Goal: Task Accomplishment & Management: Manage account settings

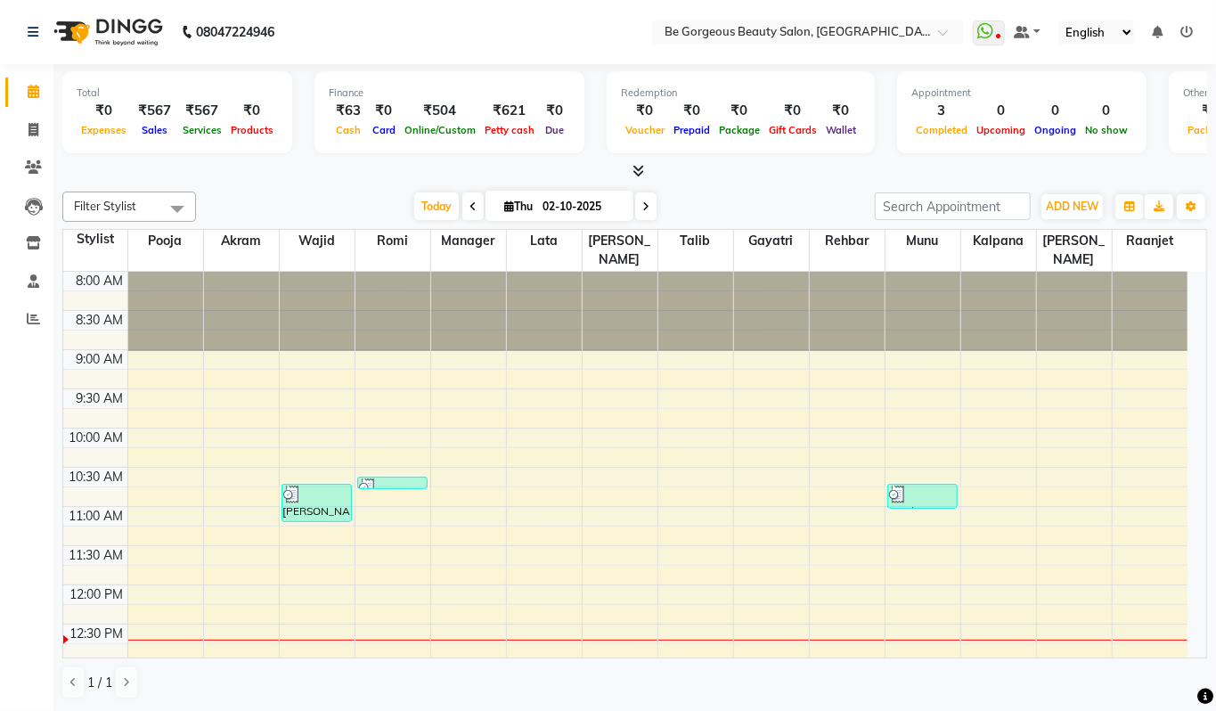
click at [638, 179] on span at bounding box center [634, 171] width 19 height 19
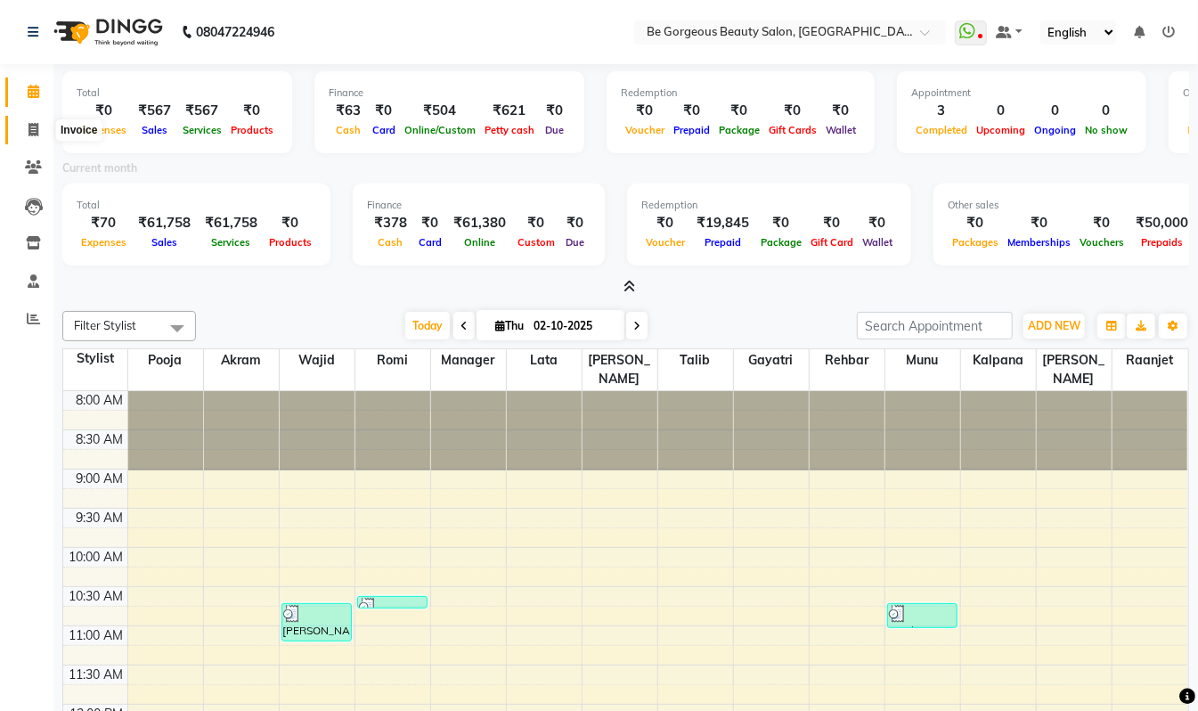
click at [30, 123] on icon at bounding box center [34, 129] width 10 height 13
select select "service"
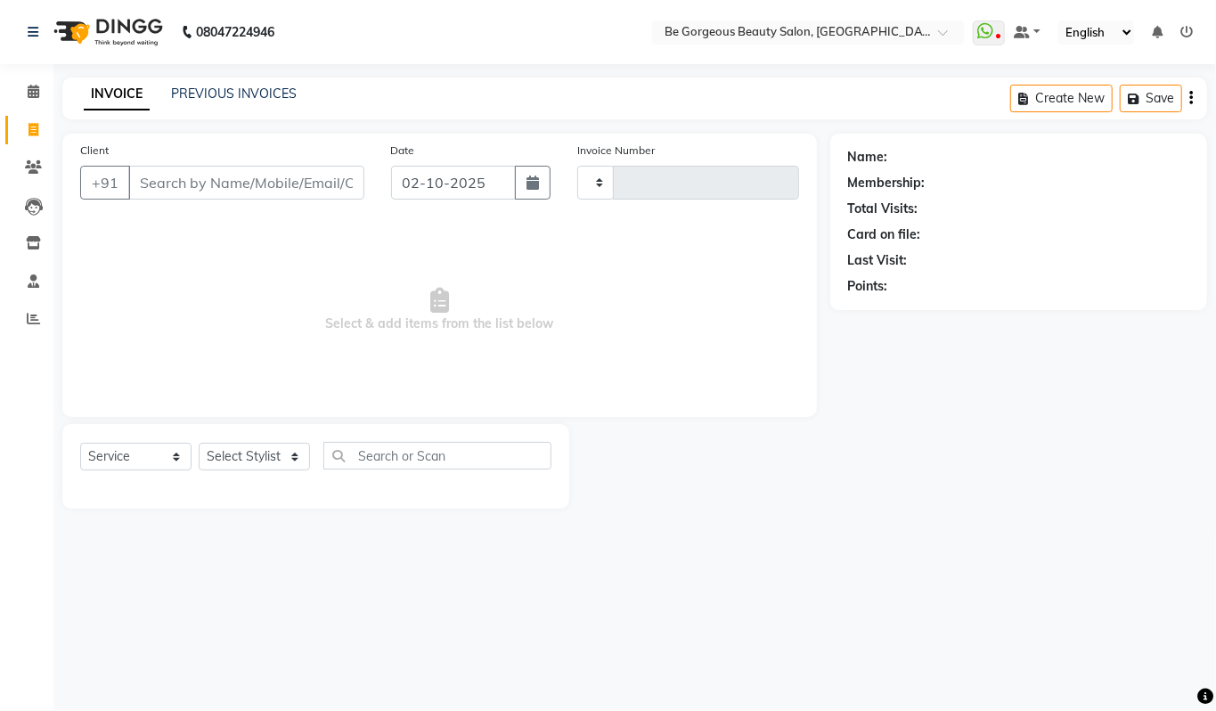
type input "5088"
select select "5405"
click at [253, 100] on link "PREVIOUS INVOICES" at bounding box center [234, 94] width 126 height 16
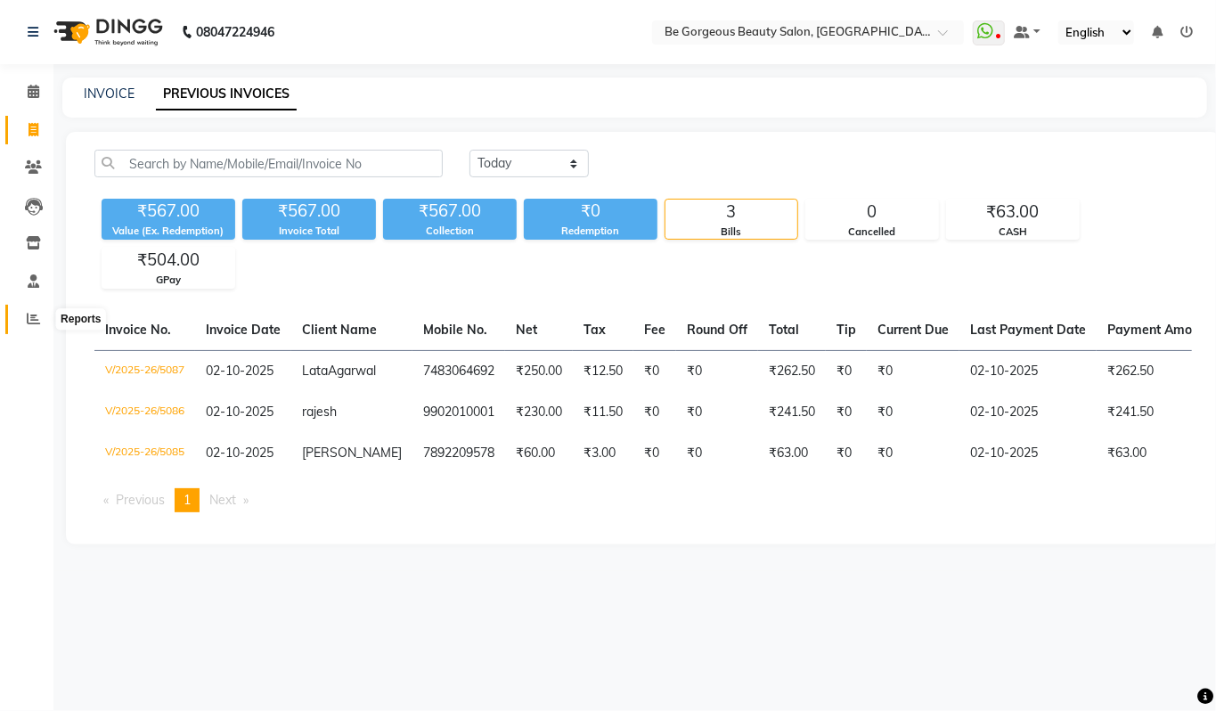
click at [21, 323] on span at bounding box center [33, 319] width 31 height 20
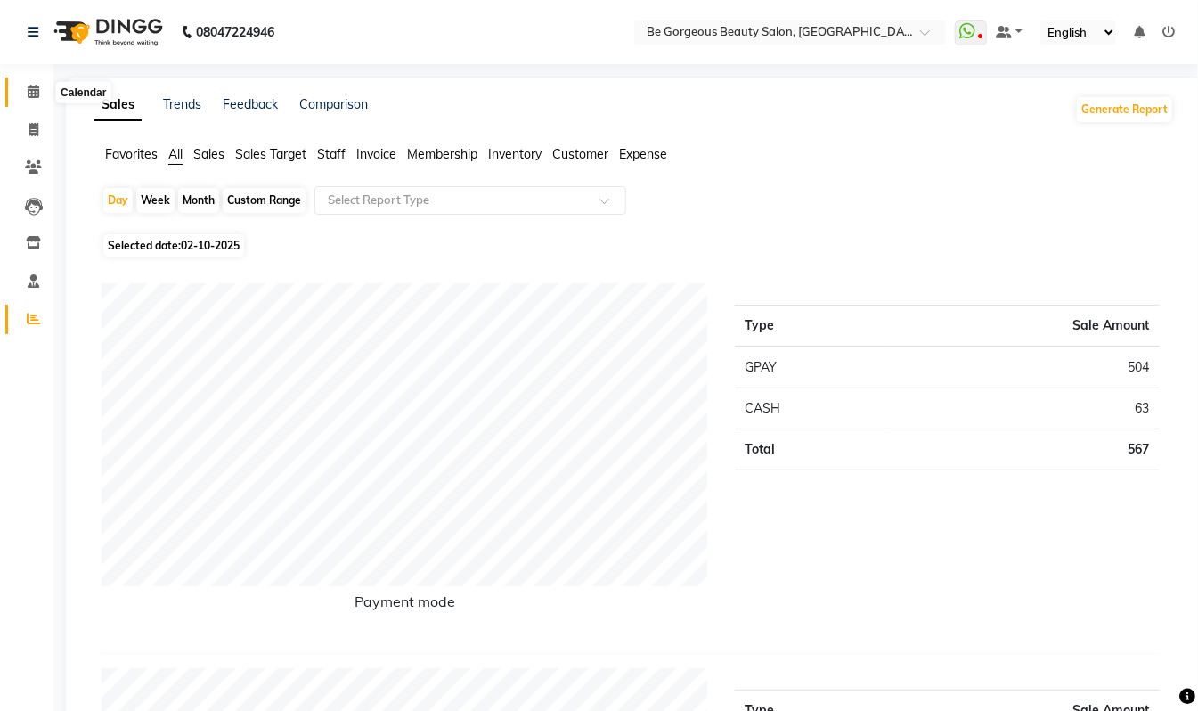
click at [29, 94] on icon at bounding box center [34, 91] width 12 height 13
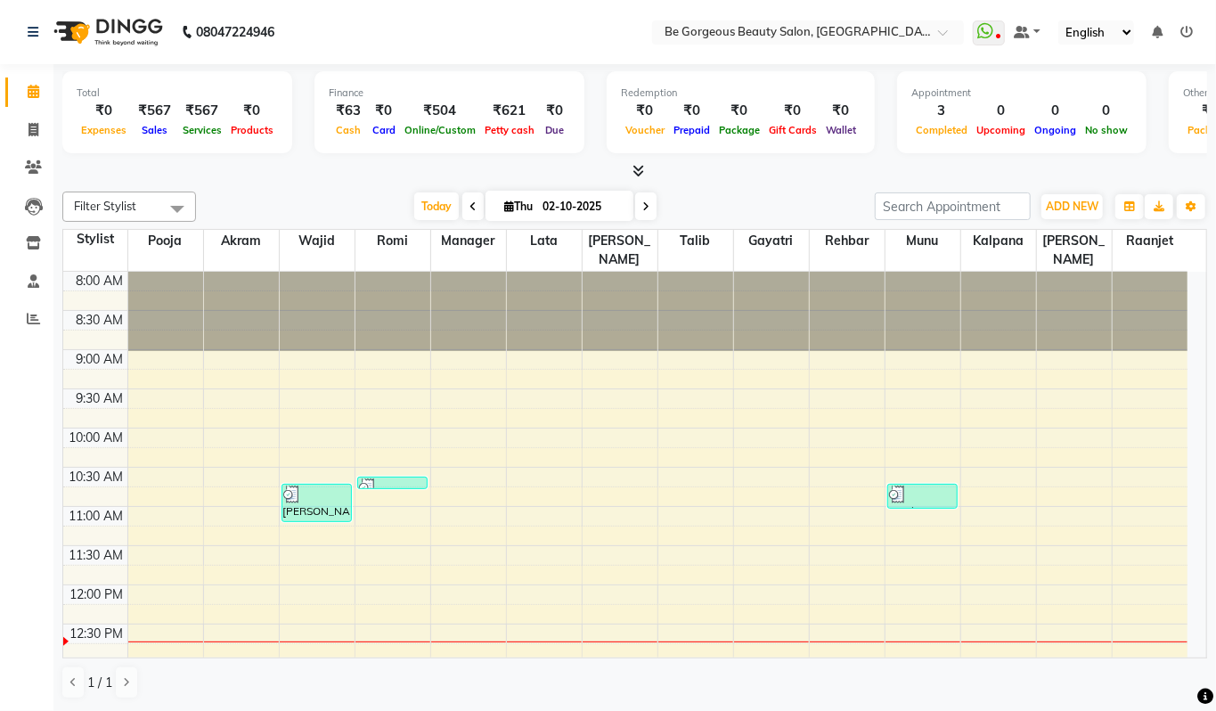
click at [635, 178] on span at bounding box center [634, 171] width 19 height 19
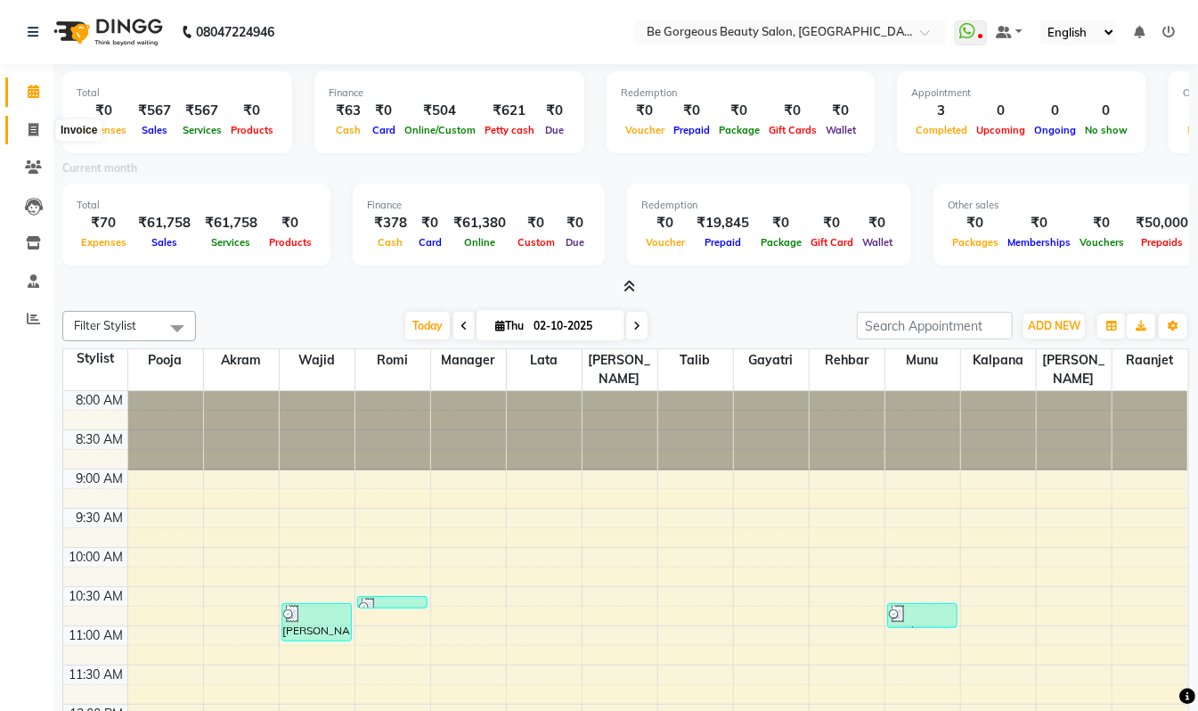
click at [29, 126] on icon at bounding box center [34, 129] width 10 height 13
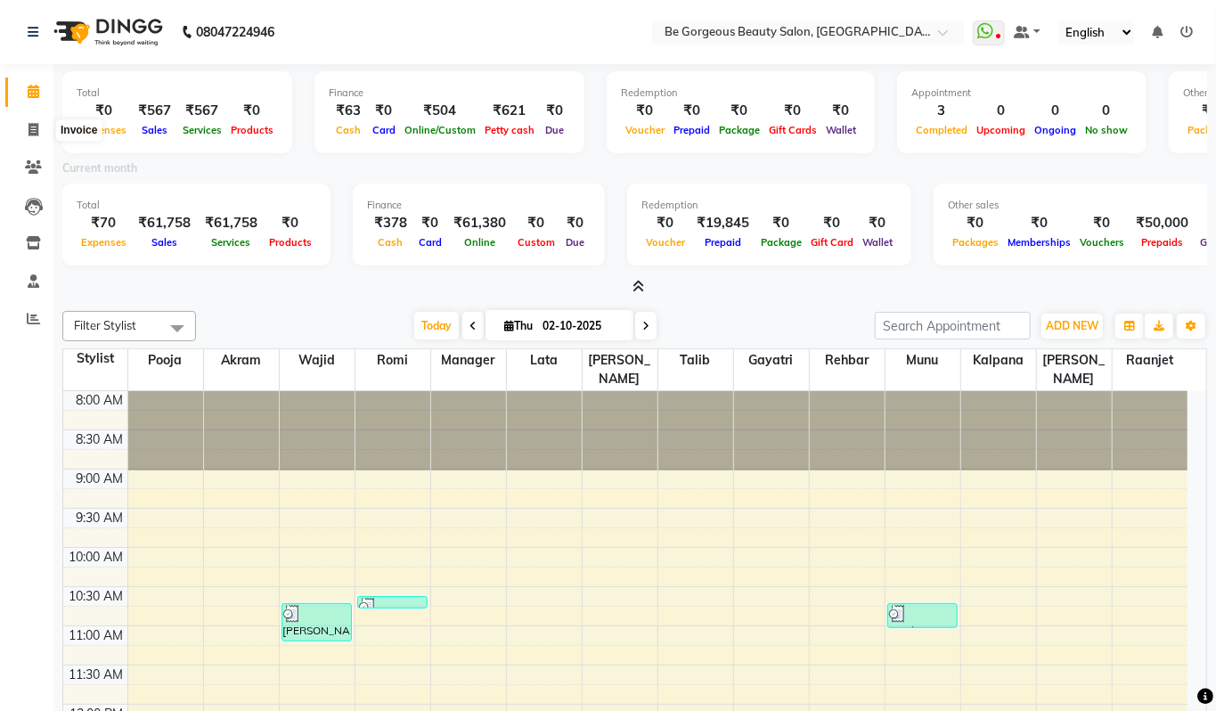
select select "5405"
select select "service"
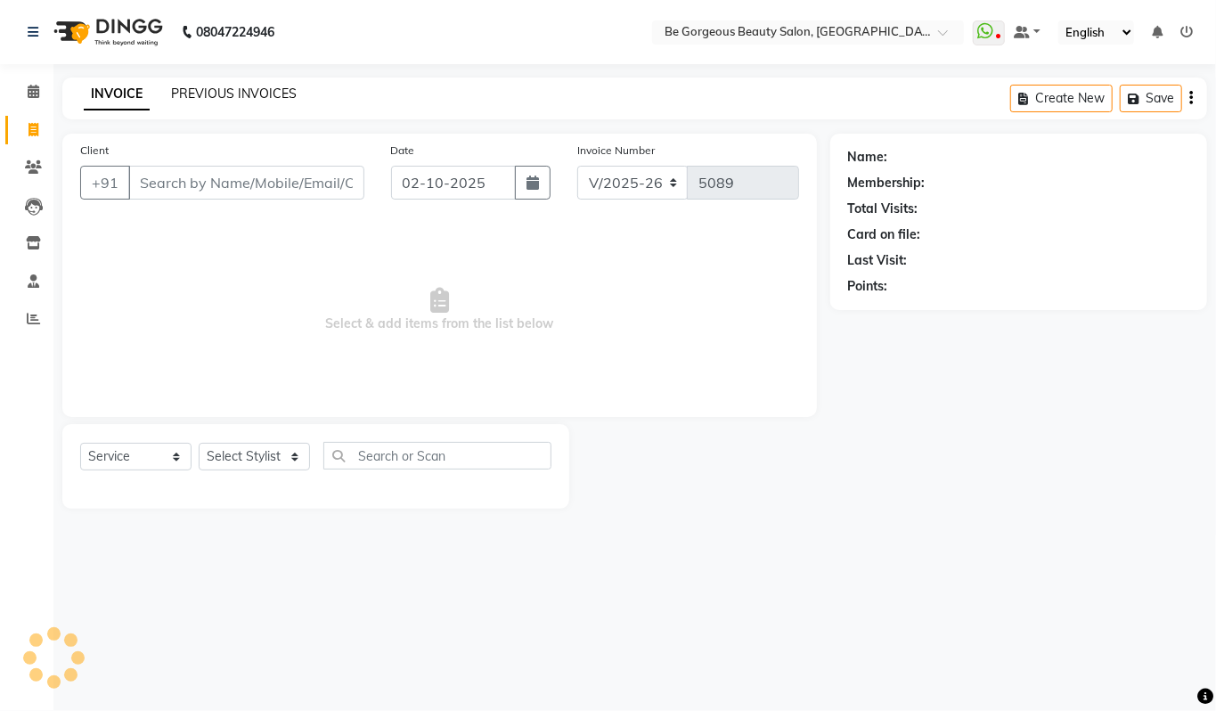
click at [278, 93] on link "PREVIOUS INVOICES" at bounding box center [234, 94] width 126 height 16
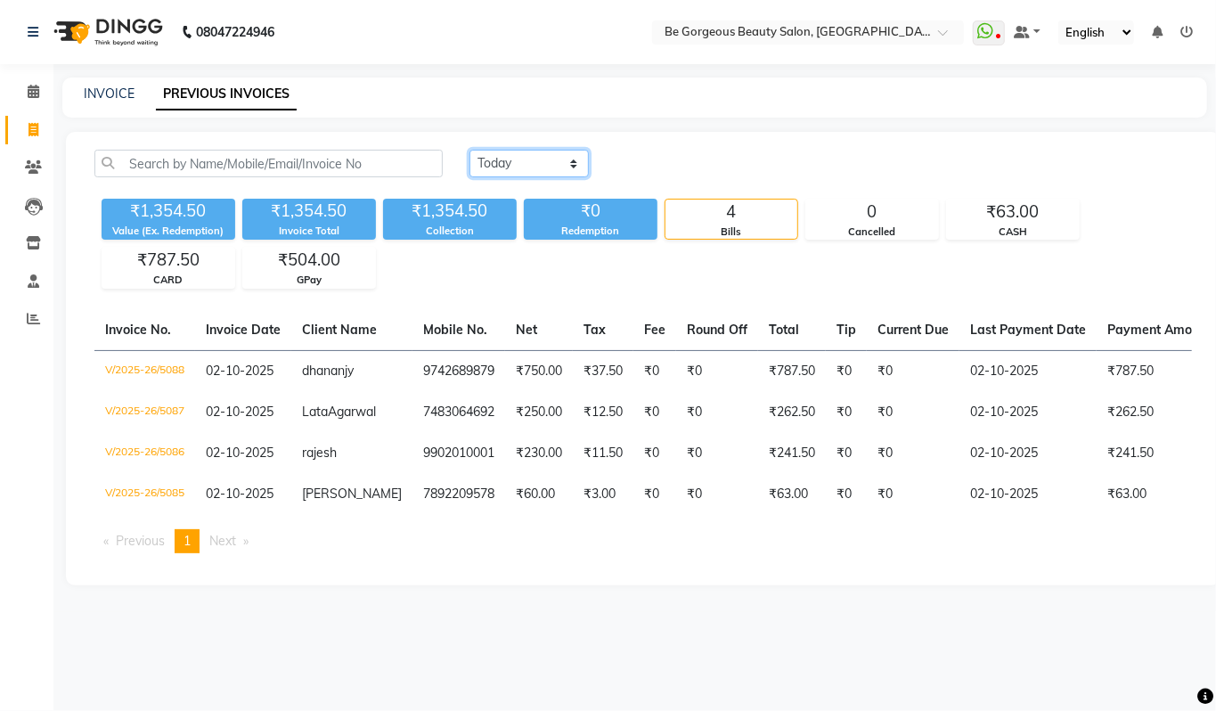
click at [521, 167] on select "Today Yesterday Custom Range" at bounding box center [529, 164] width 119 height 28
select select "range"
click at [470, 150] on select "Today Yesterday Custom Range" at bounding box center [529, 164] width 119 height 28
click at [679, 166] on input "02-10-2025" at bounding box center [674, 163] width 125 height 25
select select "10"
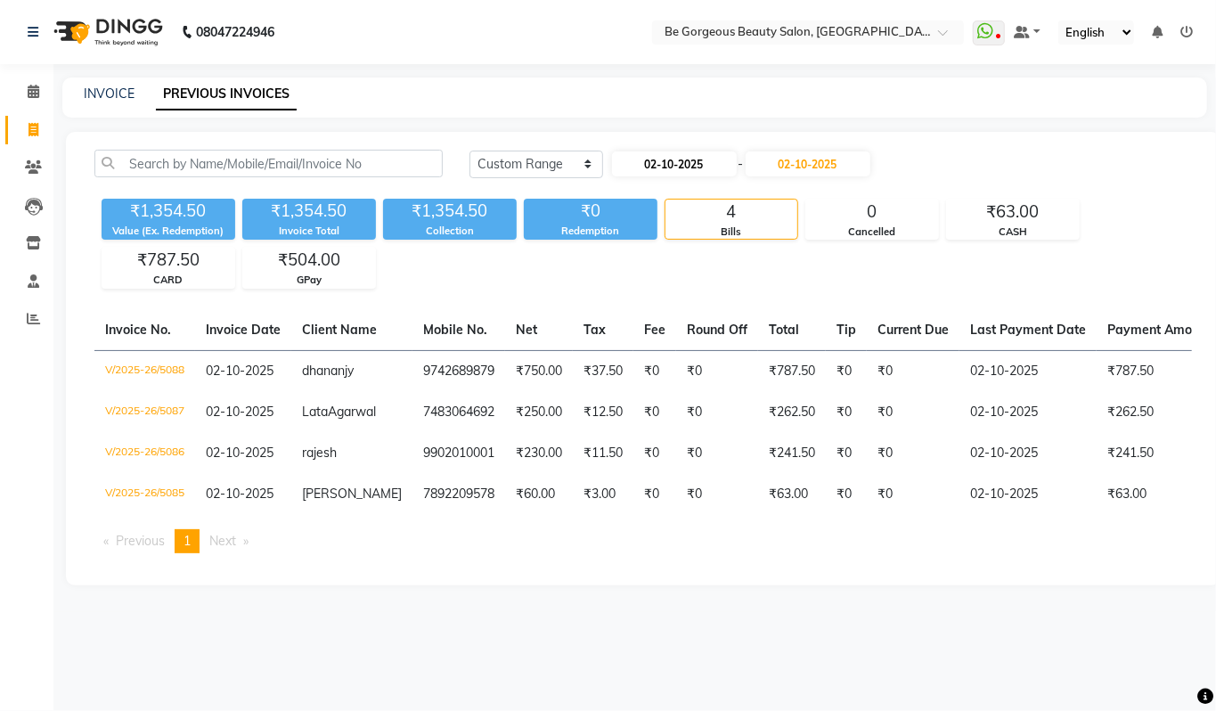
select select "2025"
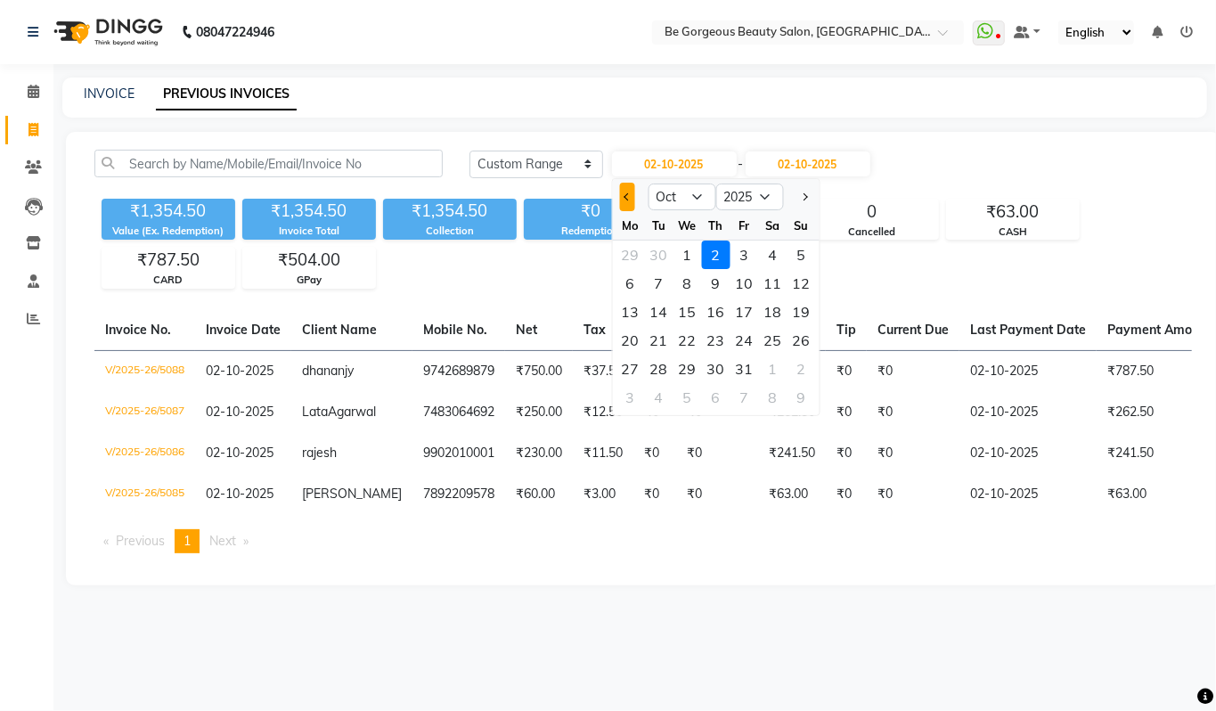
click at [629, 192] on button "Previous month" at bounding box center [626, 197] width 15 height 29
select select "9"
click at [632, 255] on div "1" at bounding box center [630, 255] width 29 height 29
type input "01-09-2025"
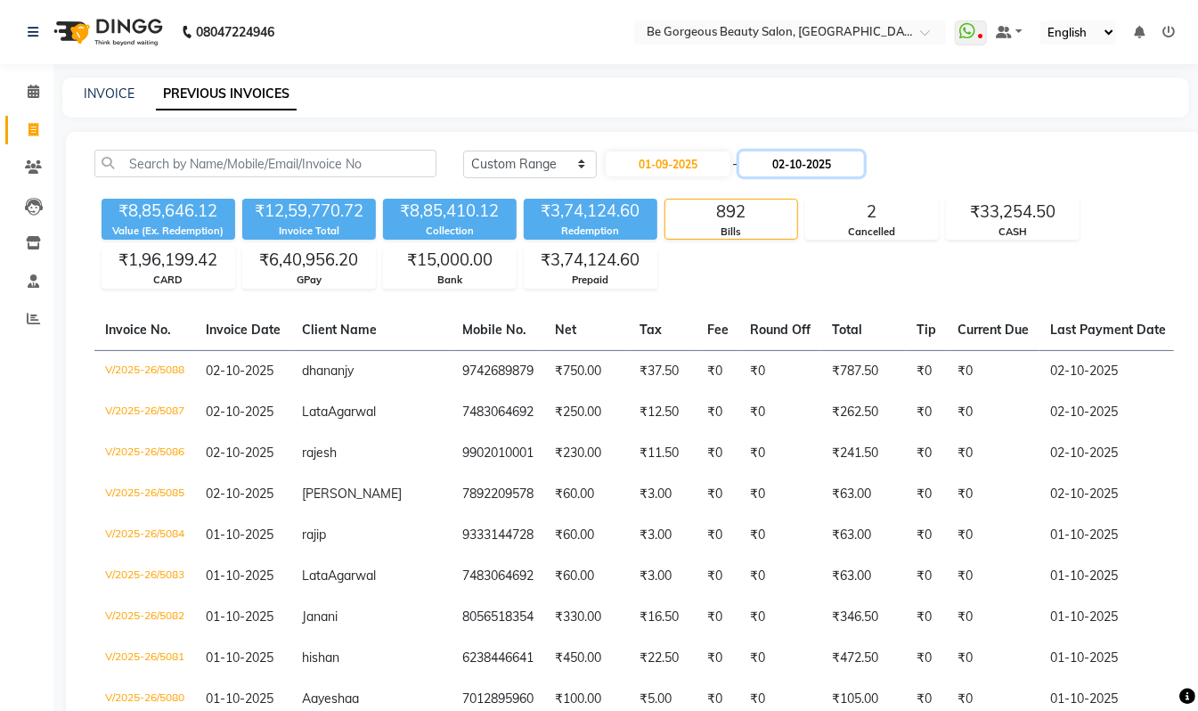
click at [805, 167] on input "02-10-2025" at bounding box center [801, 163] width 125 height 25
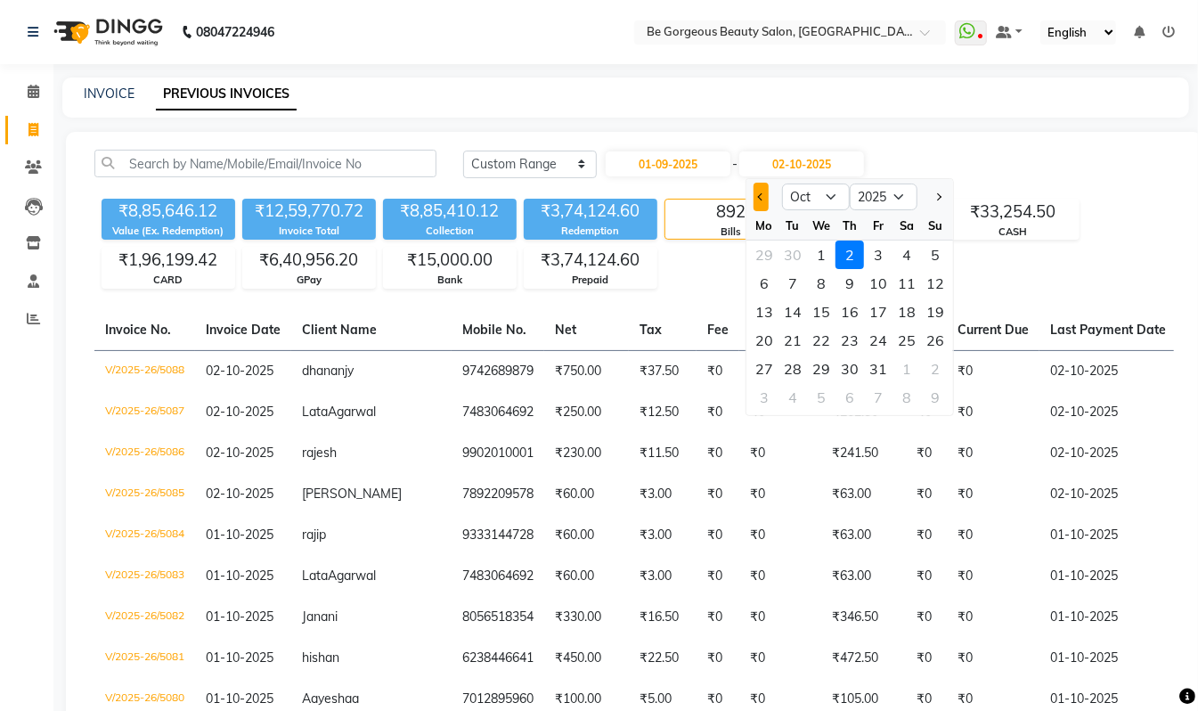
click at [757, 200] on button "Previous month" at bounding box center [761, 197] width 15 height 29
select select "9"
click at [764, 250] on div "1" at bounding box center [764, 255] width 29 height 29
type input "01-09-2025"
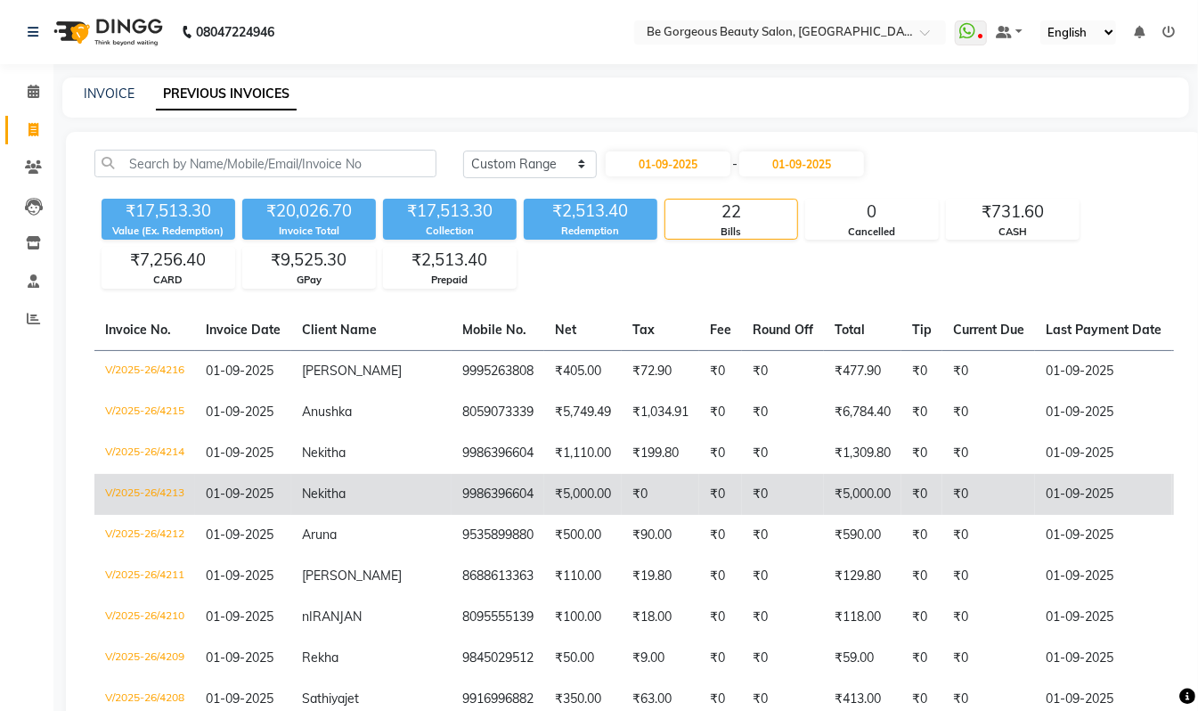
click at [463, 494] on td "9986396604" at bounding box center [498, 494] width 93 height 41
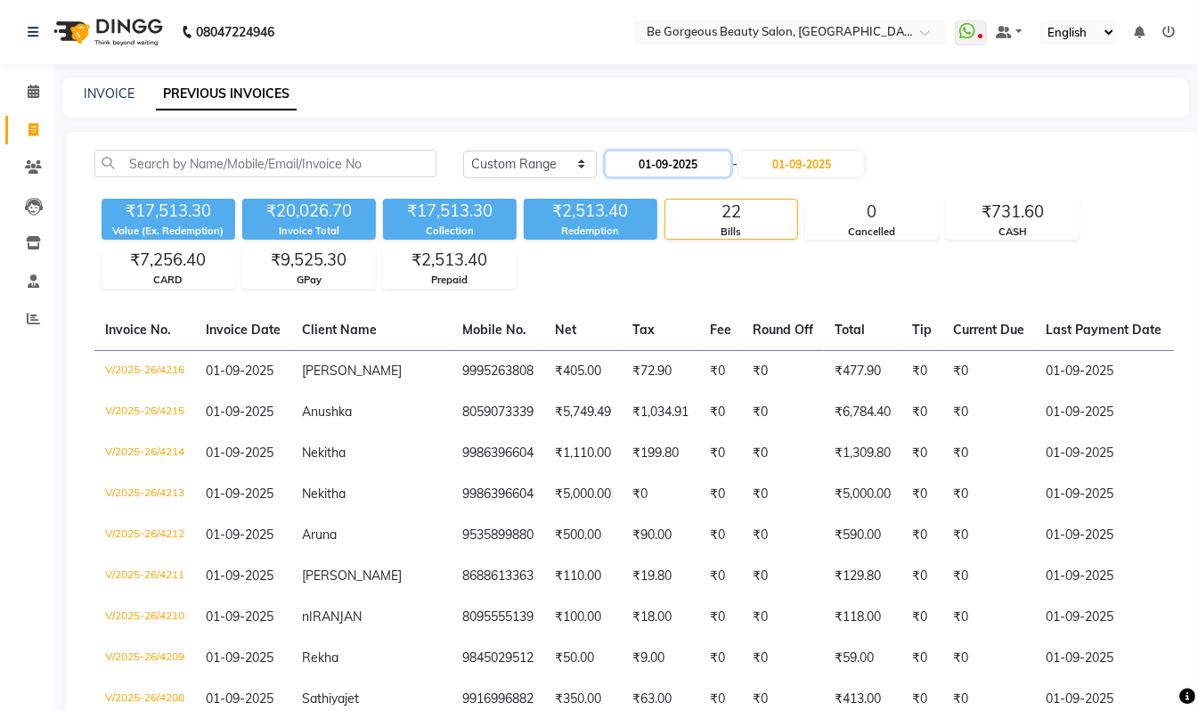
click at [695, 165] on input "01-09-2025" at bounding box center [668, 163] width 125 height 25
select select "9"
select select "2025"
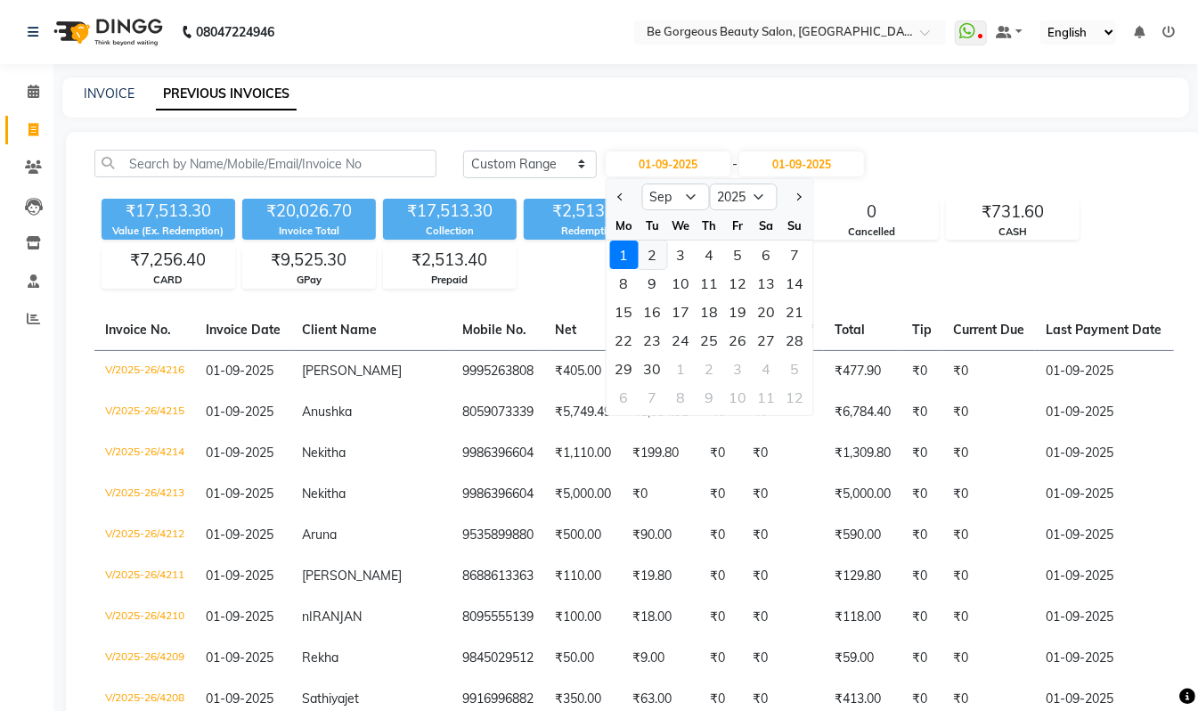
click at [653, 251] on div "2" at bounding box center [653, 255] width 29 height 29
type input "02-09-2025"
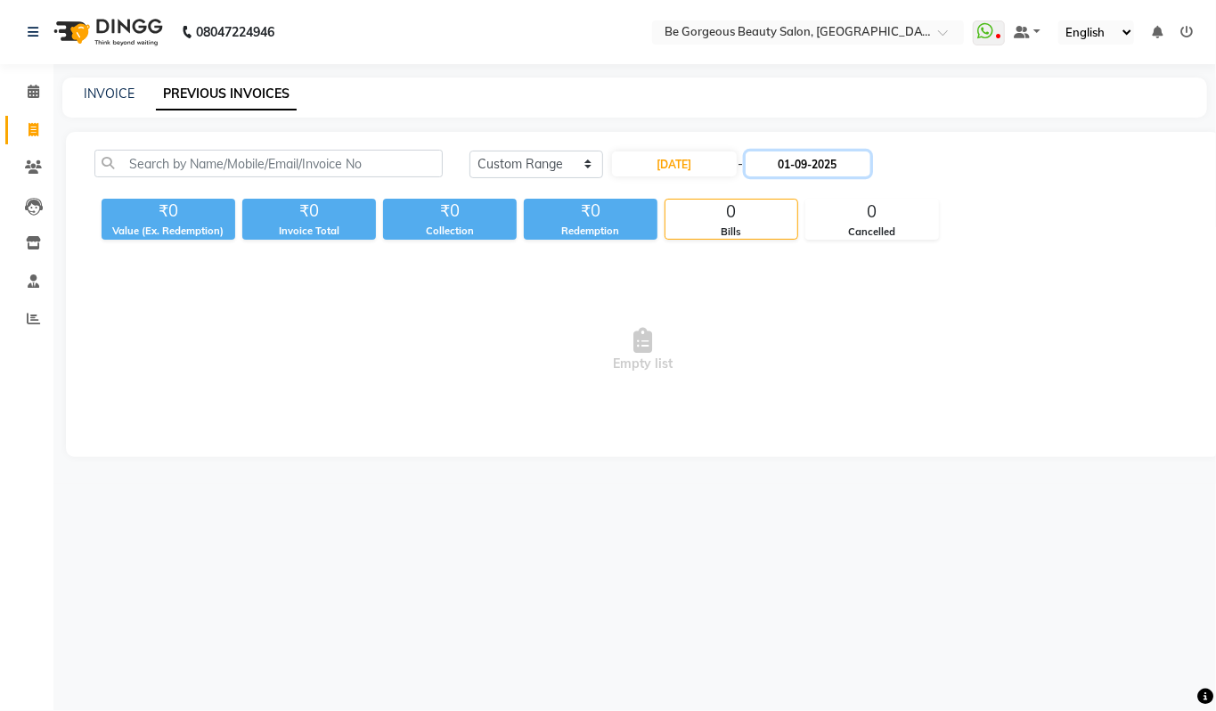
click at [806, 169] on input "01-09-2025" at bounding box center [808, 163] width 125 height 25
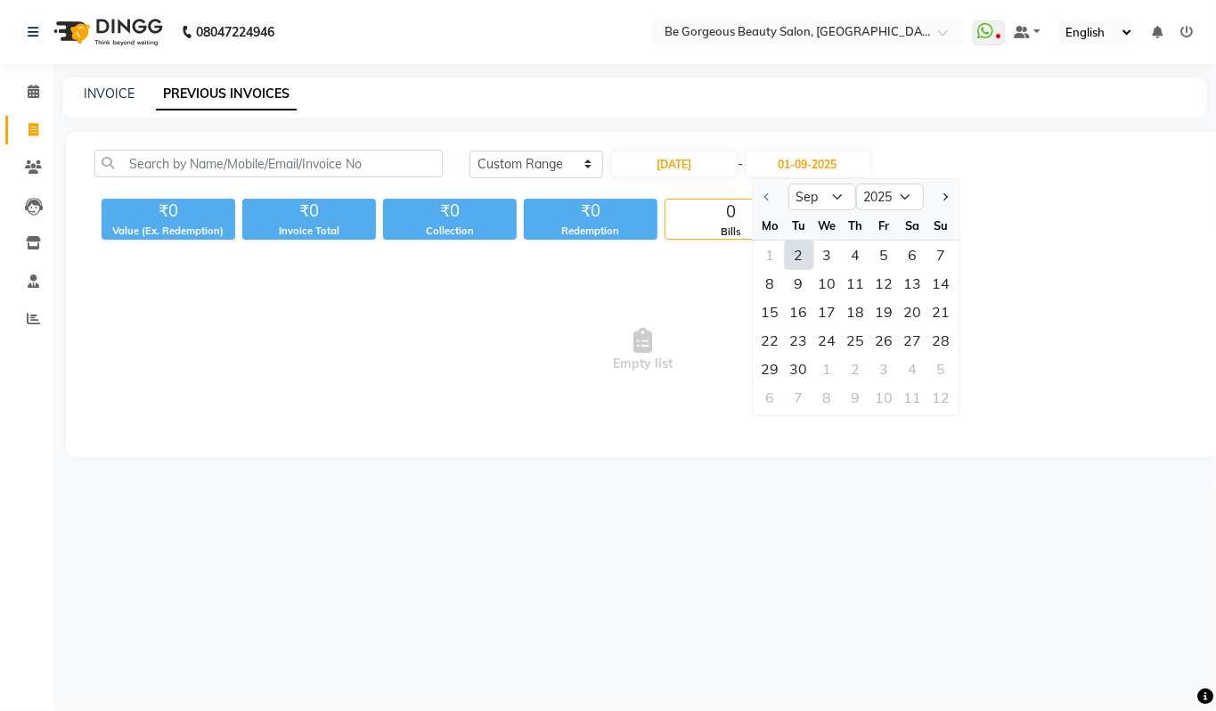
click at [805, 253] on div "2" at bounding box center [799, 255] width 29 height 29
type input "02-09-2025"
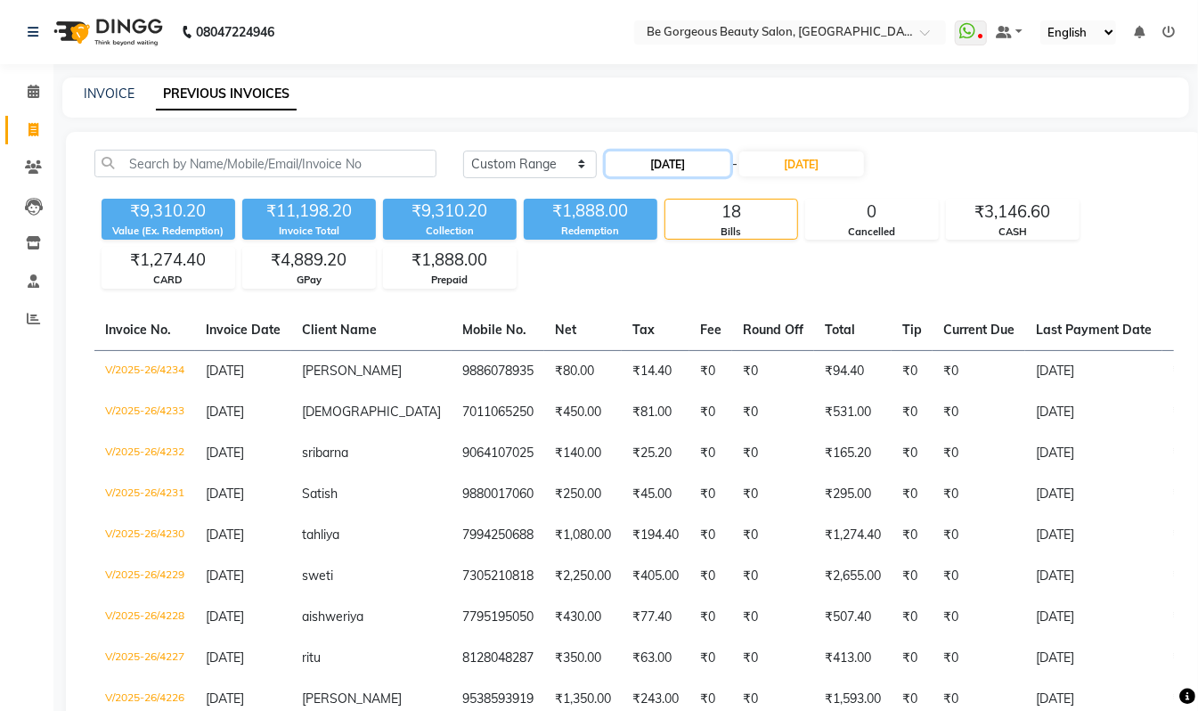
click at [664, 162] on input "02-09-2025" at bounding box center [668, 163] width 125 height 25
select select "9"
select select "2025"
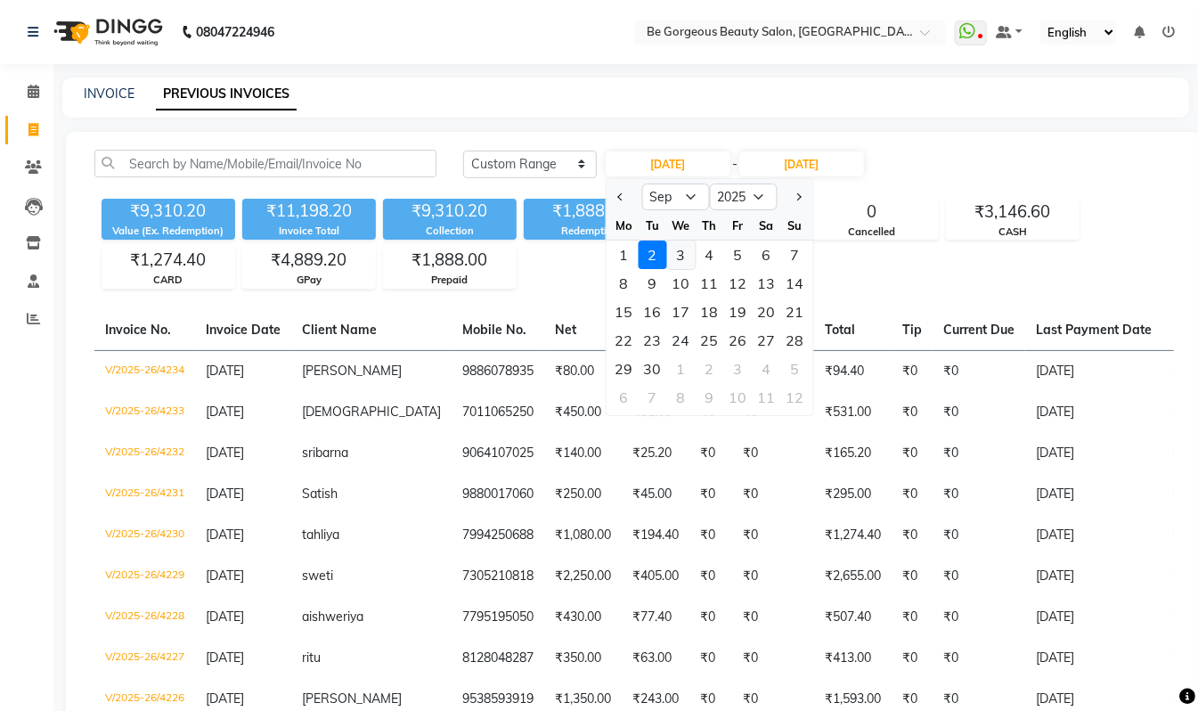
click at [678, 255] on div "3" at bounding box center [681, 255] width 29 height 29
type input "03-09-2025"
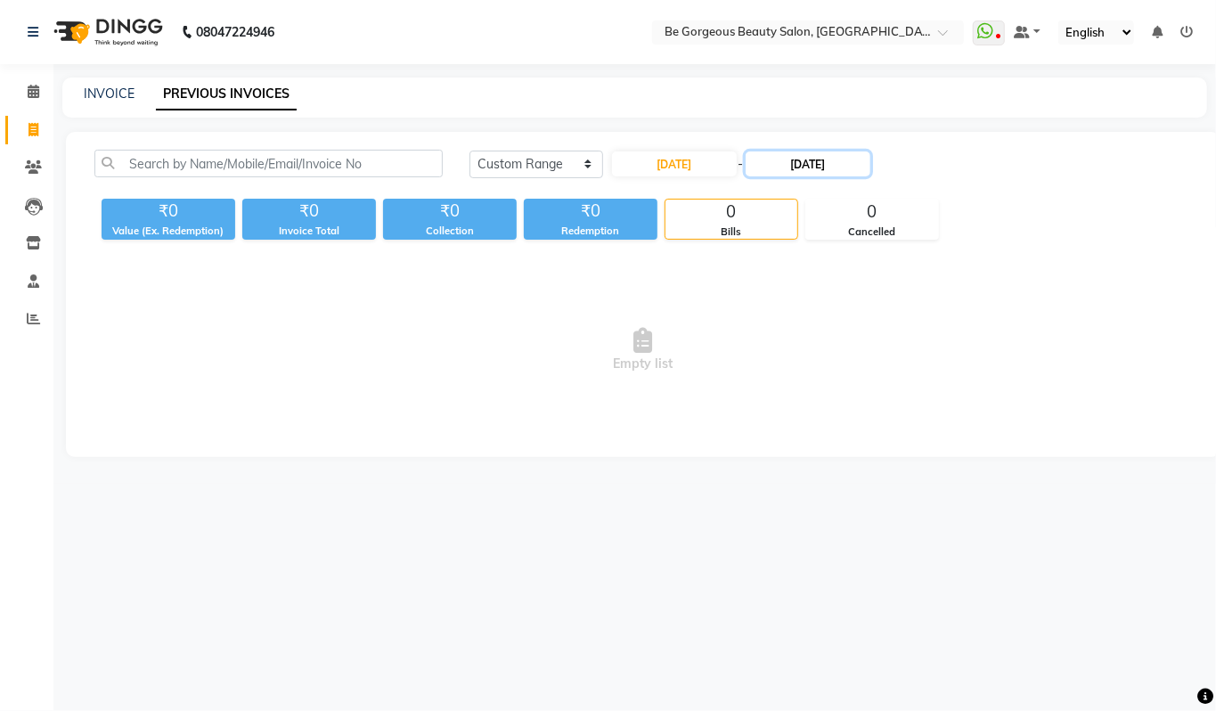
click at [804, 167] on input "02-09-2025" at bounding box center [808, 163] width 125 height 25
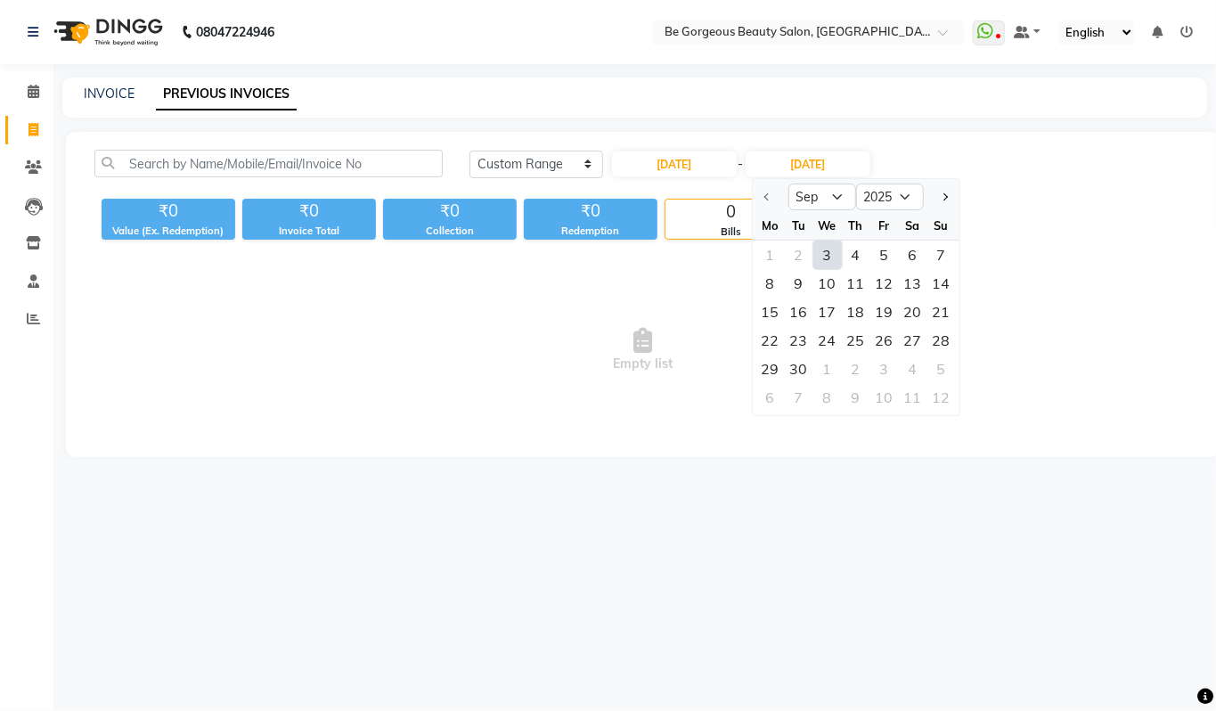
click at [823, 253] on div "3" at bounding box center [827, 255] width 29 height 29
type input "03-09-2025"
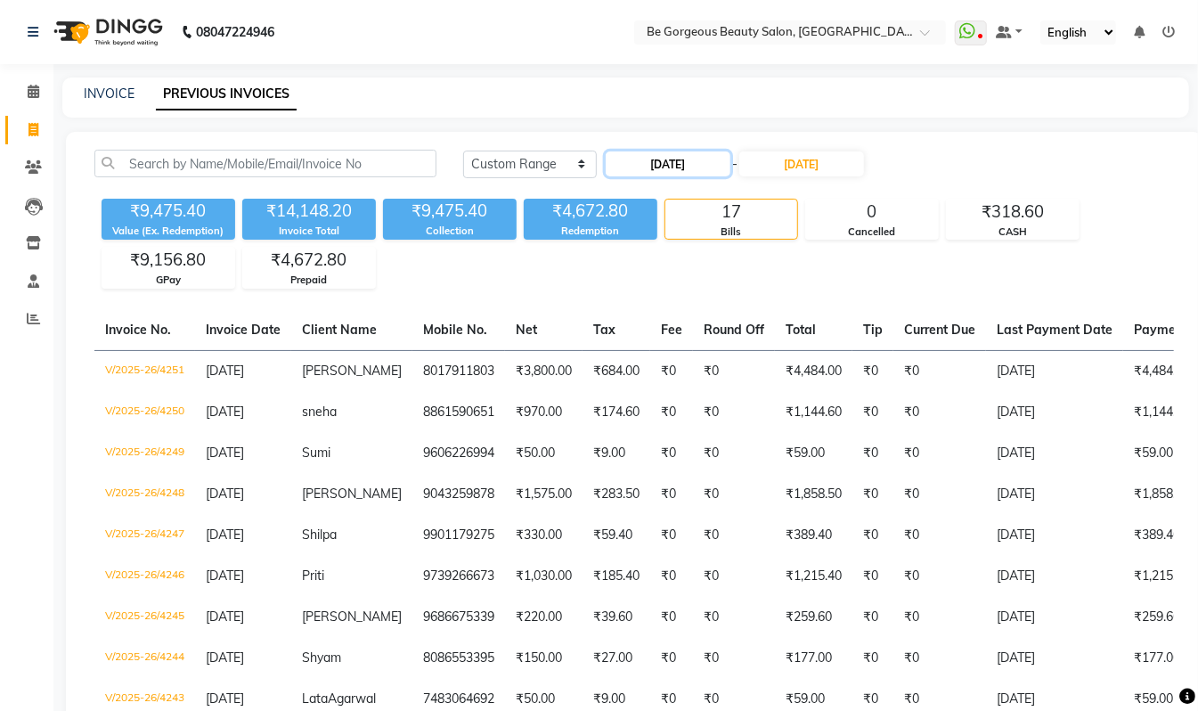
click at [670, 167] on input "03-09-2025" at bounding box center [668, 163] width 125 height 25
select select "9"
select select "2025"
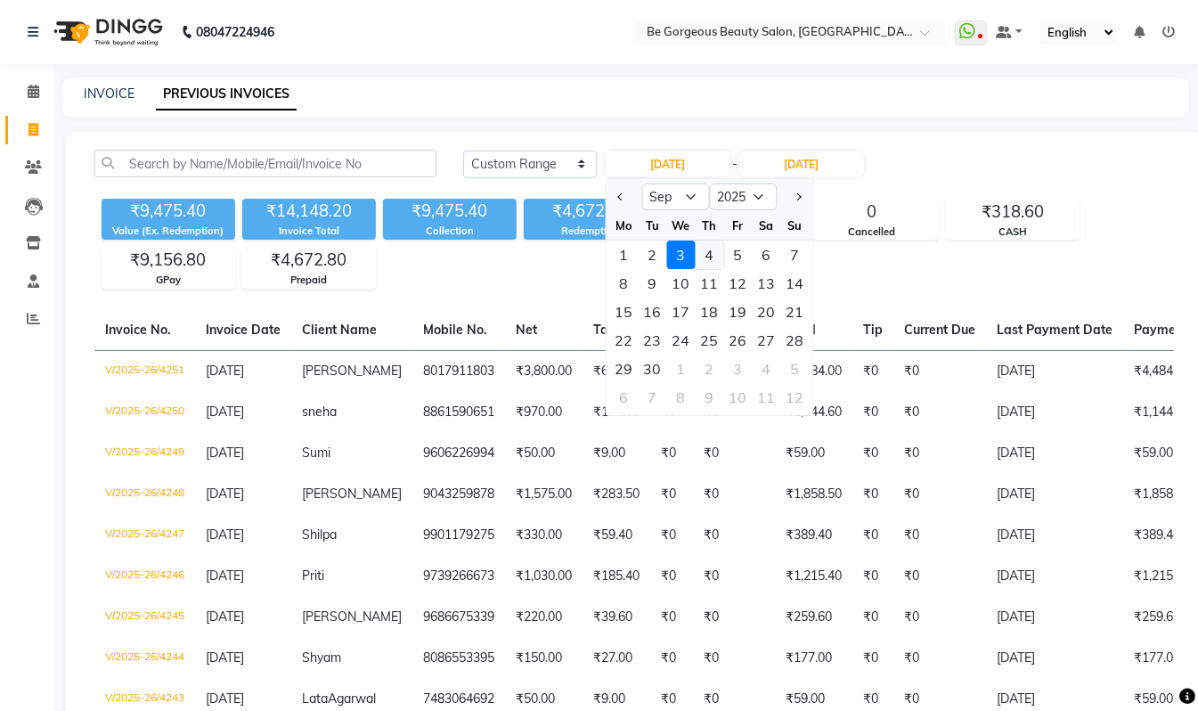
click at [710, 253] on div "4" at bounding box center [710, 255] width 29 height 29
type input "04-09-2025"
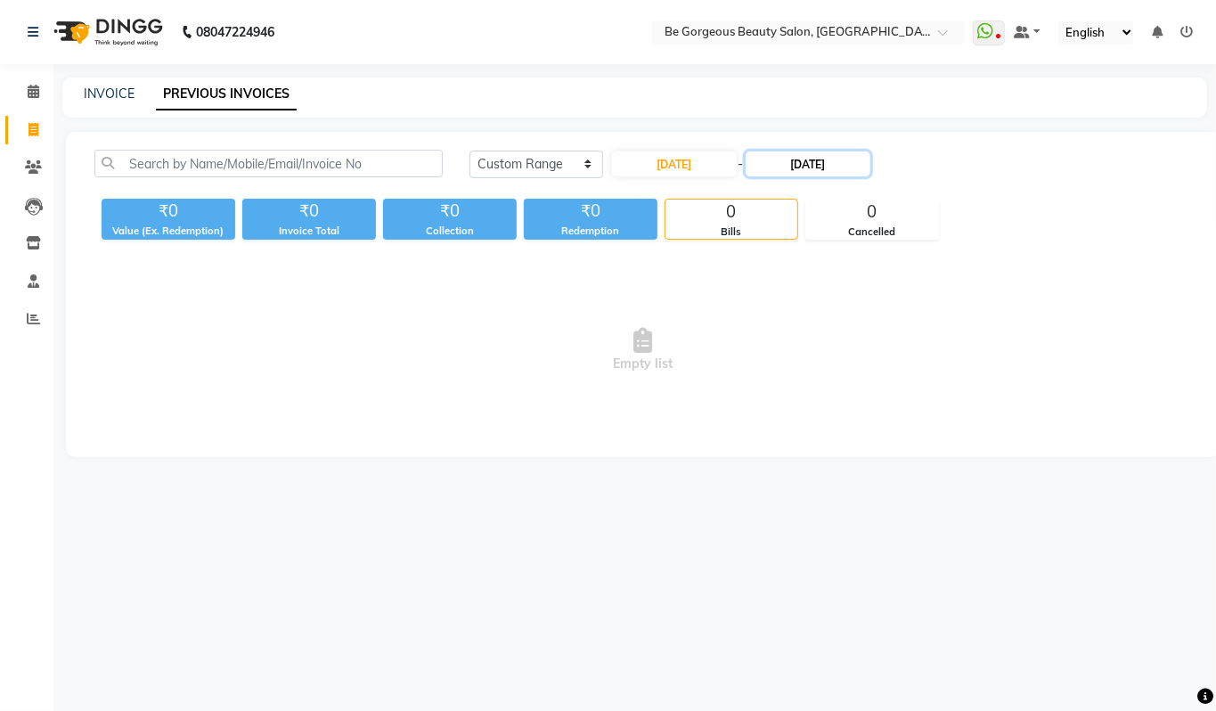
click at [821, 162] on input "03-09-2025" at bounding box center [808, 163] width 125 height 25
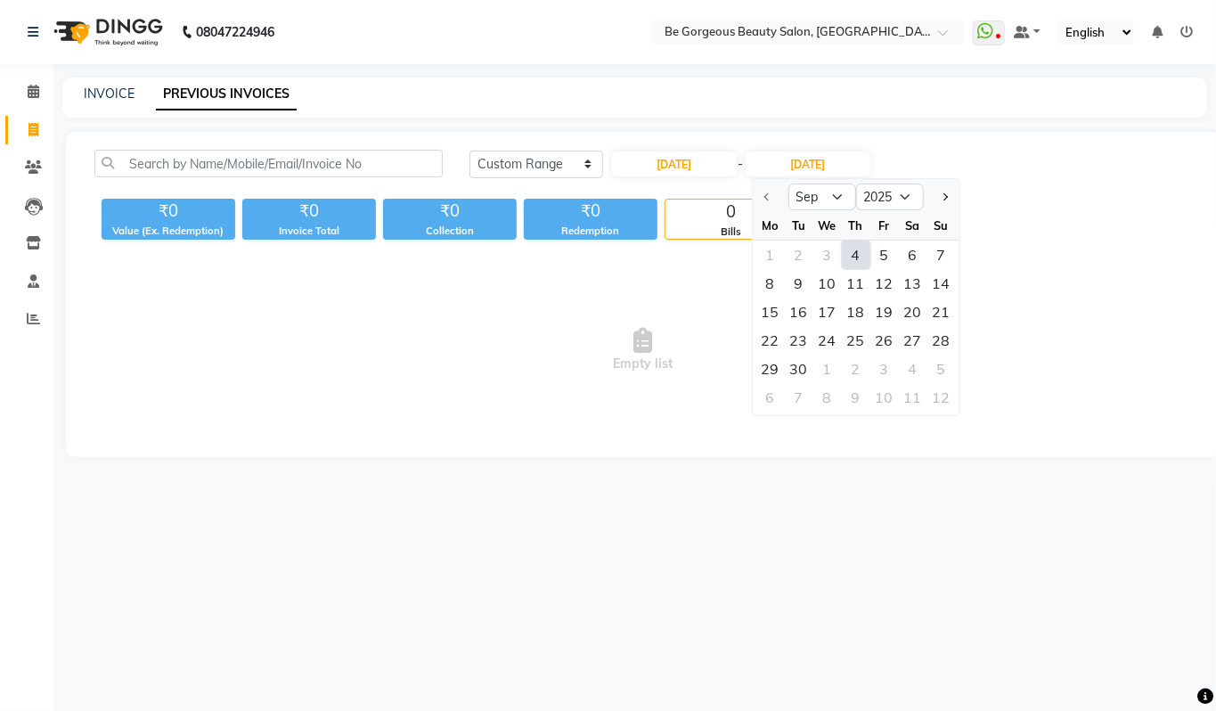
click at [856, 261] on div "4" at bounding box center [856, 255] width 29 height 29
type input "04-09-2025"
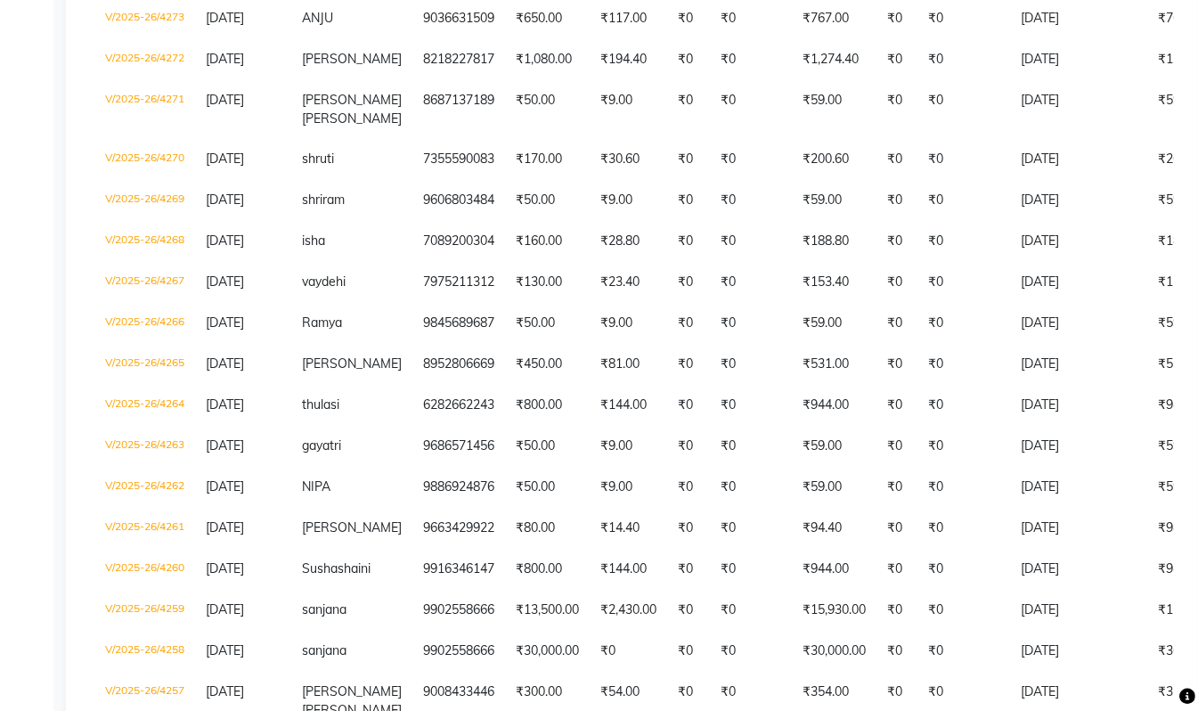
scroll to position [439, 0]
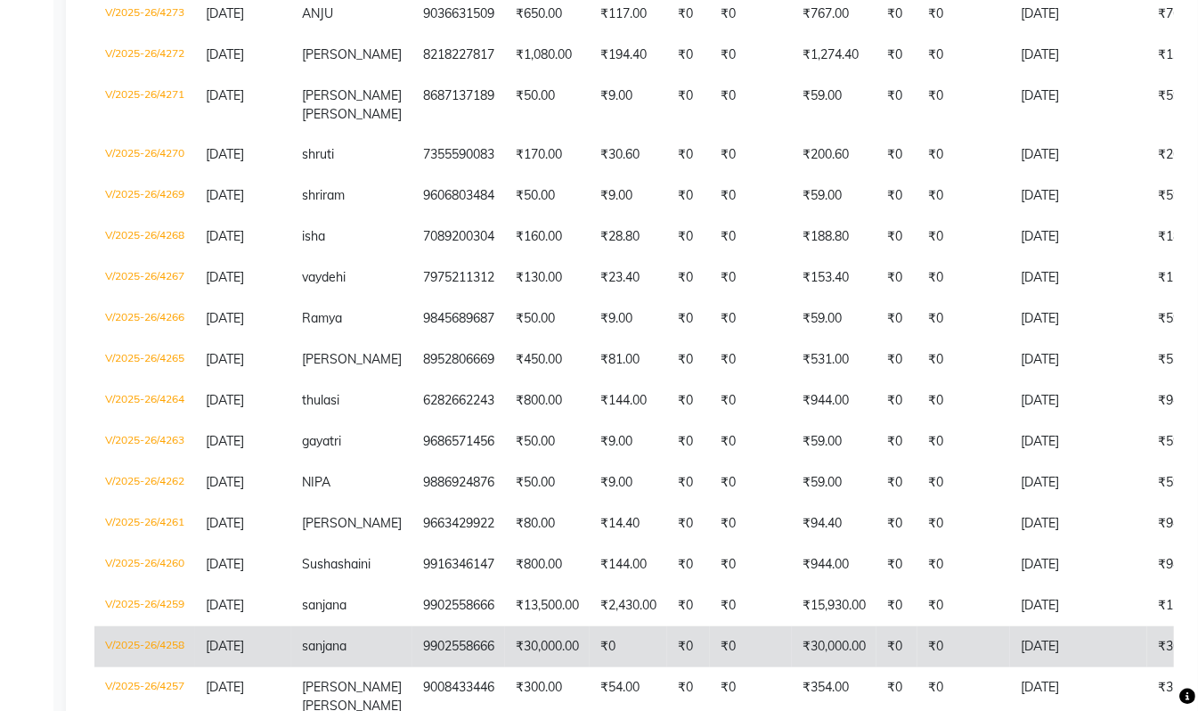
click at [453, 645] on td "9902558666" at bounding box center [458, 646] width 93 height 41
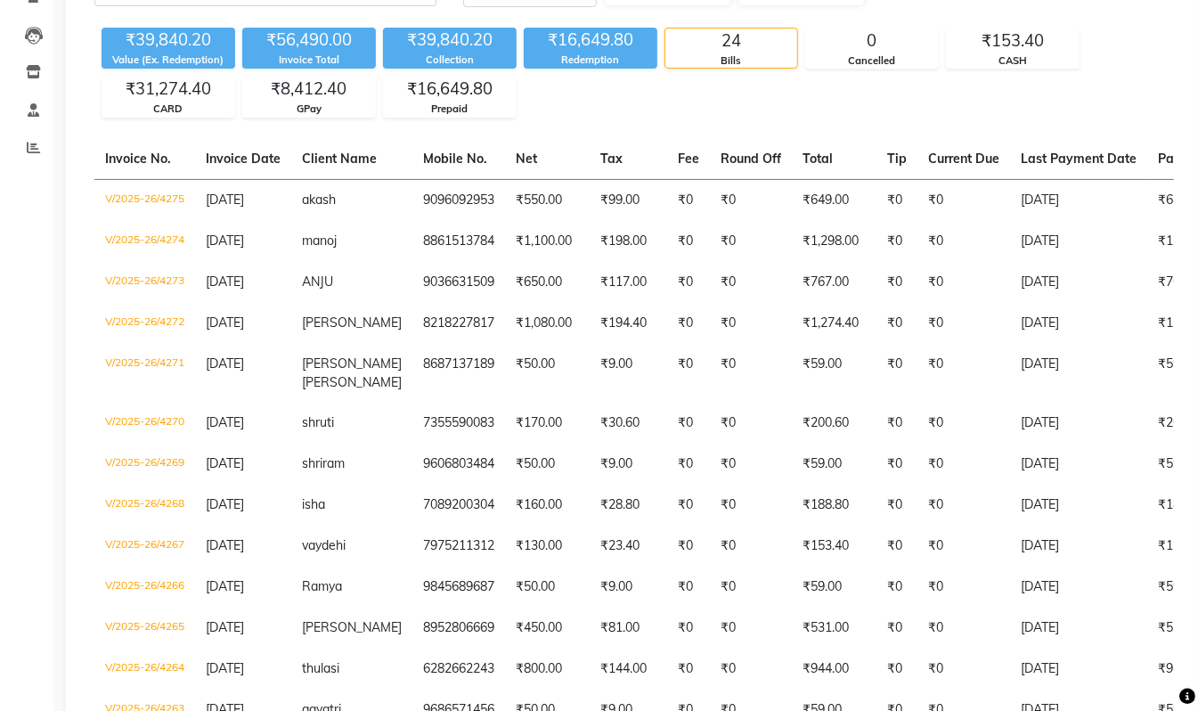
scroll to position [0, 0]
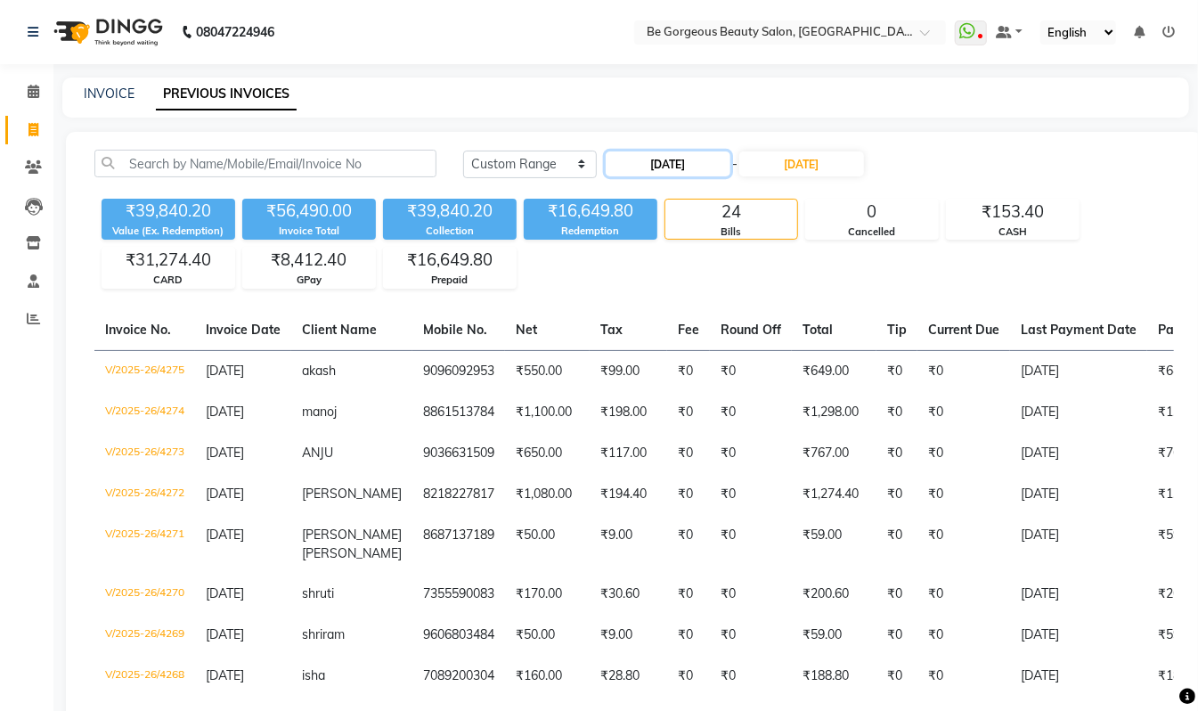
click at [672, 165] on input "04-09-2025" at bounding box center [668, 163] width 125 height 25
select select "9"
select select "2025"
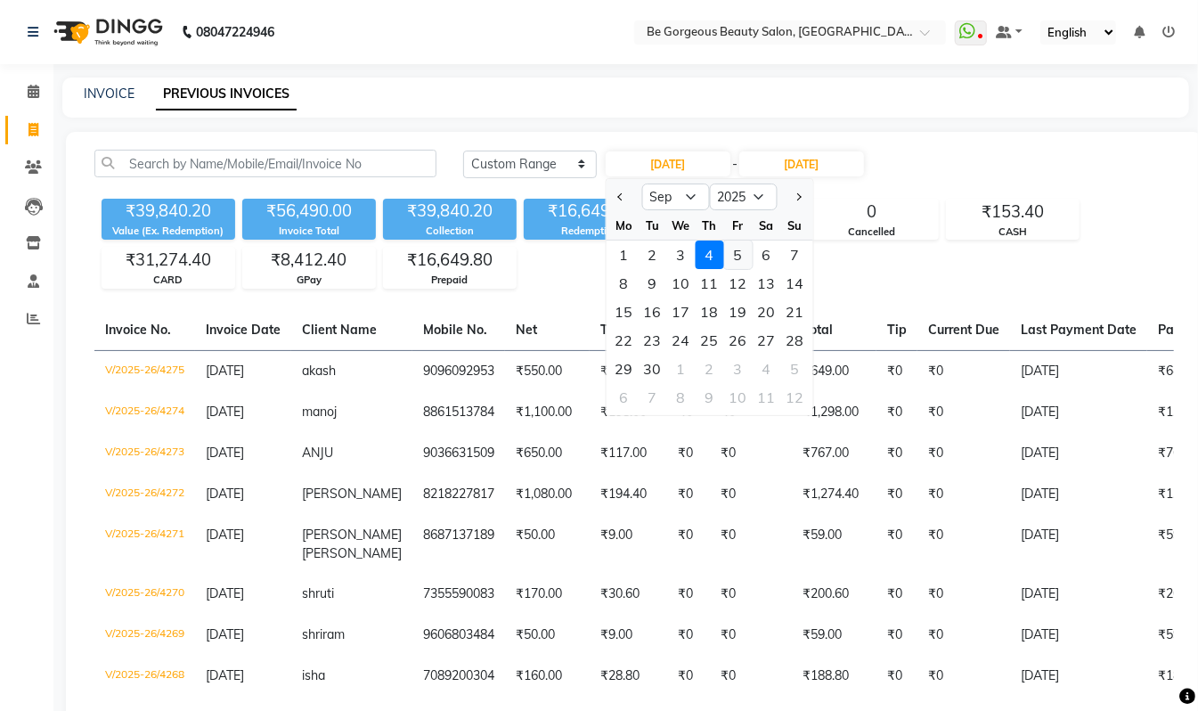
click at [739, 257] on div "5" at bounding box center [738, 255] width 29 height 29
type input "05-09-2025"
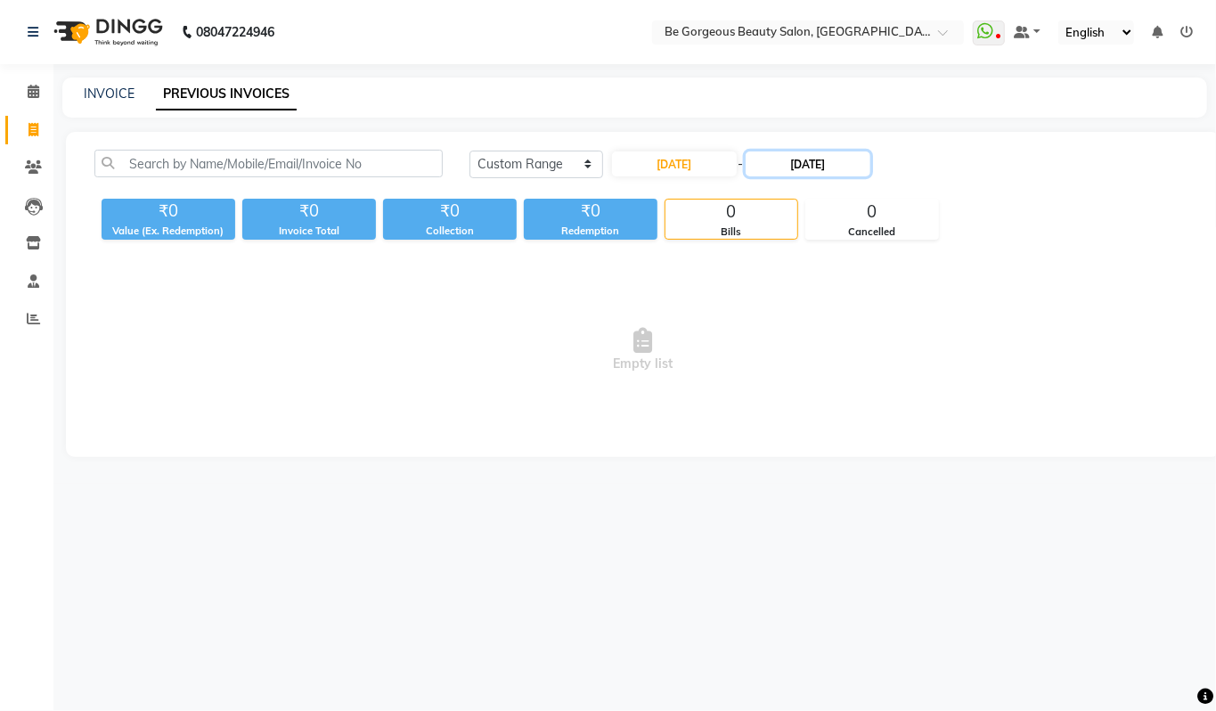
click at [813, 168] on input "04-09-2025" at bounding box center [808, 163] width 125 height 25
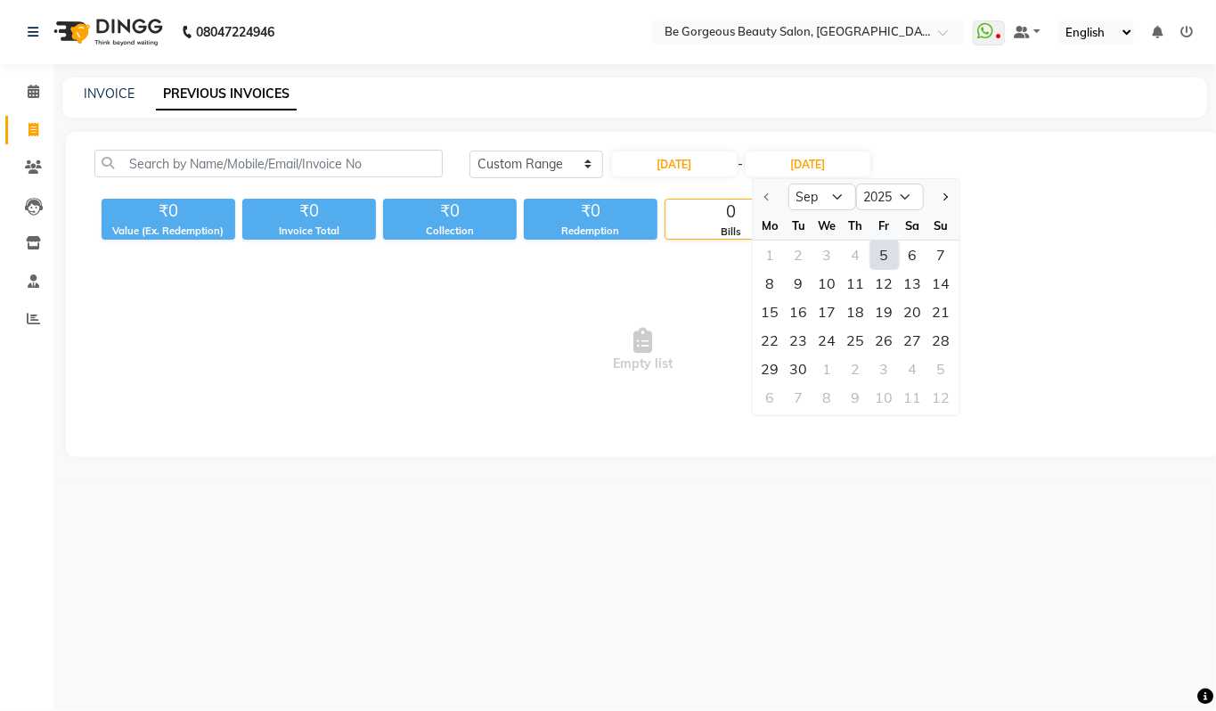
click at [886, 251] on div "5" at bounding box center [884, 255] width 29 height 29
type input "05-09-2025"
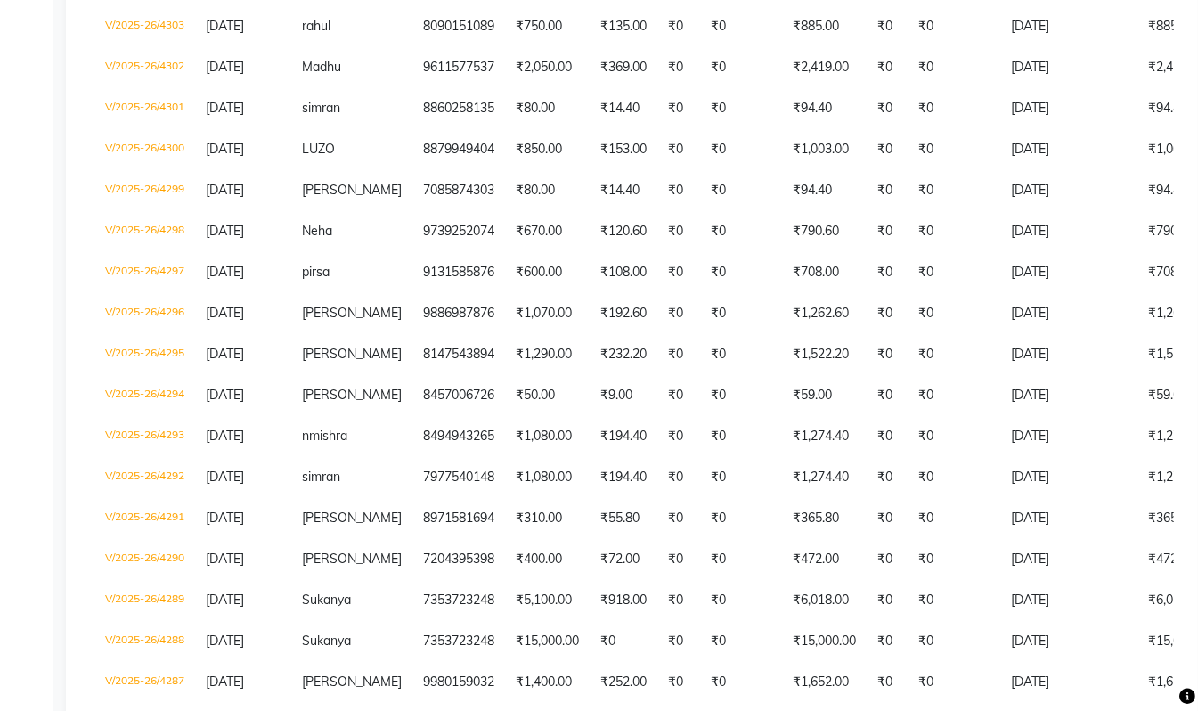
scroll to position [474, 0]
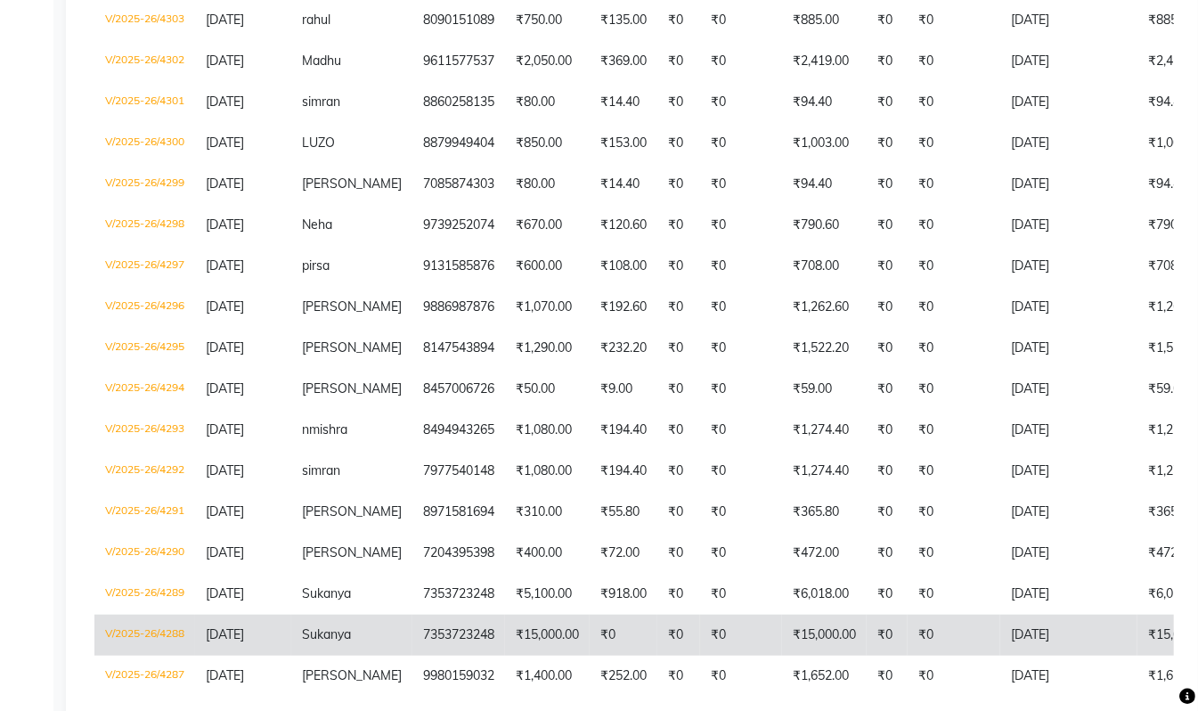
click at [461, 631] on td "7353723248" at bounding box center [458, 635] width 93 height 41
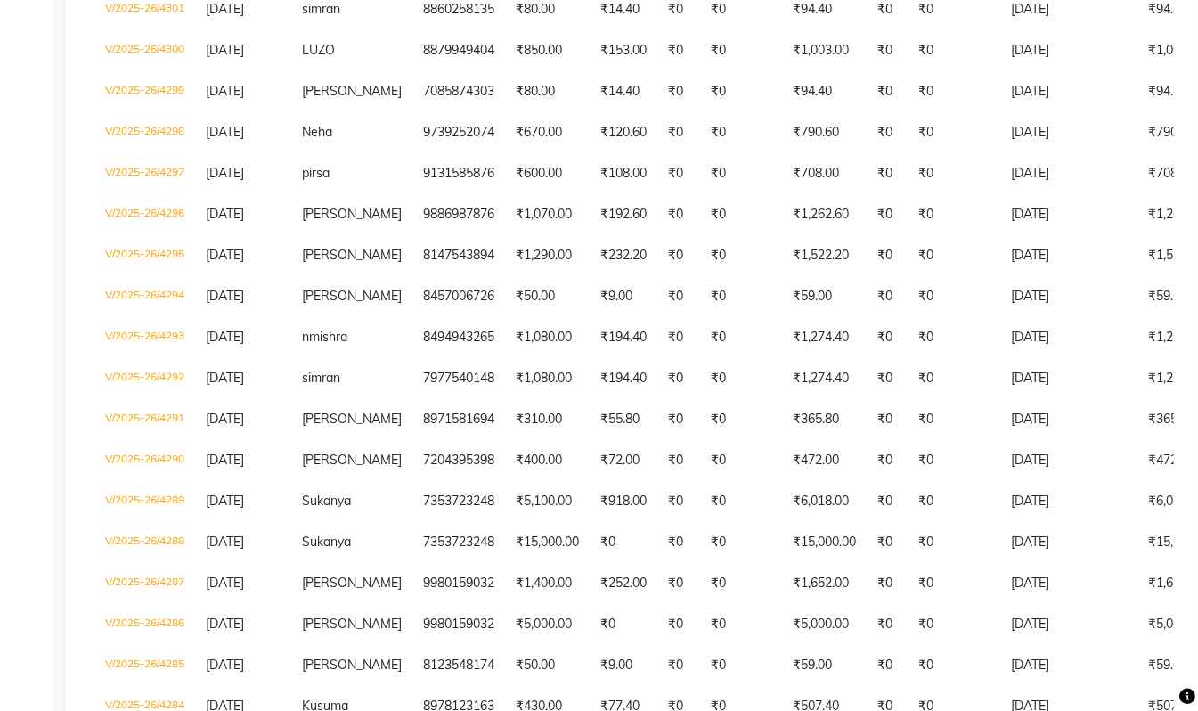
scroll to position [570, 0]
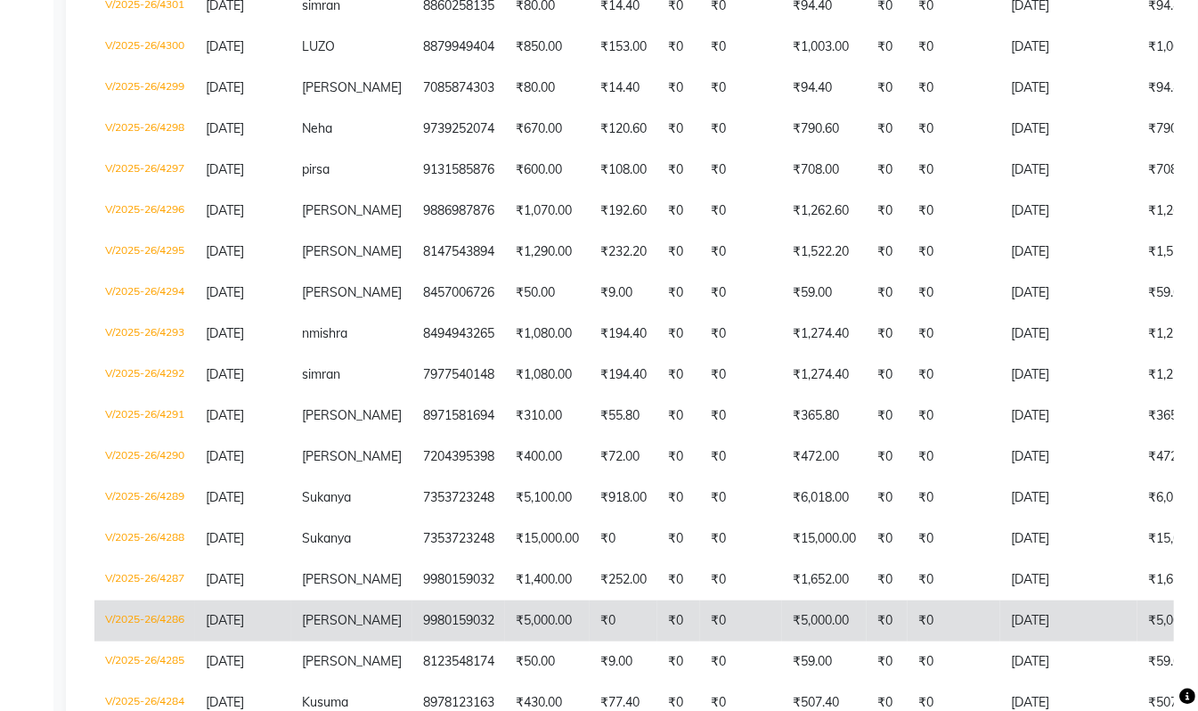
click at [782, 608] on td "₹5,000.00" at bounding box center [824, 620] width 85 height 41
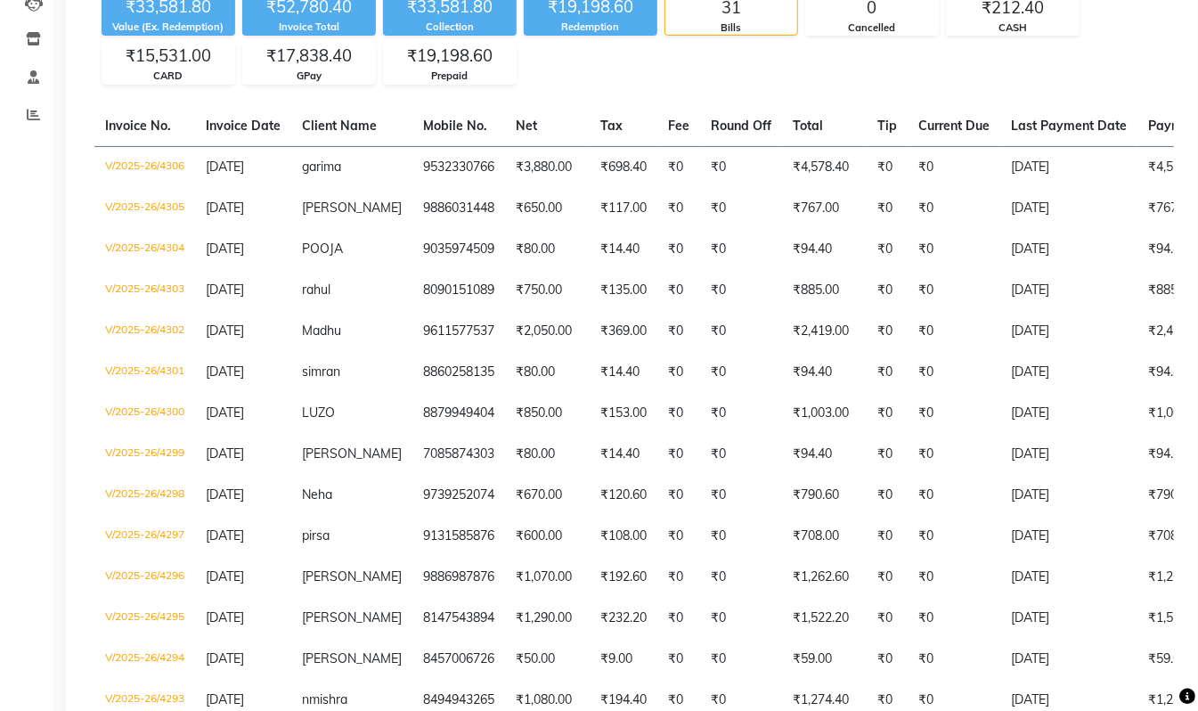
scroll to position [0, 0]
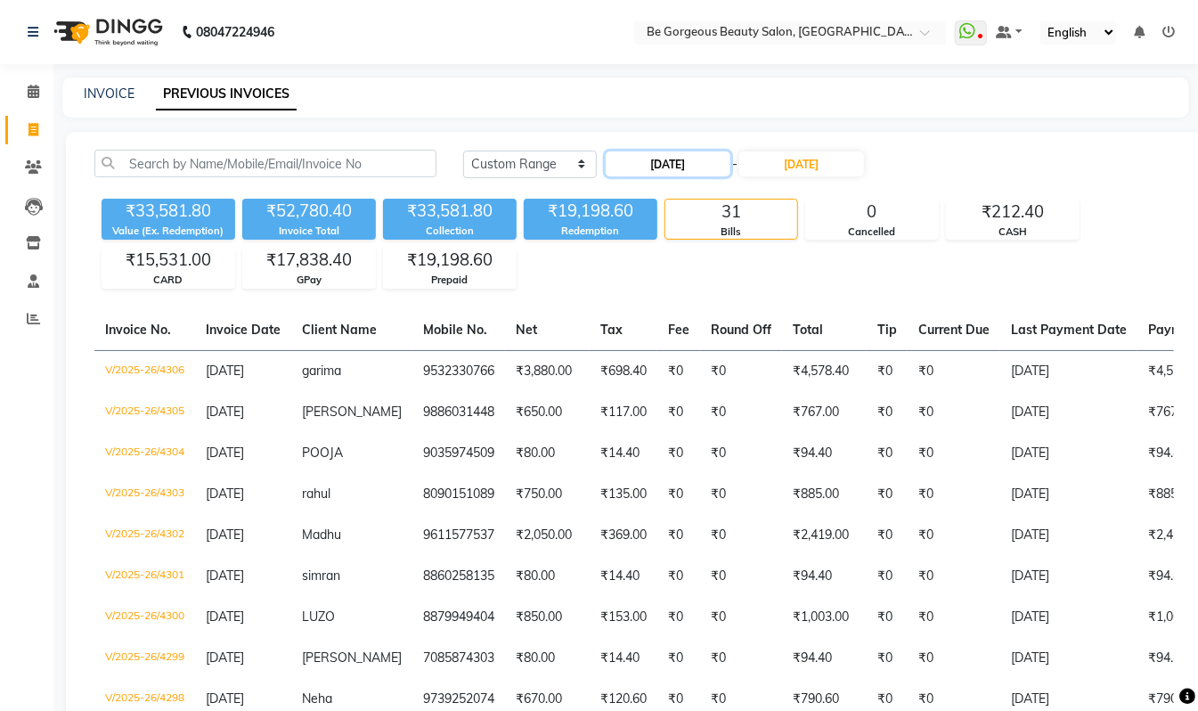
click at [664, 159] on input "05-09-2025" at bounding box center [668, 163] width 125 height 25
select select "9"
select select "2025"
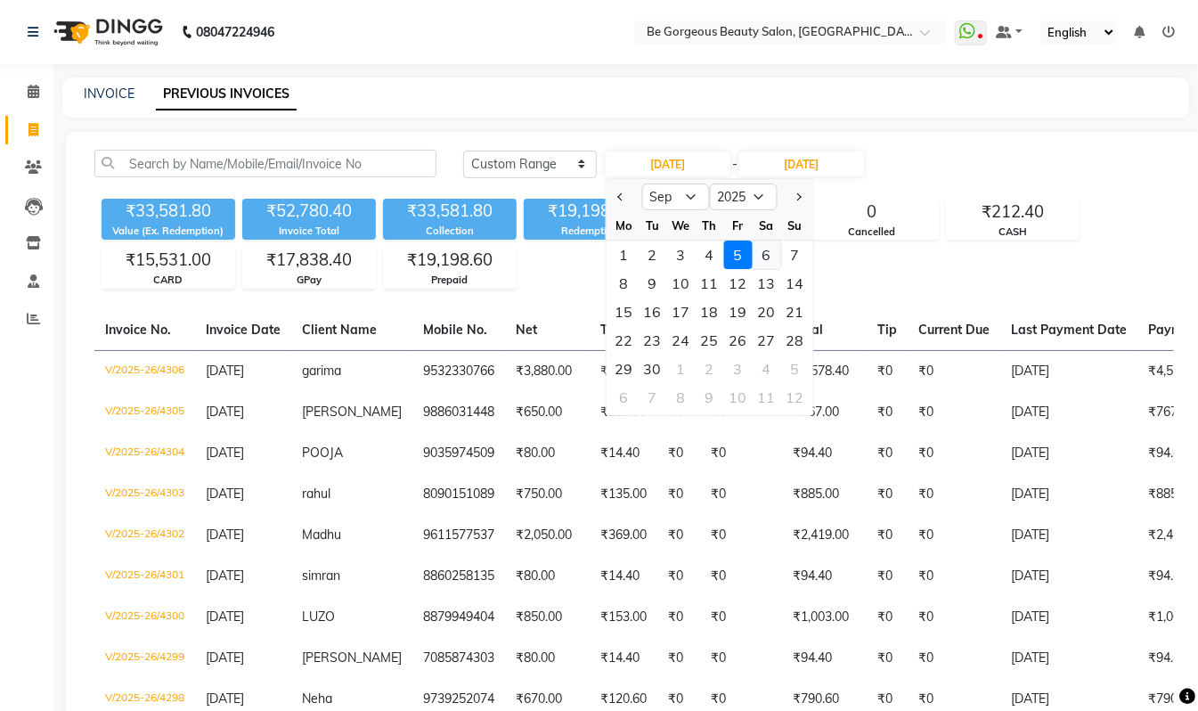
click at [768, 257] on div "6" at bounding box center [767, 255] width 29 height 29
type input "06-09-2025"
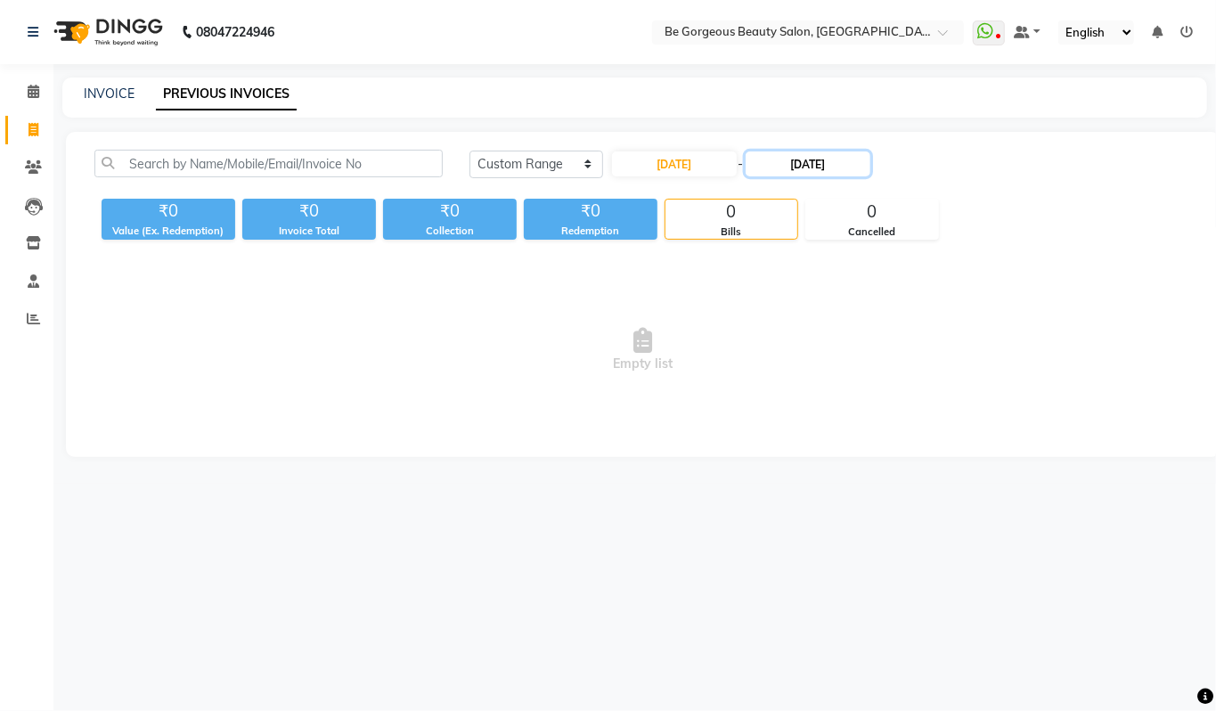
click at [806, 166] on input "05-09-2025" at bounding box center [808, 163] width 125 height 25
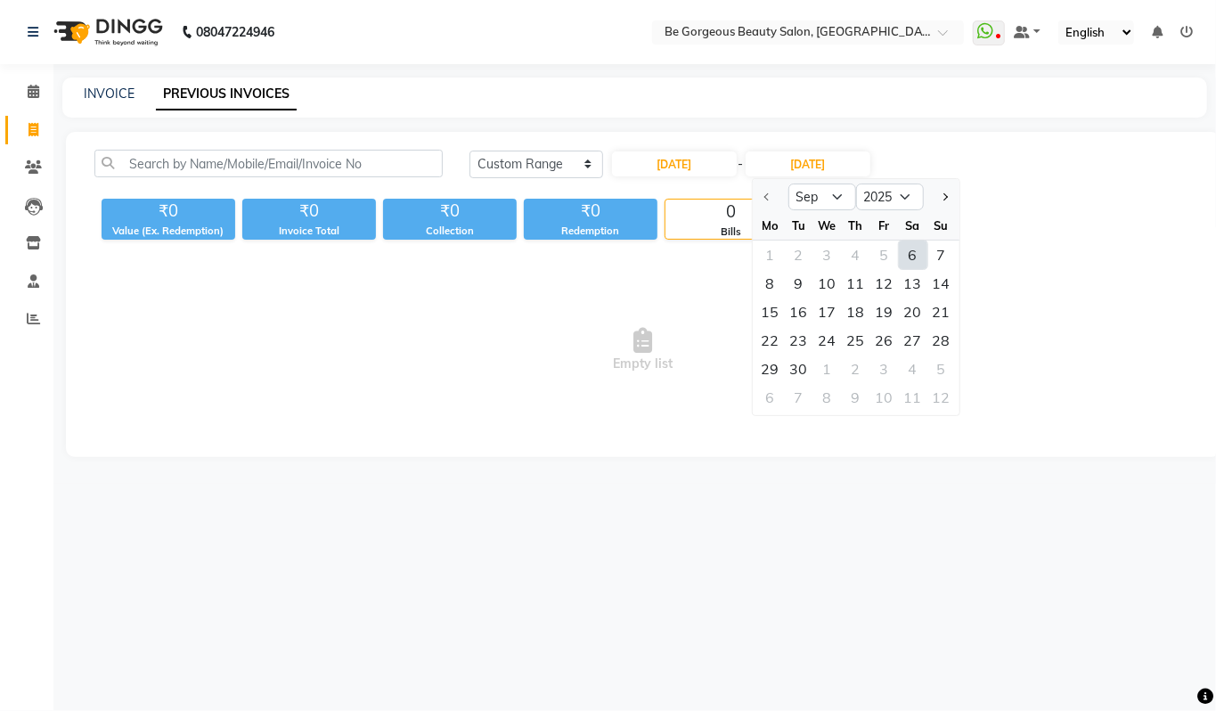
click at [907, 253] on div "6" at bounding box center [913, 255] width 29 height 29
type input "06-09-2025"
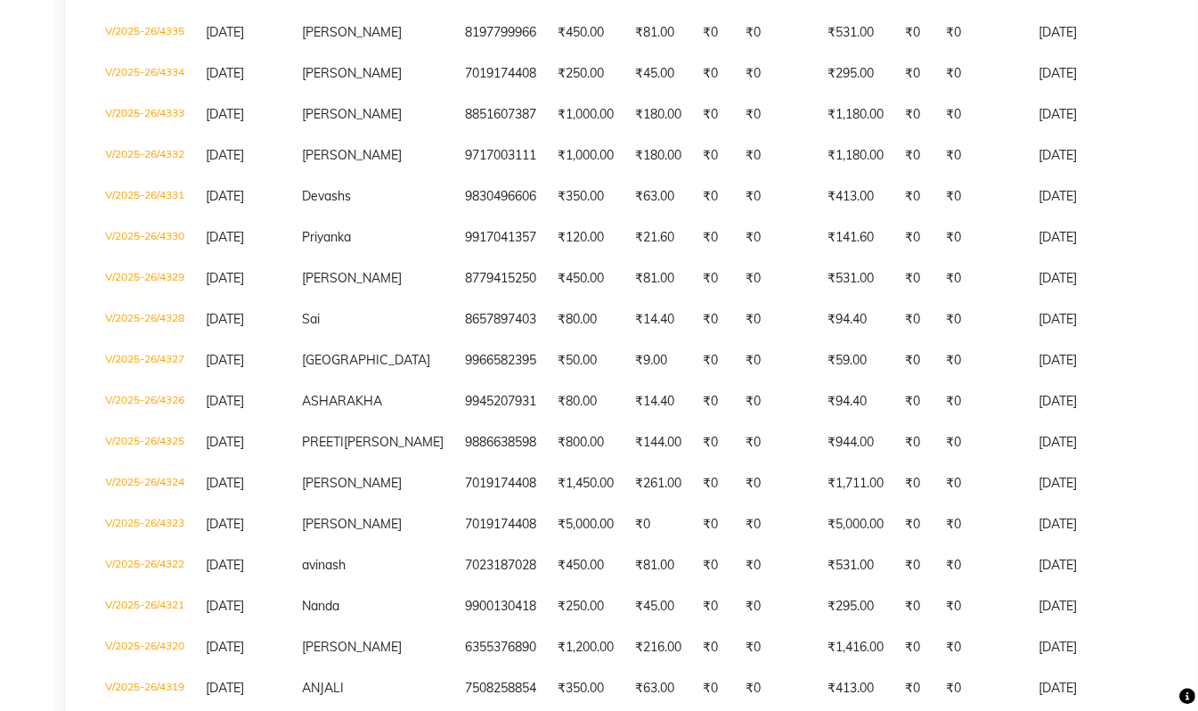
scroll to position [546, 0]
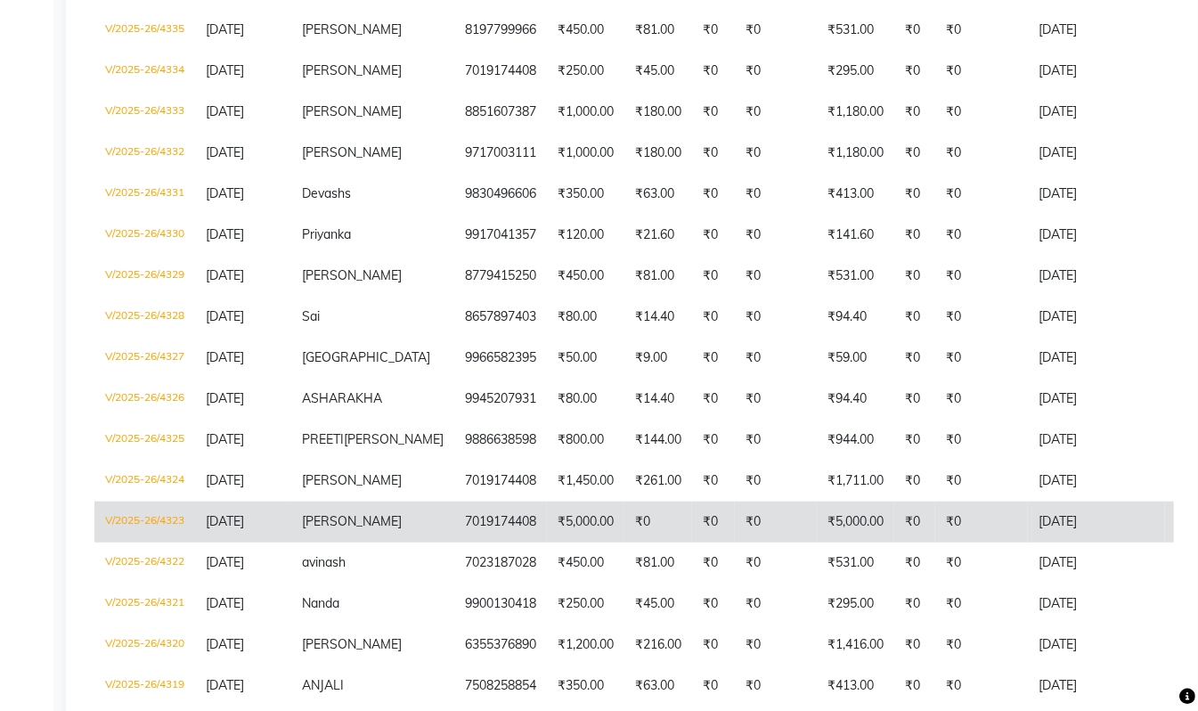
click at [692, 543] on td "₹0" at bounding box center [713, 522] width 43 height 41
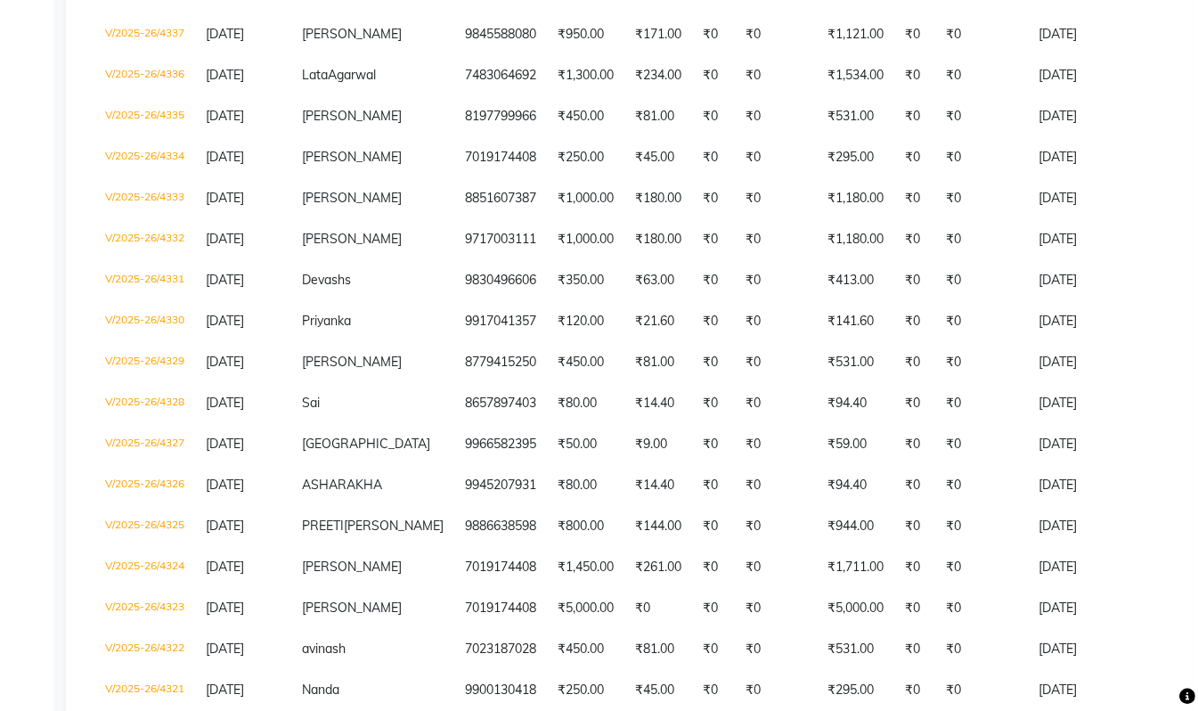
scroll to position [0, 0]
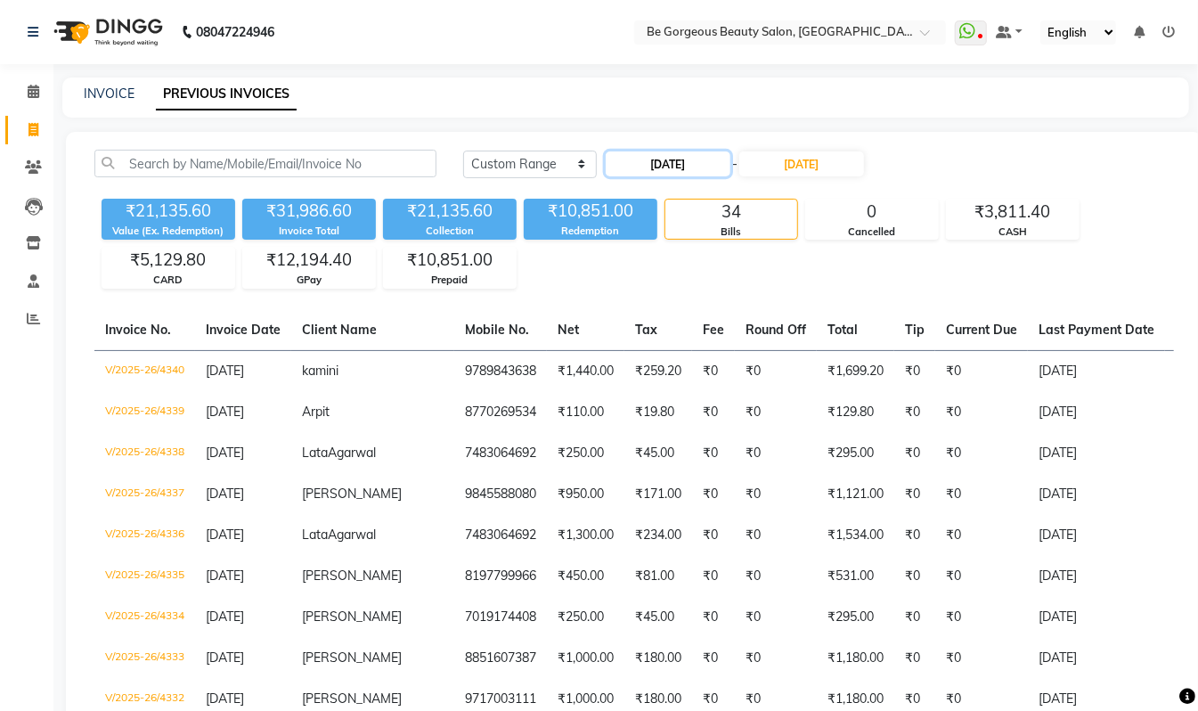
click at [689, 172] on input "06-09-2025" at bounding box center [668, 163] width 125 height 25
select select "9"
select select "2025"
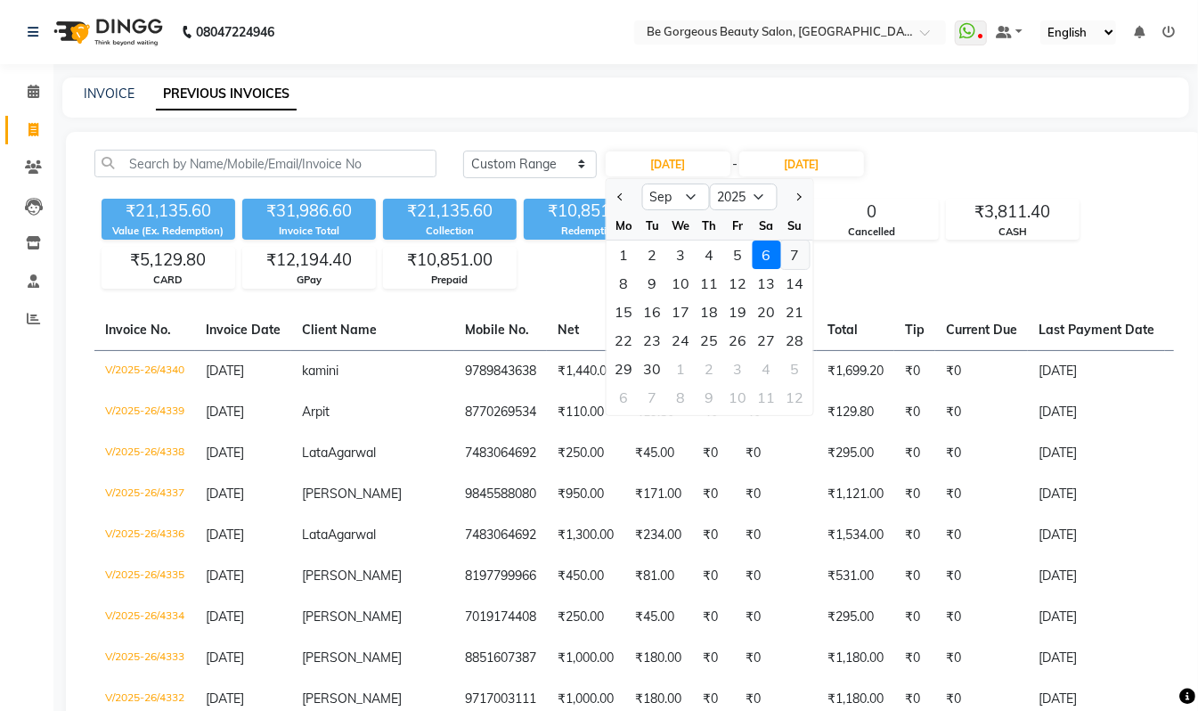
click at [788, 251] on div "7" at bounding box center [795, 255] width 29 height 29
type input "07-09-2025"
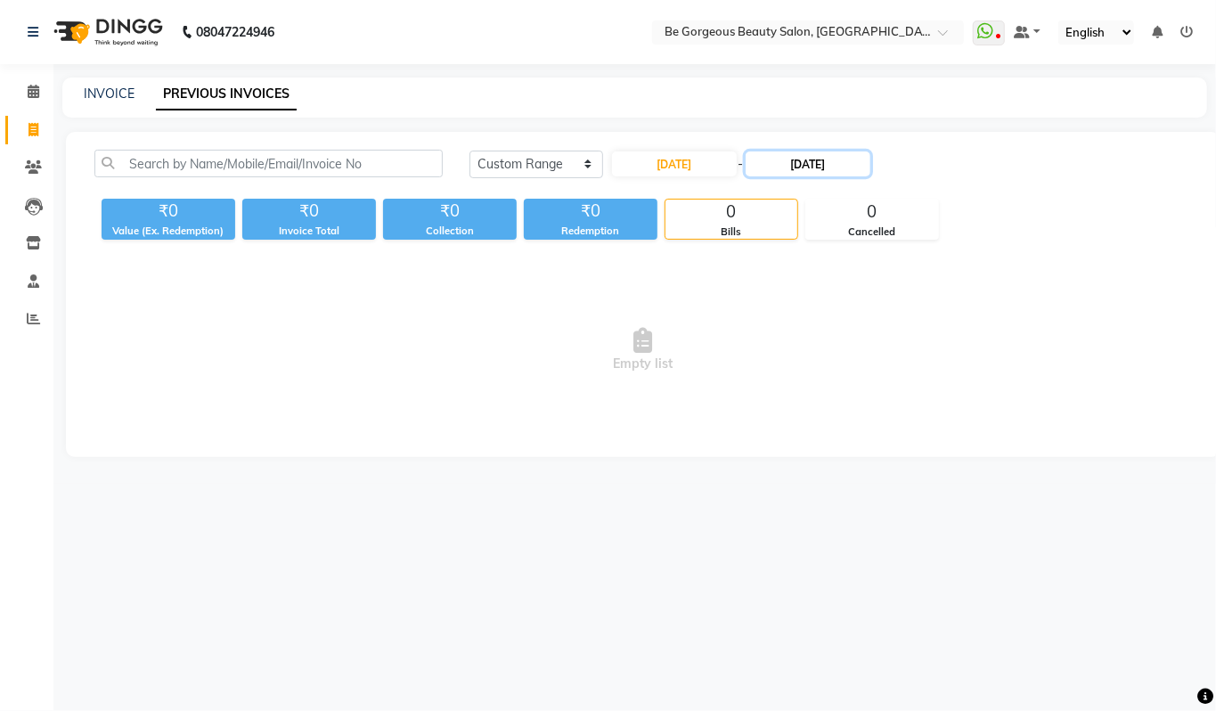
click at [810, 166] on input "06-09-2025" at bounding box center [808, 163] width 125 height 25
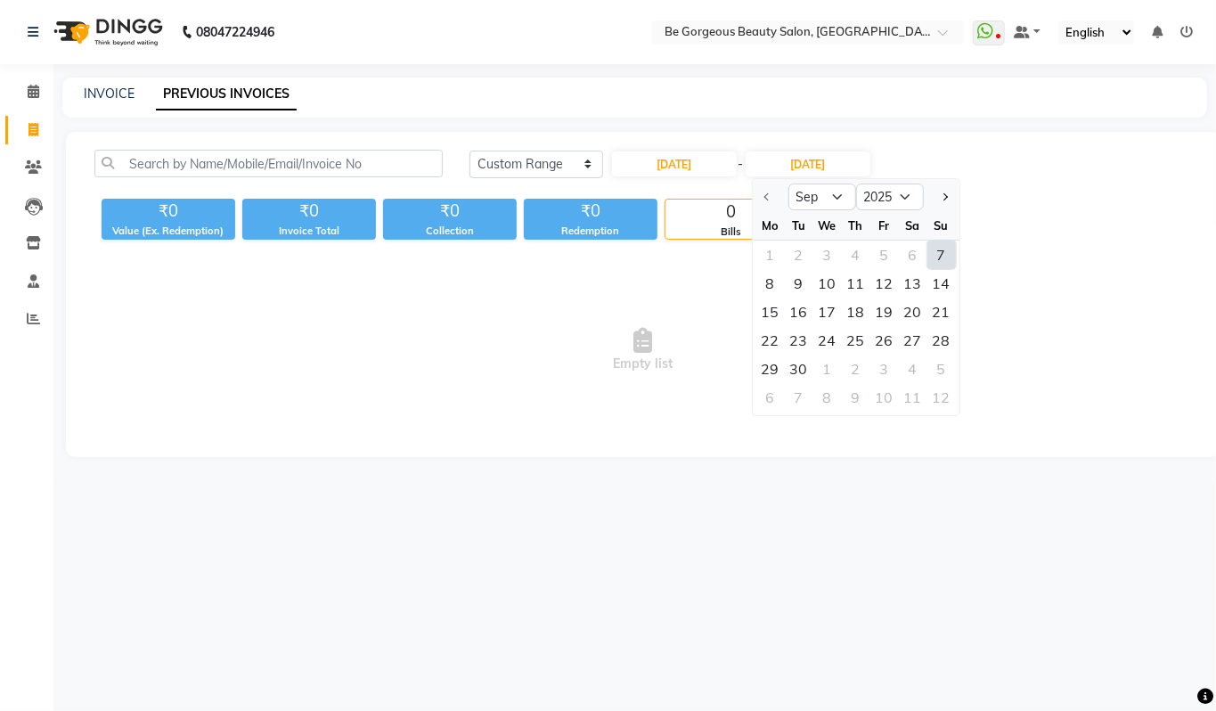
click at [937, 254] on div "7" at bounding box center [941, 255] width 29 height 29
type input "07-09-2025"
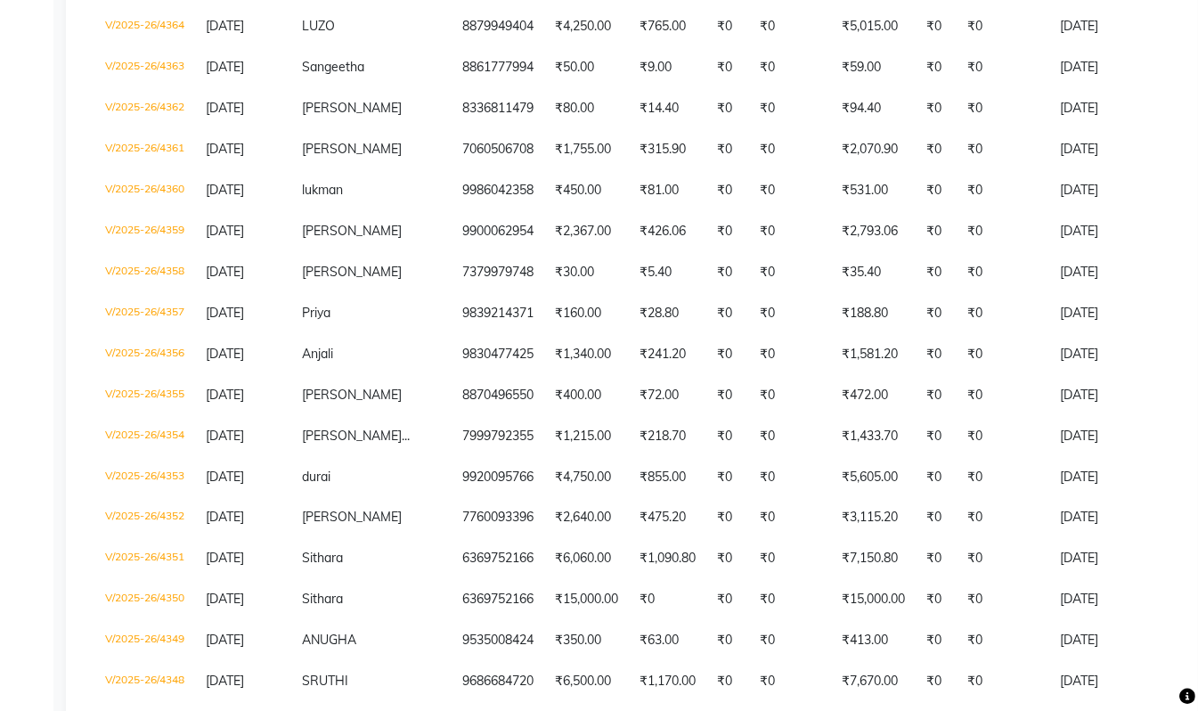
scroll to position [1309, 0]
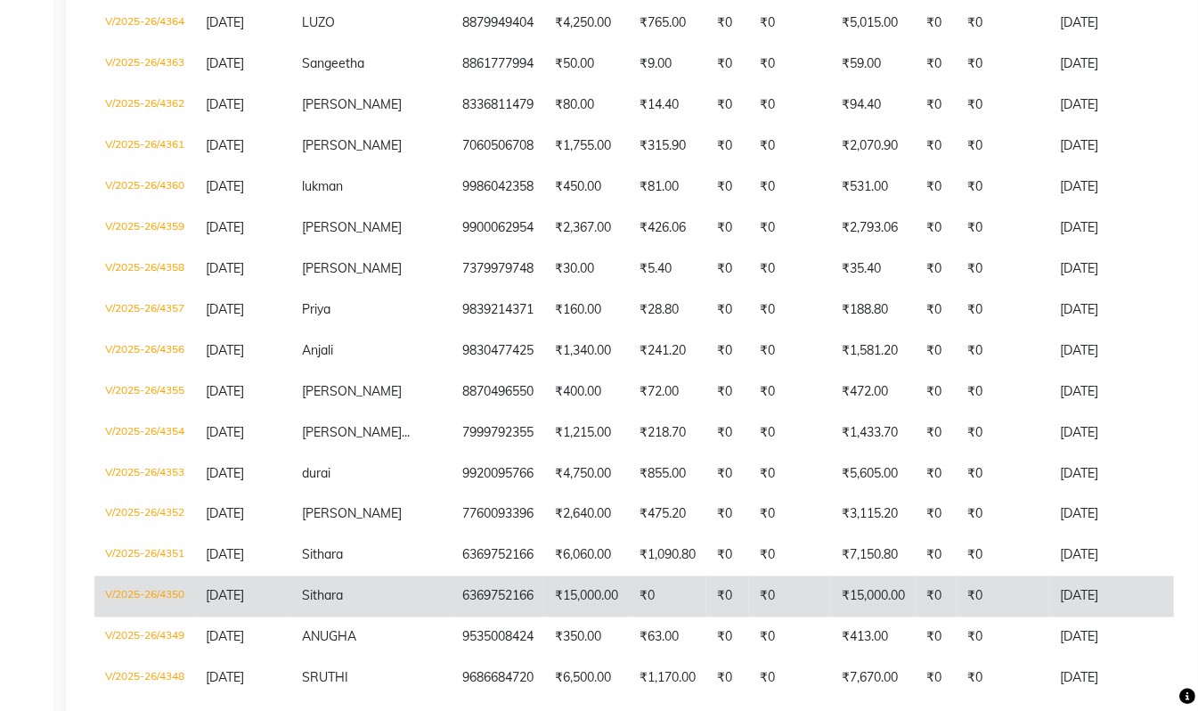
click at [453, 617] on td "6369752166" at bounding box center [498, 596] width 93 height 41
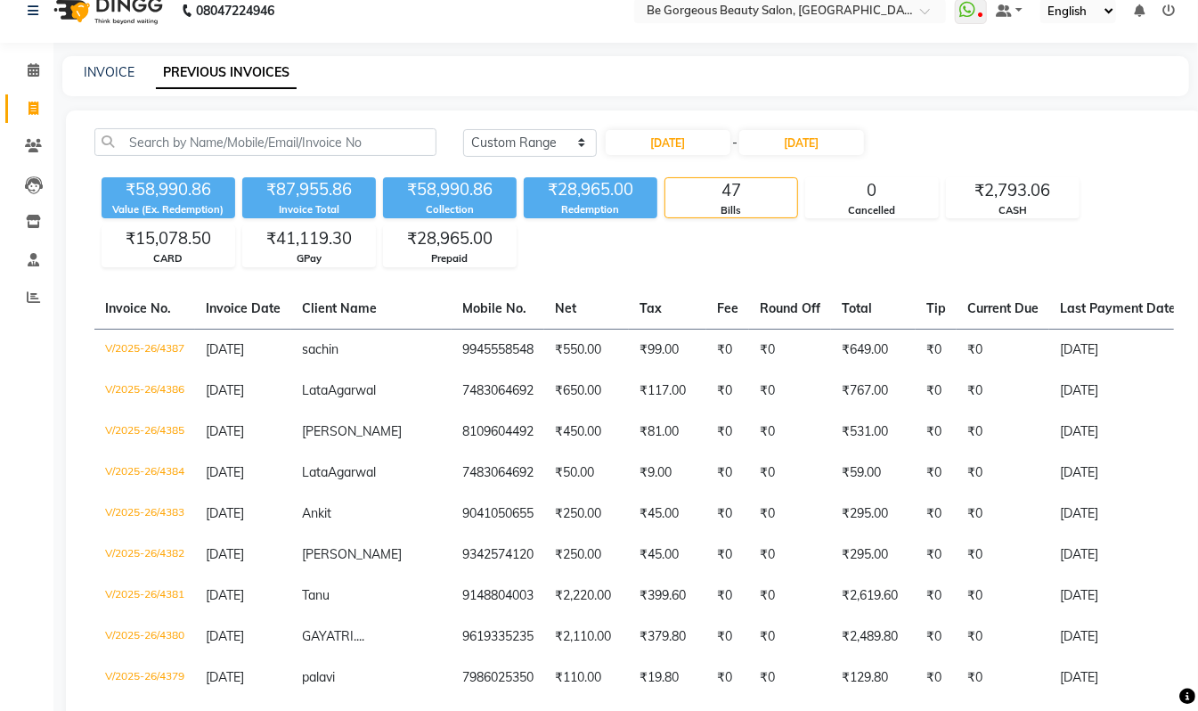
scroll to position [12, 0]
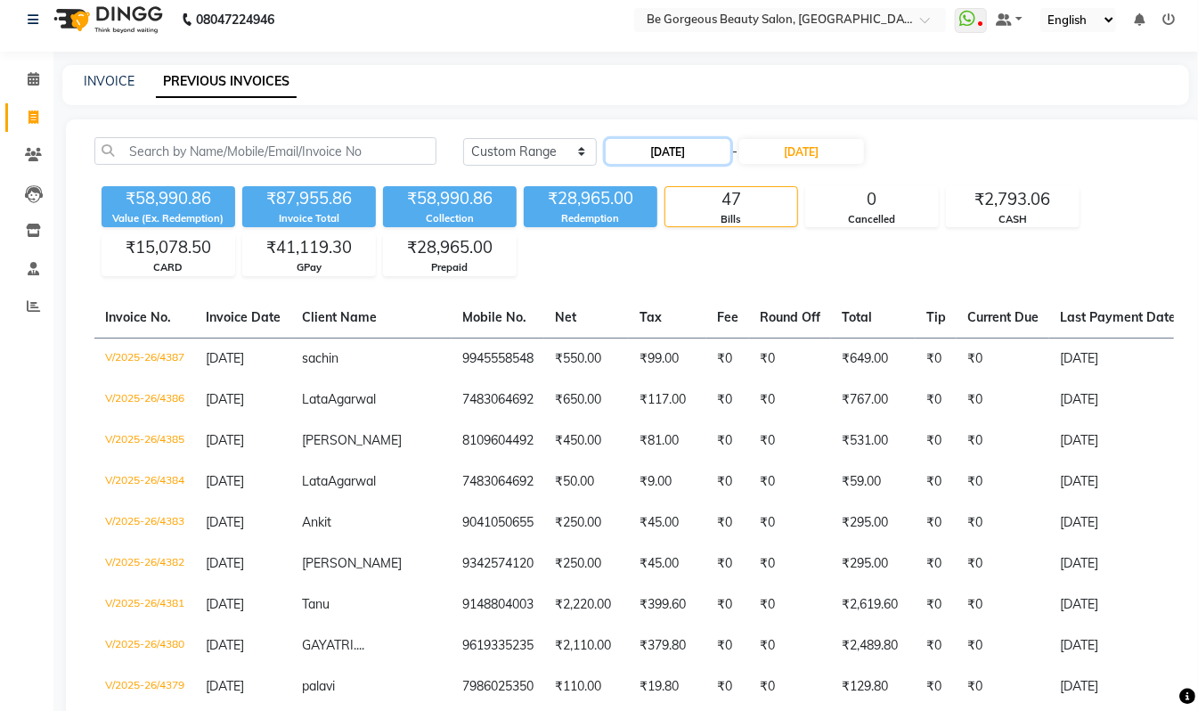
click at [667, 140] on input "07-09-2025" at bounding box center [668, 151] width 125 height 25
select select "9"
select select "2025"
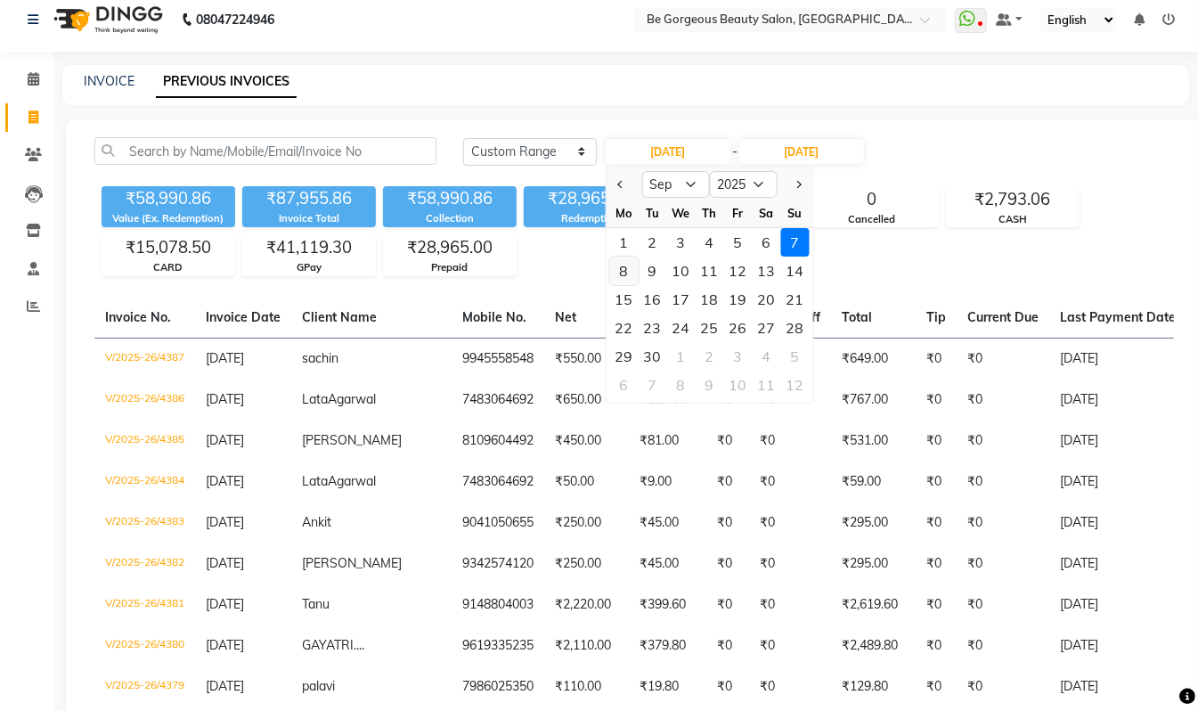
click at [629, 272] on div "8" at bounding box center [624, 271] width 29 height 29
type input "08-09-2025"
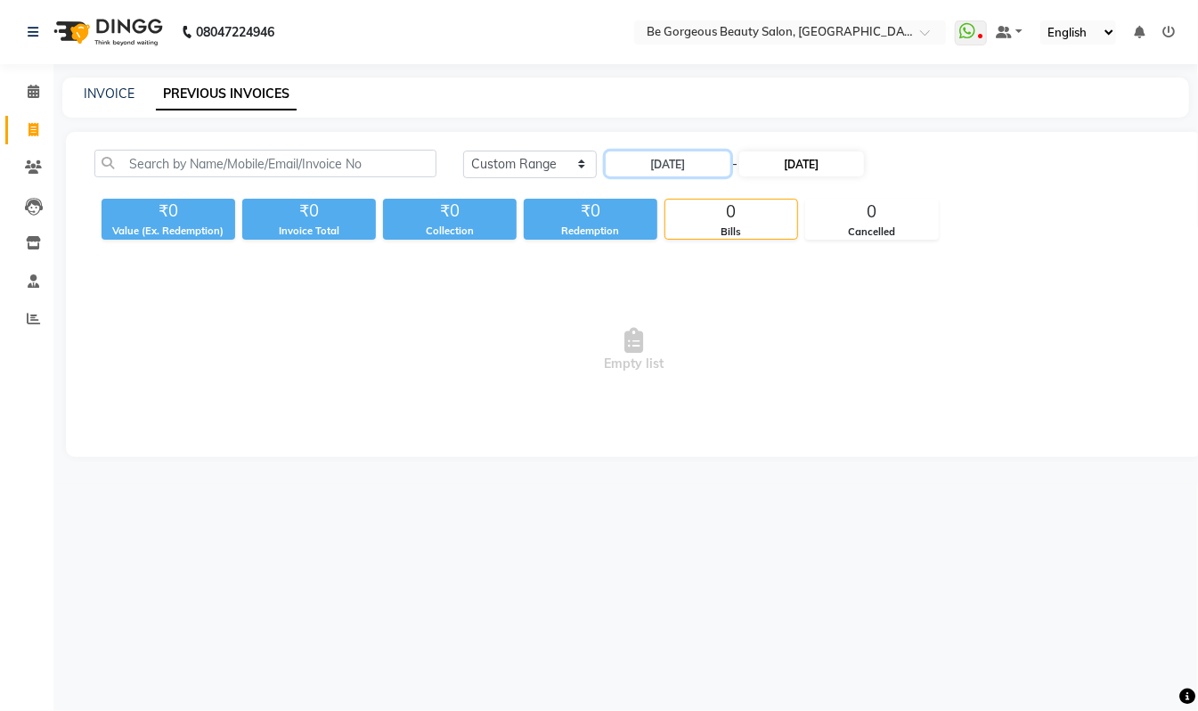
scroll to position [0, 0]
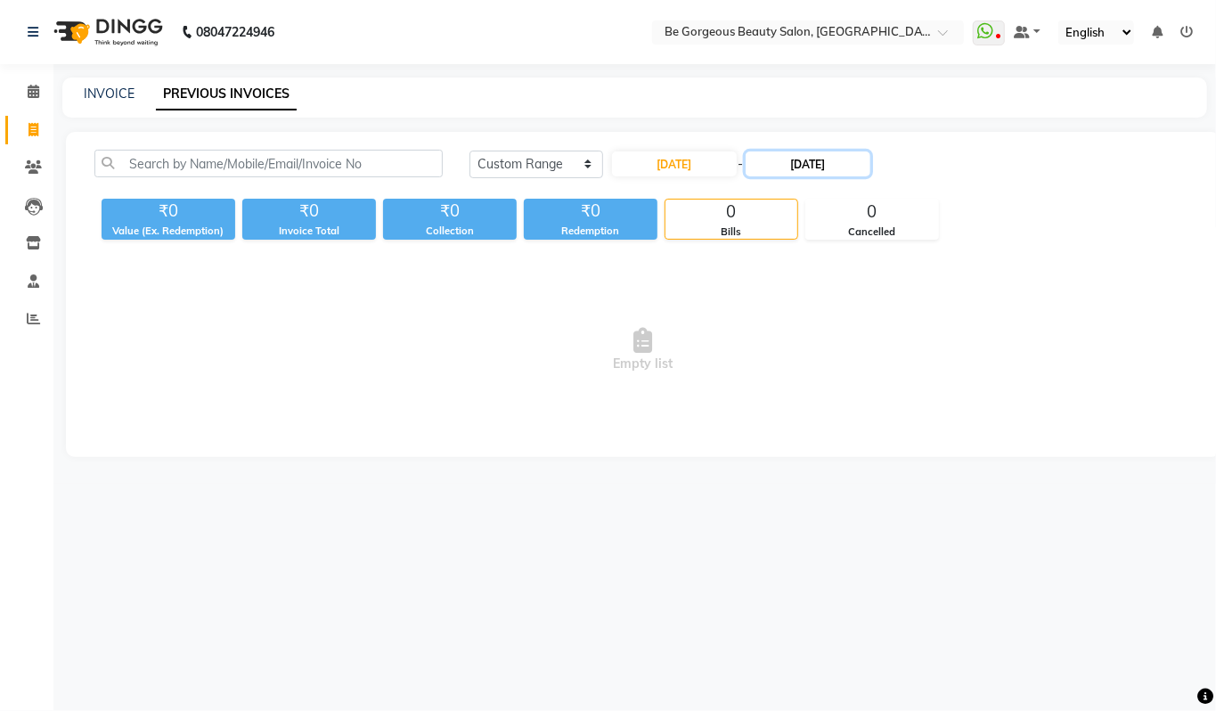
click at [796, 154] on input "07-09-2025" at bounding box center [808, 163] width 125 height 25
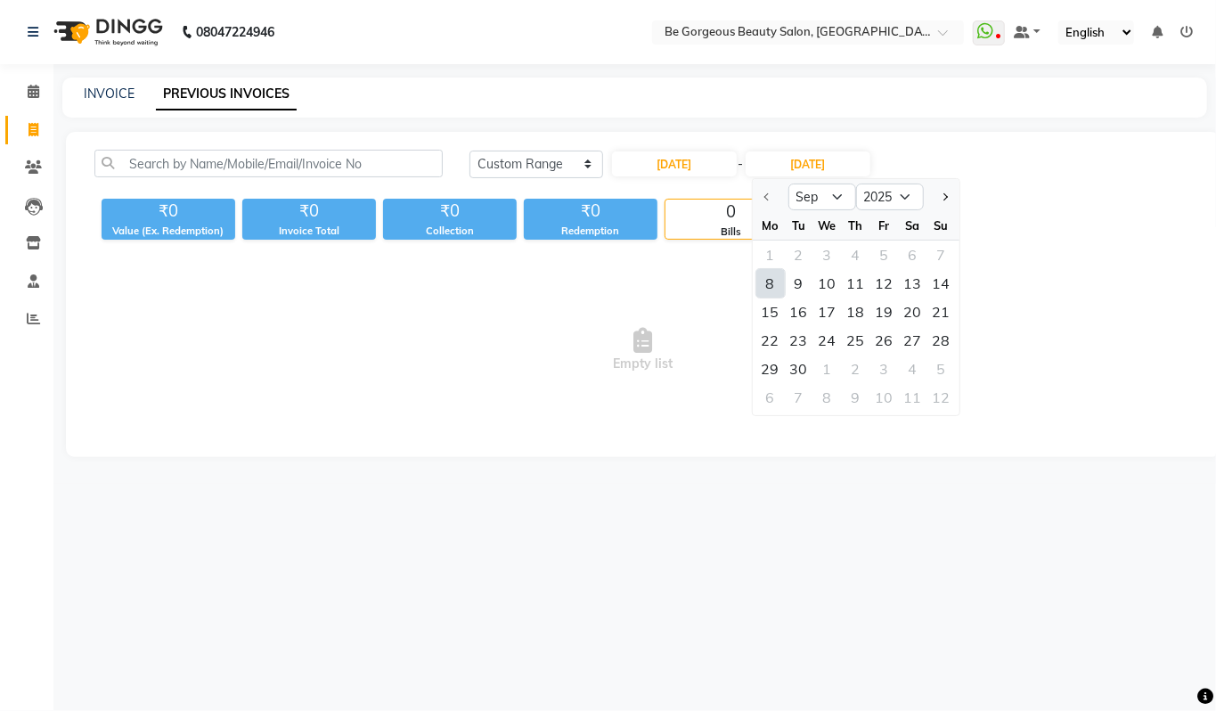
click at [773, 286] on div "8" at bounding box center [770, 283] width 29 height 29
type input "08-09-2025"
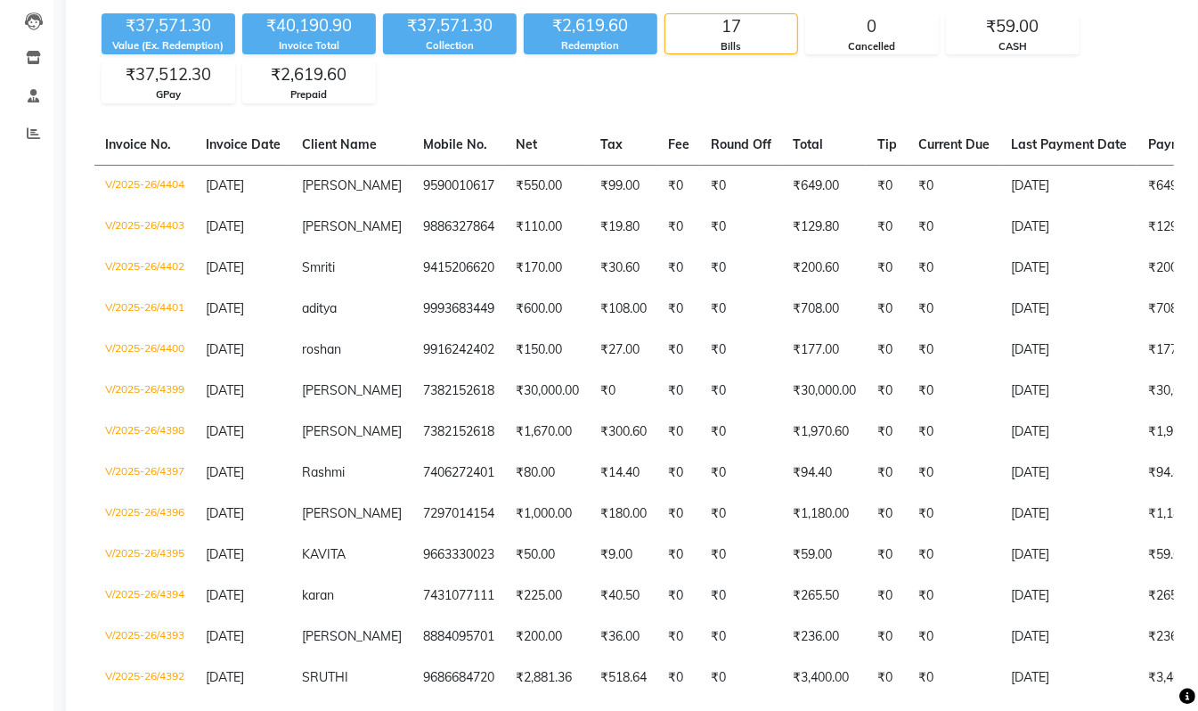
scroll to position [182, 0]
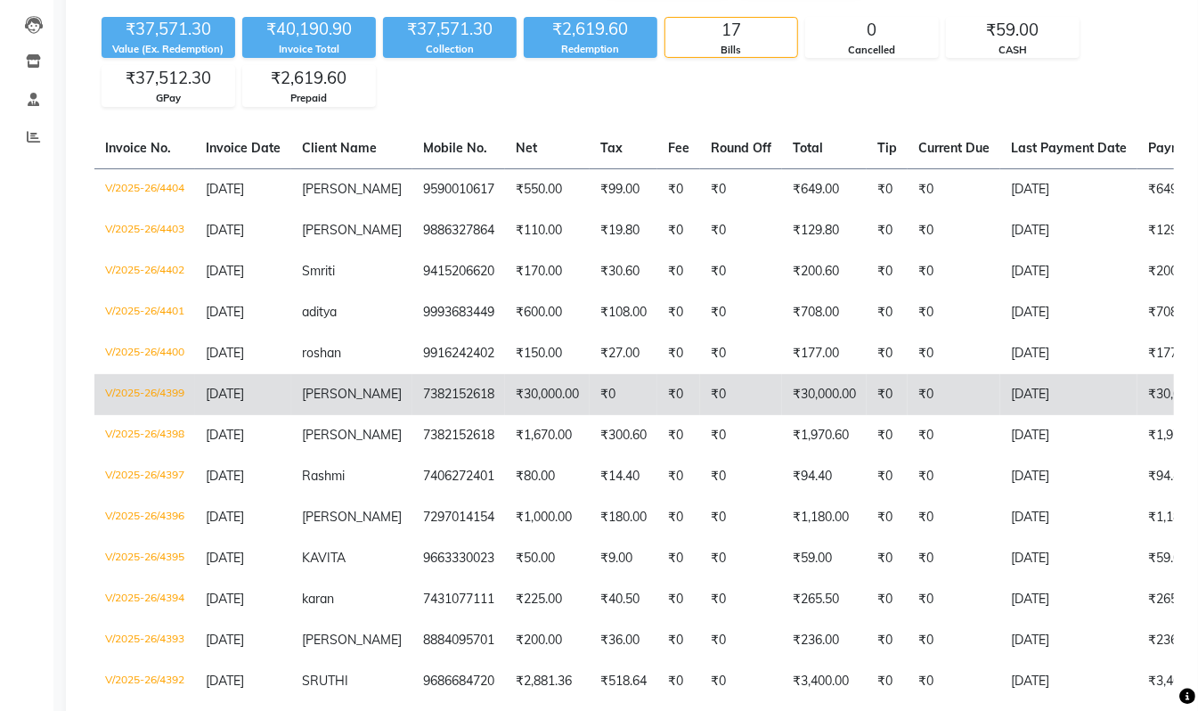
click at [824, 393] on td "₹30,000.00" at bounding box center [824, 394] width 85 height 41
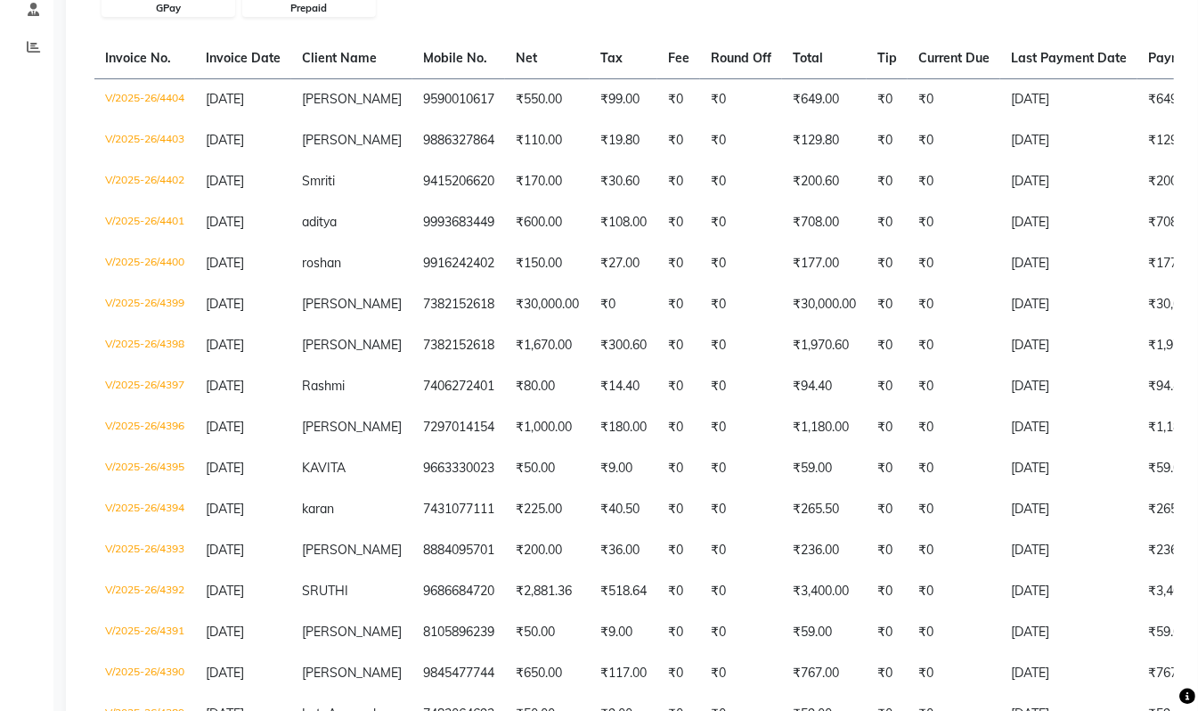
scroll to position [0, 0]
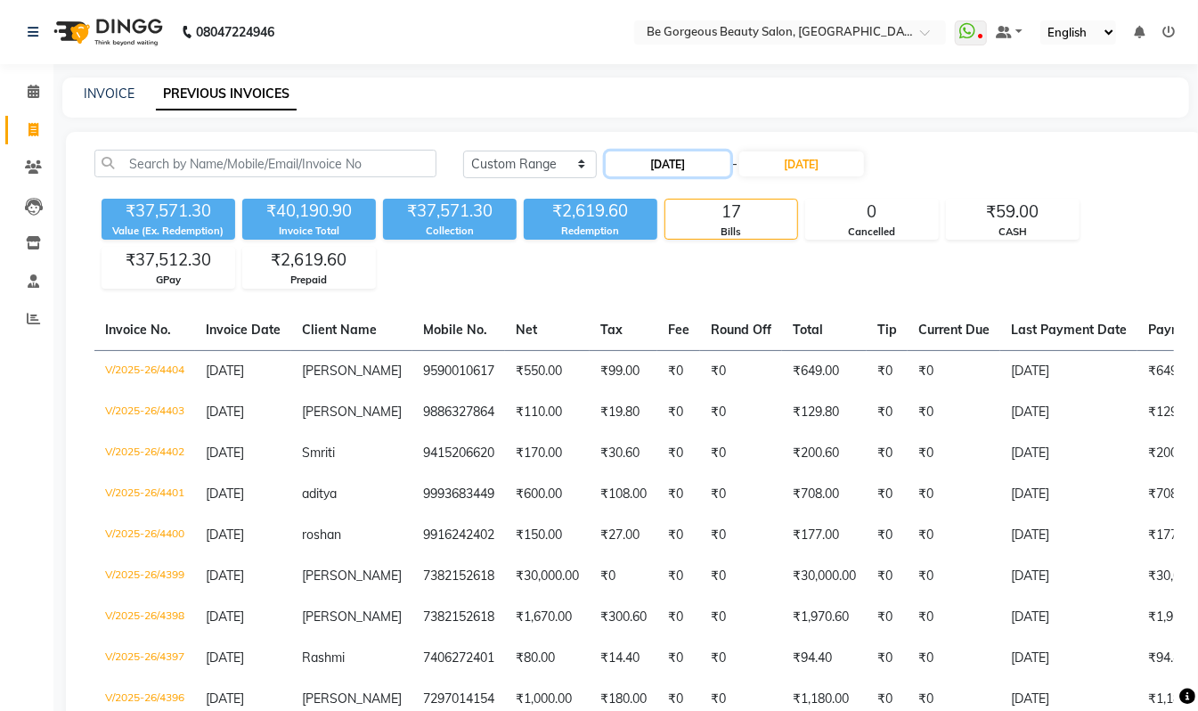
click at [670, 160] on input "08-09-2025" at bounding box center [668, 163] width 125 height 25
select select "9"
select select "2025"
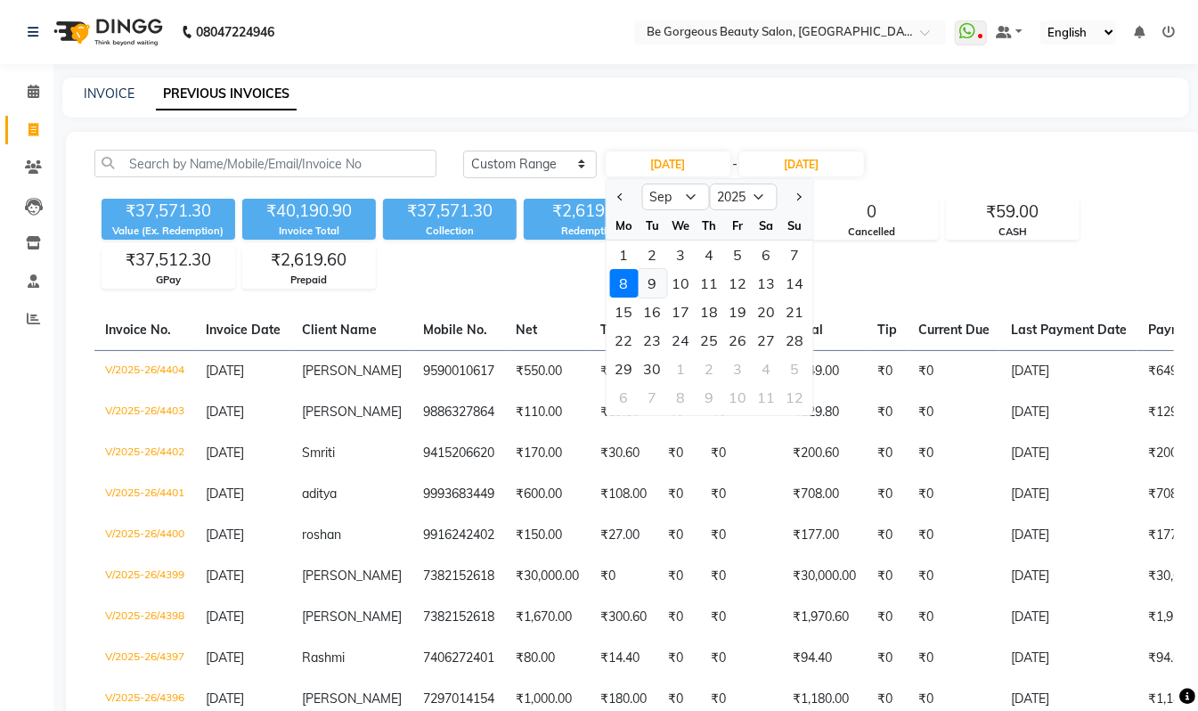
click at [652, 287] on div "9" at bounding box center [653, 283] width 29 height 29
type input "09-09-2025"
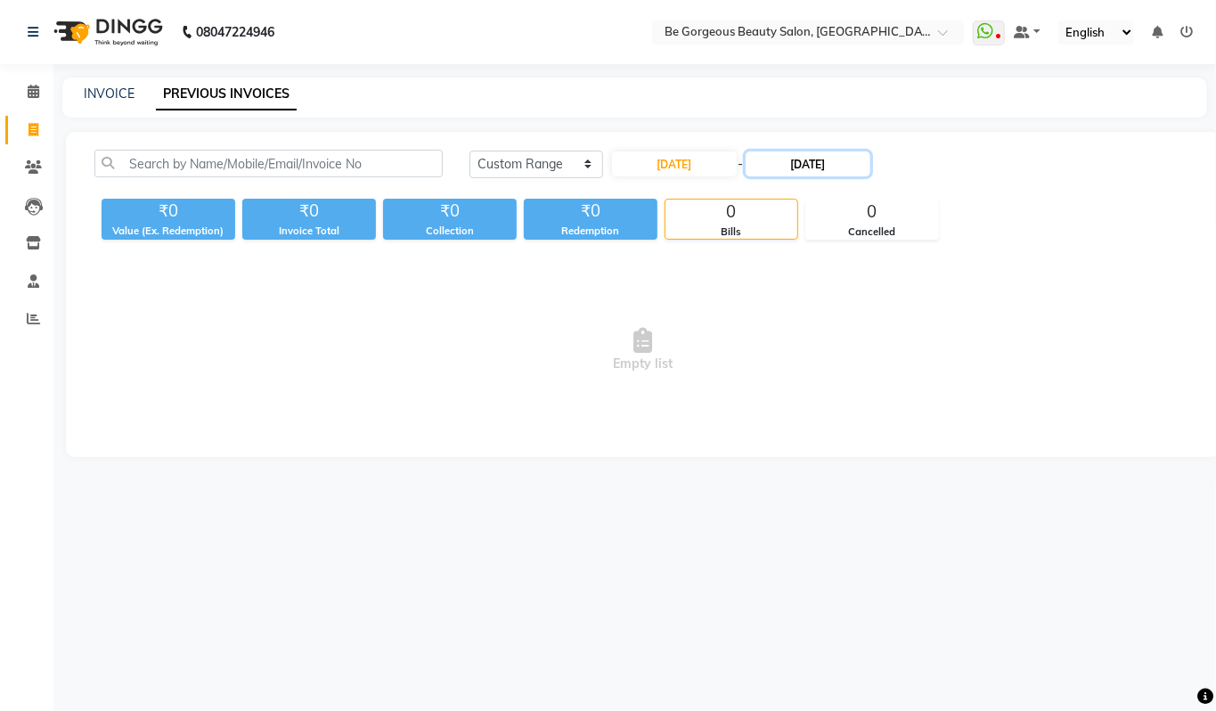
click at [813, 166] on input "08-09-2025" at bounding box center [808, 163] width 125 height 25
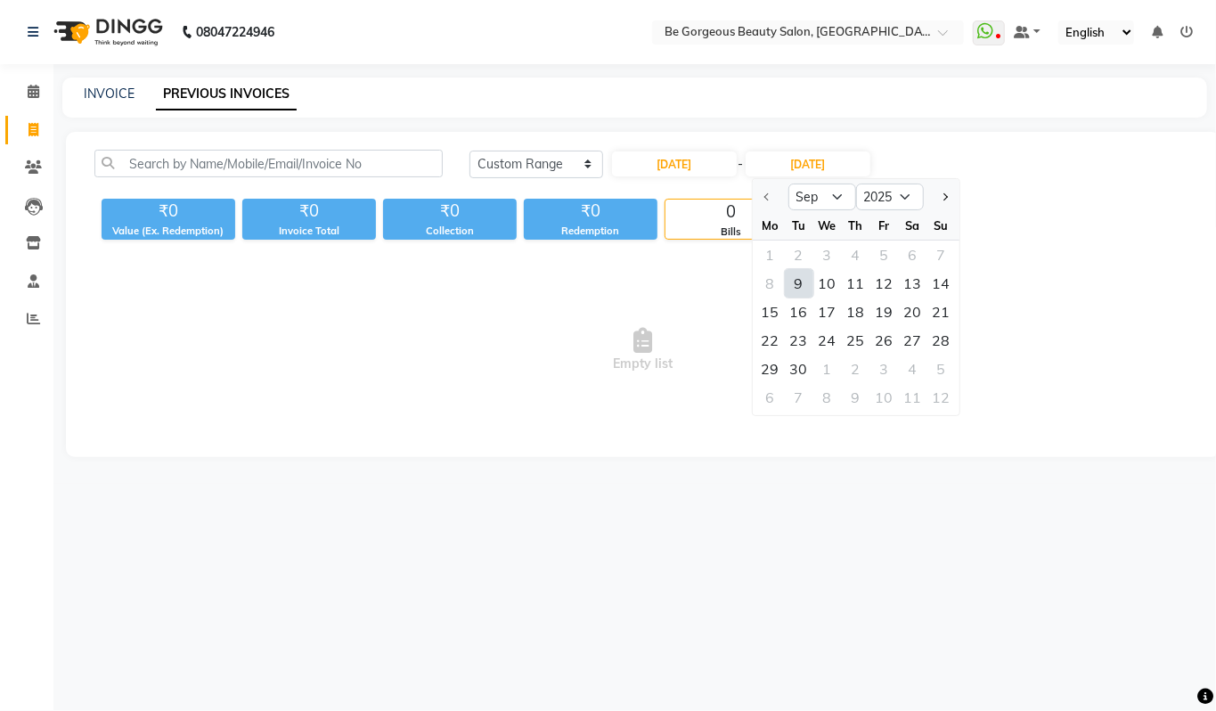
click at [800, 289] on div "9" at bounding box center [799, 283] width 29 height 29
type input "09-09-2025"
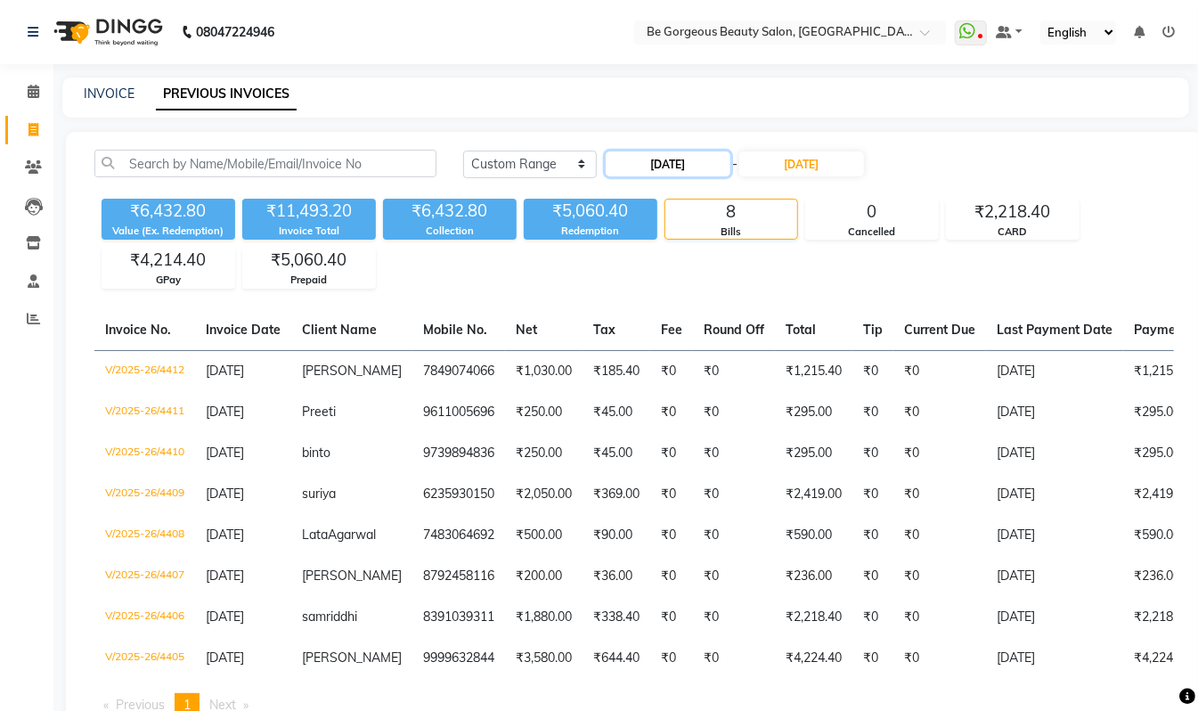
click at [674, 166] on input "09-09-2025" at bounding box center [668, 163] width 125 height 25
select select "9"
select select "2025"
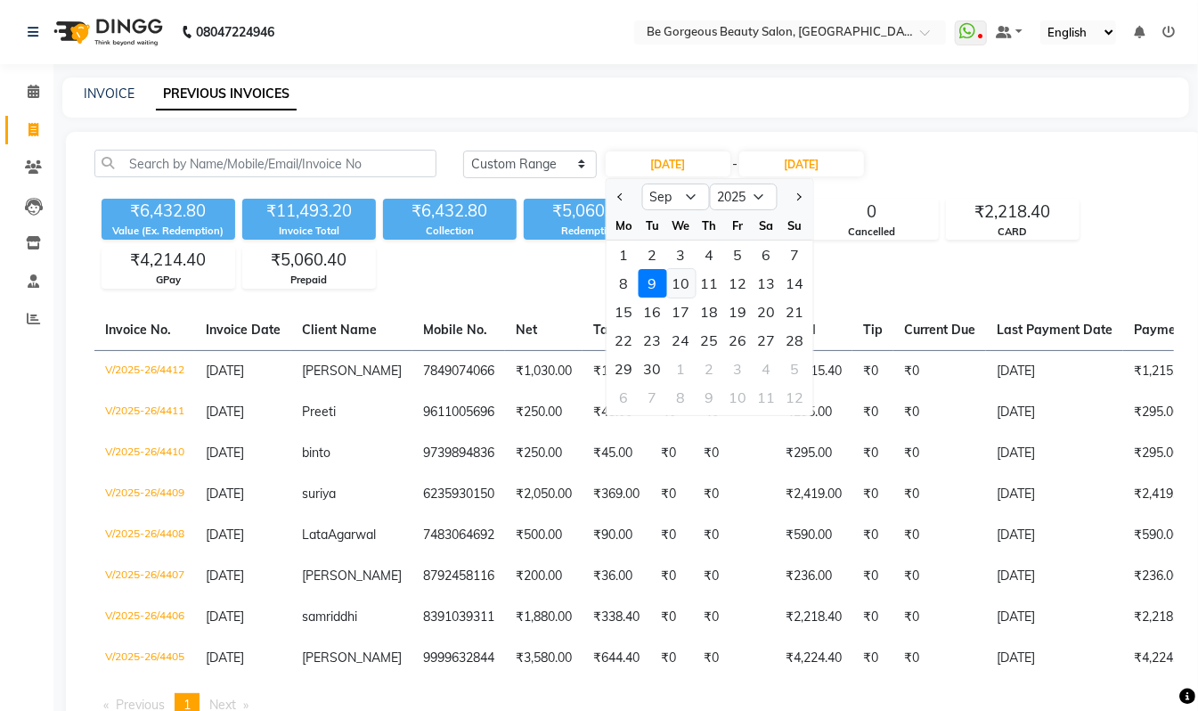
click at [675, 280] on div "10" at bounding box center [681, 283] width 29 height 29
type input "10-09-2025"
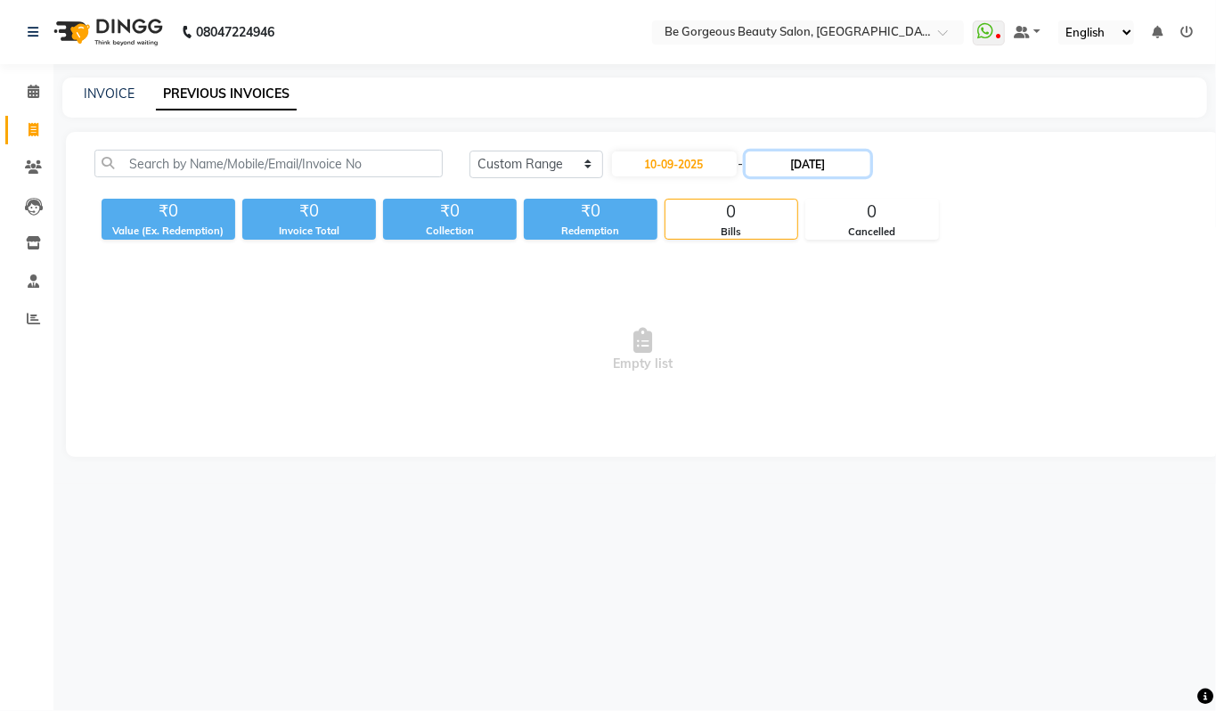
click at [791, 169] on input "09-09-2025" at bounding box center [808, 163] width 125 height 25
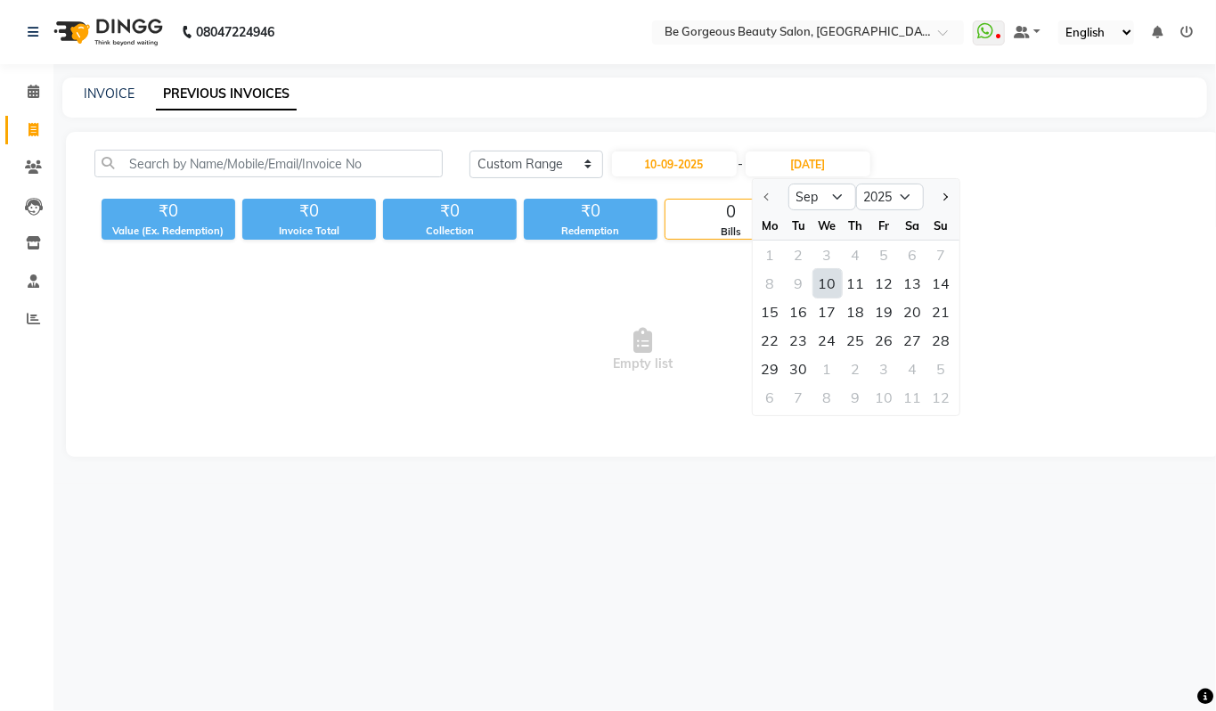
click at [824, 283] on div "10" at bounding box center [827, 283] width 29 height 29
type input "10-09-2025"
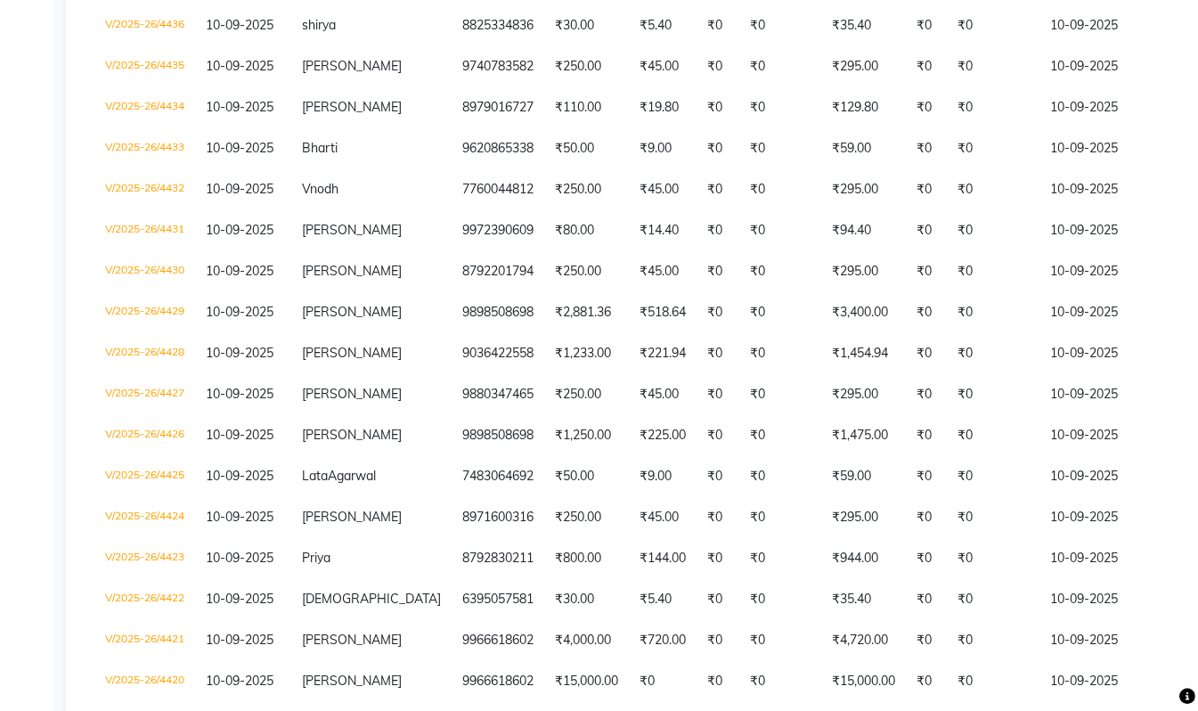
scroll to position [692, 0]
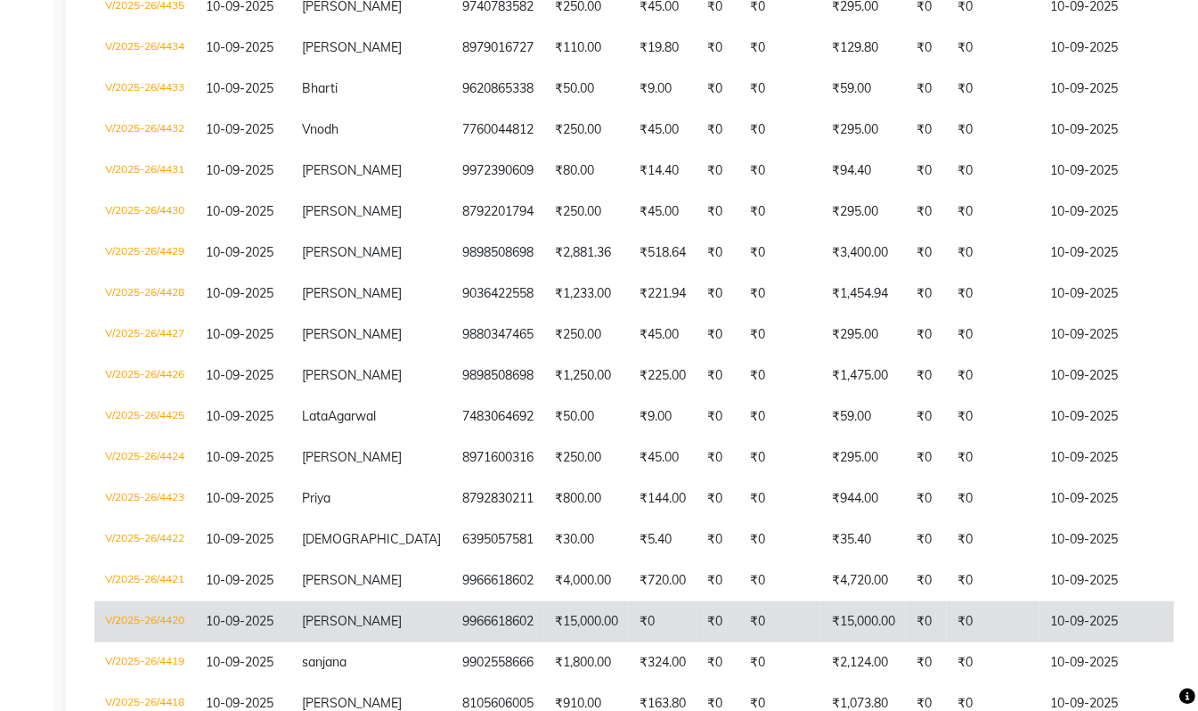
click at [452, 642] on td "9966618602" at bounding box center [498, 621] width 93 height 41
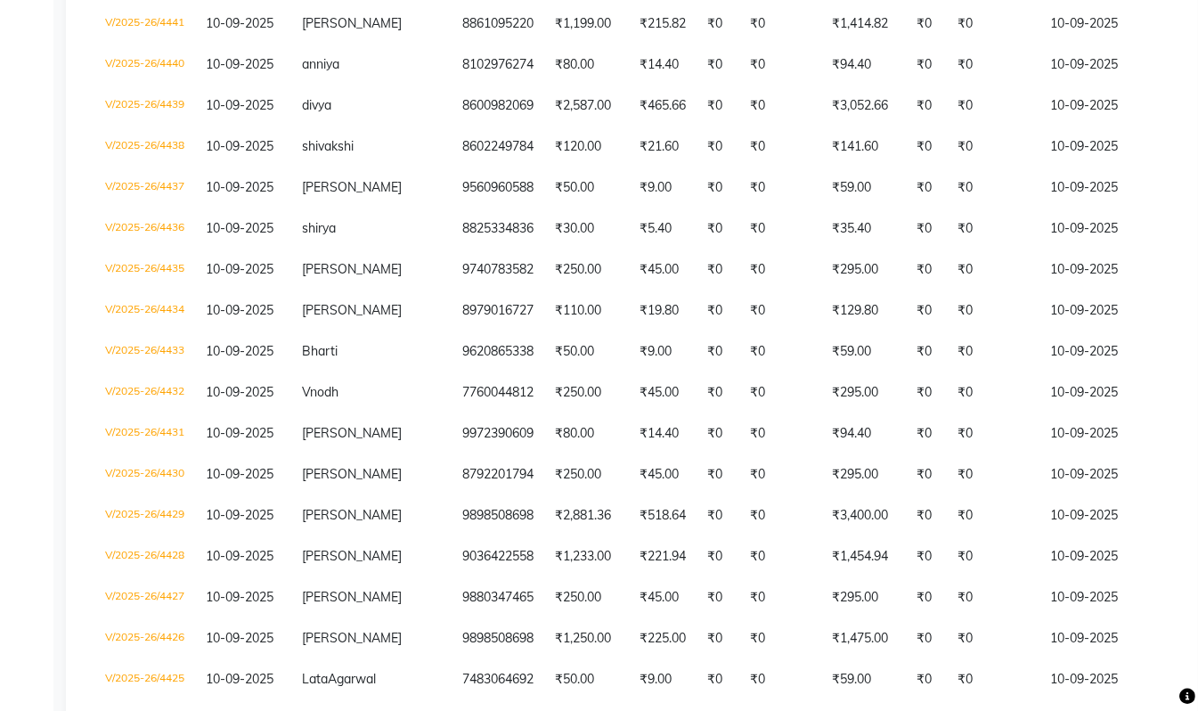
scroll to position [0, 0]
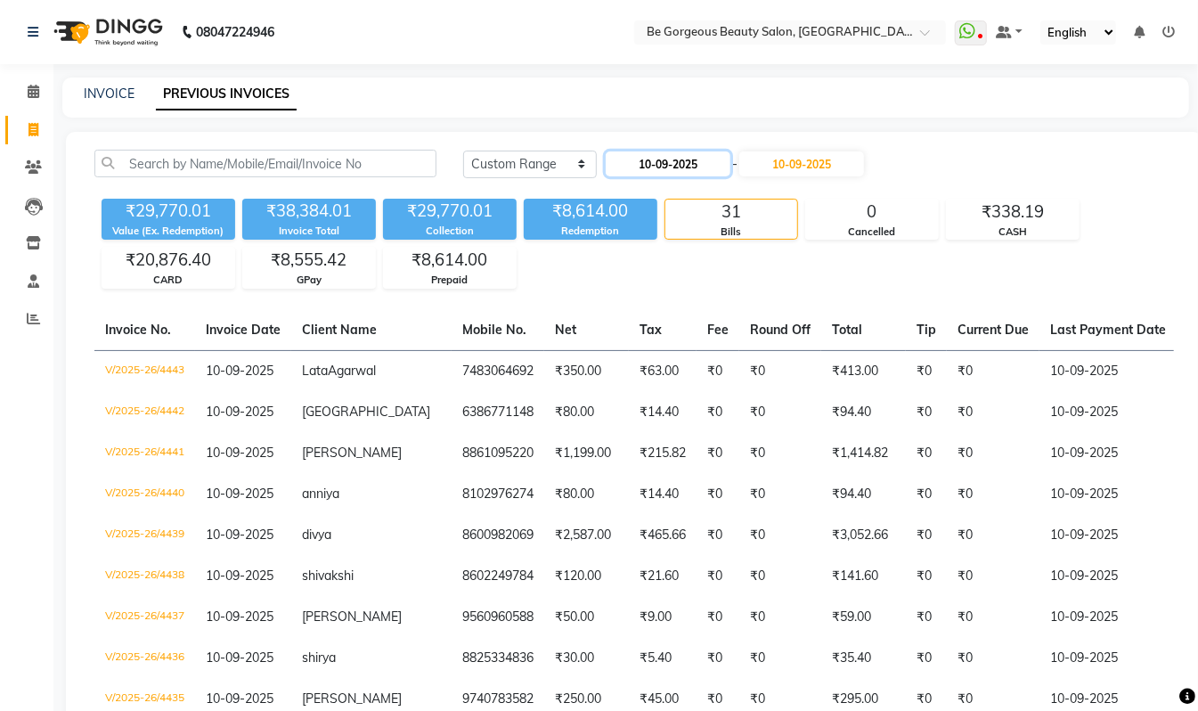
click at [688, 162] on input "10-09-2025" at bounding box center [668, 163] width 125 height 25
select select "9"
select select "2025"
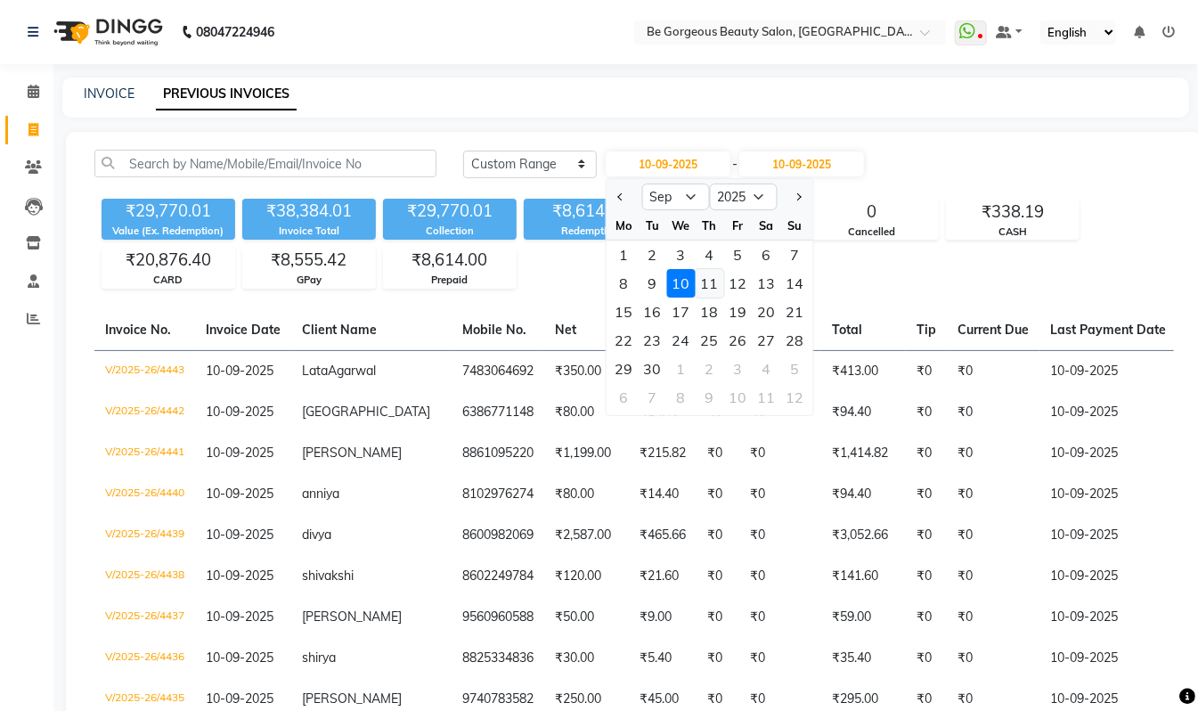
click at [717, 283] on div "11" at bounding box center [710, 283] width 29 height 29
type input "11-09-2025"
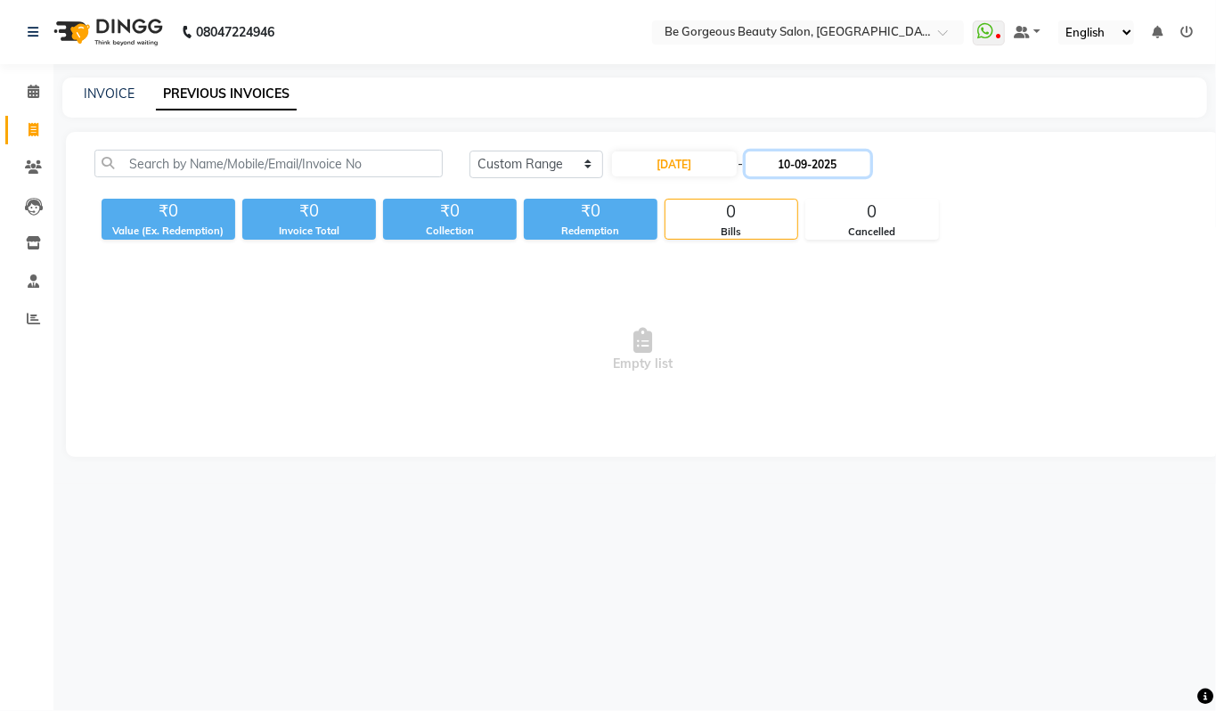
click at [798, 164] on input "10-09-2025" at bounding box center [808, 163] width 125 height 25
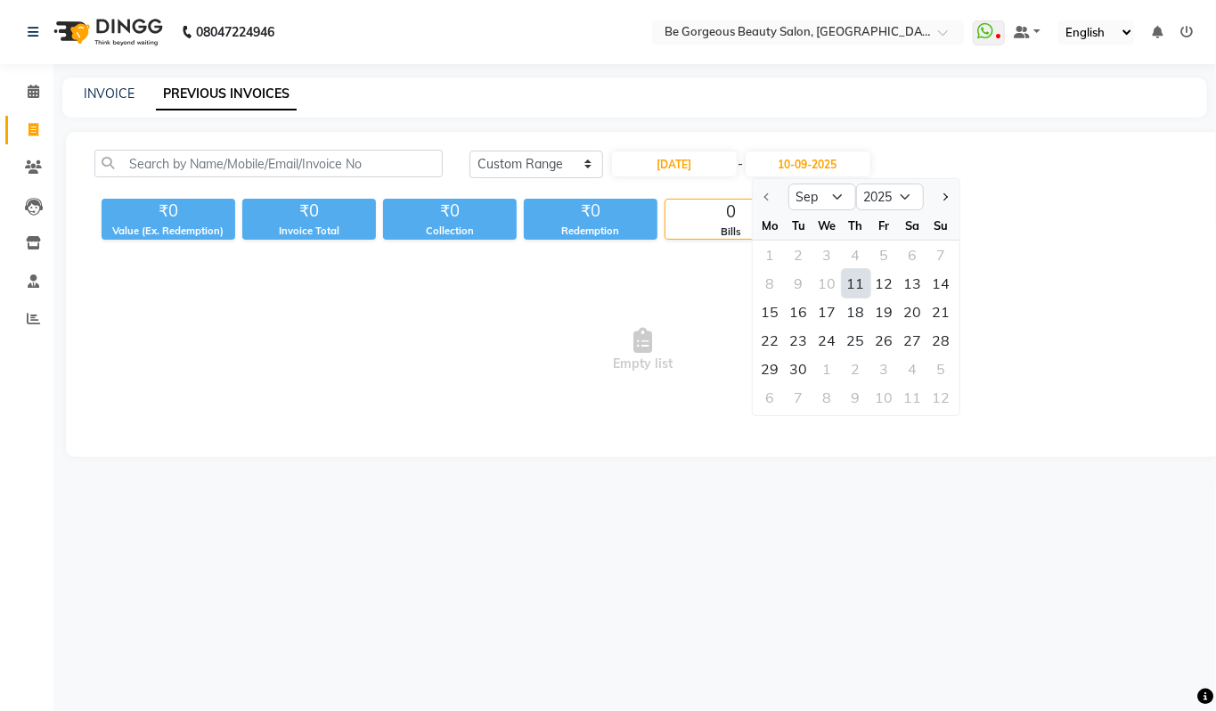
click at [852, 283] on div "11" at bounding box center [856, 283] width 29 height 29
type input "11-09-2025"
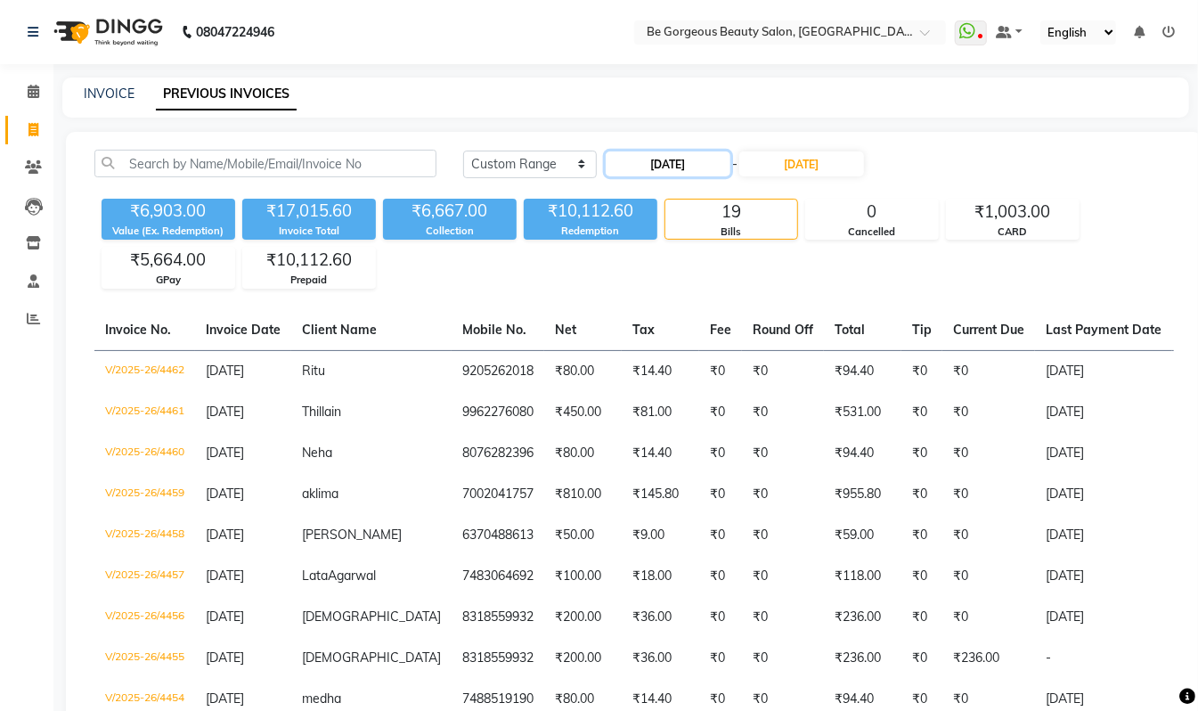
click at [678, 157] on input "11-09-2025" at bounding box center [668, 163] width 125 height 25
select select "9"
select select "2025"
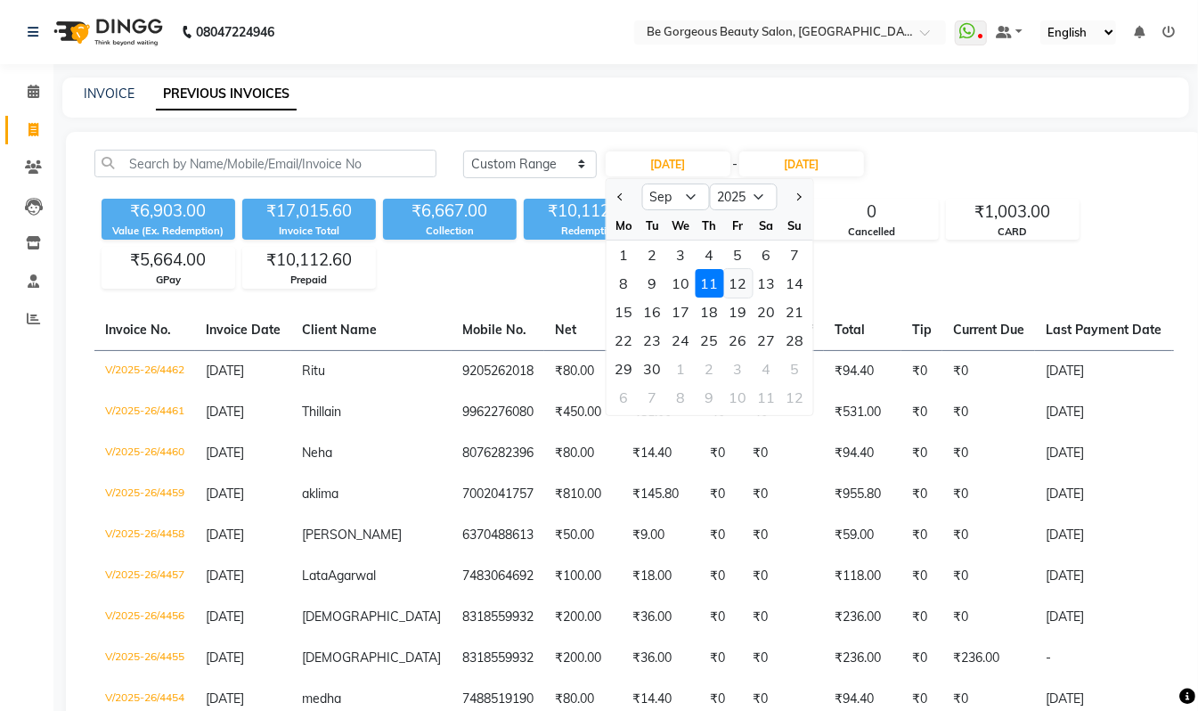
click at [745, 275] on div "12" at bounding box center [738, 283] width 29 height 29
type input "12-09-2025"
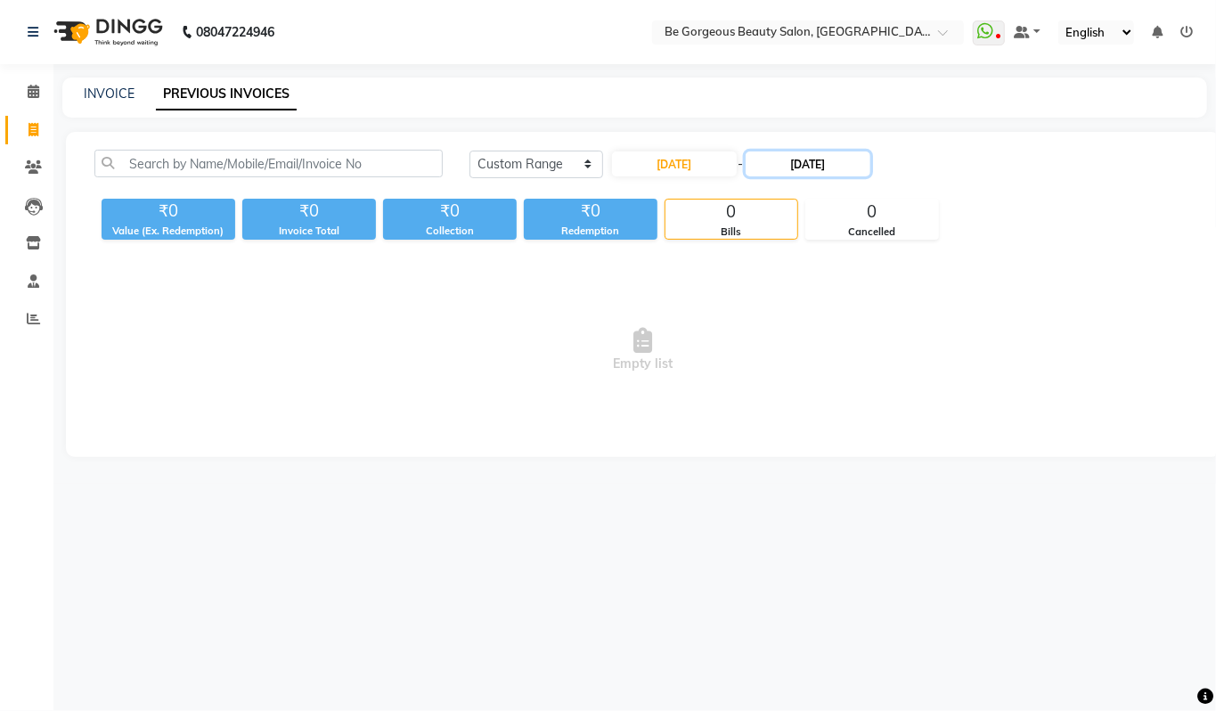
click at [800, 162] on input "11-09-2025" at bounding box center [808, 163] width 125 height 25
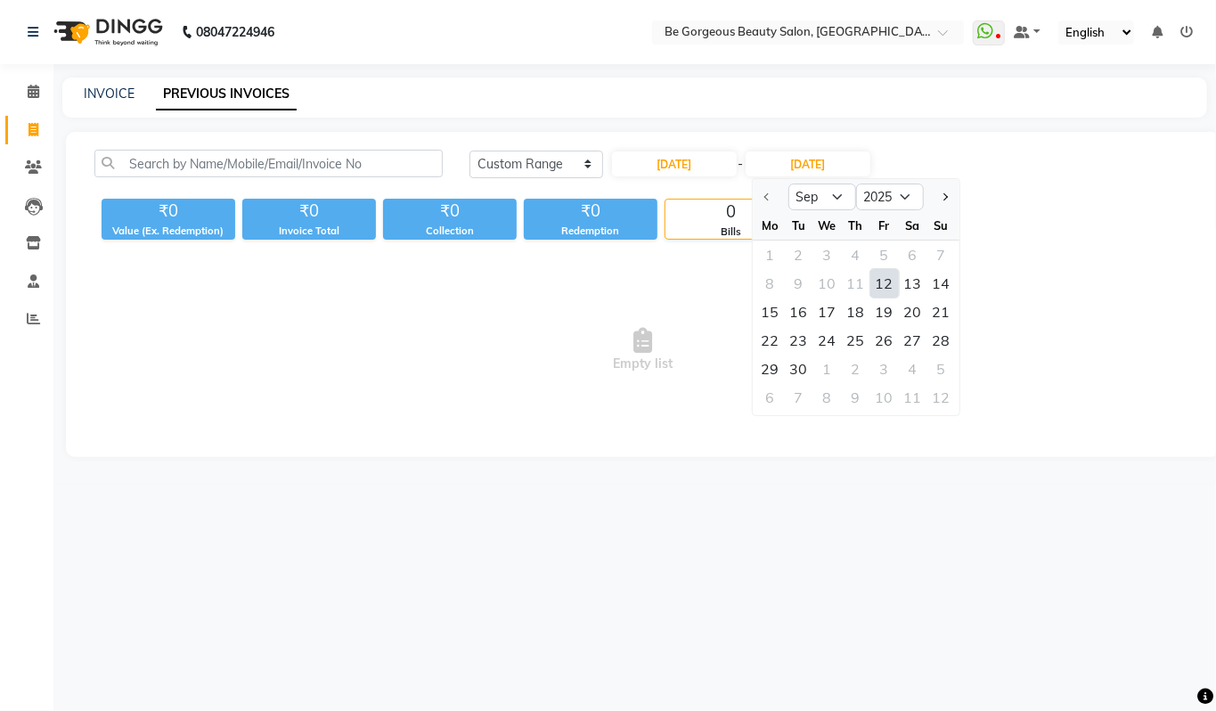
click at [886, 282] on div "12" at bounding box center [884, 283] width 29 height 29
type input "12-09-2025"
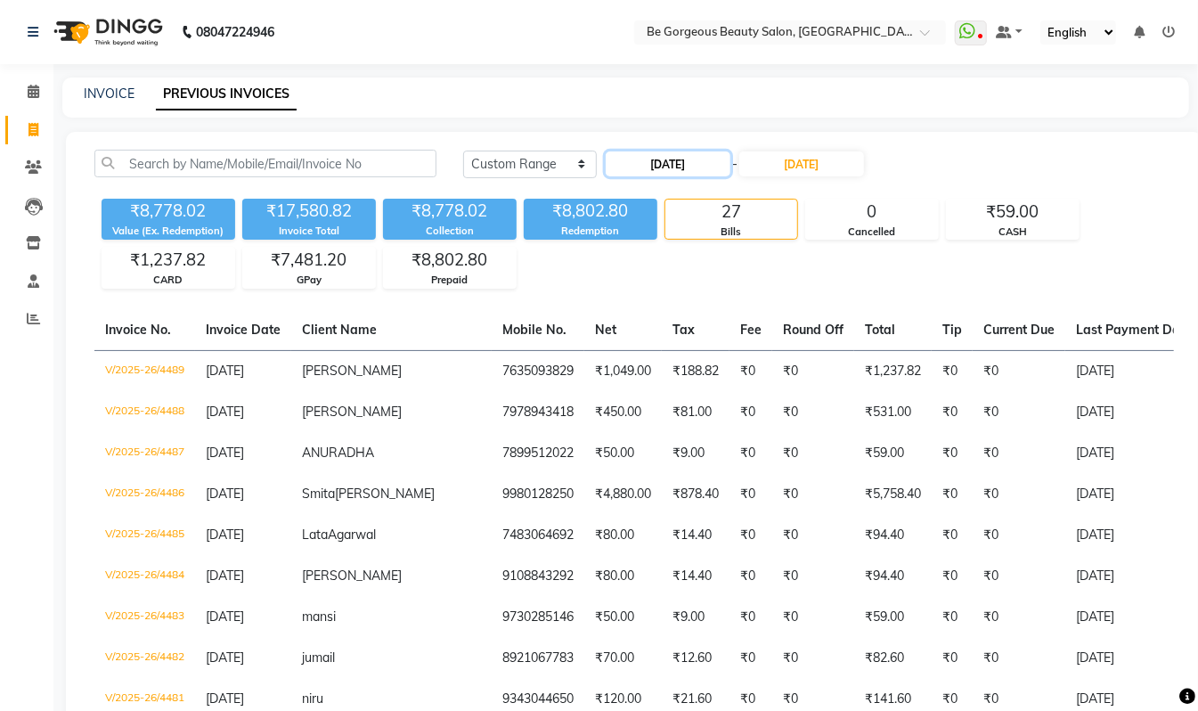
click at [667, 160] on input "12-09-2025" at bounding box center [668, 163] width 125 height 25
select select "9"
select select "2025"
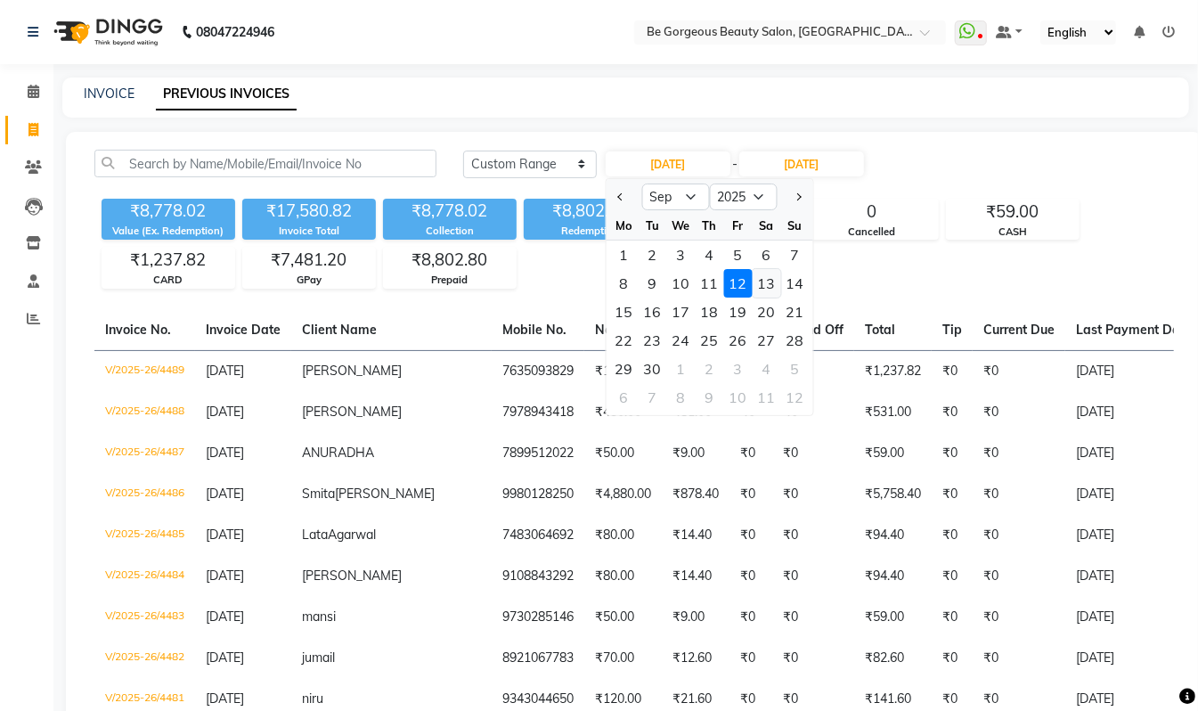
click at [764, 276] on div "13" at bounding box center [767, 283] width 29 height 29
type input "13-09-2025"
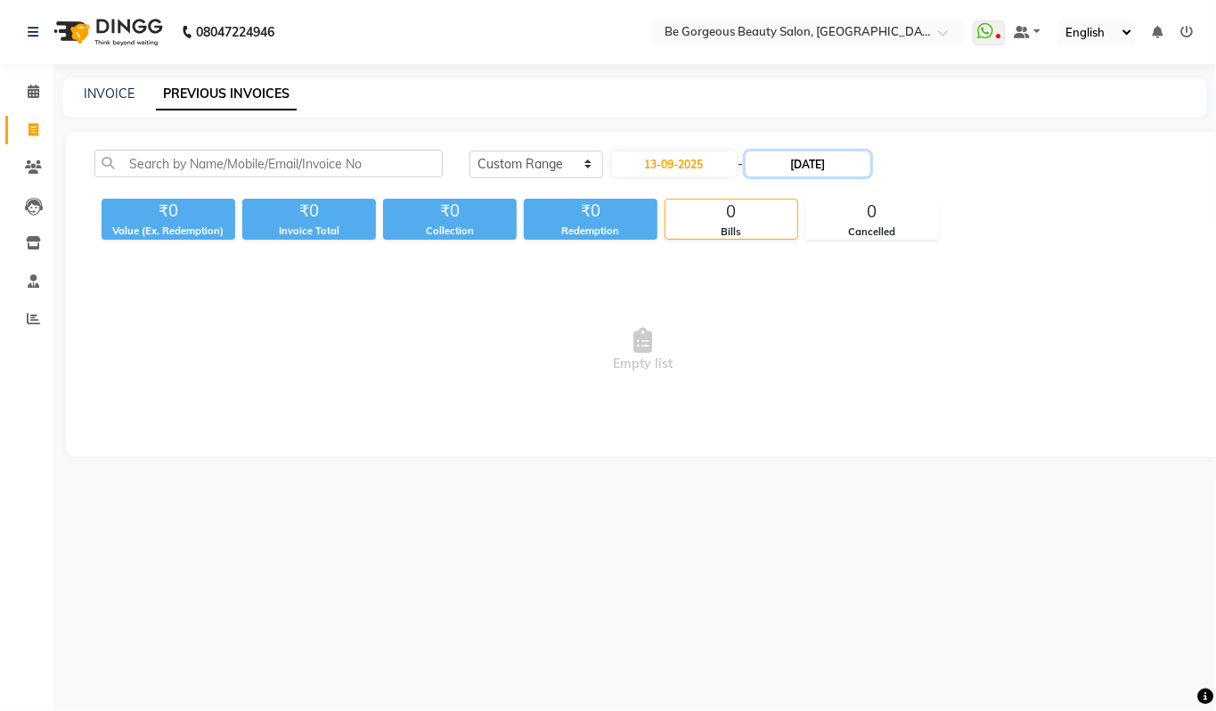
click at [821, 159] on input "12-09-2025" at bounding box center [808, 163] width 125 height 25
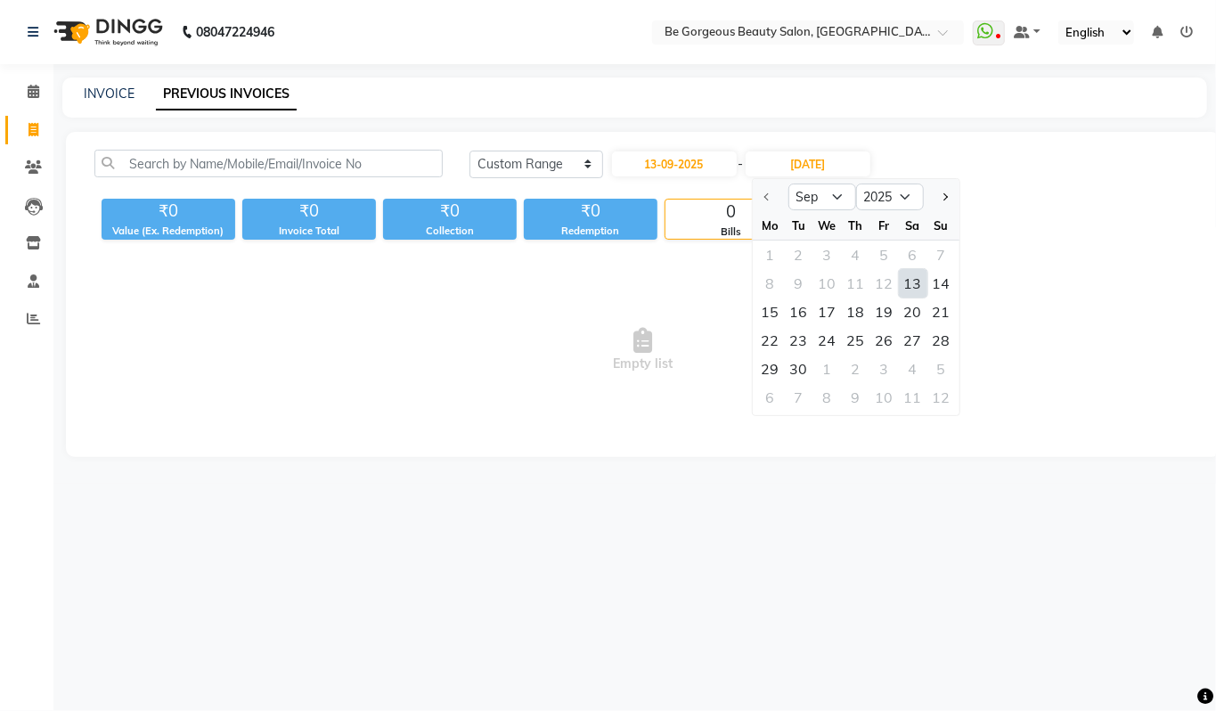
click at [912, 282] on div "13" at bounding box center [913, 283] width 29 height 29
type input "13-09-2025"
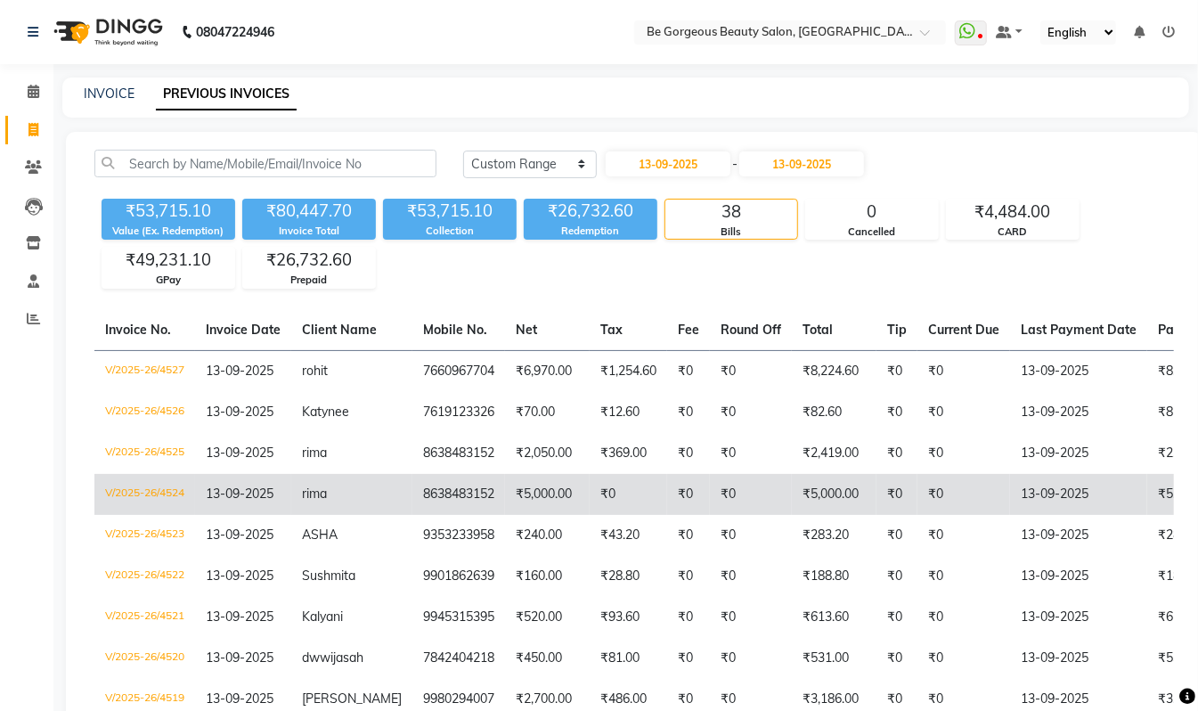
click at [465, 496] on td "8638483152" at bounding box center [458, 494] width 93 height 41
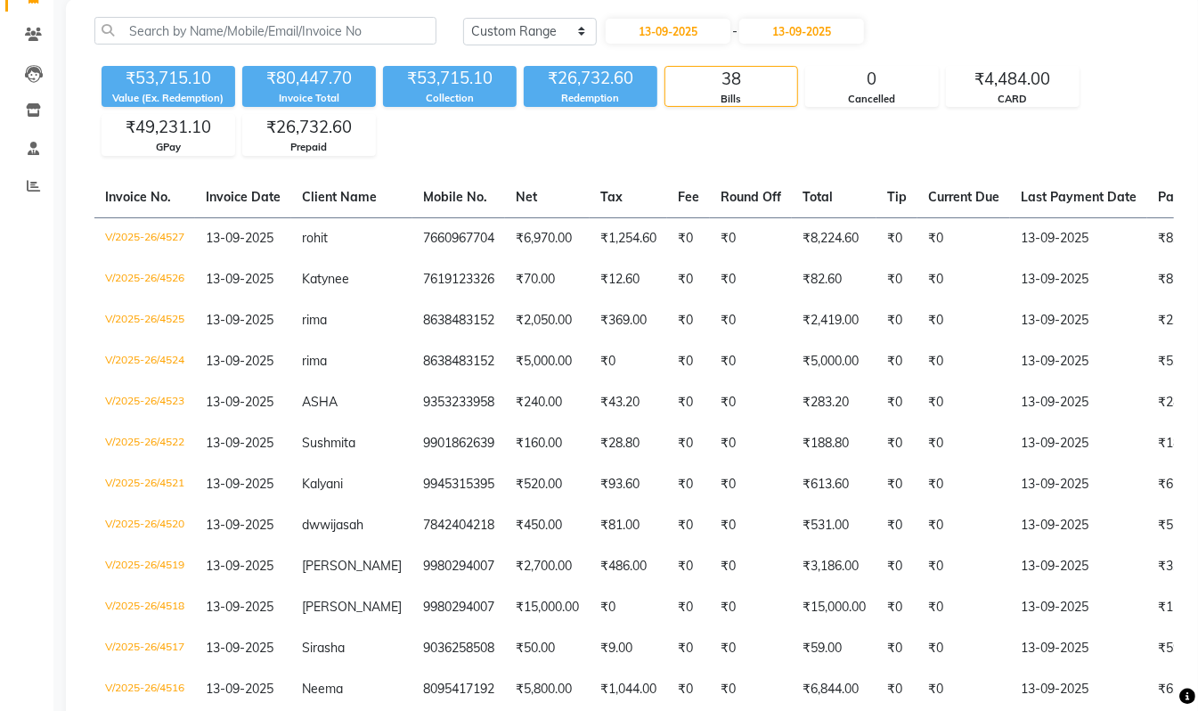
scroll to position [136, 0]
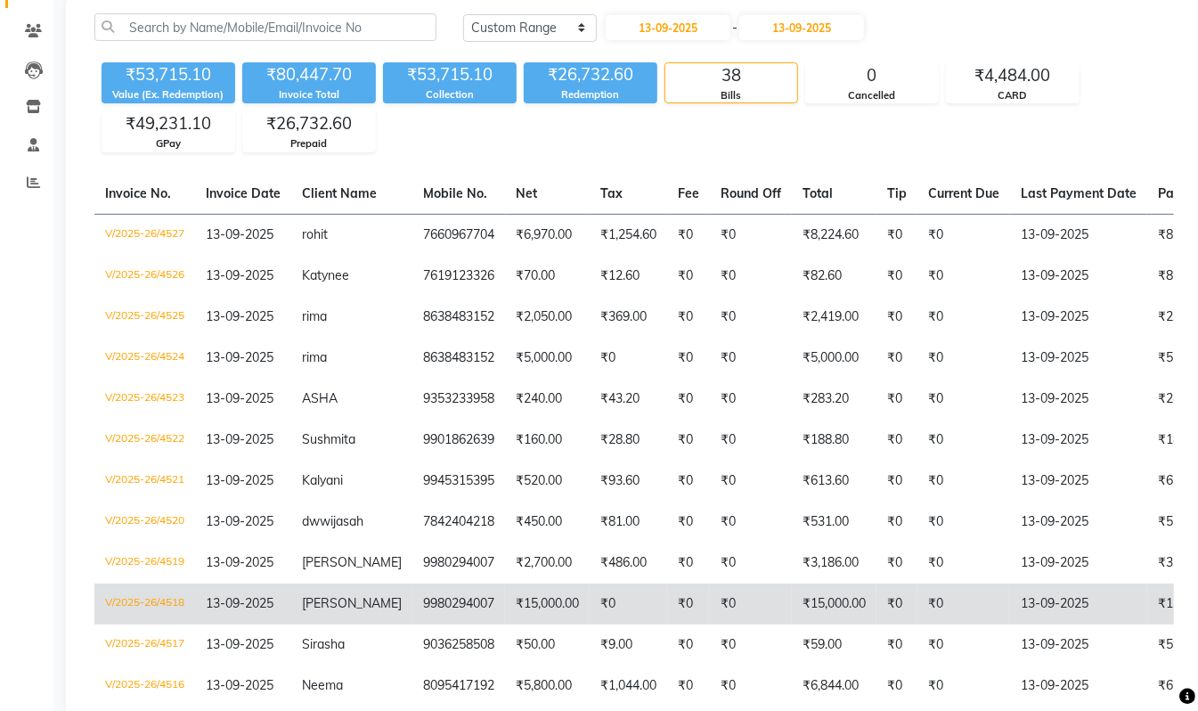
click at [529, 600] on td "₹15,000.00" at bounding box center [547, 604] width 85 height 41
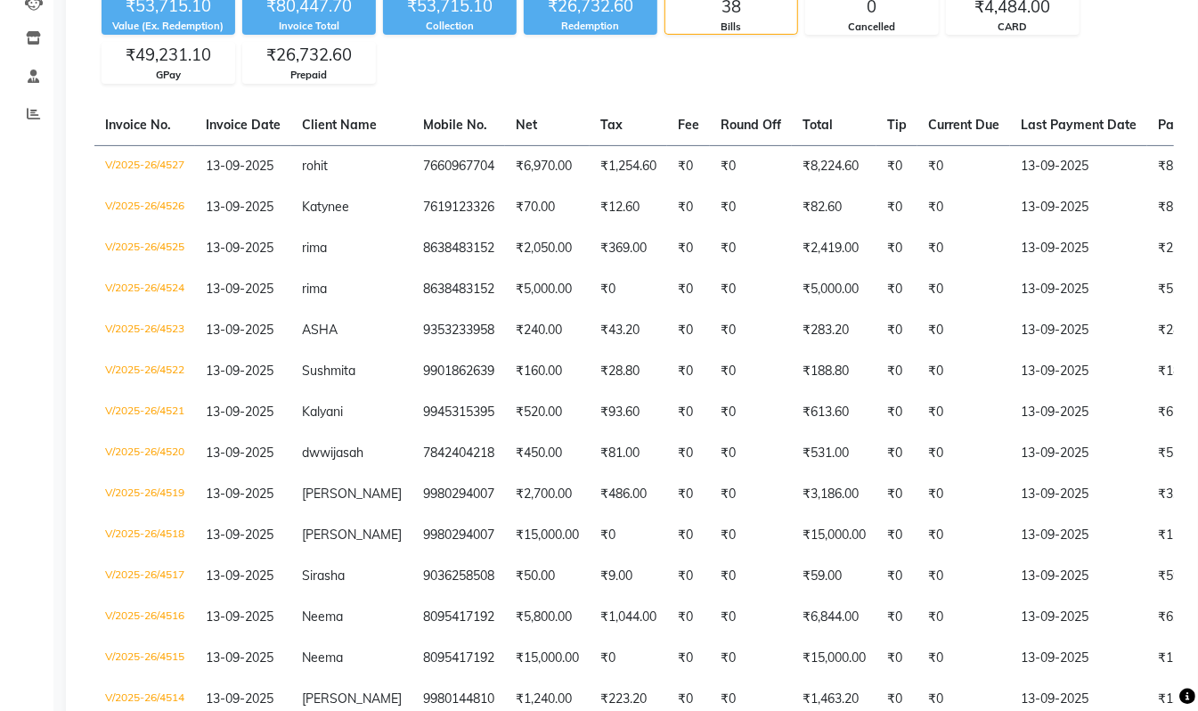
scroll to position [208, 0]
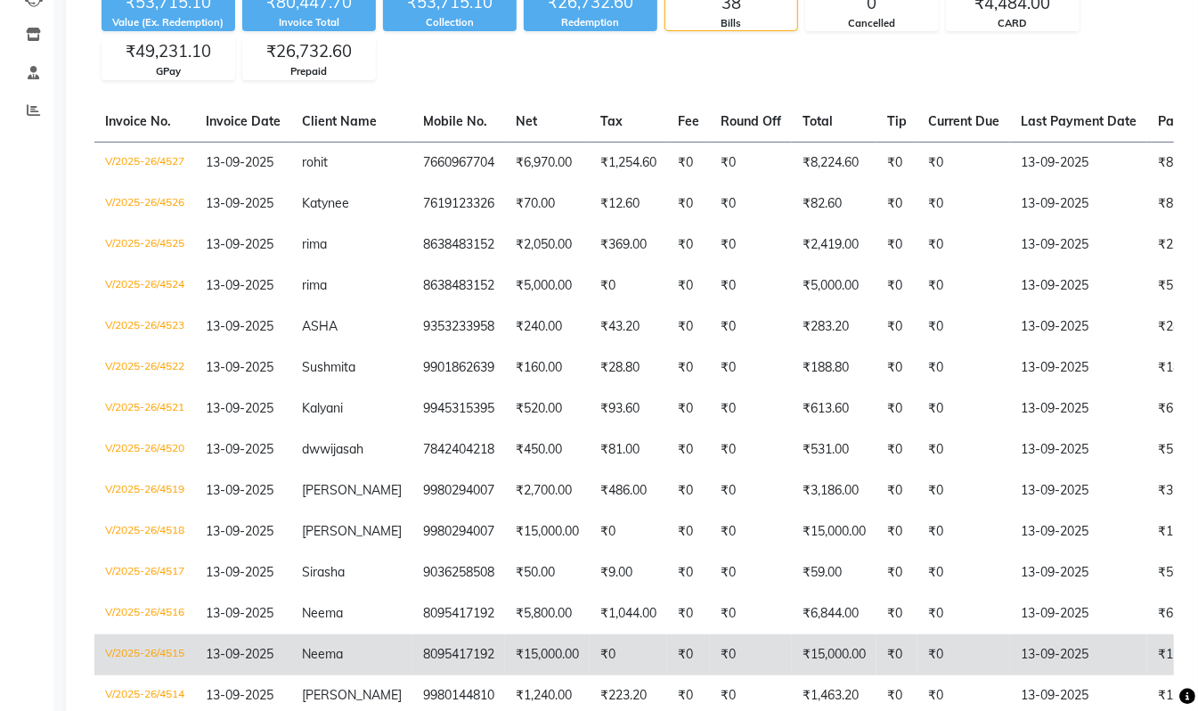
click at [806, 645] on td "₹15,000.00" at bounding box center [834, 654] width 85 height 41
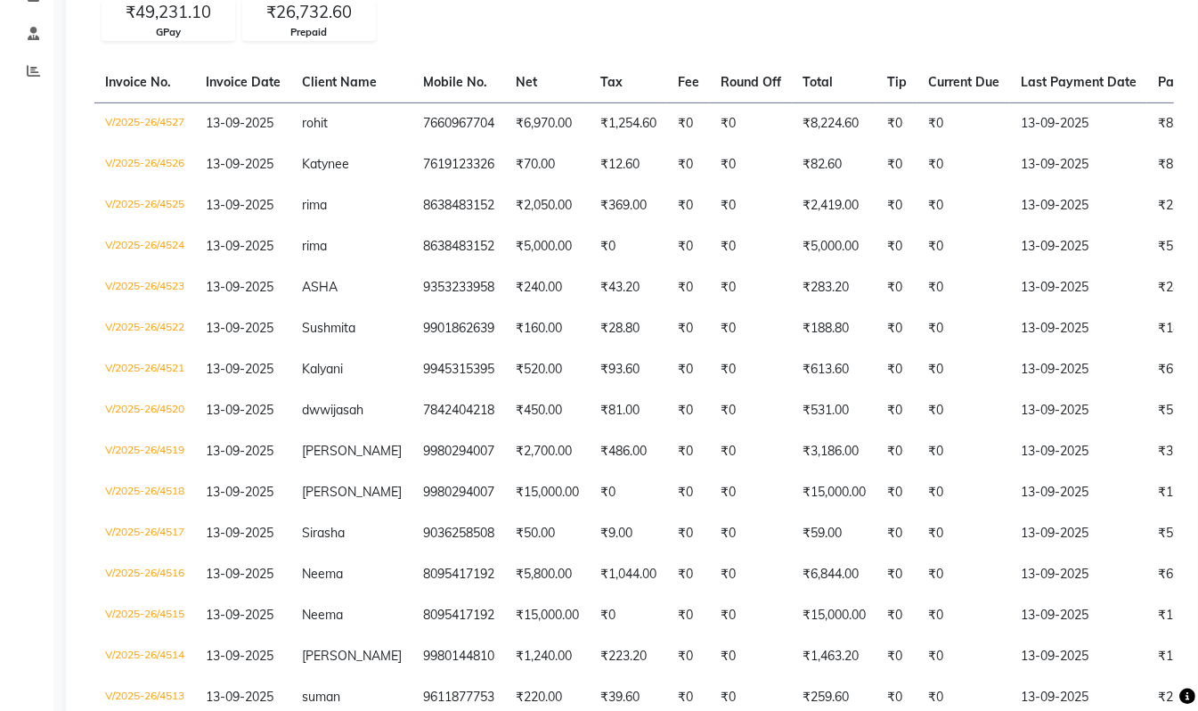
scroll to position [0, 0]
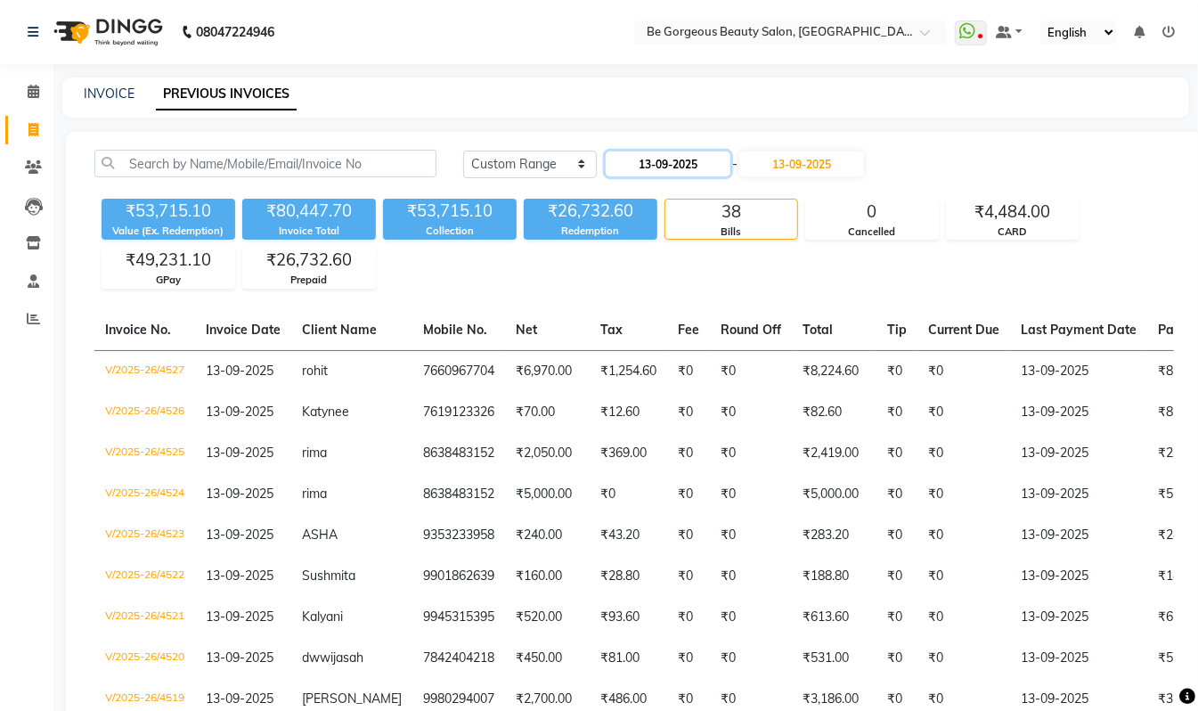
click at [689, 162] on input "13-09-2025" at bounding box center [668, 163] width 125 height 25
select select "9"
select select "2025"
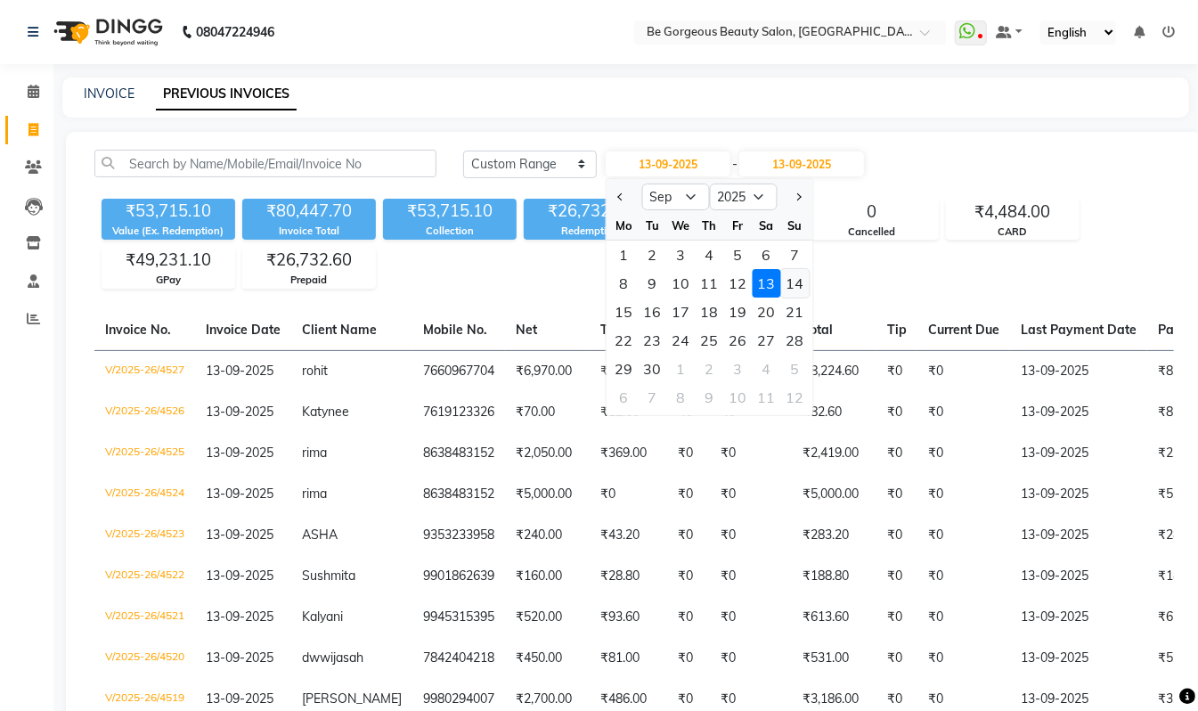
click at [799, 276] on div "14" at bounding box center [795, 283] width 29 height 29
type input "14-09-2025"
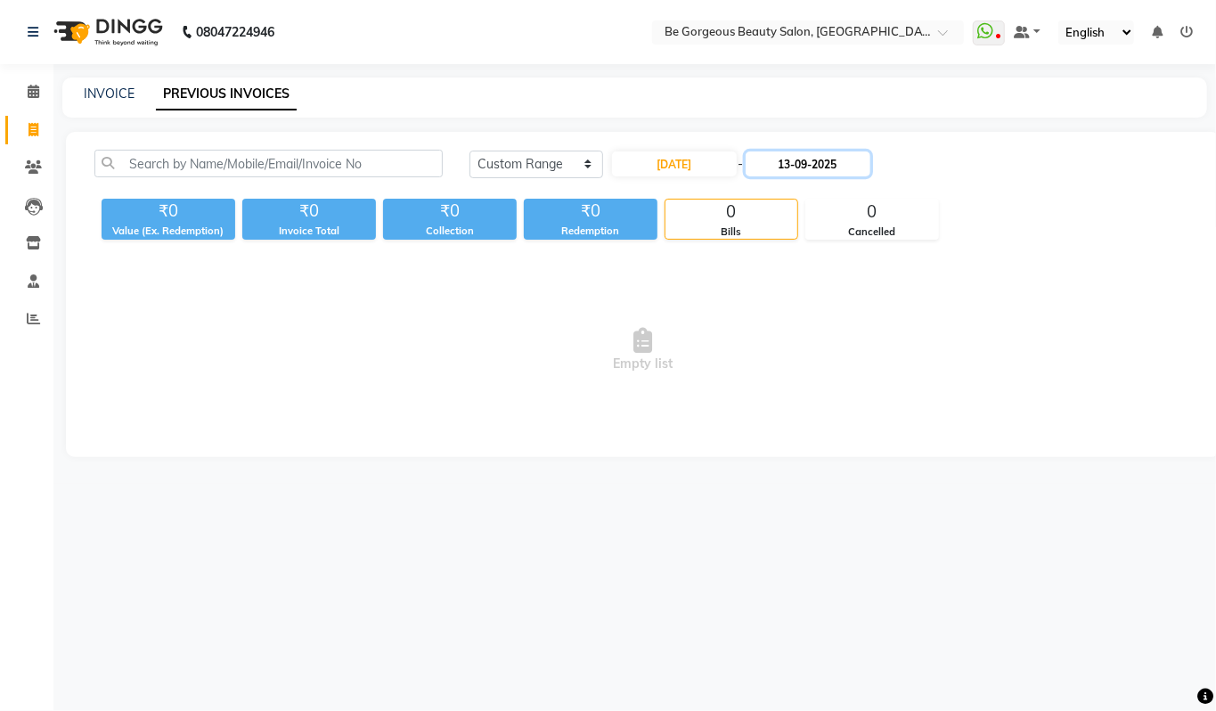
click at [823, 168] on input "13-09-2025" at bounding box center [808, 163] width 125 height 25
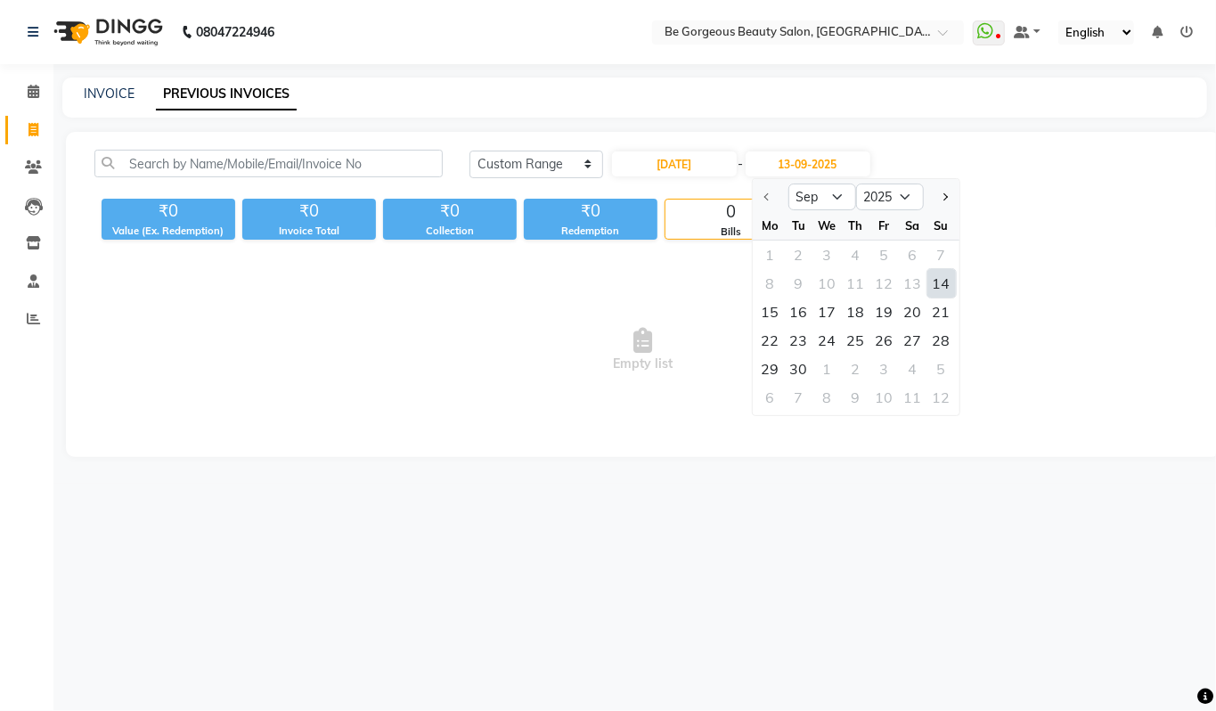
click at [950, 286] on div "14" at bounding box center [941, 283] width 29 height 29
type input "14-09-2025"
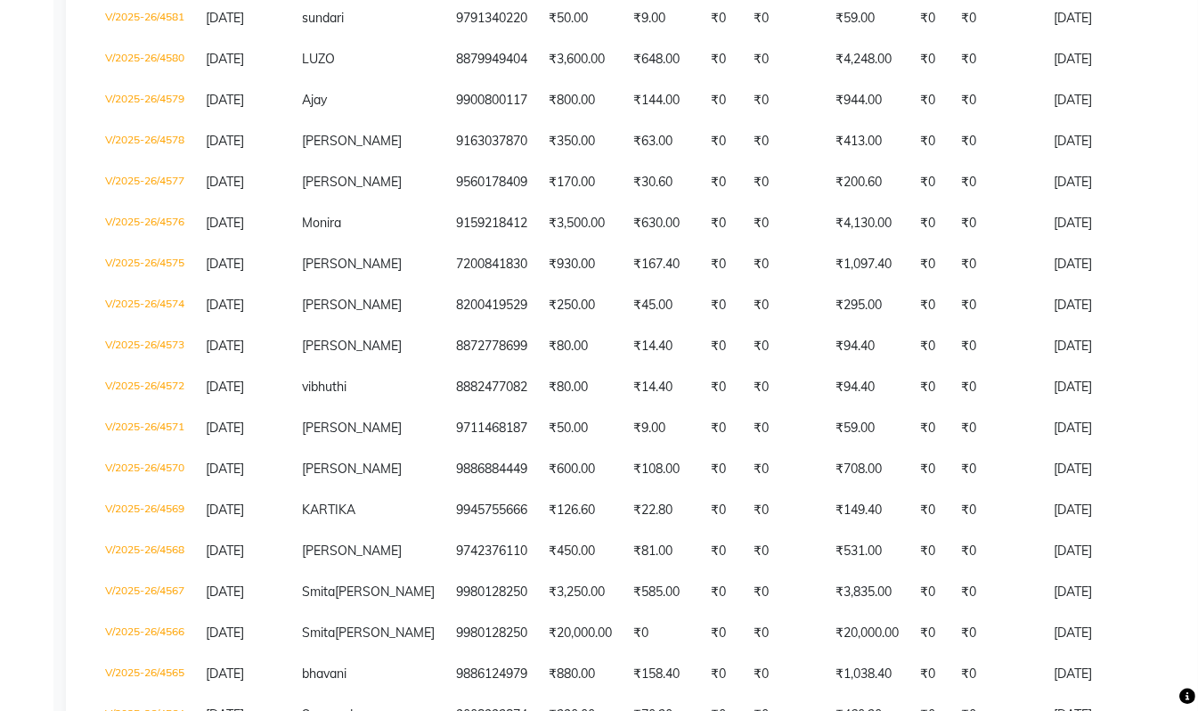
scroll to position [439, 0]
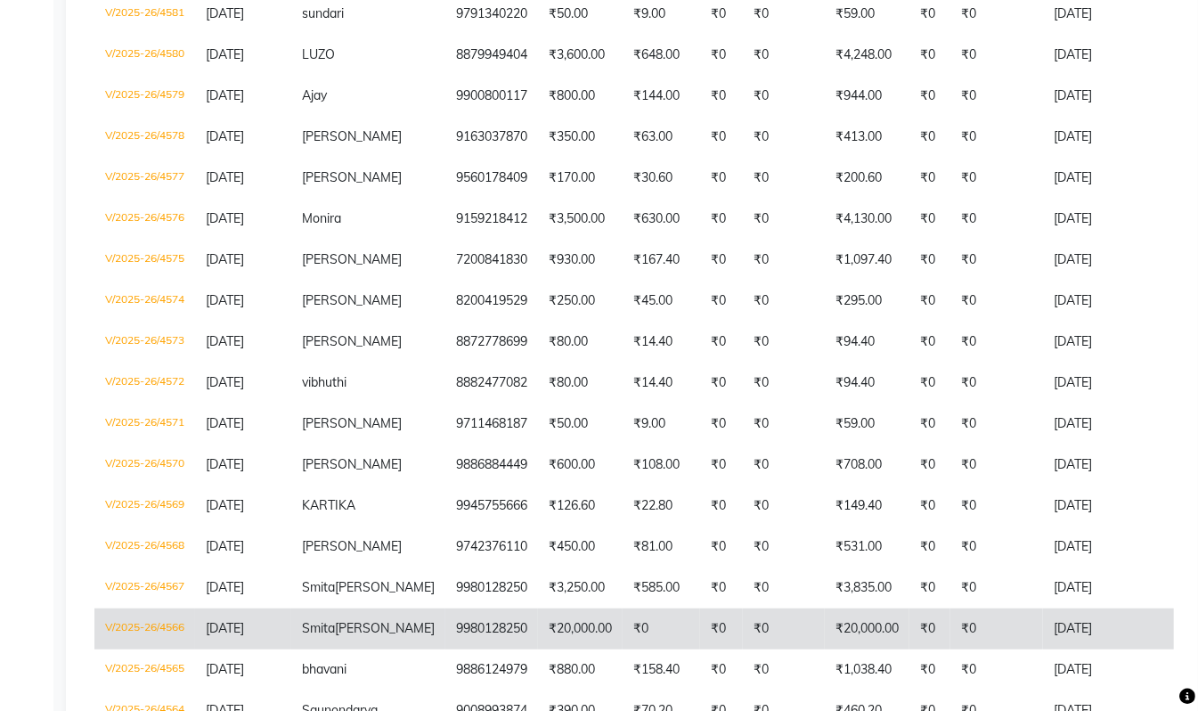
click at [445, 642] on td "9980128250" at bounding box center [491, 629] width 93 height 41
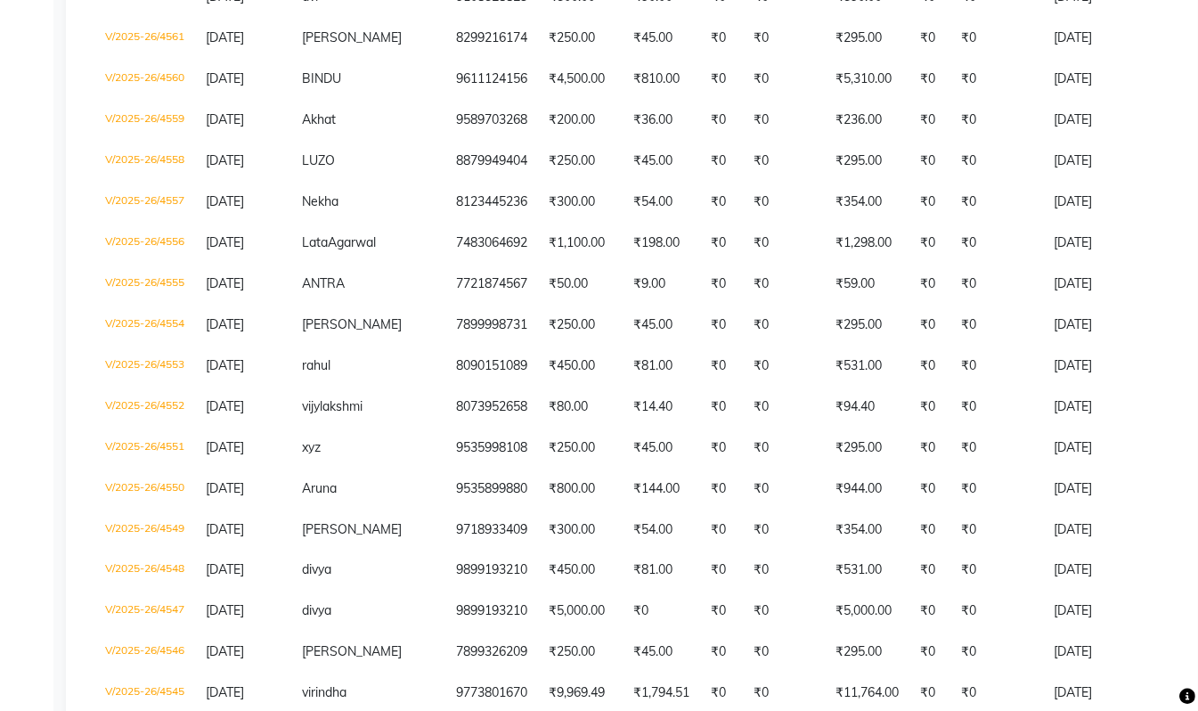
scroll to position [1240, 0]
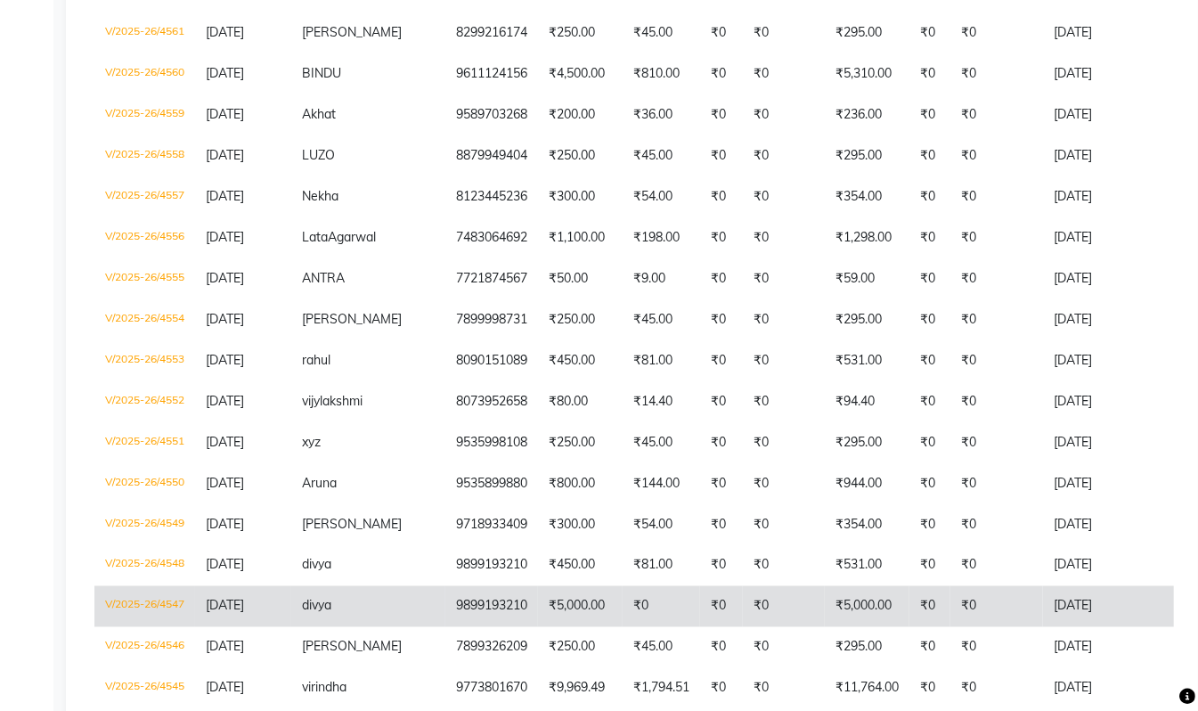
click at [451, 627] on td "9899193210" at bounding box center [491, 606] width 93 height 41
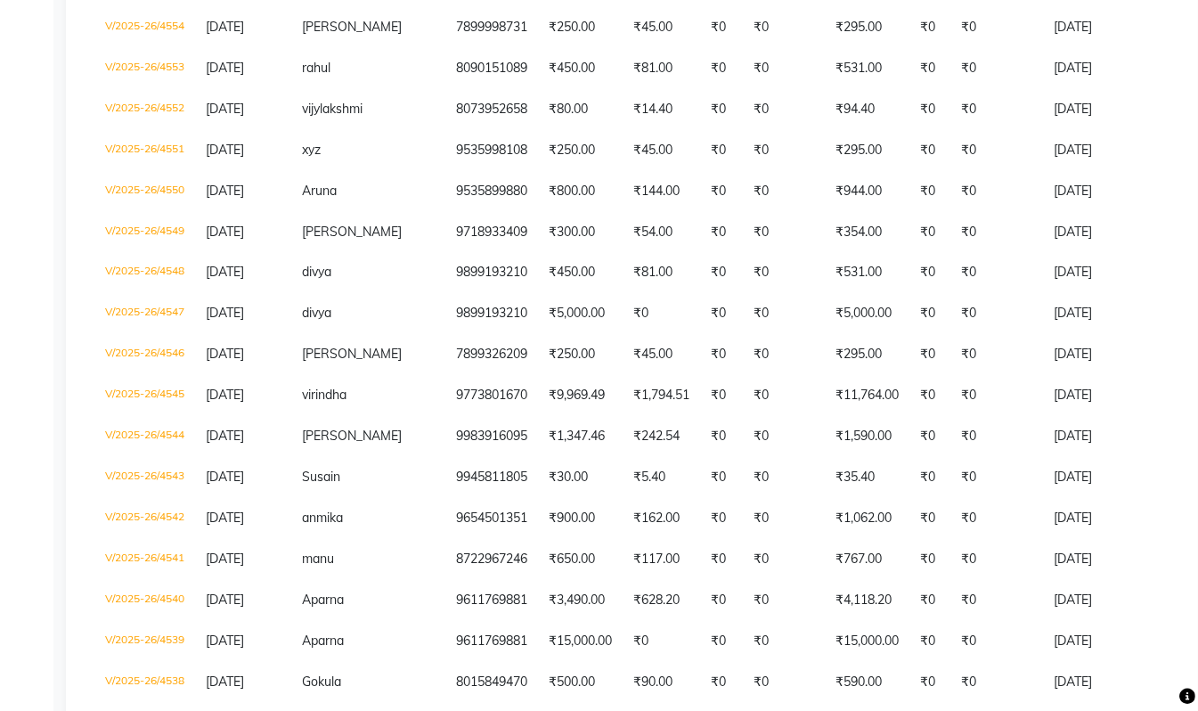
scroll to position [1537, 0]
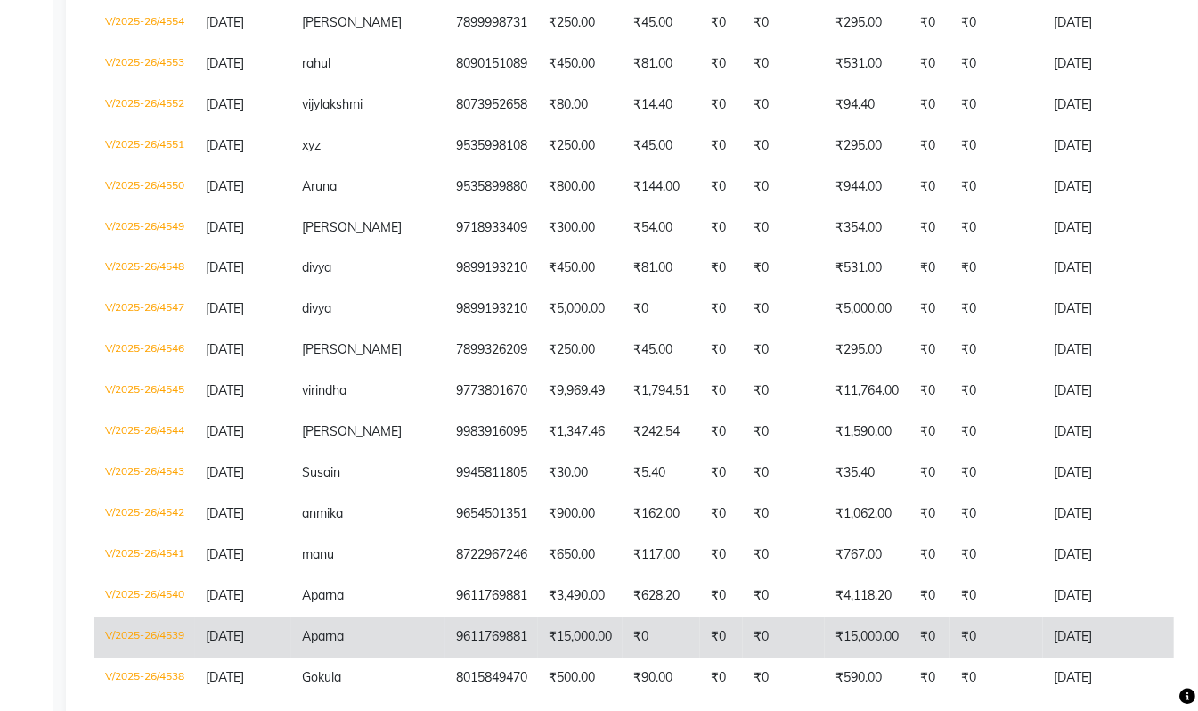
click at [454, 658] on td "9611769881" at bounding box center [491, 637] width 93 height 41
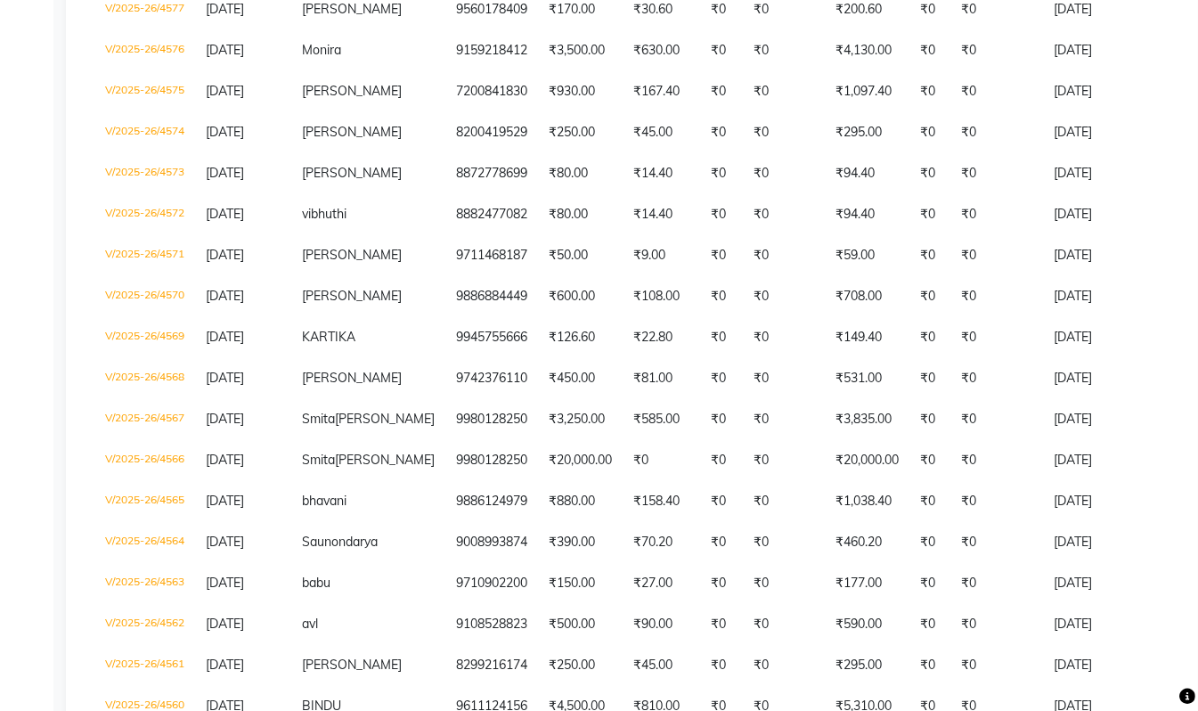
scroll to position [0, 0]
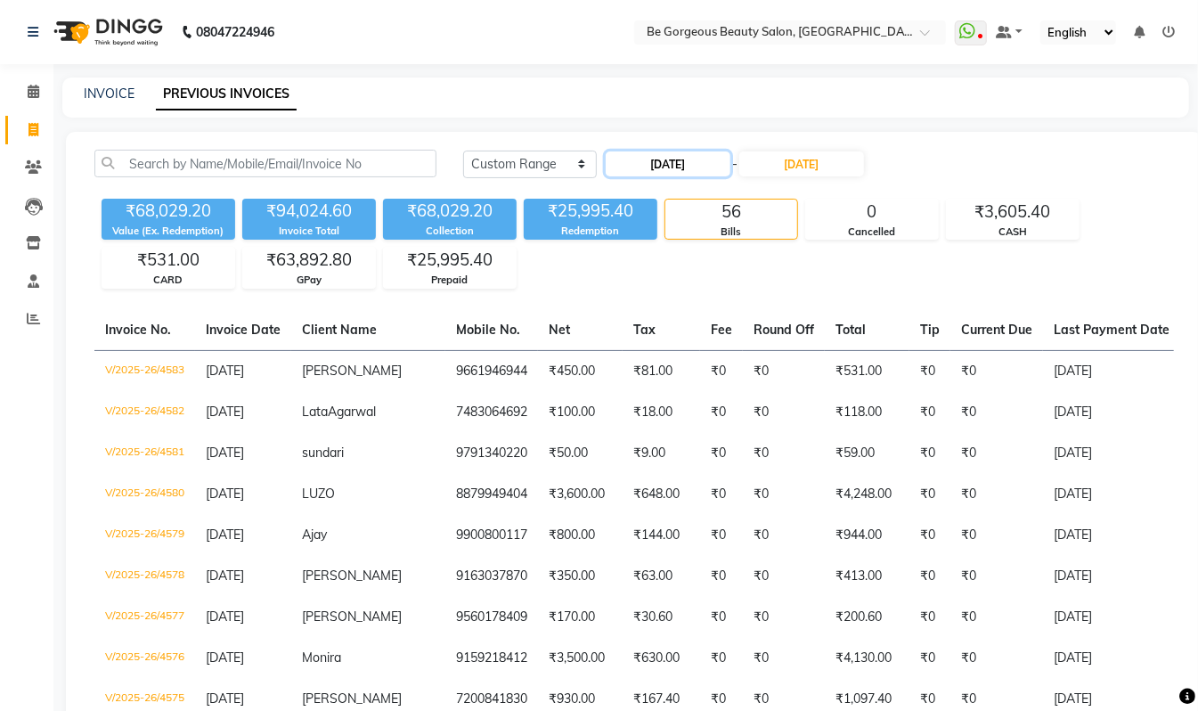
click at [661, 165] on input "14-09-2025" at bounding box center [668, 163] width 125 height 25
select select "9"
select select "2025"
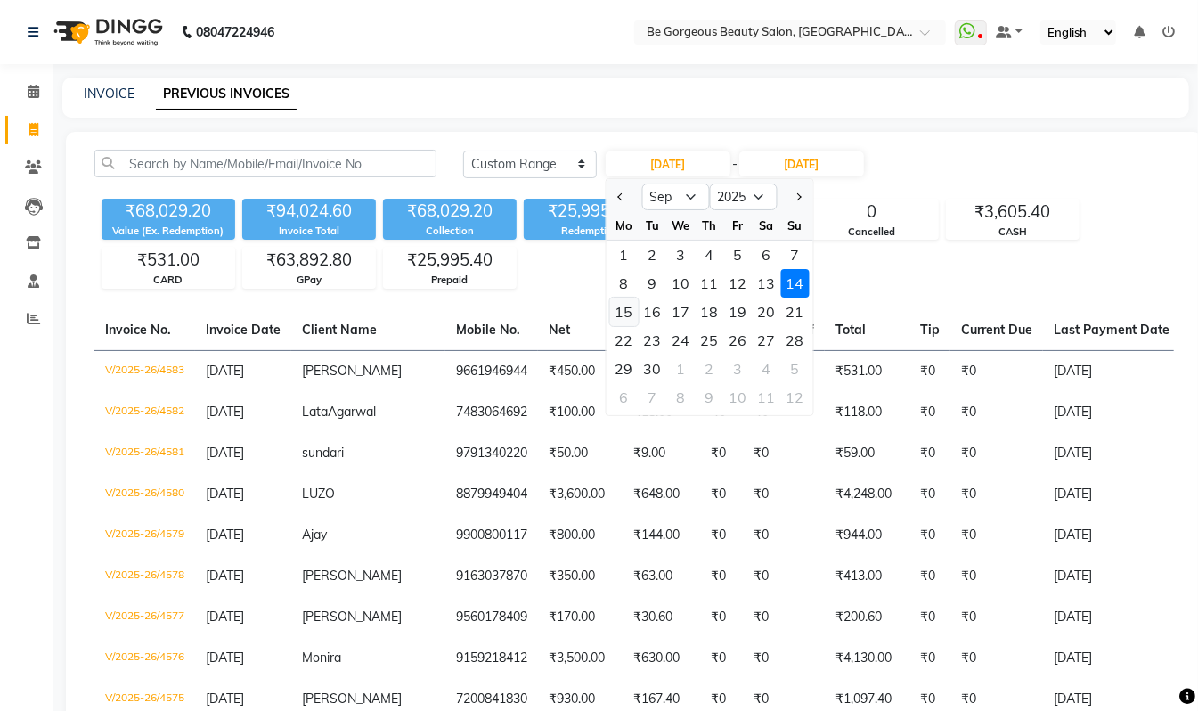
click at [627, 315] on div "15" at bounding box center [624, 312] width 29 height 29
type input "15-09-2025"
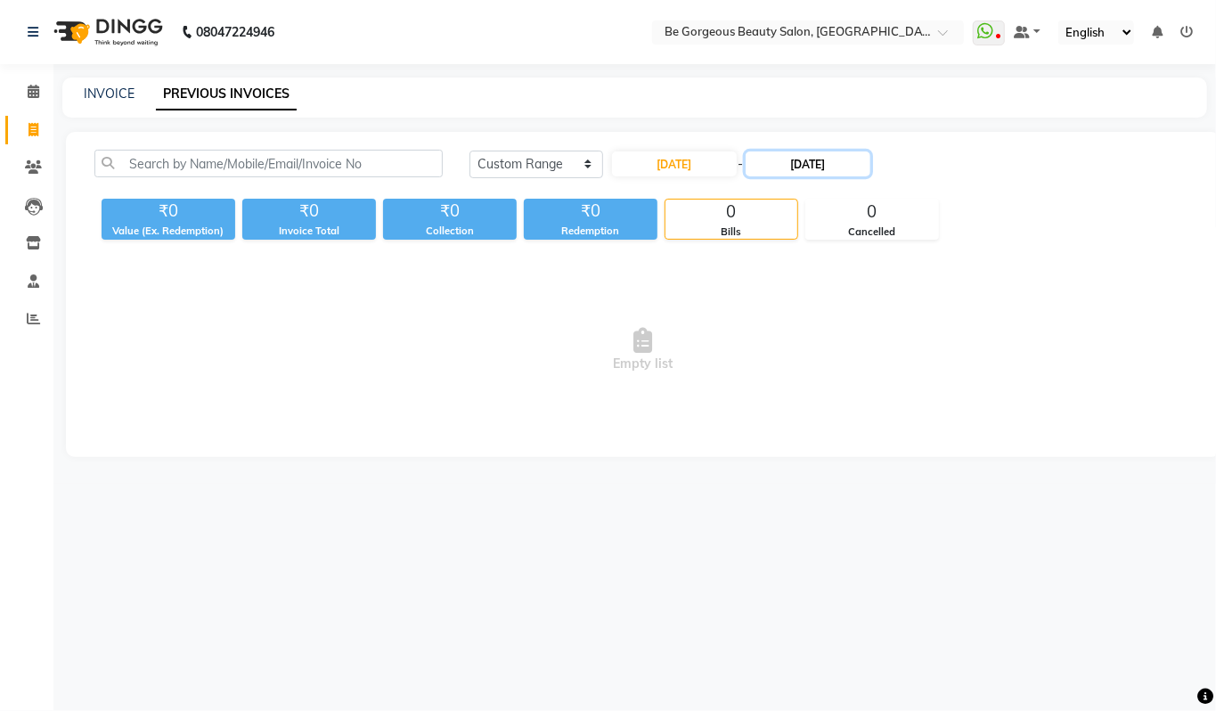
click at [816, 165] on input "14-09-2025" at bounding box center [808, 163] width 125 height 25
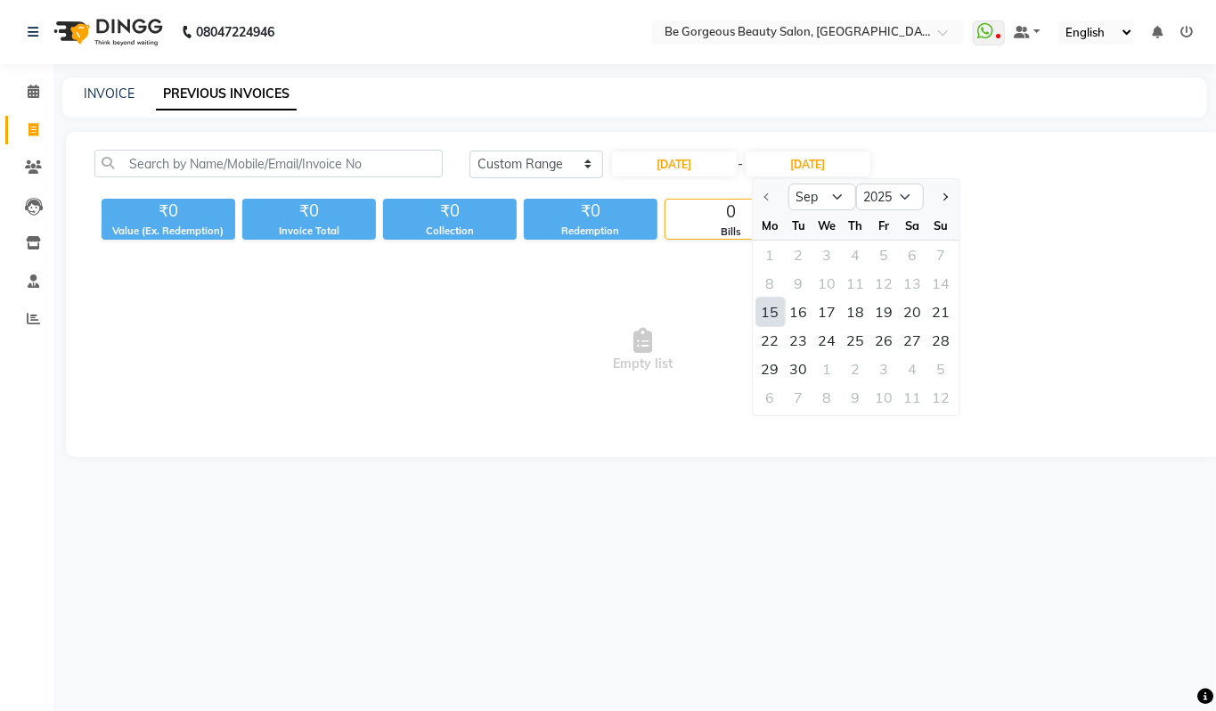
click at [766, 317] on div "15" at bounding box center [770, 312] width 29 height 29
type input "15-09-2025"
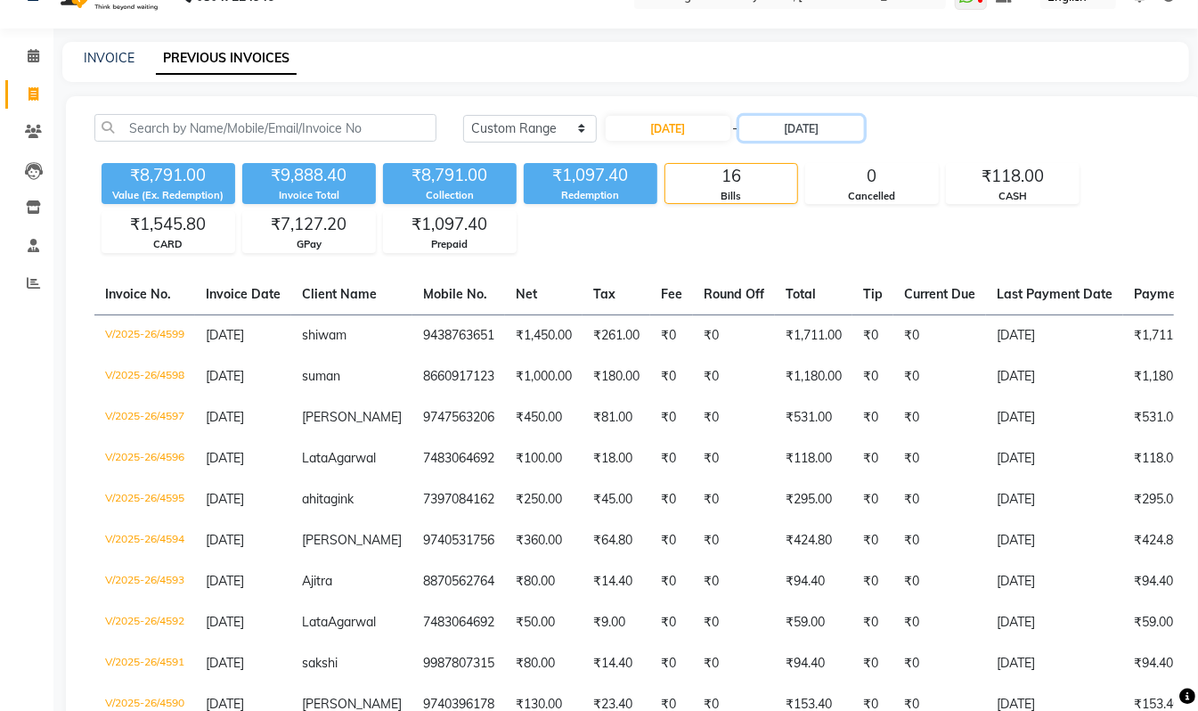
scroll to position [16, 0]
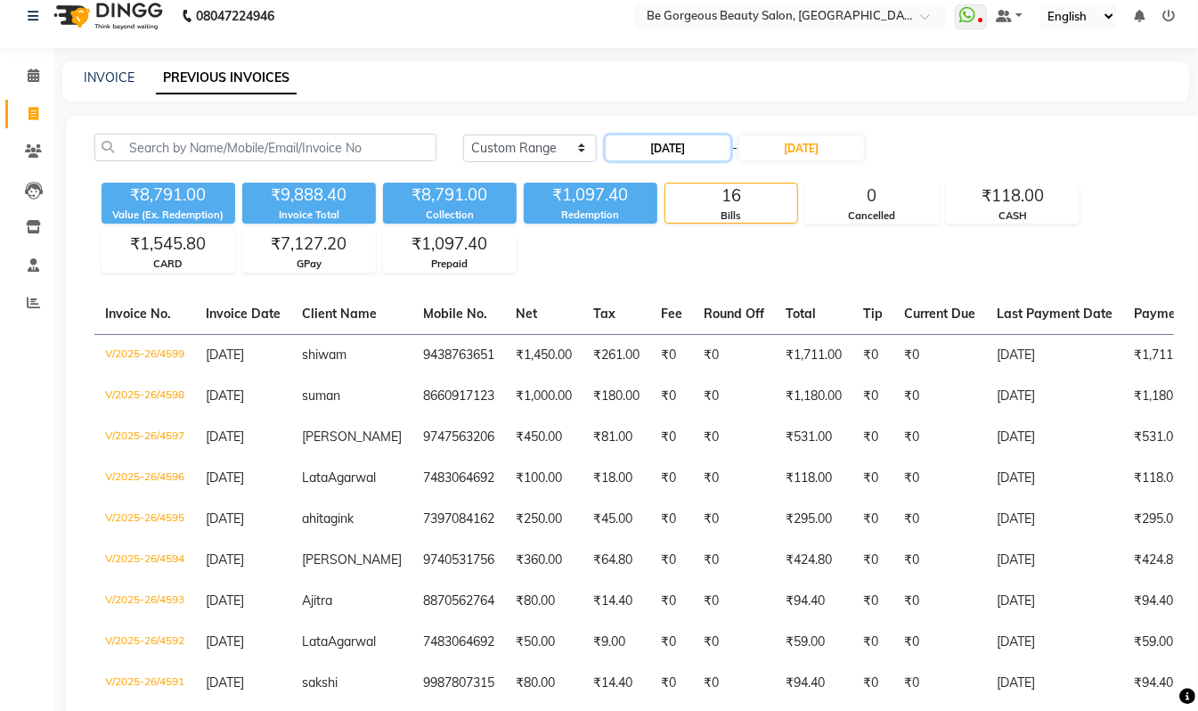
click at [696, 150] on input "15-09-2025" at bounding box center [668, 147] width 125 height 25
select select "9"
select select "2025"
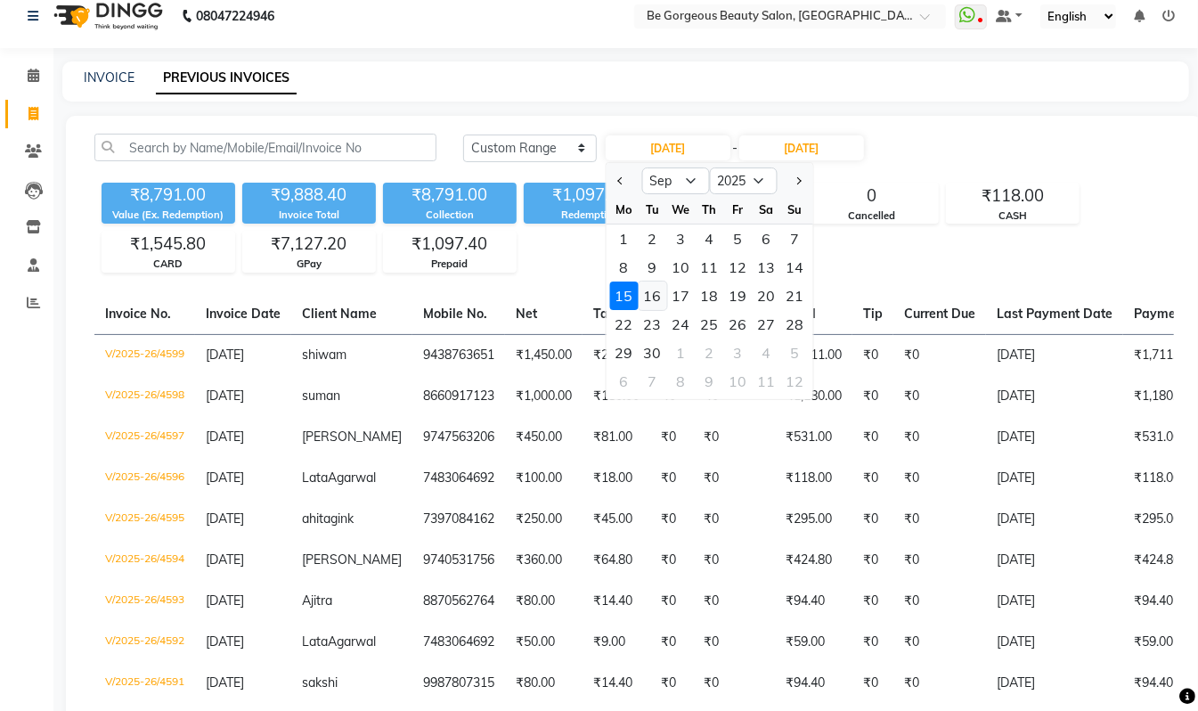
click at [653, 297] on div "16" at bounding box center [653, 296] width 29 height 29
type input "16-09-2025"
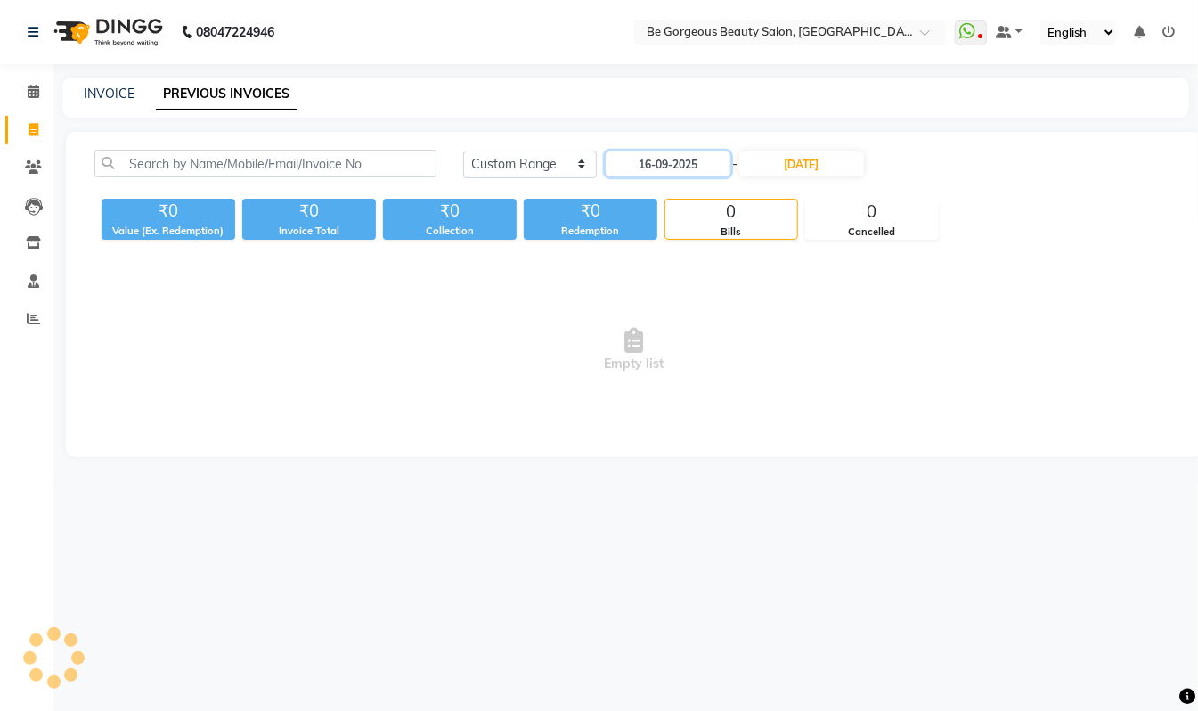
scroll to position [0, 0]
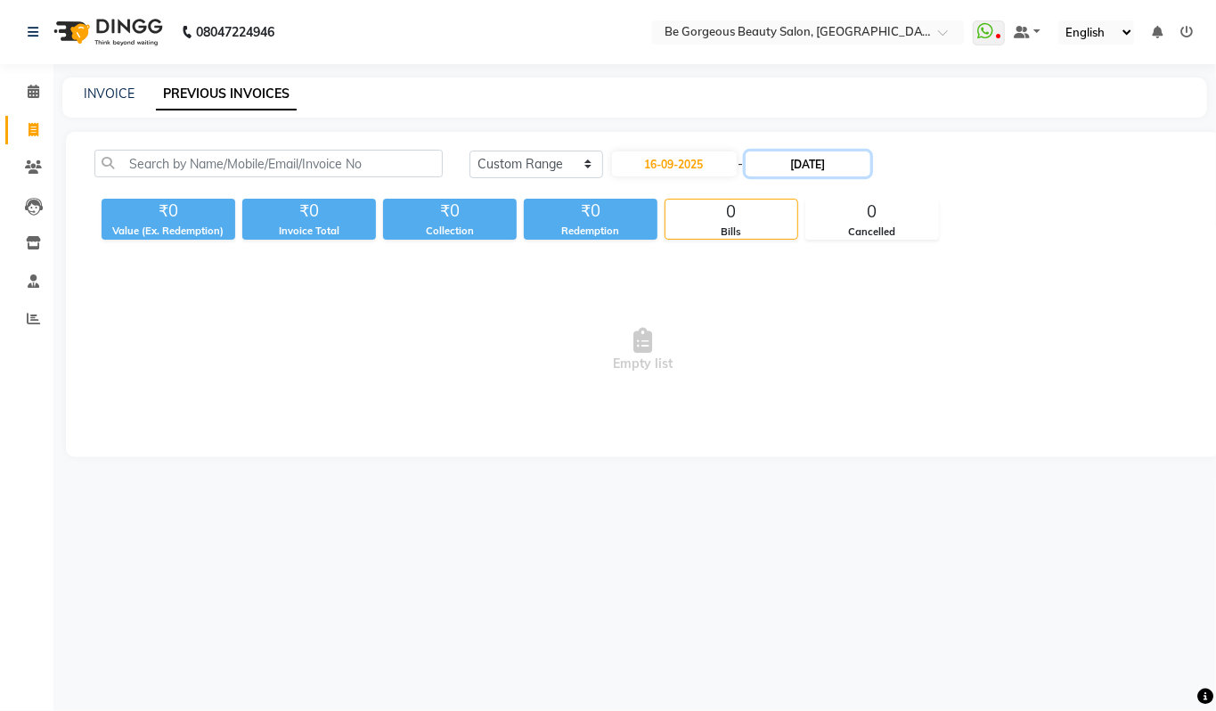
click at [796, 165] on input "15-09-2025" at bounding box center [808, 163] width 125 height 25
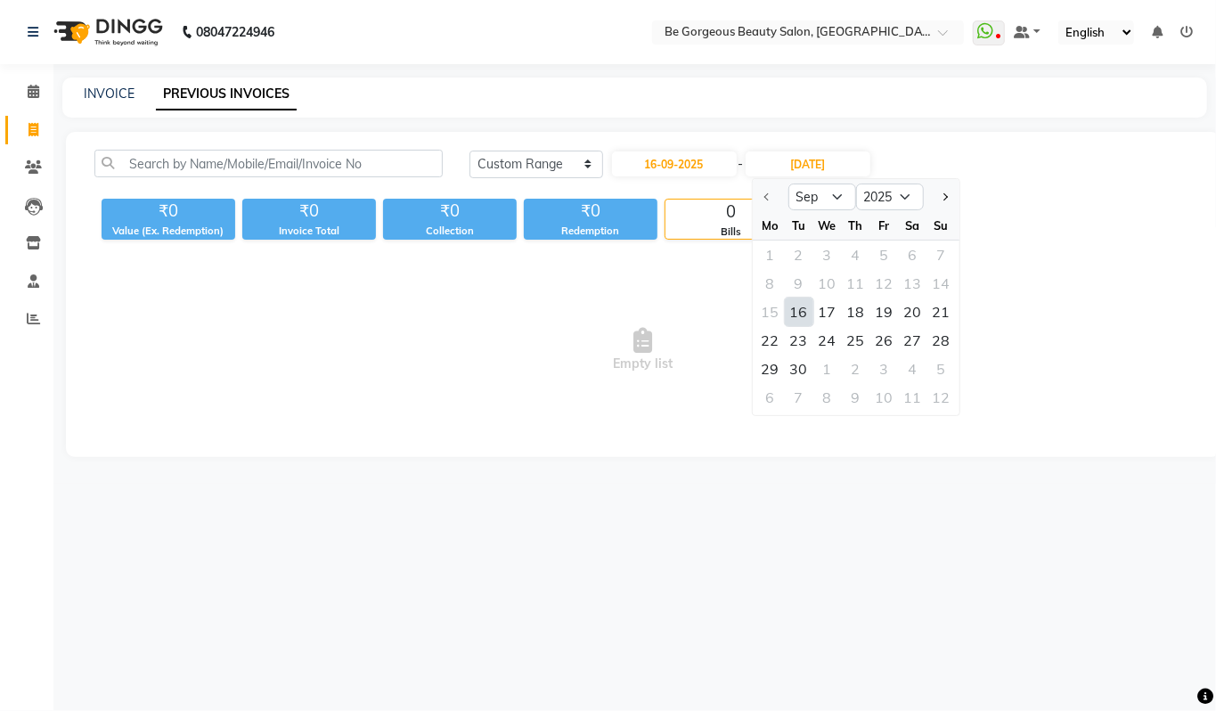
click at [805, 311] on div "16" at bounding box center [799, 312] width 29 height 29
type input "16-09-2025"
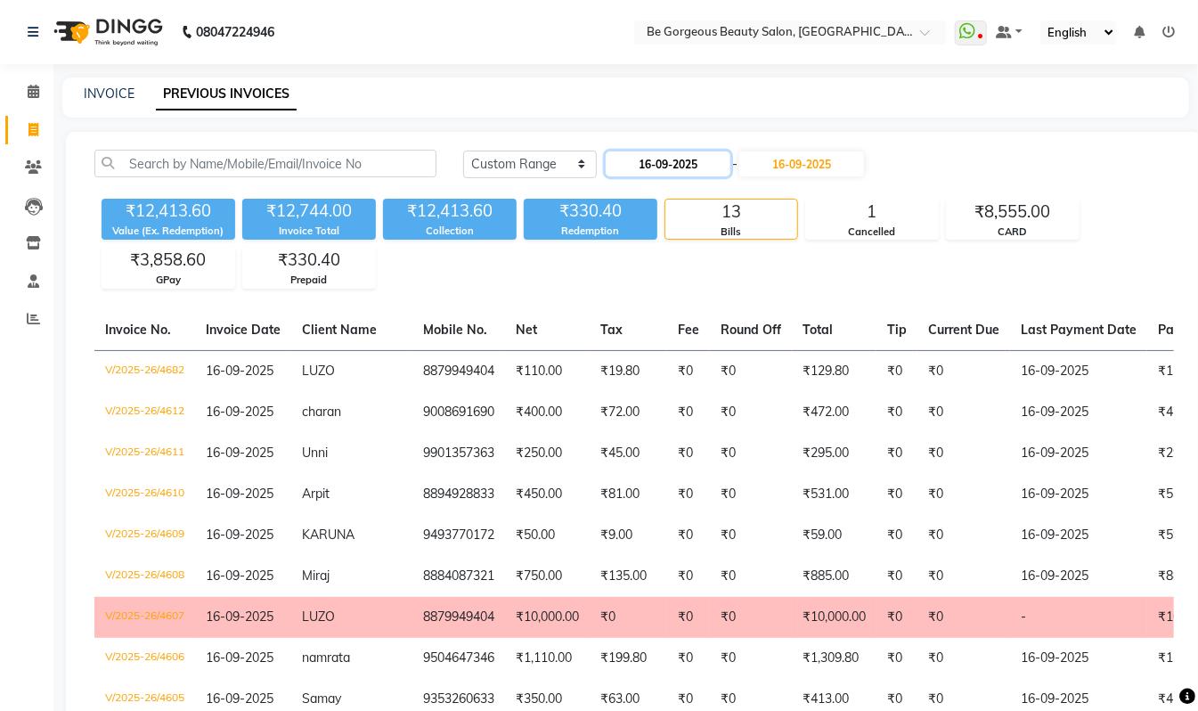
click at [667, 159] on input "16-09-2025" at bounding box center [668, 163] width 125 height 25
select select "9"
select select "2025"
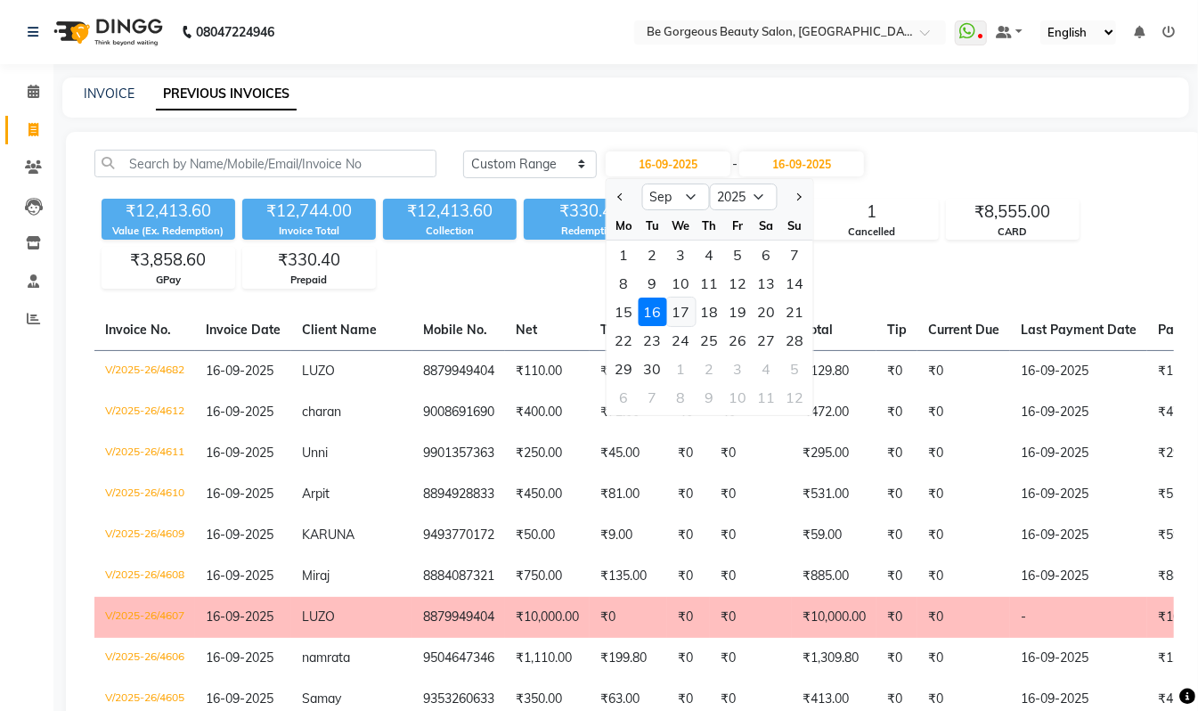
click at [681, 312] on div "17" at bounding box center [681, 312] width 29 height 29
type input "17-09-2025"
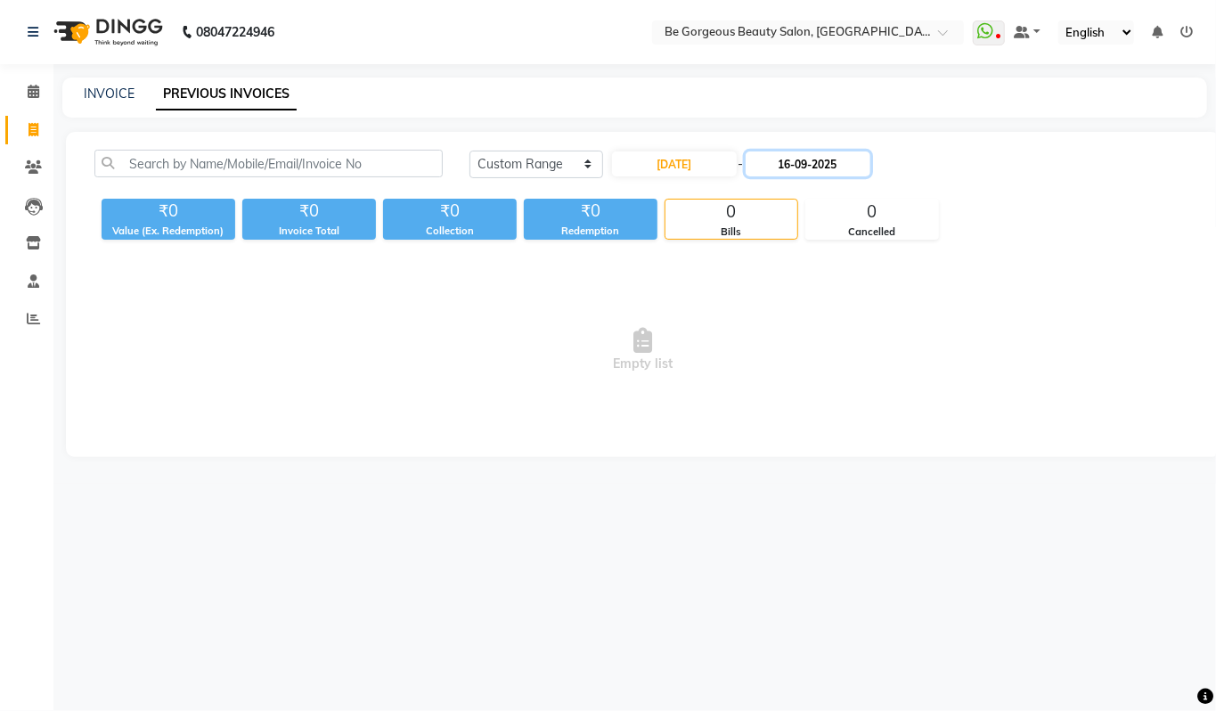
click at [816, 164] on input "16-09-2025" at bounding box center [808, 163] width 125 height 25
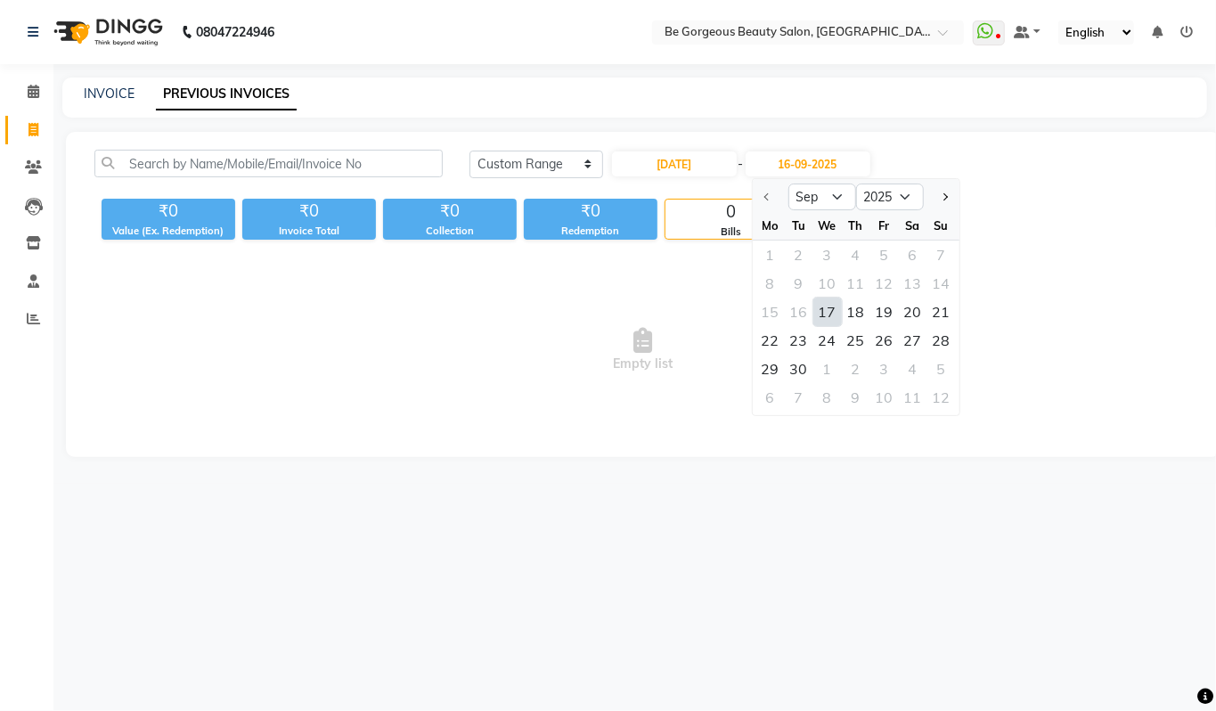
click at [831, 311] on div "17" at bounding box center [827, 312] width 29 height 29
type input "17-09-2025"
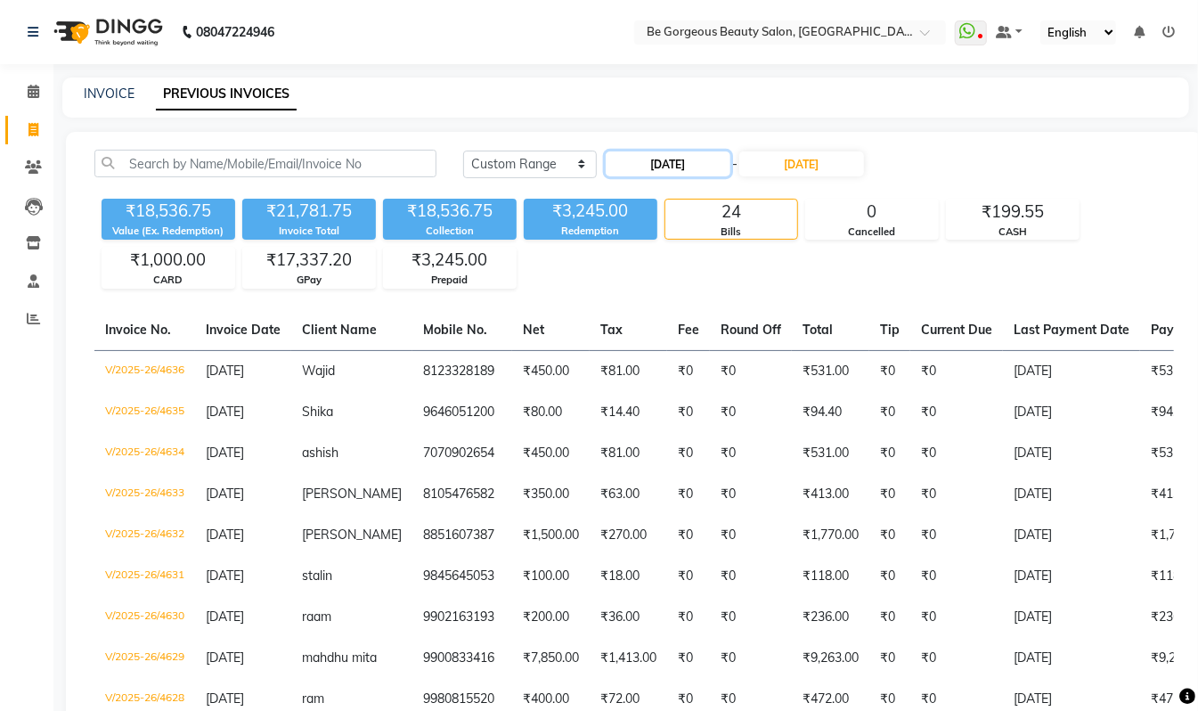
click at [643, 155] on input "17-09-2025" at bounding box center [668, 163] width 125 height 25
select select "9"
select select "2025"
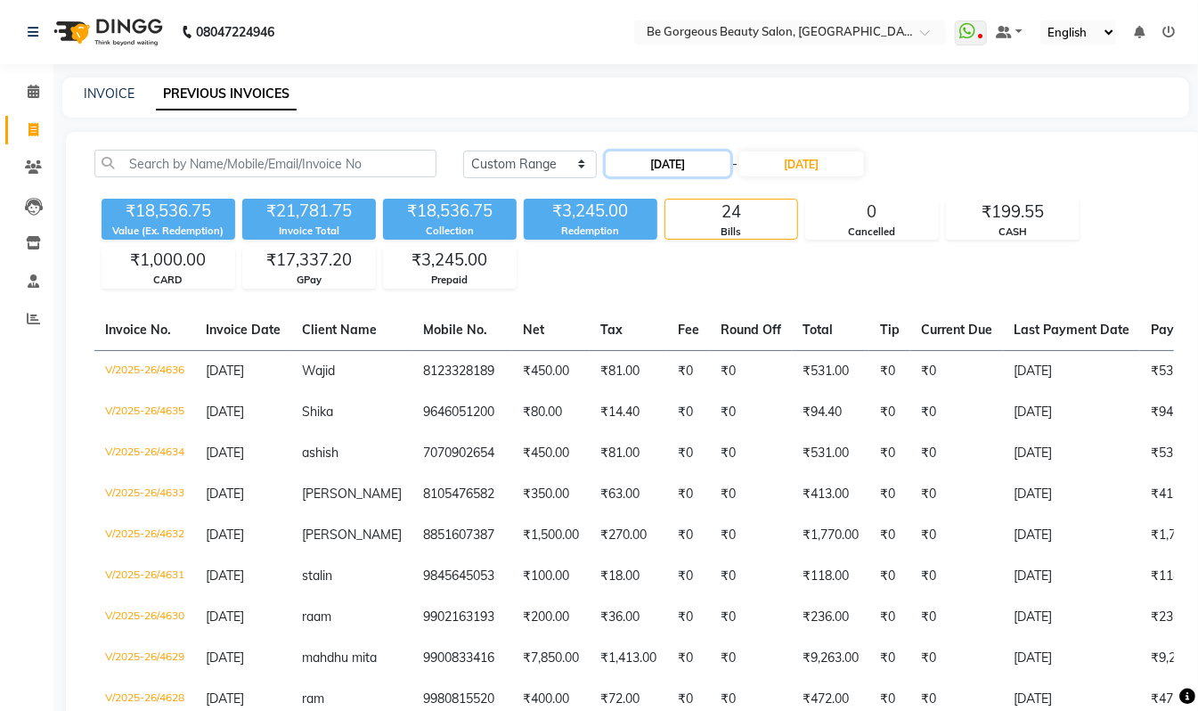
click at [658, 160] on input "17-09-2025" at bounding box center [668, 163] width 125 height 25
select select "9"
select select "2025"
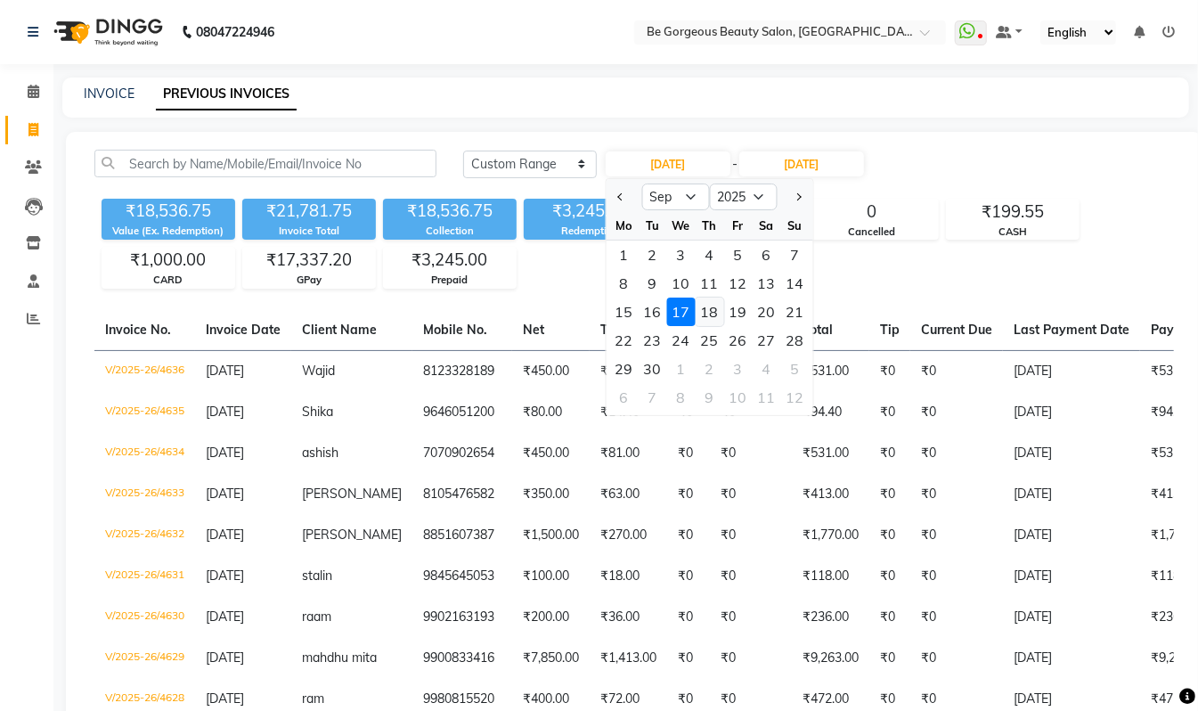
click at [707, 310] on div "18" at bounding box center [710, 312] width 29 height 29
type input "18-09-2025"
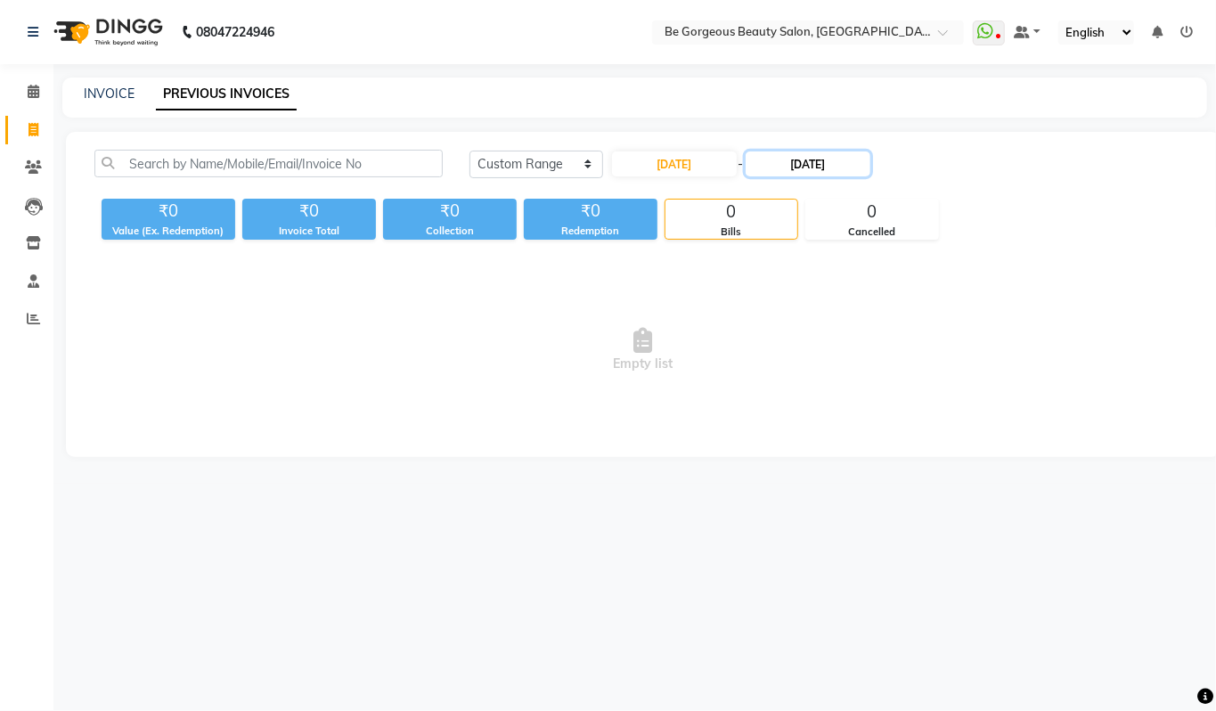
click at [793, 160] on input "17-09-2025" at bounding box center [808, 163] width 125 height 25
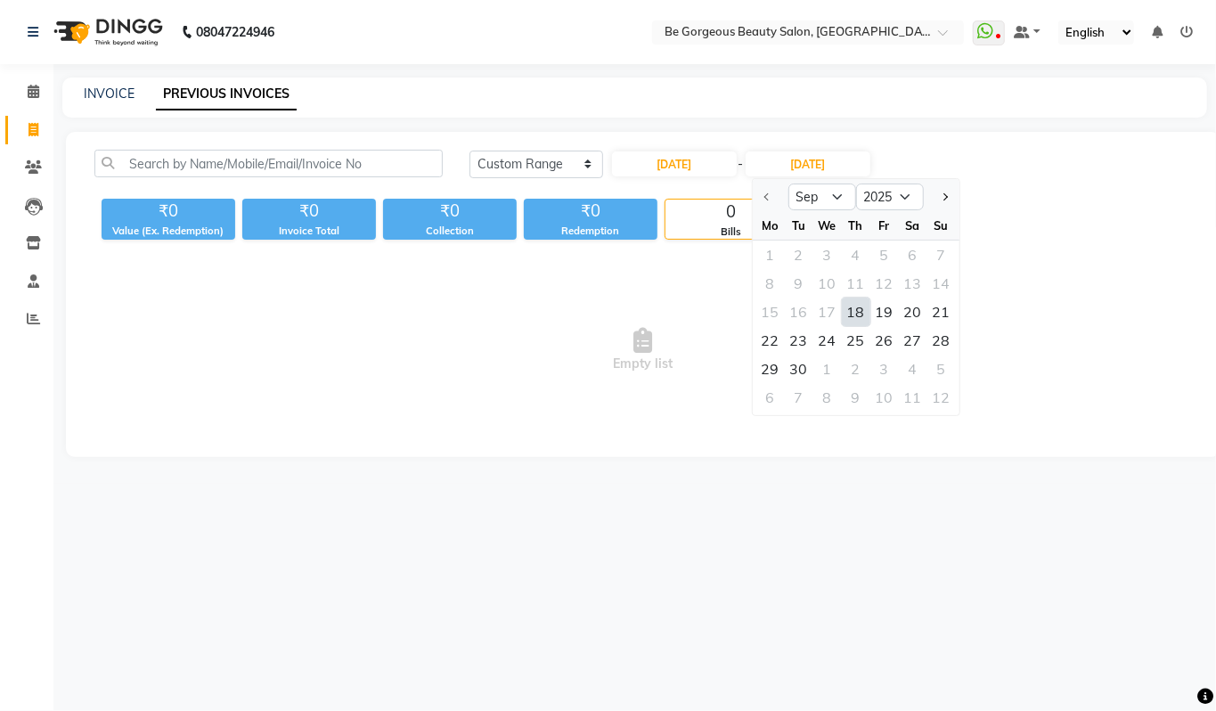
click at [860, 312] on div "18" at bounding box center [856, 312] width 29 height 29
type input "18-09-2025"
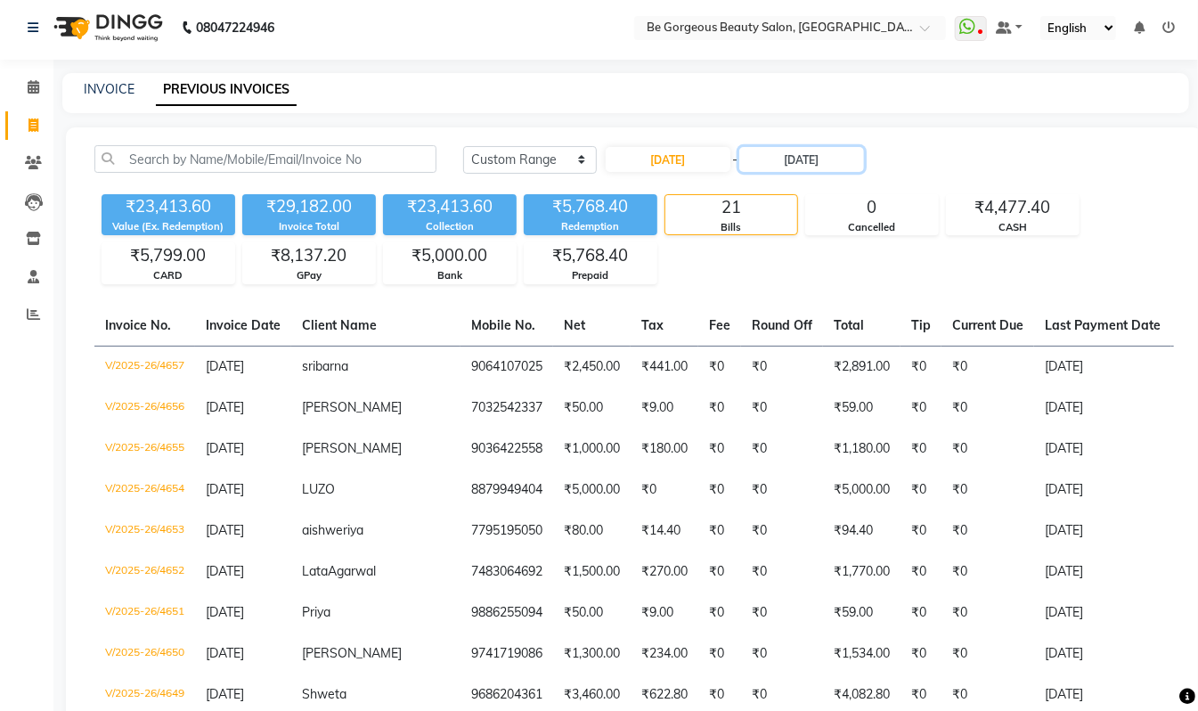
scroll to position [21, 0]
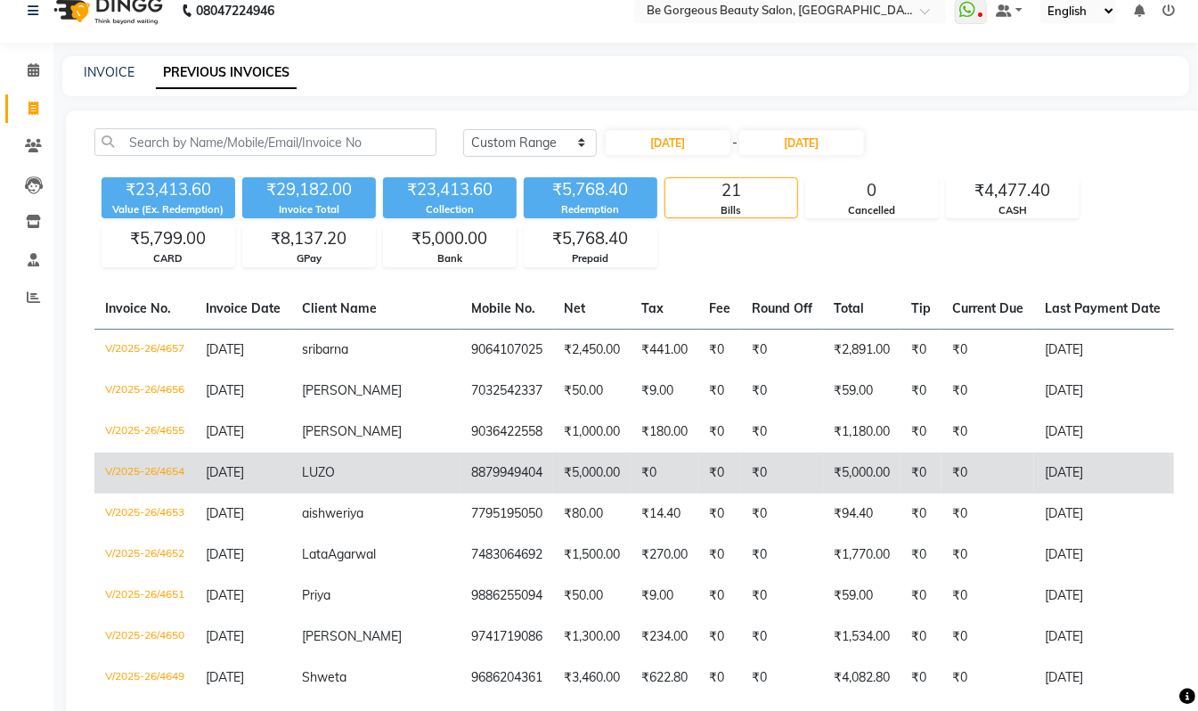
click at [741, 465] on td "₹0" at bounding box center [782, 473] width 82 height 41
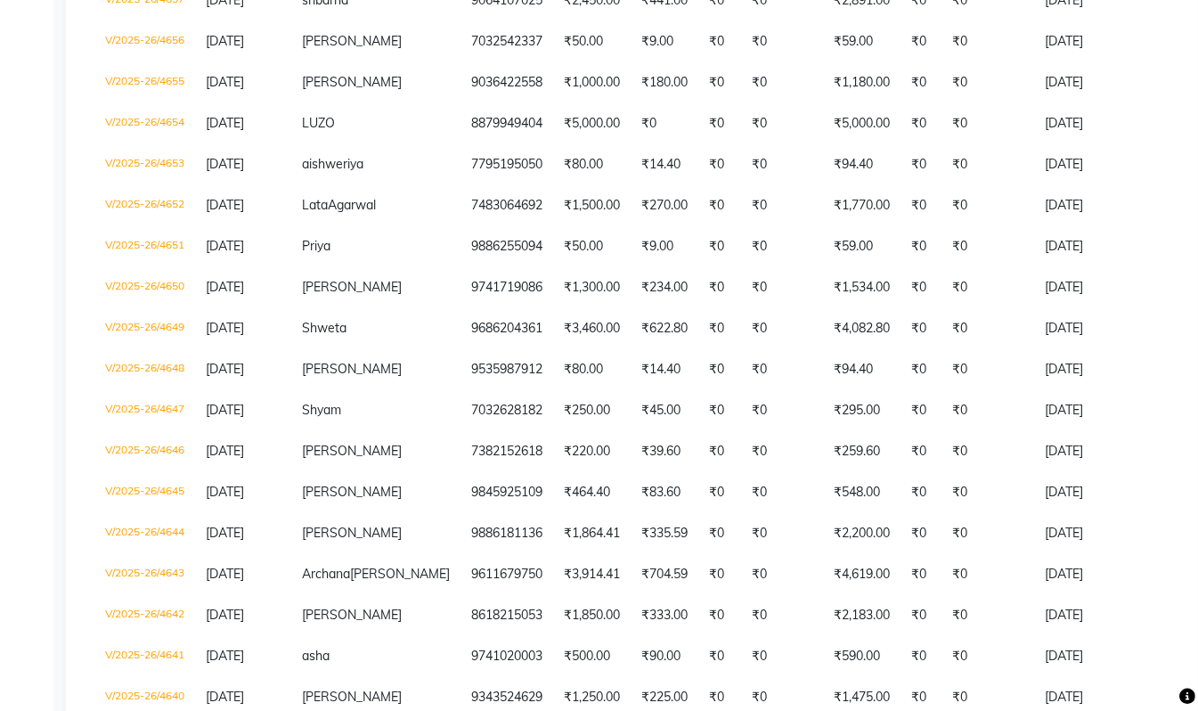
scroll to position [0, 0]
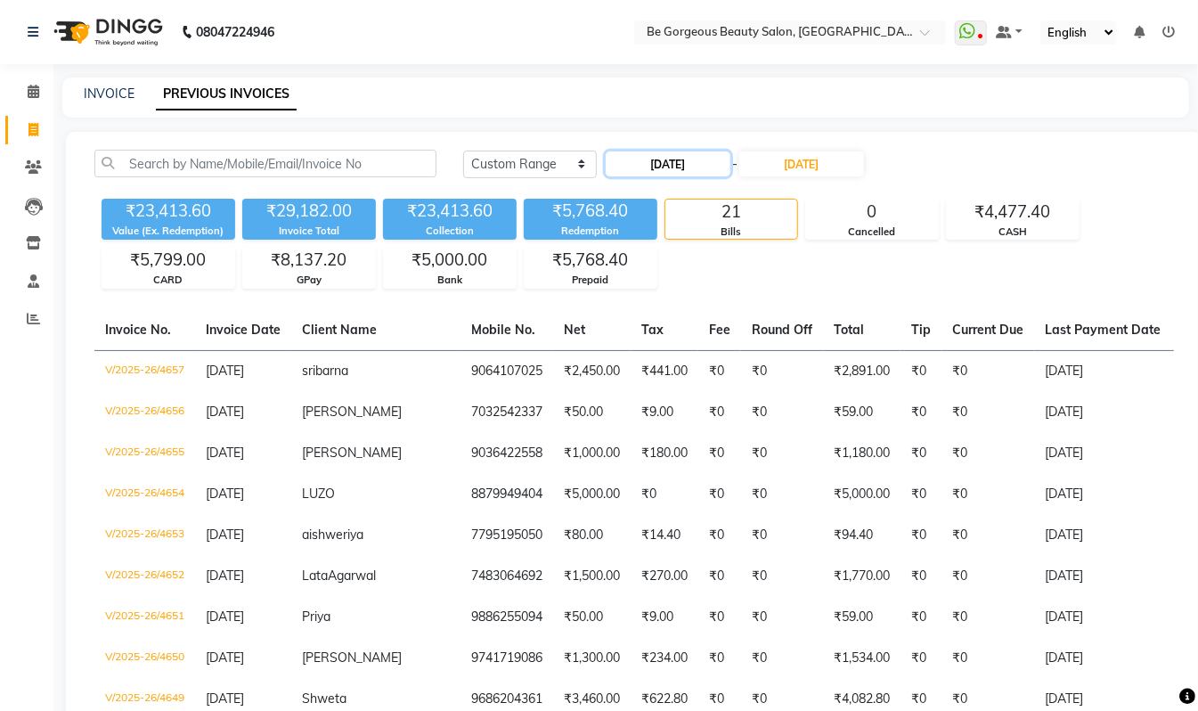
click at [653, 165] on input "18-09-2025" at bounding box center [668, 163] width 125 height 25
select select "9"
select select "2025"
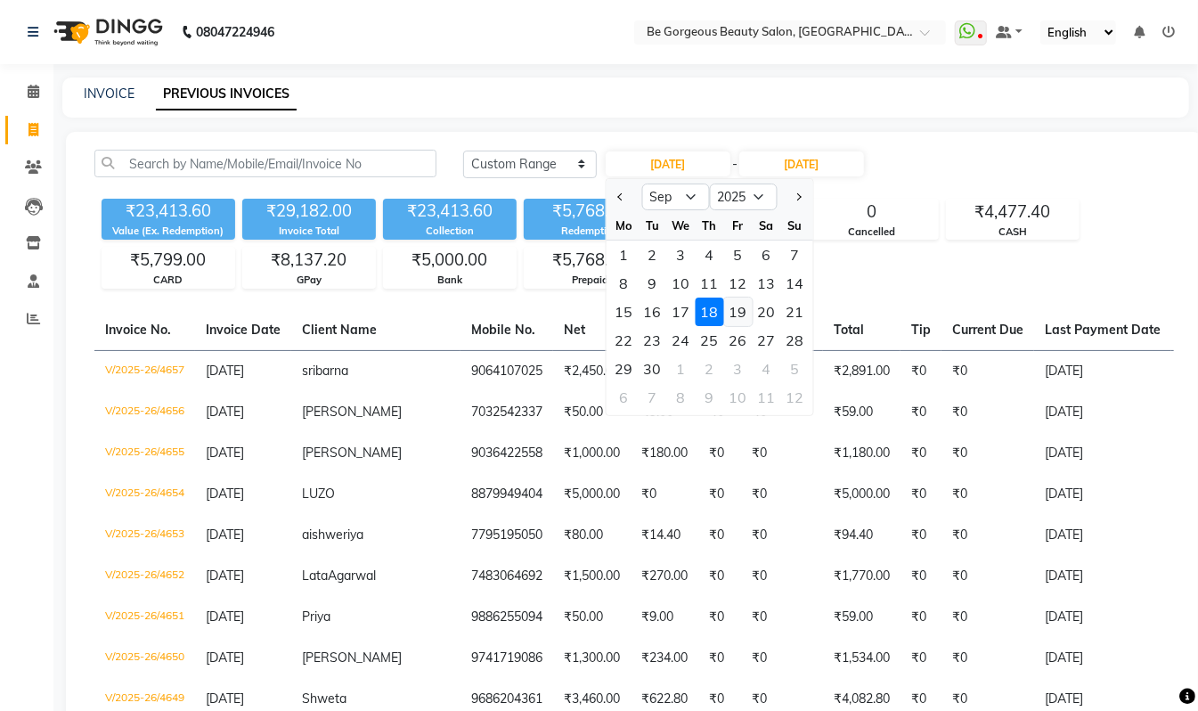
click at [743, 311] on div "19" at bounding box center [738, 312] width 29 height 29
type input "19-09-2025"
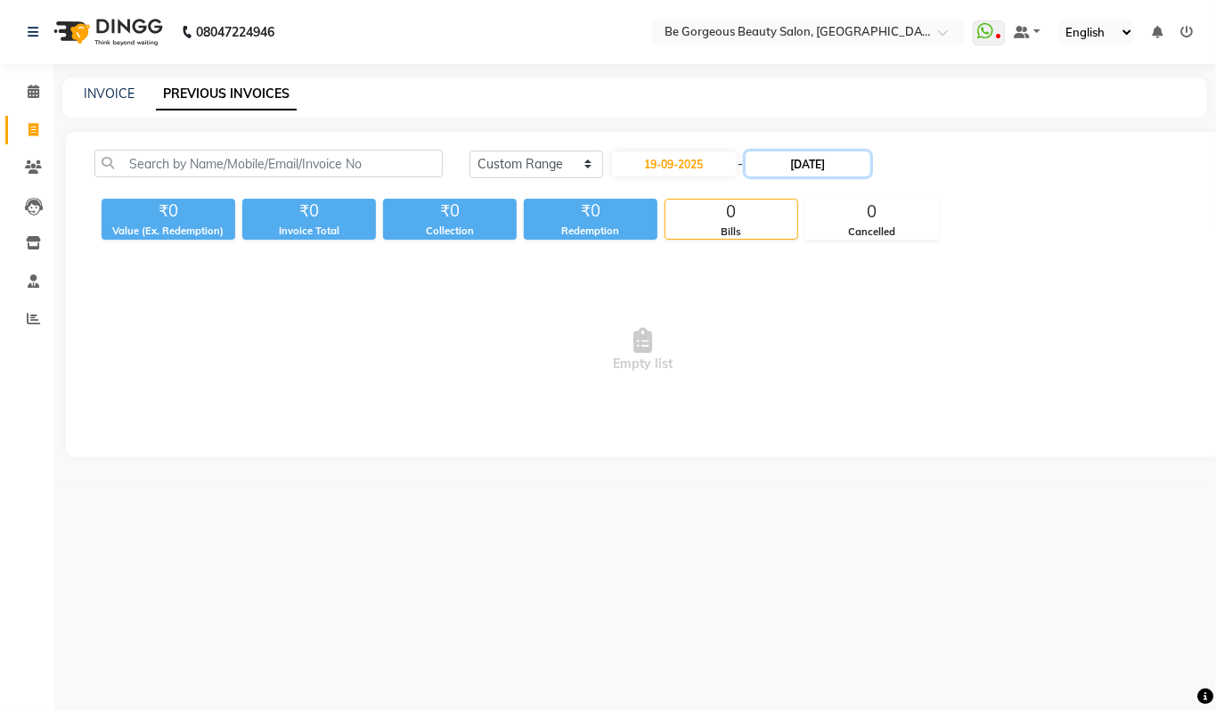
click at [820, 168] on input "18-09-2025" at bounding box center [808, 163] width 125 height 25
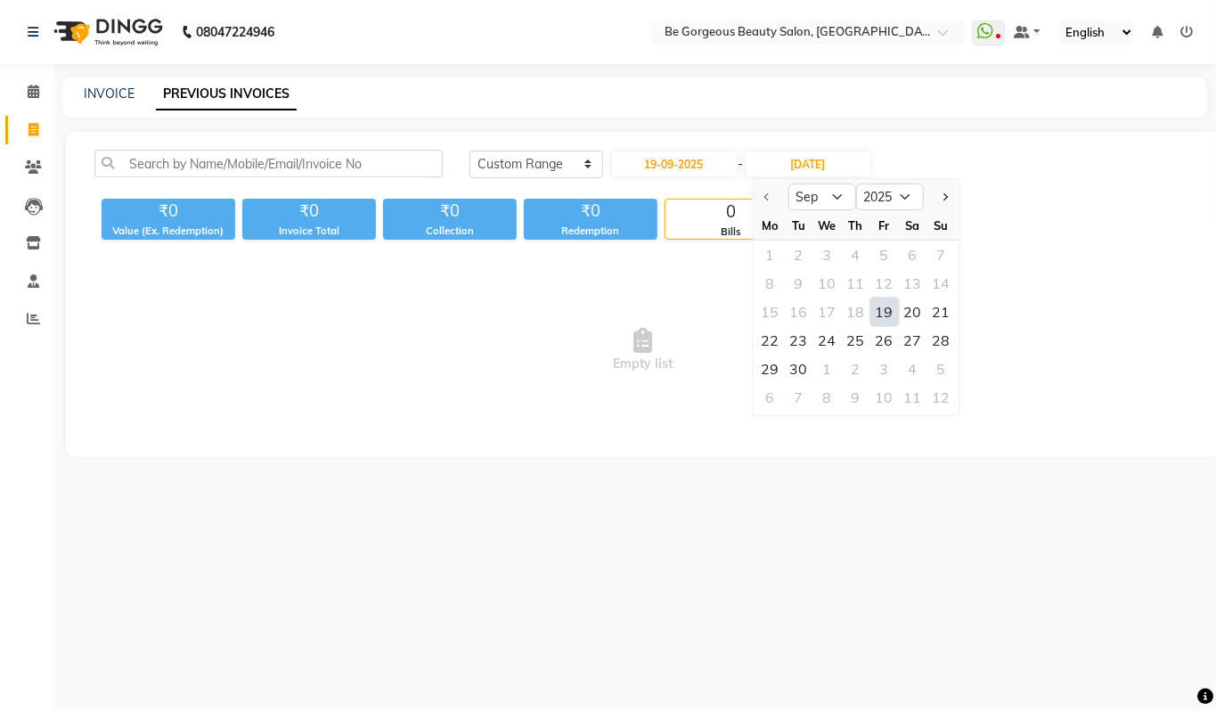
click at [875, 312] on div "19" at bounding box center [884, 312] width 29 height 29
type input "19-09-2025"
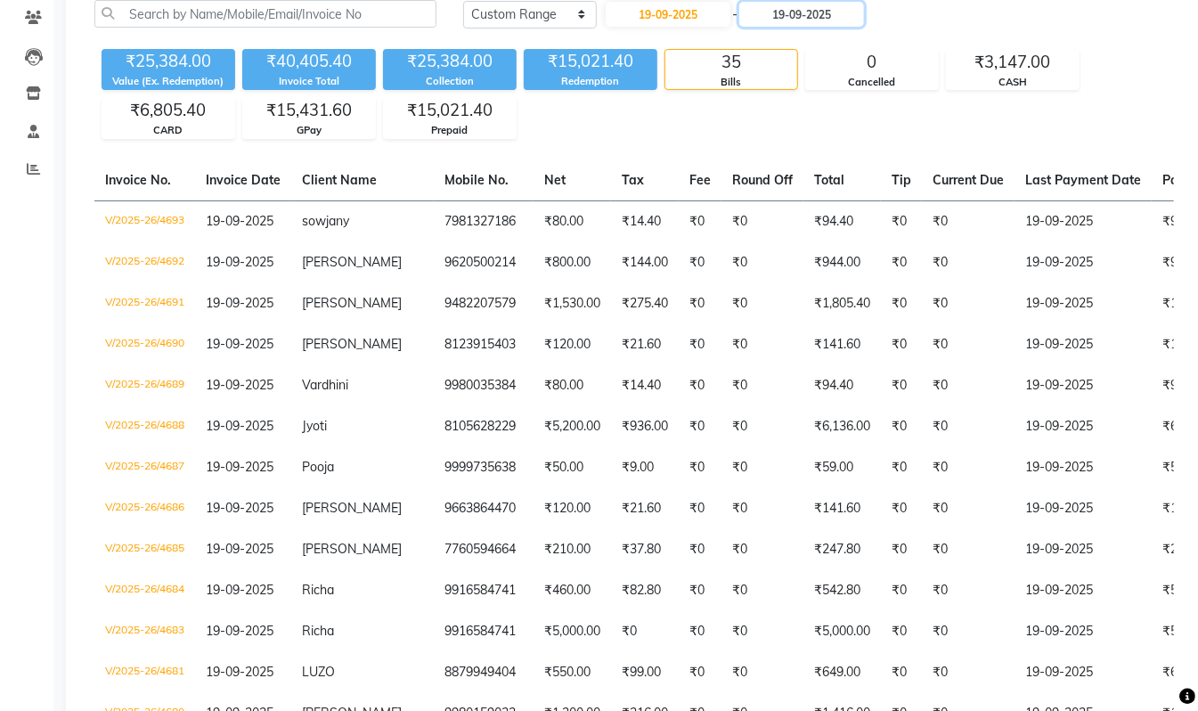
scroll to position [173, 0]
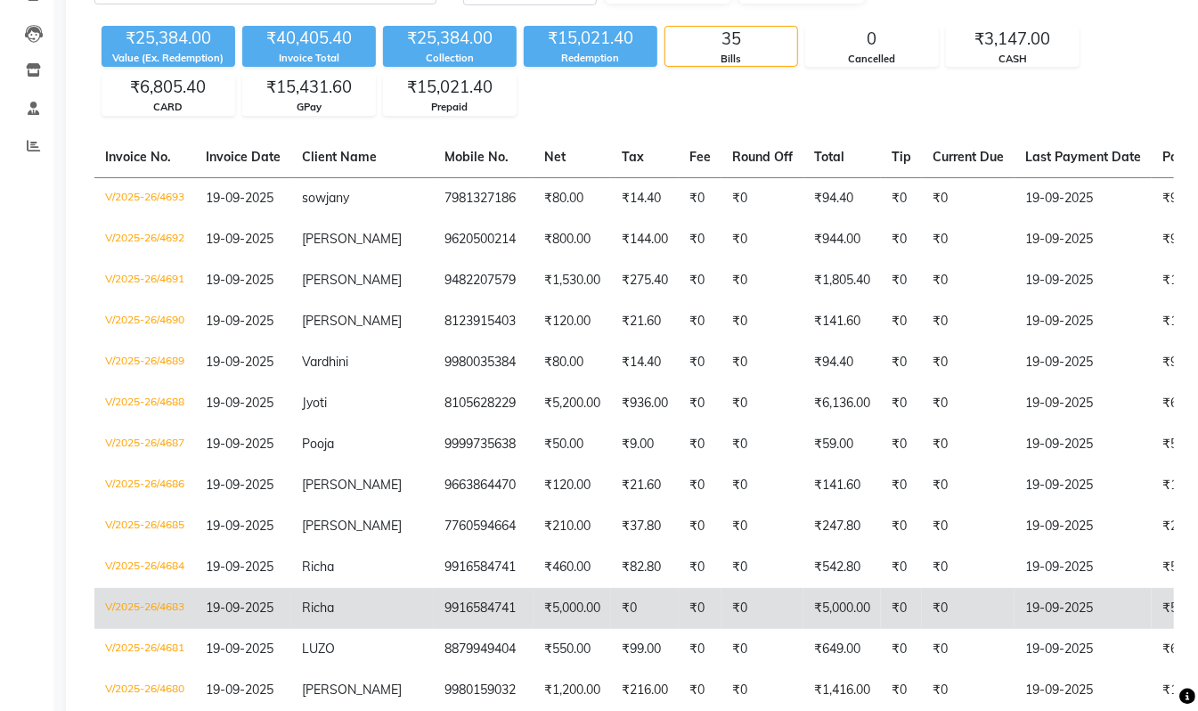
click at [722, 602] on td "₹0" at bounding box center [763, 608] width 82 height 41
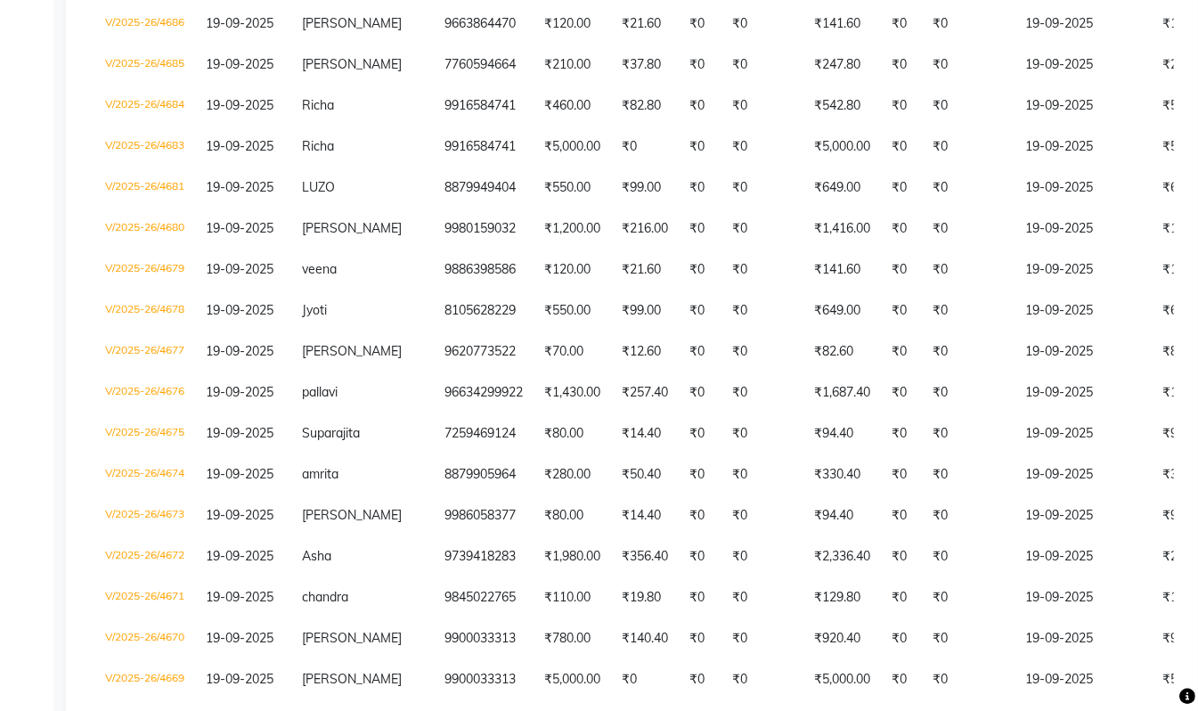
scroll to position [650, 0]
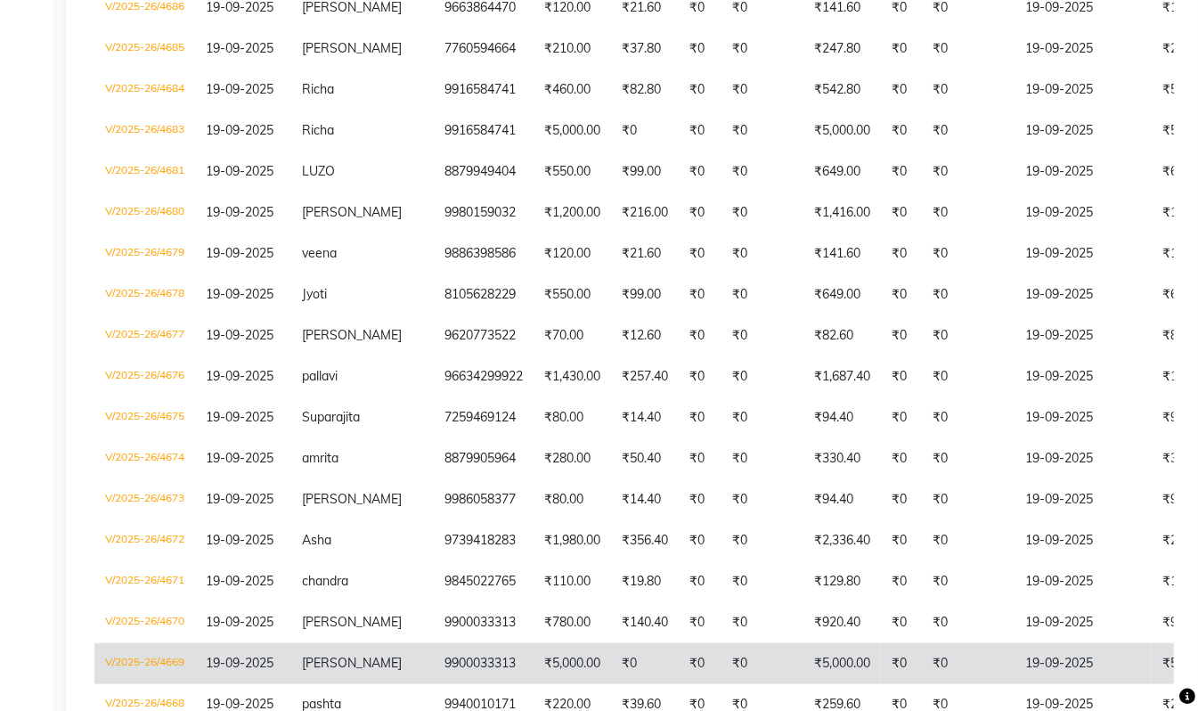
click at [534, 657] on td "₹5,000.00" at bounding box center [573, 663] width 78 height 41
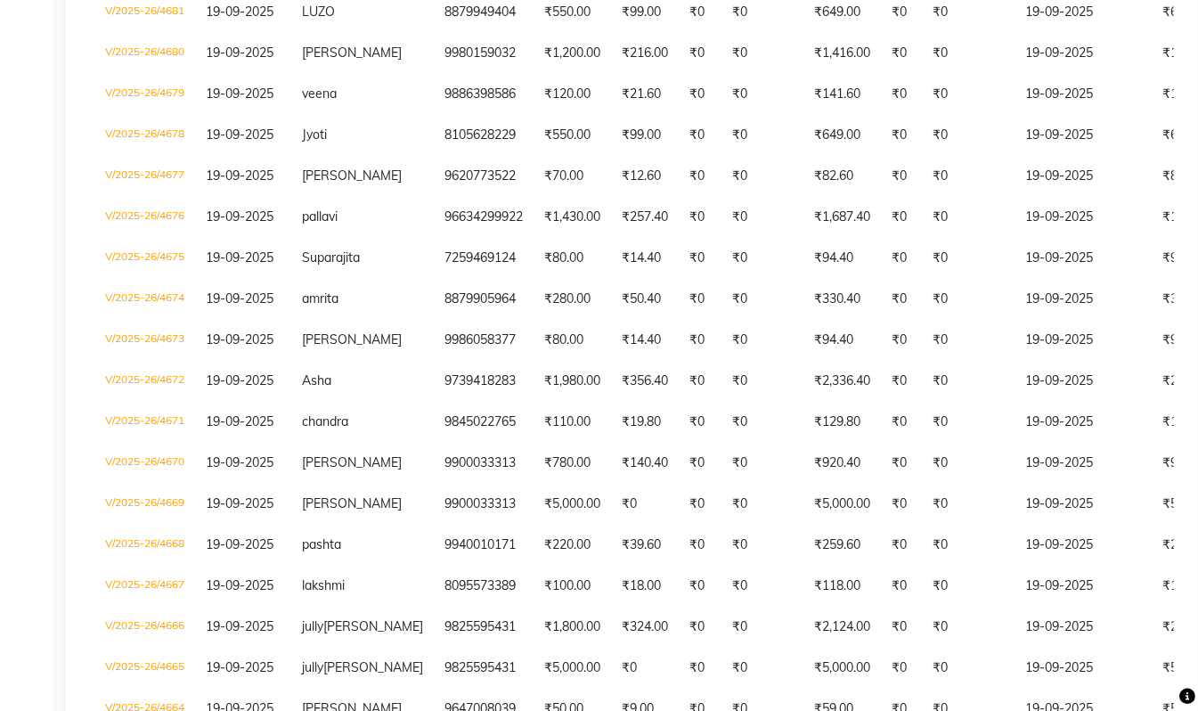
scroll to position [813, 0]
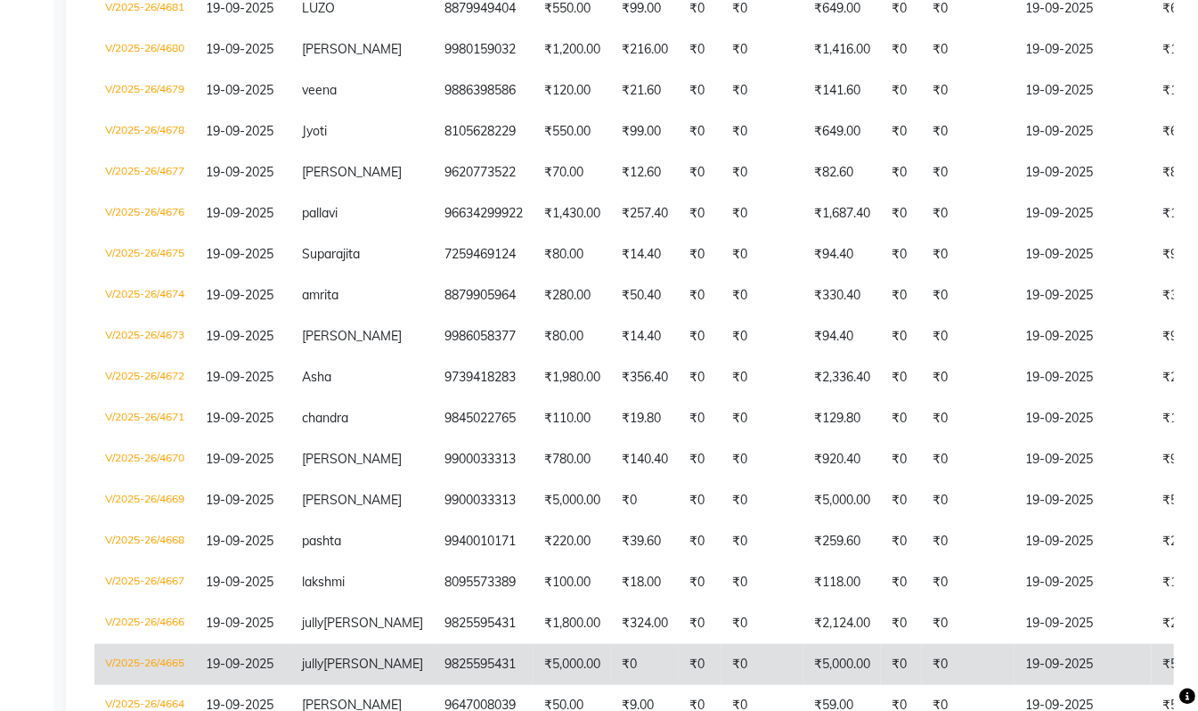
click at [434, 654] on td "9825595431" at bounding box center [484, 664] width 100 height 41
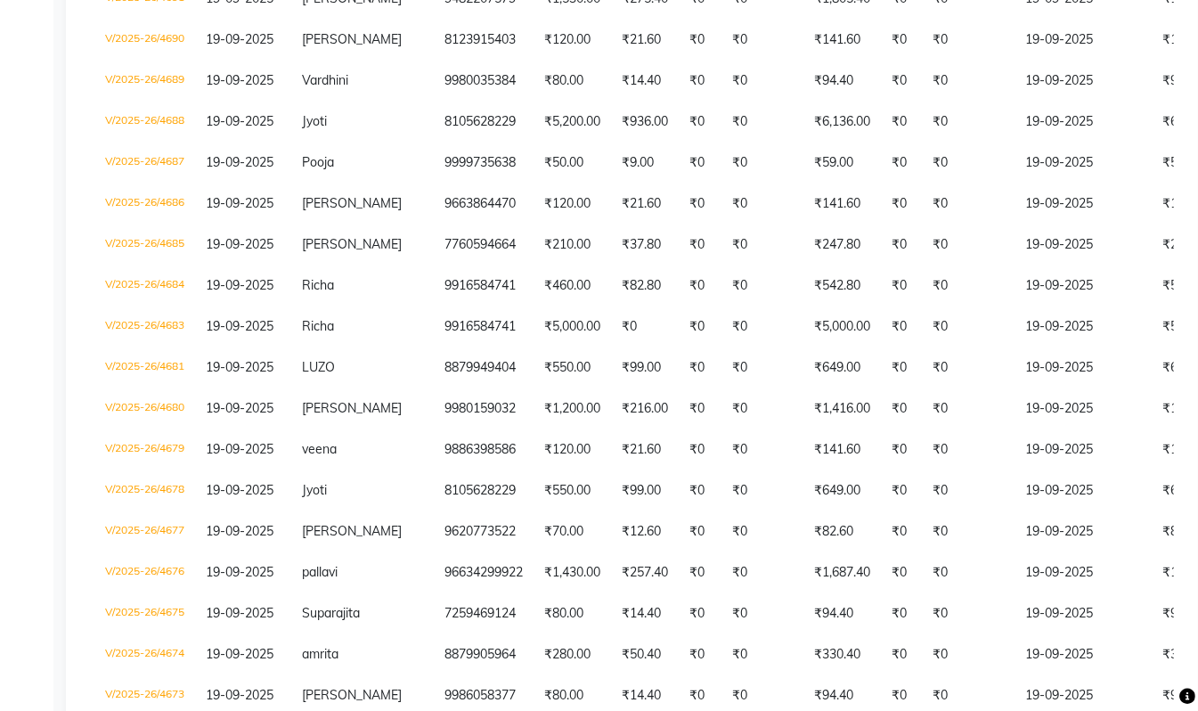
scroll to position [0, 0]
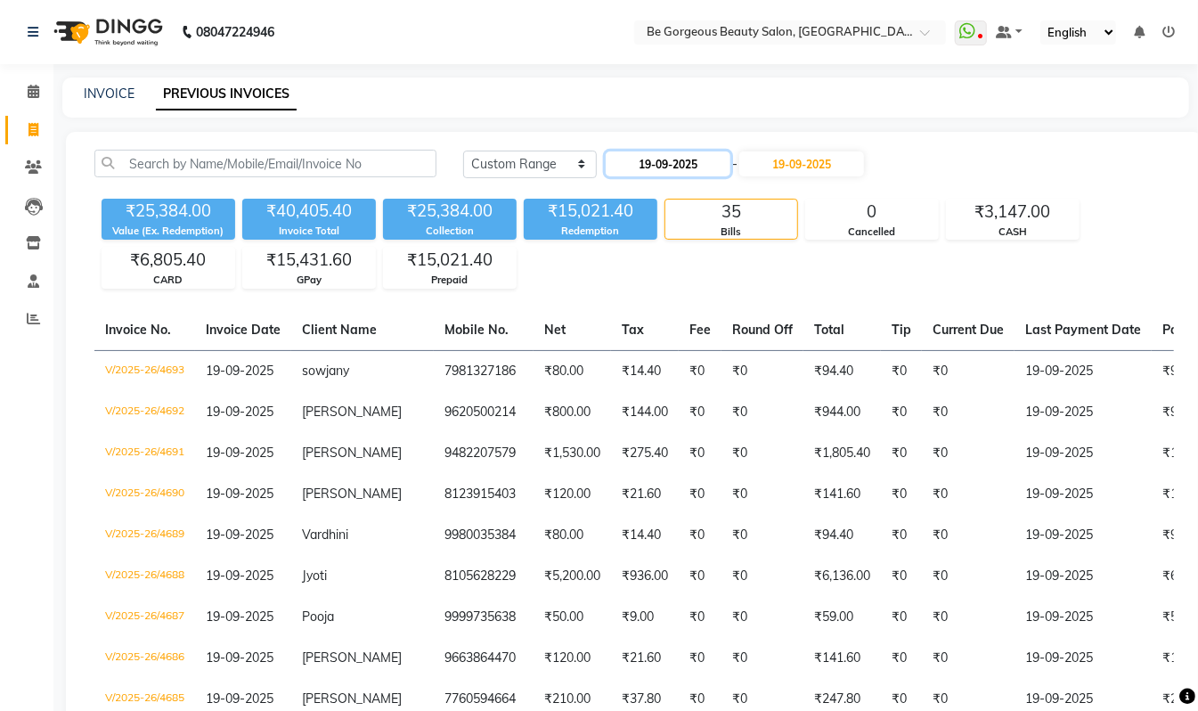
click at [667, 159] on input "19-09-2025" at bounding box center [668, 163] width 125 height 25
select select "9"
select select "2025"
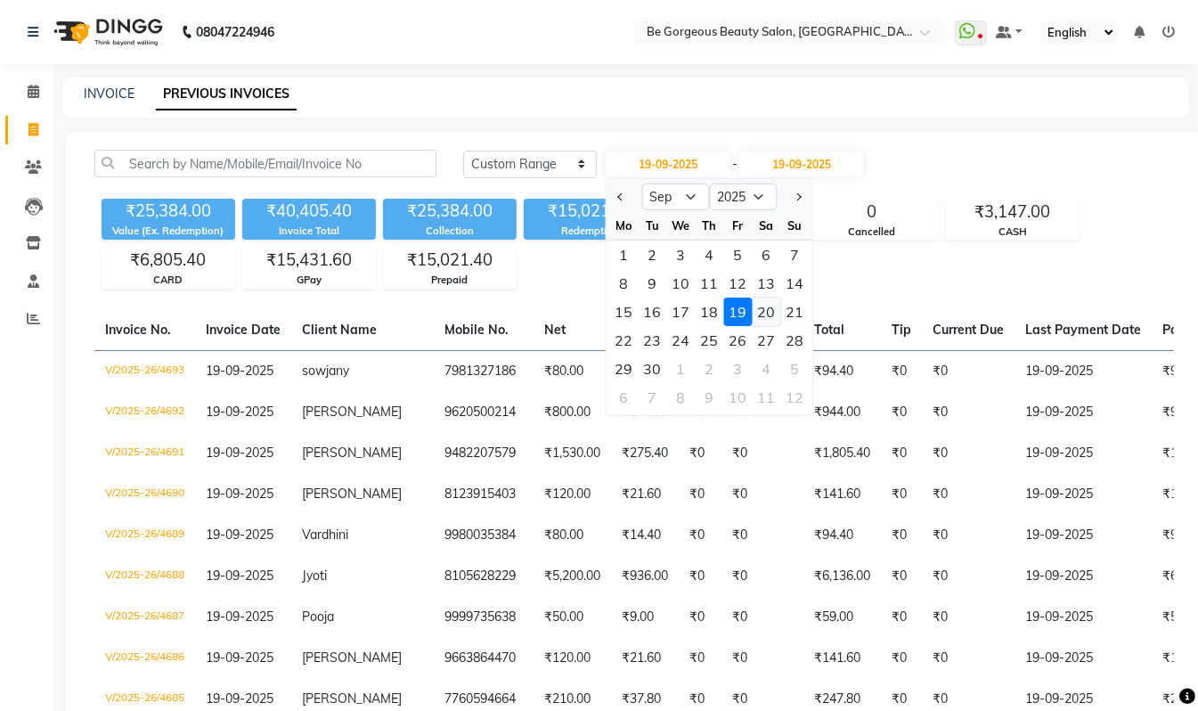
click at [768, 307] on div "20" at bounding box center [767, 312] width 29 height 29
type input "20-09-2025"
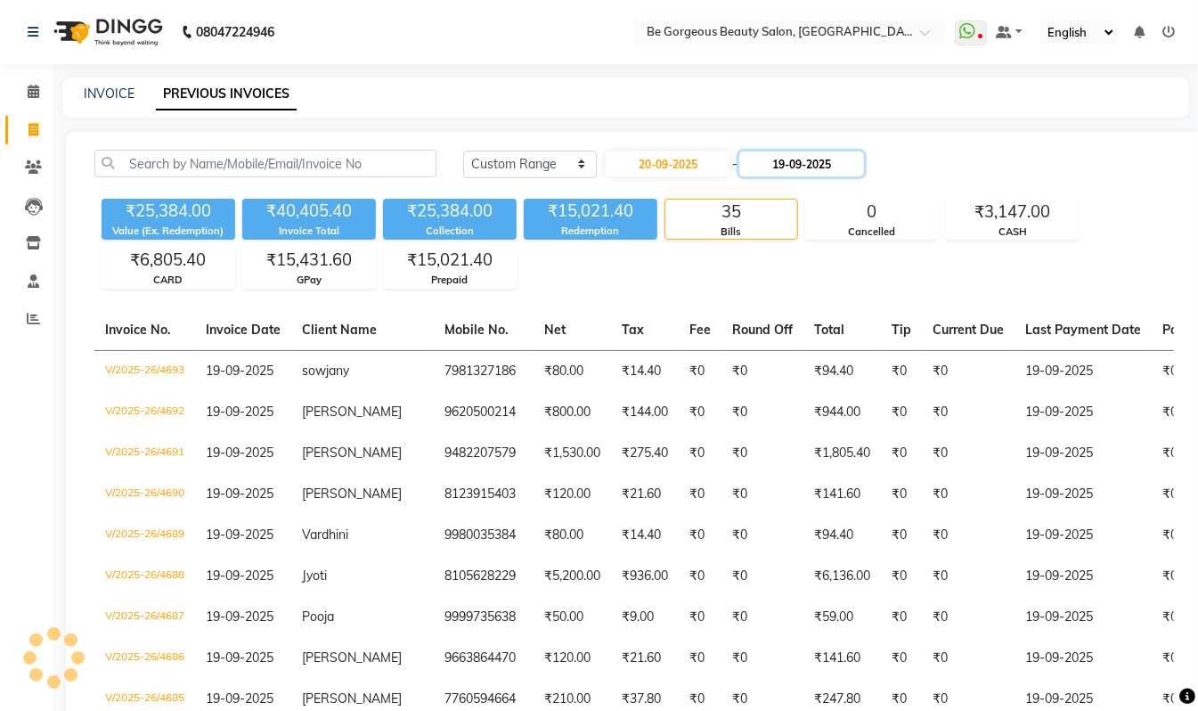
click at [814, 166] on input "19-09-2025" at bounding box center [801, 163] width 125 height 25
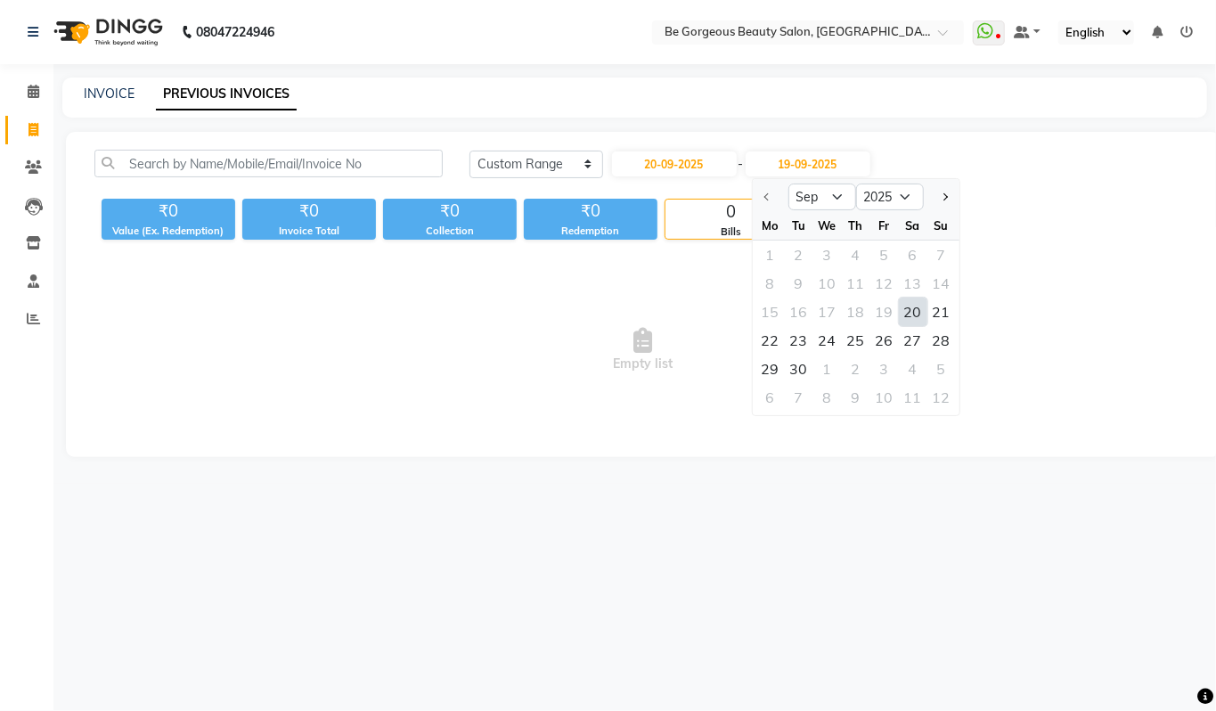
click at [910, 314] on div "20" at bounding box center [913, 312] width 29 height 29
type input "20-09-2025"
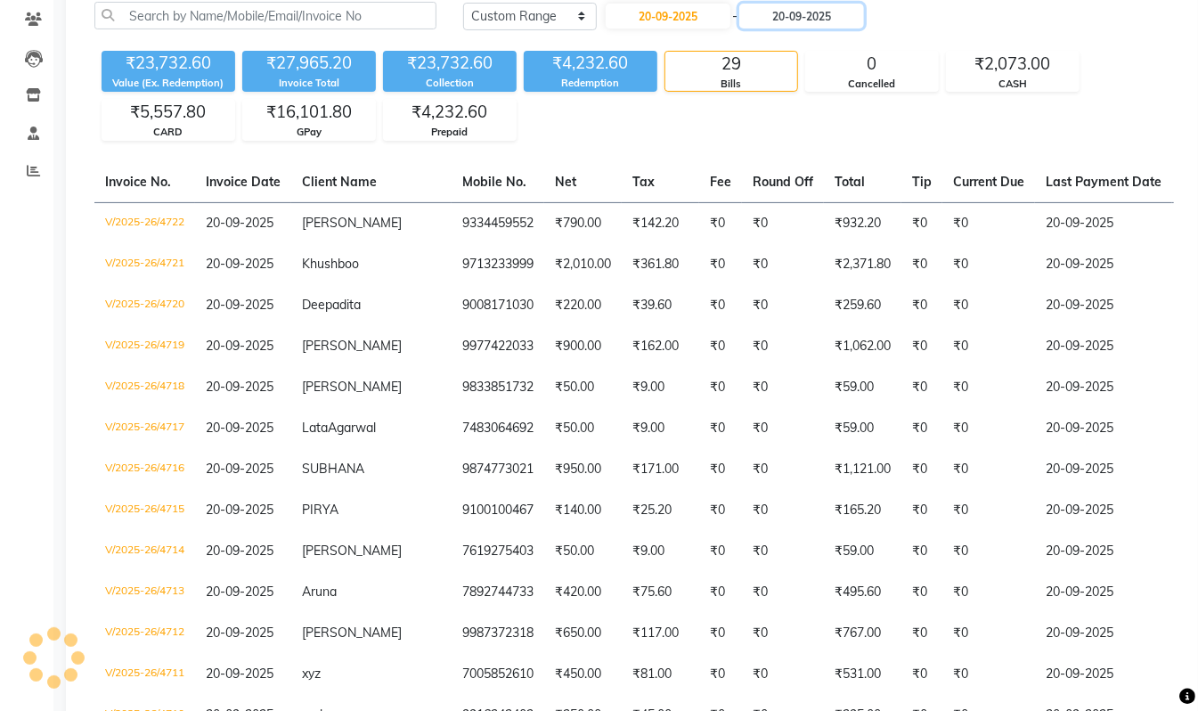
scroll to position [9, 0]
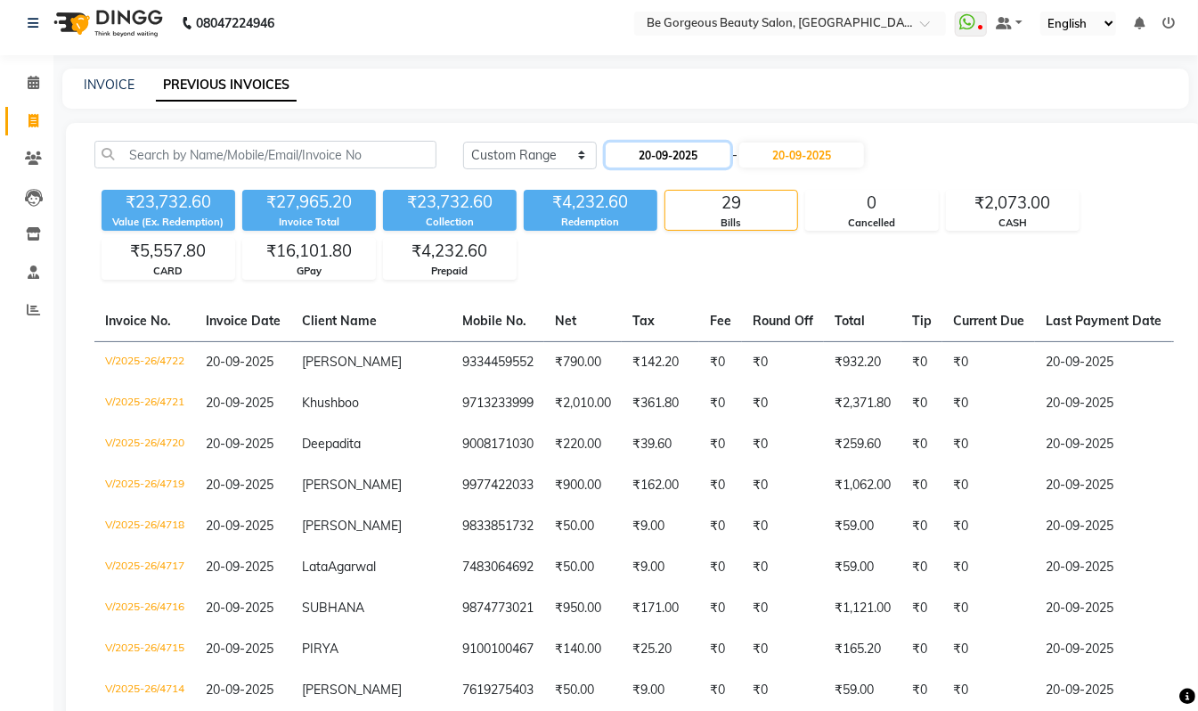
click at [702, 151] on input "20-09-2025" at bounding box center [668, 155] width 125 height 25
select select "9"
select select "2025"
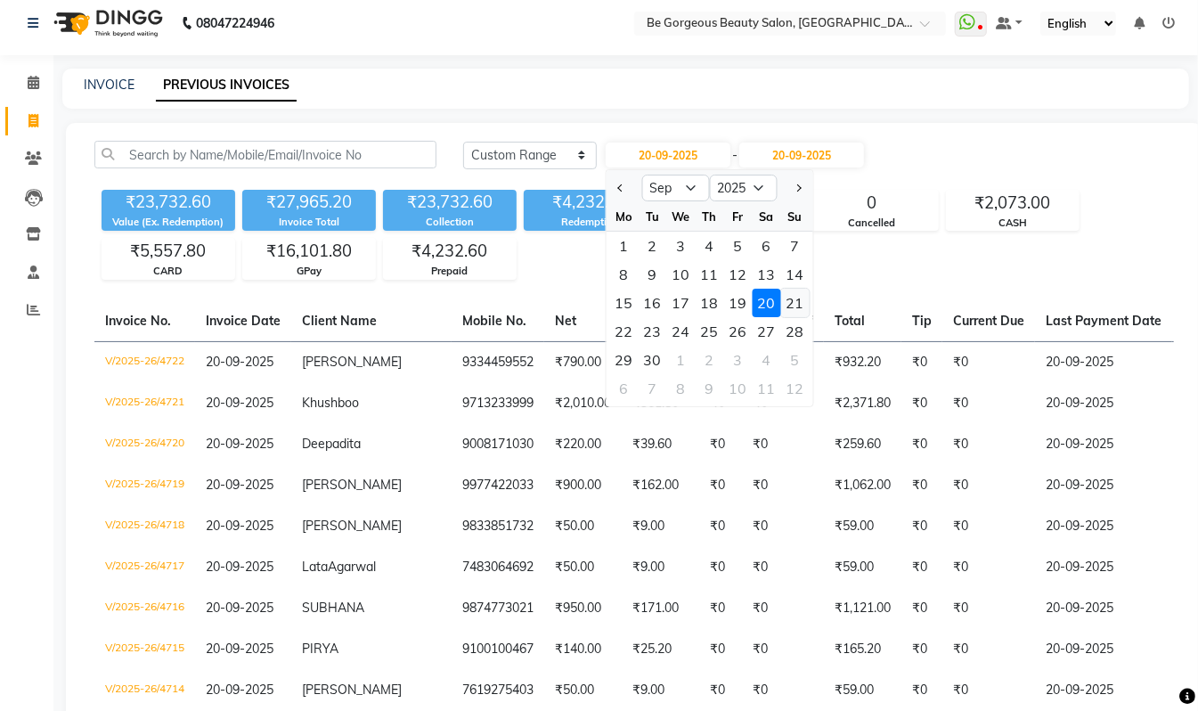
click at [789, 294] on div "21" at bounding box center [795, 303] width 29 height 29
type input "21-09-2025"
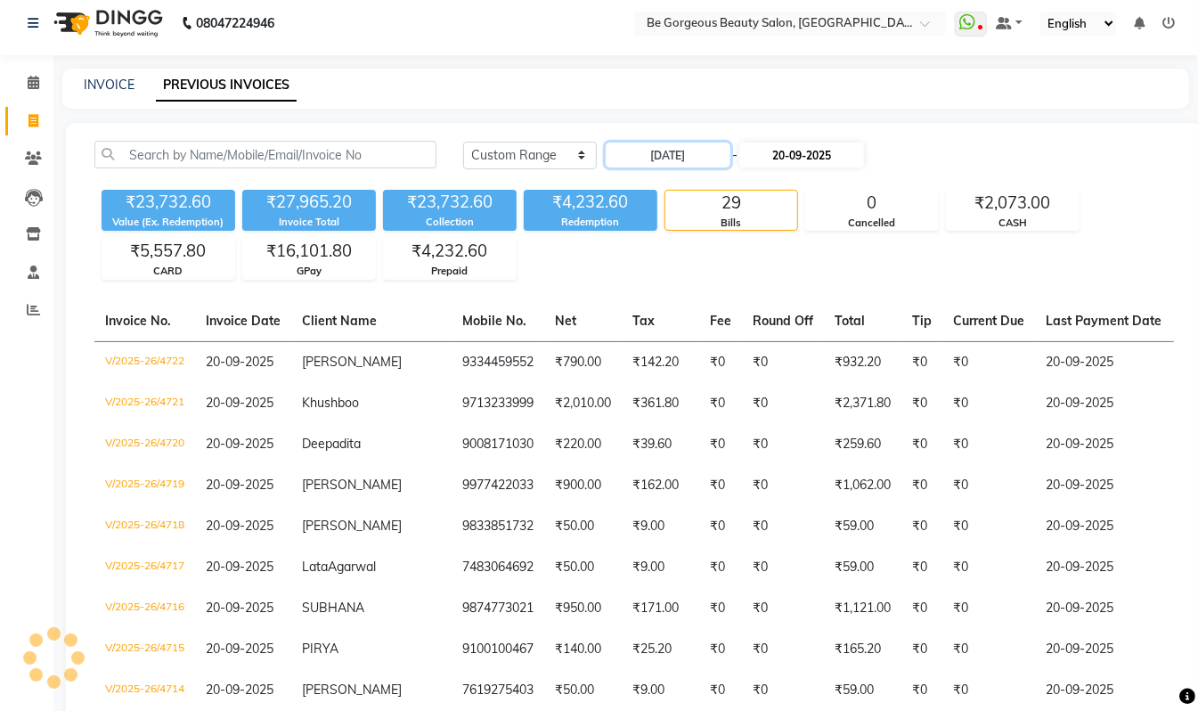
scroll to position [0, 0]
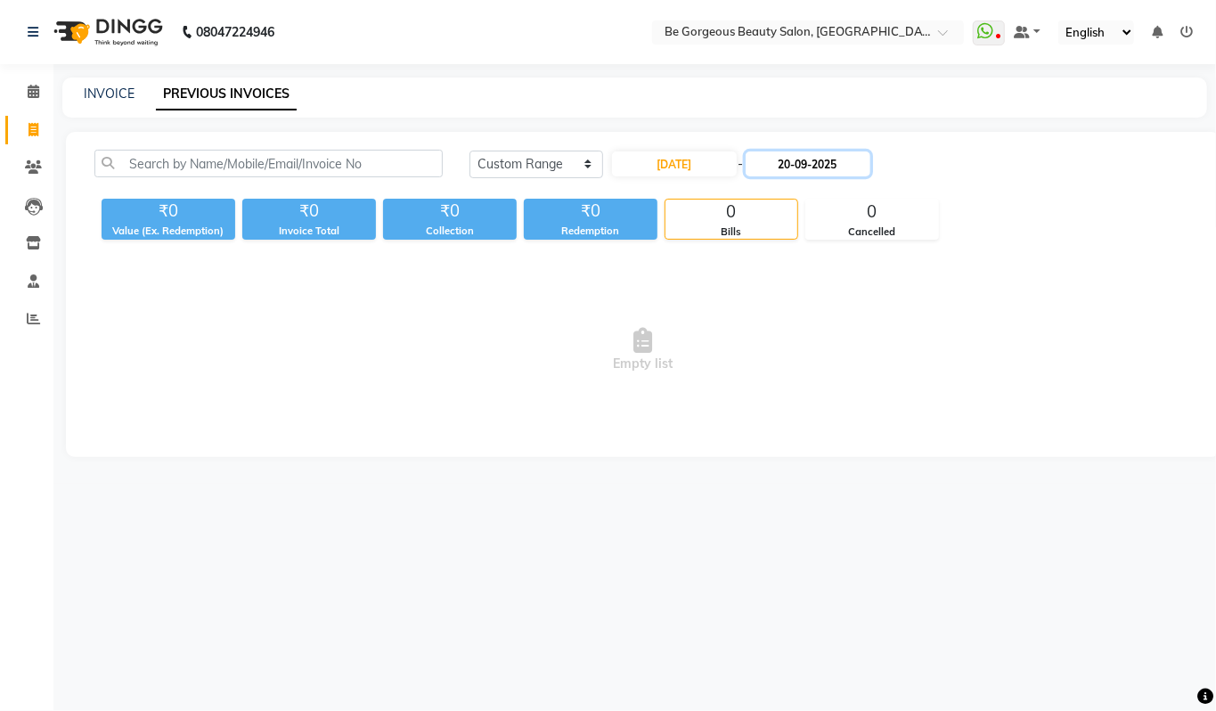
click at [810, 161] on input "20-09-2025" at bounding box center [808, 163] width 125 height 25
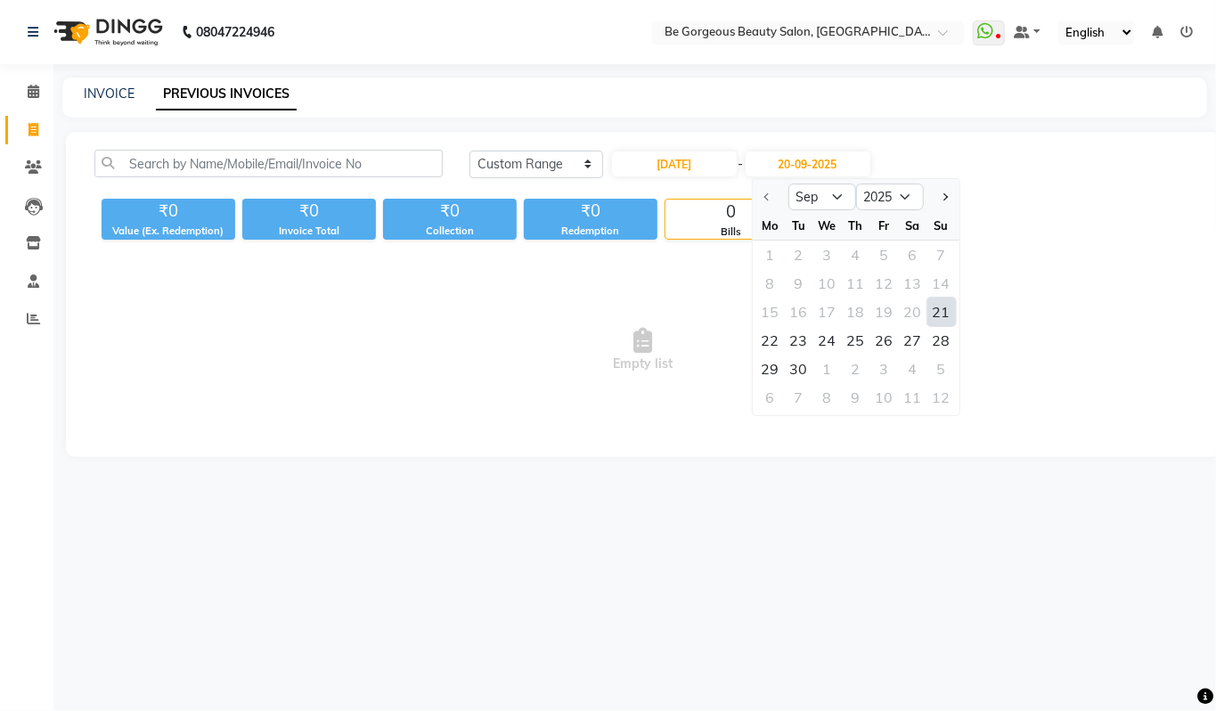
click at [932, 311] on div "21" at bounding box center [941, 312] width 29 height 29
type input "21-09-2025"
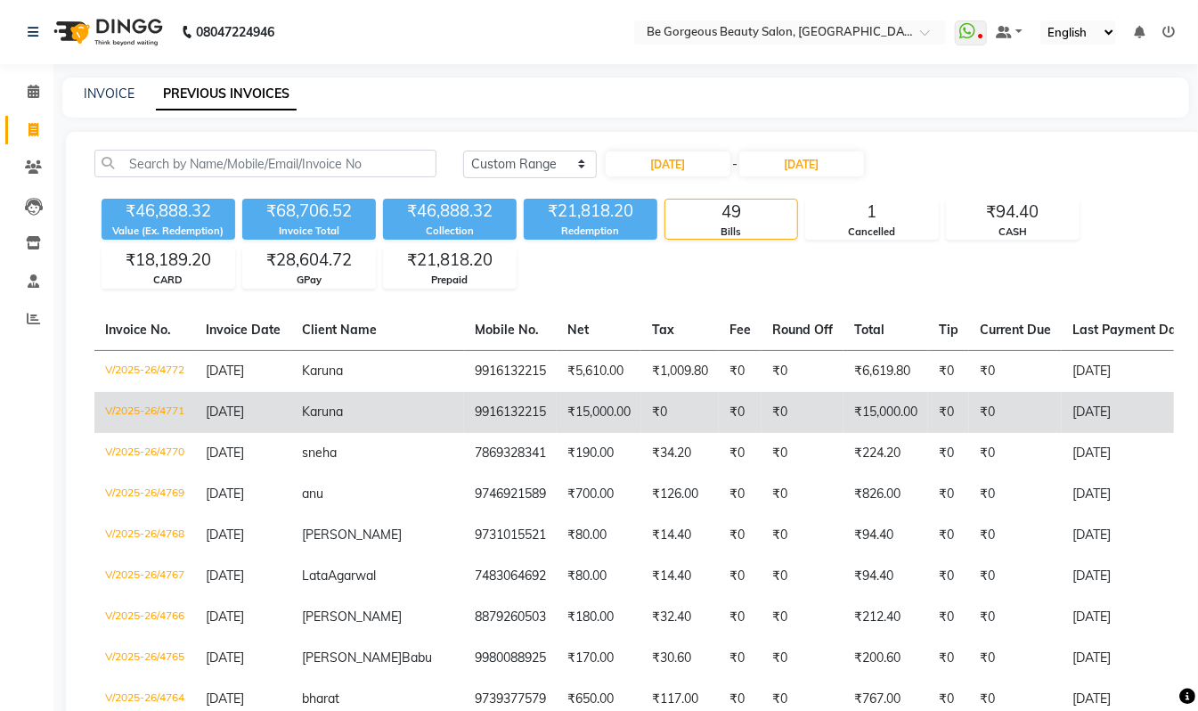
click at [464, 408] on td "9916132215" at bounding box center [510, 412] width 93 height 41
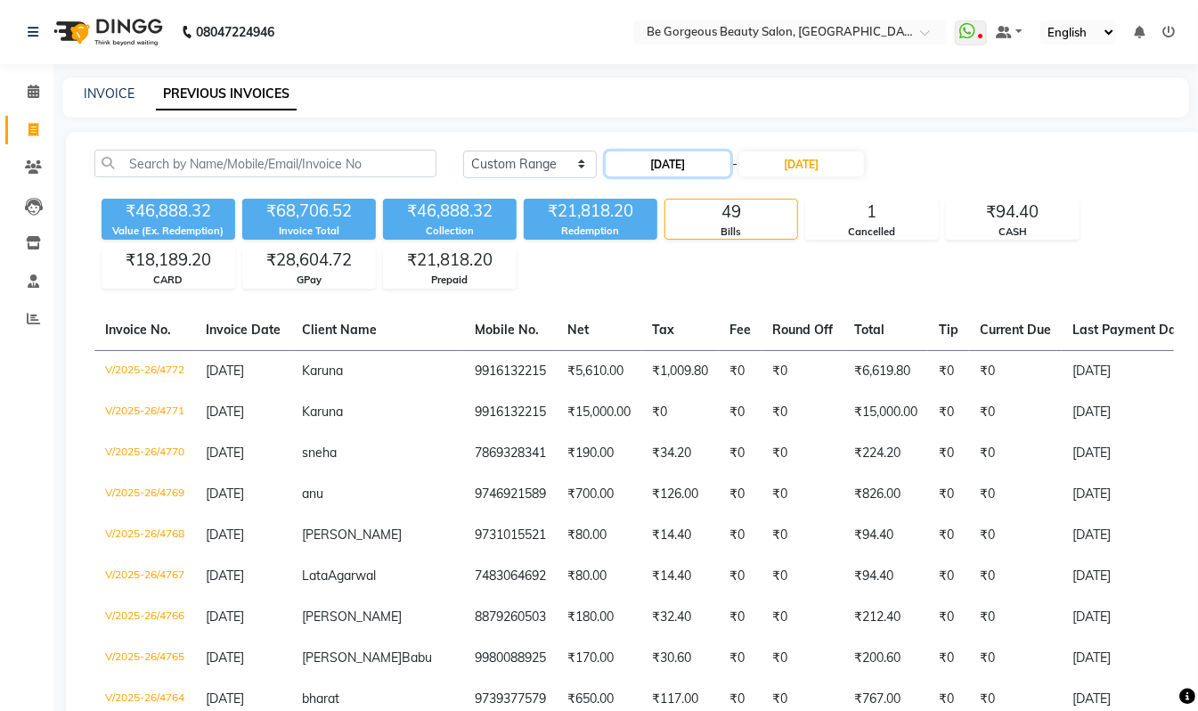
click at [689, 169] on input "21-09-2025" at bounding box center [668, 163] width 125 height 25
select select "9"
select select "2025"
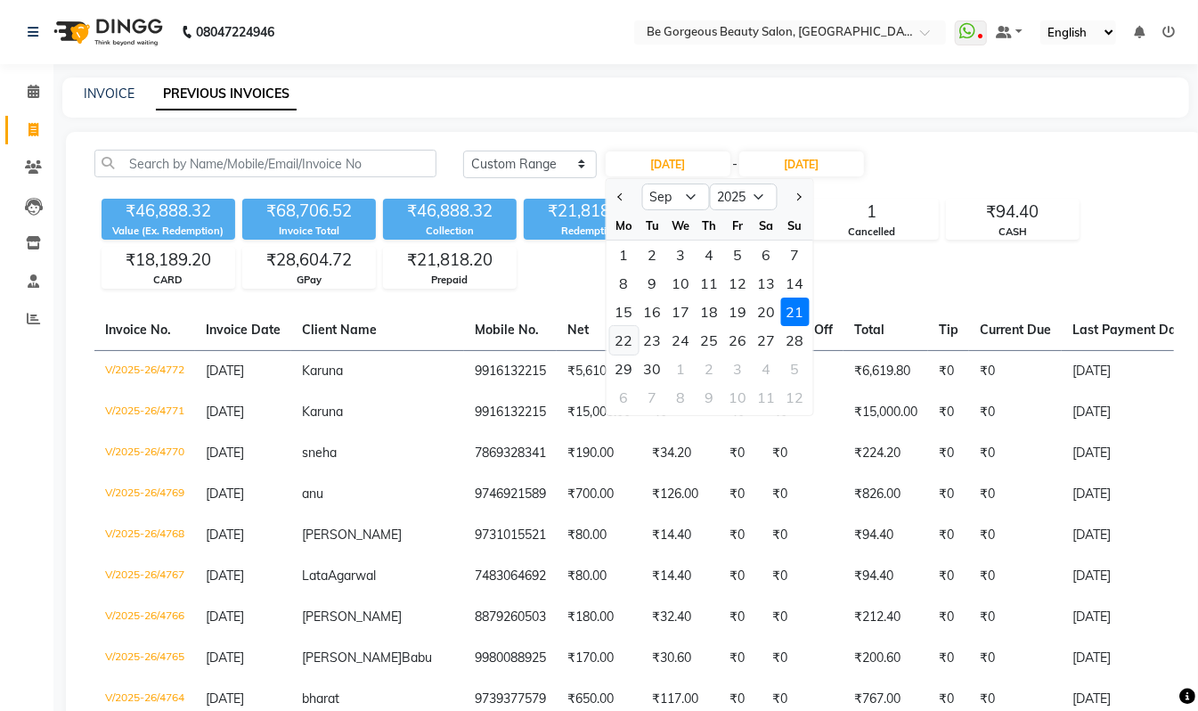
click at [622, 335] on div "22" at bounding box center [624, 340] width 29 height 29
type input "22-09-2025"
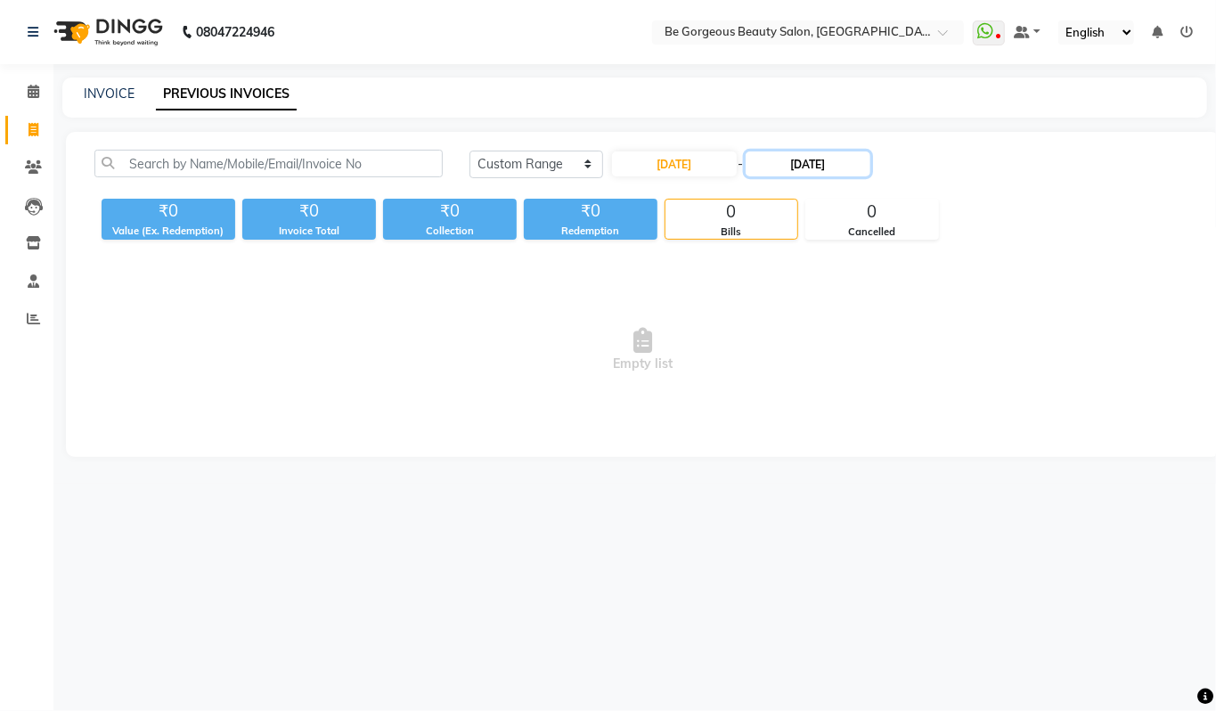
click at [807, 161] on input "21-09-2025" at bounding box center [808, 163] width 125 height 25
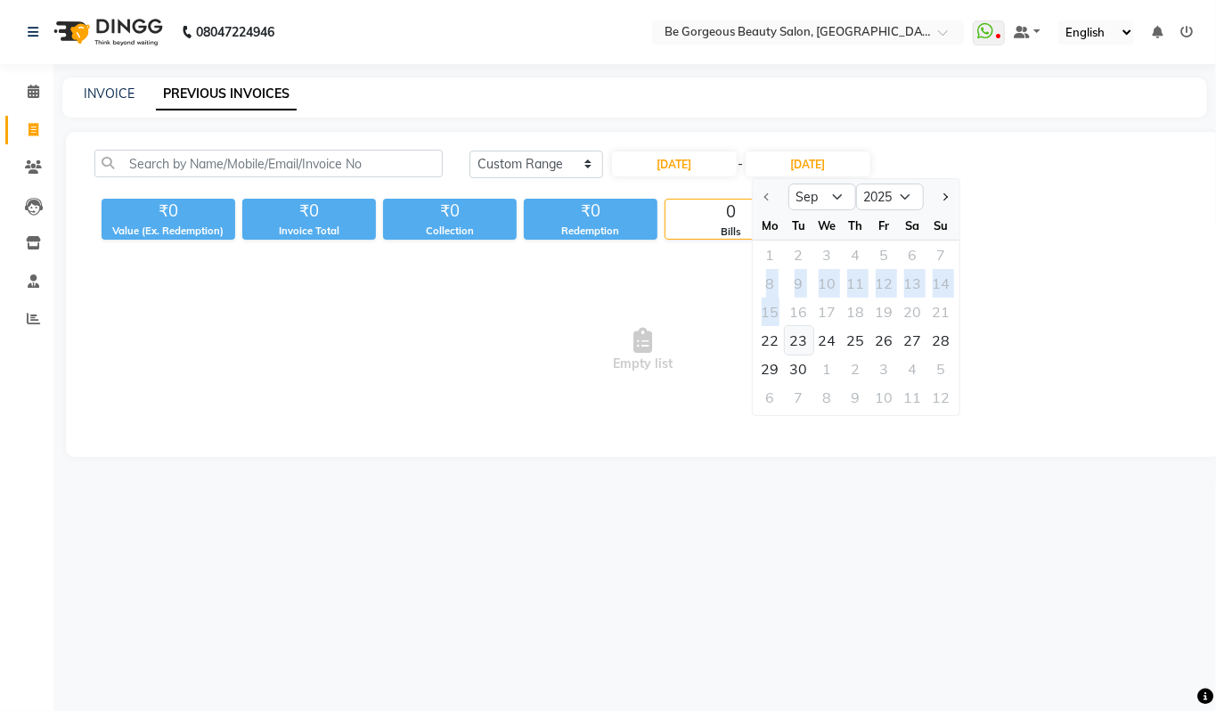
drag, startPoint x: 775, startPoint y: 310, endPoint x: 785, endPoint y: 336, distance: 27.6
click at [785, 329] on ngb-datepicker-month "Mo Tu We Th Fr Sa Su 1 2 3 4 5 6 7 8 9 10 11 12 13 14 15 16 17 18 19 20 21 22 2…" at bounding box center [856, 313] width 207 height 204
click at [774, 344] on div "22" at bounding box center [770, 340] width 29 height 29
type input "22-09-2025"
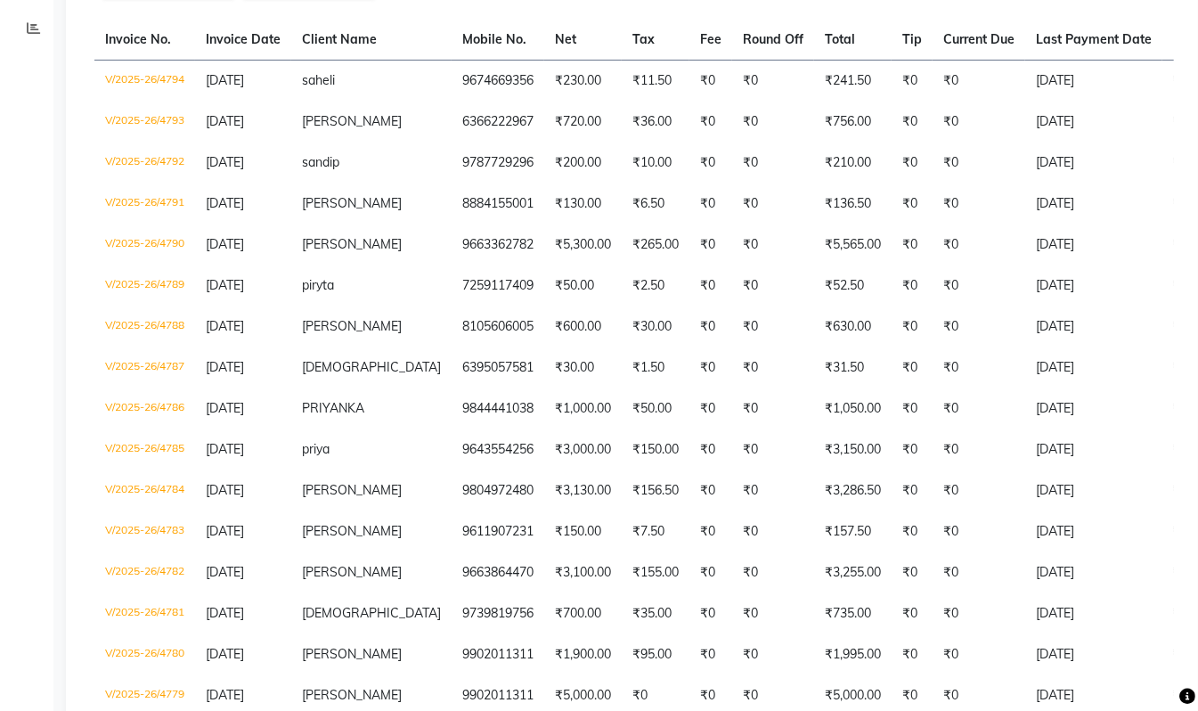
scroll to position [297, 0]
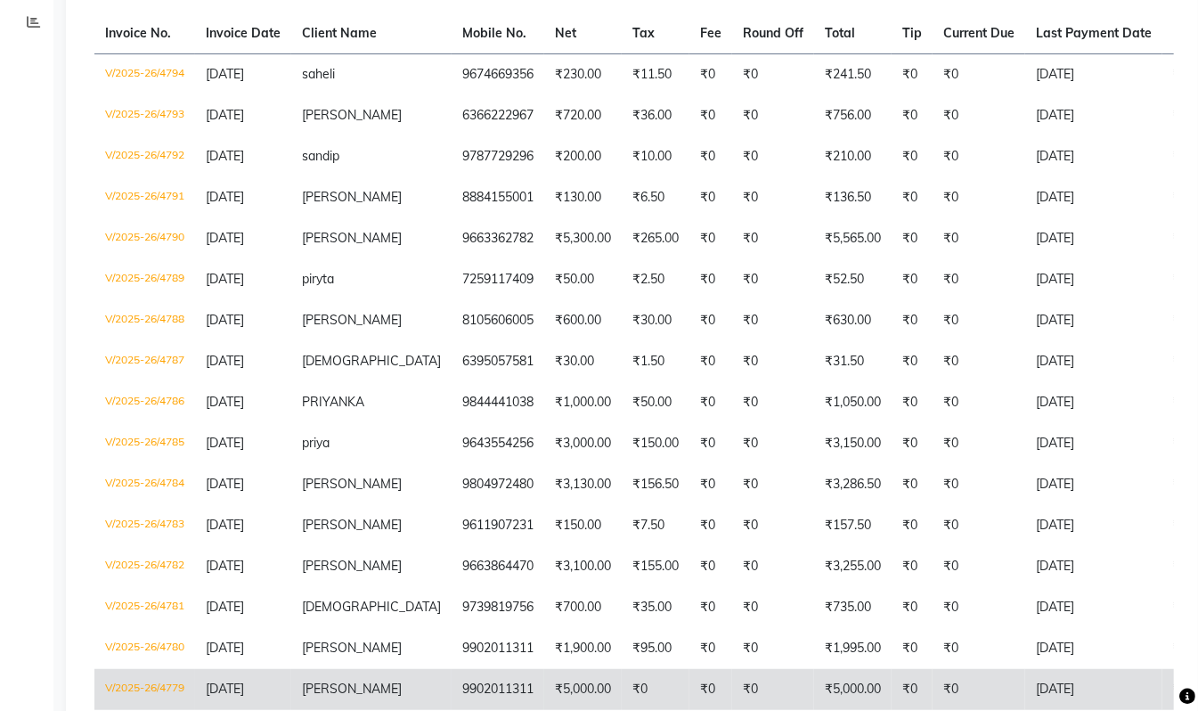
click at [544, 684] on td "₹5,000.00" at bounding box center [583, 689] width 78 height 41
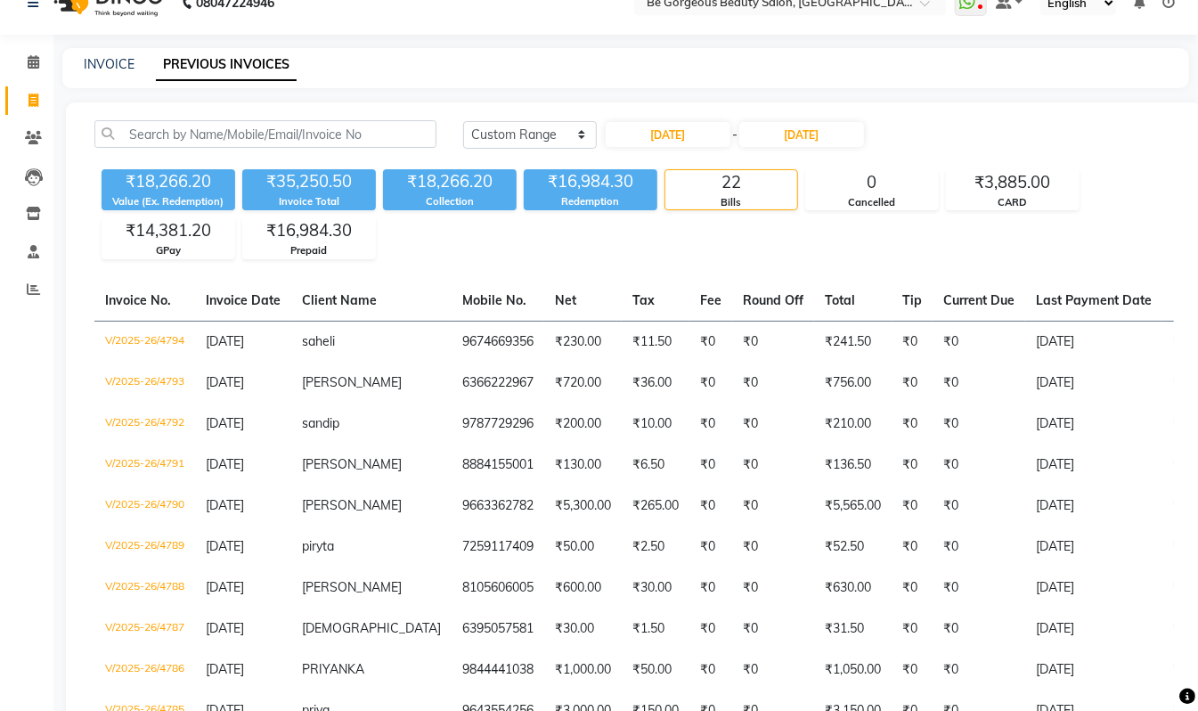
scroll to position [0, 0]
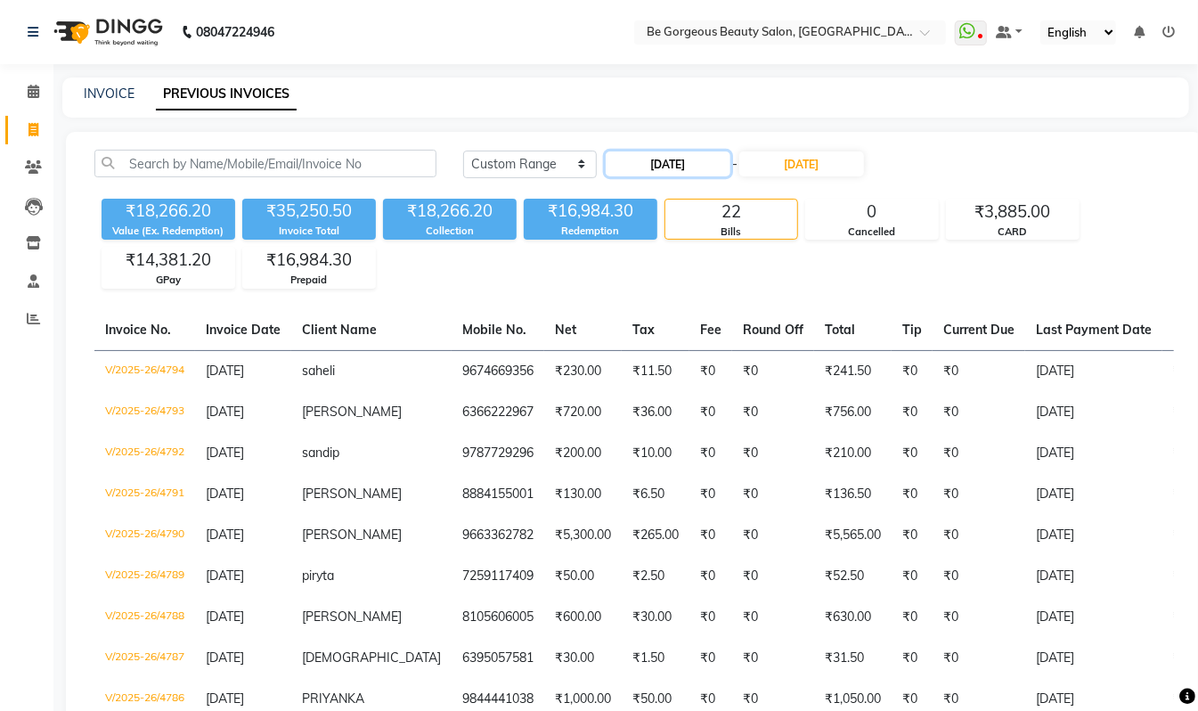
click at [660, 155] on input "22-09-2025" at bounding box center [668, 163] width 125 height 25
select select "9"
select select "2025"
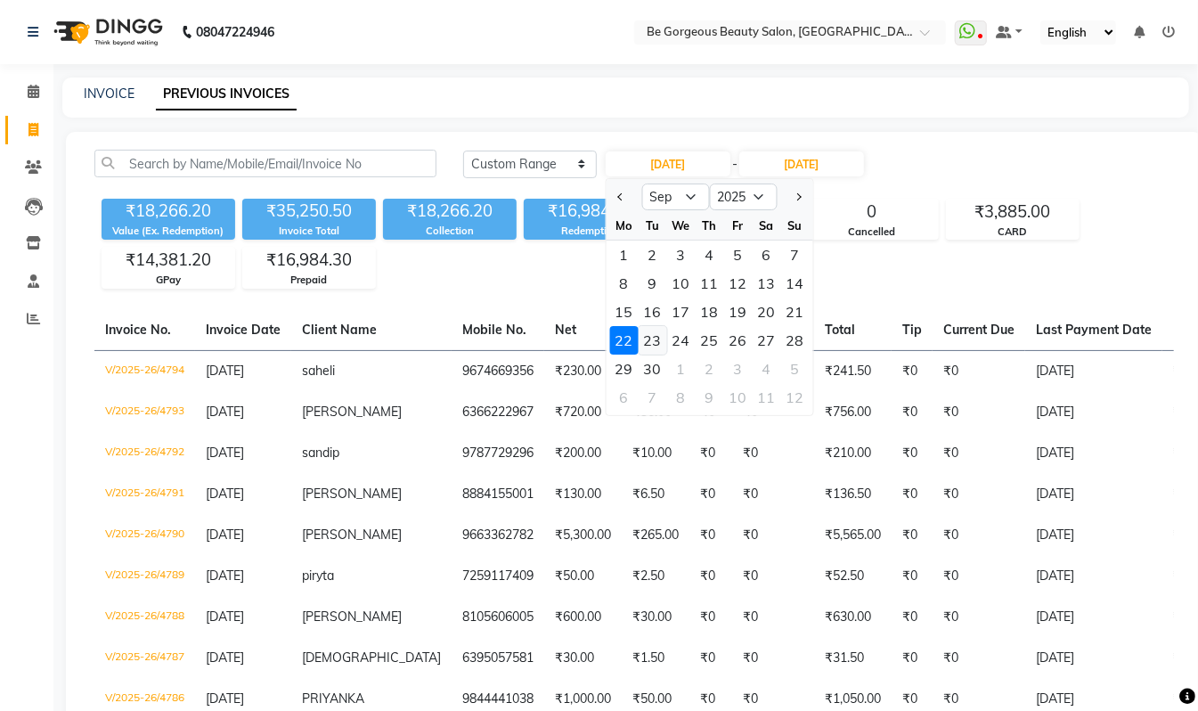
click at [657, 339] on div "23" at bounding box center [653, 340] width 29 height 29
type input "23-09-2025"
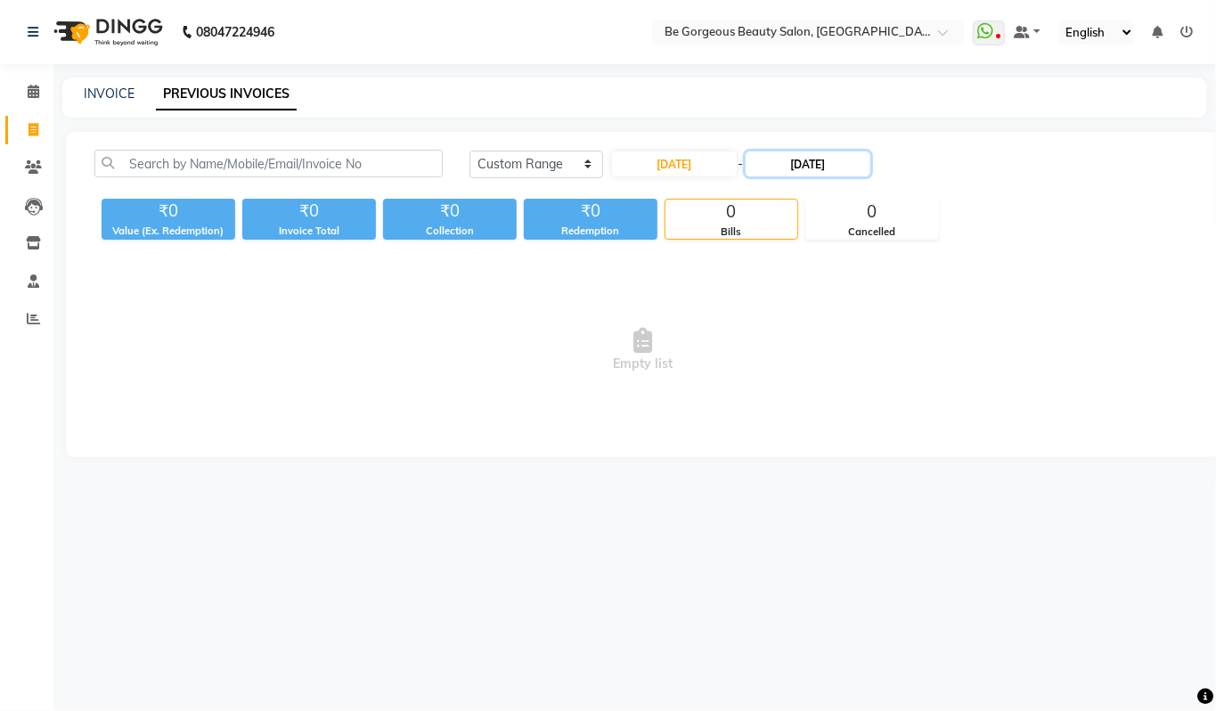
click at [810, 172] on input "22-09-2025" at bounding box center [808, 163] width 125 height 25
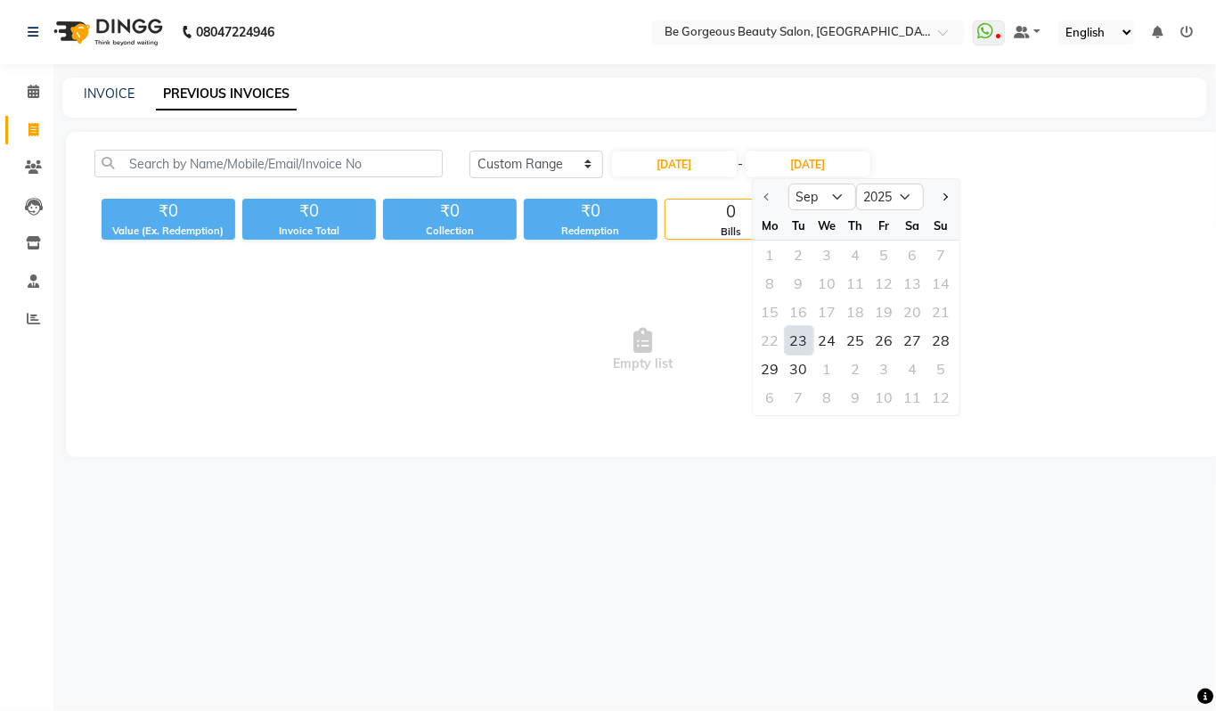
click at [796, 339] on div "23" at bounding box center [799, 340] width 29 height 29
type input "23-09-2025"
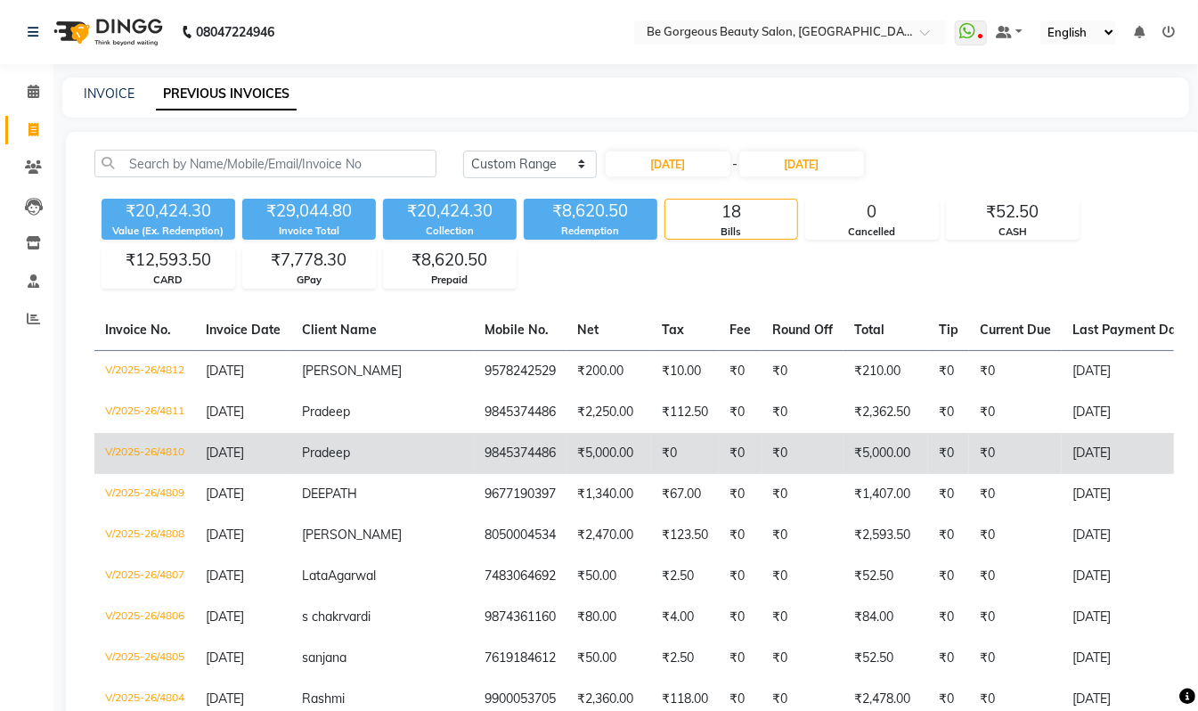
click at [651, 449] on td "₹0" at bounding box center [685, 453] width 68 height 41
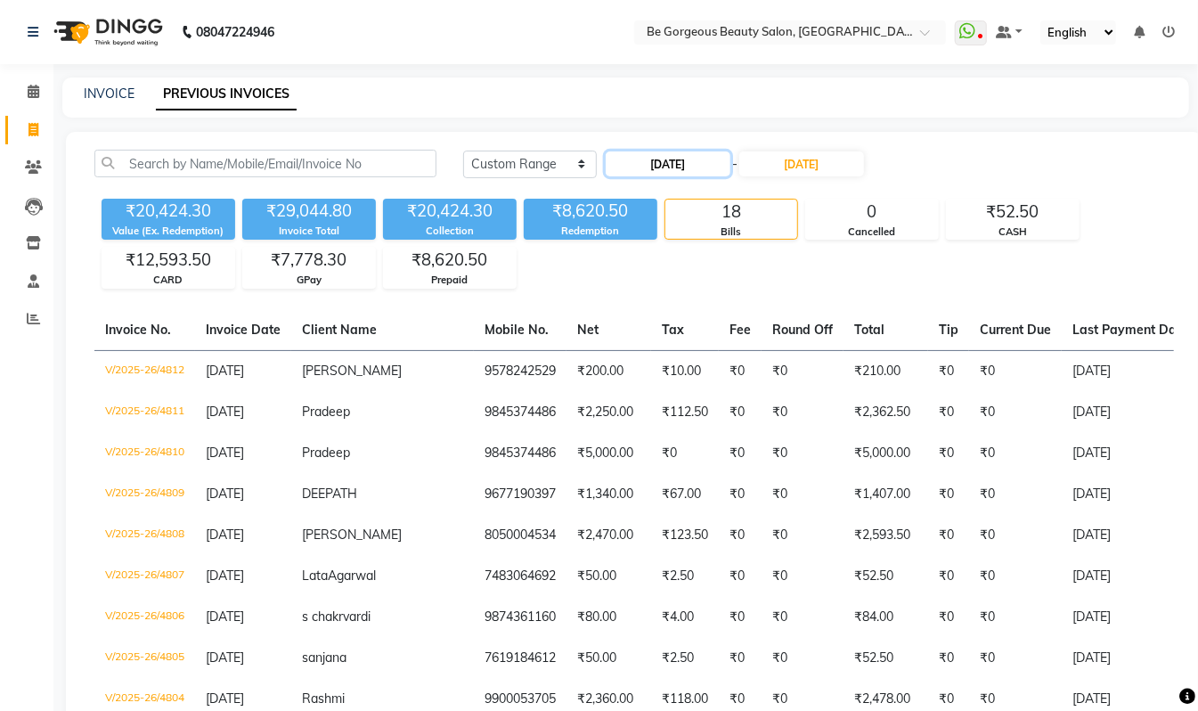
click at [661, 164] on input "23-09-2025" at bounding box center [668, 163] width 125 height 25
select select "9"
select select "2025"
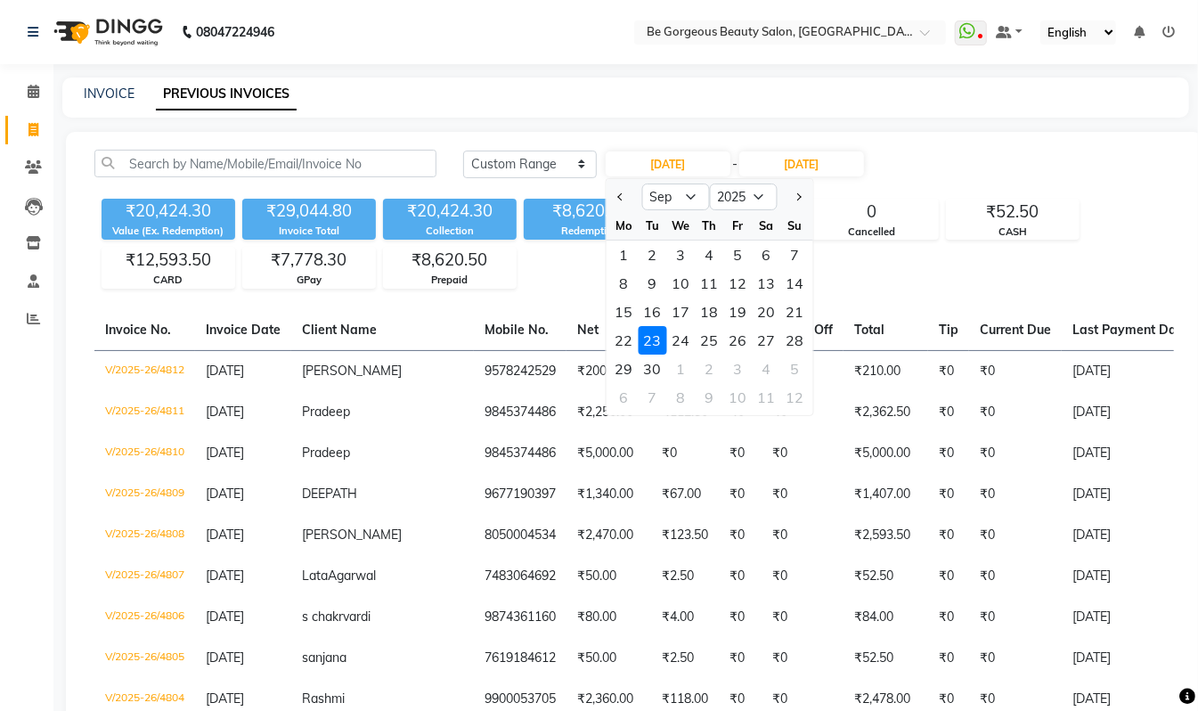
click at [1137, 207] on div "₹20,424.30 Value (Ex. Redemption) ₹29,044.80 Invoice Total ₹20,424.30 Collectio…" at bounding box center [634, 240] width 1080 height 97
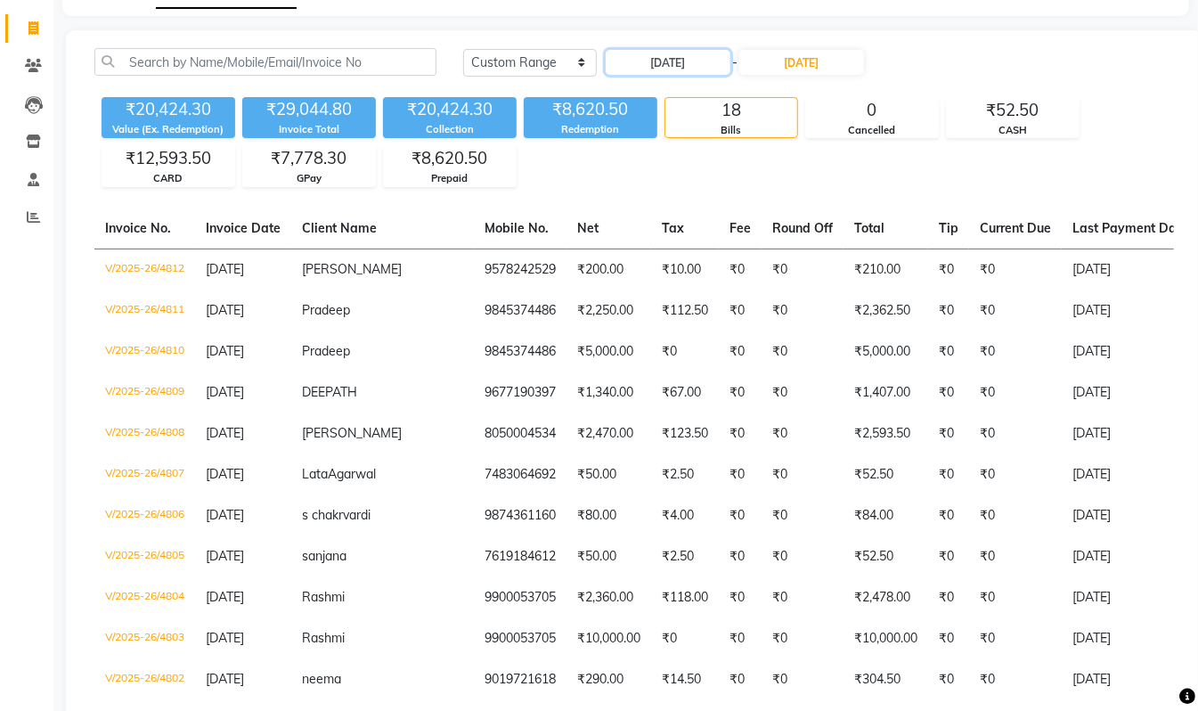
scroll to position [111, 0]
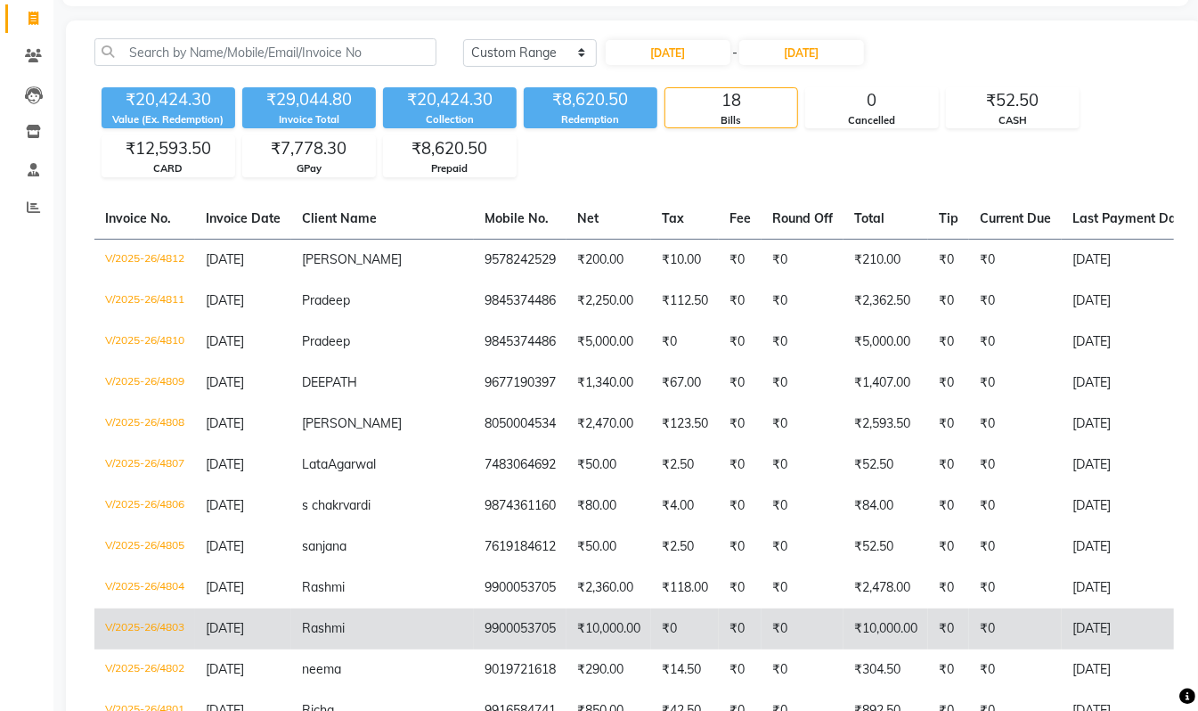
click at [474, 643] on td "9900053705" at bounding box center [520, 629] width 93 height 41
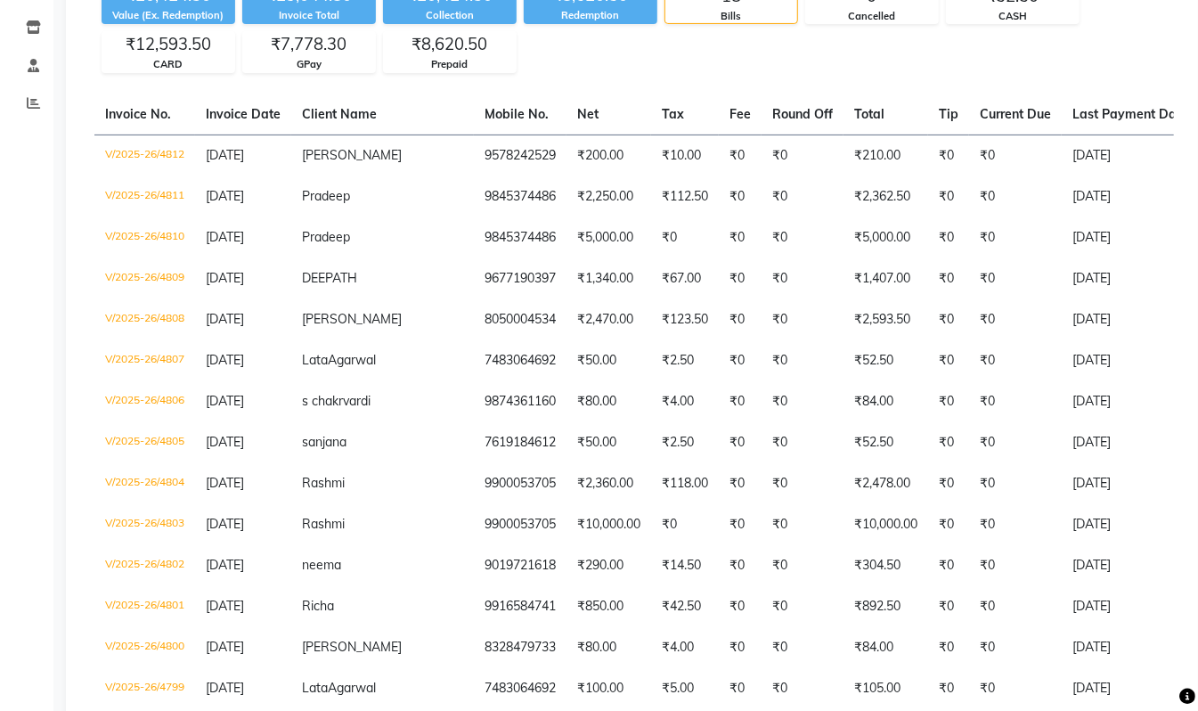
scroll to position [0, 0]
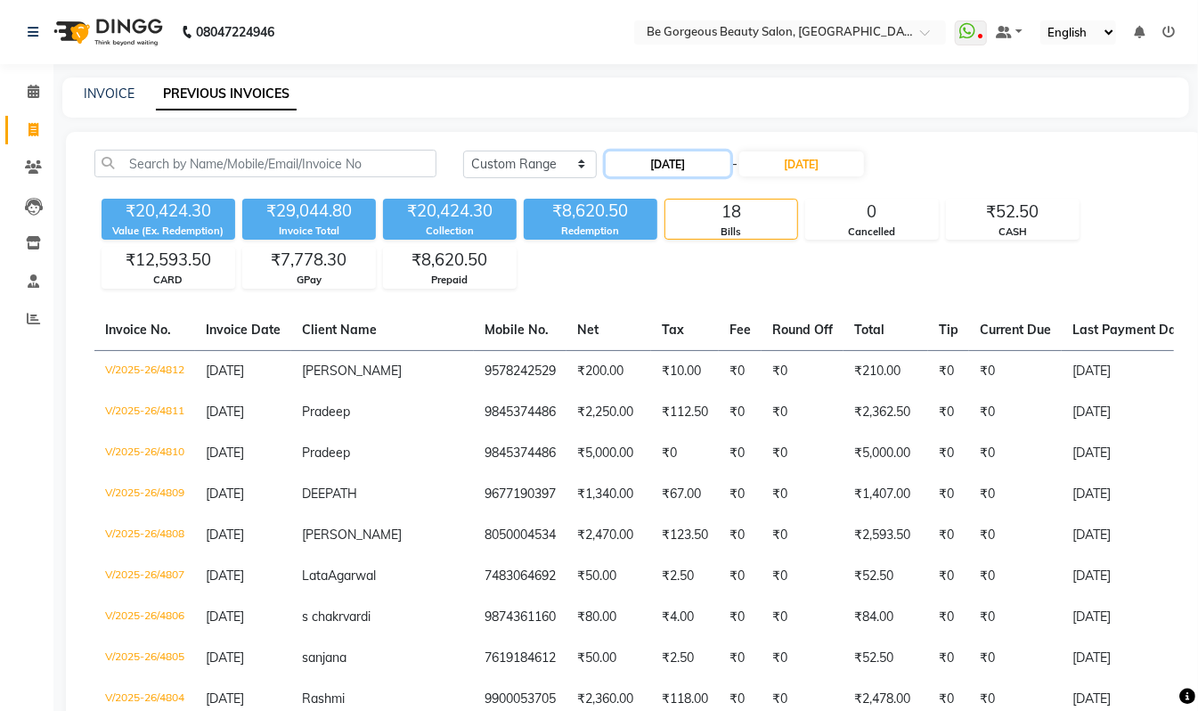
click at [667, 159] on input "23-09-2025" at bounding box center [668, 163] width 125 height 25
select select "9"
select select "2025"
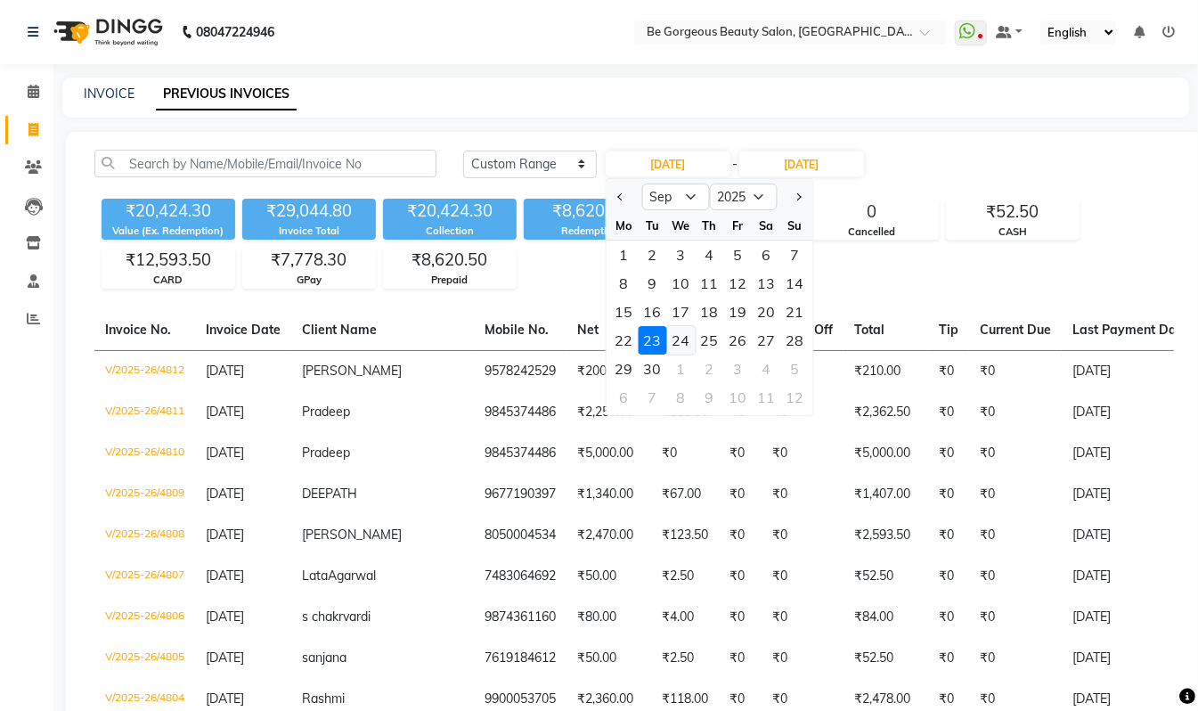
click at [686, 340] on div "24" at bounding box center [681, 340] width 29 height 29
type input "24-09-2025"
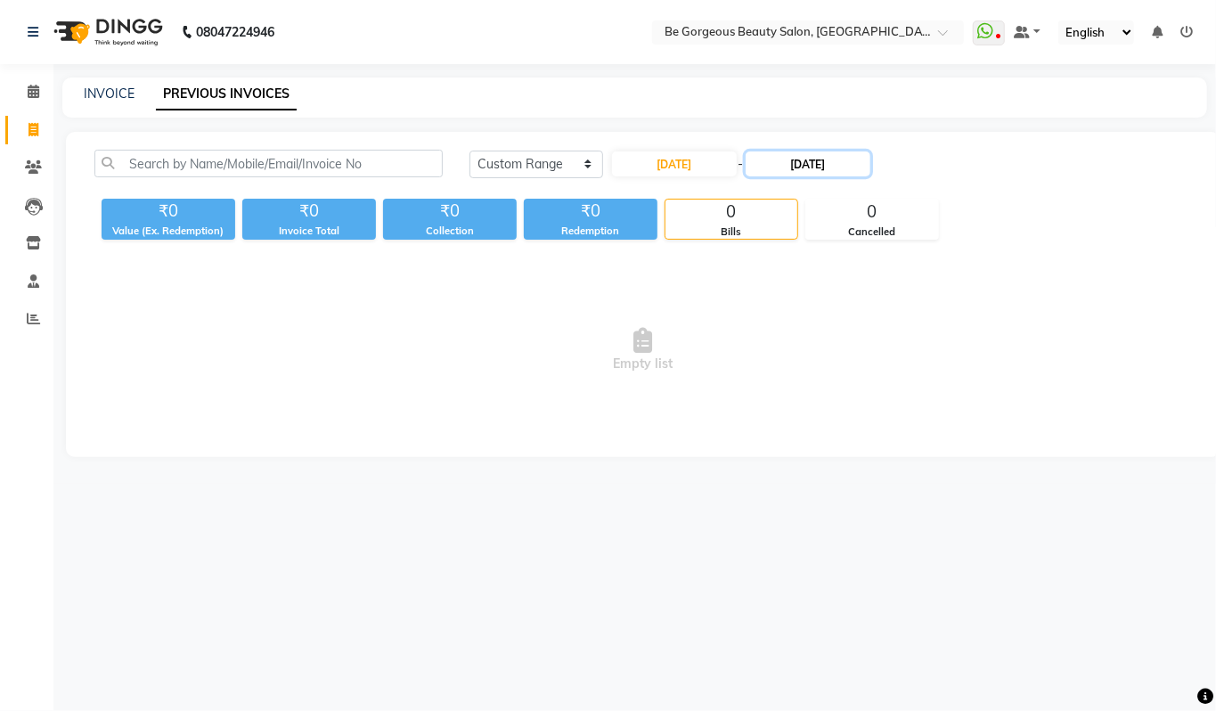
click at [810, 167] on input "23-09-2025" at bounding box center [808, 163] width 125 height 25
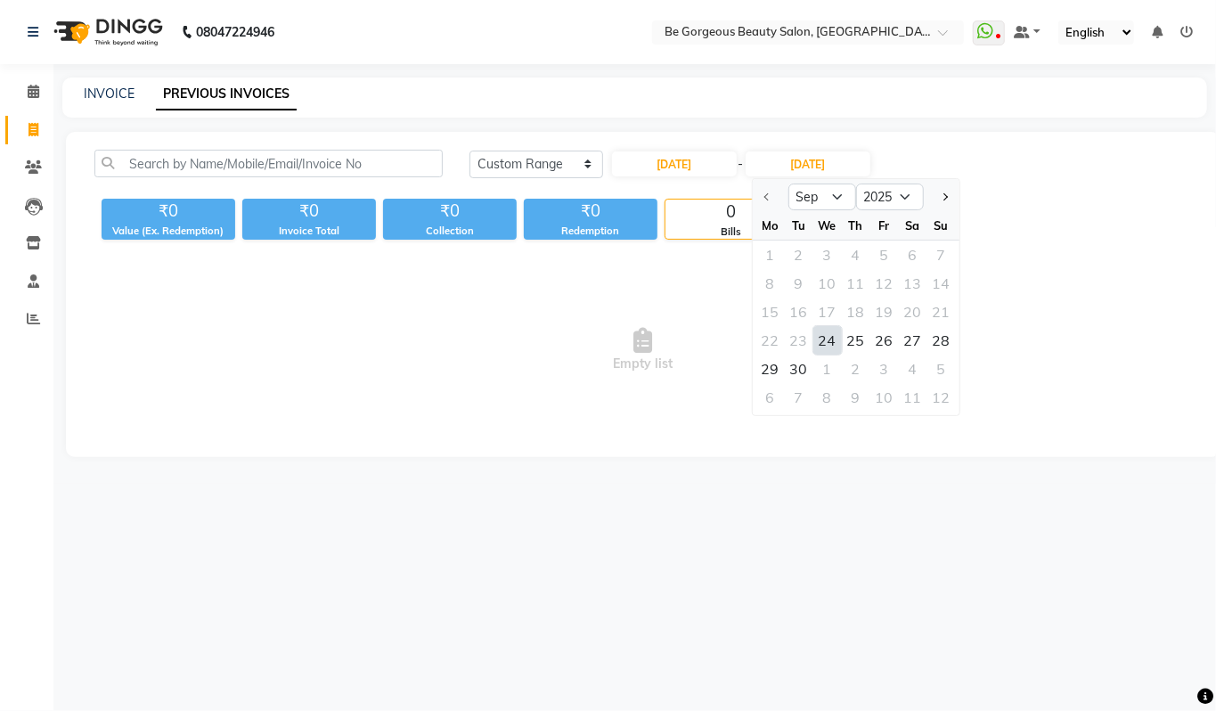
click at [824, 343] on div "24" at bounding box center [827, 340] width 29 height 29
type input "24-09-2025"
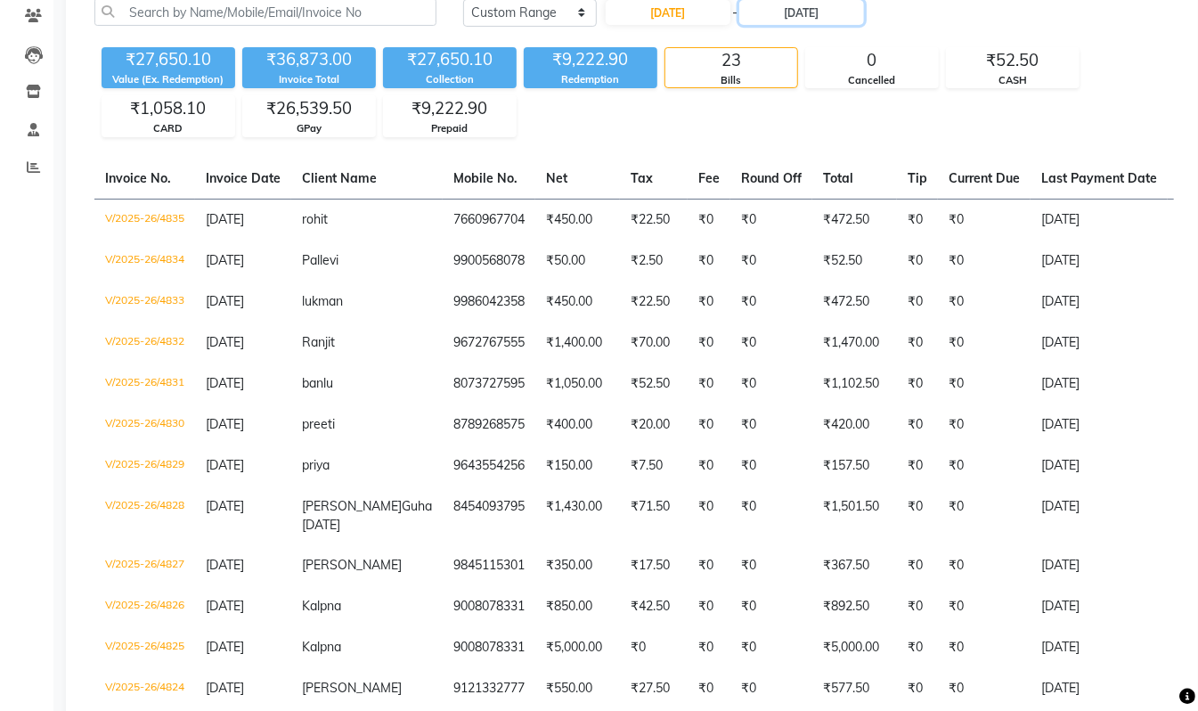
scroll to position [158, 0]
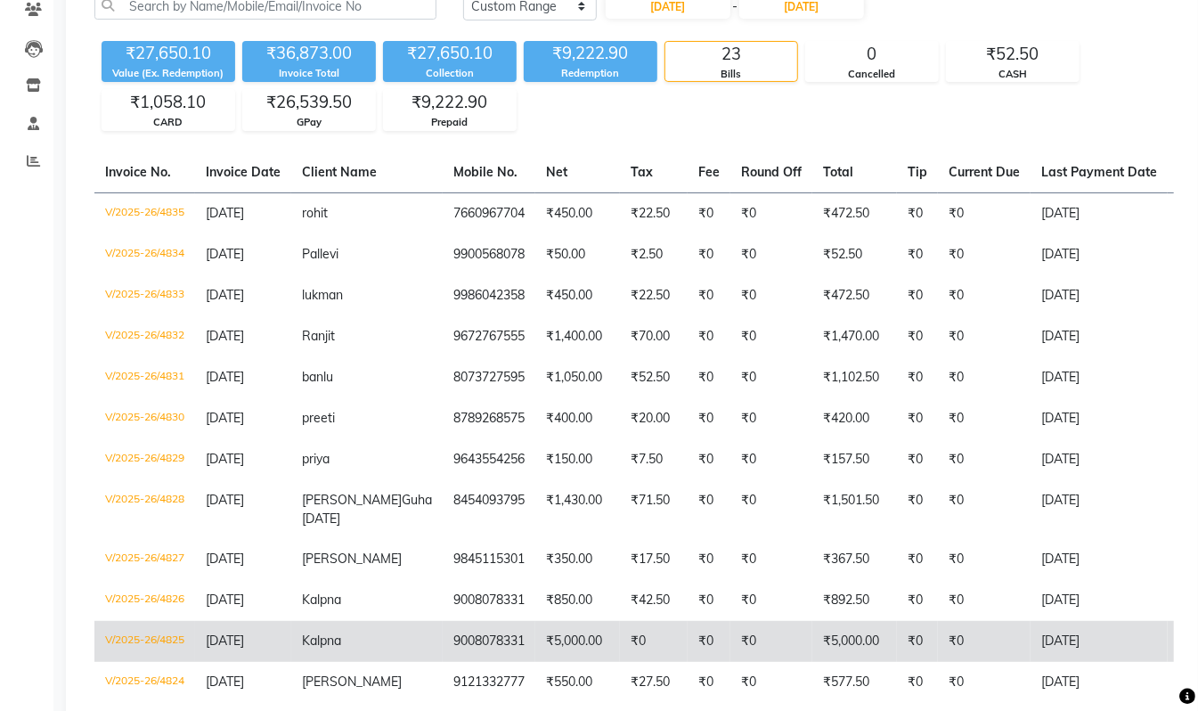
click at [813, 639] on td "₹5,000.00" at bounding box center [855, 641] width 85 height 41
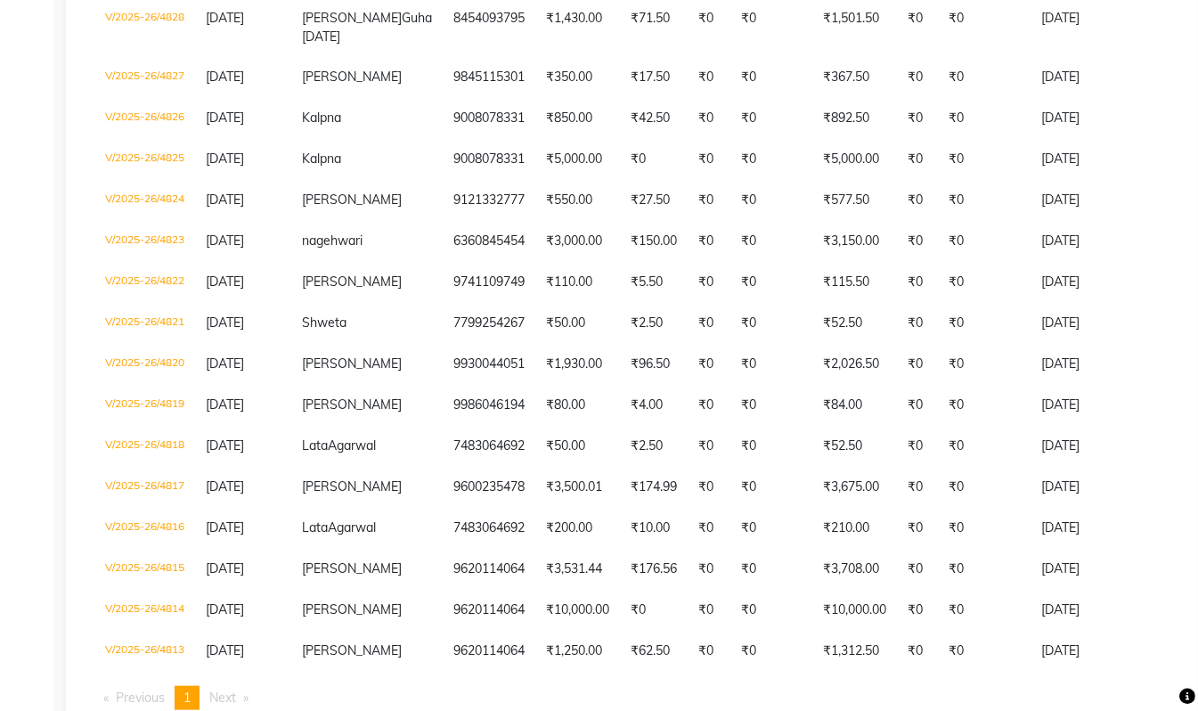
scroll to position [646, 0]
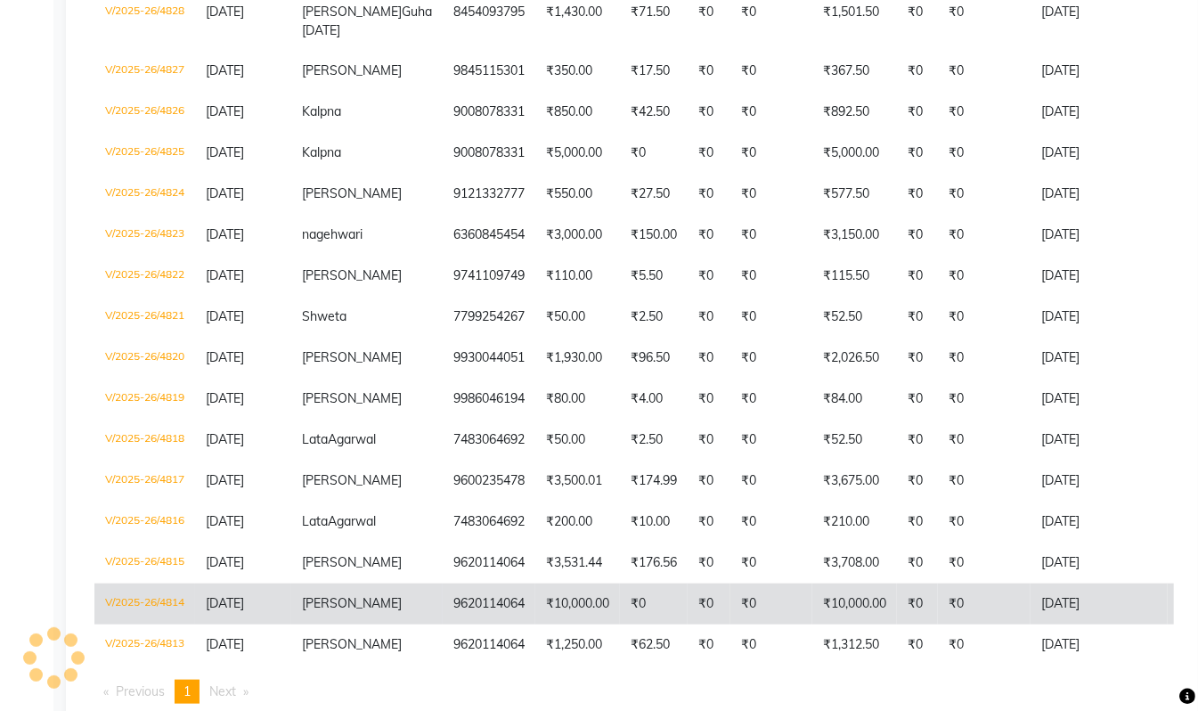
click at [620, 625] on td "₹0" at bounding box center [654, 604] width 68 height 41
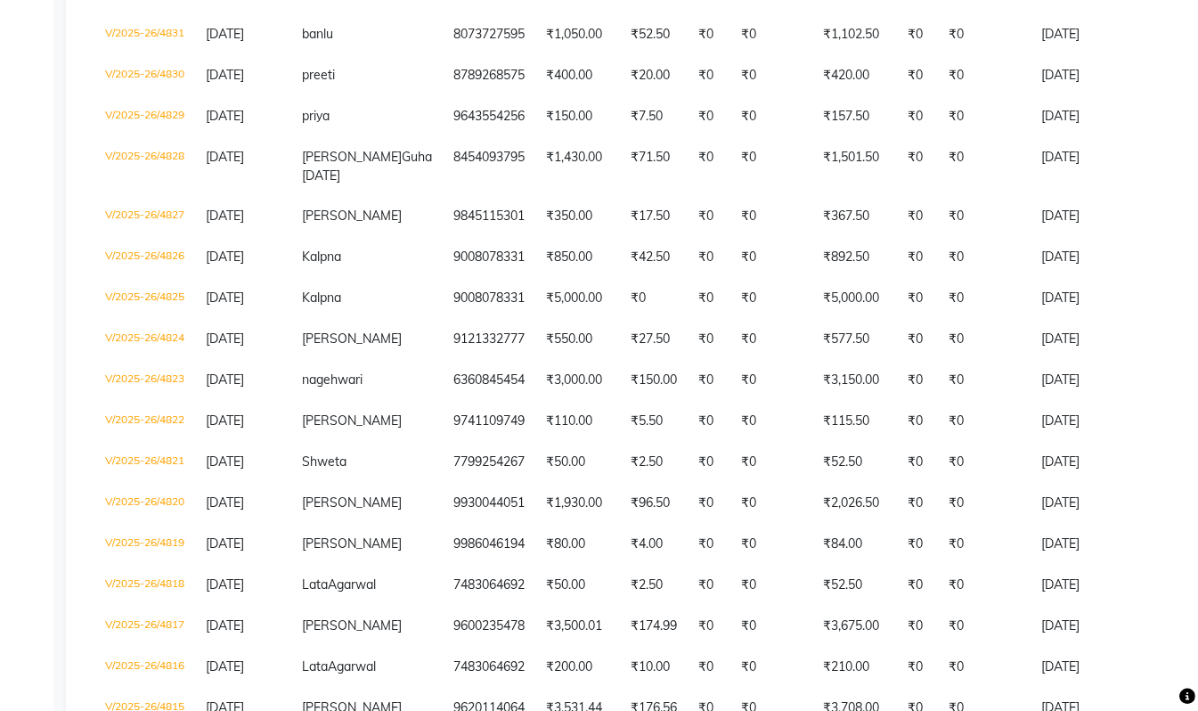
scroll to position [0, 0]
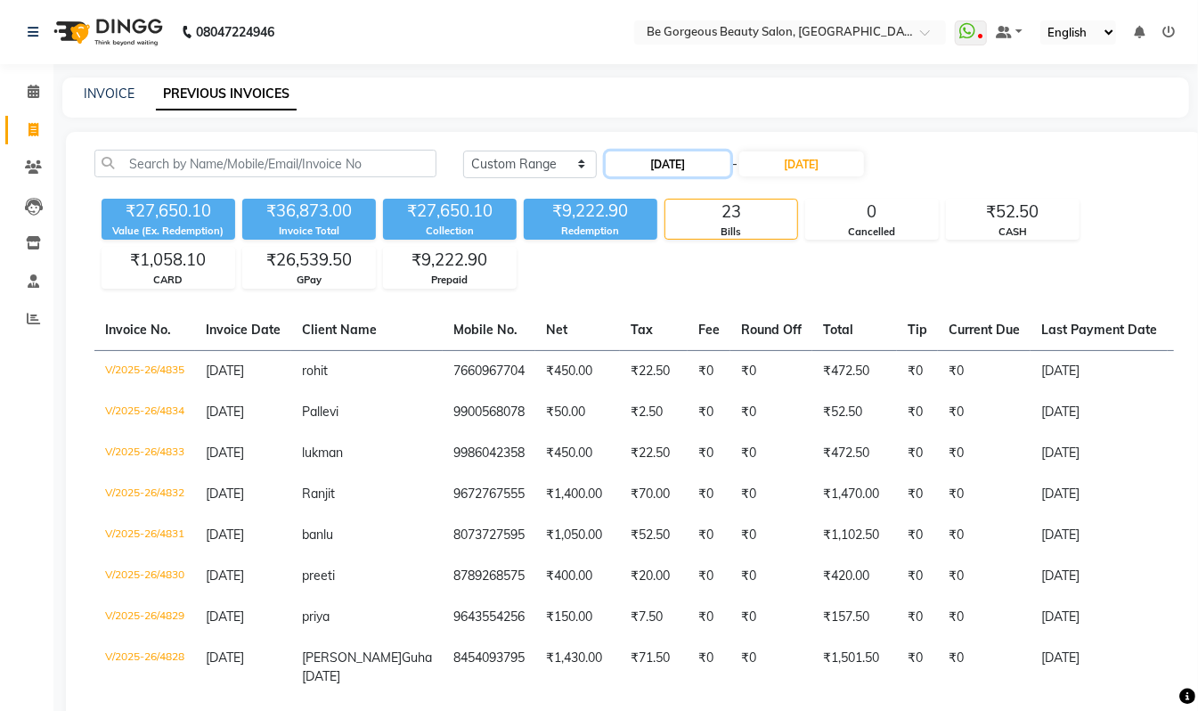
click at [696, 160] on input "24-09-2025" at bounding box center [668, 163] width 125 height 25
select select "9"
select select "2025"
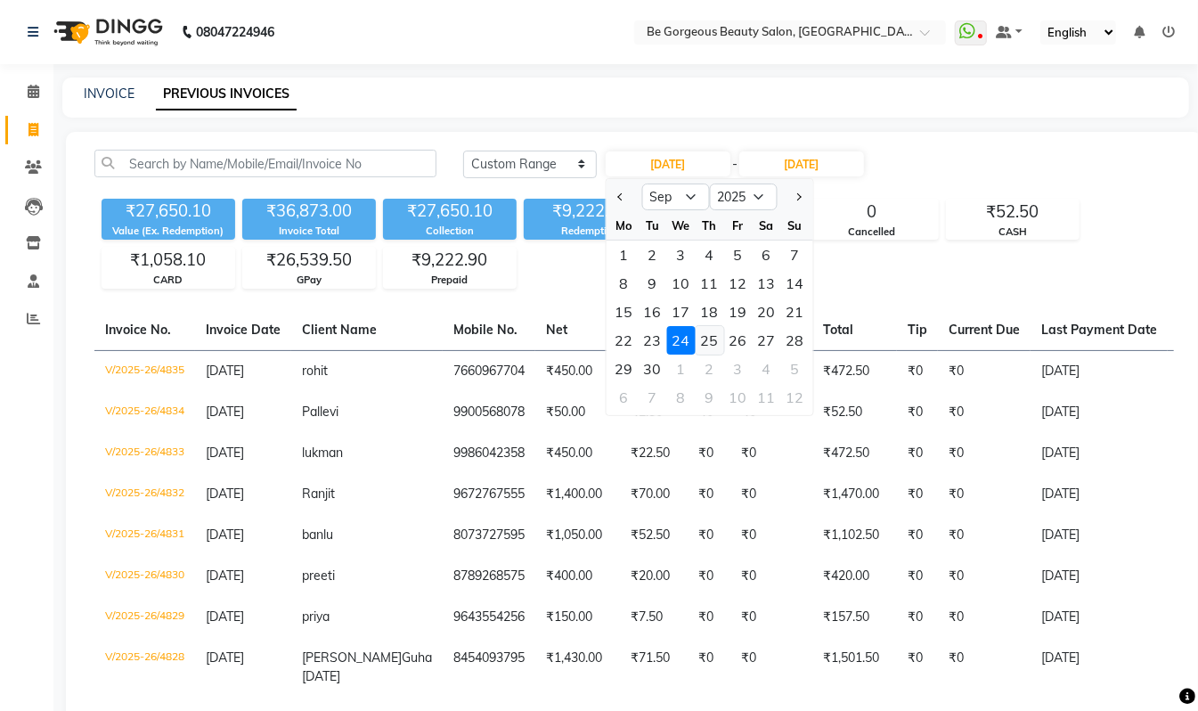
click at [713, 343] on div "25" at bounding box center [710, 340] width 29 height 29
type input "25-09-2025"
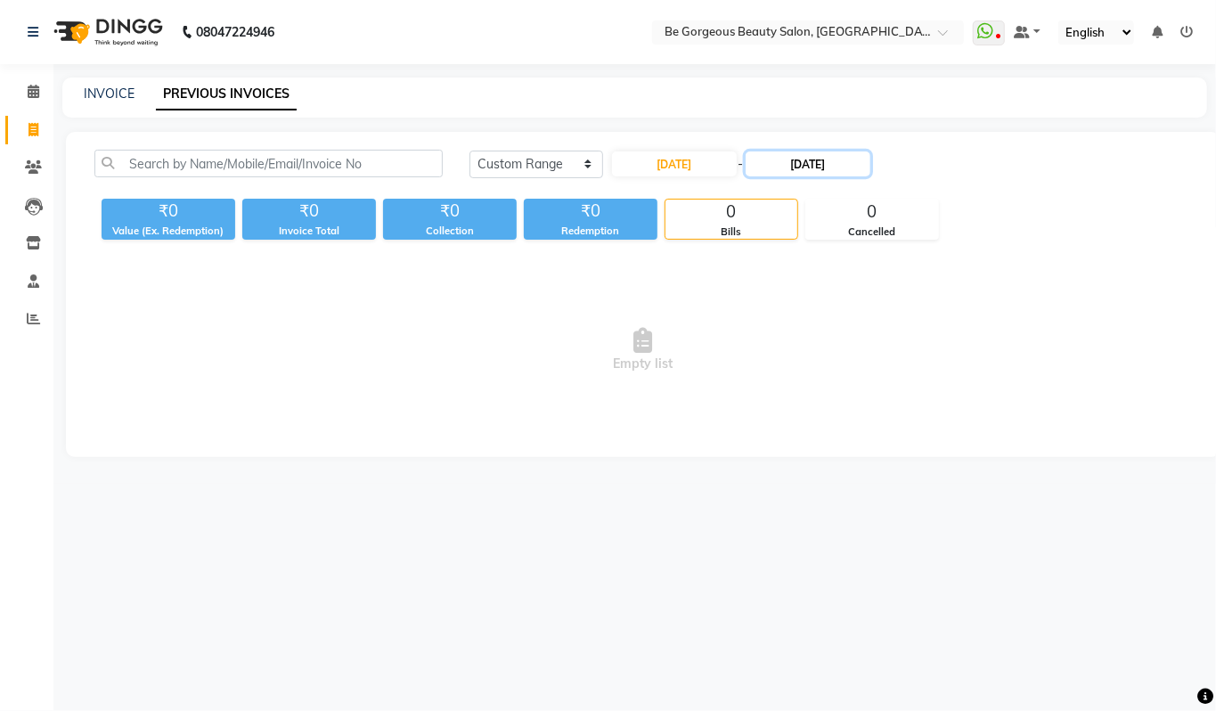
click at [843, 158] on input "24-09-2025" at bounding box center [808, 163] width 125 height 25
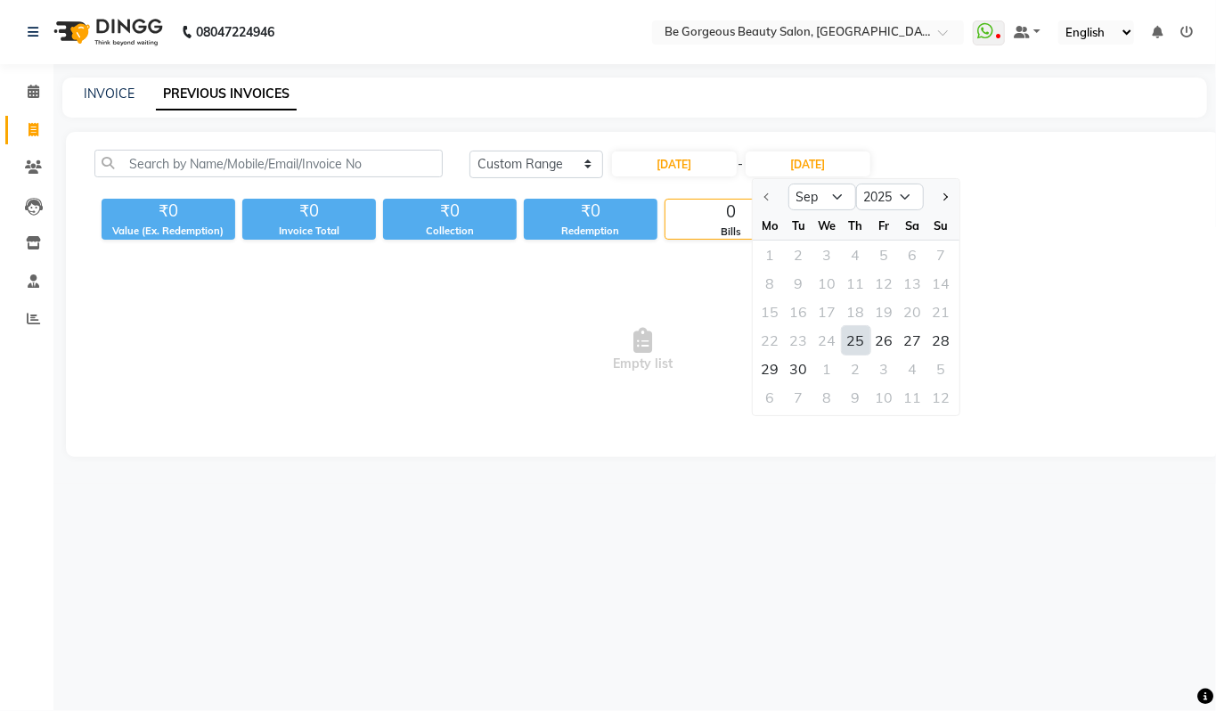
click at [845, 332] on div "25" at bounding box center [856, 340] width 29 height 29
type input "25-09-2025"
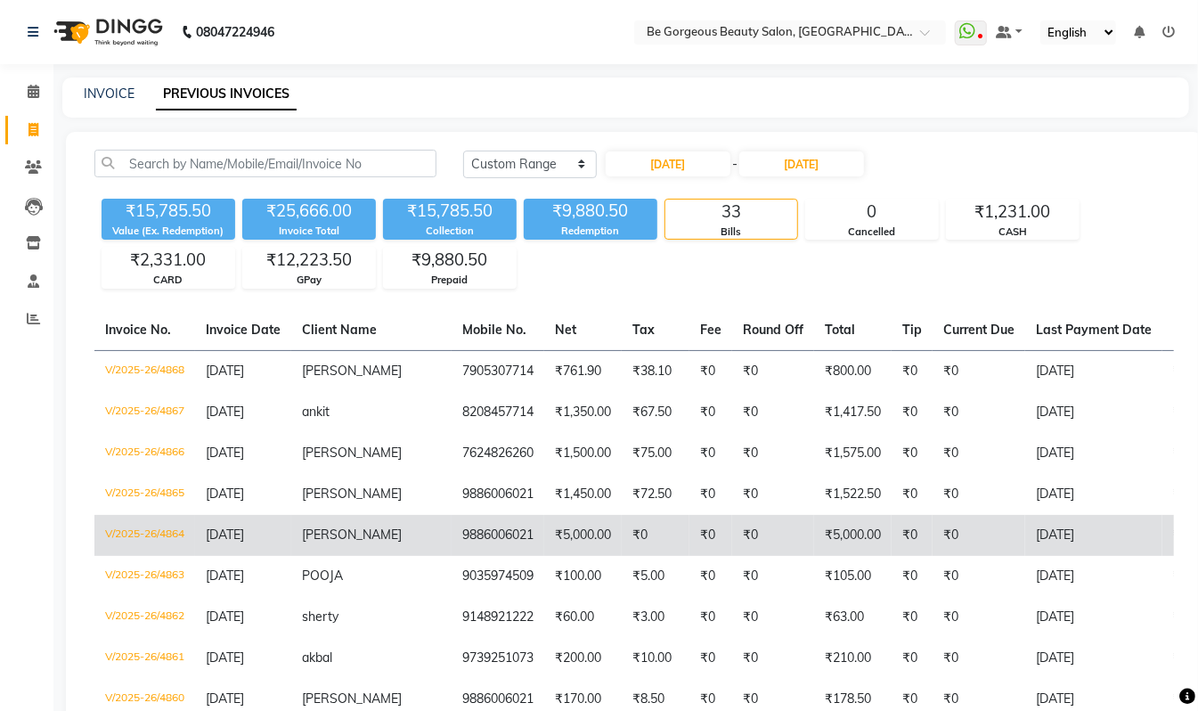
click at [814, 529] on td "₹5,000.00" at bounding box center [853, 535] width 78 height 41
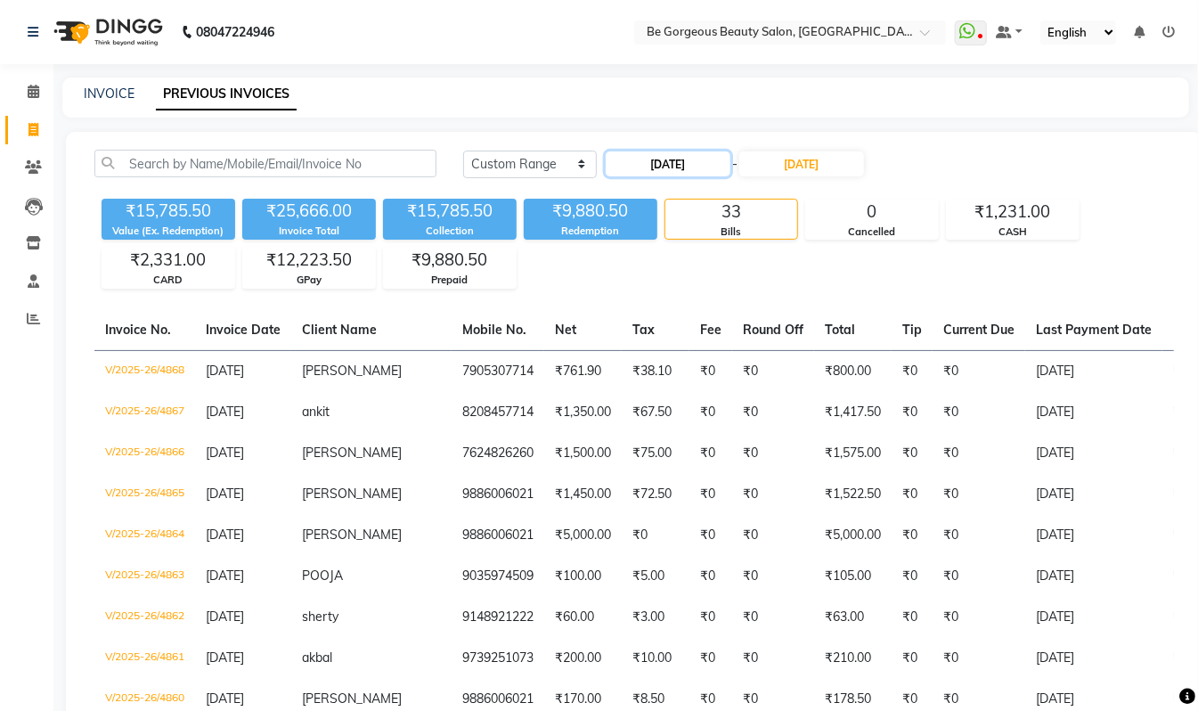
click at [667, 168] on input "25-09-2025" at bounding box center [668, 163] width 125 height 25
select select "9"
select select "2025"
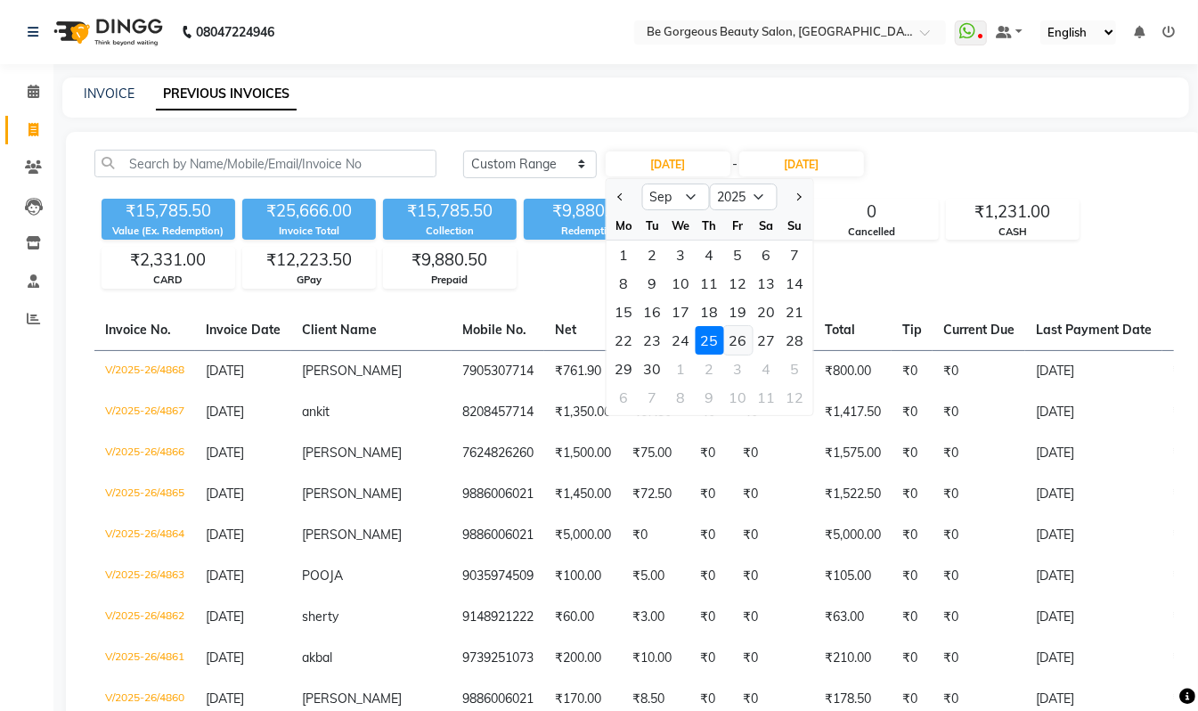
click at [736, 337] on div "26" at bounding box center [738, 340] width 29 height 29
type input "26-09-2025"
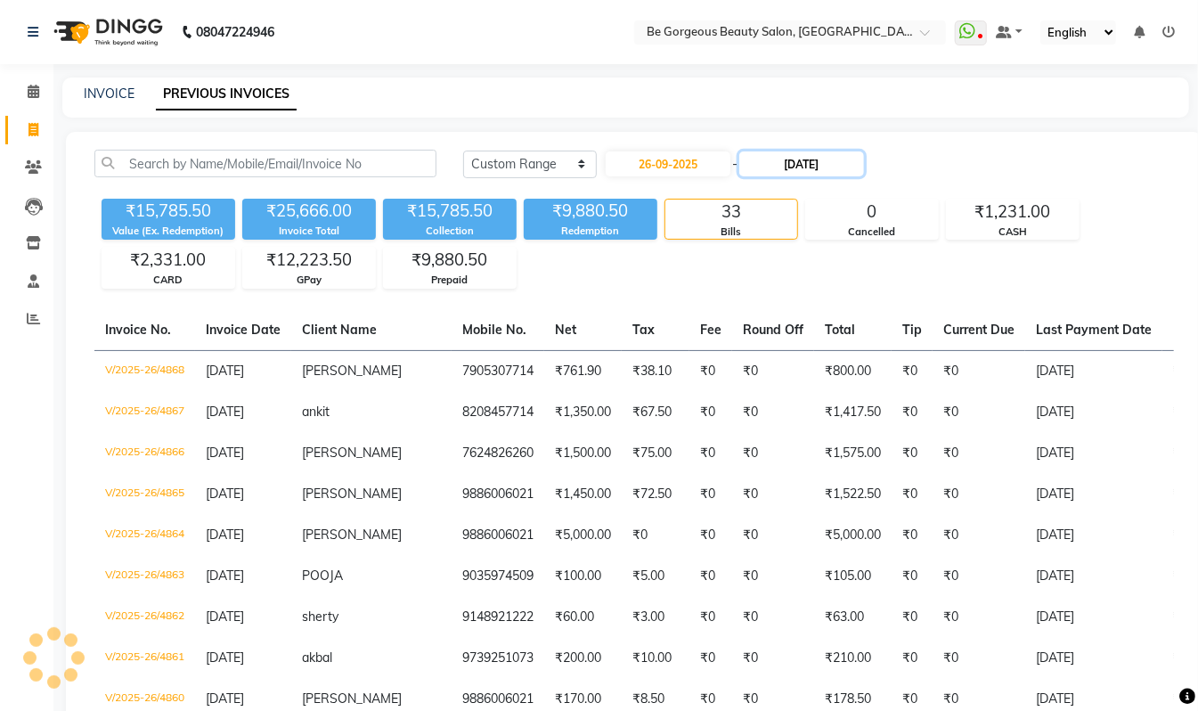
click at [821, 162] on input "25-09-2025" at bounding box center [801, 163] width 125 height 25
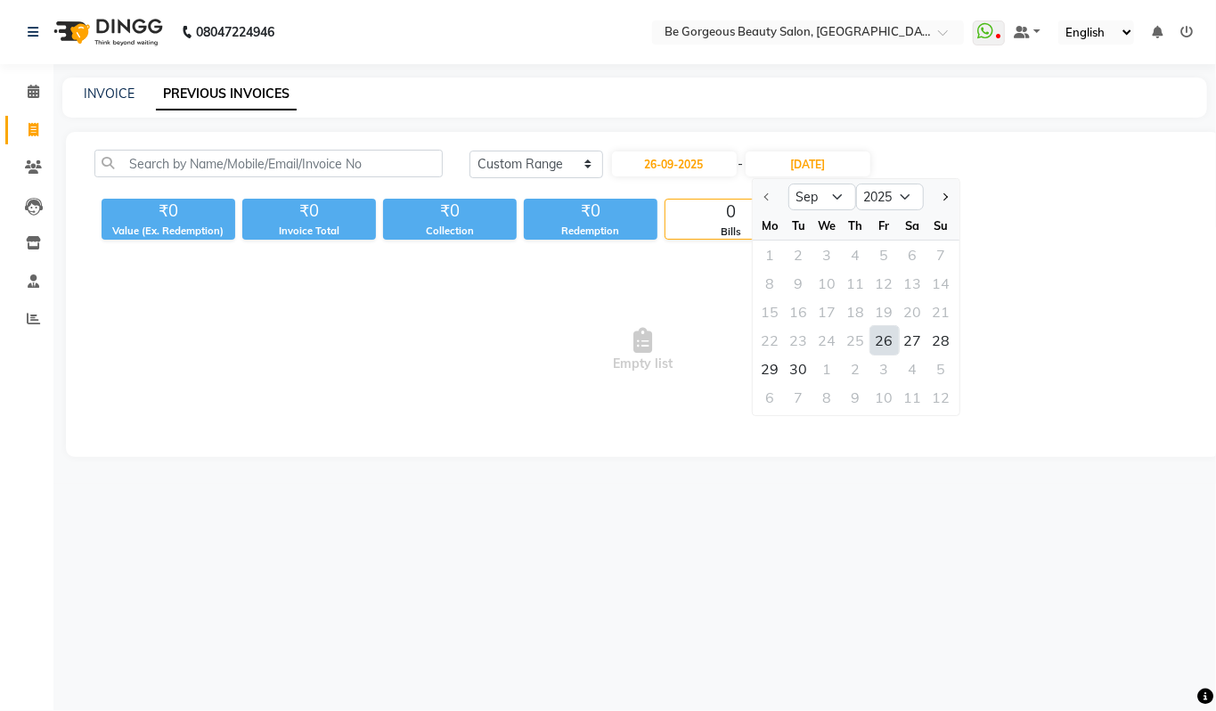
drag, startPoint x: 889, startPoint y: 344, endPoint x: 885, endPoint y: 331, distance: 13.2
click at [888, 344] on div "26" at bounding box center [884, 340] width 29 height 29
type input "26-09-2025"
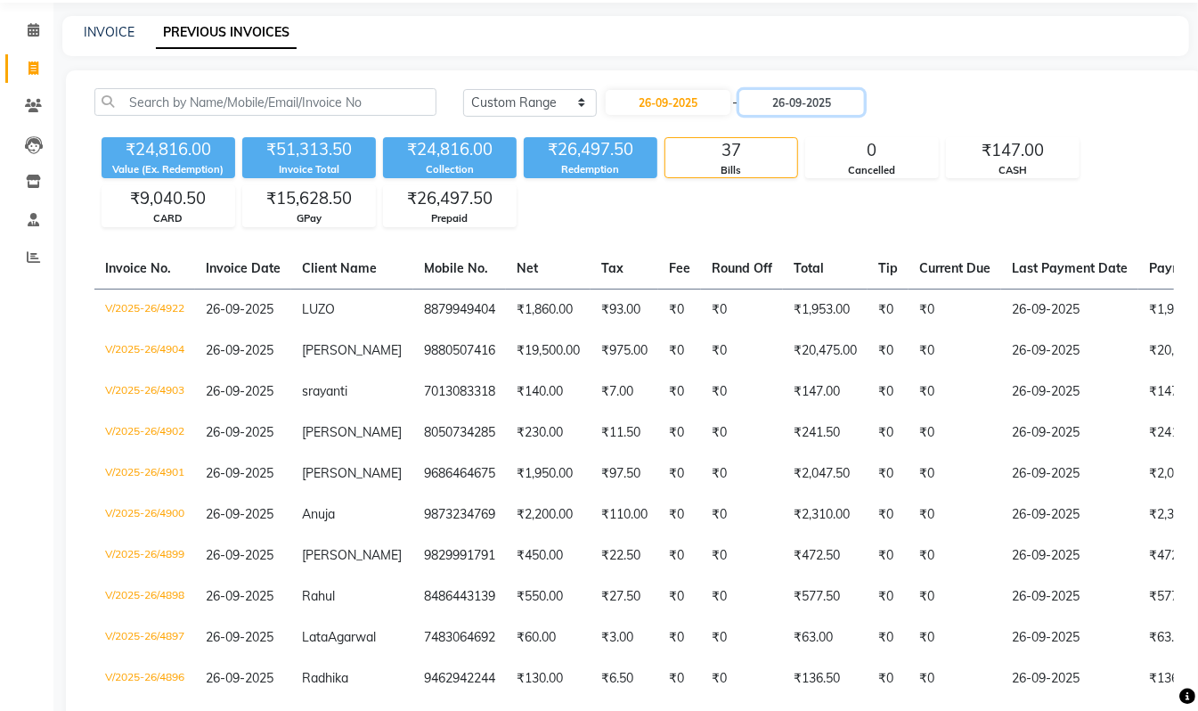
scroll to position [58, 0]
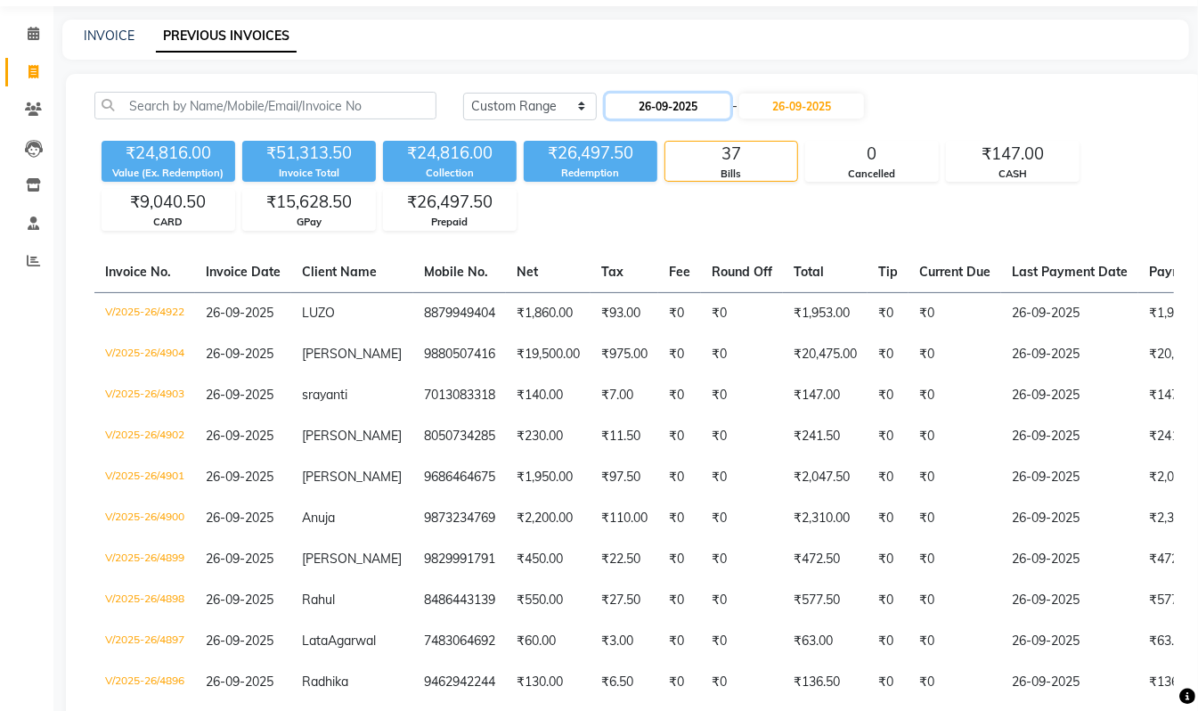
click at [679, 105] on input "26-09-2025" at bounding box center [668, 106] width 125 height 25
select select "9"
select select "2025"
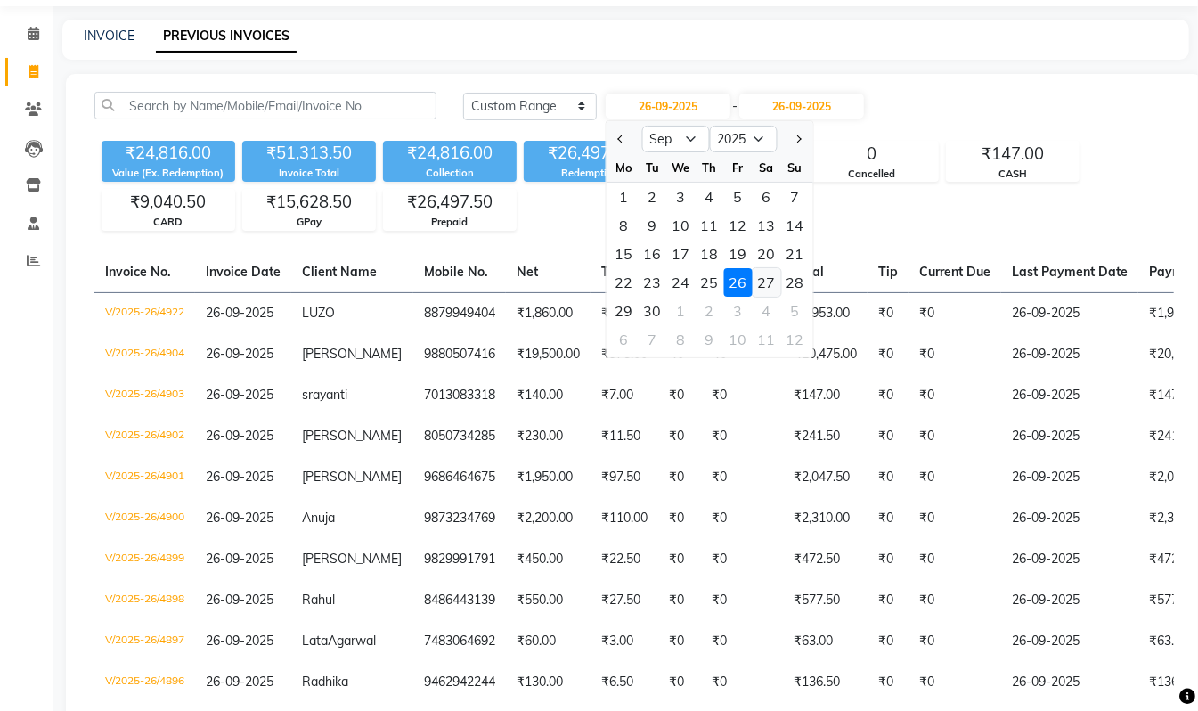
click at [770, 283] on div "27" at bounding box center [767, 282] width 29 height 29
type input "27-09-2025"
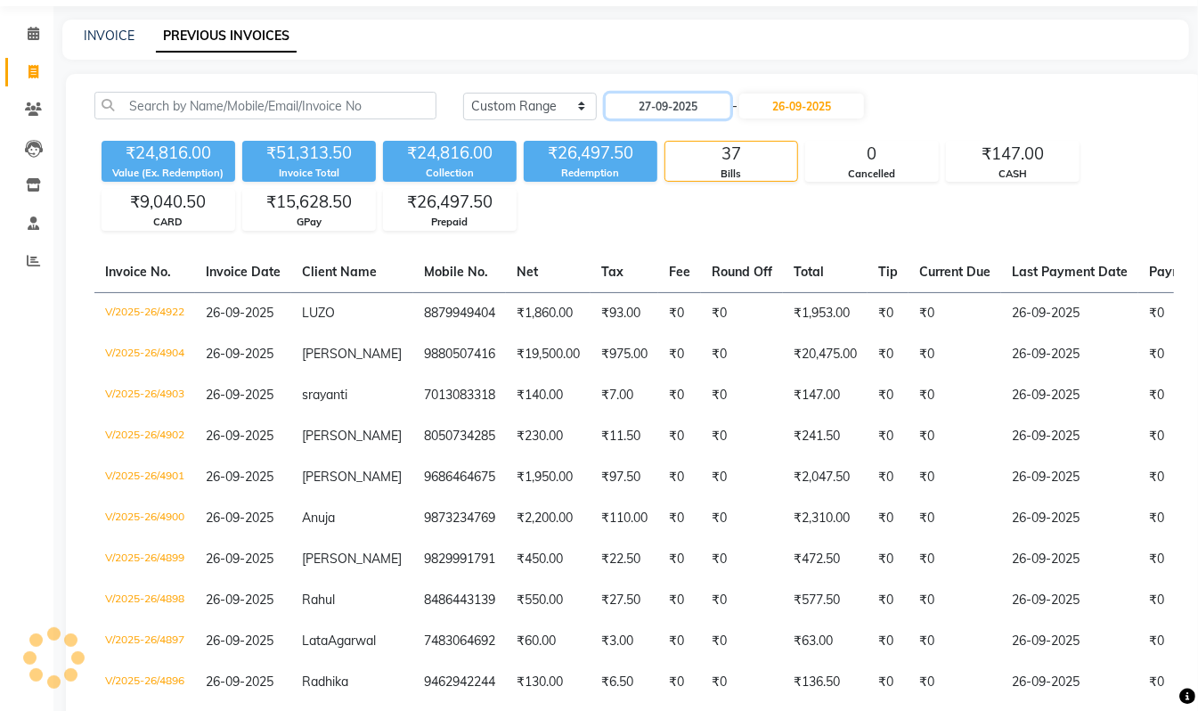
scroll to position [0, 0]
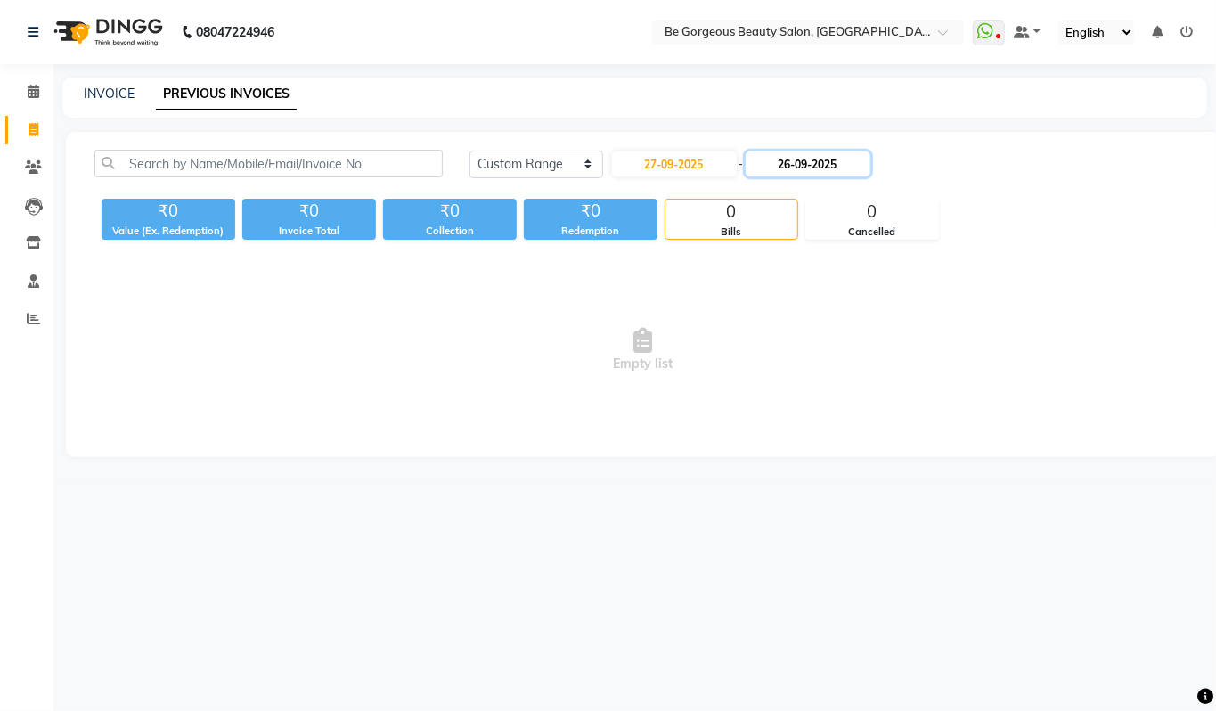
click at [823, 168] on input "26-09-2025" at bounding box center [808, 163] width 125 height 25
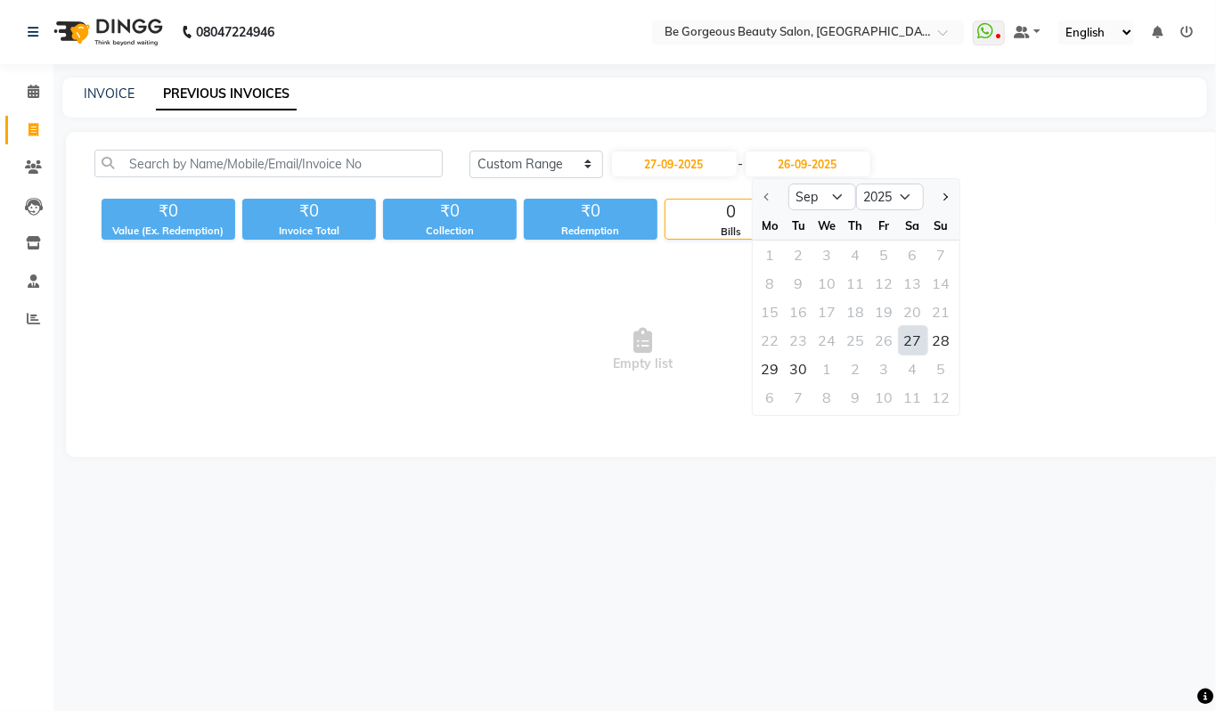
click at [916, 339] on div "27" at bounding box center [913, 340] width 29 height 29
type input "27-09-2025"
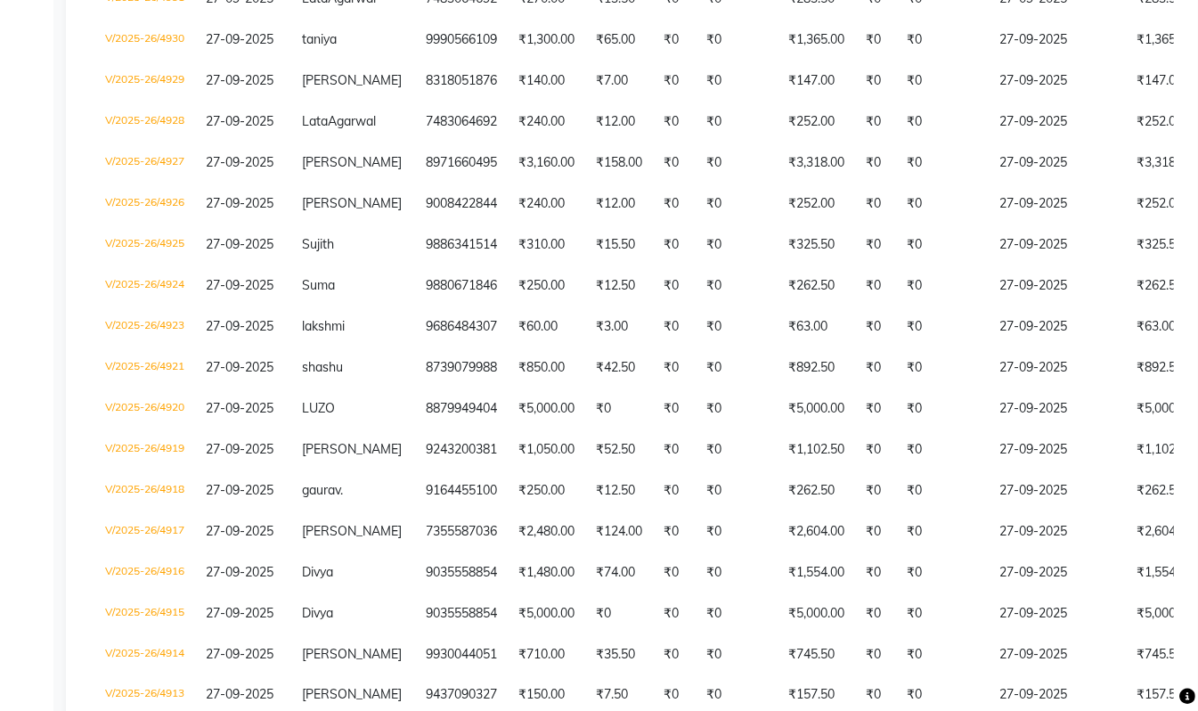
scroll to position [1115, 0]
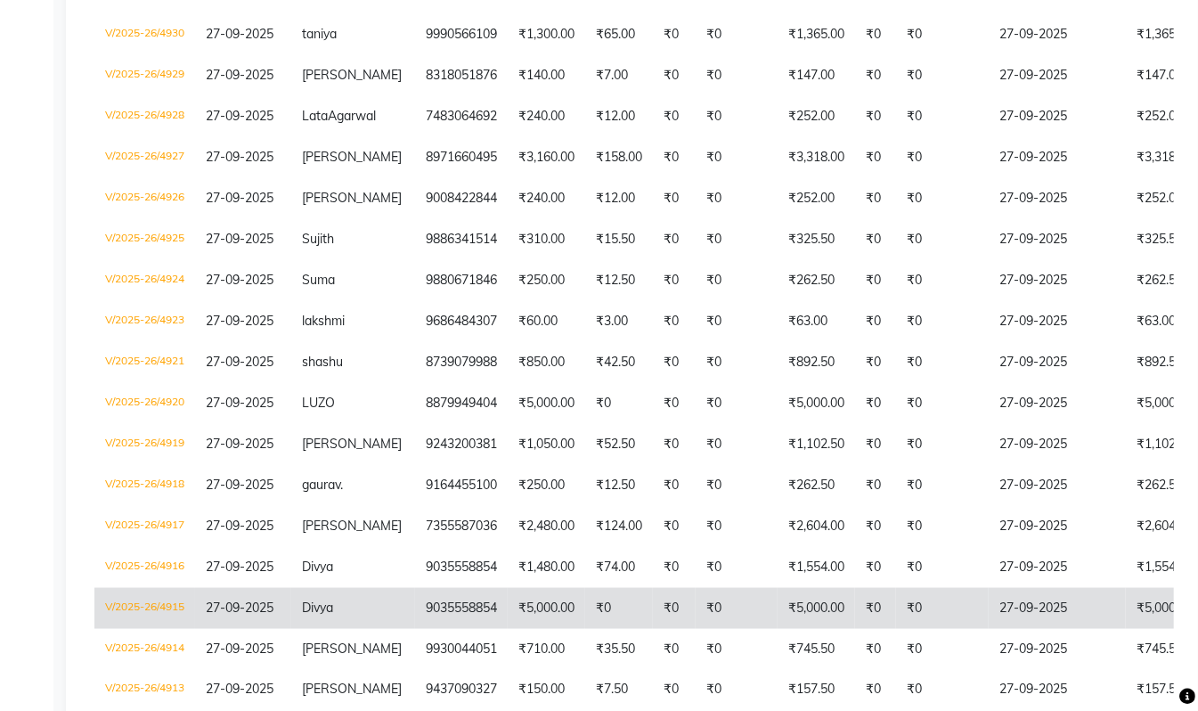
click at [543, 629] on td "₹5,000.00" at bounding box center [547, 608] width 78 height 41
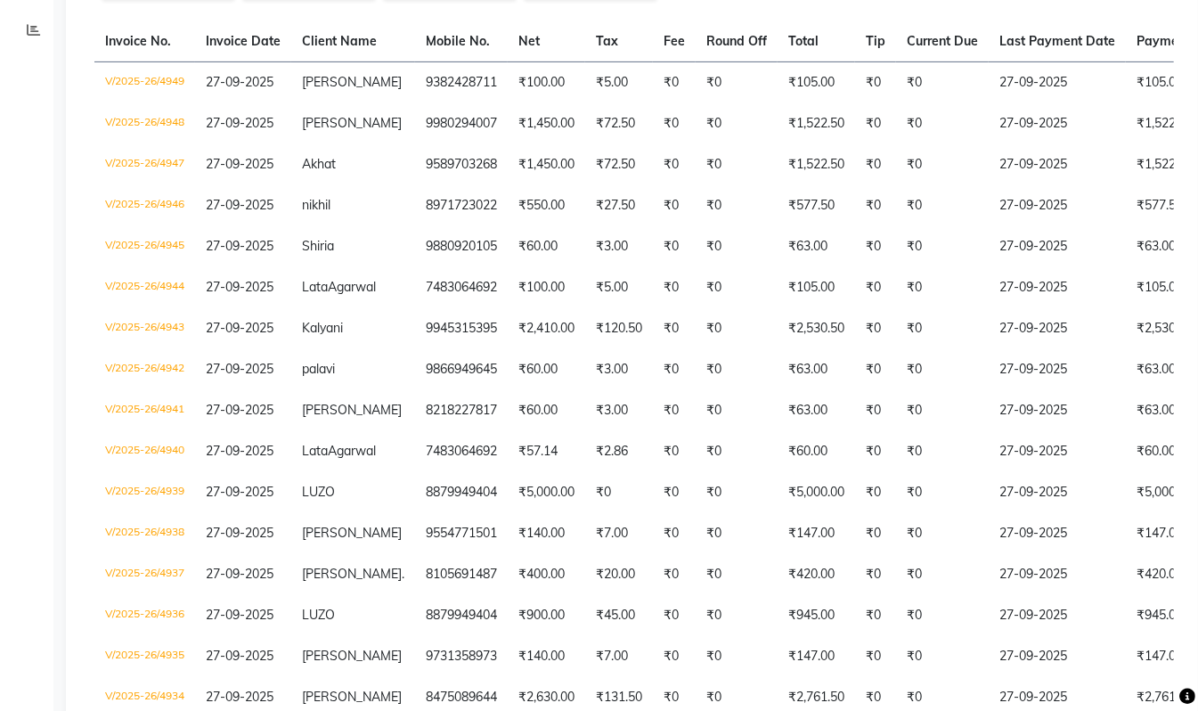
scroll to position [0, 0]
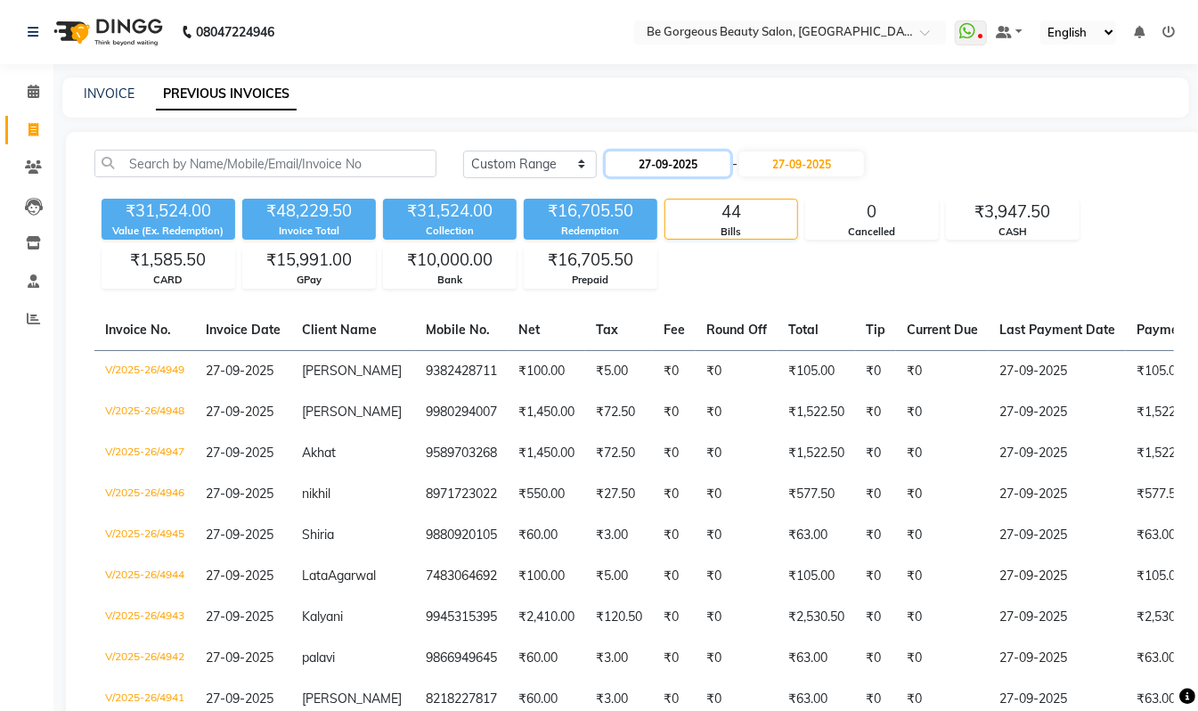
click at [658, 160] on input "27-09-2025" at bounding box center [668, 163] width 125 height 25
select select "9"
select select "2025"
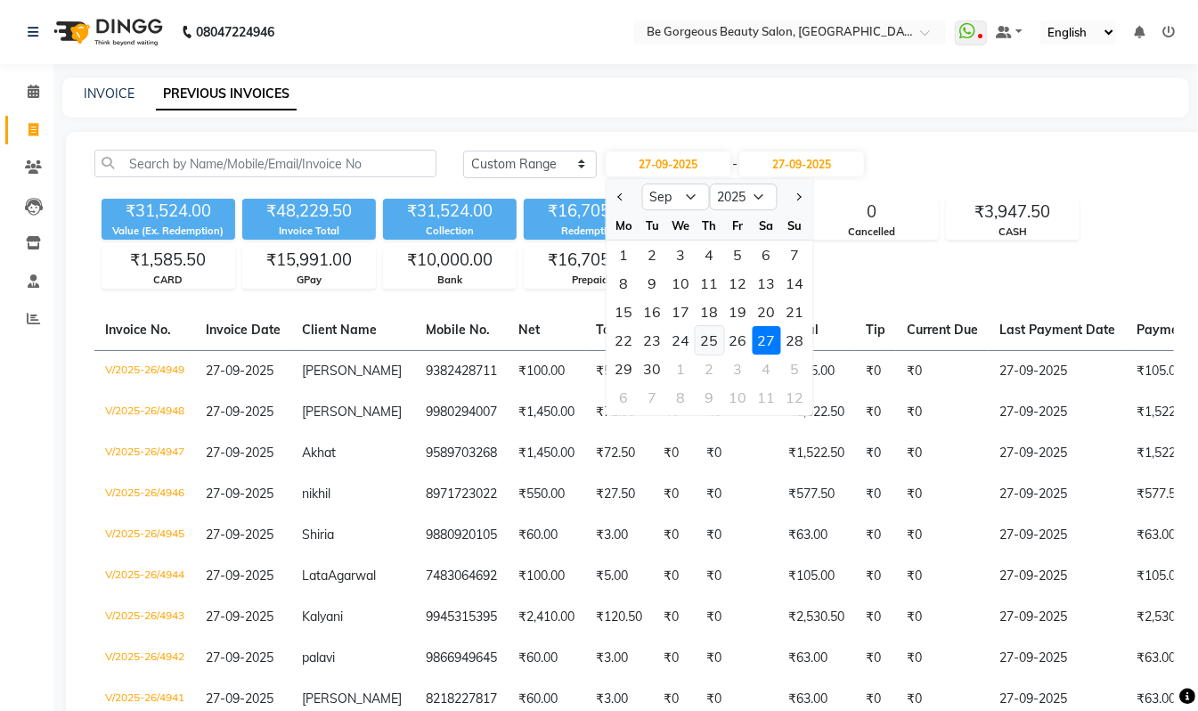
click at [711, 346] on div "25" at bounding box center [710, 340] width 29 height 29
type input "25-09-2025"
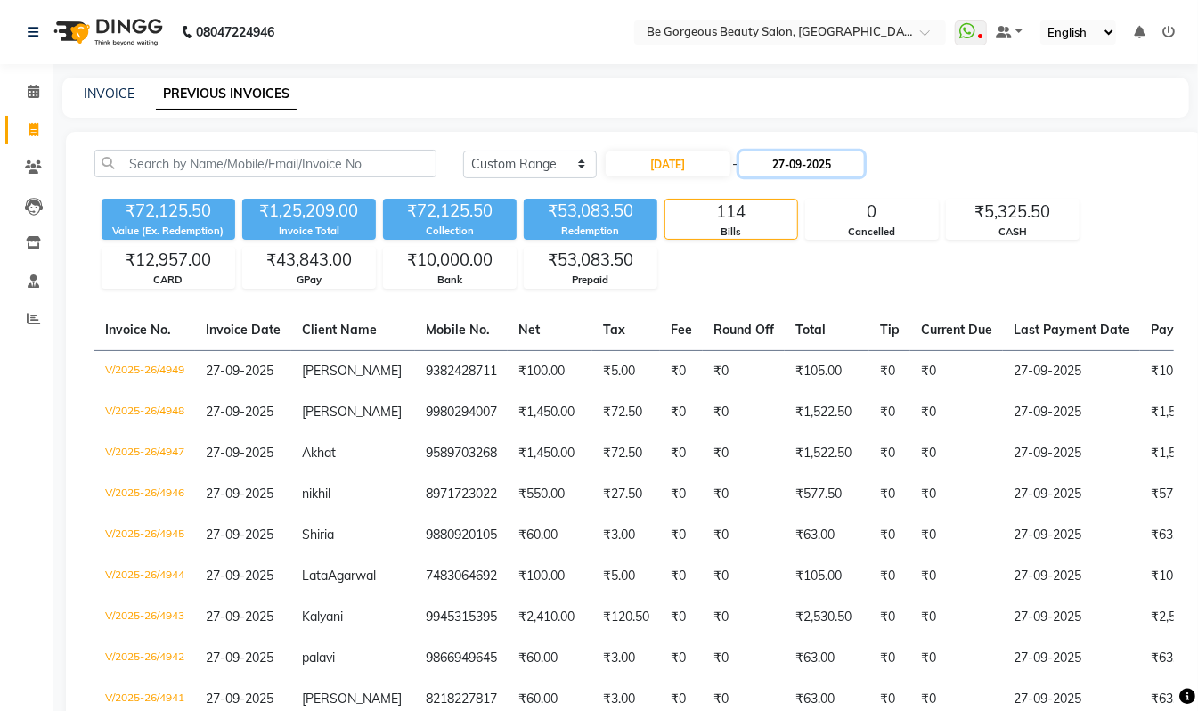
click at [828, 166] on input "27-09-2025" at bounding box center [801, 163] width 125 height 25
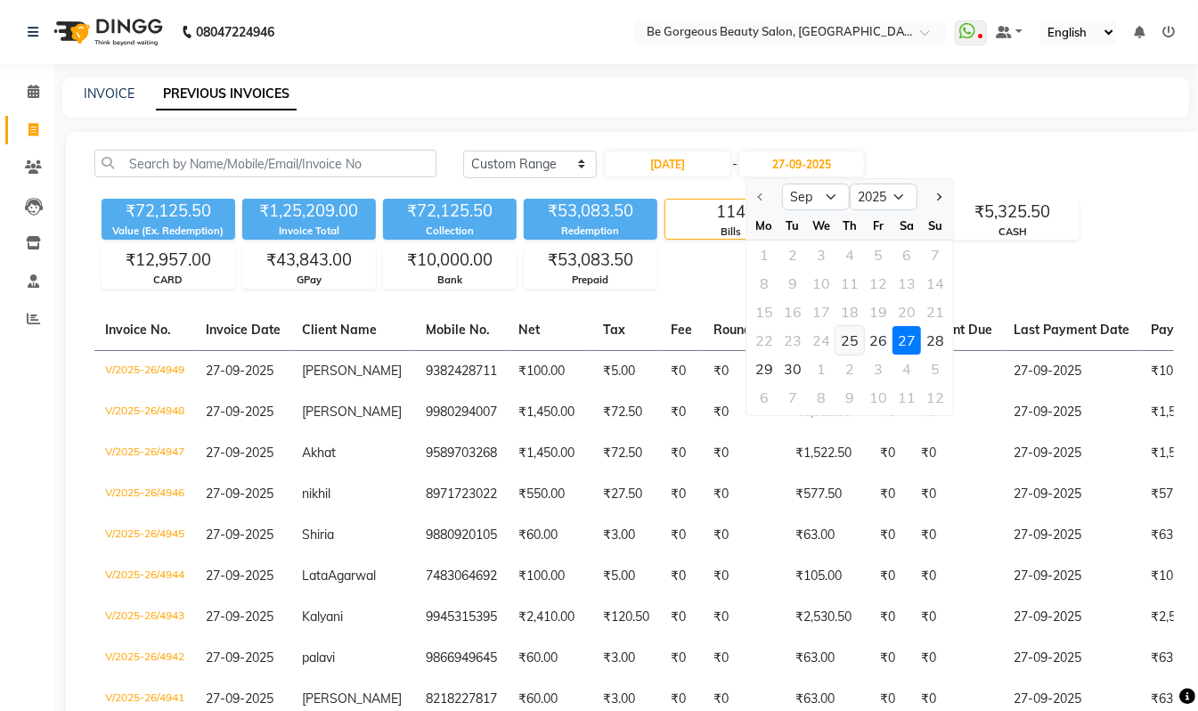
click at [854, 343] on div "25" at bounding box center [850, 340] width 29 height 29
type input "25-09-2025"
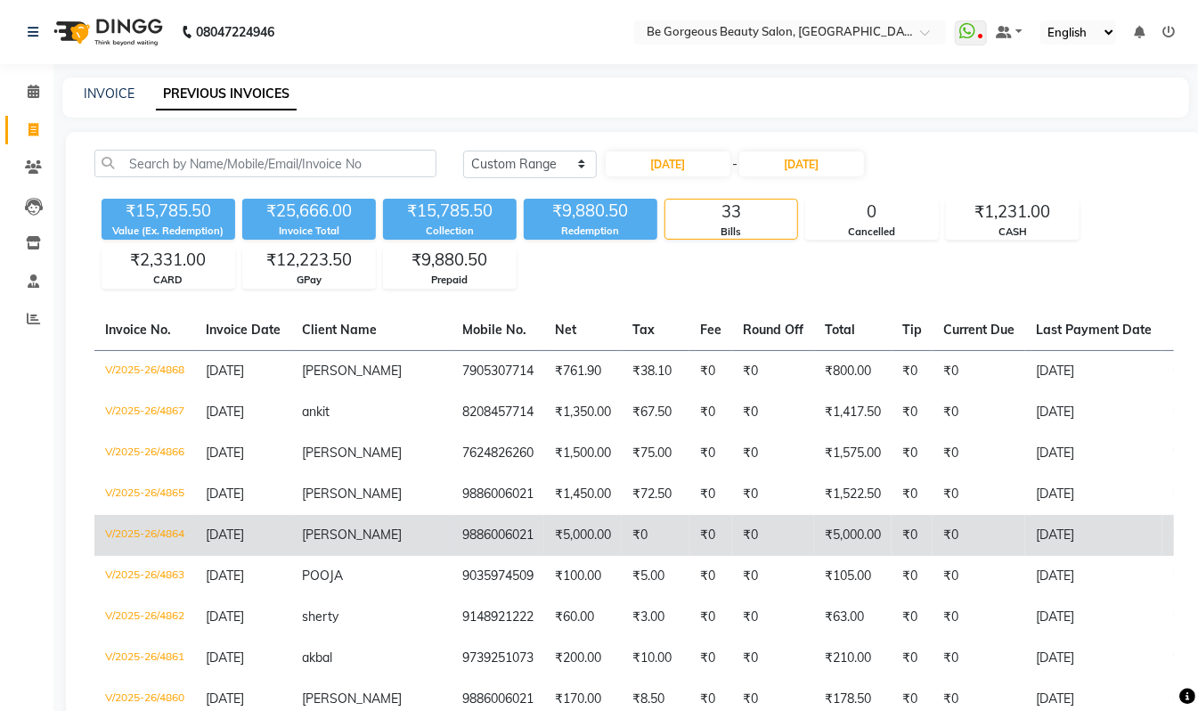
click at [453, 529] on td "9886006021" at bounding box center [498, 535] width 93 height 41
click at [814, 535] on td "₹5,000.00" at bounding box center [853, 535] width 78 height 41
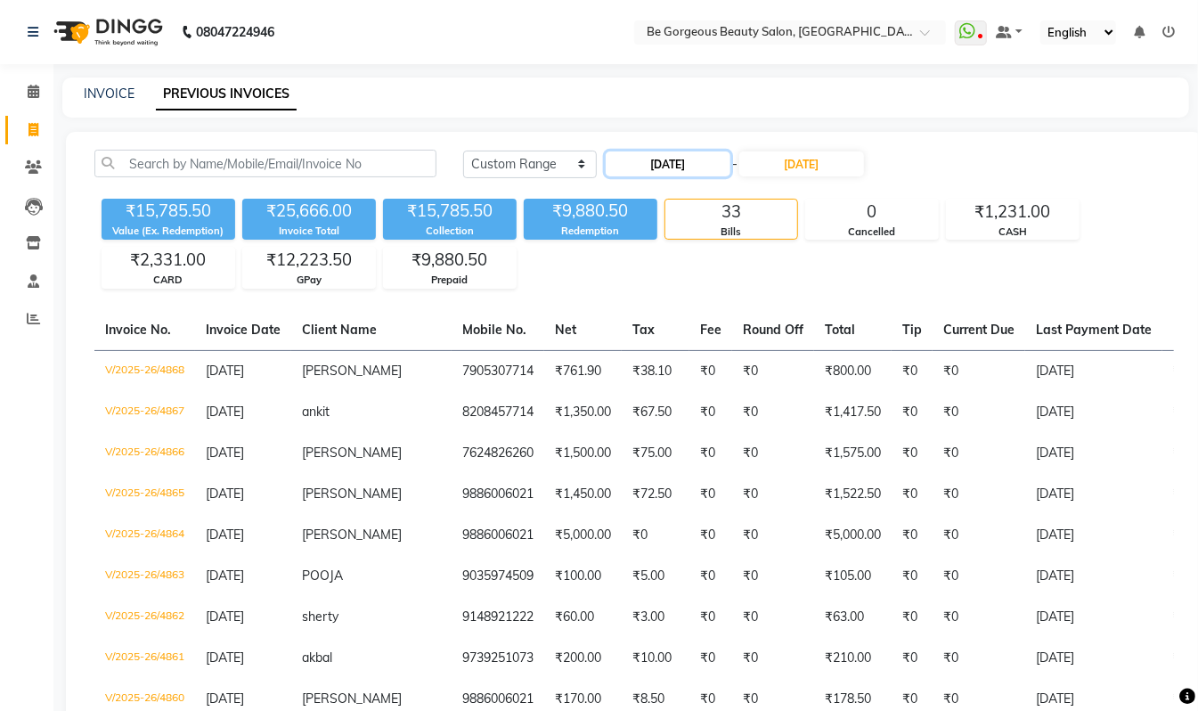
click at [698, 168] on input "25-09-2025" at bounding box center [668, 163] width 125 height 25
select select "9"
select select "2025"
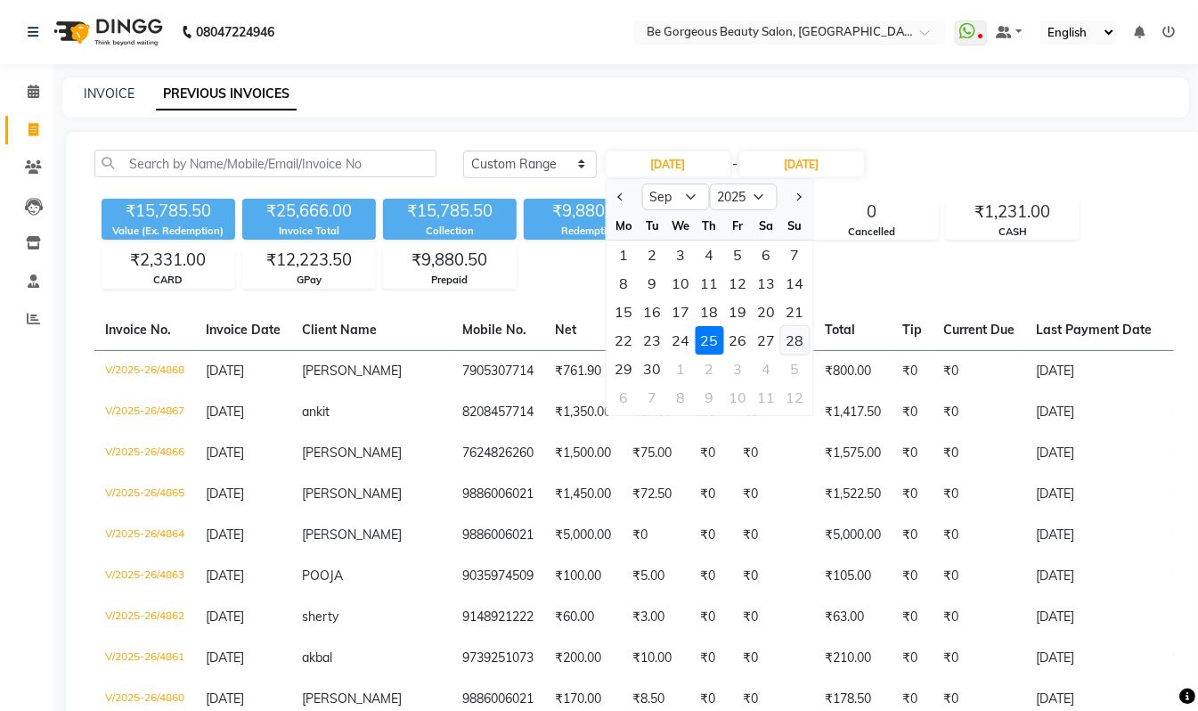
click at [796, 340] on div "28" at bounding box center [795, 340] width 29 height 29
type input "28-09-2025"
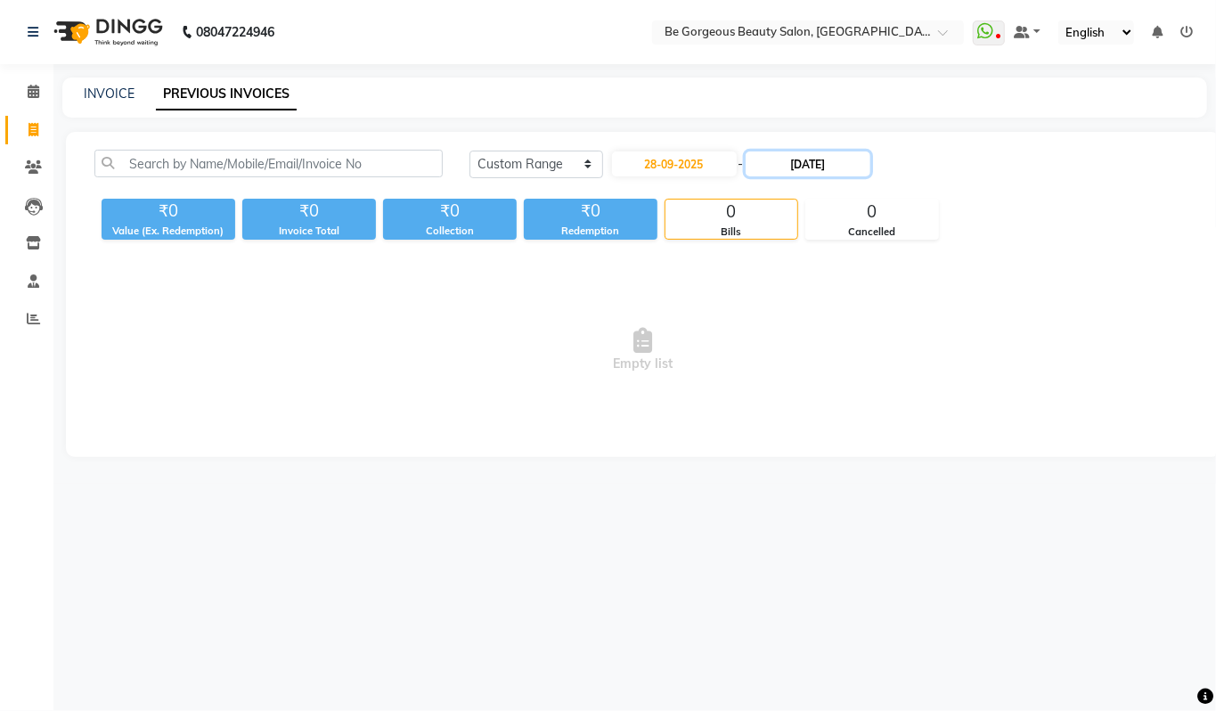
click at [831, 166] on input "25-09-2025" at bounding box center [808, 163] width 125 height 25
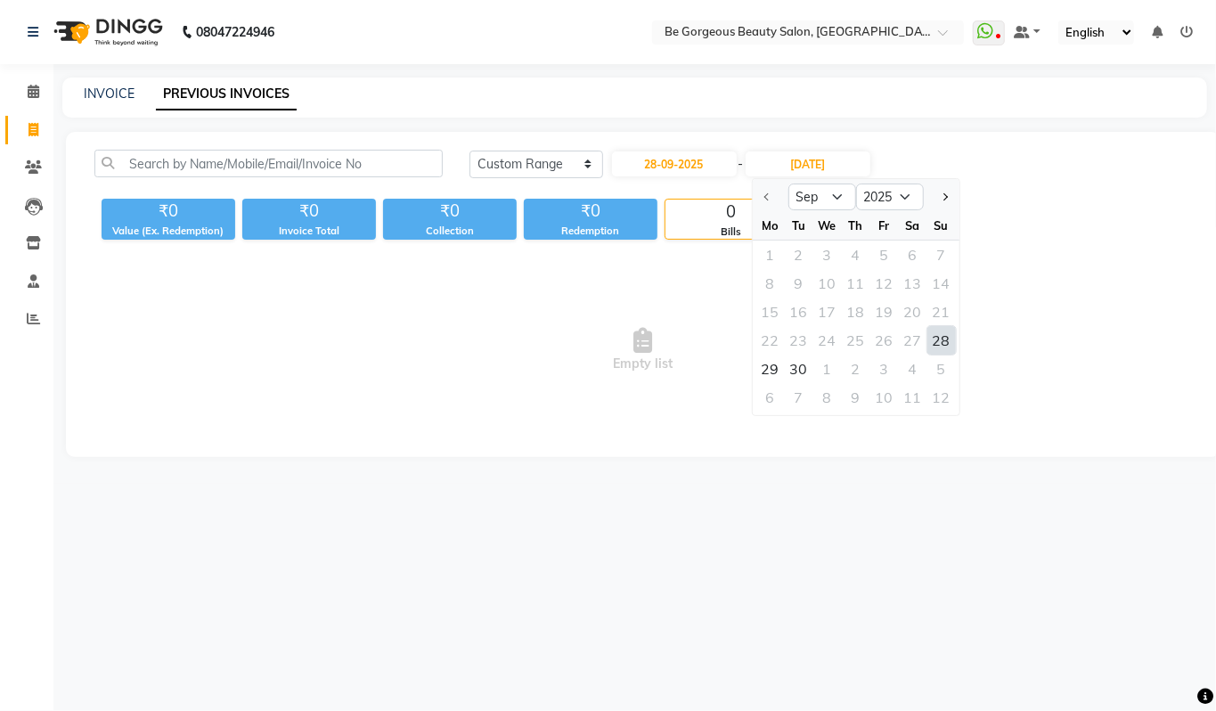
click at [943, 342] on div "28" at bounding box center [941, 340] width 29 height 29
type input "28-09-2025"
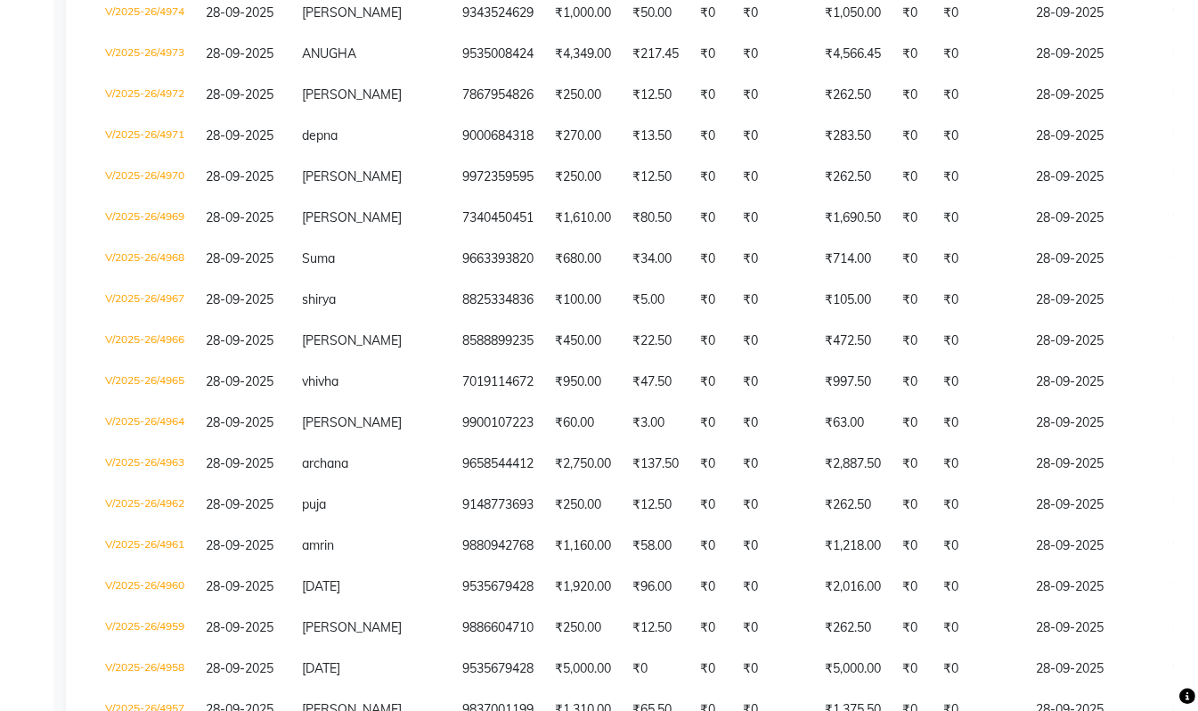
scroll to position [1105, 0]
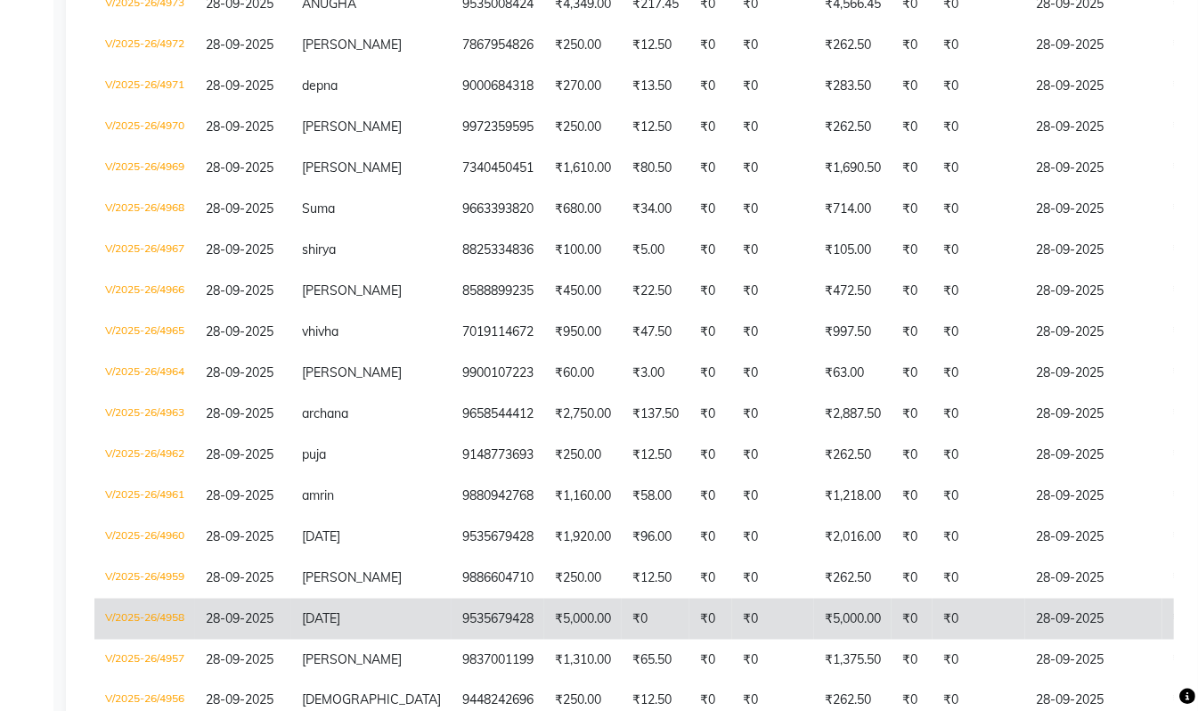
click at [452, 617] on td "9535679428" at bounding box center [498, 619] width 93 height 41
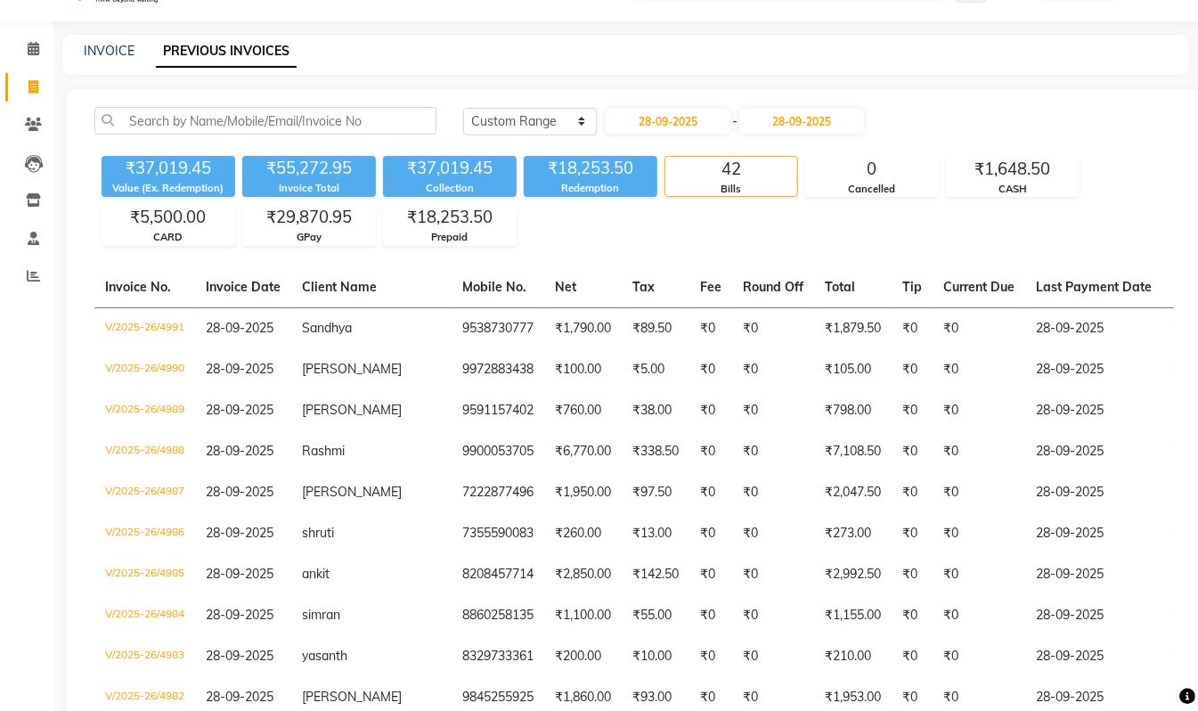
scroll to position [0, 0]
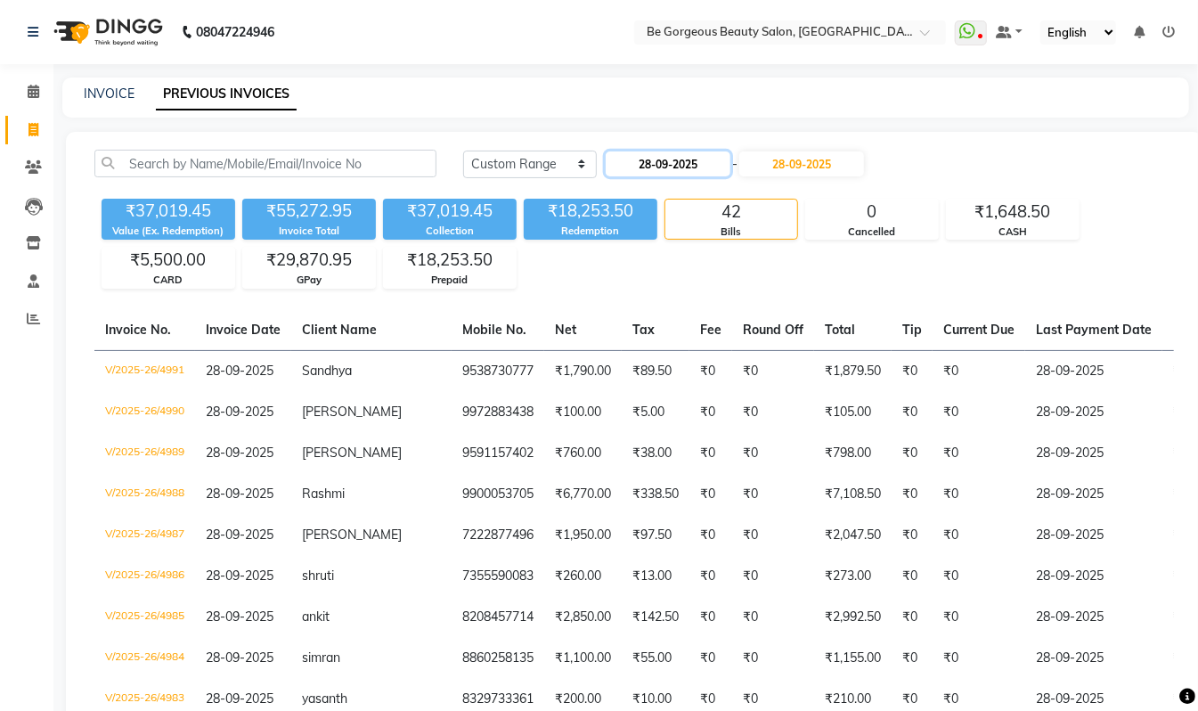
click at [659, 154] on input "28-09-2025" at bounding box center [668, 163] width 125 height 25
select select "9"
select select "2025"
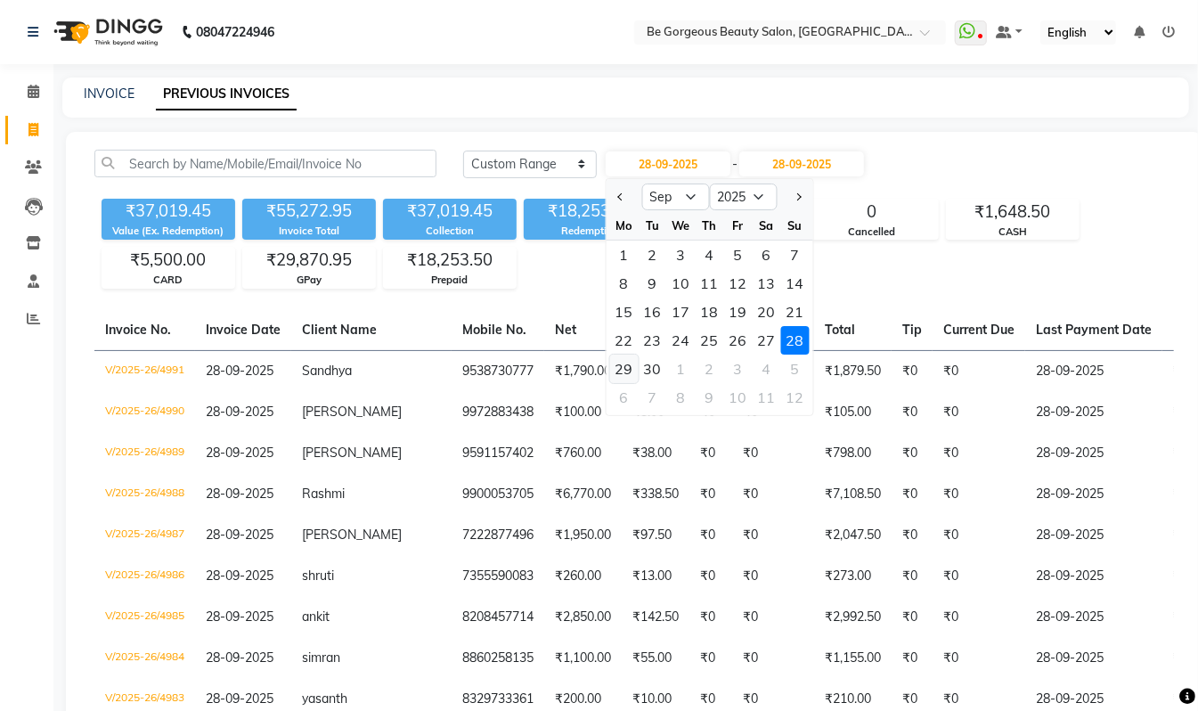
click at [618, 368] on div "29" at bounding box center [624, 369] width 29 height 29
type input "29-09-2025"
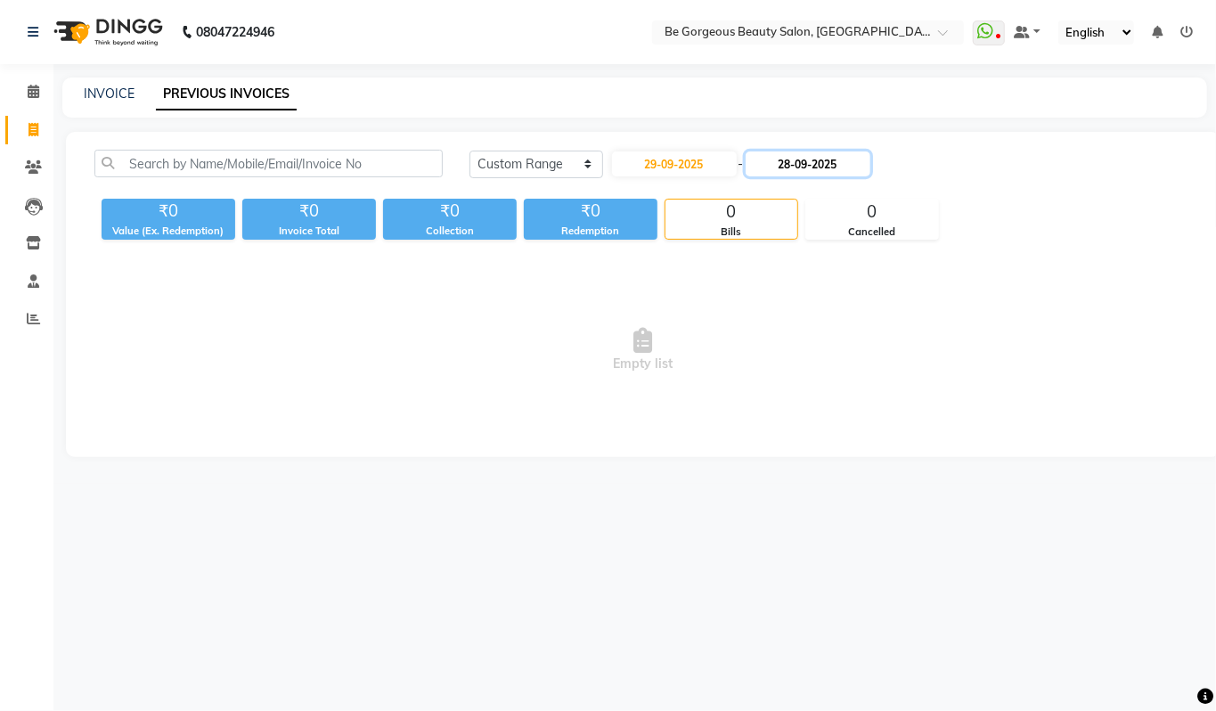
click at [824, 161] on input "28-09-2025" at bounding box center [808, 163] width 125 height 25
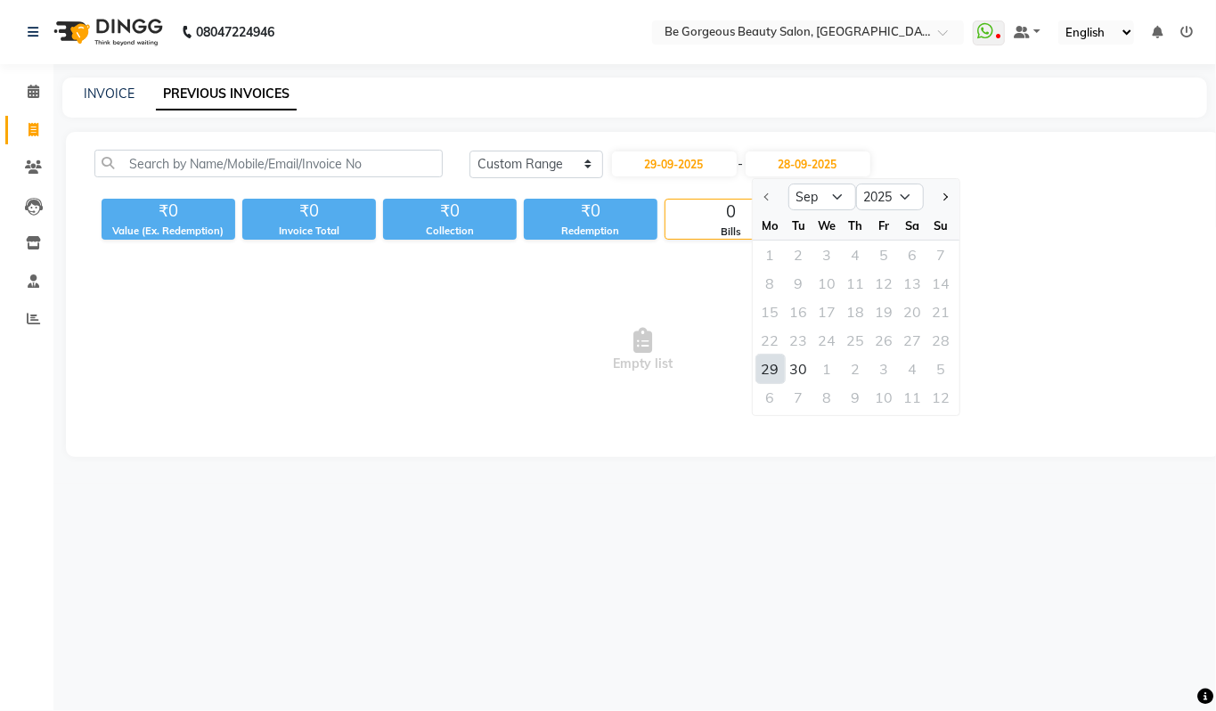
click at [775, 363] on div "29" at bounding box center [770, 369] width 29 height 29
type input "29-09-2025"
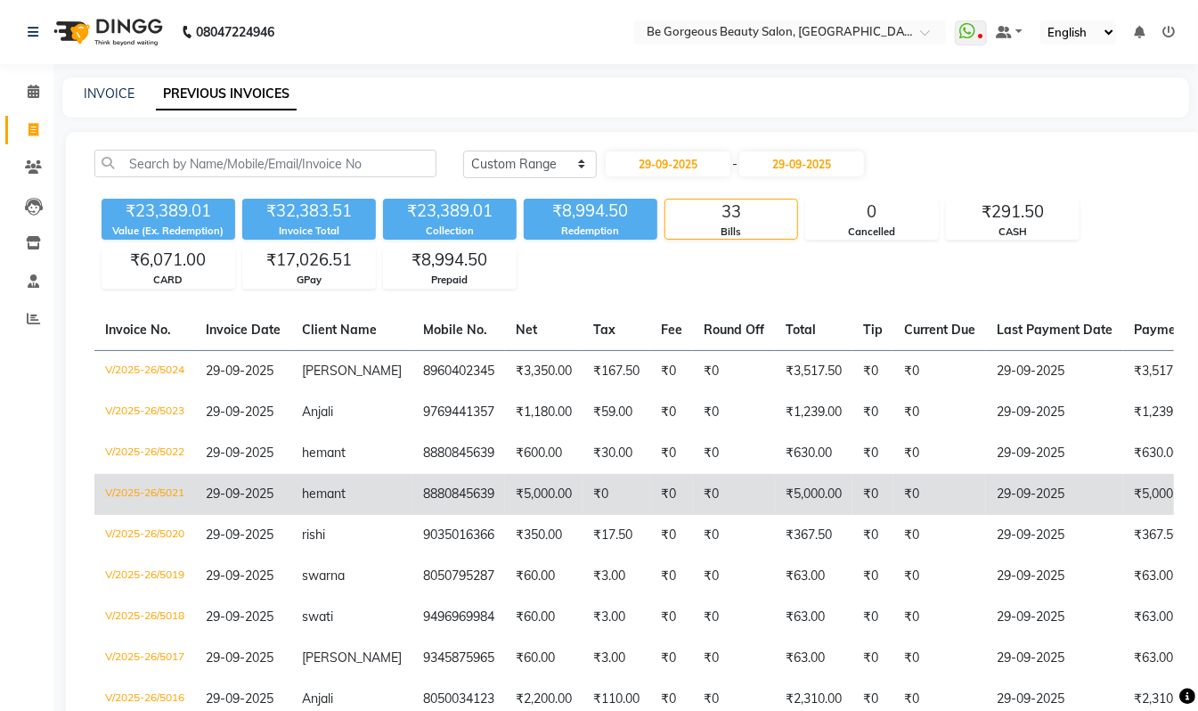
click at [470, 486] on td "8880845639" at bounding box center [458, 494] width 93 height 41
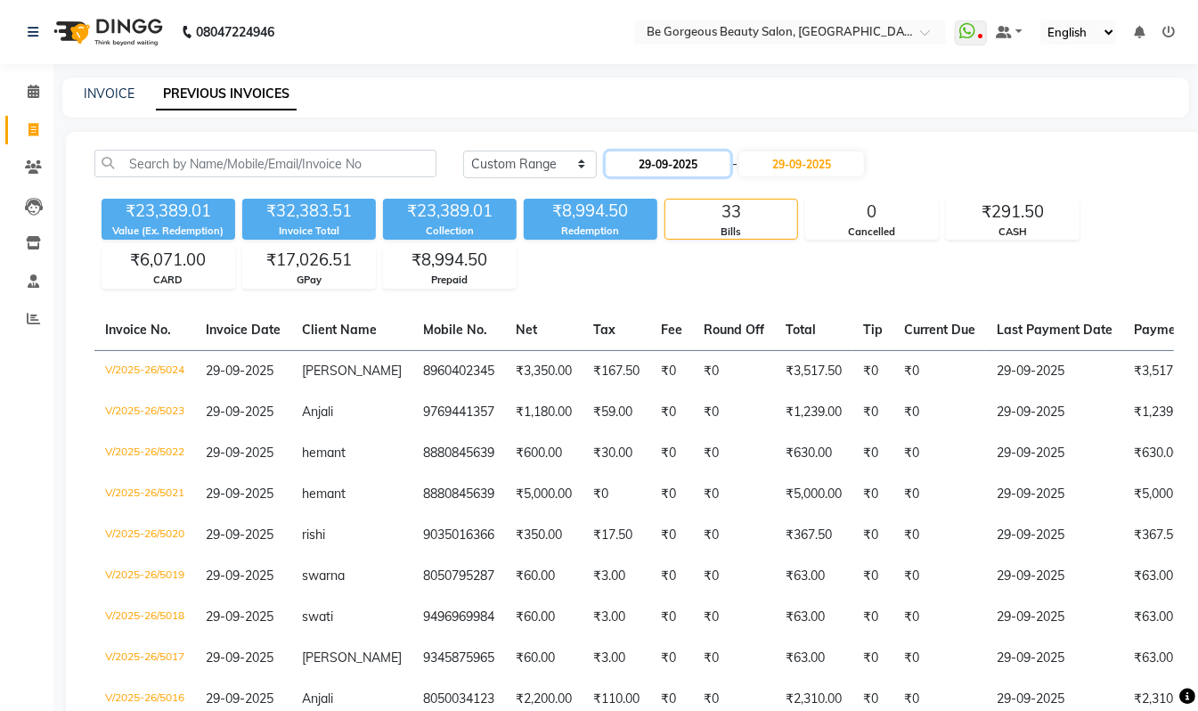
click at [660, 169] on input "29-09-2025" at bounding box center [668, 163] width 125 height 25
select select "9"
select select "2025"
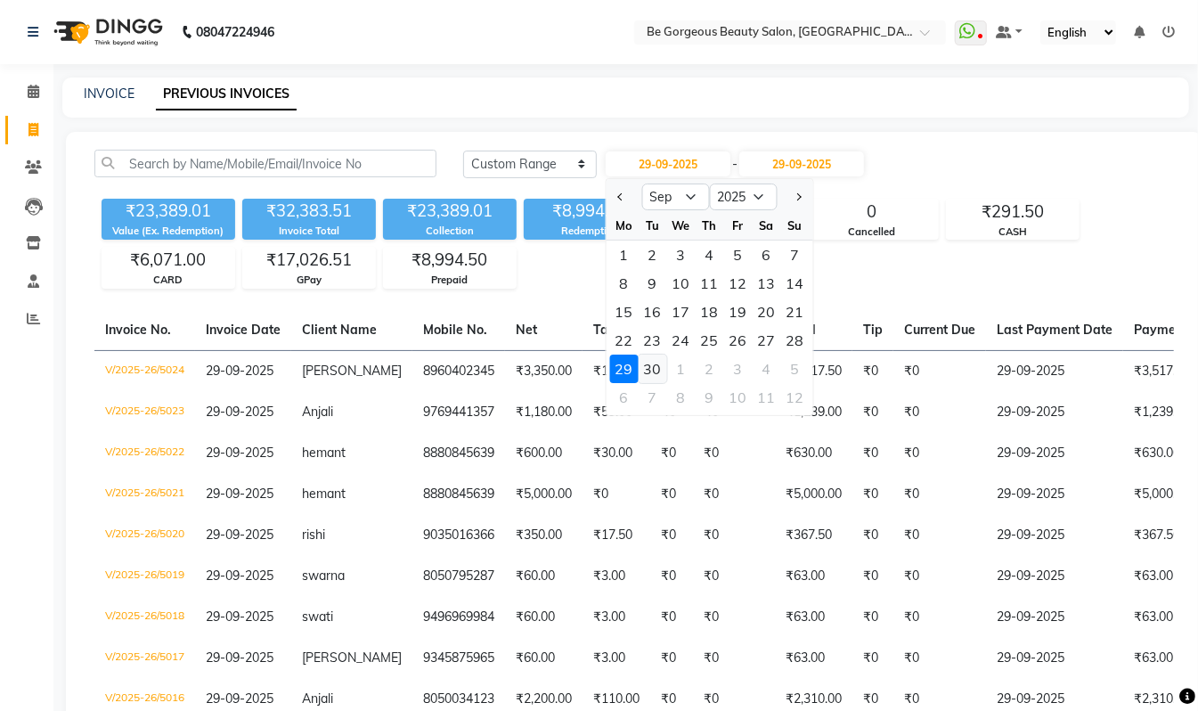
click at [641, 367] on div "30" at bounding box center [653, 369] width 29 height 29
type input "30-09-2025"
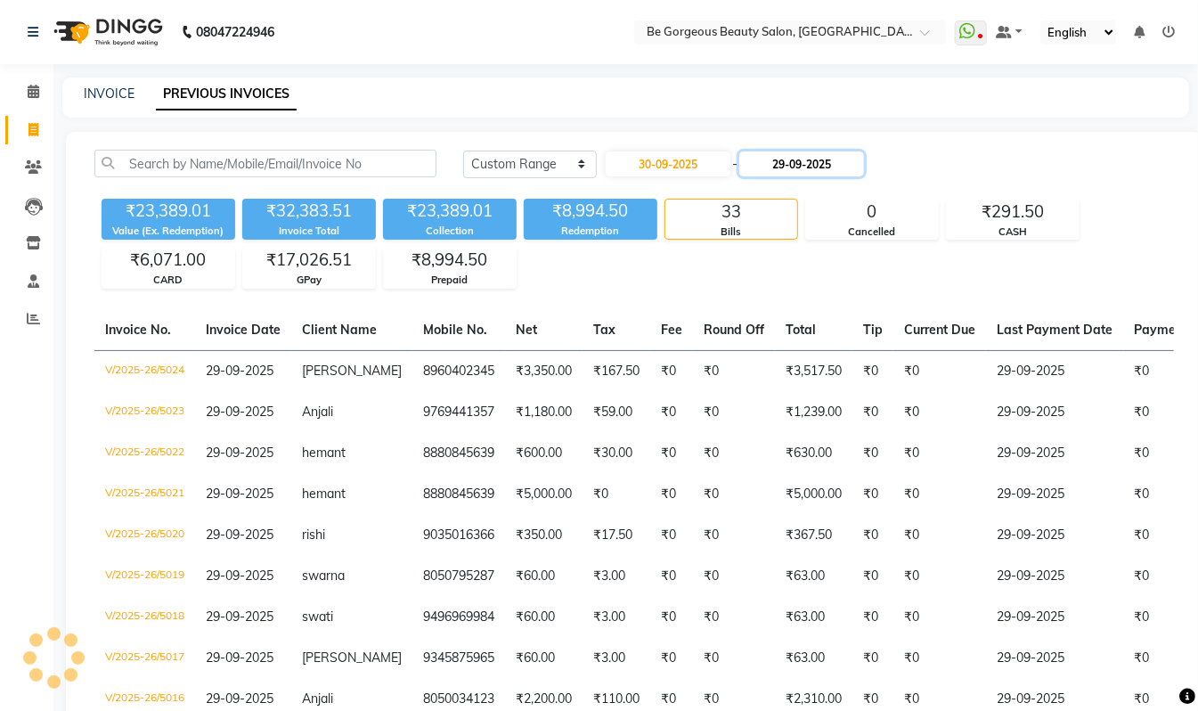
click at [804, 166] on input "29-09-2025" at bounding box center [801, 163] width 125 height 25
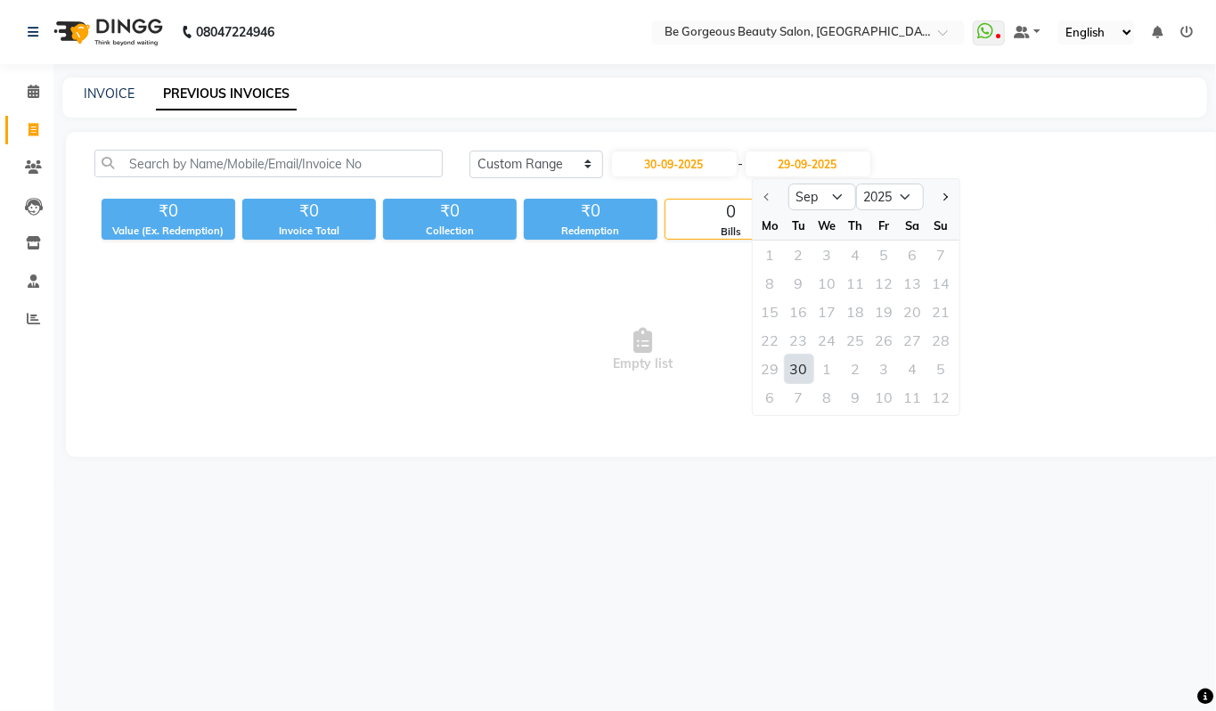
click at [802, 368] on div "30" at bounding box center [799, 369] width 29 height 29
type input "30-09-2025"
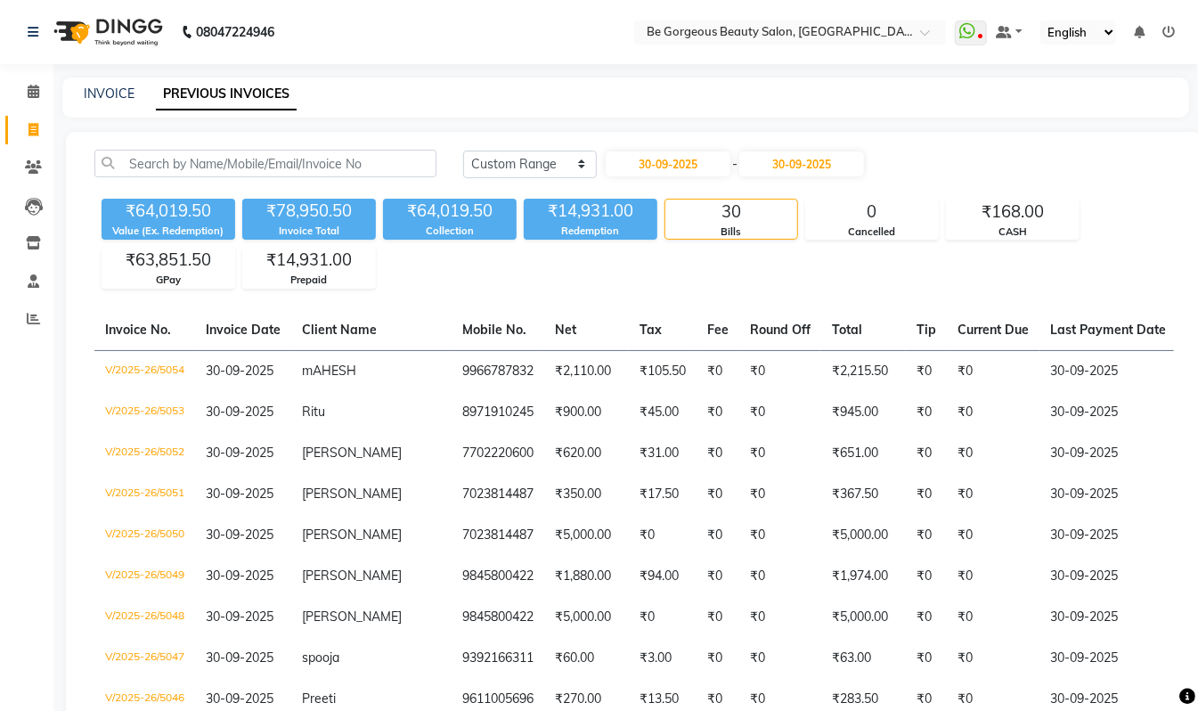
click at [39, 132] on span at bounding box center [33, 130] width 31 height 20
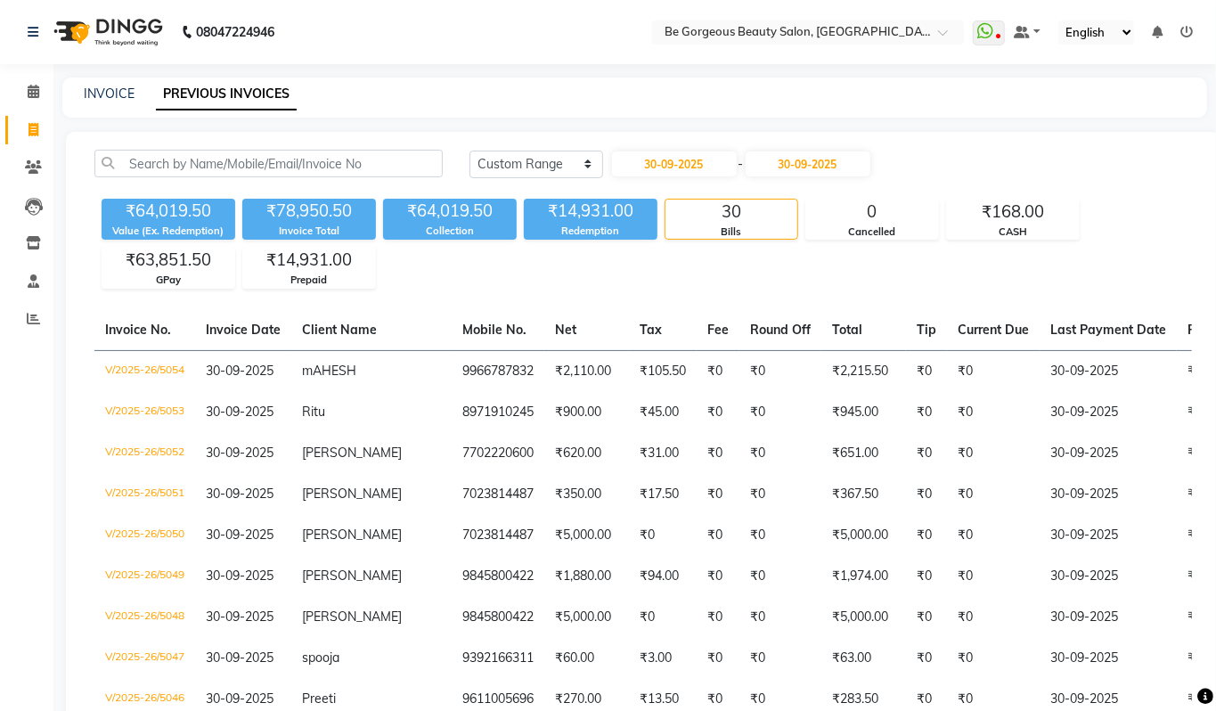
select select "5405"
select select "service"
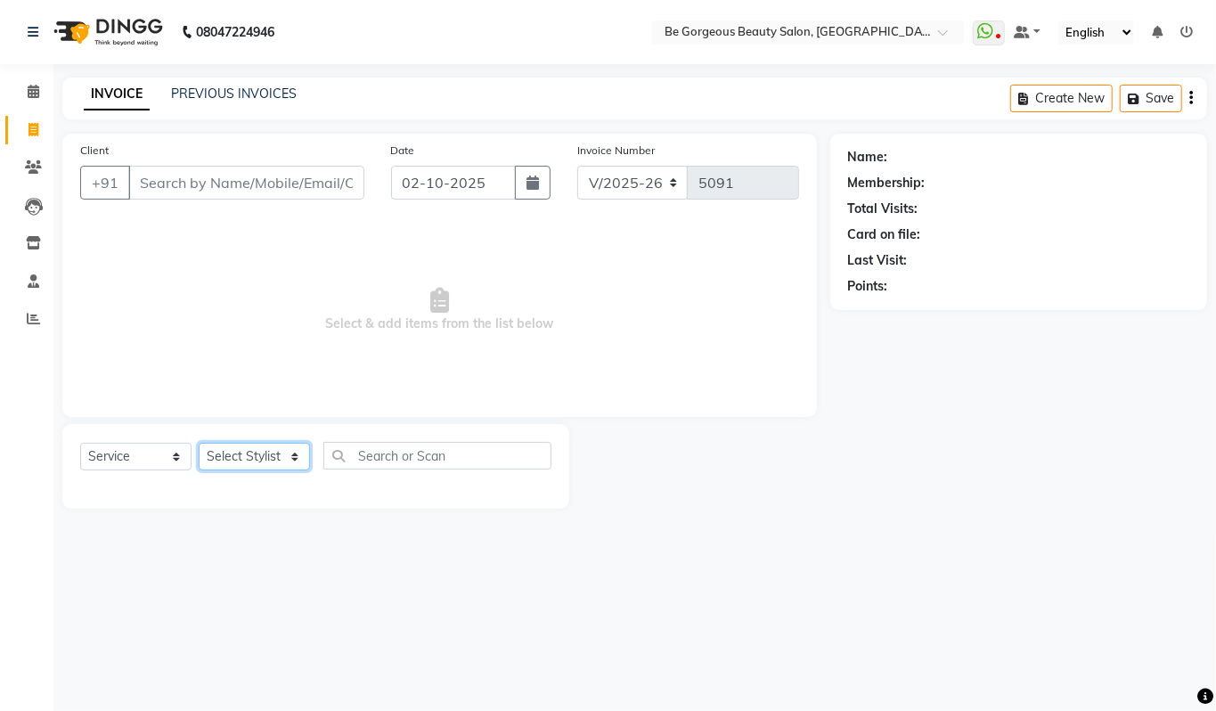
click at [235, 458] on select "Select Stylist Akram Anas Gayatri Kalpana lata Manager Munu Pooja Raanjet Rehba…" at bounding box center [254, 457] width 111 height 28
select select "83189"
click at [199, 443] on select "Select Stylist Akram Anas Gayatri Kalpana lata Manager Munu Pooja Raanjet Rehba…" at bounding box center [254, 457] width 111 height 28
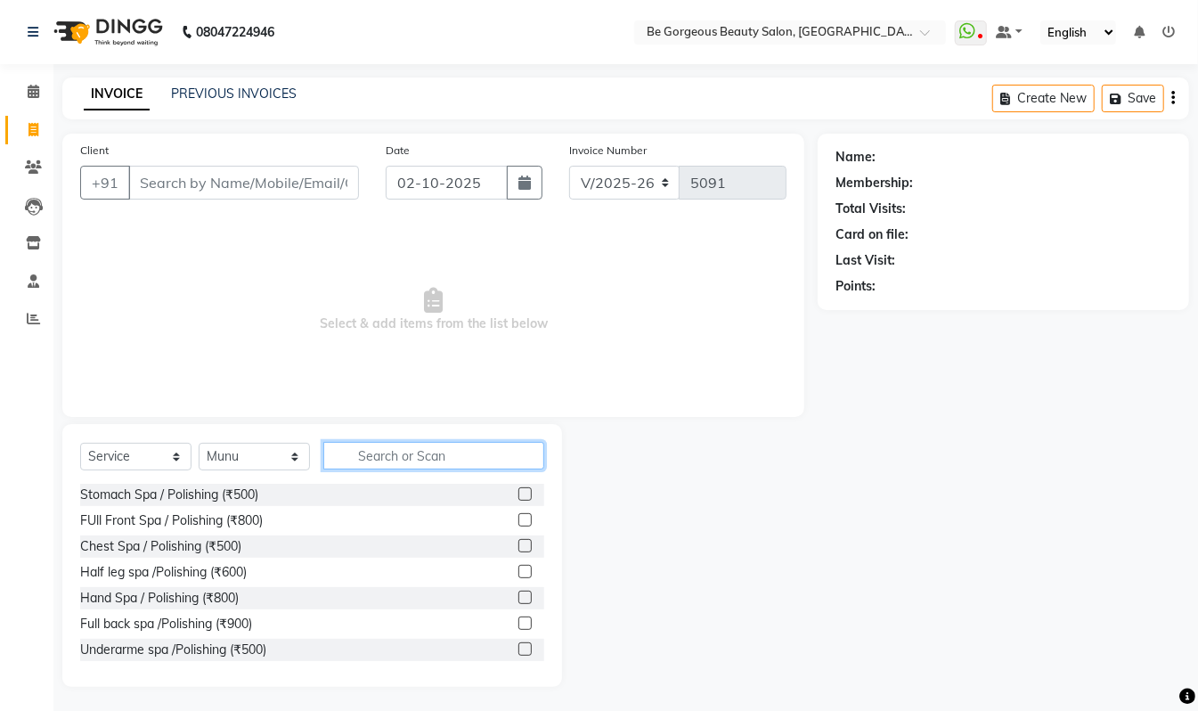
drag, startPoint x: 382, startPoint y: 456, endPoint x: 367, endPoint y: 461, distance: 16.1
click at [382, 460] on input "text" at bounding box center [433, 456] width 221 height 28
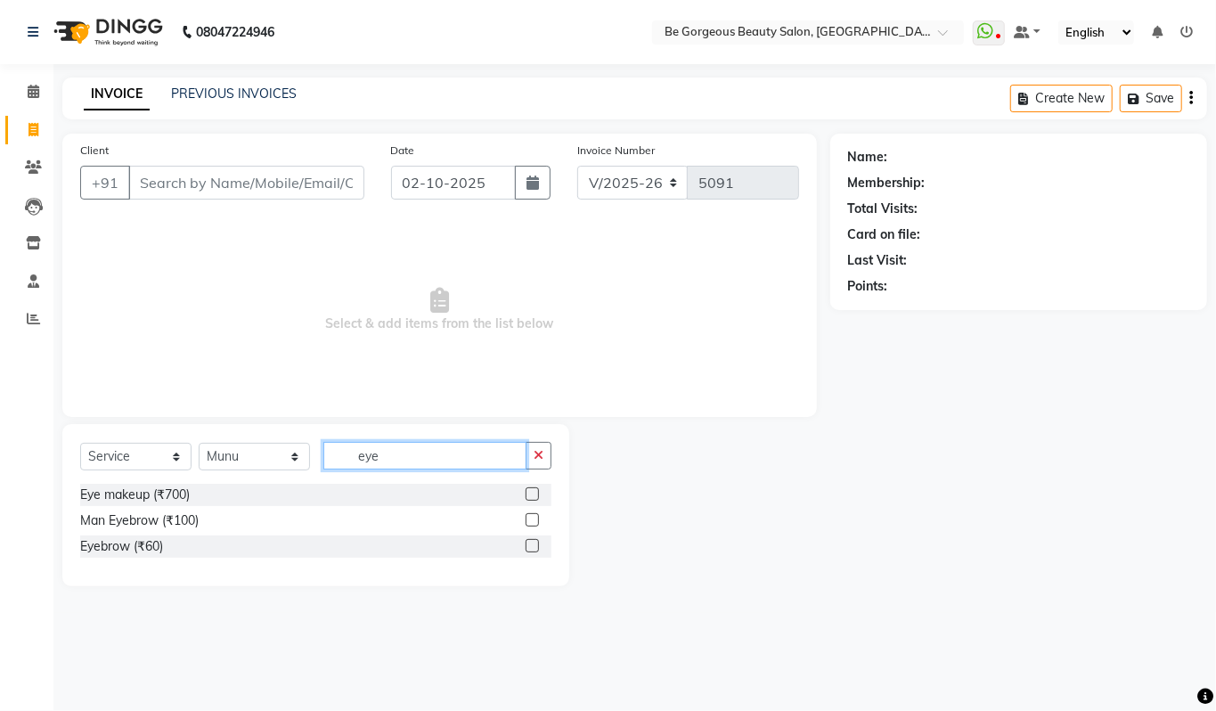
type input "eye"
click at [533, 545] on label at bounding box center [532, 545] width 13 height 13
click at [533, 545] on input "checkbox" at bounding box center [532, 547] width 12 height 12
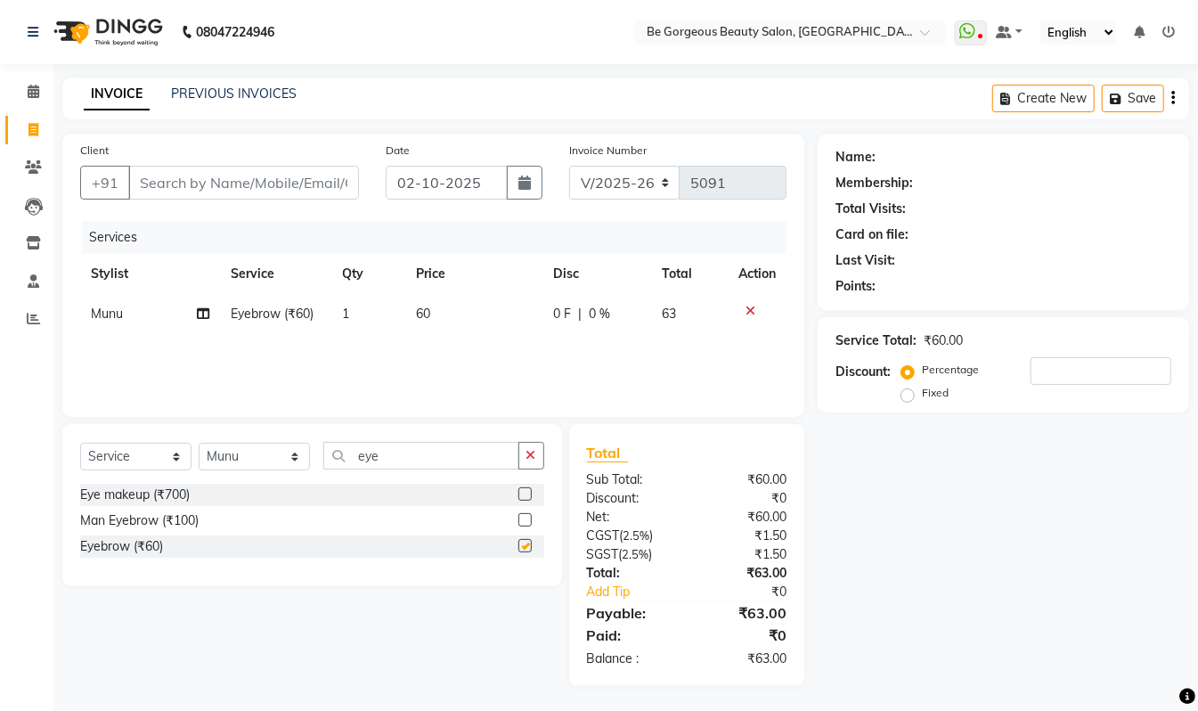
checkbox input "false"
click at [397, 447] on input "eye" at bounding box center [421, 456] width 196 height 28
type input "e"
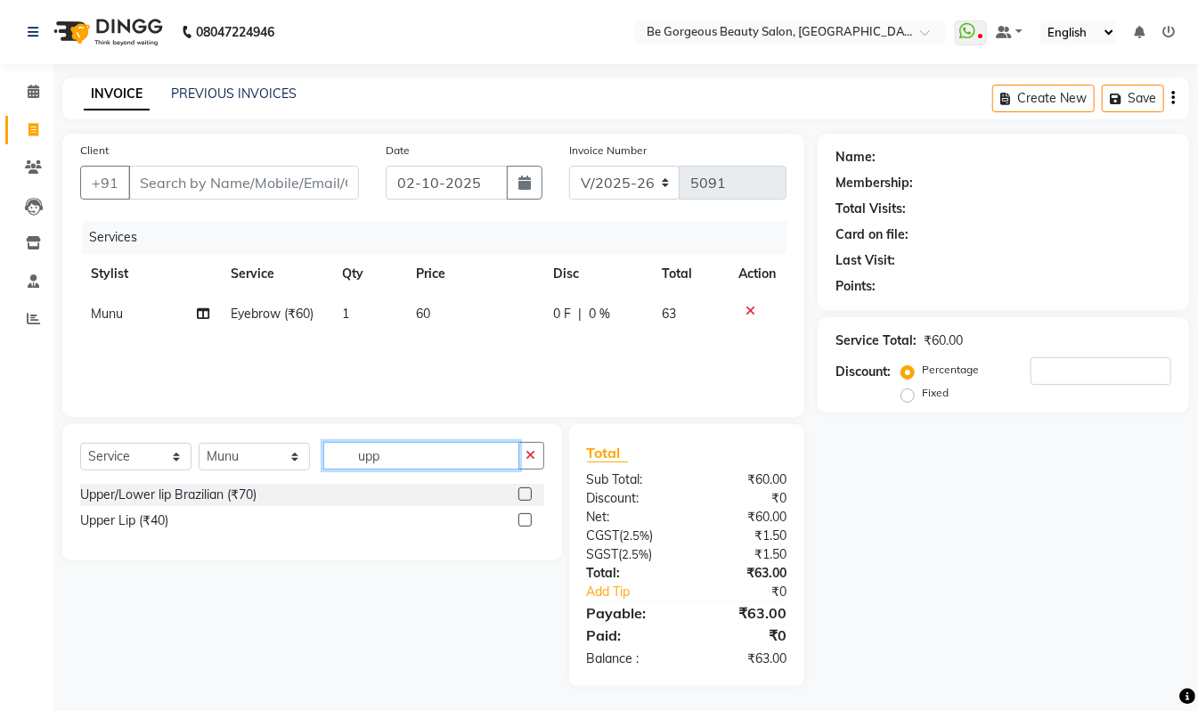
type input "upp"
click at [525, 522] on label at bounding box center [525, 519] width 13 height 13
click at [525, 522] on input "checkbox" at bounding box center [525, 521] width 12 height 12
checkbox input "false"
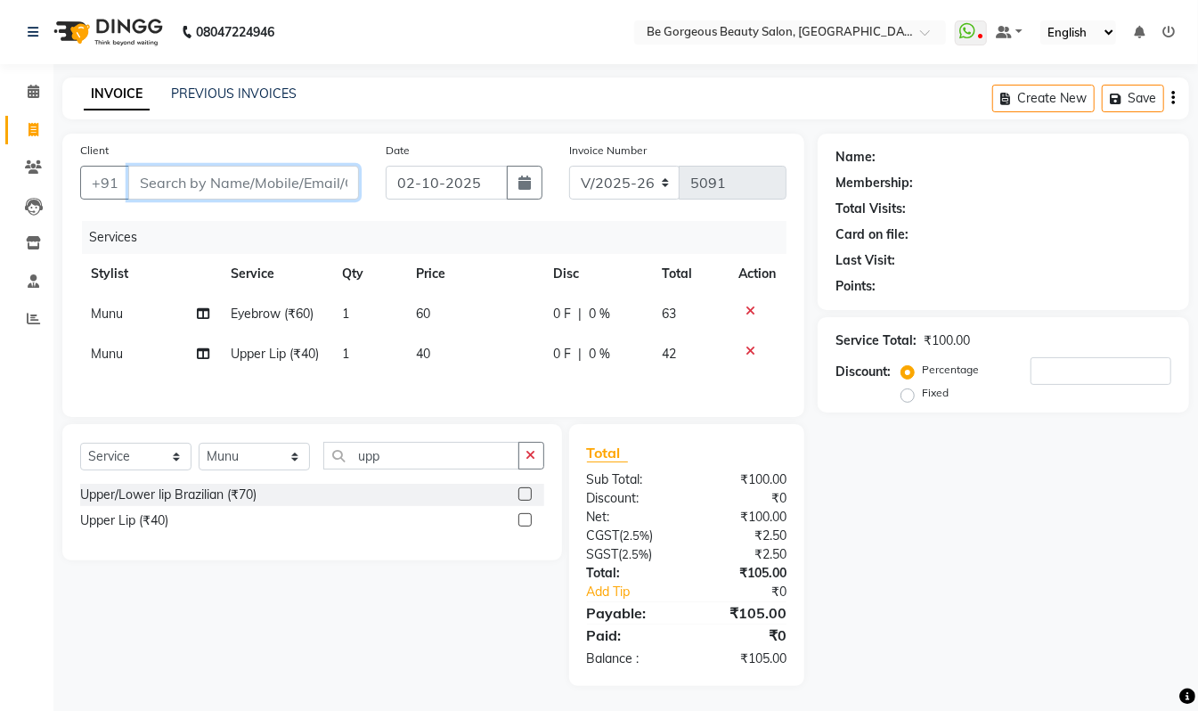
click at [192, 180] on input "Client" at bounding box center [243, 183] width 231 height 34
type input "9"
type input "0"
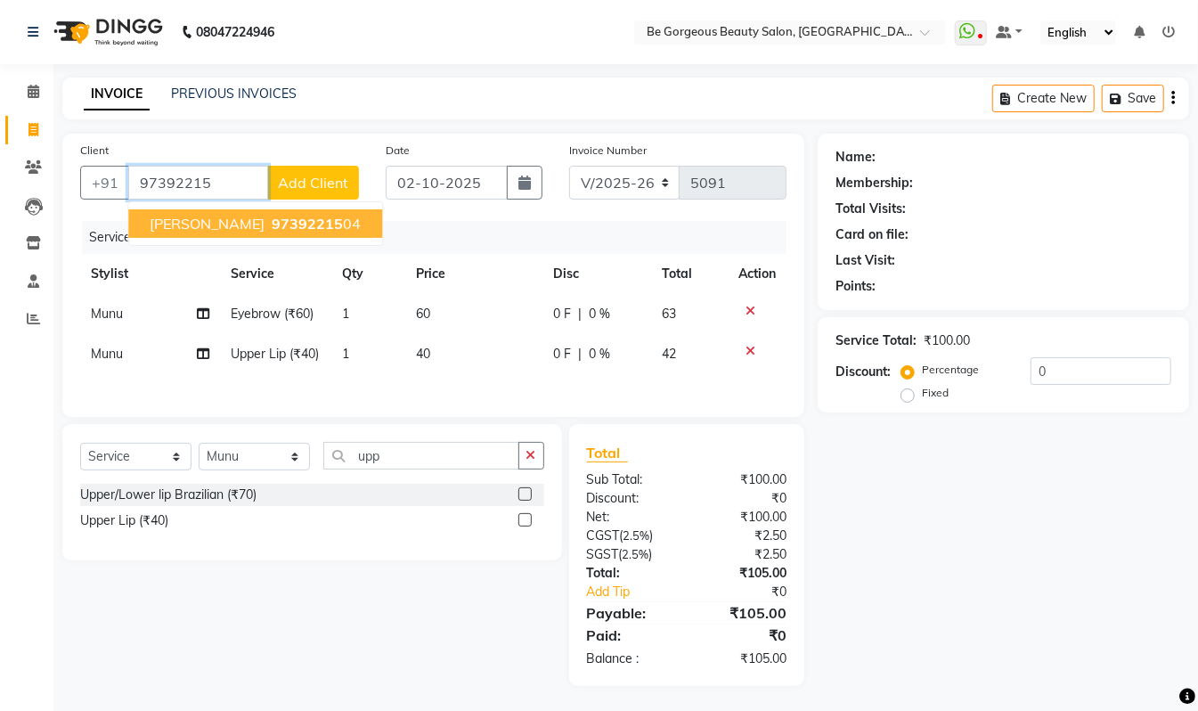
click at [290, 219] on ngb-highlight "97392215 04" at bounding box center [314, 224] width 93 height 18
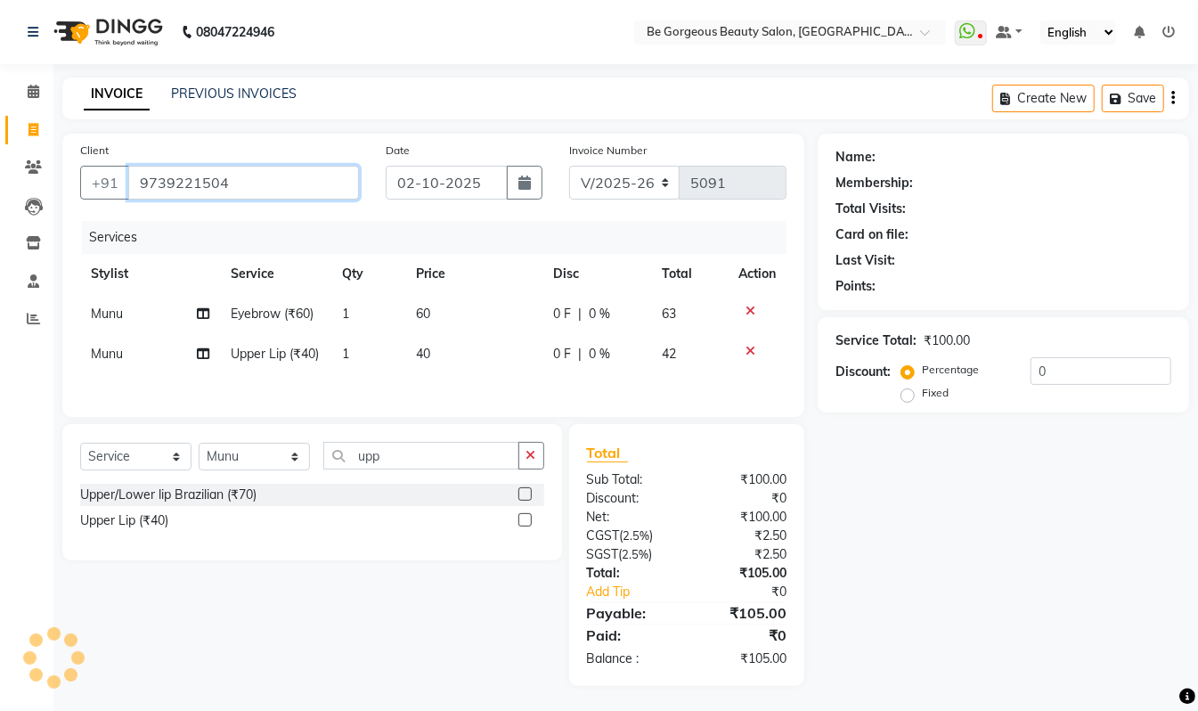
type input "9739221504"
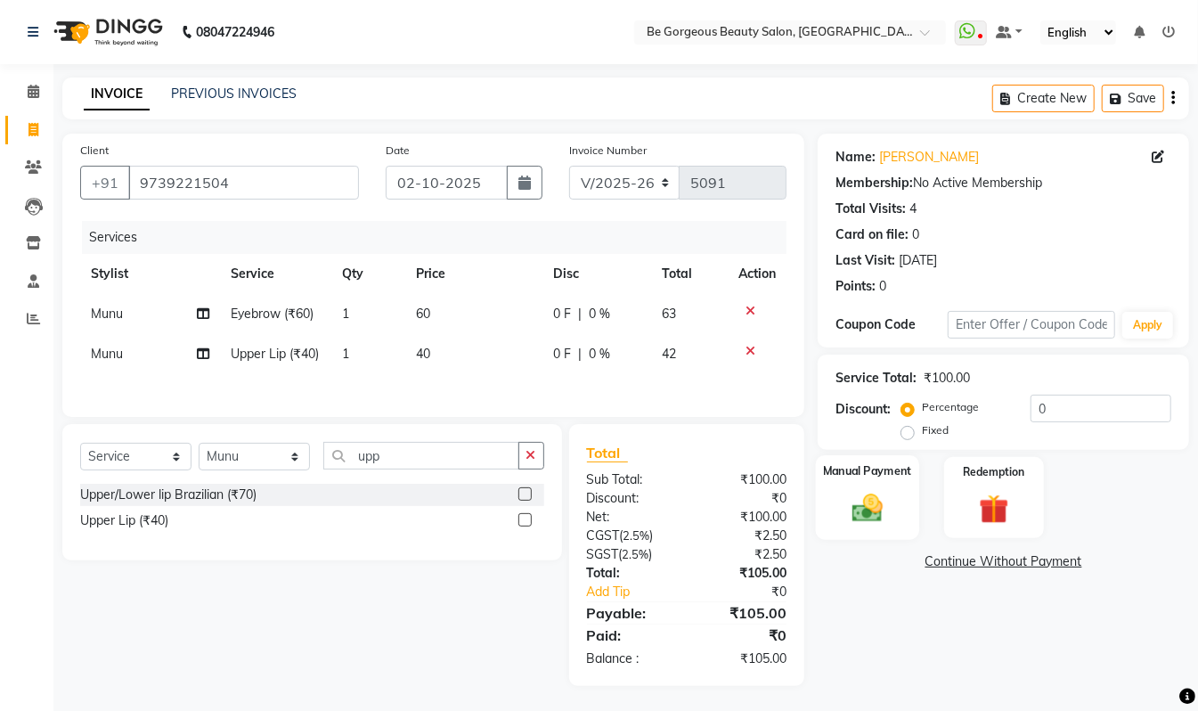
click at [870, 493] on img at bounding box center [868, 508] width 50 height 36
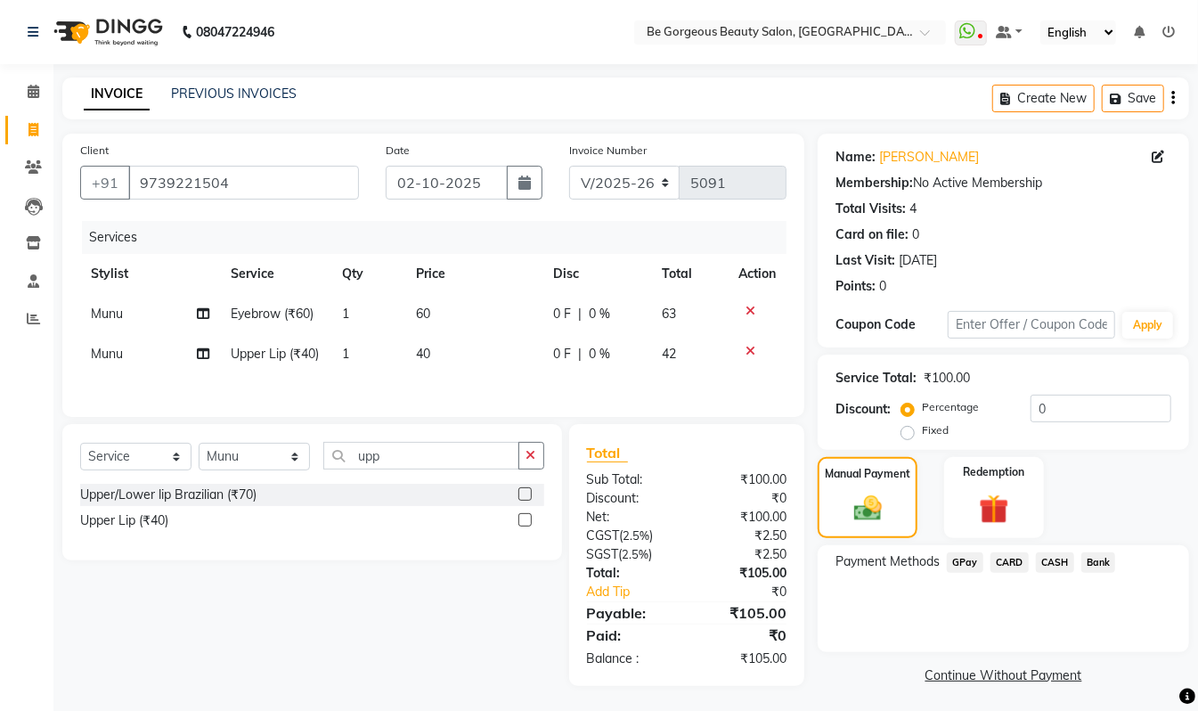
click at [962, 563] on span "GPay" at bounding box center [965, 562] width 37 height 20
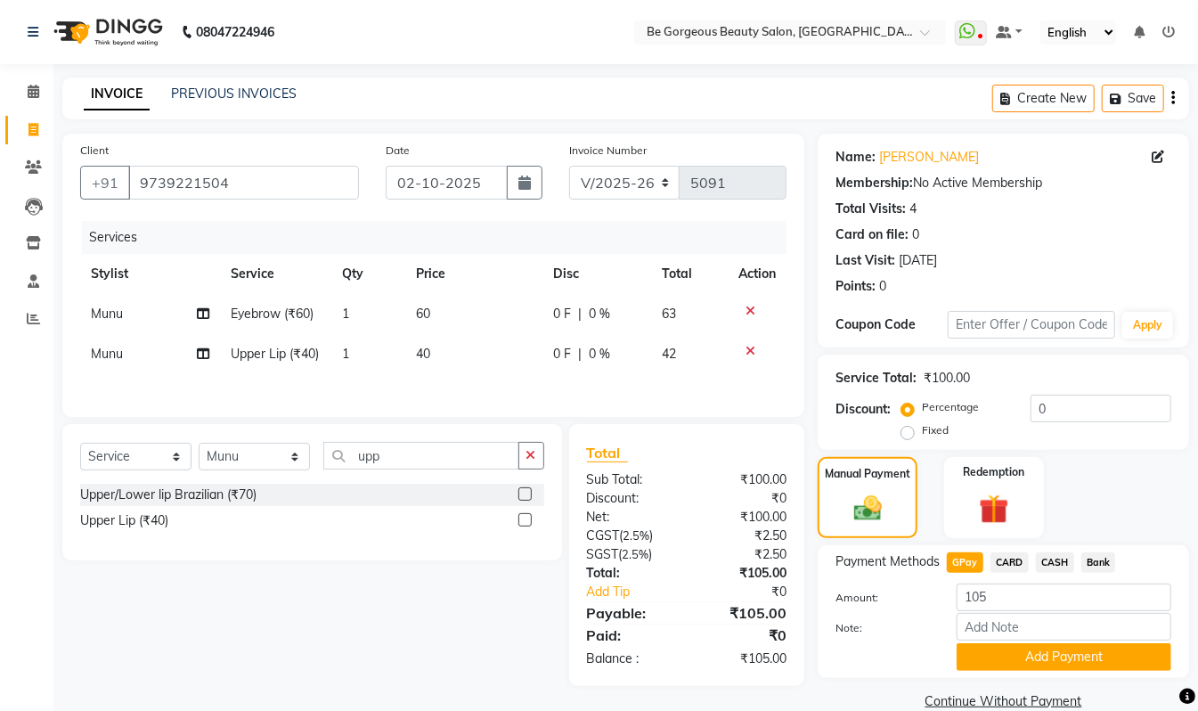
scroll to position [30, 0]
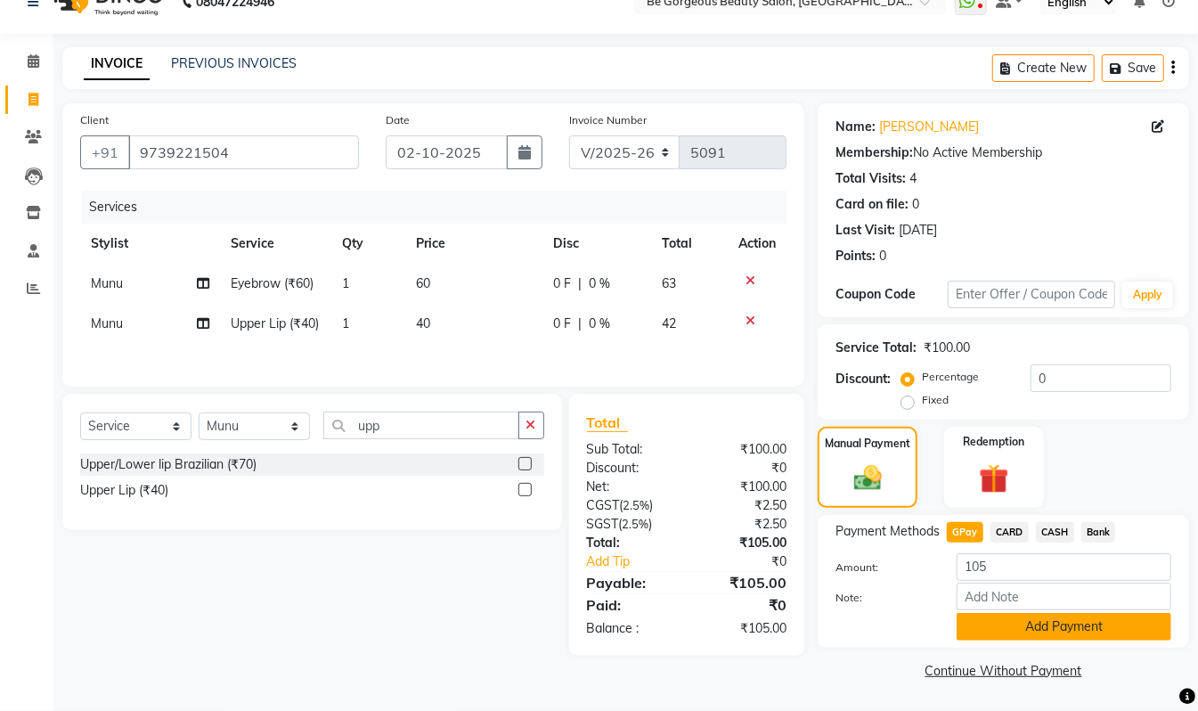
click at [1099, 625] on button "Add Payment" at bounding box center [1064, 627] width 215 height 28
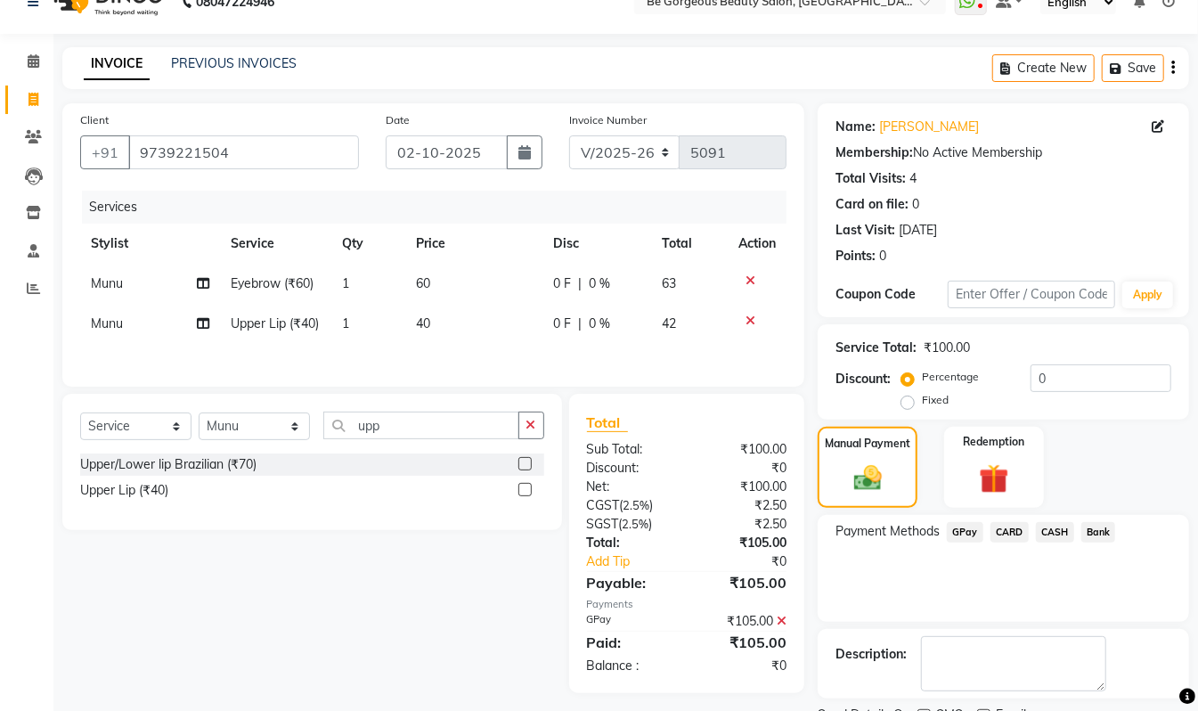
scroll to position [105, 0]
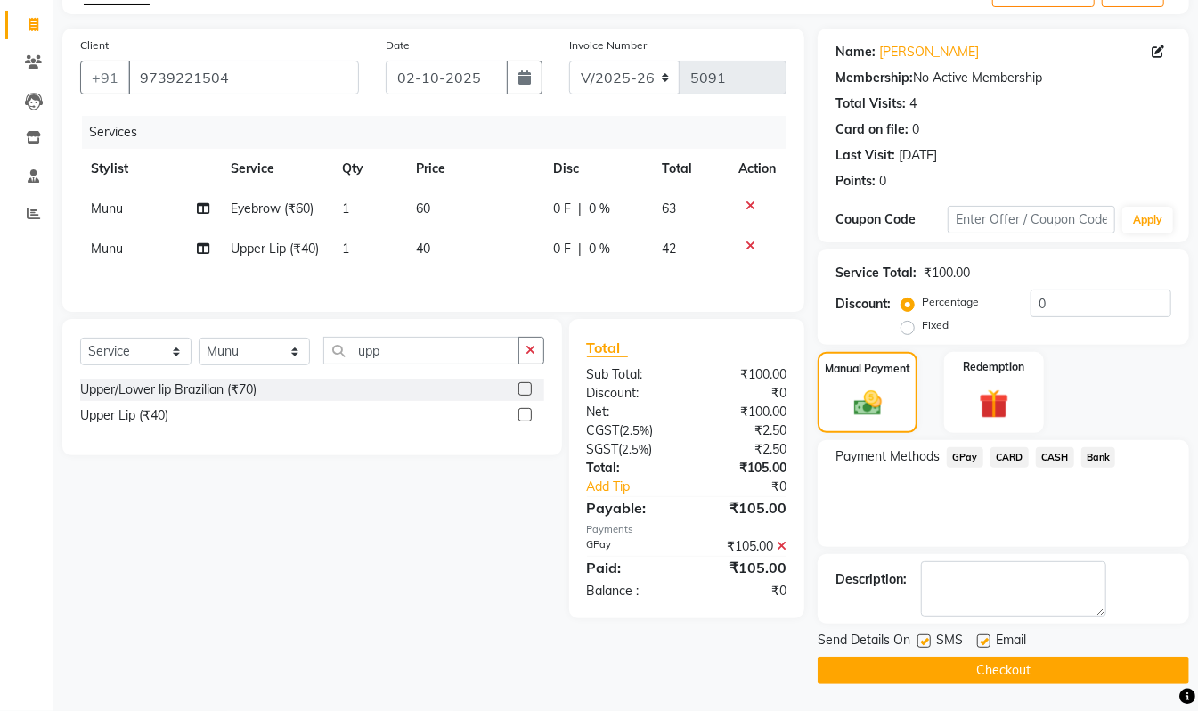
click at [1113, 671] on button "Checkout" at bounding box center [1004, 671] width 372 height 28
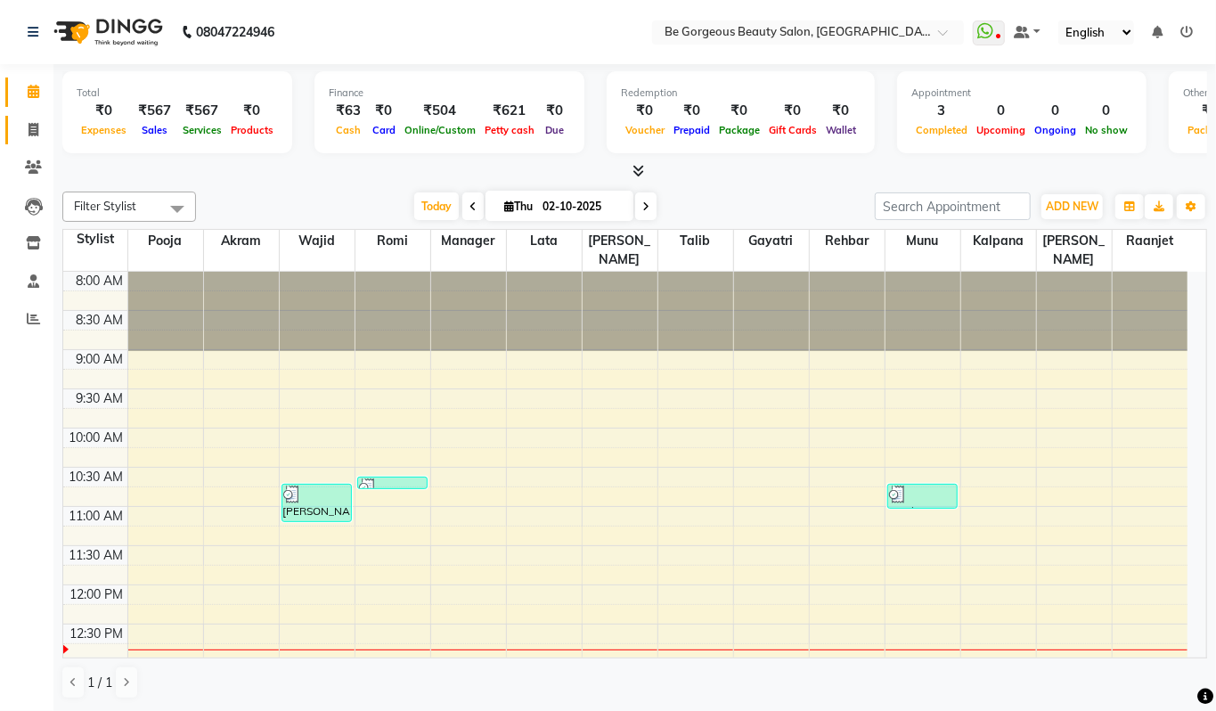
click at [36, 134] on icon at bounding box center [34, 129] width 10 height 13
select select "5405"
select select "service"
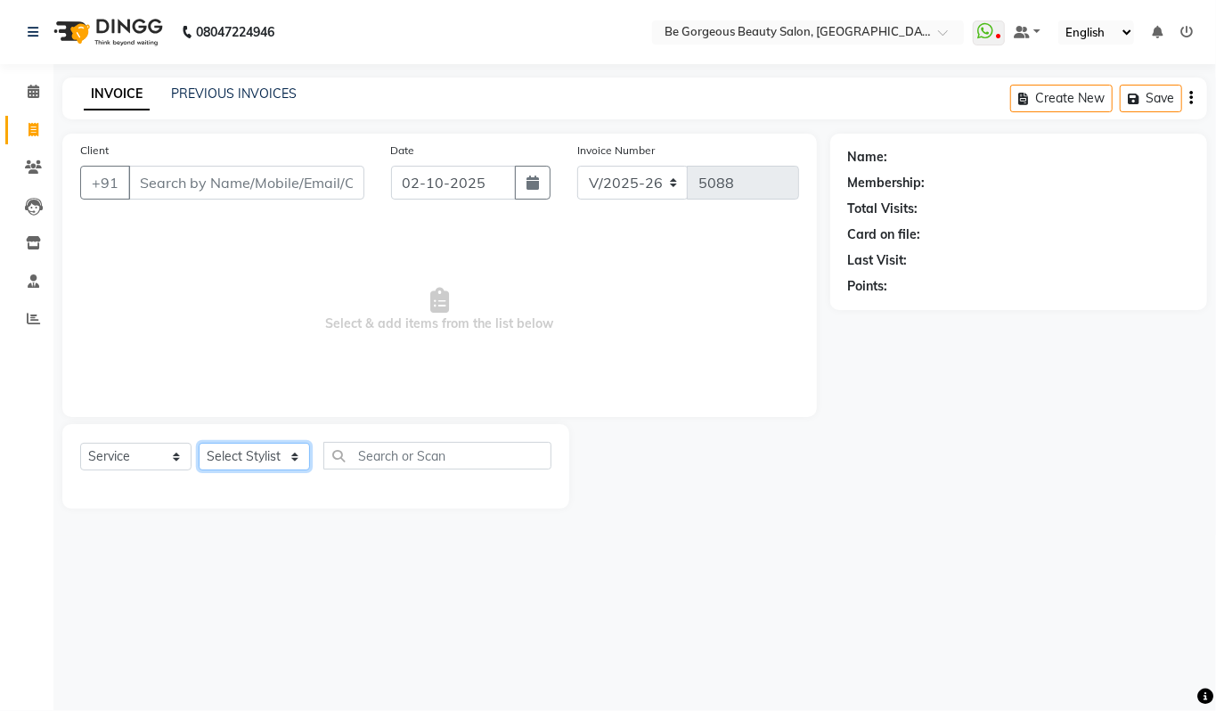
click at [244, 463] on select "Select Stylist [PERSON_NAME] [PERSON_NAME] Manager Munu [PERSON_NAME] Rehbar [P…" at bounding box center [254, 457] width 111 height 28
select select "90706"
click at [199, 443] on select "Select Stylist [PERSON_NAME] [PERSON_NAME] Manager Munu [PERSON_NAME] Rehbar [P…" at bounding box center [254, 457] width 111 height 28
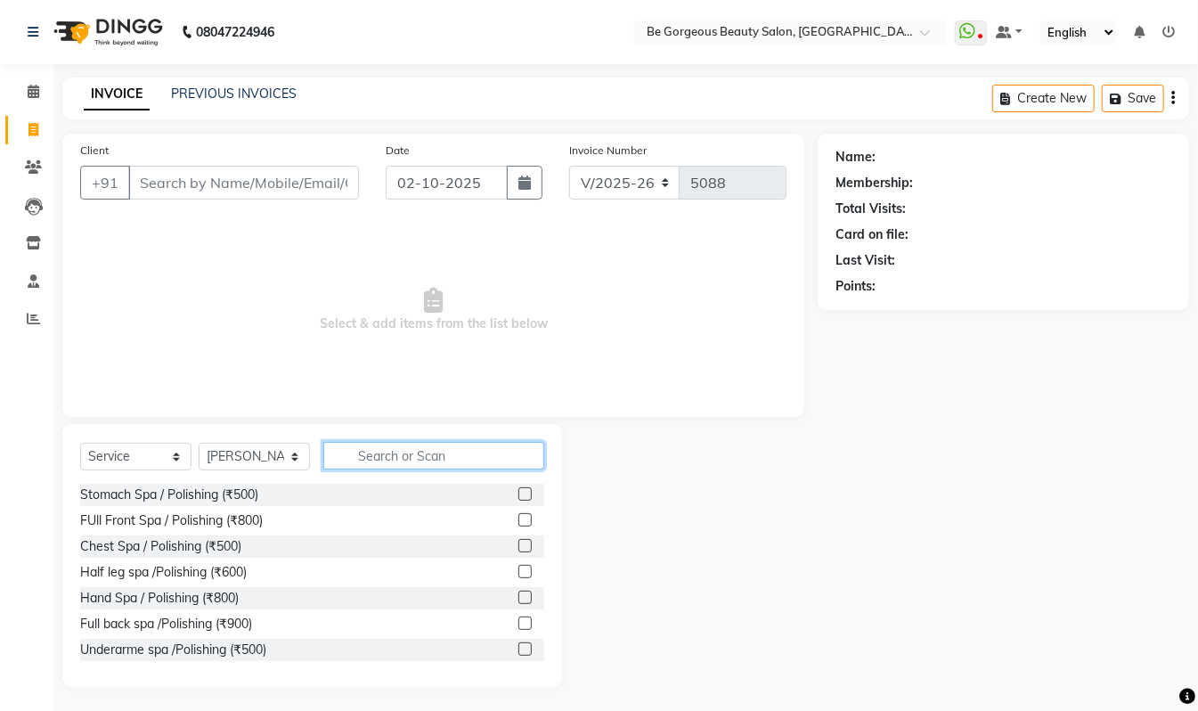
click at [399, 451] on input "text" at bounding box center [433, 456] width 221 height 28
type input "man cu"
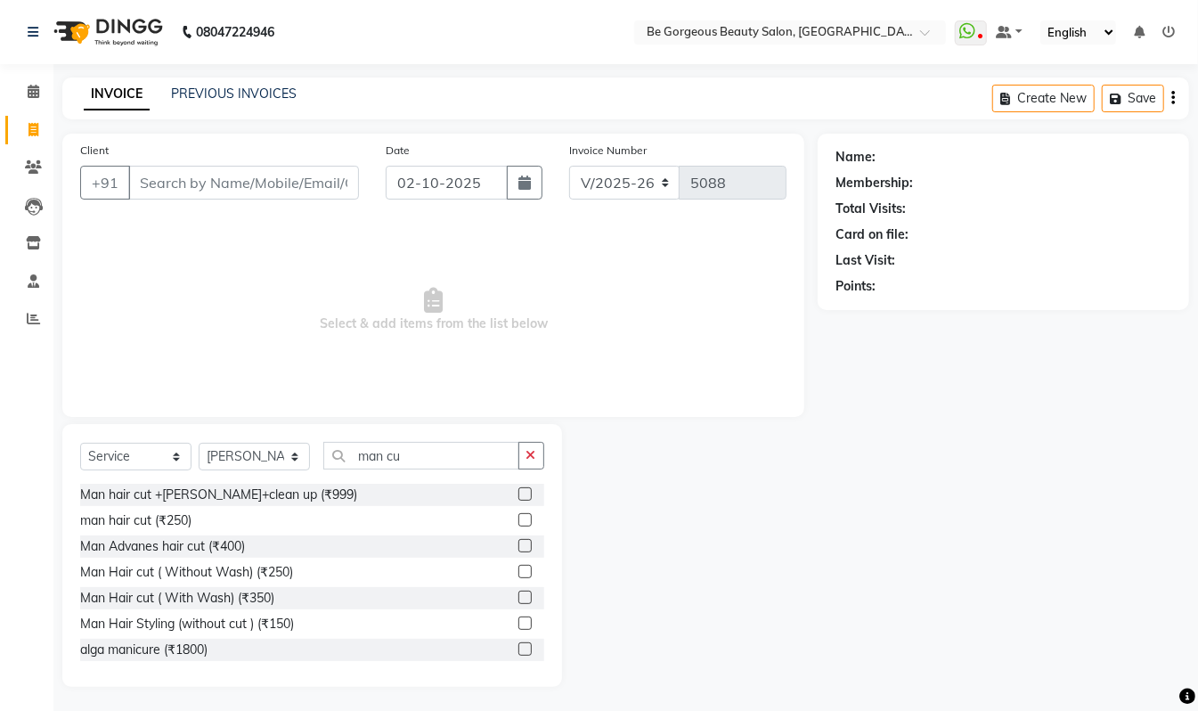
click at [519, 524] on label at bounding box center [525, 519] width 13 height 13
click at [519, 524] on input "checkbox" at bounding box center [525, 521] width 12 height 12
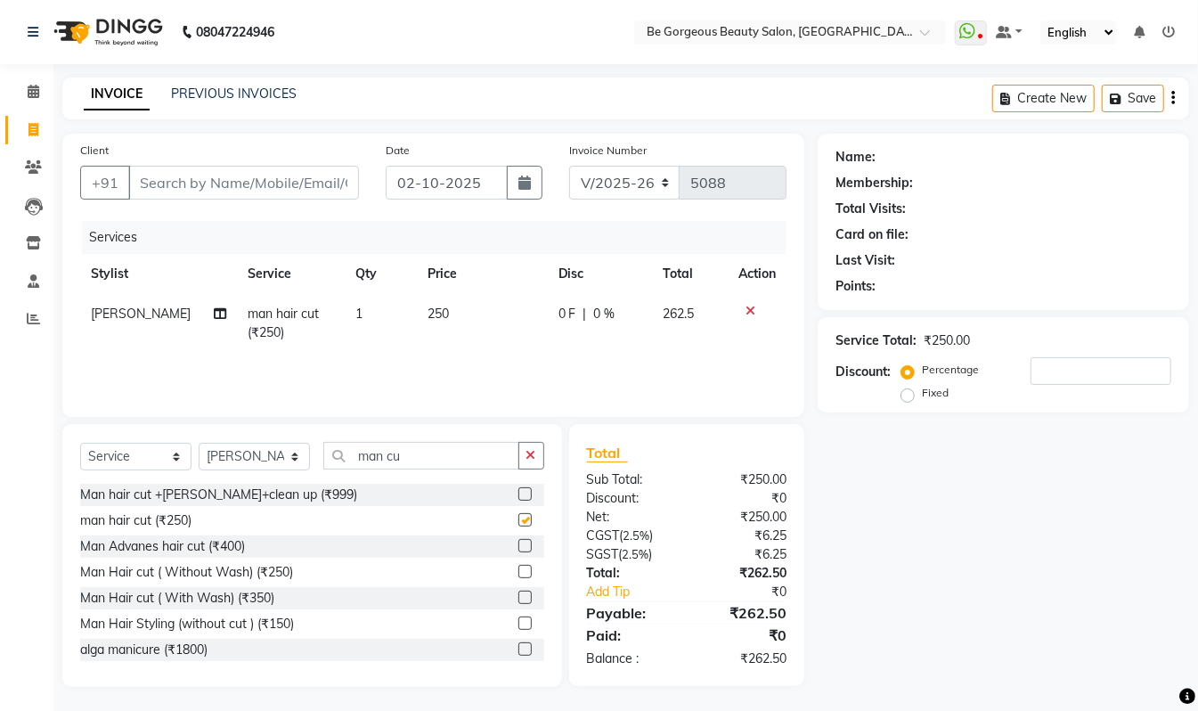
checkbox input "false"
click at [424, 453] on input "man cu" at bounding box center [421, 456] width 196 height 28
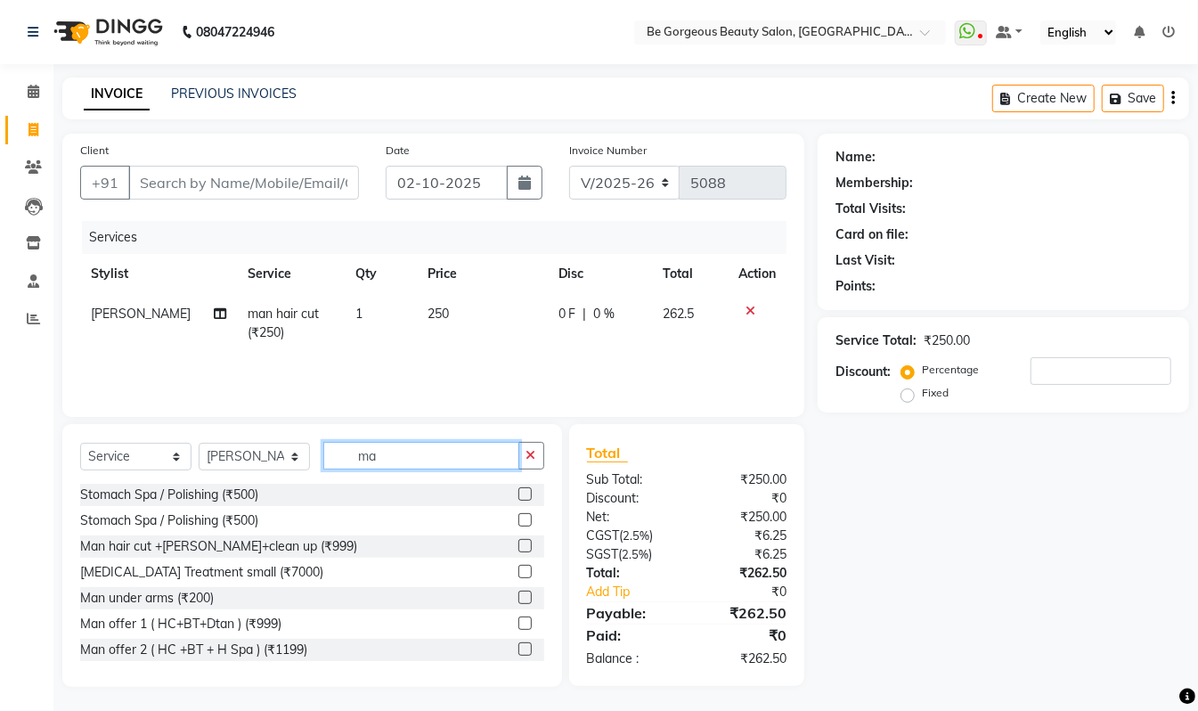
type input "m"
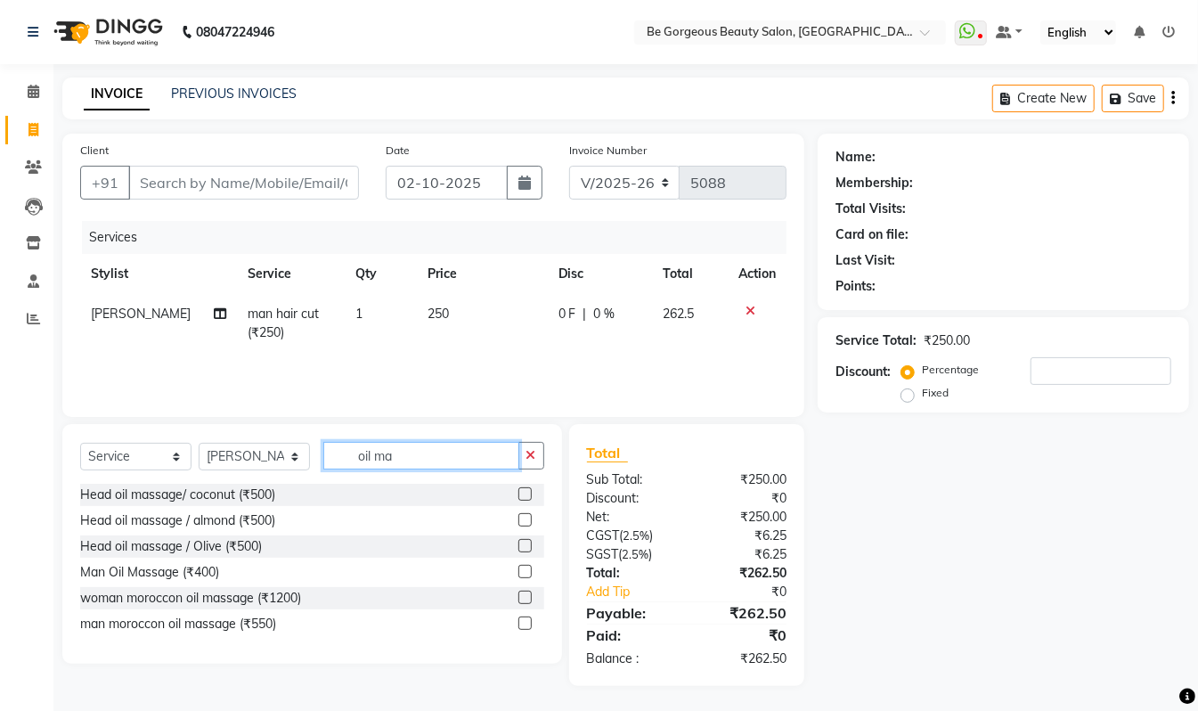
type input "oil ma"
click at [526, 570] on label at bounding box center [525, 571] width 13 height 13
click at [526, 570] on input "checkbox" at bounding box center [525, 573] width 12 height 12
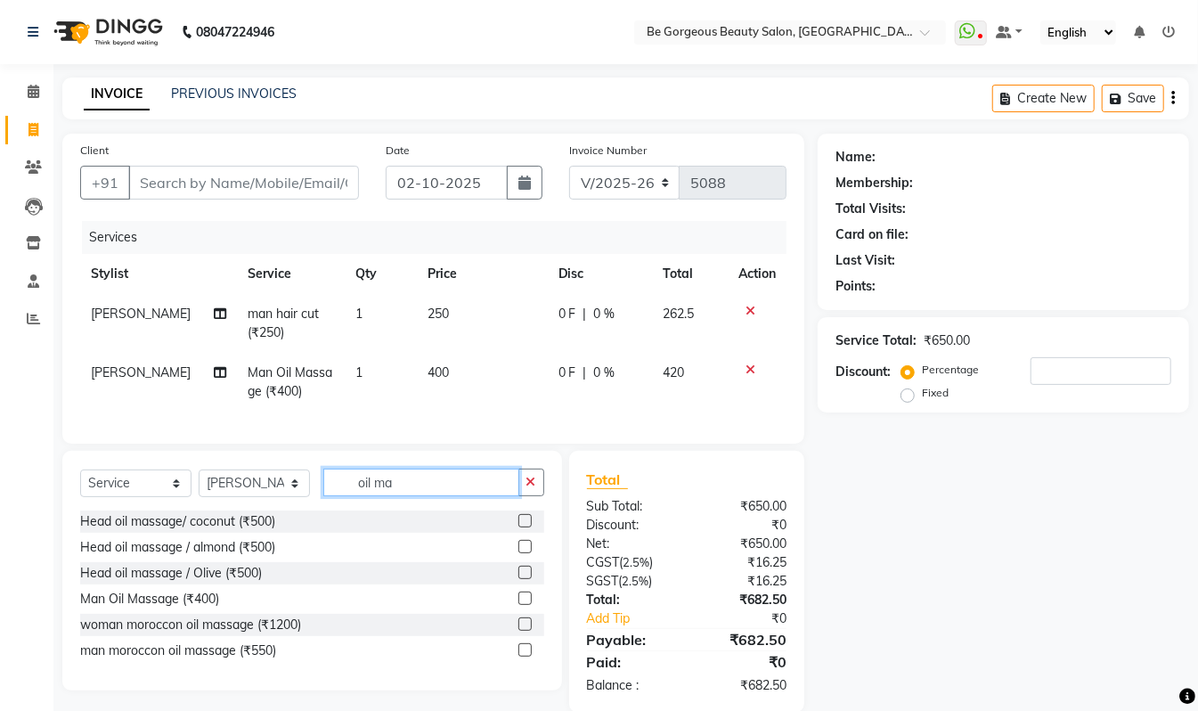
checkbox input "false"
click at [403, 490] on input "oil ma" at bounding box center [421, 483] width 196 height 28
type input "o"
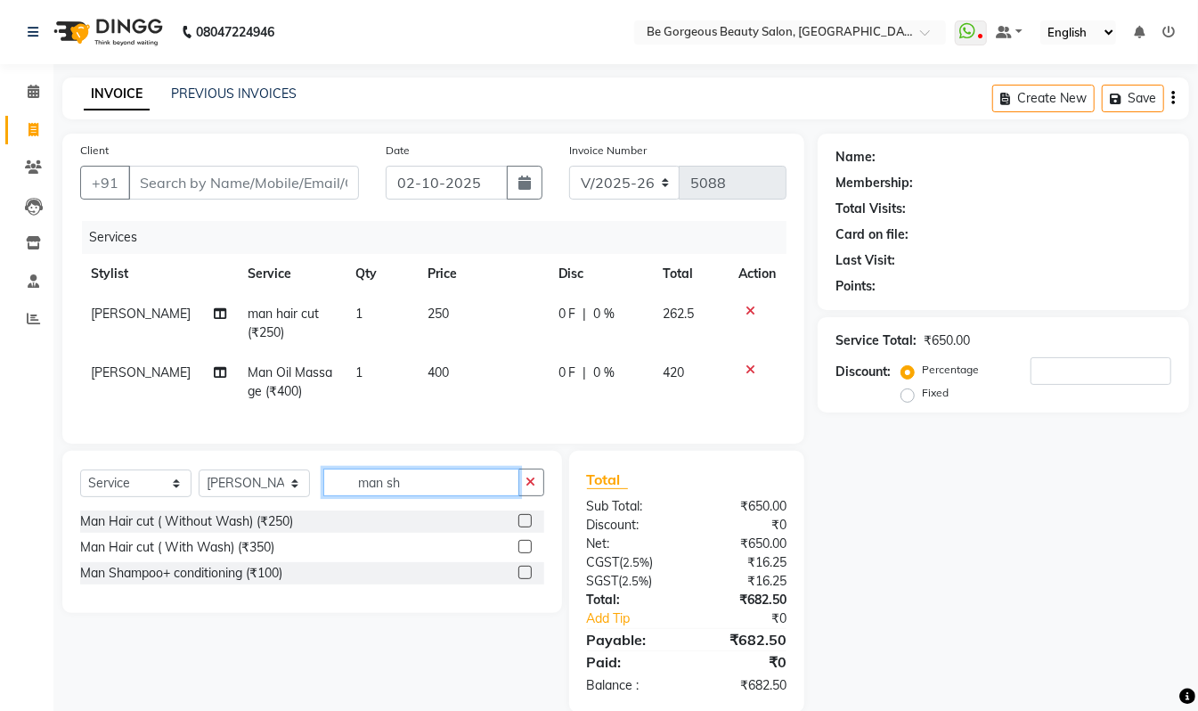
type input "man sh"
click at [525, 579] on label at bounding box center [525, 572] width 13 height 13
click at [525, 579] on input "checkbox" at bounding box center [525, 574] width 12 height 12
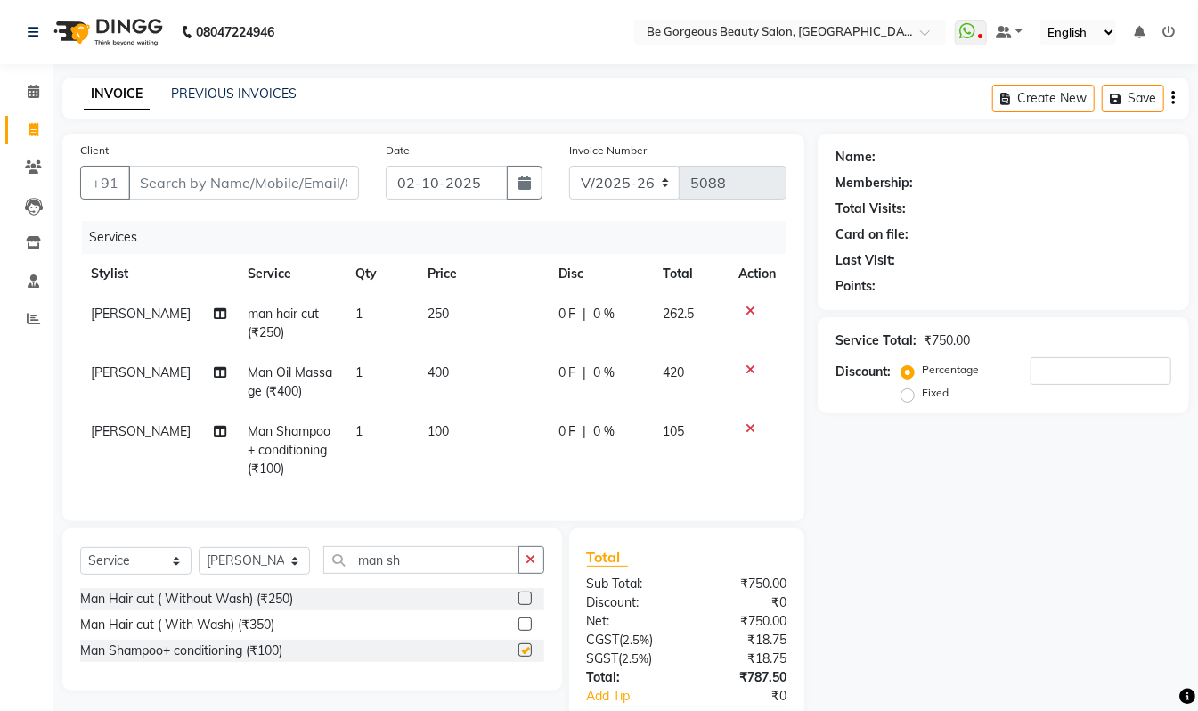
checkbox input "false"
click at [168, 185] on input "Client" at bounding box center [243, 183] width 231 height 34
type input "9"
type input "0"
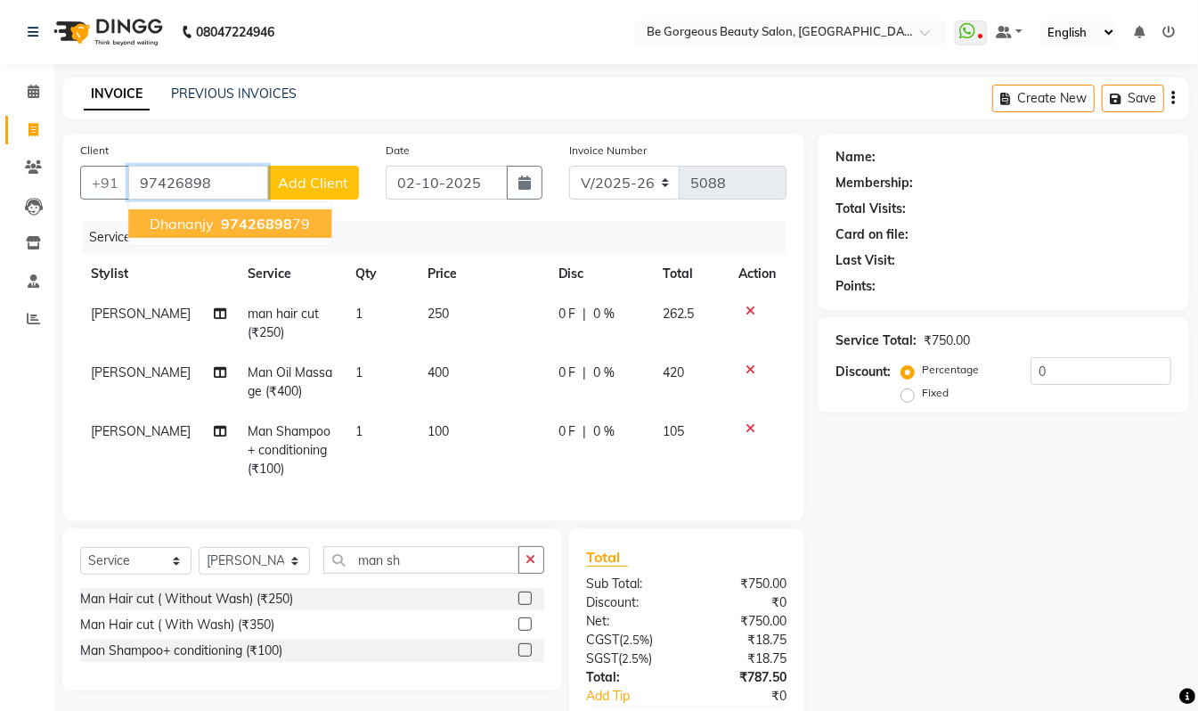
click at [230, 223] on span "97426898" at bounding box center [256, 224] width 71 height 18
type input "9742689879"
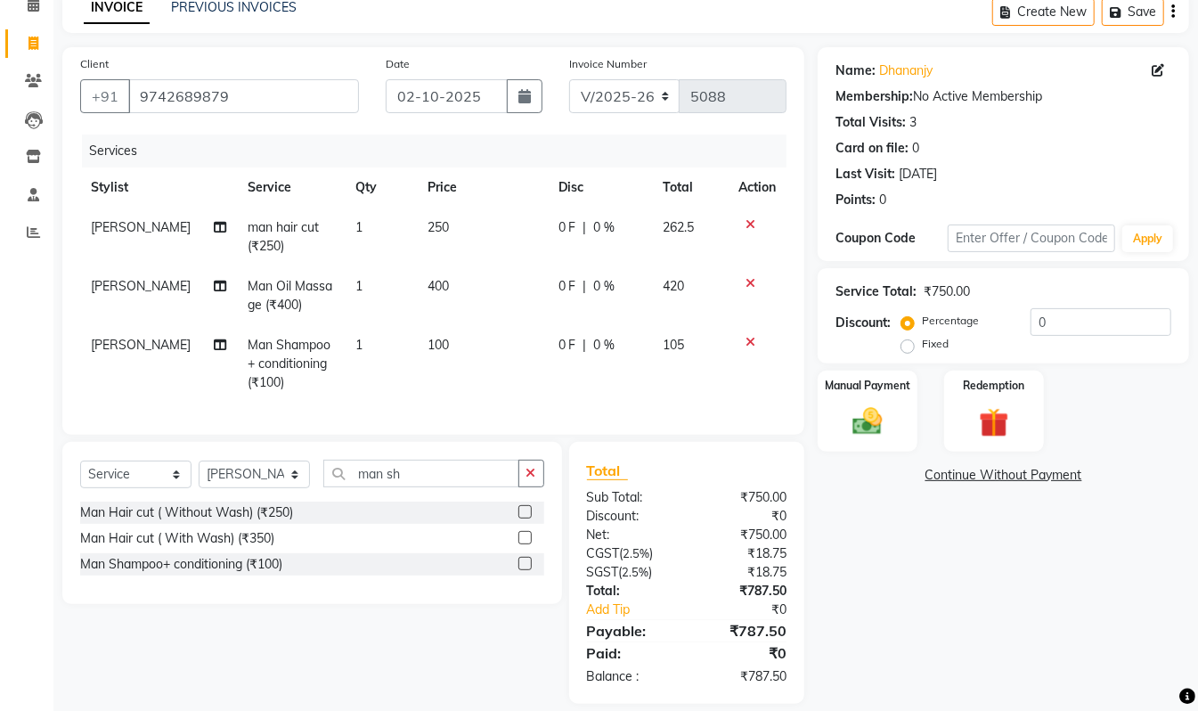
scroll to position [123, 0]
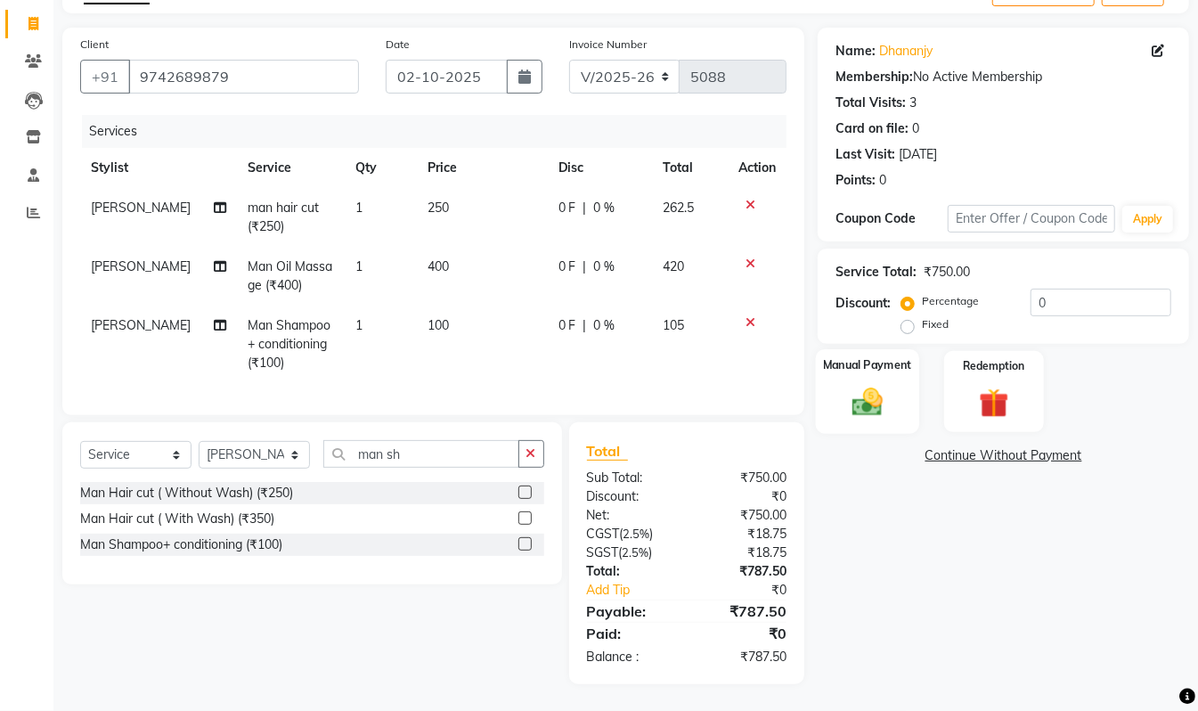
click at [885, 403] on div "Manual Payment" at bounding box center [867, 391] width 103 height 85
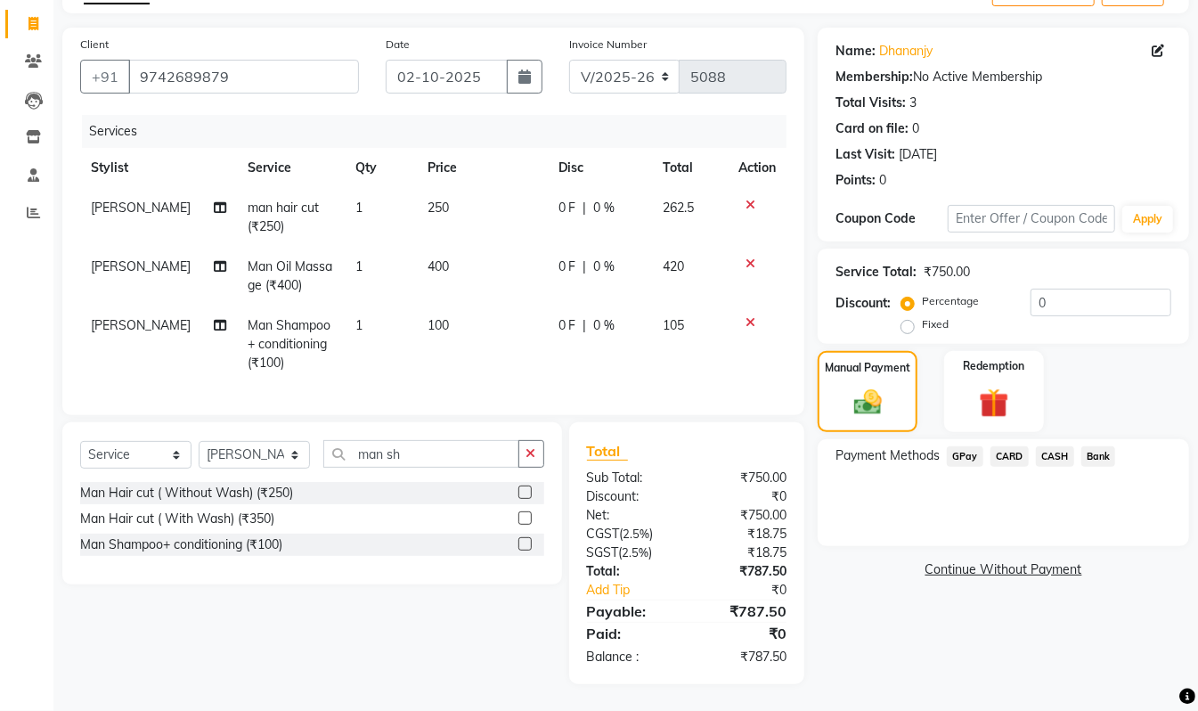
click at [1017, 446] on span "CARD" at bounding box center [1010, 456] width 38 height 20
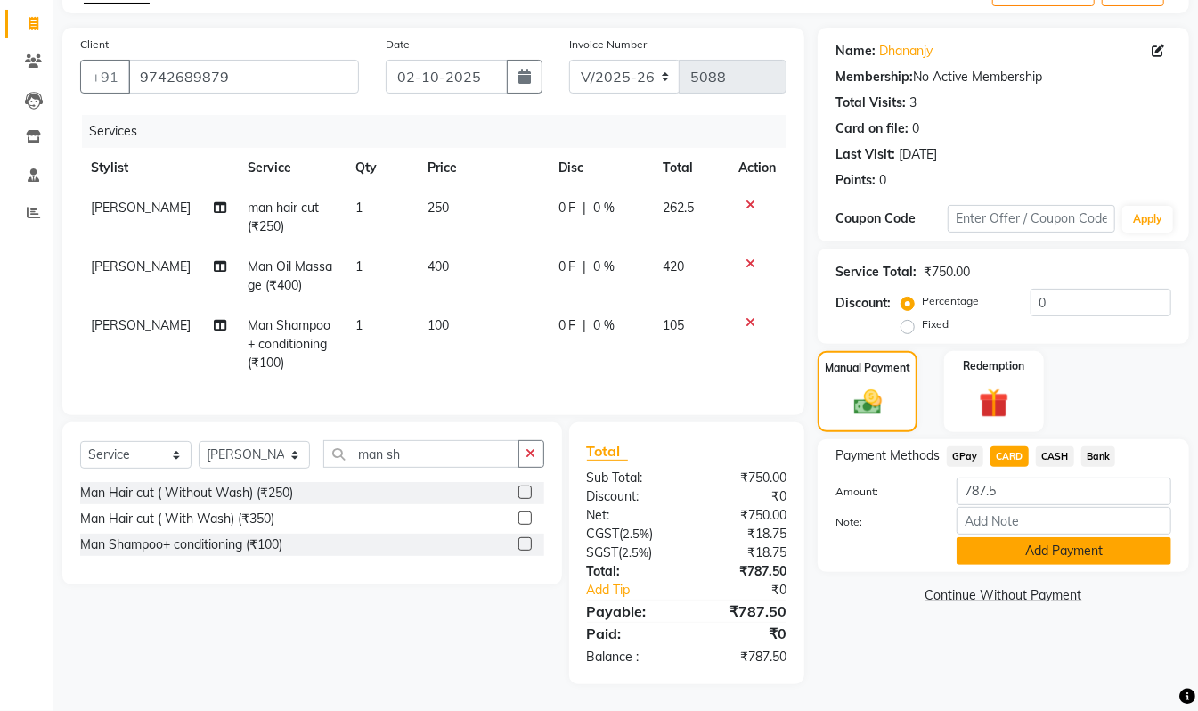
click at [1059, 539] on button "Add Payment" at bounding box center [1064, 551] width 215 height 28
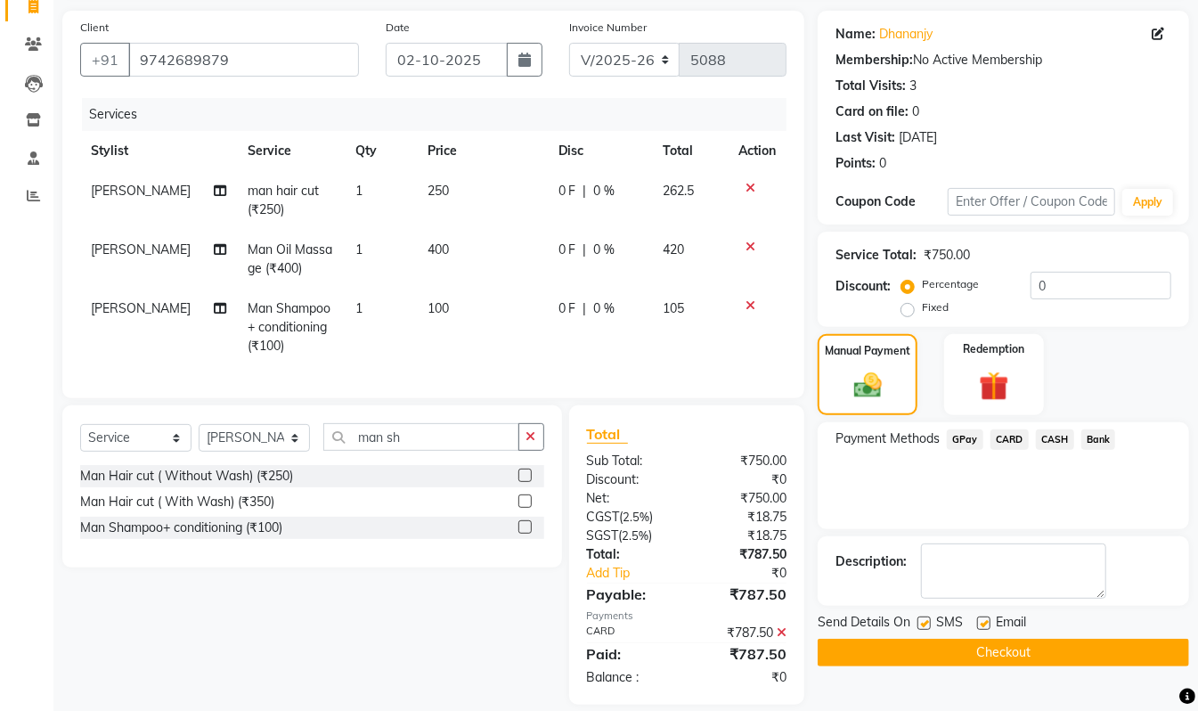
scroll to position [161, 0]
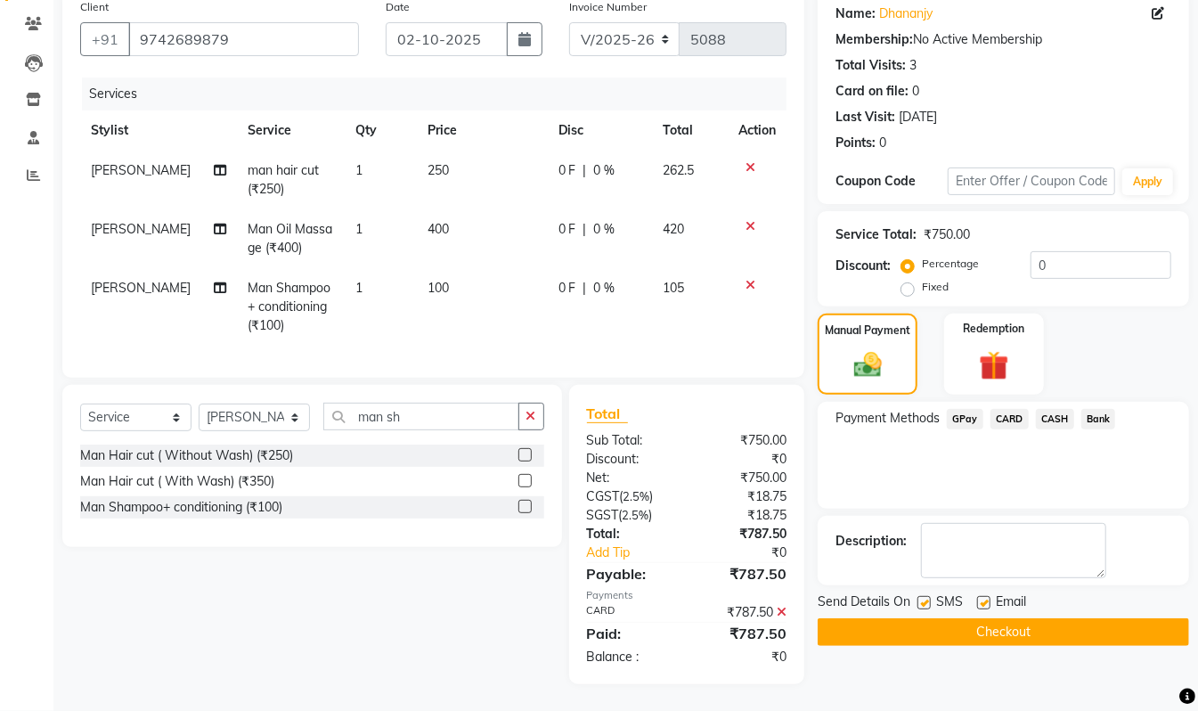
click at [1106, 620] on button "Checkout" at bounding box center [1004, 632] width 372 height 28
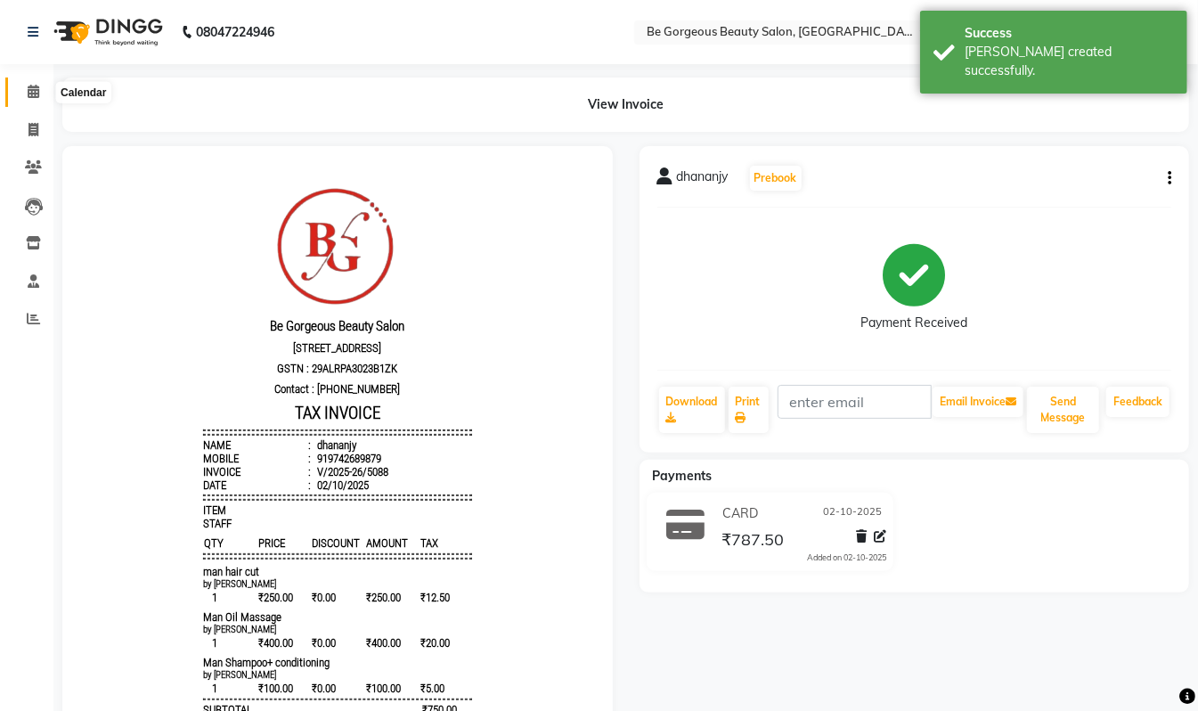
click at [36, 94] on icon at bounding box center [34, 91] width 12 height 13
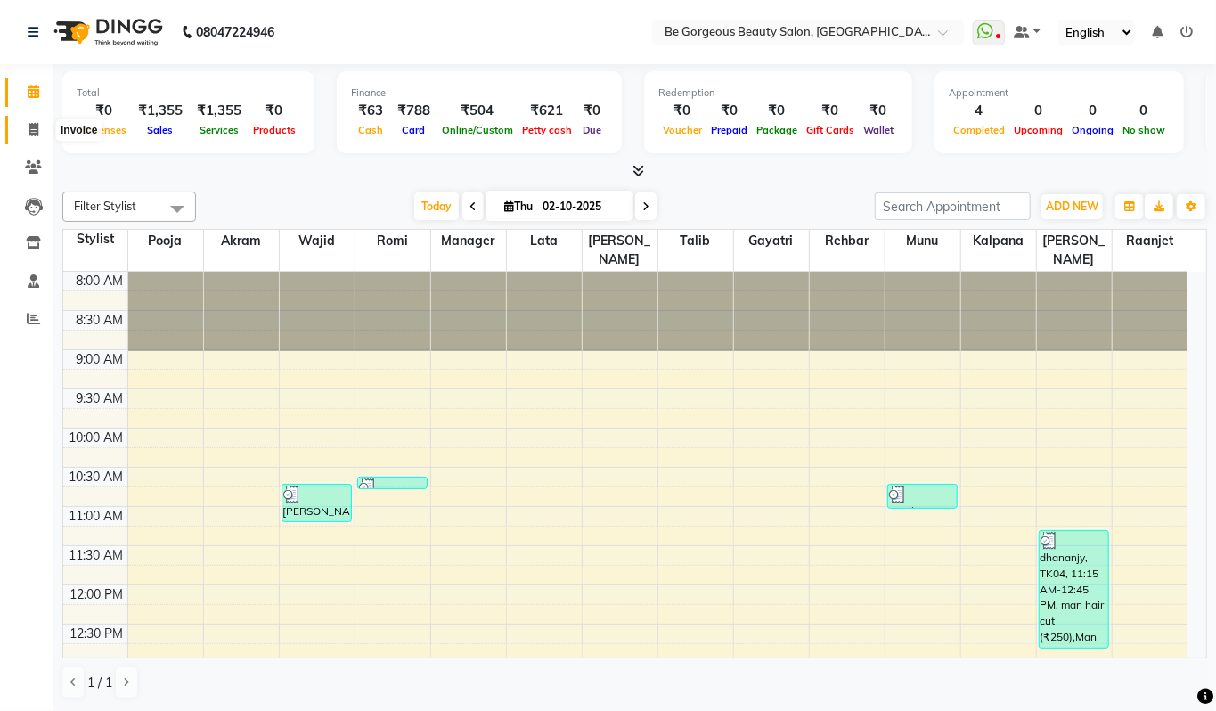
click at [34, 130] on icon at bounding box center [34, 129] width 10 height 13
select select "service"
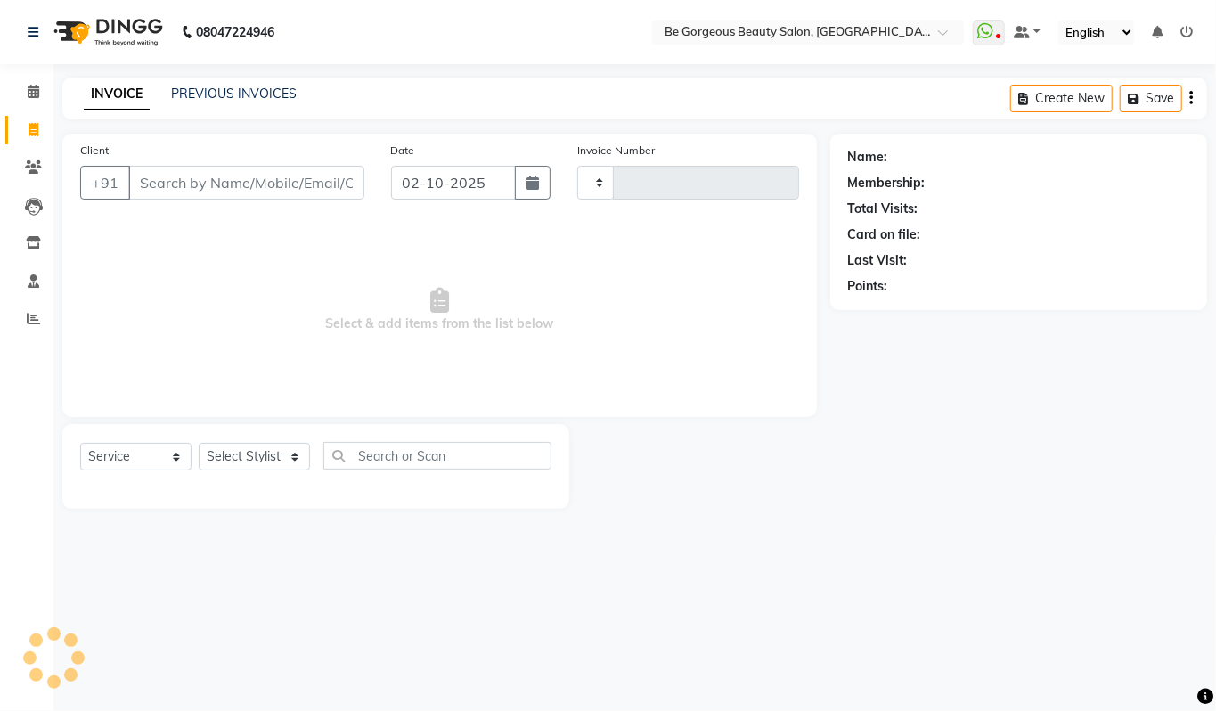
type input "5089"
select select "5405"
click at [247, 458] on select "Select Stylist Akram Anas Gayatri Kalpana lata Manager Munu Pooja Raanjet Rehba…" at bounding box center [254, 457] width 111 height 28
select select "36207"
click at [199, 443] on select "Select Stylist Akram Anas Gayatri Kalpana lata Manager Munu Pooja Raanjet Rehba…" at bounding box center [254, 457] width 111 height 28
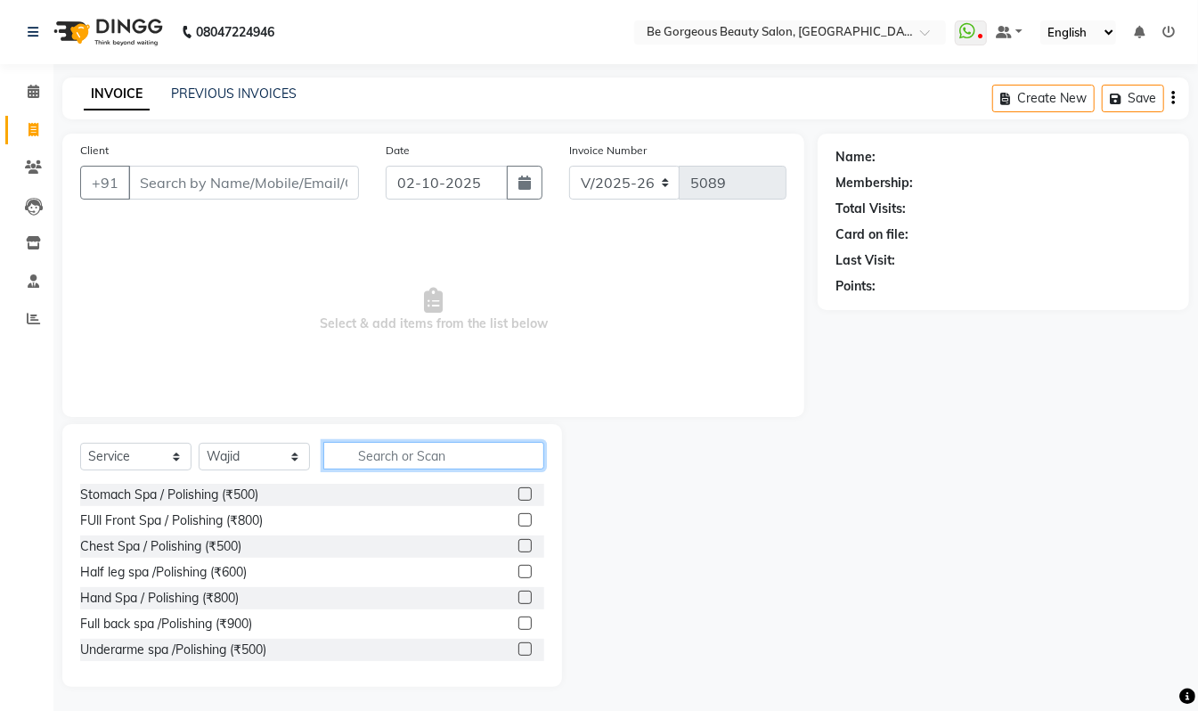
click at [362, 453] on input "text" at bounding box center [433, 456] width 221 height 28
type input "blow"
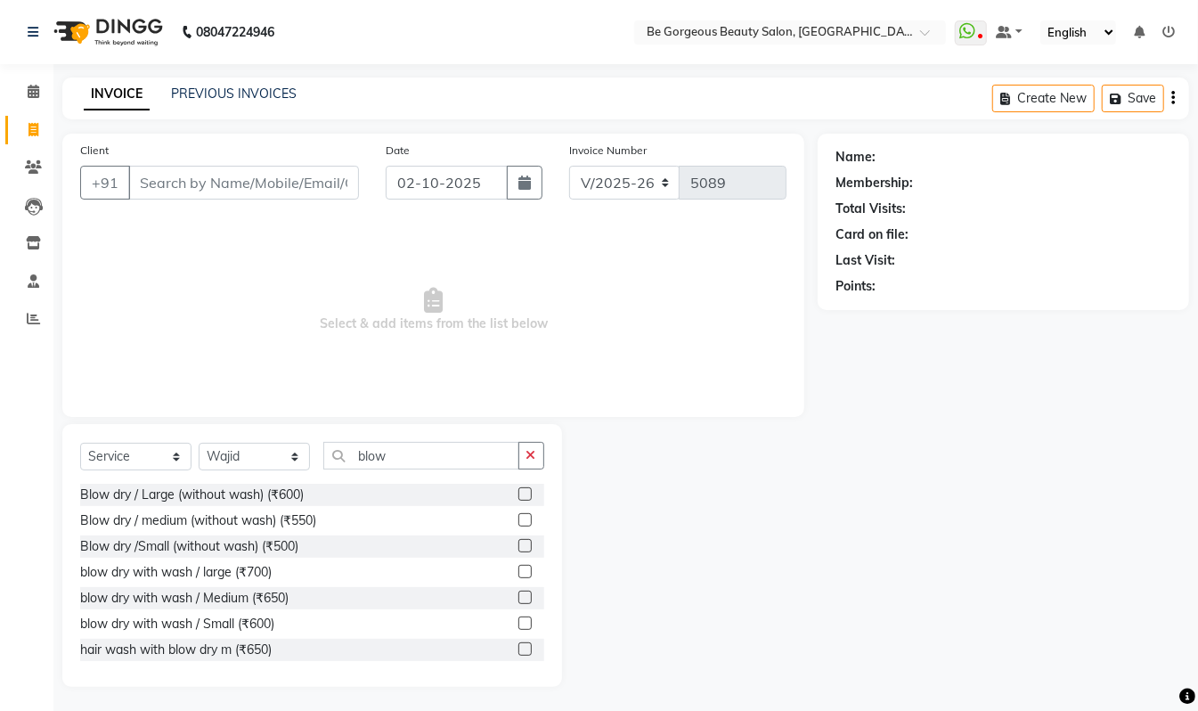
click at [519, 593] on label at bounding box center [525, 597] width 13 height 13
click at [519, 593] on input "checkbox" at bounding box center [525, 598] width 12 height 12
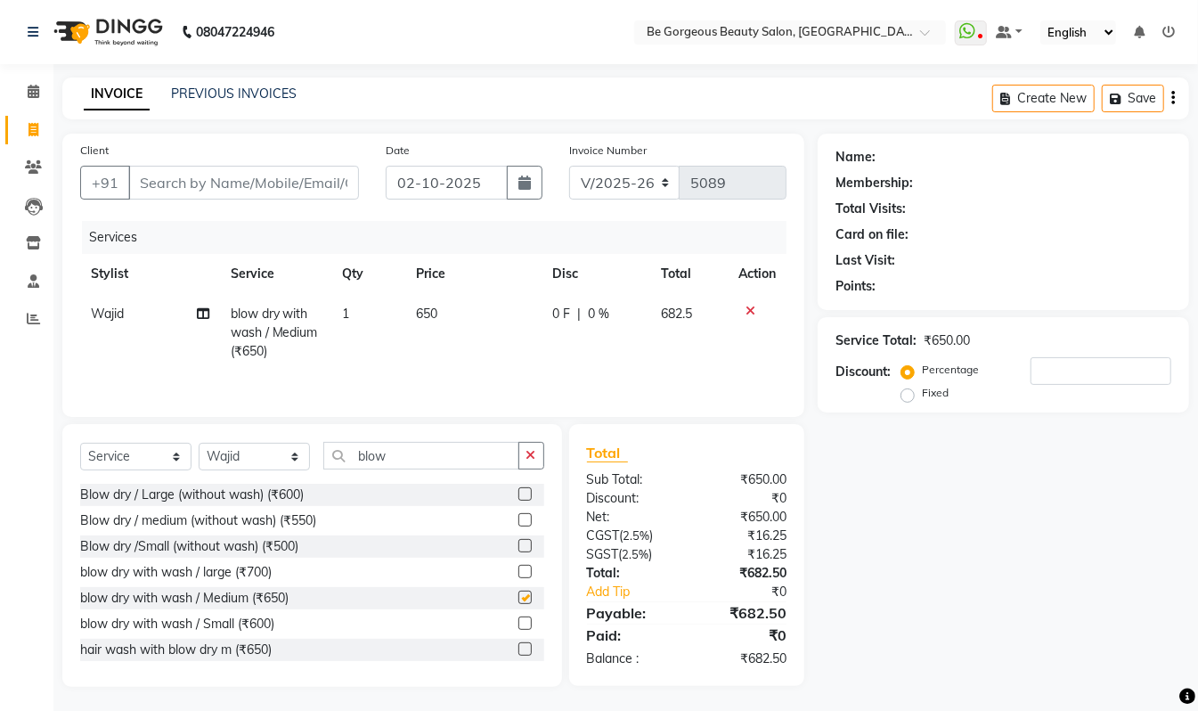
checkbox input "false"
click at [261, 465] on select "Select Stylist Akram Anas Gayatri Kalpana lata Manager Munu Pooja Raanjet Rehba…" at bounding box center [254, 457] width 111 height 28
select select "36200"
click at [199, 447] on select "Select Stylist Akram Anas Gayatri Kalpana lata Manager Munu Pooja Raanjet Rehba…" at bounding box center [254, 457] width 111 height 28
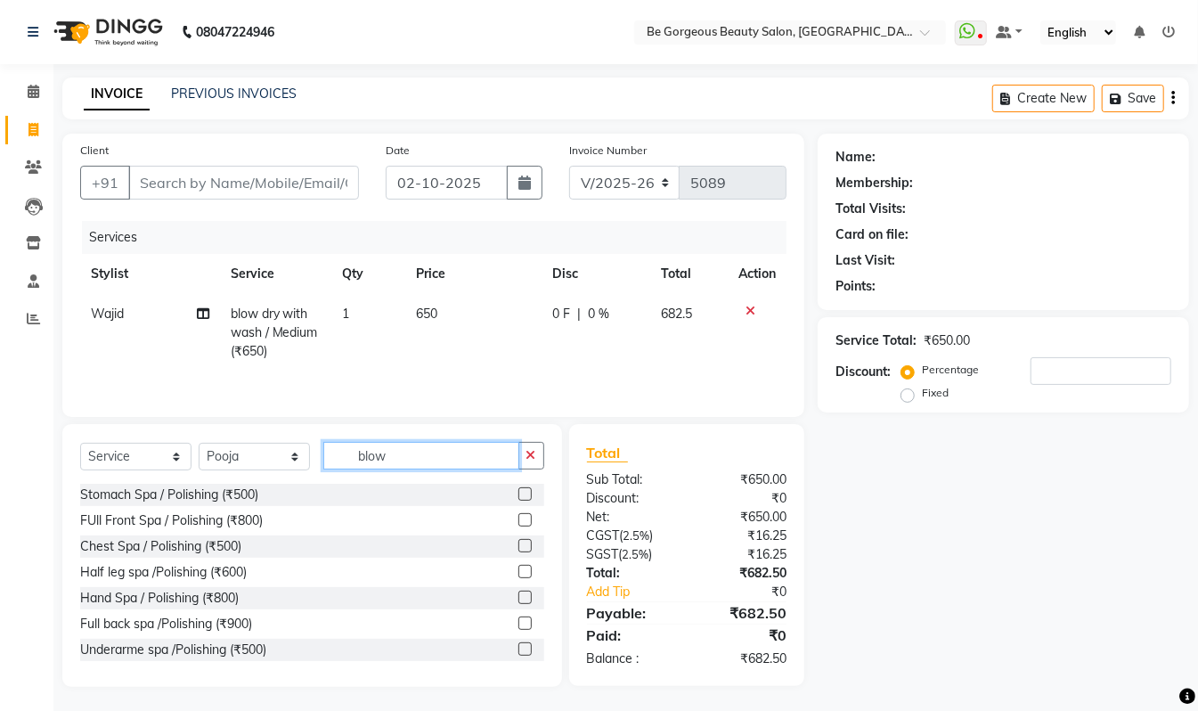
click at [407, 454] on input "blow" at bounding box center [421, 456] width 196 height 28
type input "b"
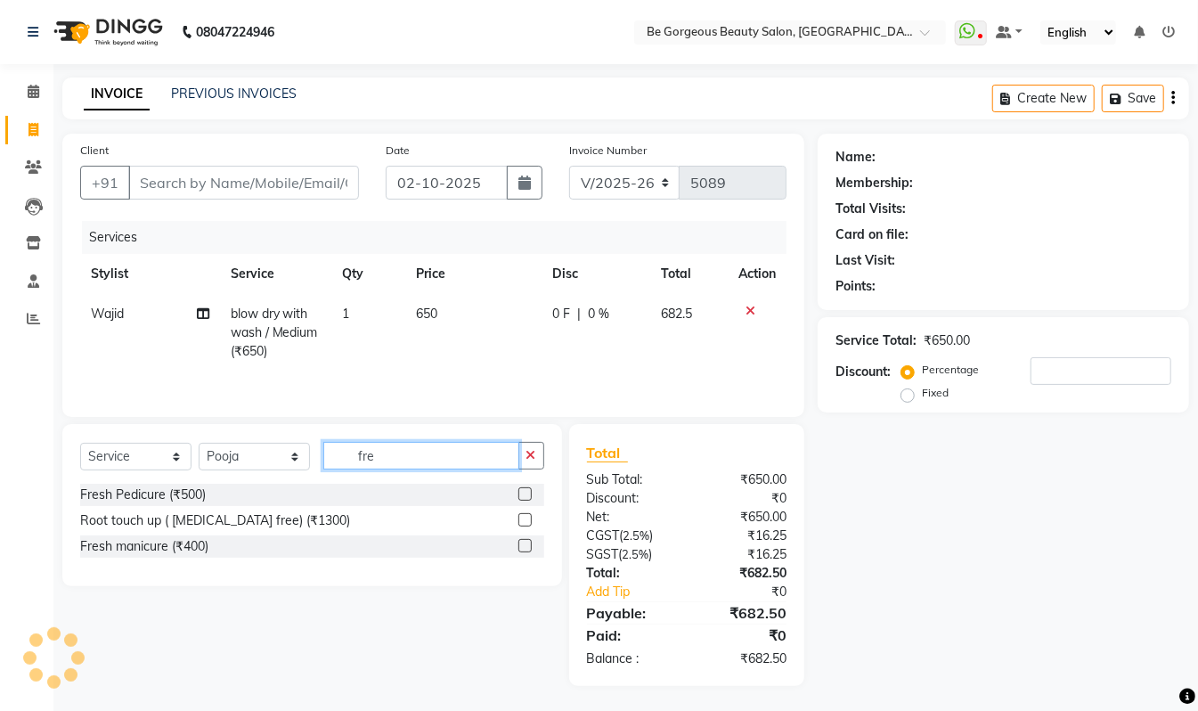
type input "fre"
click at [522, 499] on label at bounding box center [525, 493] width 13 height 13
click at [522, 499] on input "checkbox" at bounding box center [525, 495] width 12 height 12
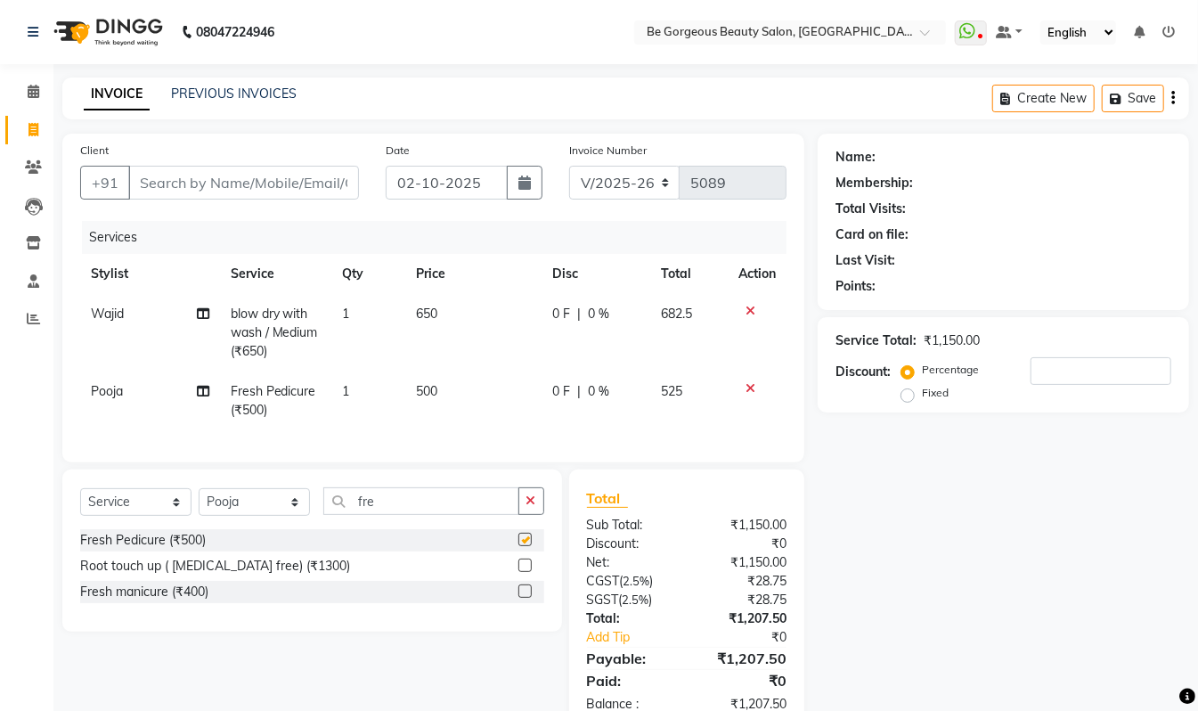
checkbox input "false"
click at [246, 516] on select "Select Stylist Akram Anas Gayatri Kalpana lata Manager Munu Pooja Raanjet Rehba…" at bounding box center [254, 502] width 111 height 28
select select "83189"
click at [199, 506] on select "Select Stylist Akram Anas Gayatri Kalpana lata Manager Munu Pooja Raanjet Rehba…" at bounding box center [254, 502] width 111 height 28
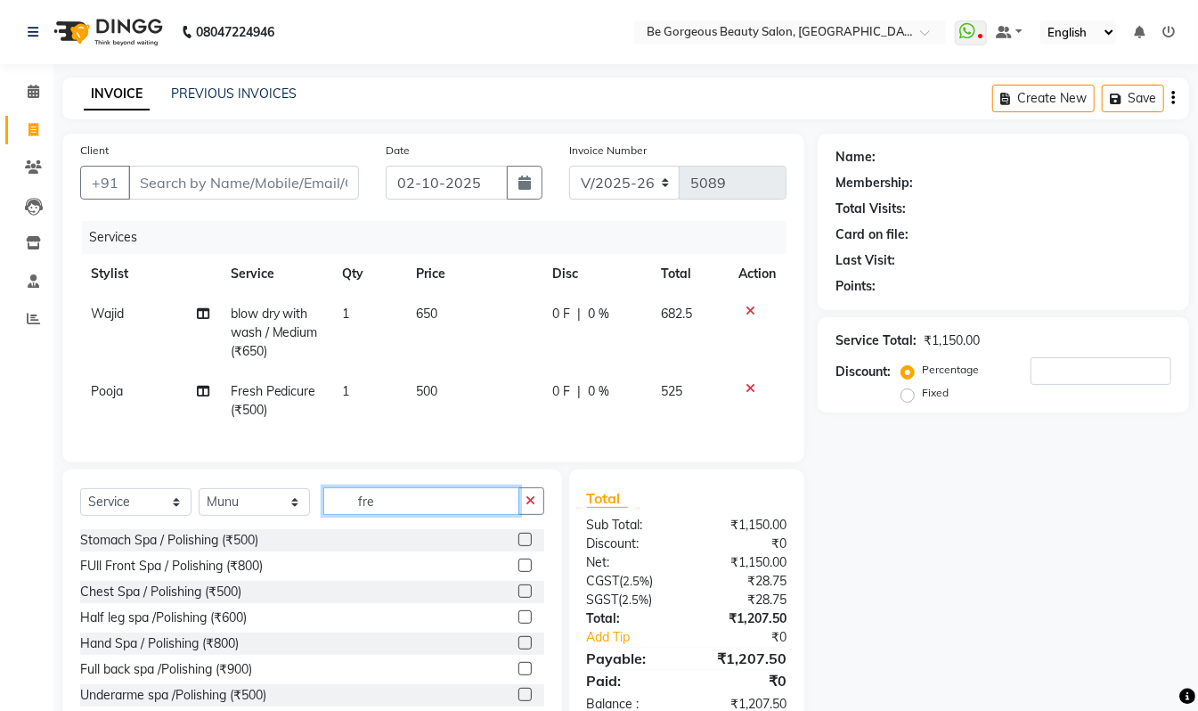
click at [386, 514] on input "fre" at bounding box center [421, 501] width 196 height 28
type input "fre"
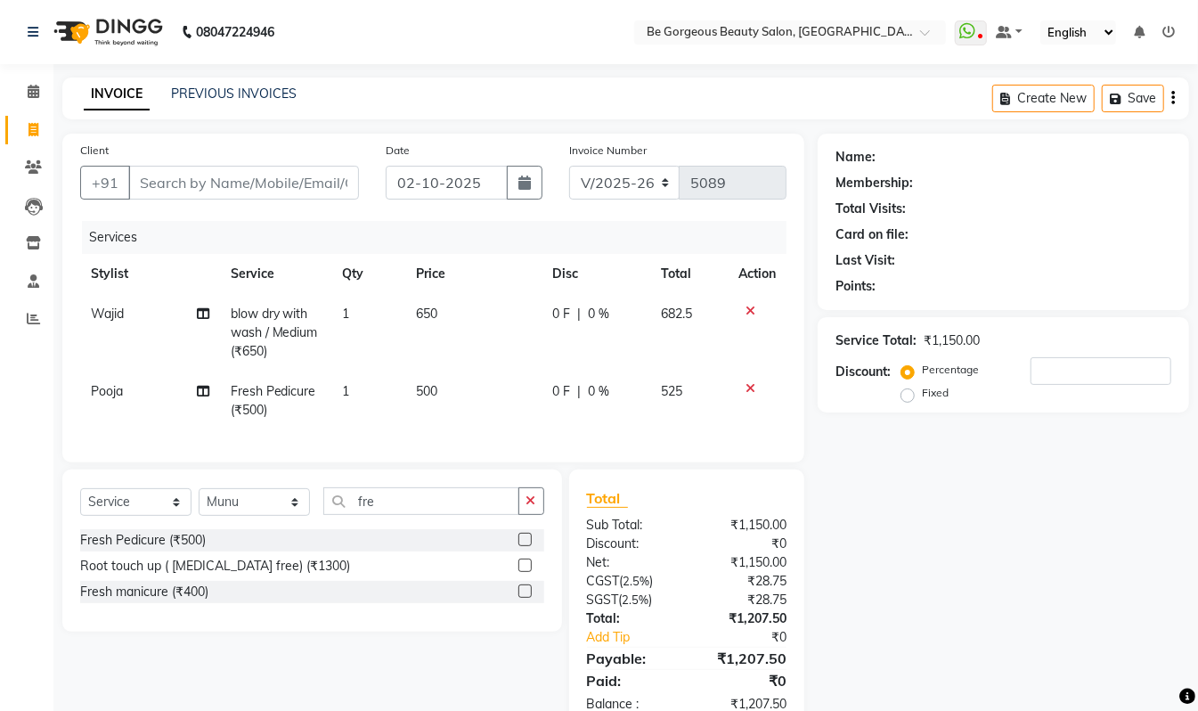
click at [527, 598] on label at bounding box center [525, 590] width 13 height 13
click at [527, 598] on input "checkbox" at bounding box center [525, 592] width 12 height 12
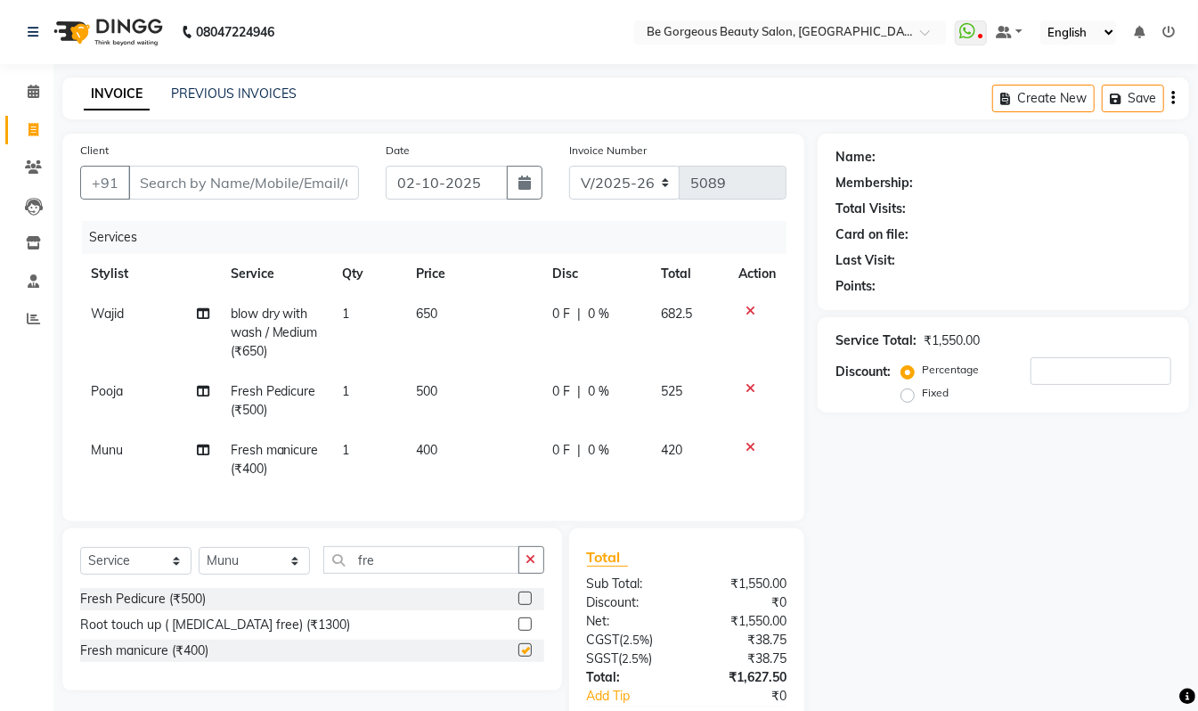
checkbox input "false"
click at [166, 179] on input "Client" at bounding box center [243, 183] width 231 height 34
type input "9"
type input "0"
type input "9035269462"
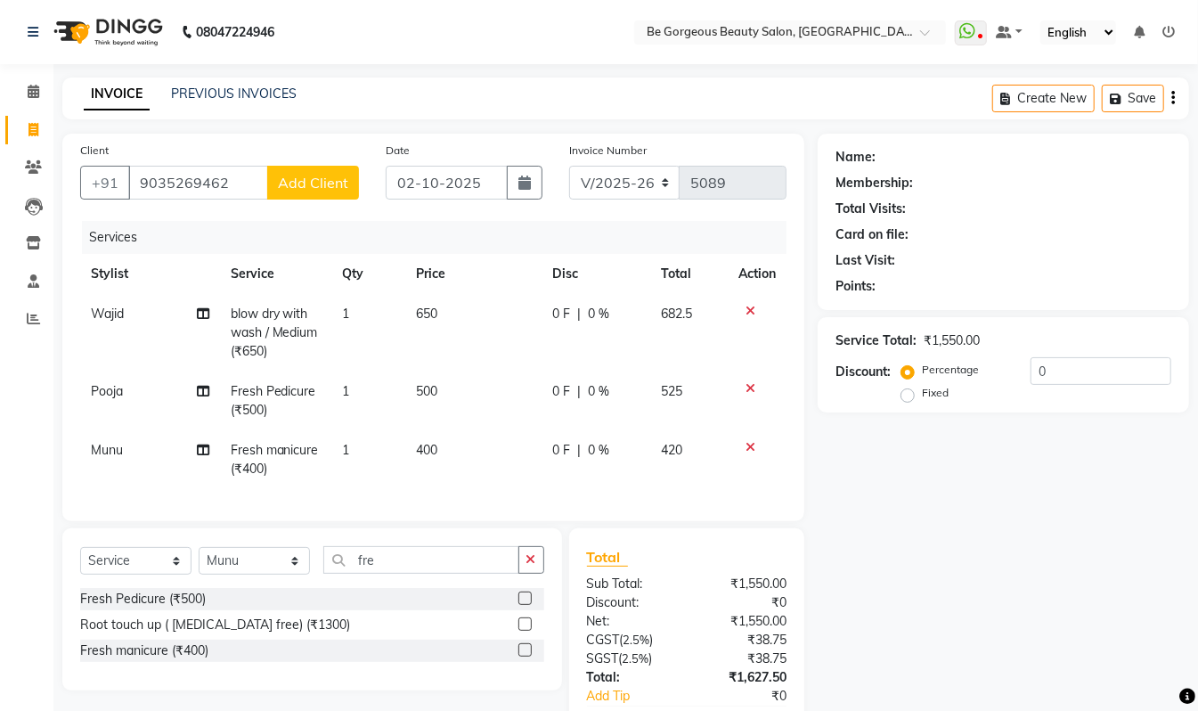
click at [297, 186] on span "Add Client" at bounding box center [313, 183] width 70 height 18
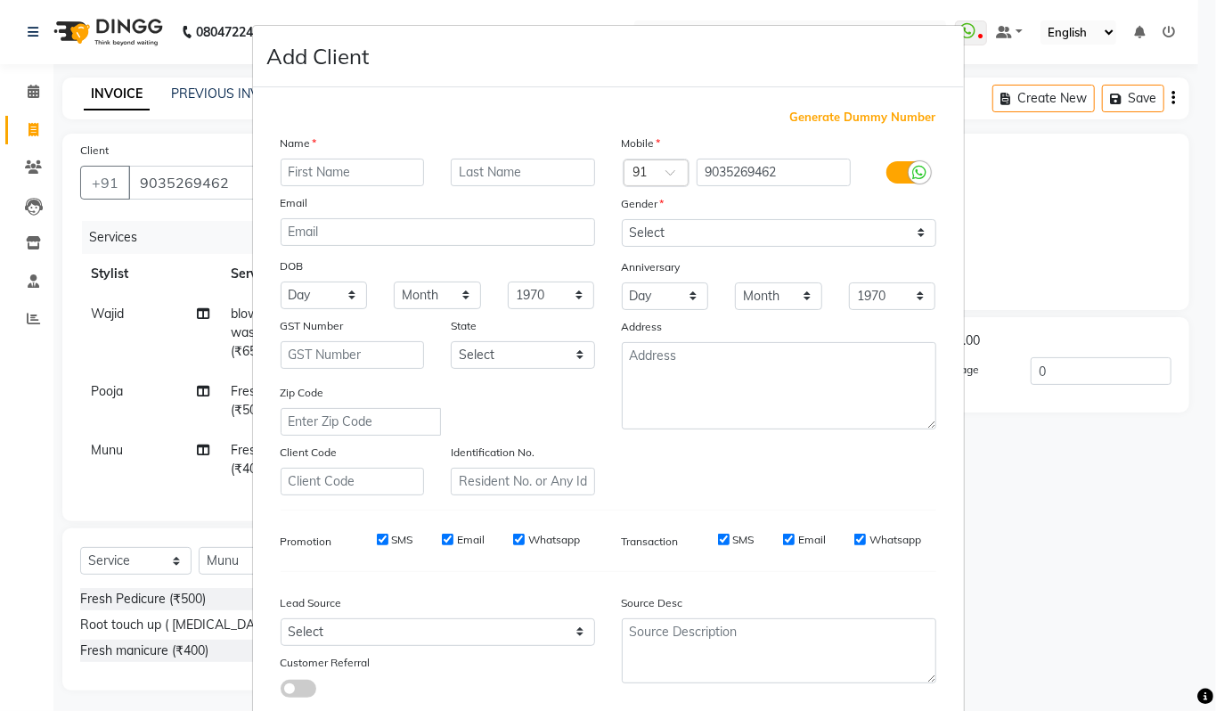
click at [301, 173] on input "text" at bounding box center [353, 173] width 144 height 28
type input "pooja"
click at [685, 236] on select "Select Male Female Other Prefer Not To Say" at bounding box center [779, 233] width 314 height 28
select select "female"
click at [622, 219] on select "Select Male Female Other Prefer Not To Say" at bounding box center [779, 233] width 314 height 28
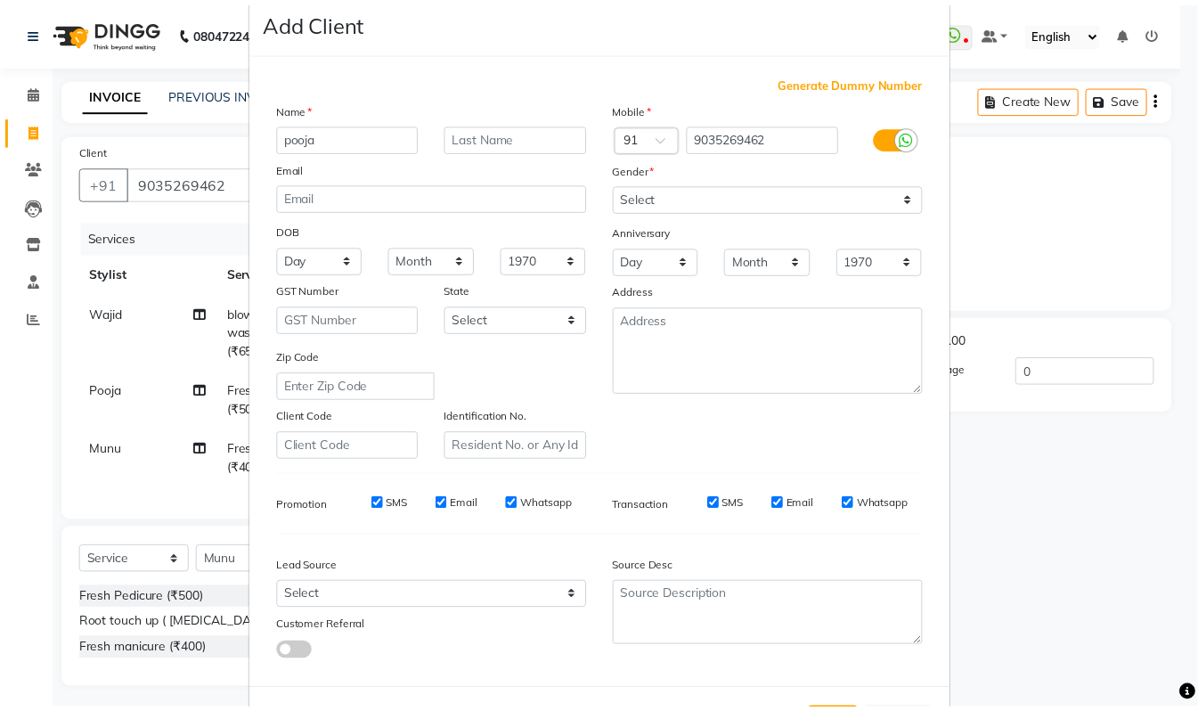
scroll to position [86, 0]
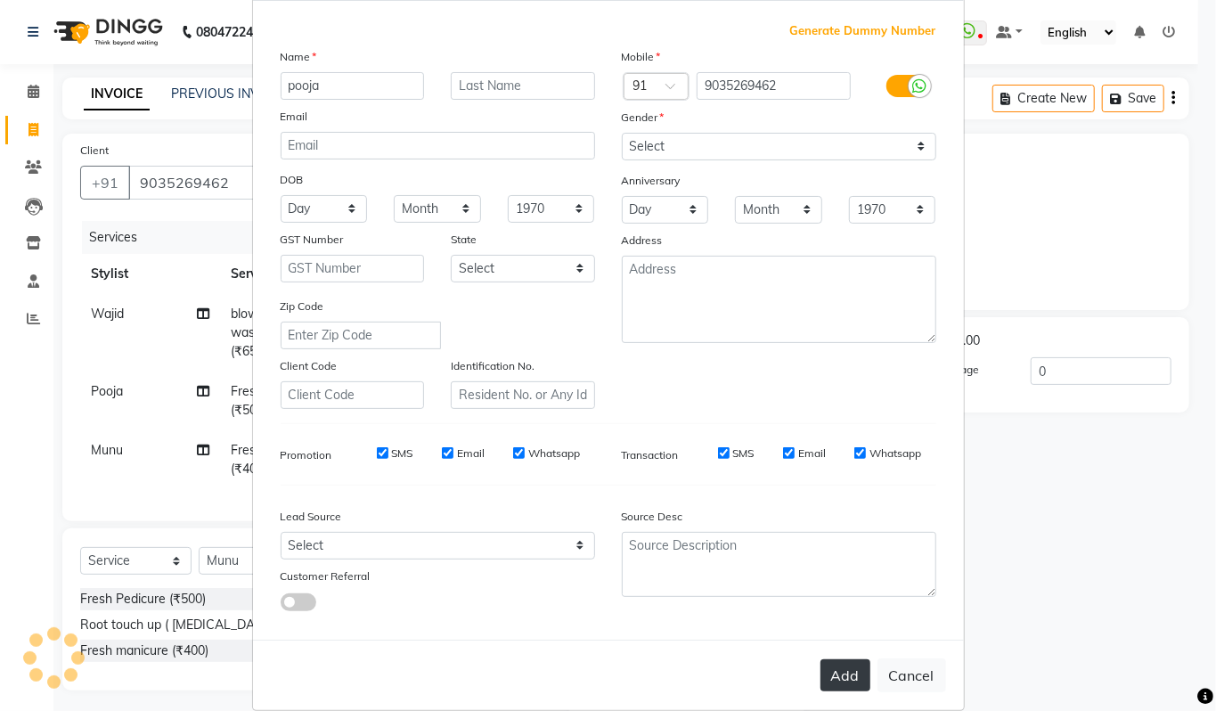
click at [841, 678] on button "Add" at bounding box center [846, 675] width 50 height 32
select select
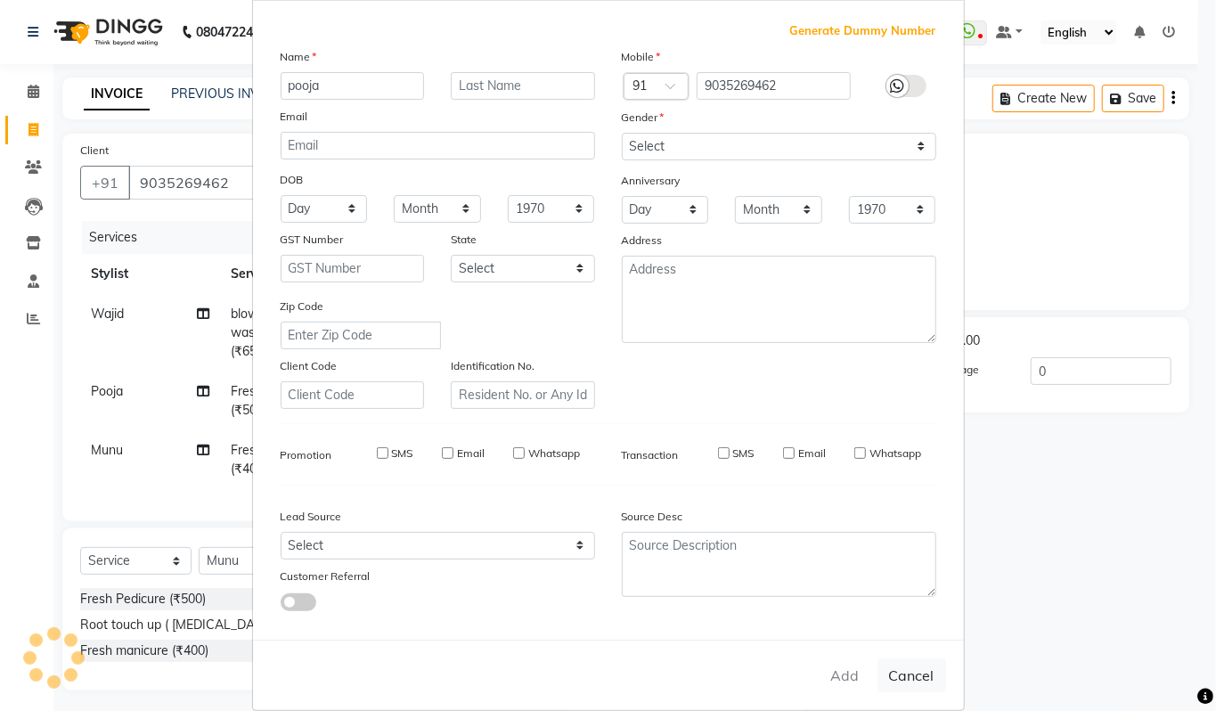
select select
checkbox input "false"
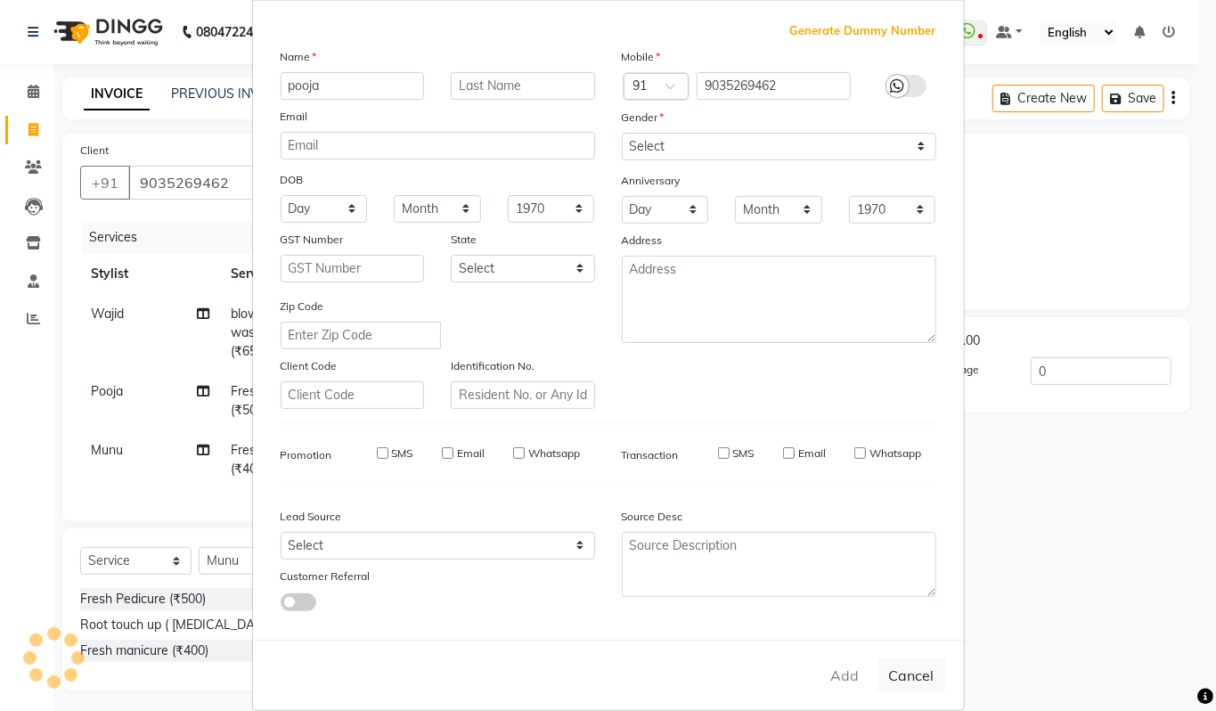
checkbox input "false"
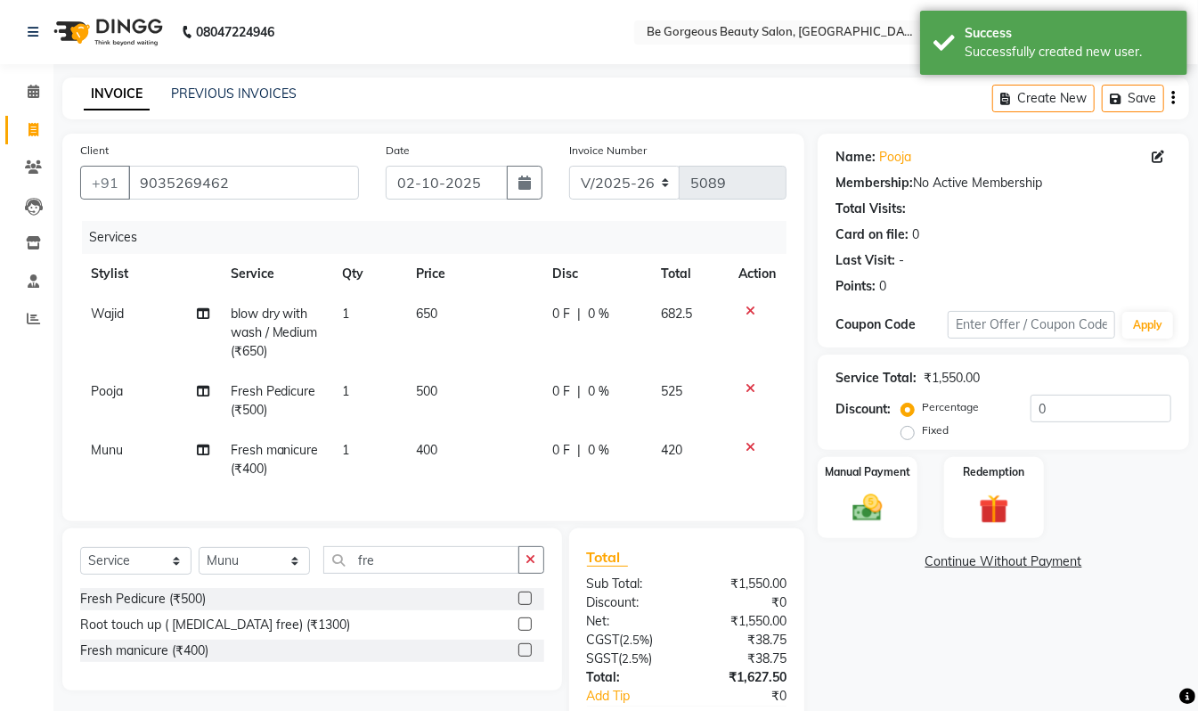
scroll to position [123, 0]
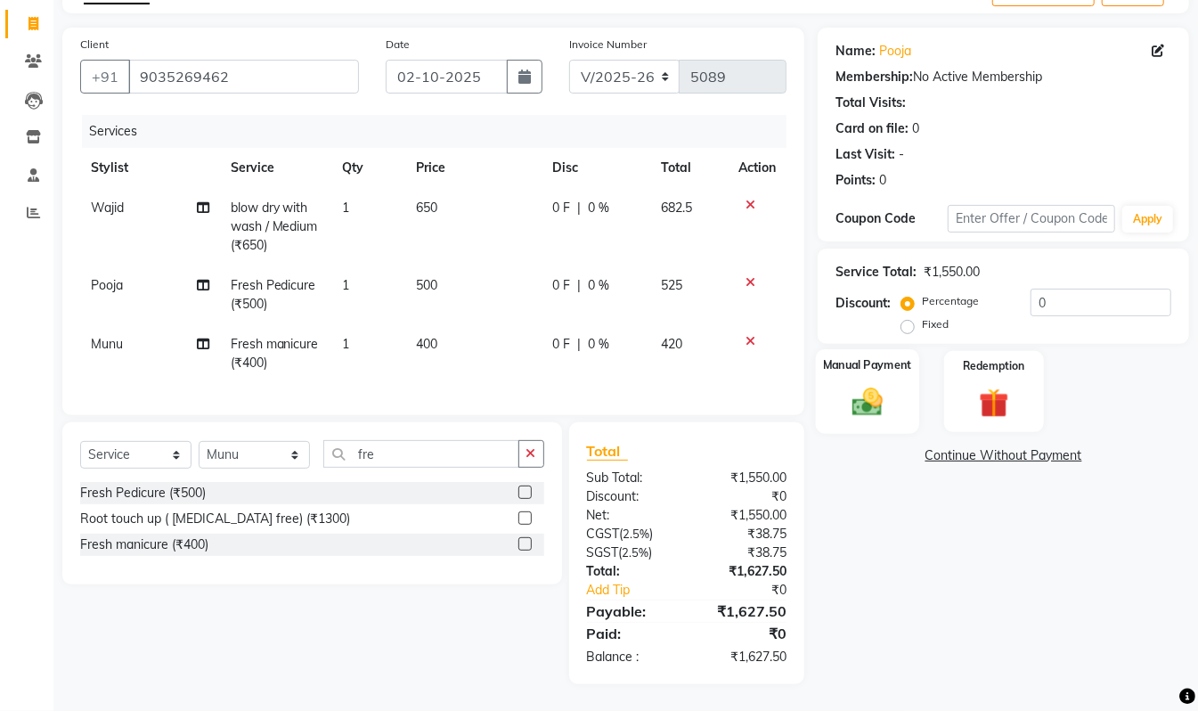
click at [885, 365] on div "Manual Payment" at bounding box center [867, 391] width 103 height 85
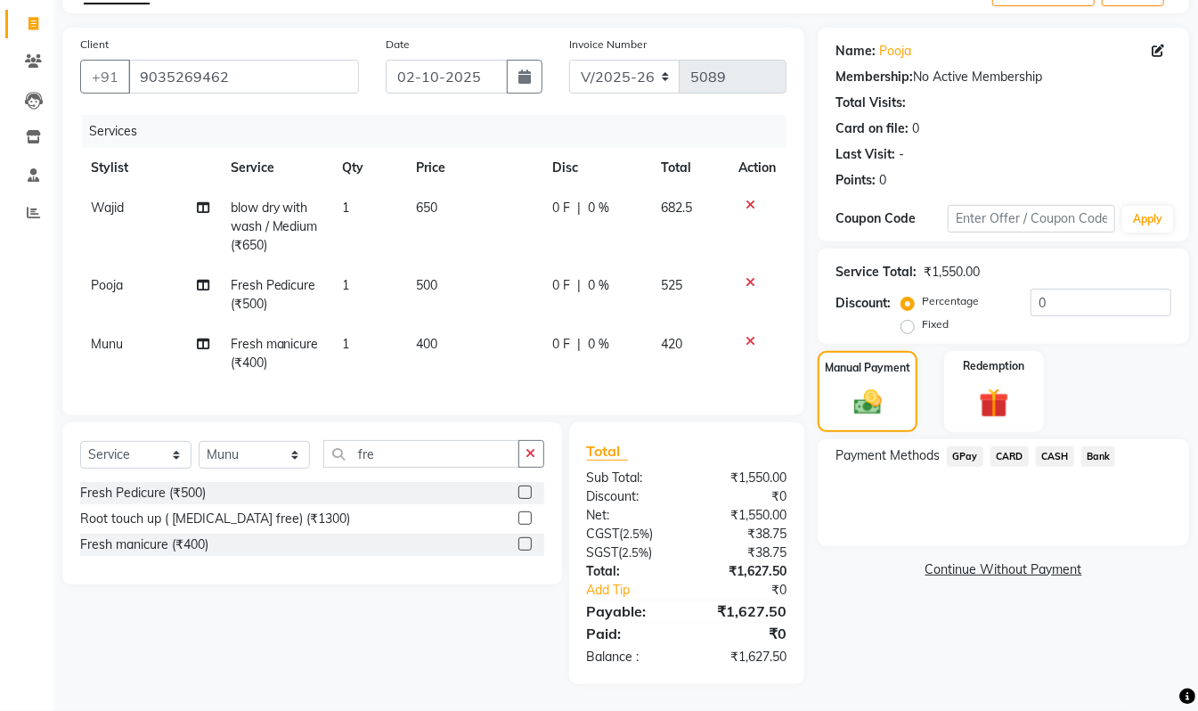
click at [956, 446] on span "GPay" at bounding box center [965, 456] width 37 height 20
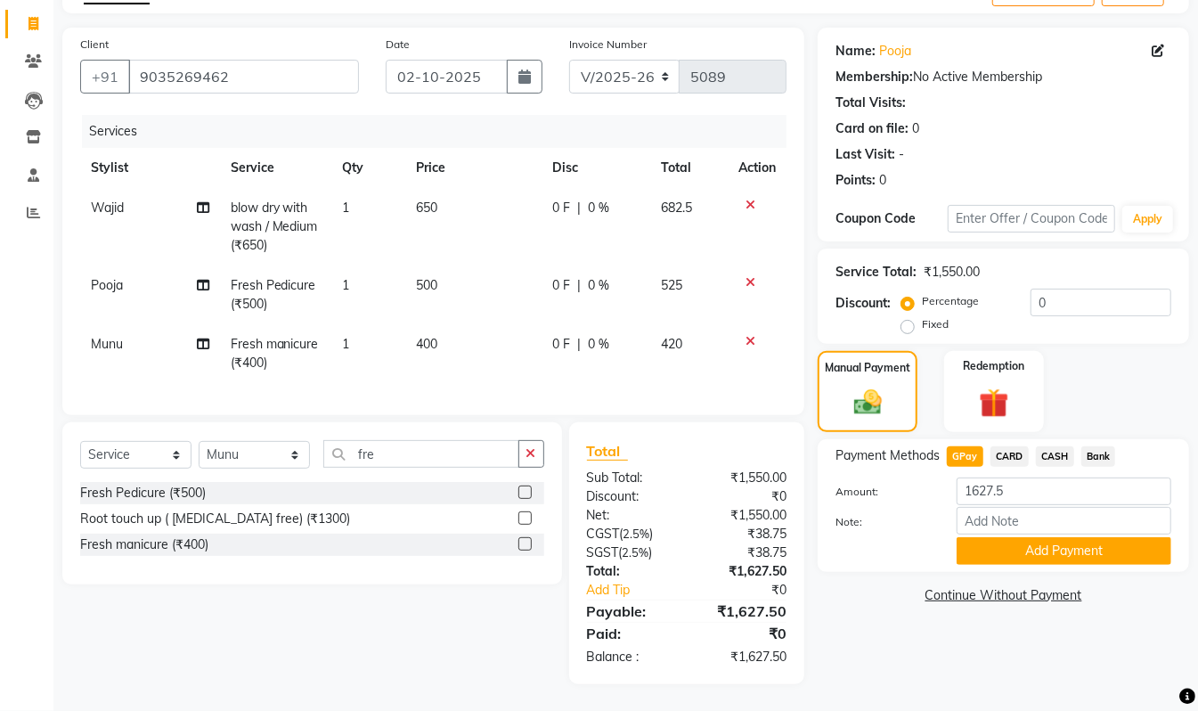
drag, startPoint x: 1056, startPoint y: 529, endPoint x: 1064, endPoint y: 535, distance: 9.6
click at [1057, 537] on button "Add Payment" at bounding box center [1064, 551] width 215 height 28
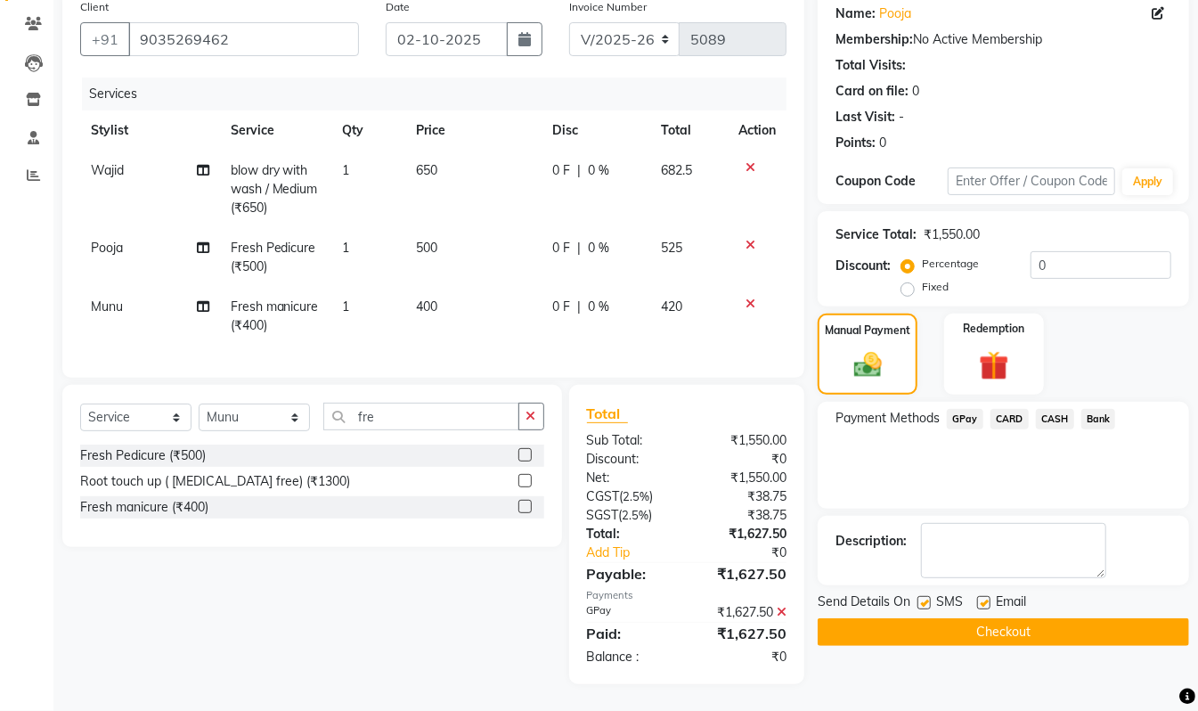
scroll to position [161, 0]
click at [1131, 618] on button "Checkout" at bounding box center [1004, 632] width 372 height 28
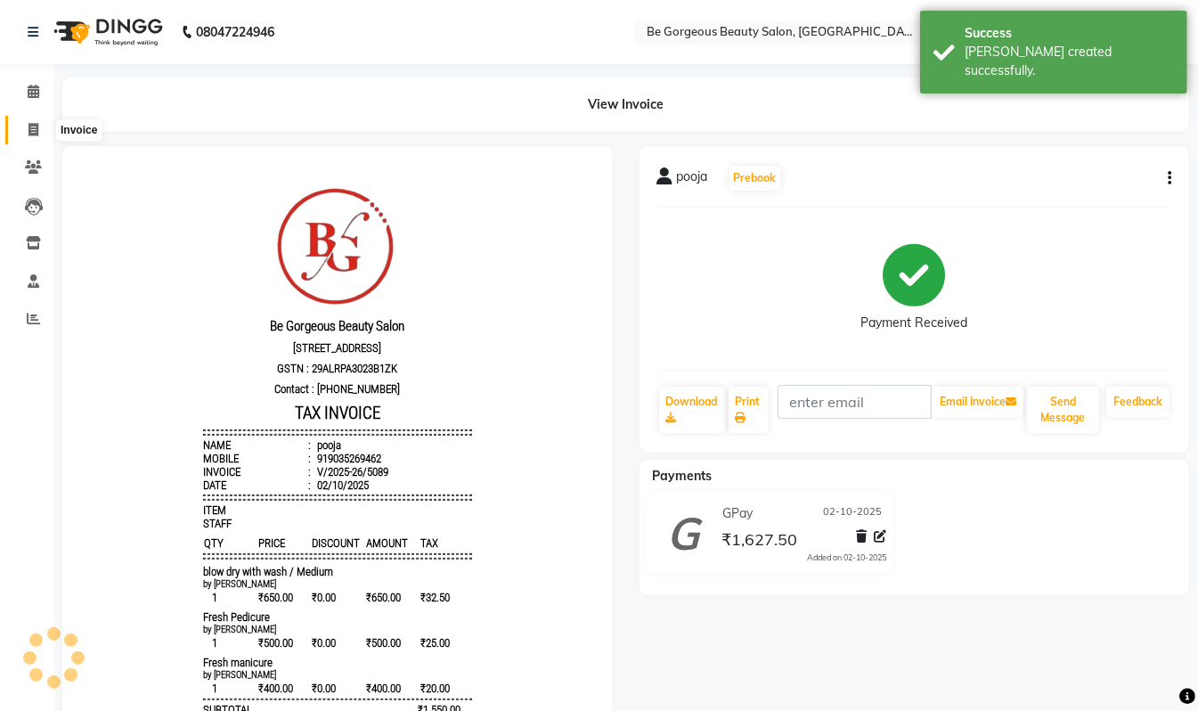
click at [37, 126] on icon at bounding box center [34, 129] width 10 height 13
select select "5405"
select select "service"
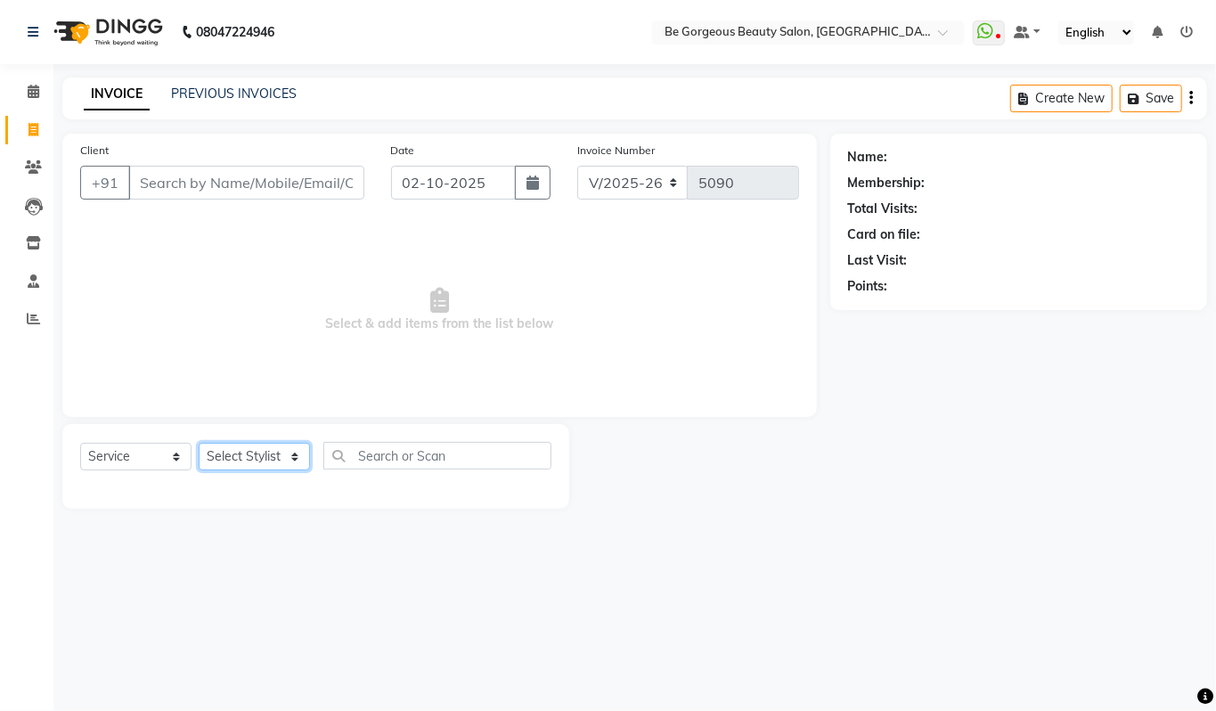
click at [226, 458] on select "Select Stylist Akram Anas Gayatri Kalpana lata Manager Munu Pooja Raanjet Rehba…" at bounding box center [254, 457] width 111 height 28
select select "36211"
click at [199, 443] on select "Select Stylist Akram Anas Gayatri Kalpana lata Manager Munu Pooja Raanjet Rehba…" at bounding box center [254, 457] width 111 height 28
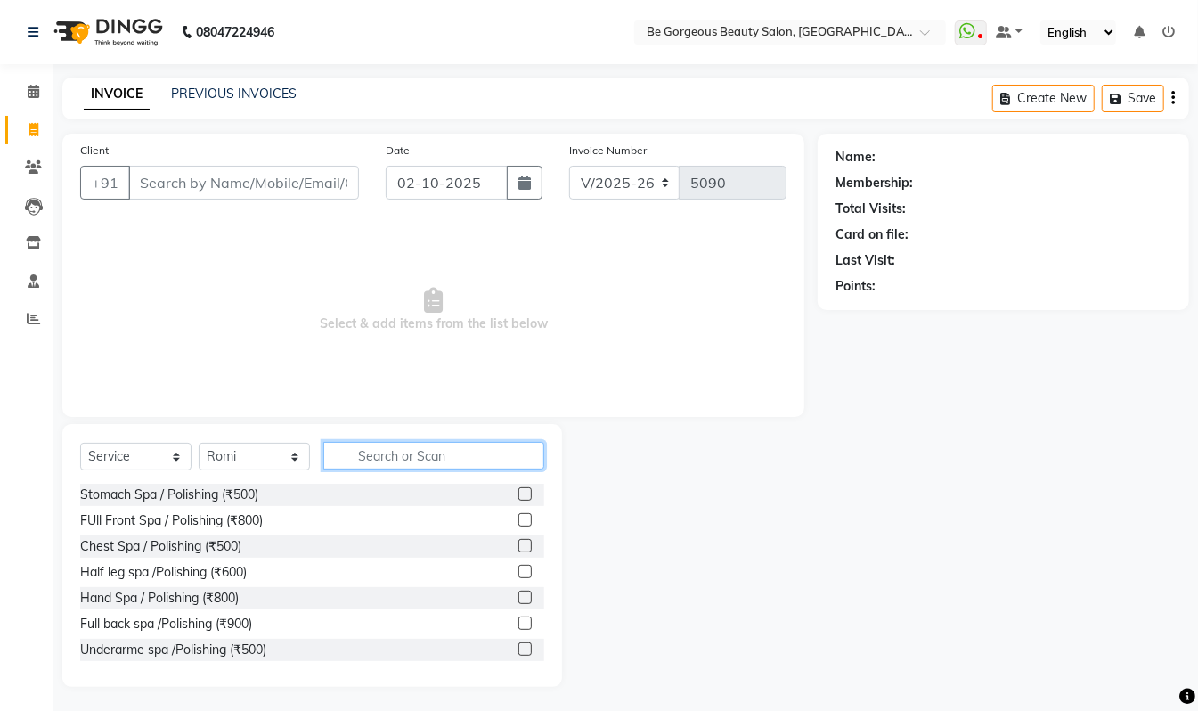
click at [414, 449] on input "text" at bounding box center [433, 456] width 221 height 28
type input "ric"
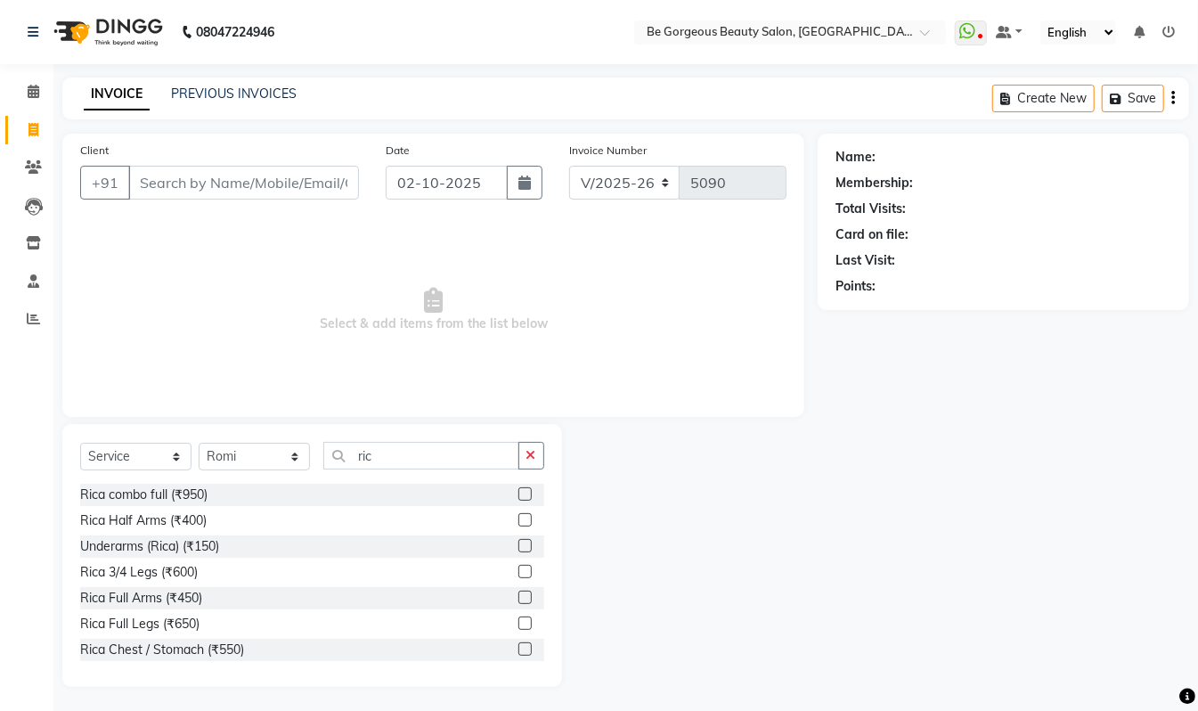
click at [519, 625] on label at bounding box center [525, 623] width 13 height 13
click at [519, 625] on input "checkbox" at bounding box center [525, 624] width 12 height 12
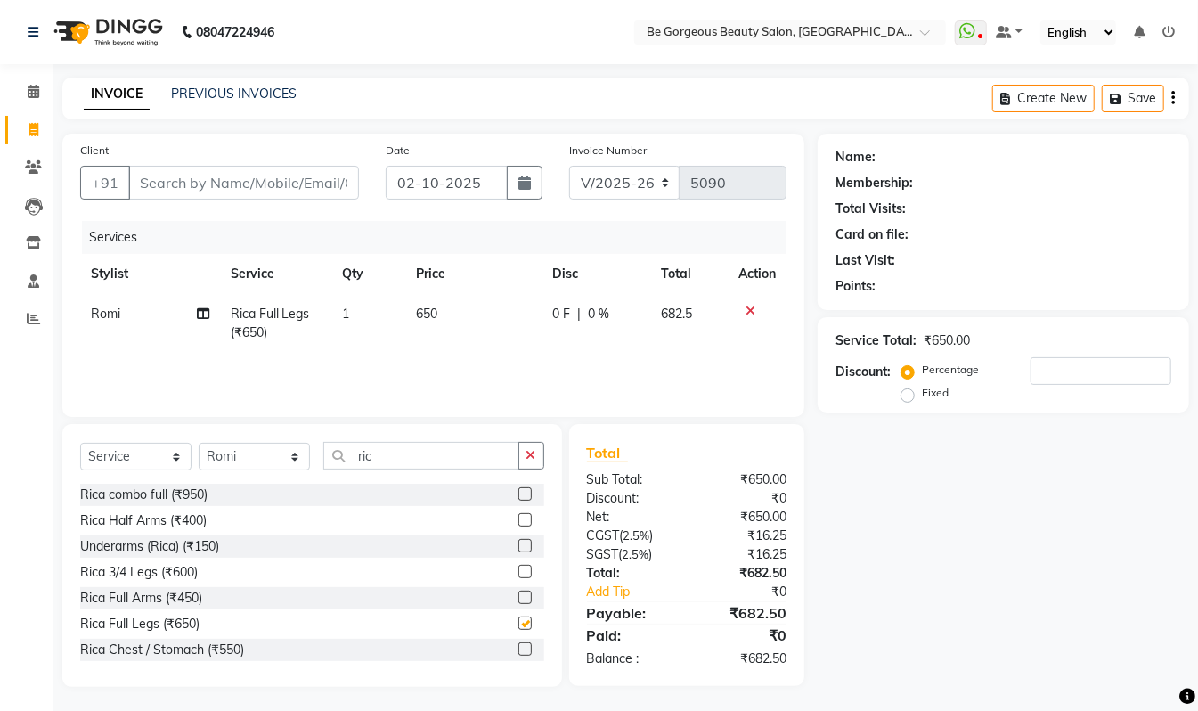
checkbox input "false"
click at [390, 457] on input "ric" at bounding box center [421, 456] width 196 height 28
type input "r"
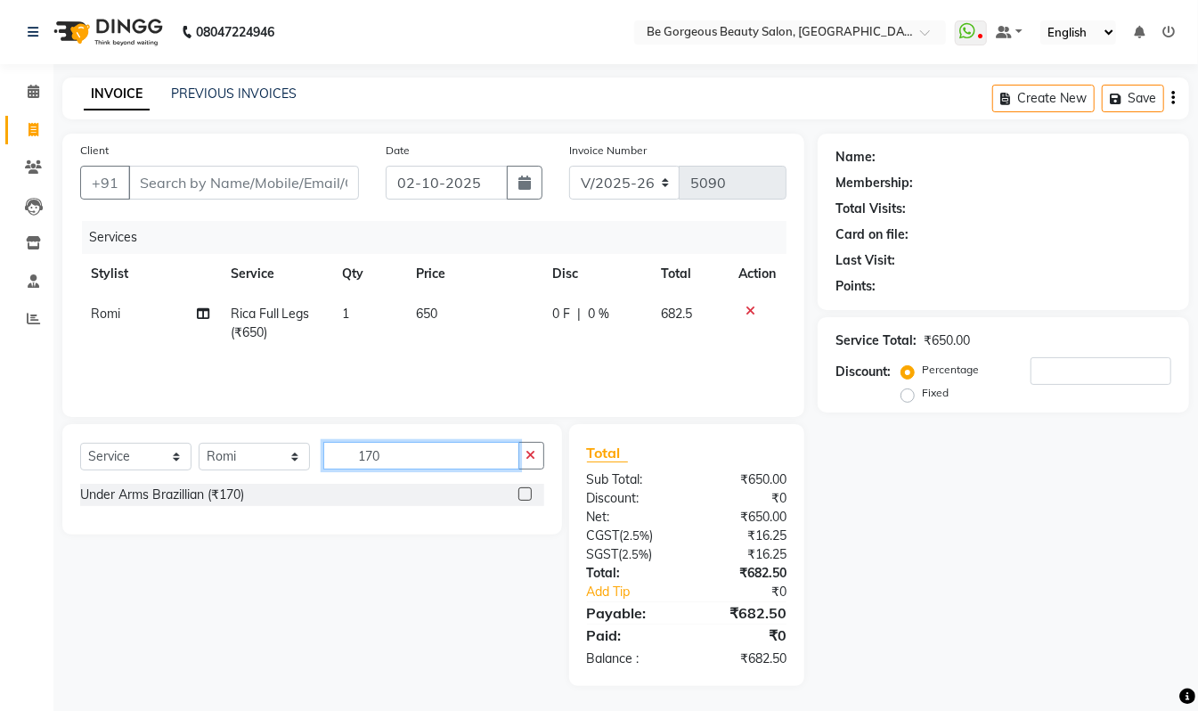
type input "170"
click at [522, 496] on label at bounding box center [525, 493] width 13 height 13
click at [522, 496] on input "checkbox" at bounding box center [525, 495] width 12 height 12
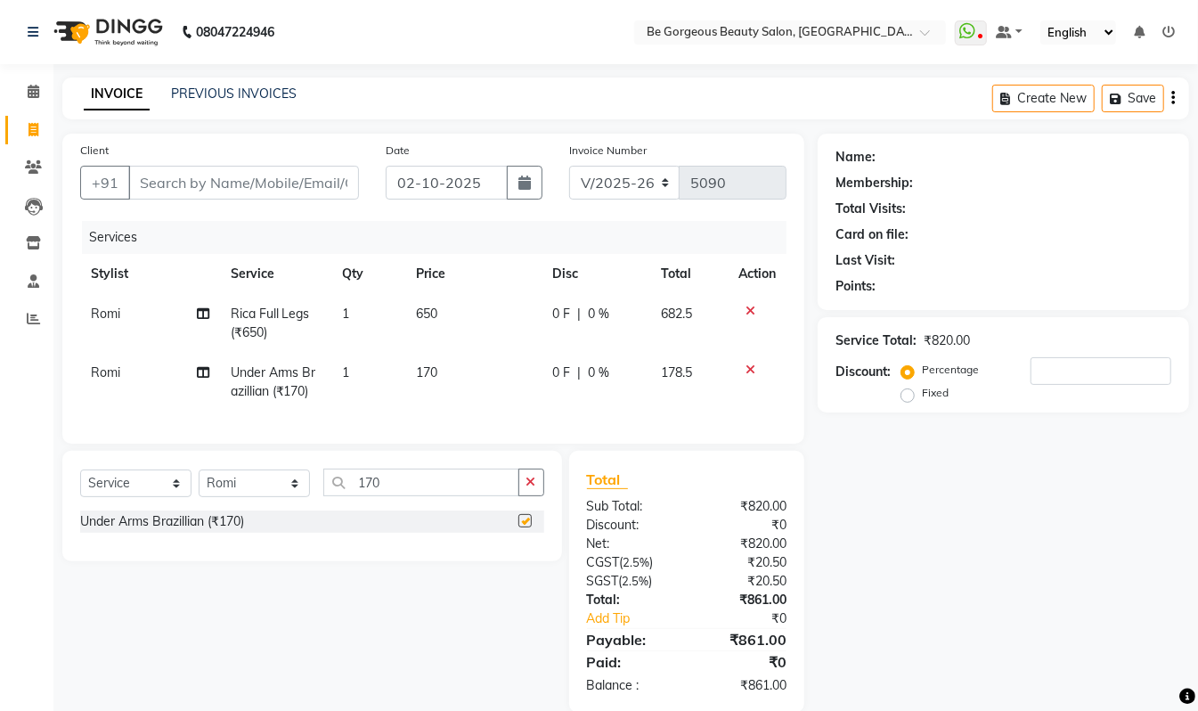
checkbox input "false"
click at [151, 184] on input "Client" at bounding box center [243, 183] width 231 height 34
type input "8"
type input "0"
type input "8056071193"
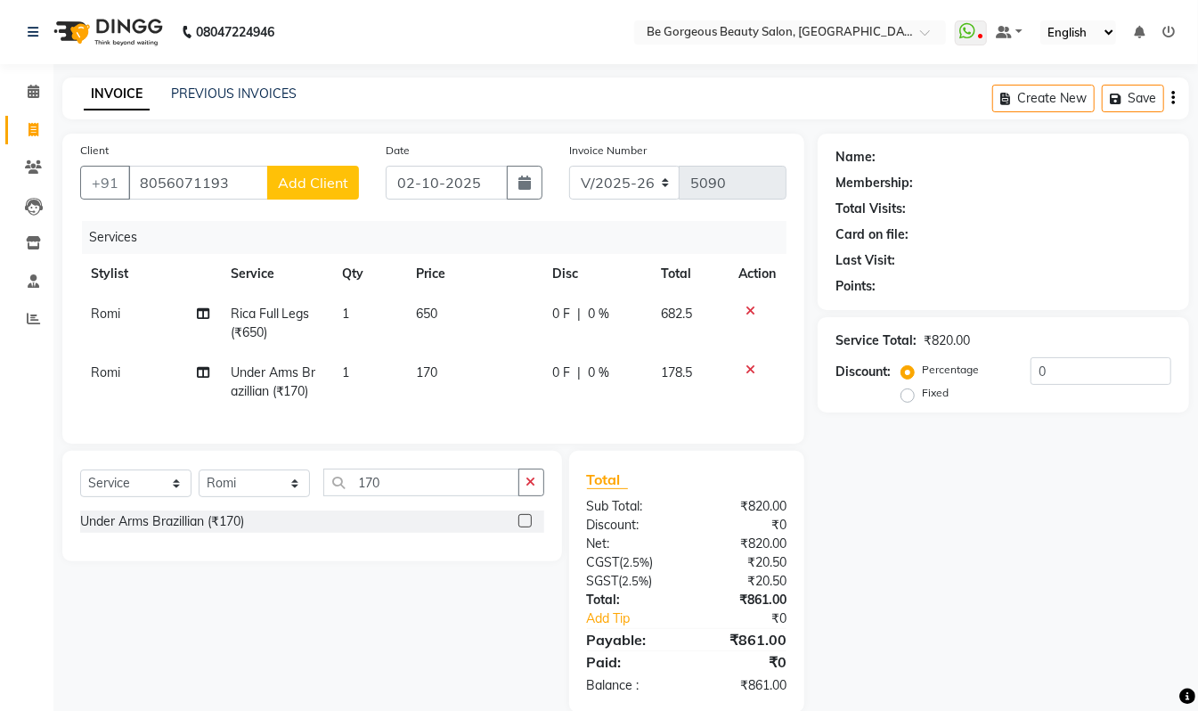
click at [333, 176] on span "Add Client" at bounding box center [313, 183] width 70 height 18
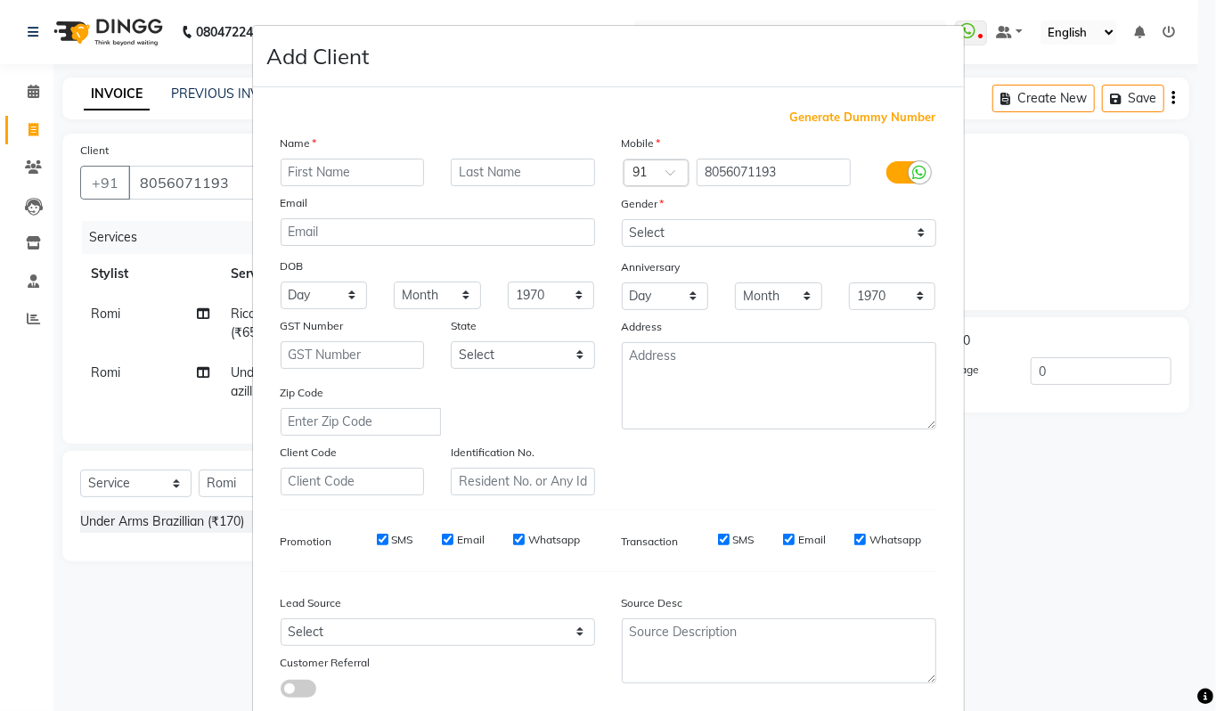
click at [324, 176] on input "text" at bounding box center [353, 173] width 144 height 28
type input "bhawna"
click at [856, 229] on select "Select Male Female Other Prefer Not To Say" at bounding box center [779, 233] width 314 height 28
select select "female"
click at [622, 219] on select "Select Male Female Other Prefer Not To Say" at bounding box center [779, 233] width 314 height 28
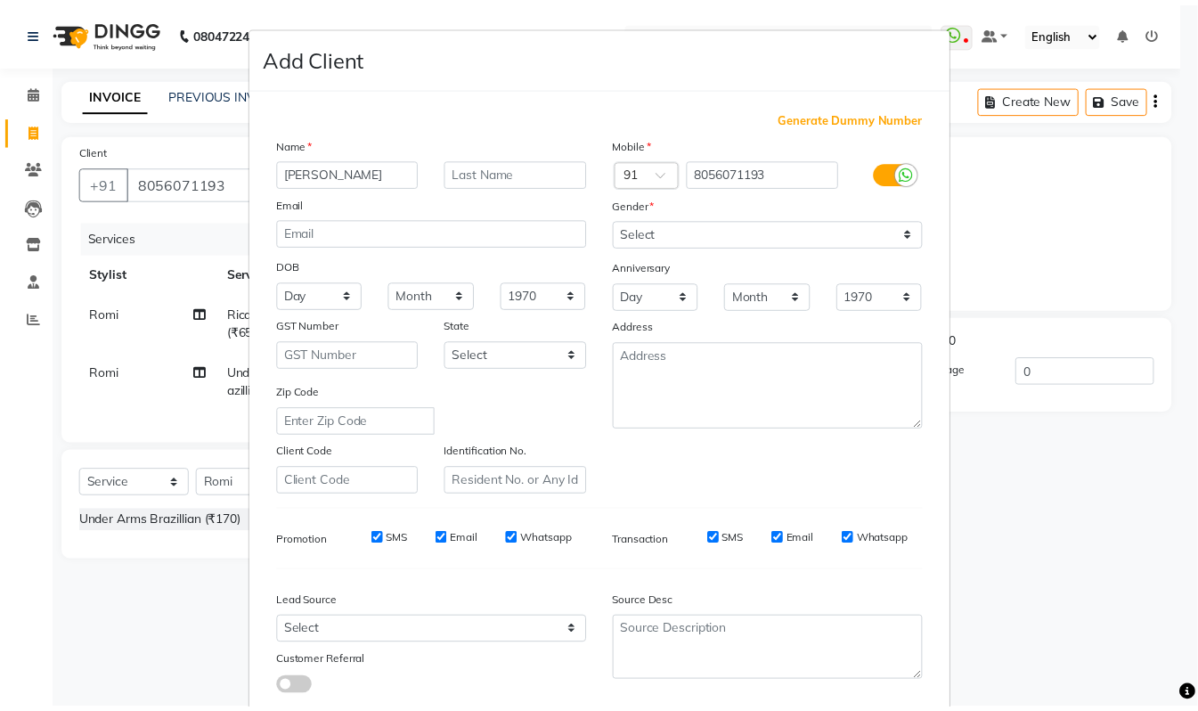
scroll to position [107, 0]
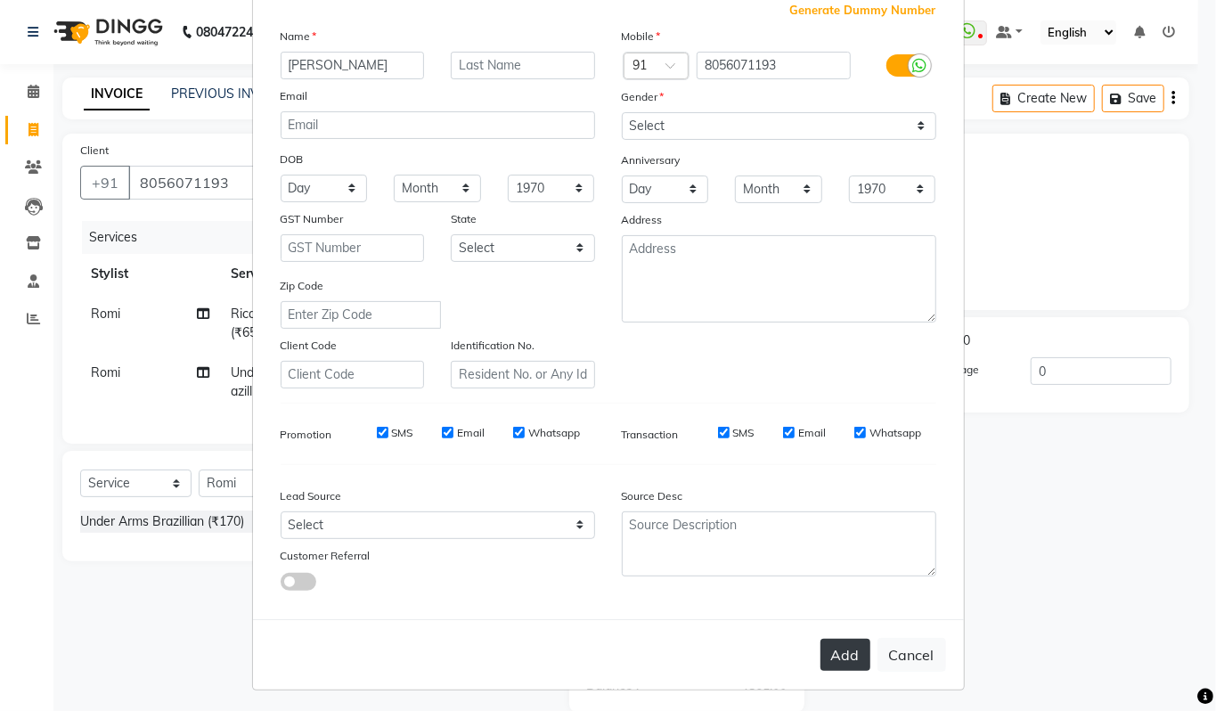
click at [834, 646] on button "Add" at bounding box center [846, 655] width 50 height 32
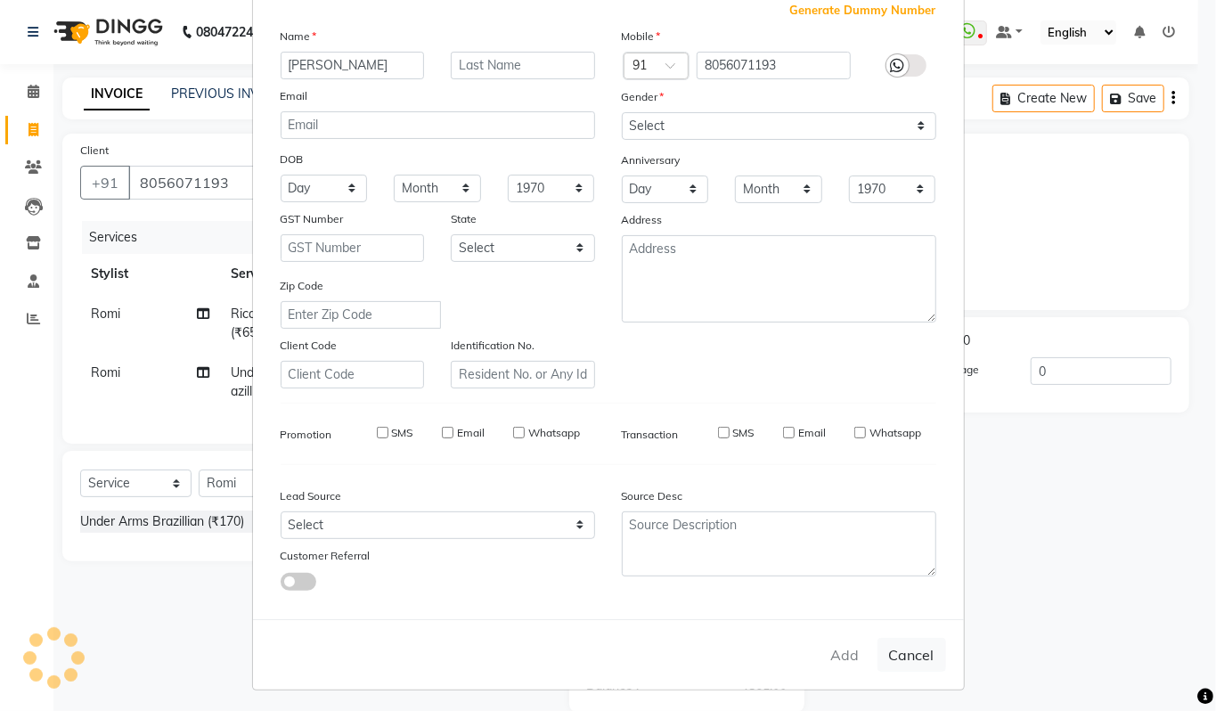
select select
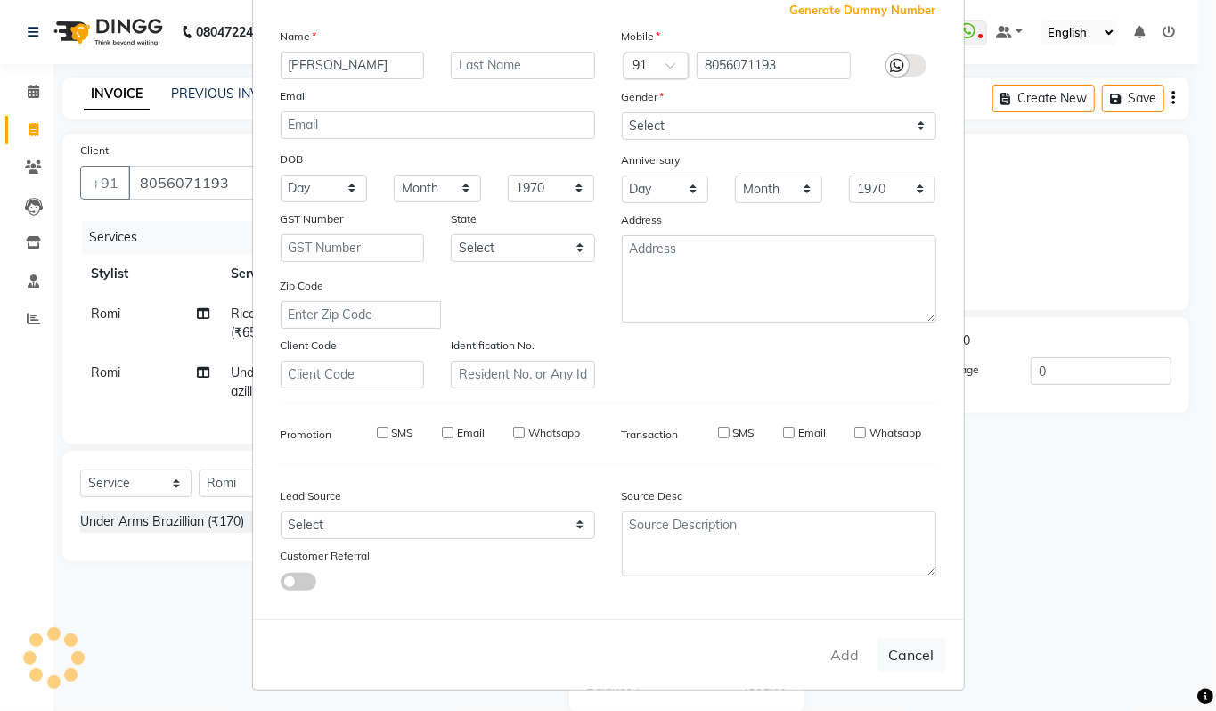
select select
checkbox input "false"
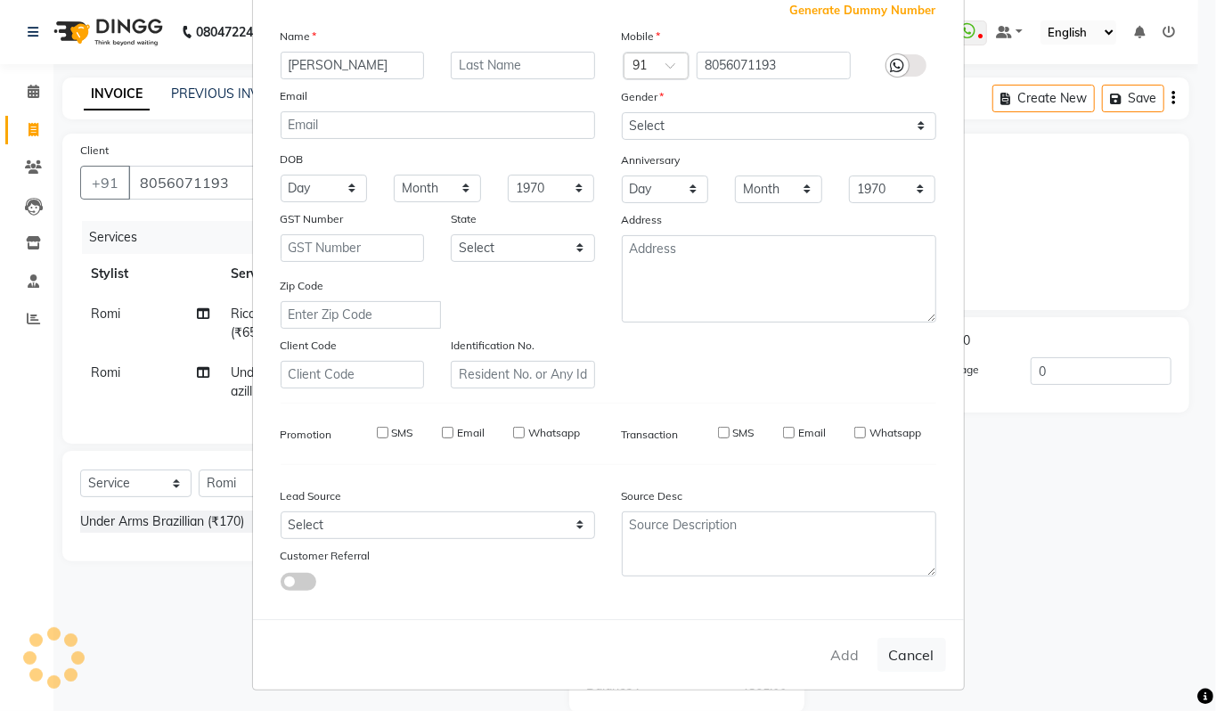
checkbox input "false"
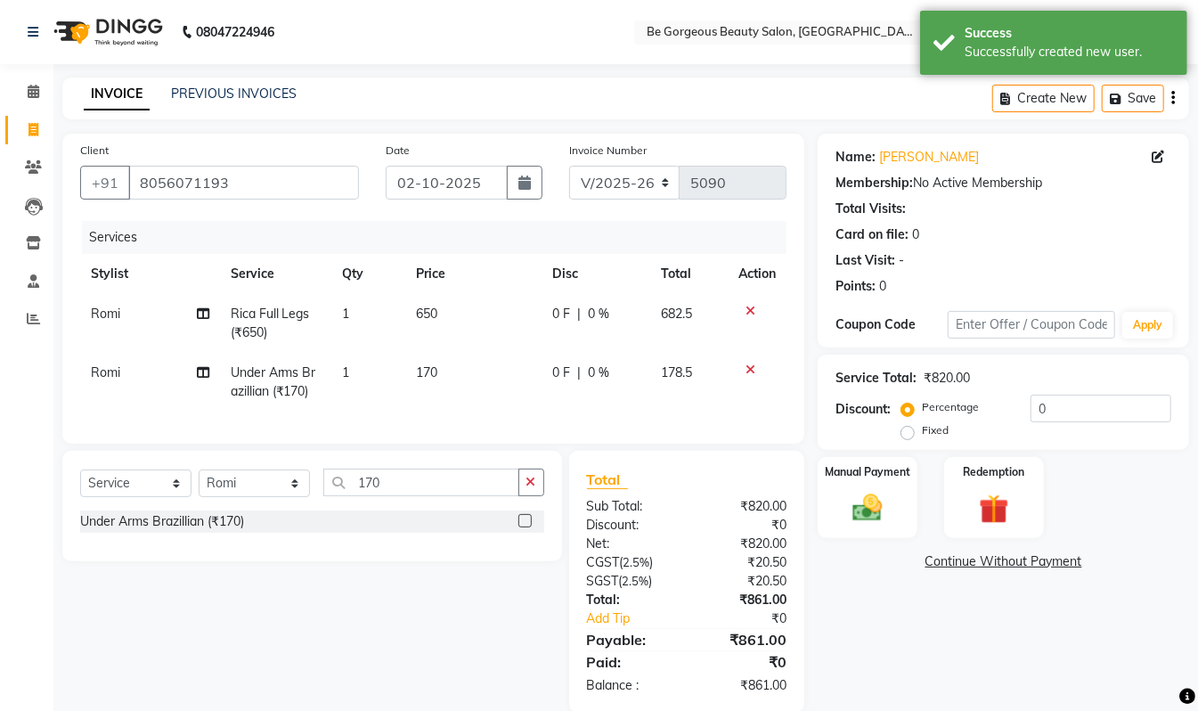
scroll to position [46, 0]
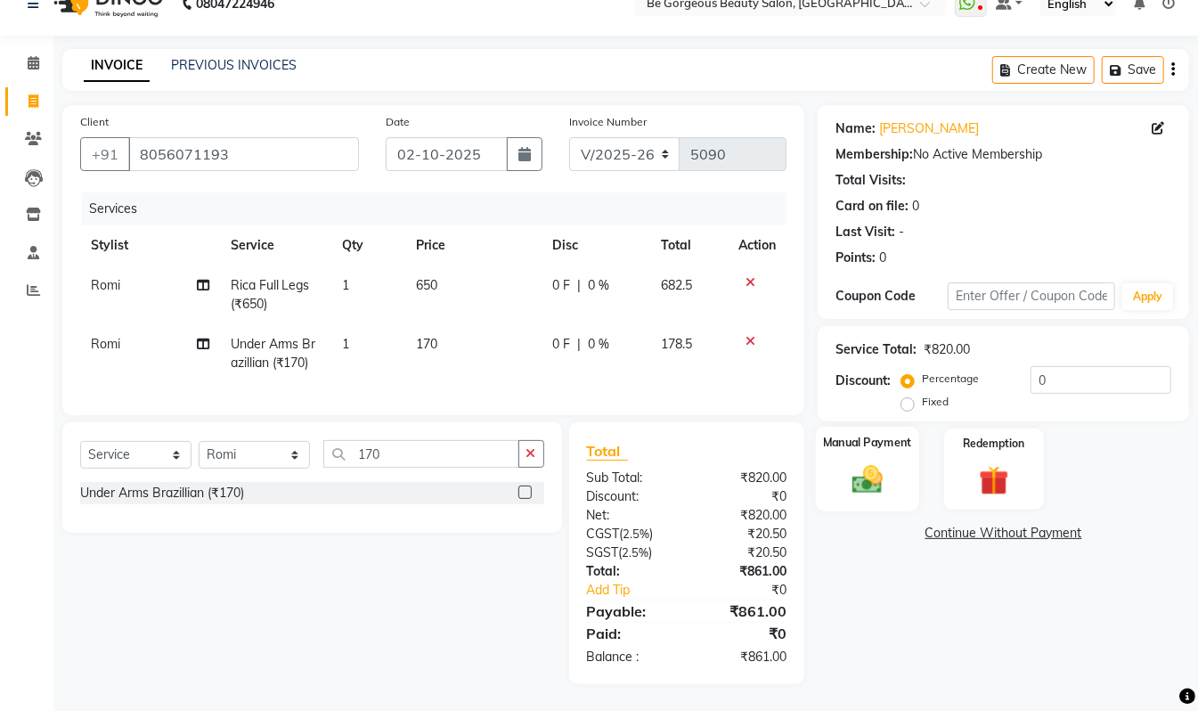
click at [857, 461] on img at bounding box center [868, 479] width 50 height 36
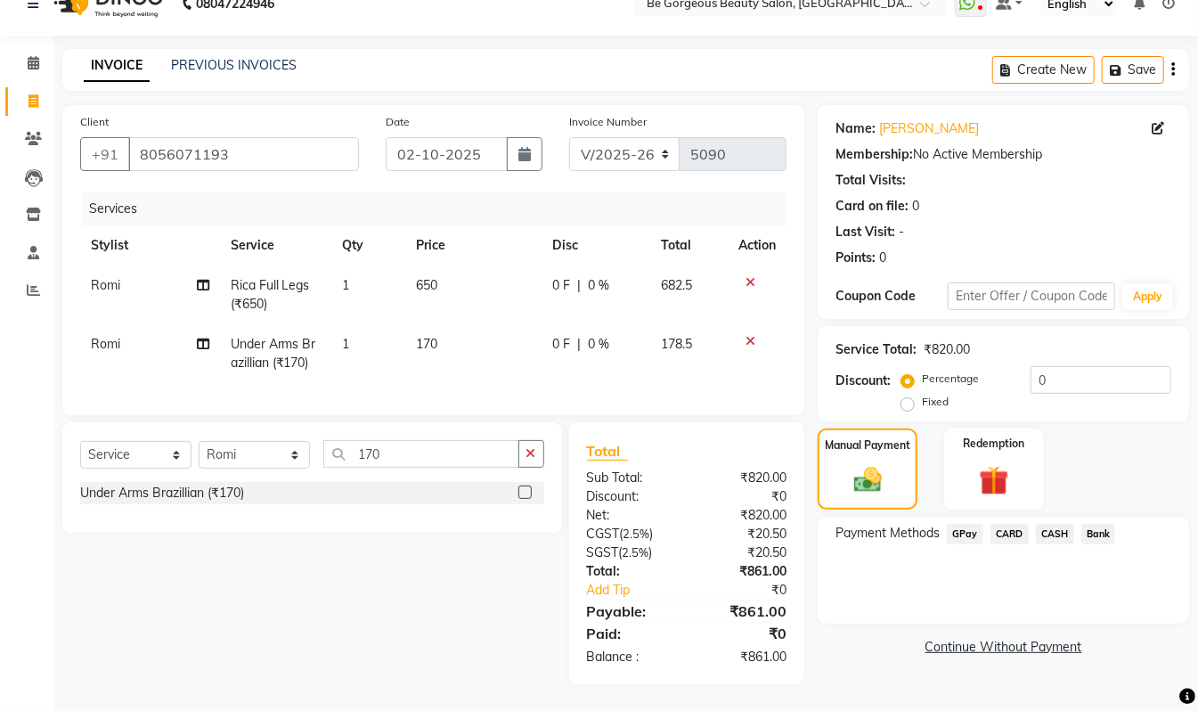
click at [970, 524] on span "GPay" at bounding box center [965, 534] width 37 height 20
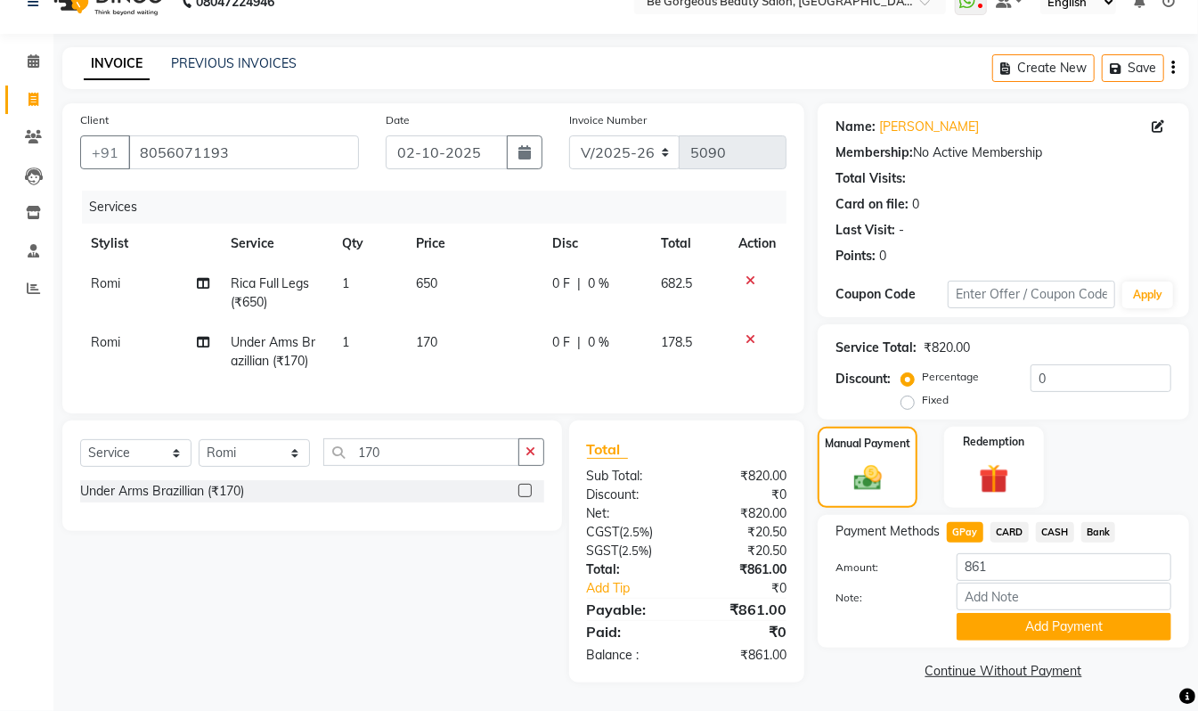
drag, startPoint x: 1089, startPoint y: 607, endPoint x: 1215, endPoint y: 592, distance: 127.3
click at [1092, 613] on button "Add Payment" at bounding box center [1064, 627] width 215 height 28
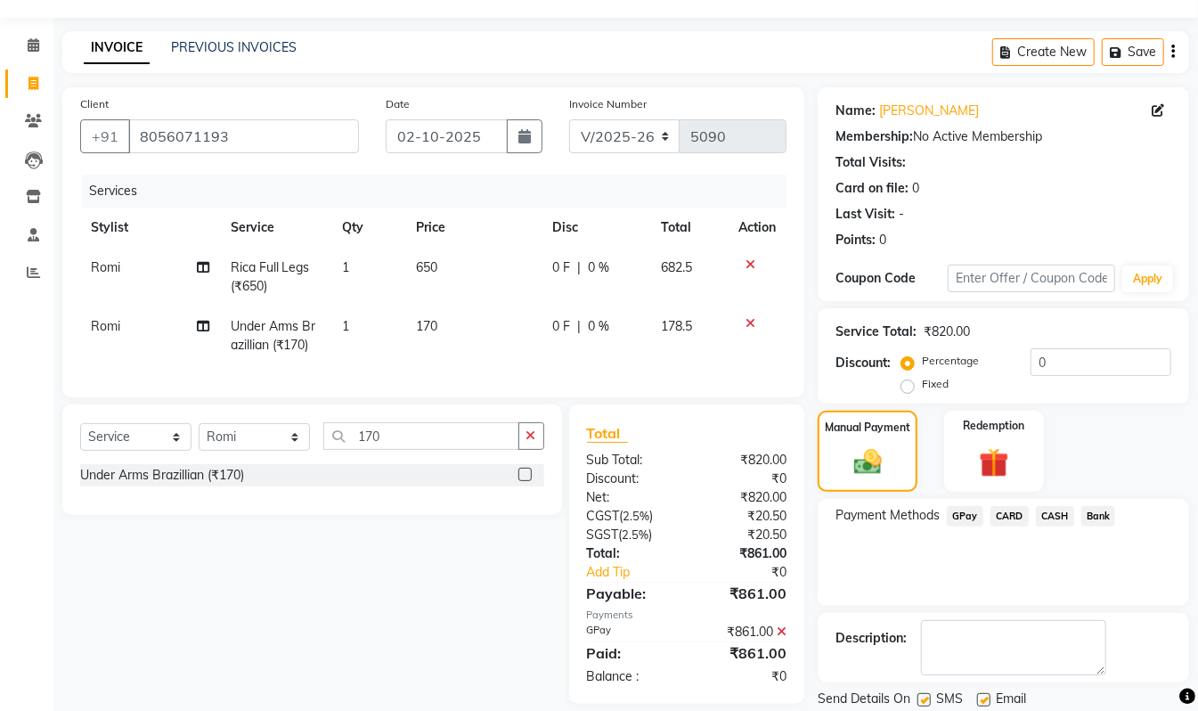
scroll to position [105, 0]
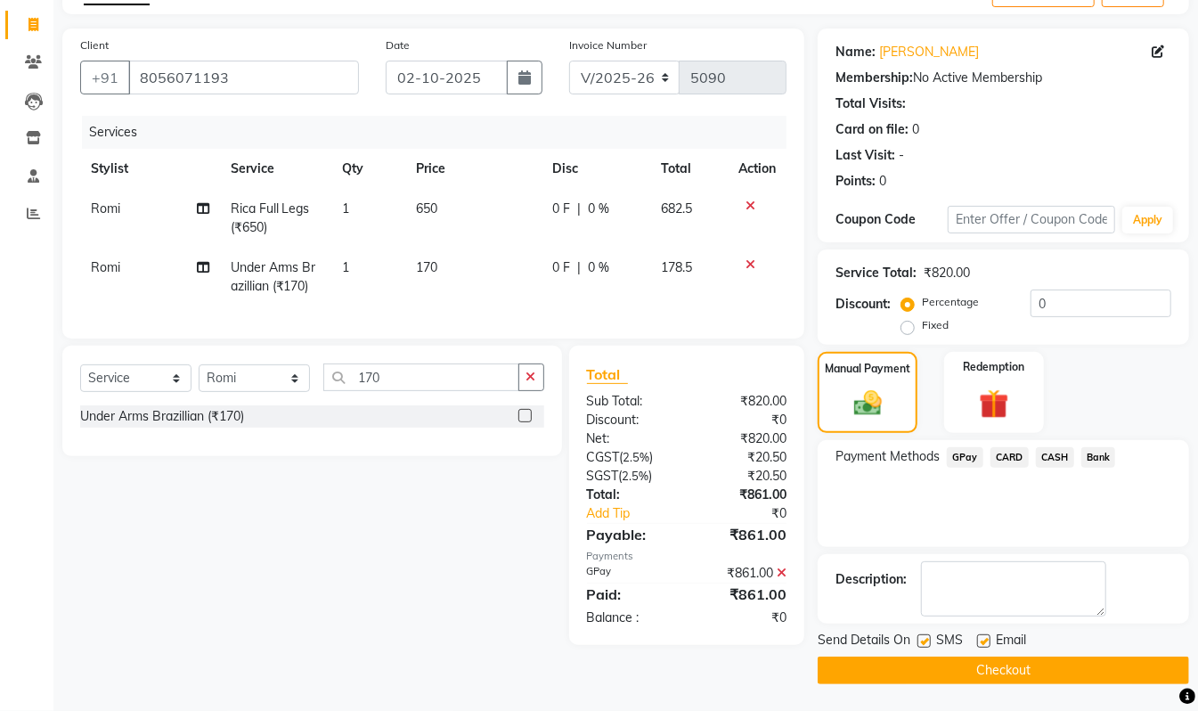
click at [1077, 674] on button "Checkout" at bounding box center [1004, 671] width 372 height 28
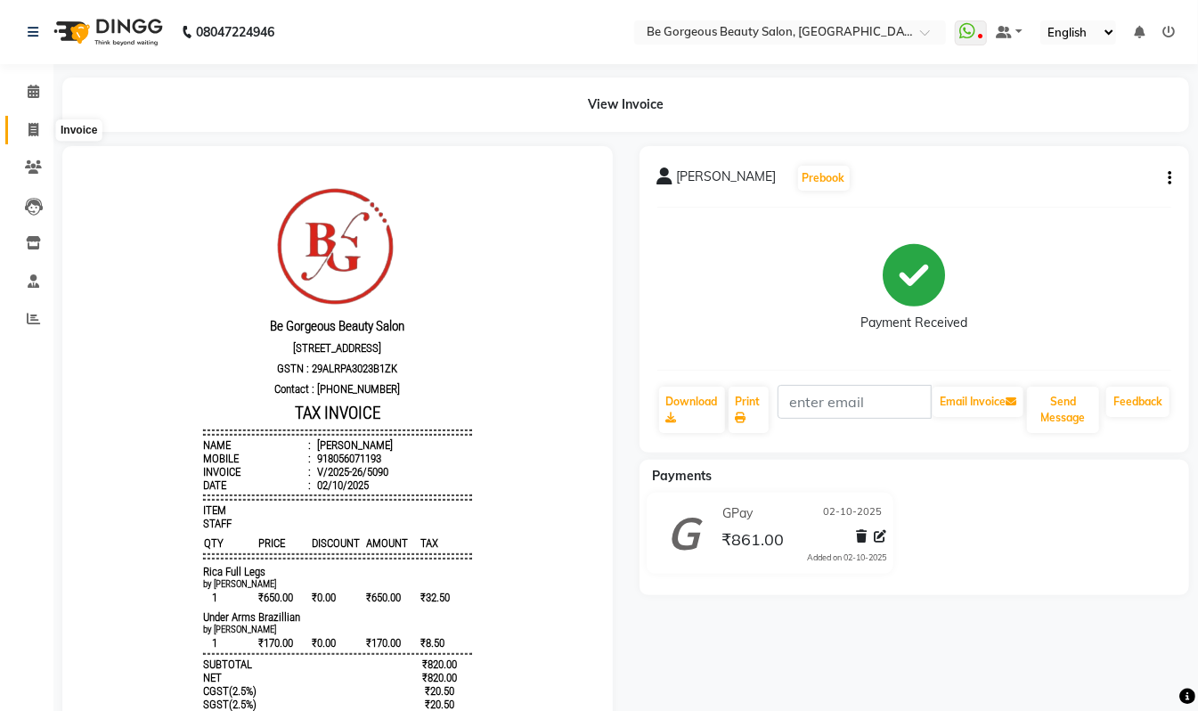
click at [32, 123] on icon at bounding box center [34, 129] width 10 height 13
select select "5405"
select select "service"
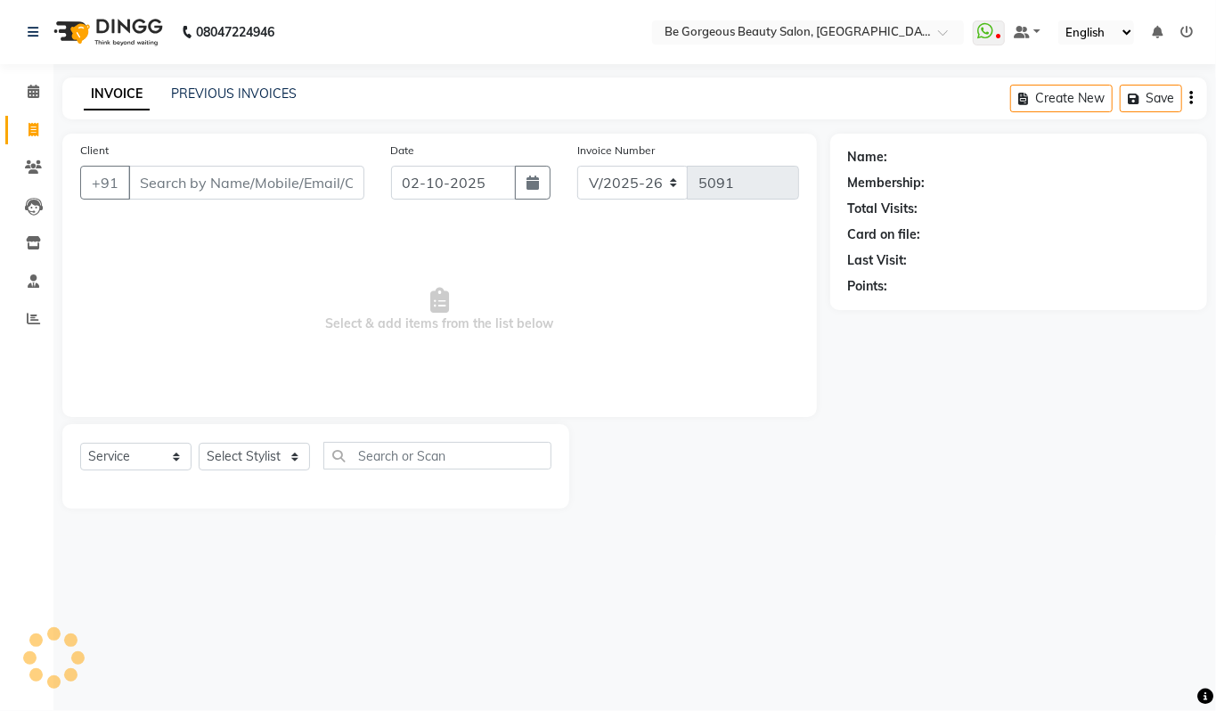
click at [196, 183] on input "Client" at bounding box center [246, 183] width 236 height 34
click at [171, 185] on input "Client" at bounding box center [246, 183] width 236 height 34
type input "9620114064"
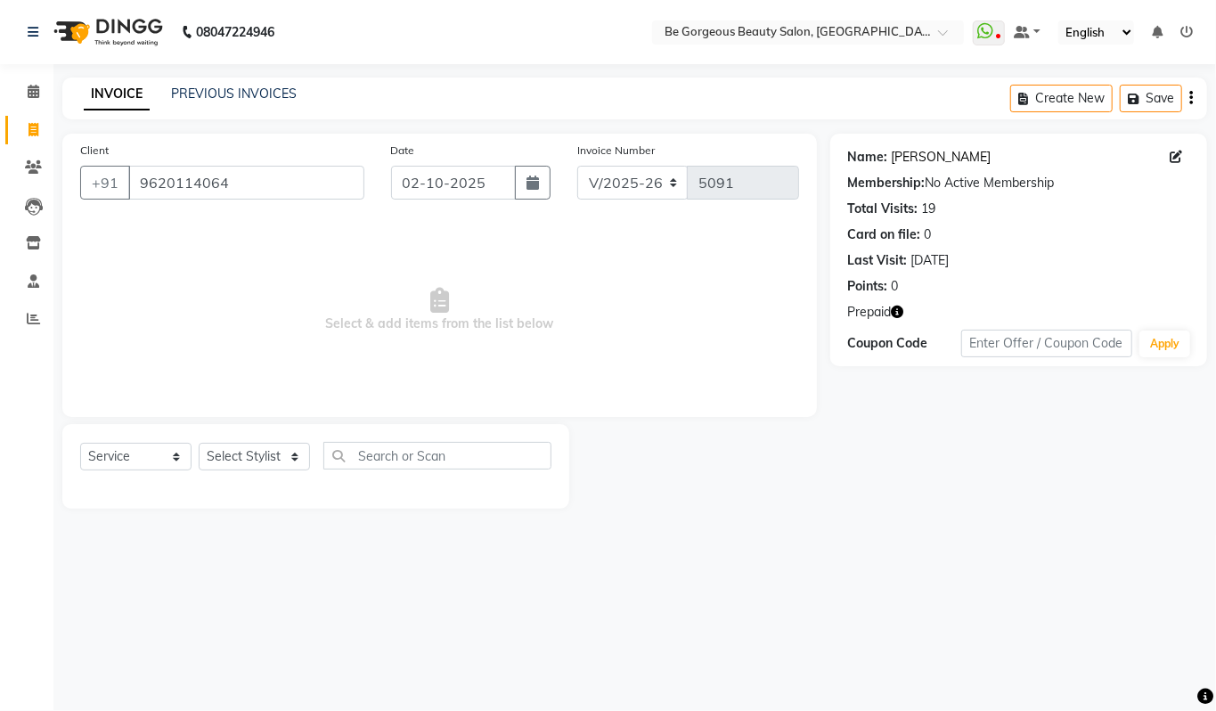
click at [927, 162] on link "Shradha" at bounding box center [942, 157] width 100 height 19
click at [28, 86] on icon at bounding box center [34, 91] width 12 height 13
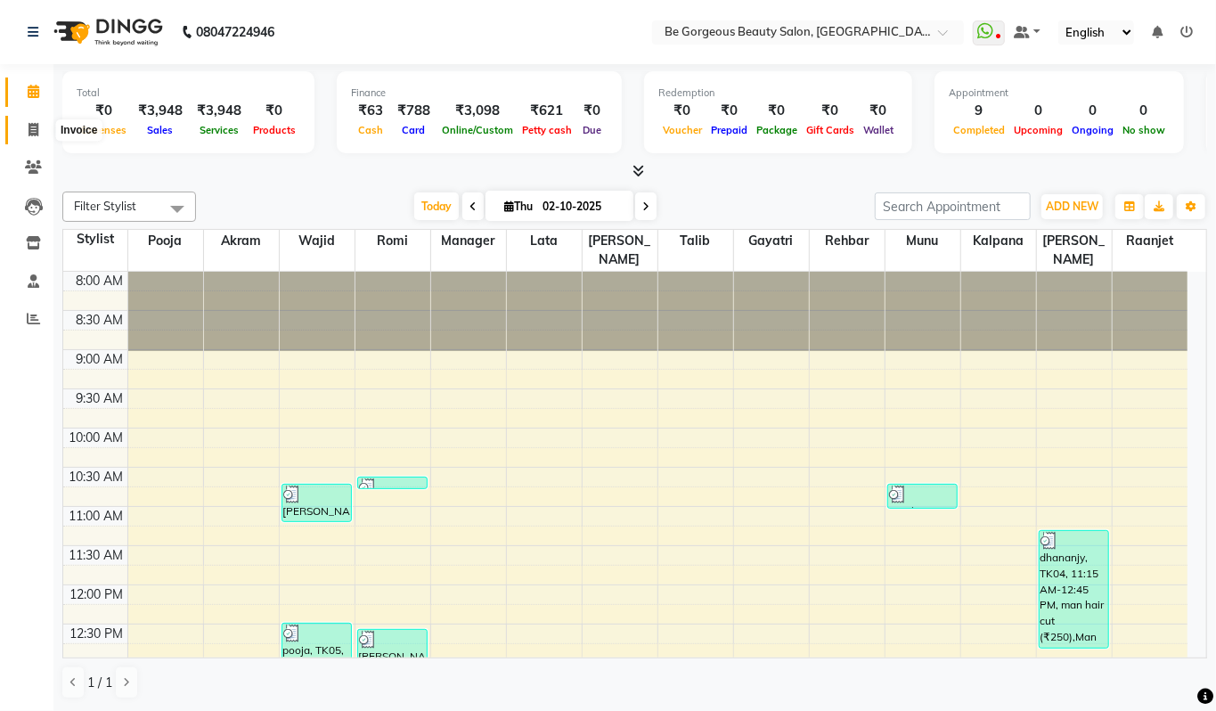
click at [32, 129] on icon at bounding box center [34, 129] width 10 height 13
select select "5405"
select select "service"
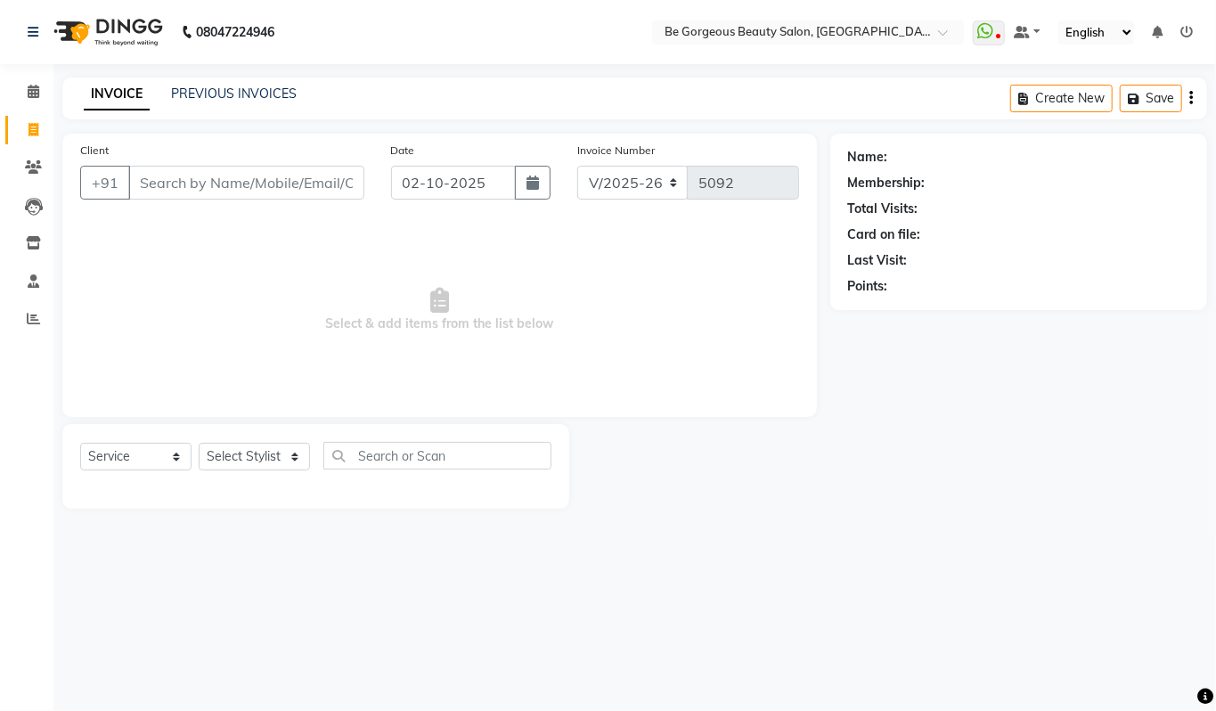
click at [168, 182] on input "Client" at bounding box center [246, 183] width 236 height 34
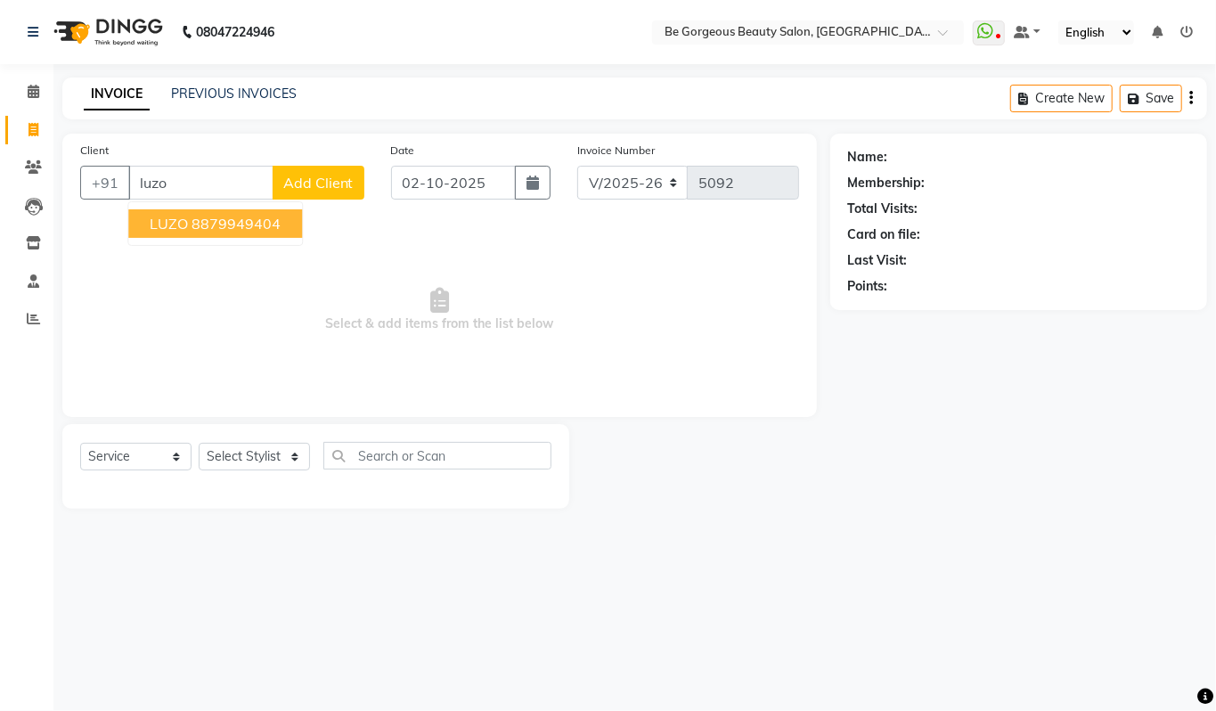
click at [251, 228] on ngb-highlight "8879949404" at bounding box center [236, 224] width 89 height 18
type input "8879949404"
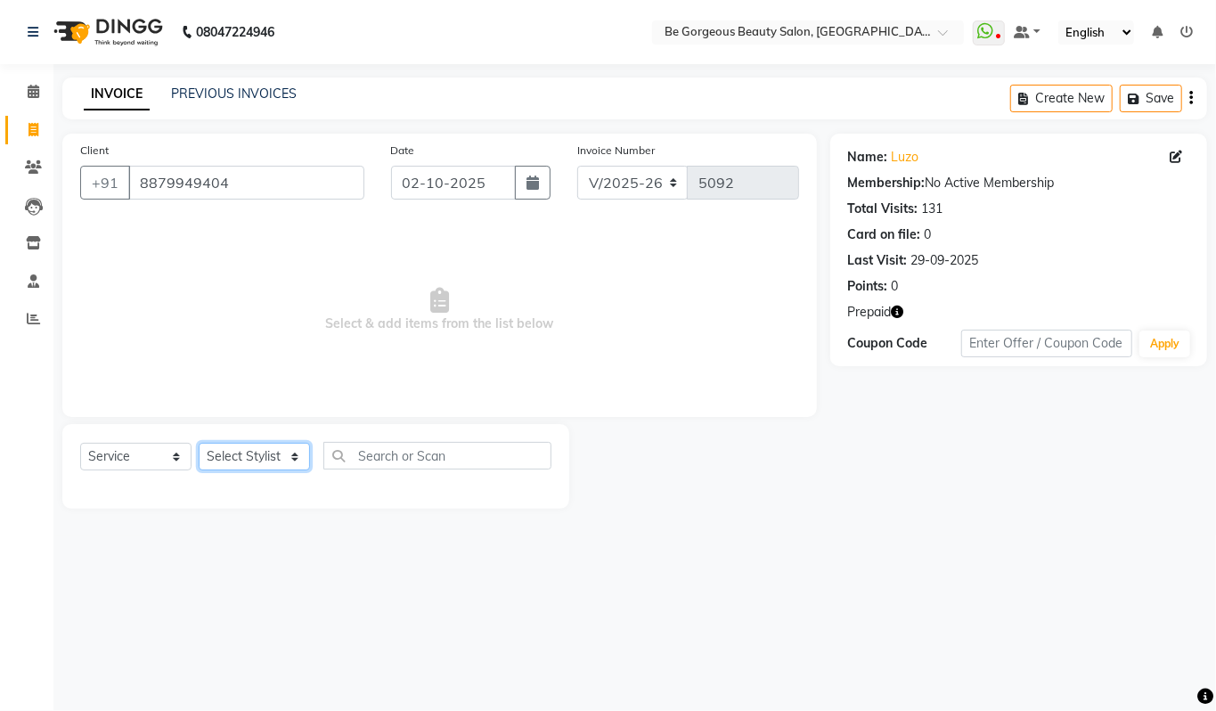
click at [249, 446] on select "Select Stylist Akram Anas Gayatri Kalpana lata Manager Munu Pooja Raanjet Rehba…" at bounding box center [254, 457] width 111 height 28
select select "90706"
click at [199, 443] on select "Select Stylist Akram Anas Gayatri Kalpana lata Manager Munu Pooja Raanjet Rehba…" at bounding box center [254, 457] width 111 height 28
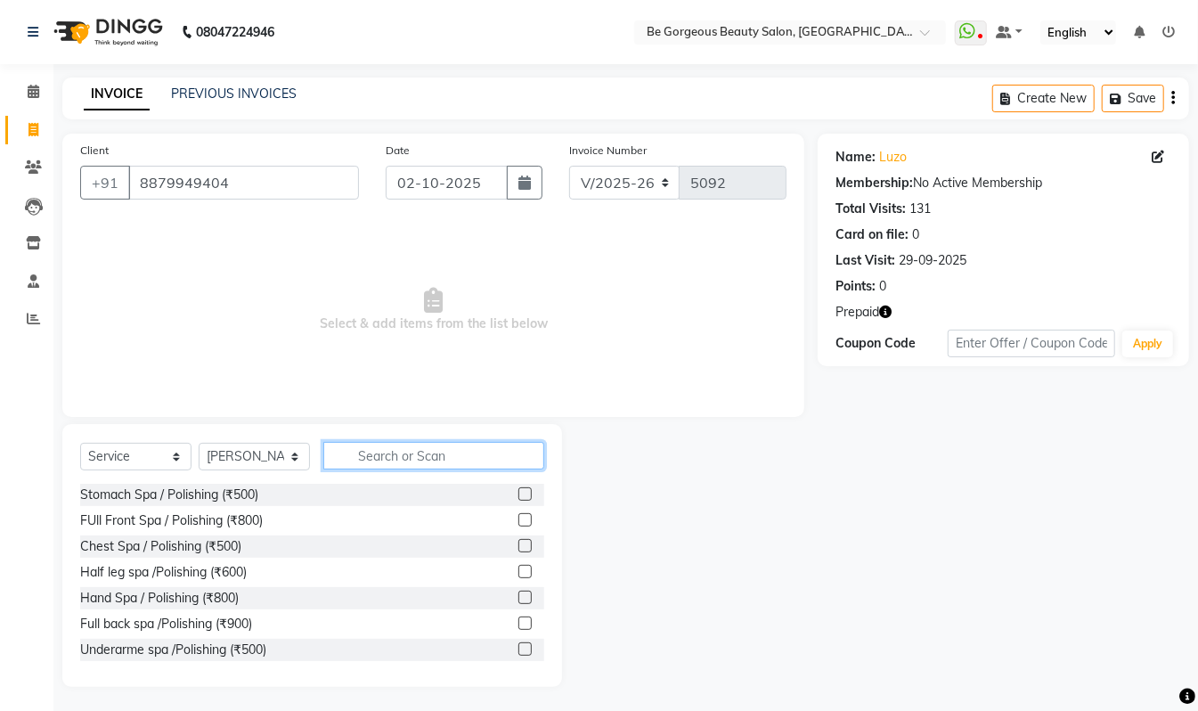
click at [380, 457] on input "text" at bounding box center [433, 456] width 221 height 28
type input "man cu"
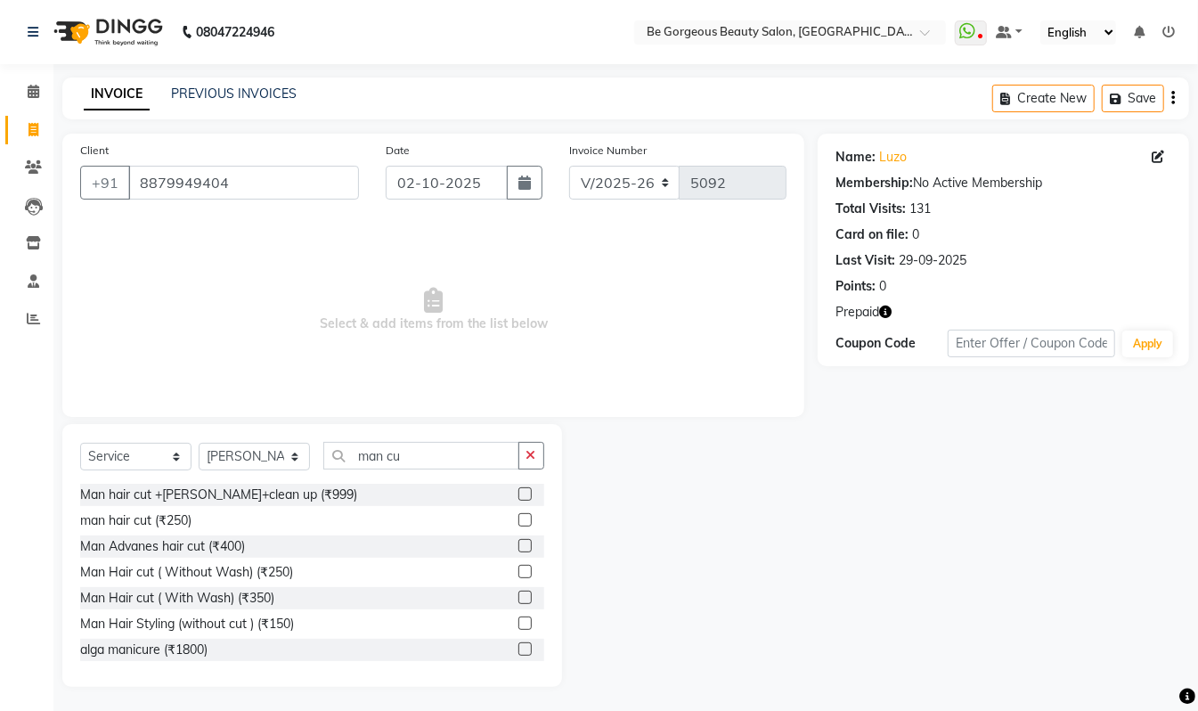
click at [519, 517] on label at bounding box center [525, 519] width 13 height 13
click at [519, 517] on input "checkbox" at bounding box center [525, 521] width 12 height 12
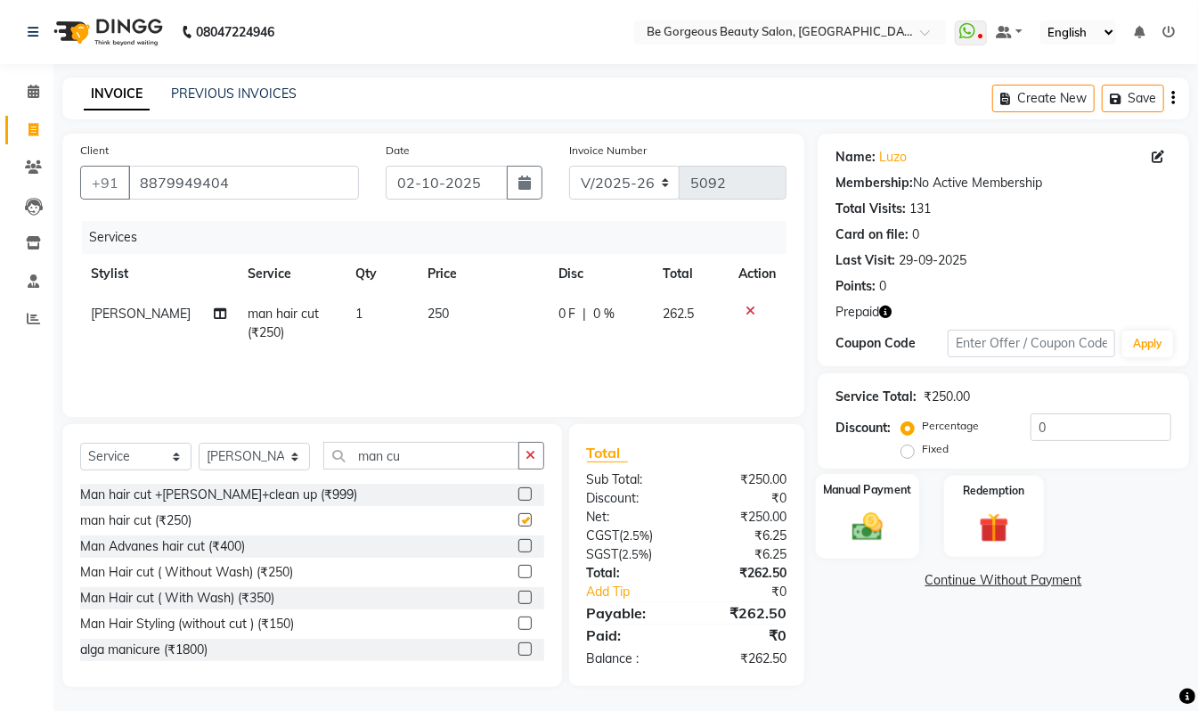
checkbox input "false"
click at [960, 520] on div "Redemption" at bounding box center [994, 516] width 103 height 85
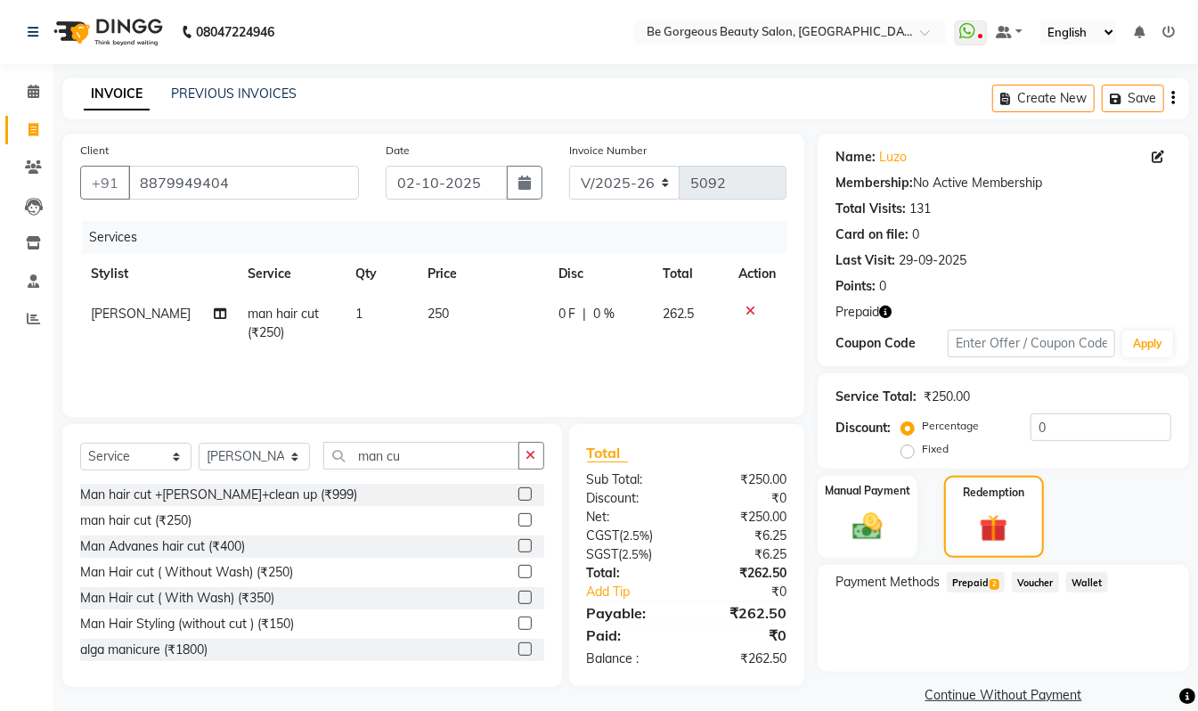
click at [987, 577] on span "Prepaid 2" at bounding box center [976, 582] width 58 height 20
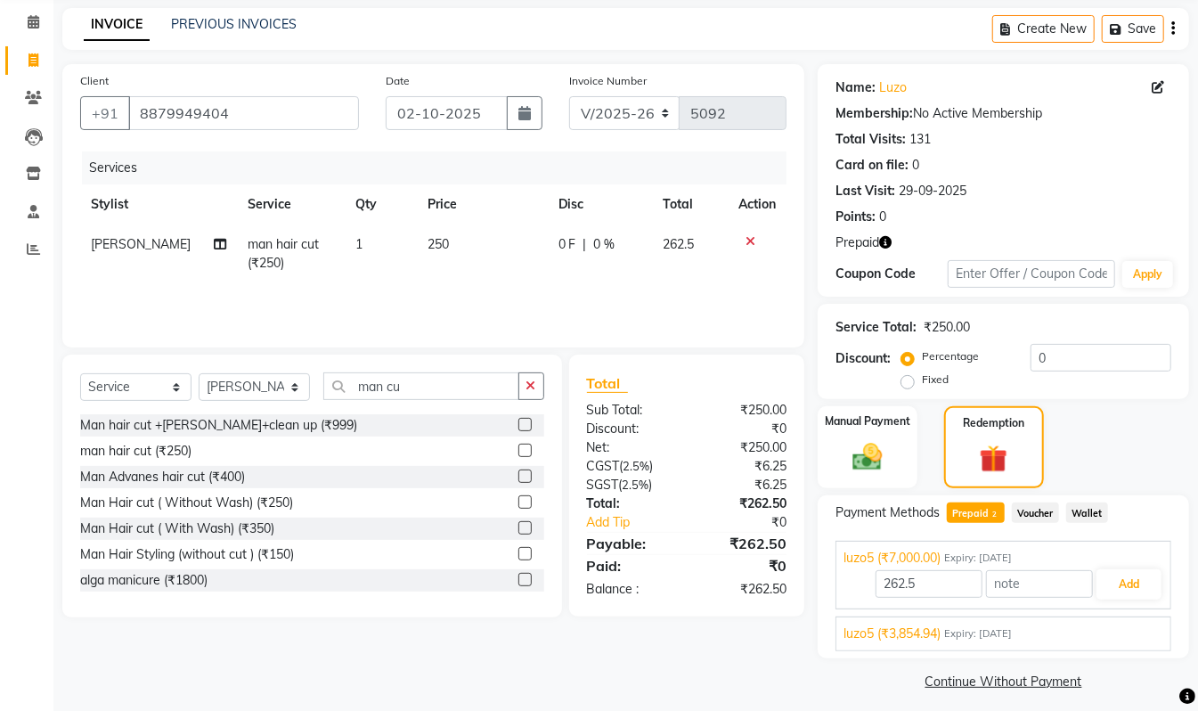
scroll to position [82, 0]
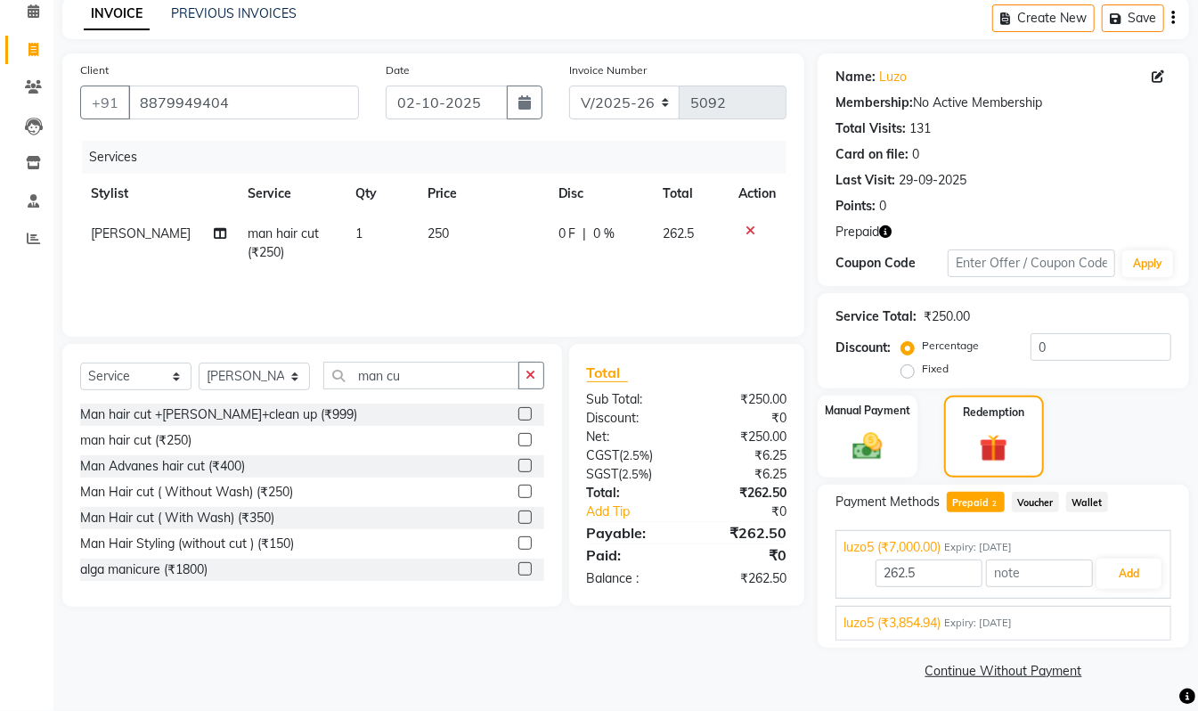
click at [1009, 621] on span "Expiry: 27-09-2026" at bounding box center [978, 623] width 68 height 15
click at [1128, 615] on button "Add" at bounding box center [1129, 615] width 65 height 30
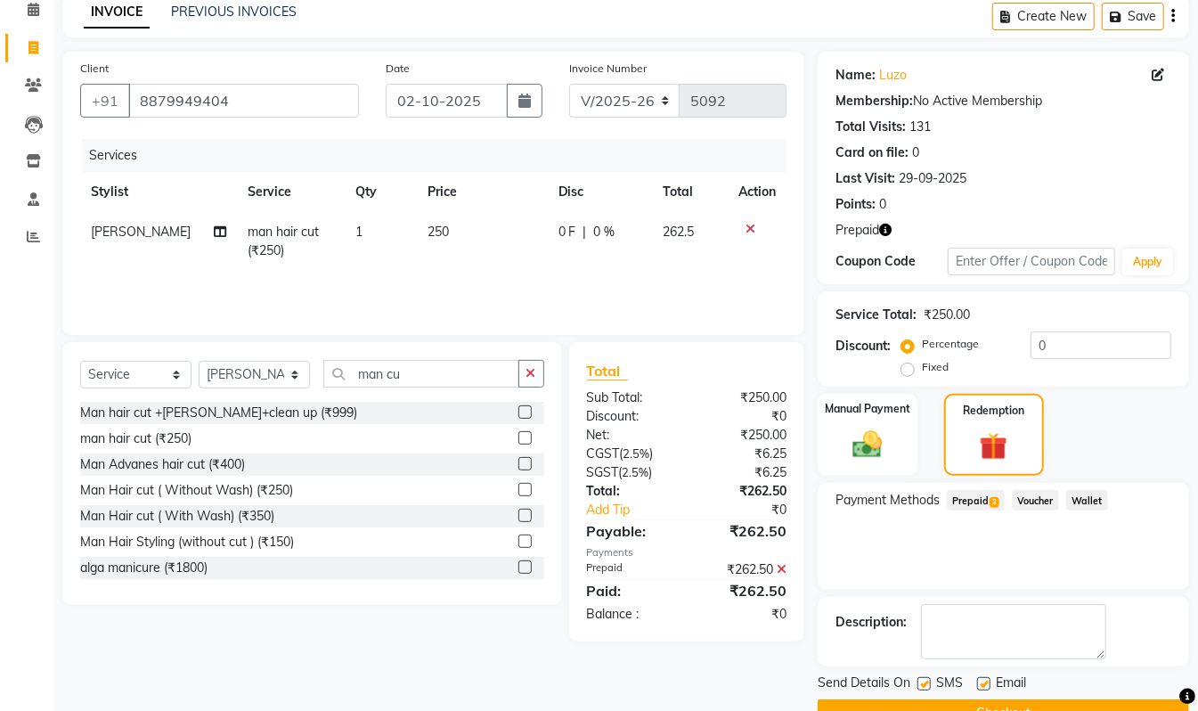
scroll to position [126, 0]
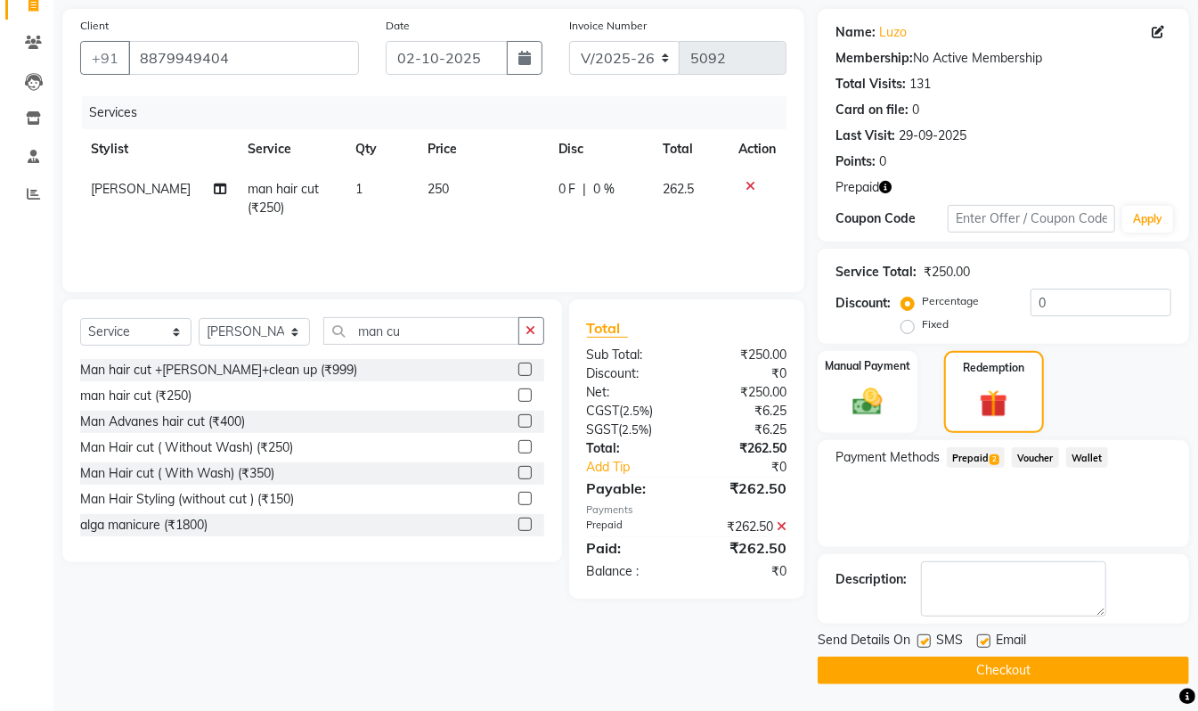
click at [1088, 664] on button "Checkout" at bounding box center [1004, 671] width 372 height 28
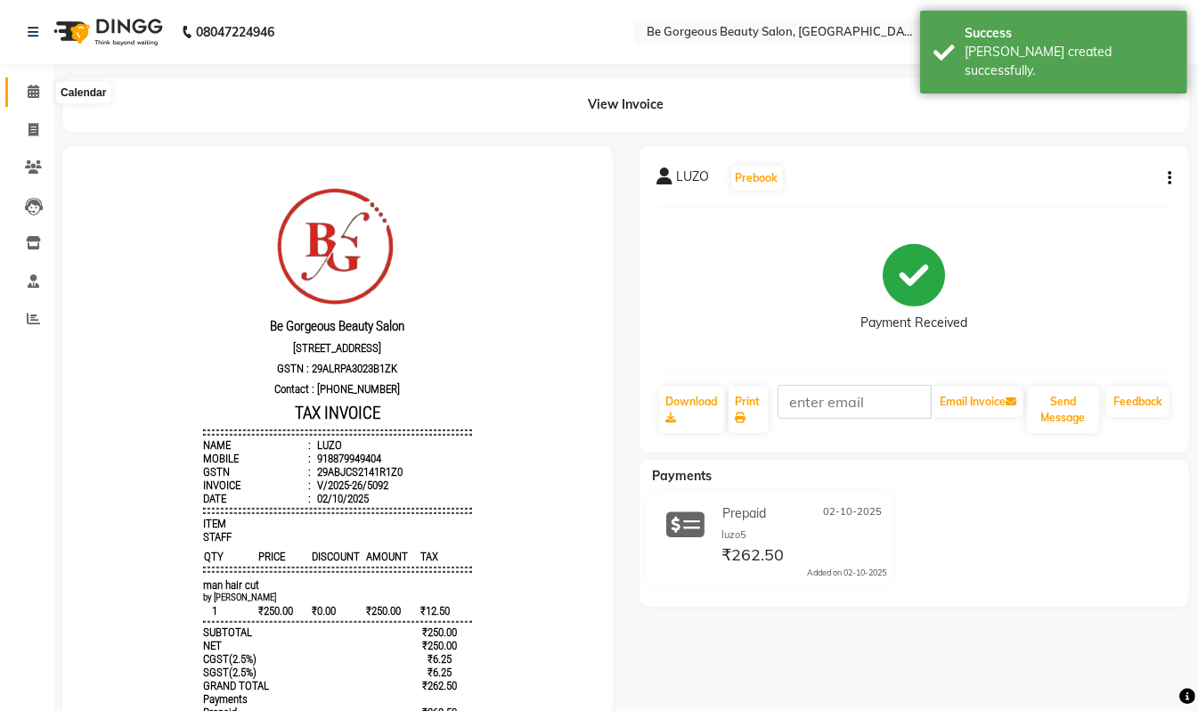
click at [37, 97] on icon at bounding box center [34, 91] width 12 height 13
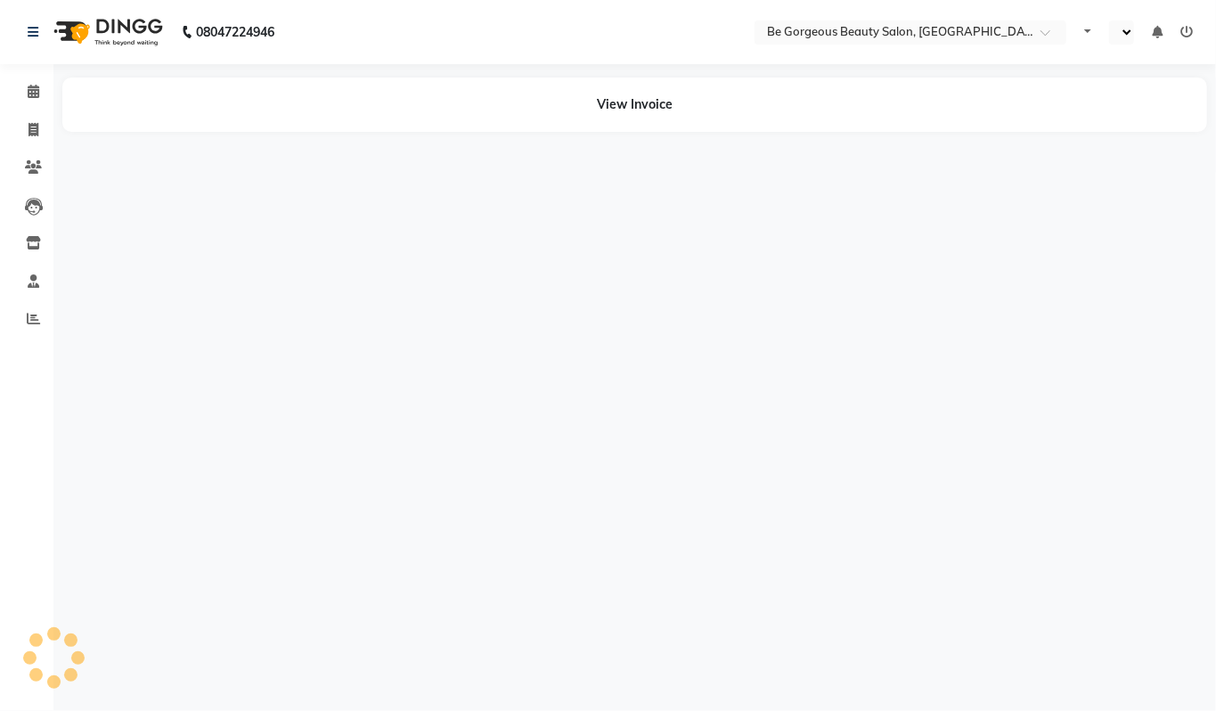
select select "en"
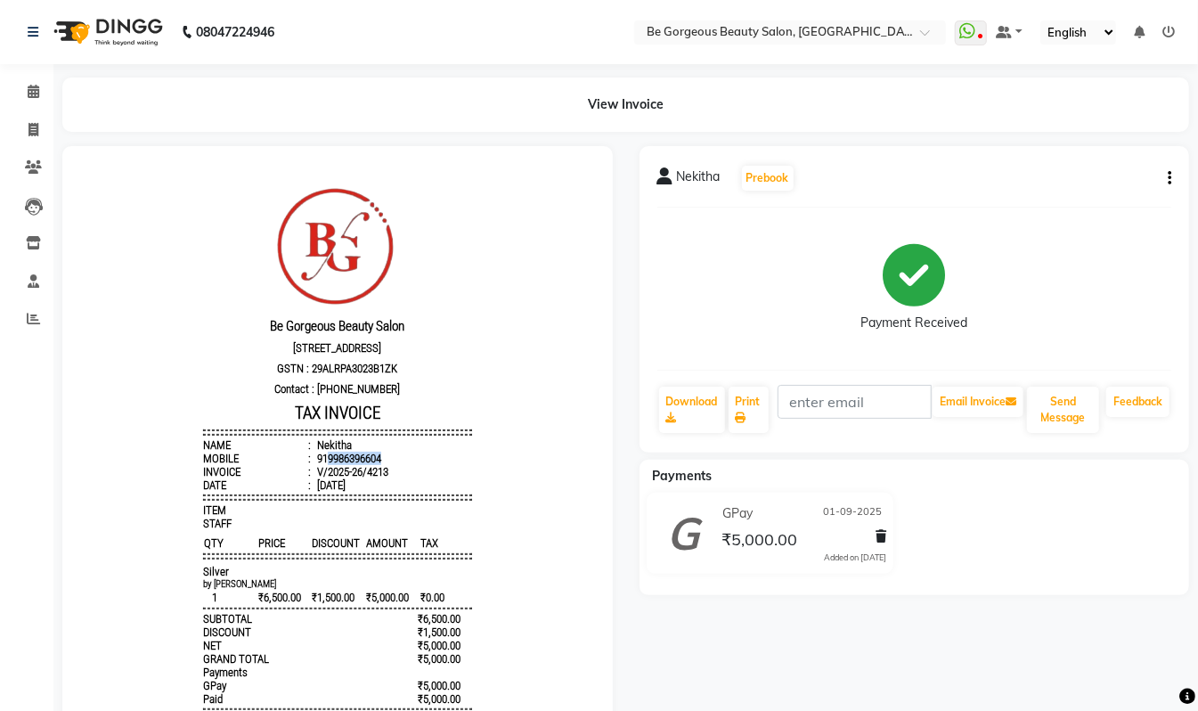
drag, startPoint x: 306, startPoint y: 470, endPoint x: 386, endPoint y: 466, distance: 79.4
click at [386, 464] on li "Mobile : 919986396604" at bounding box center [336, 457] width 269 height 13
copy div "9986396604"
click at [32, 130] on icon at bounding box center [34, 129] width 10 height 13
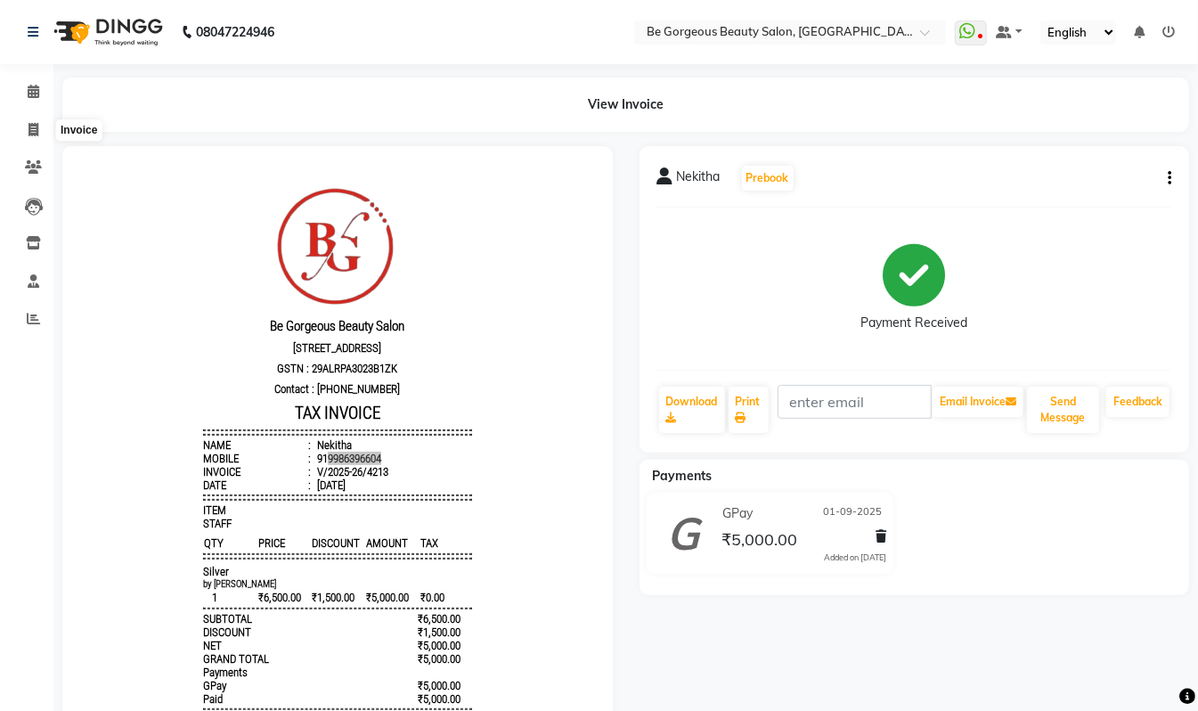
select select "service"
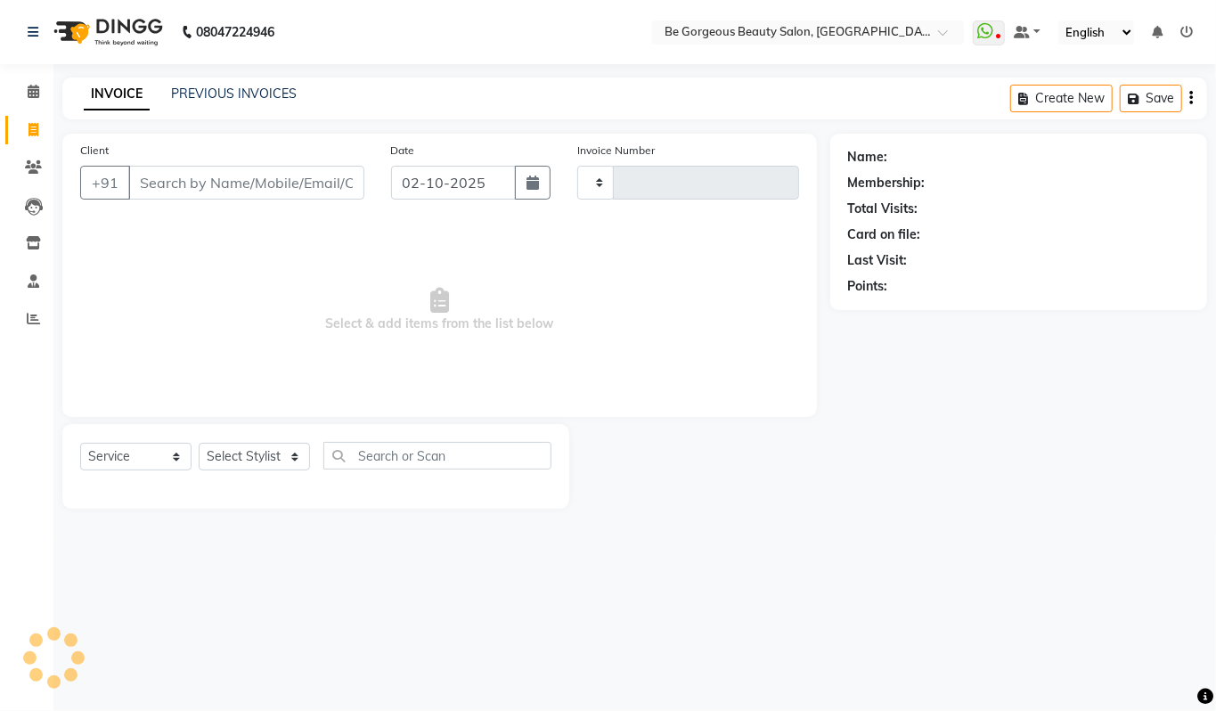
type input "5089"
select select "5405"
click at [167, 176] on input "Client" at bounding box center [246, 183] width 236 height 34
type input "9986396604"
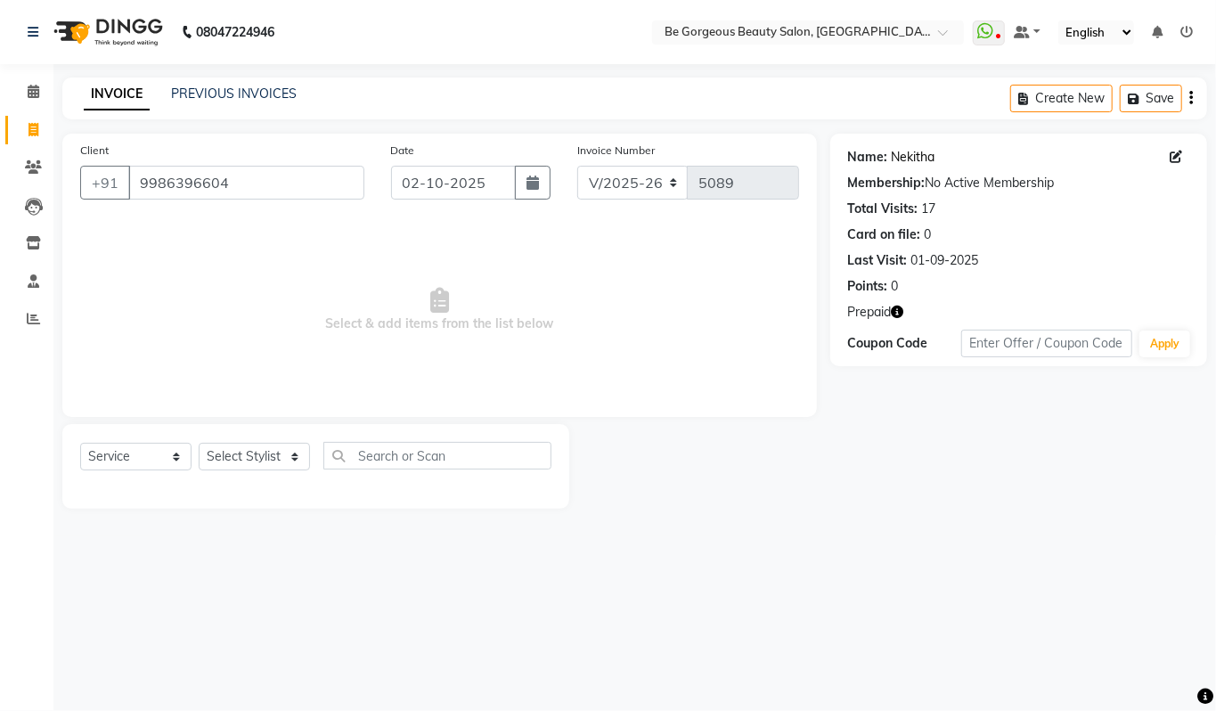
click at [910, 159] on link "Nekitha" at bounding box center [914, 157] width 44 height 19
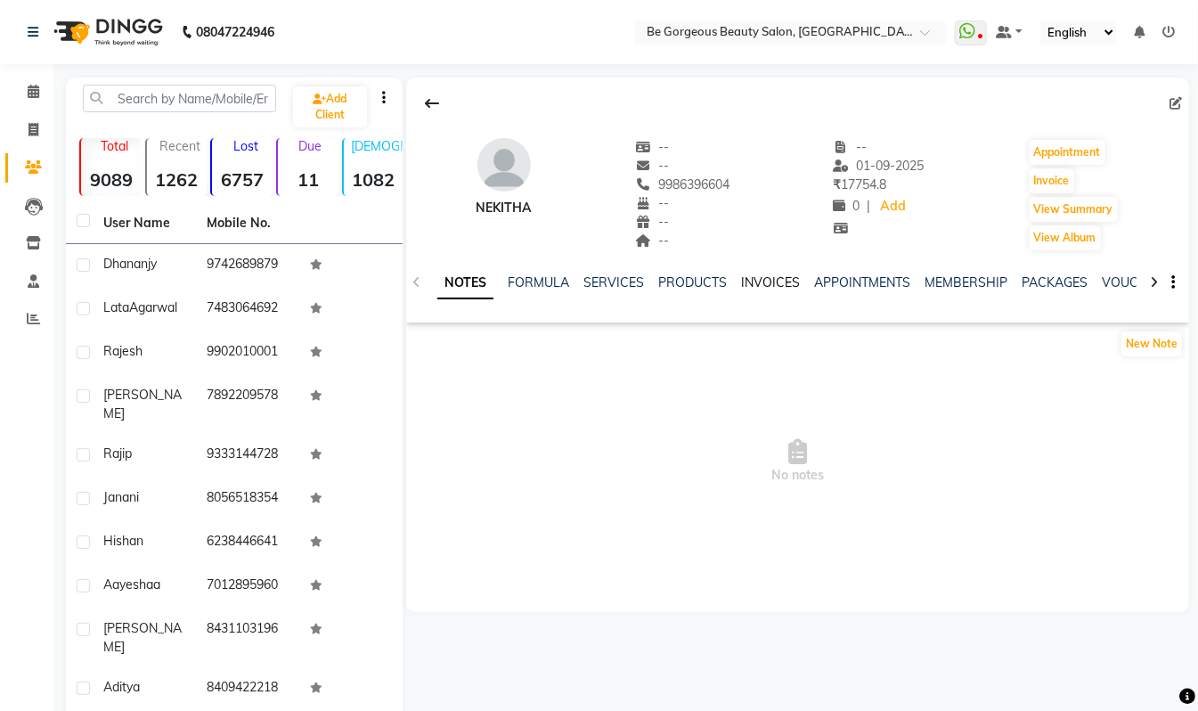
click at [760, 290] on link "INVOICES" at bounding box center [770, 282] width 59 height 16
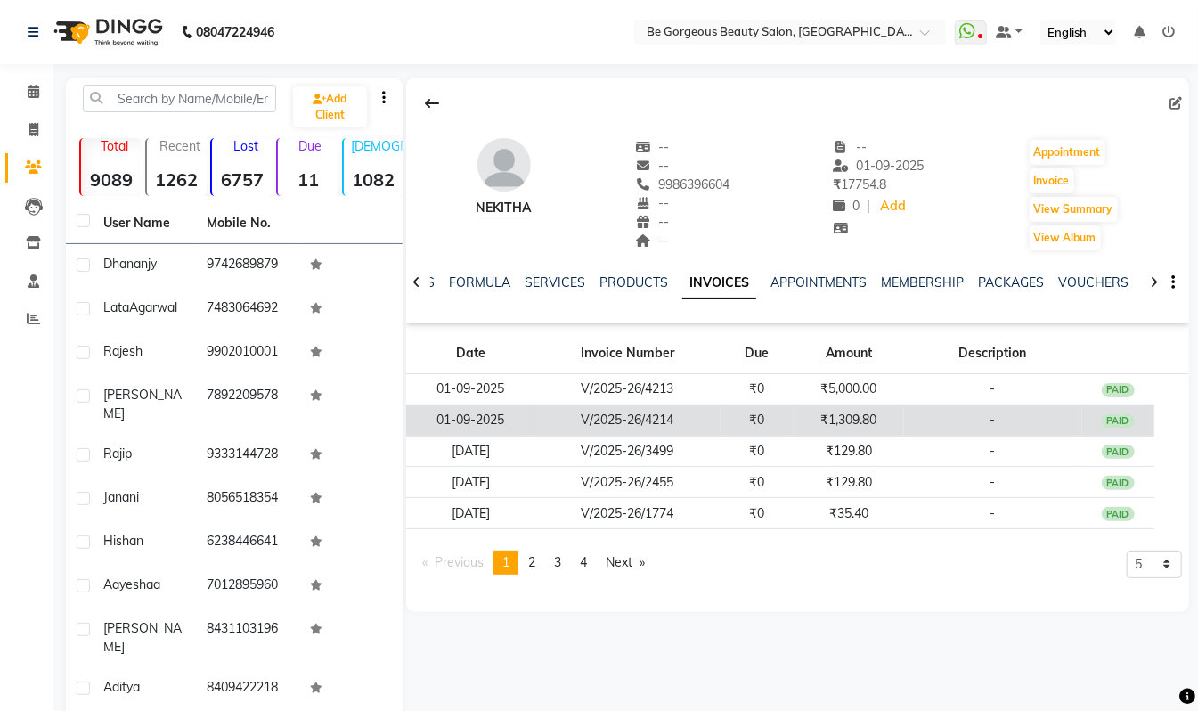
click at [821, 419] on td "₹1,309.80" at bounding box center [849, 419] width 110 height 31
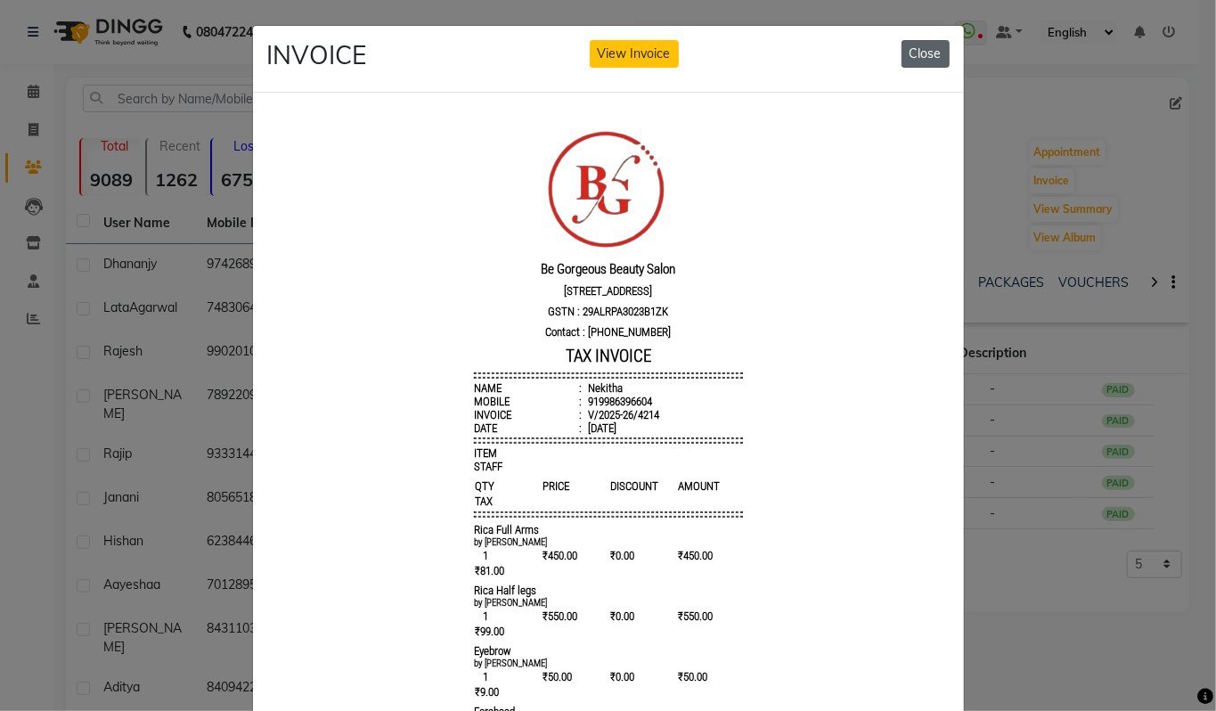
click at [912, 54] on button "Close" at bounding box center [926, 54] width 48 height 28
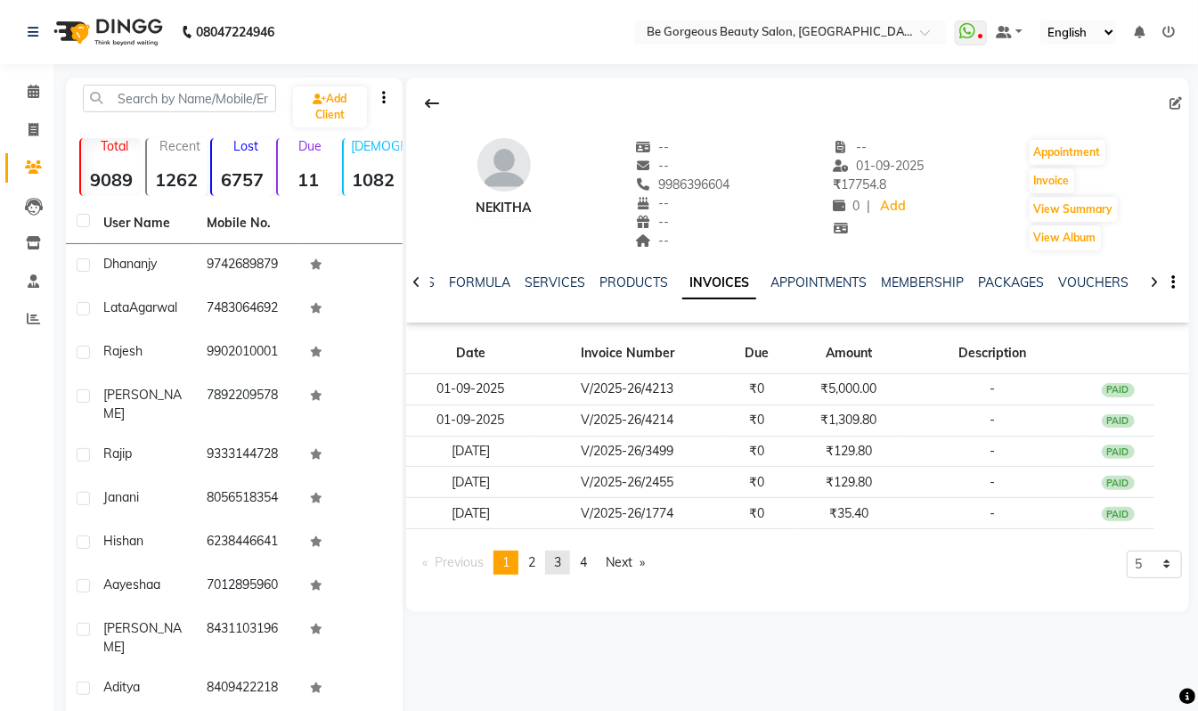
click at [554, 561] on link "page 3" at bounding box center [557, 563] width 25 height 24
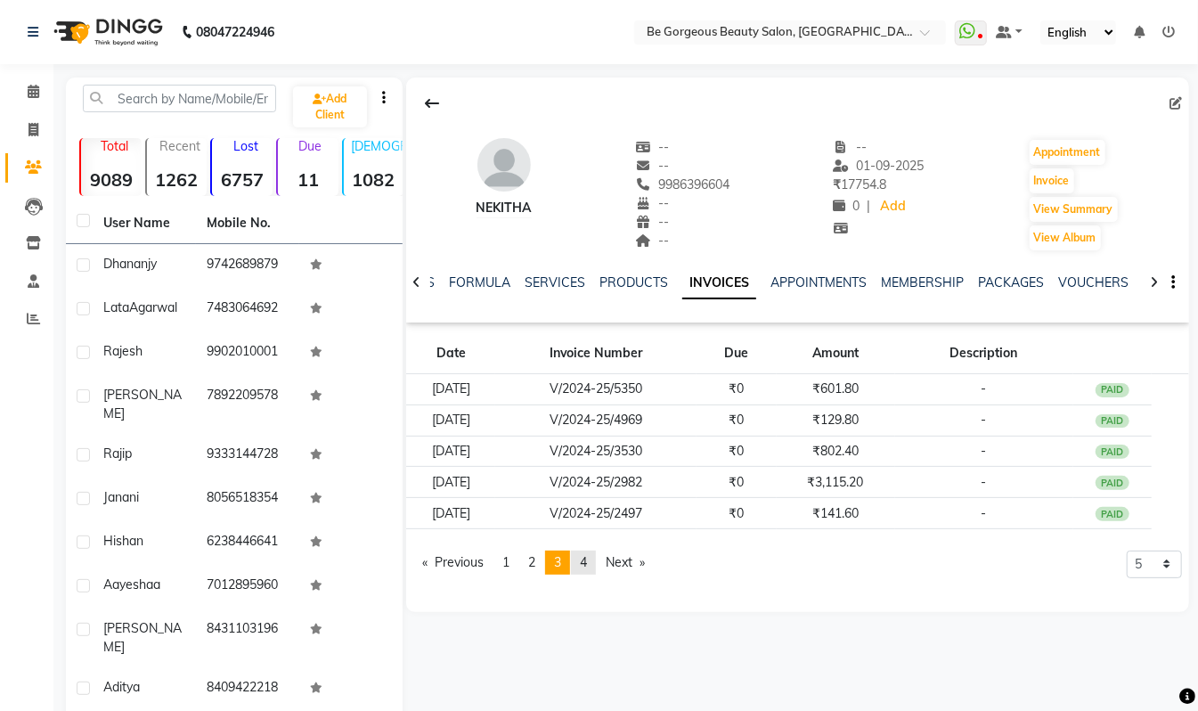
click at [583, 561] on link "page 4" at bounding box center [583, 563] width 25 height 24
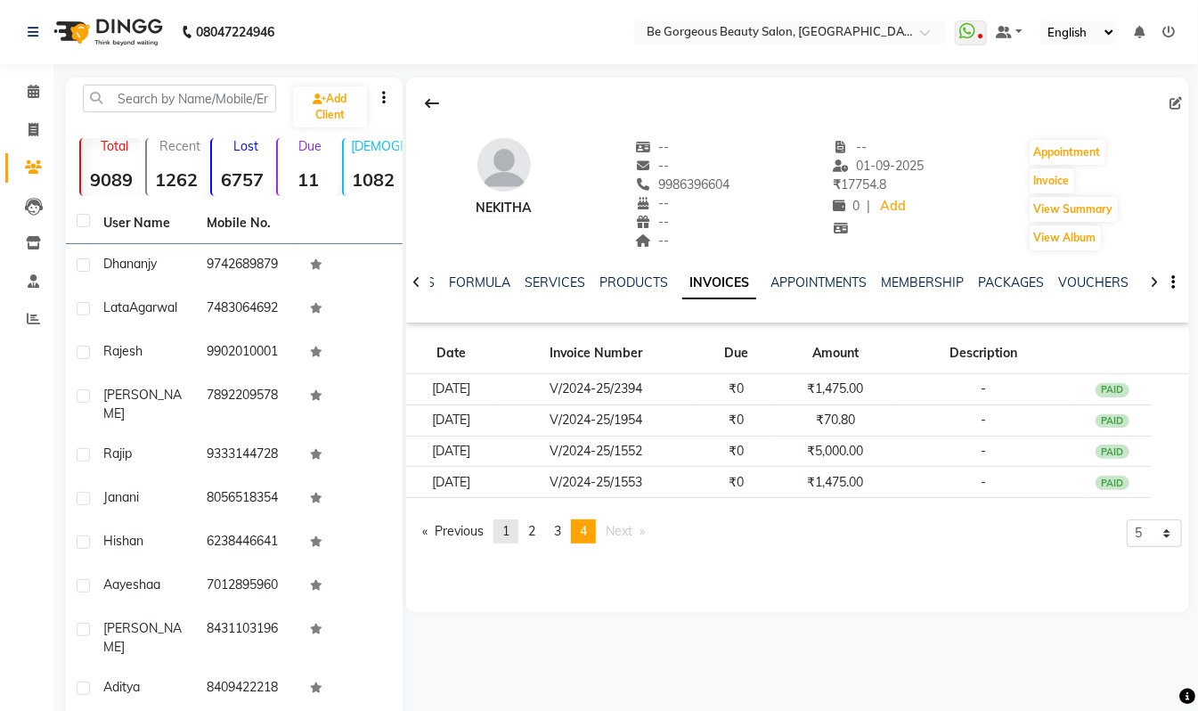
click at [510, 533] on span "1" at bounding box center [505, 531] width 7 height 16
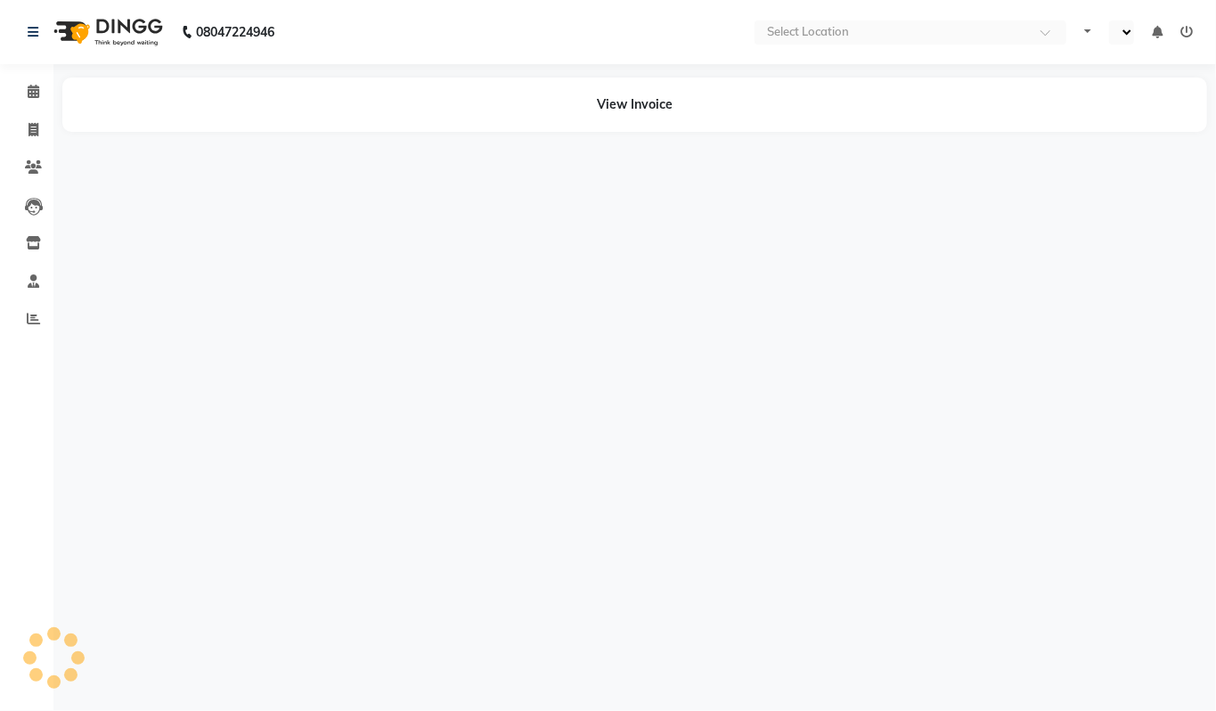
select select "en"
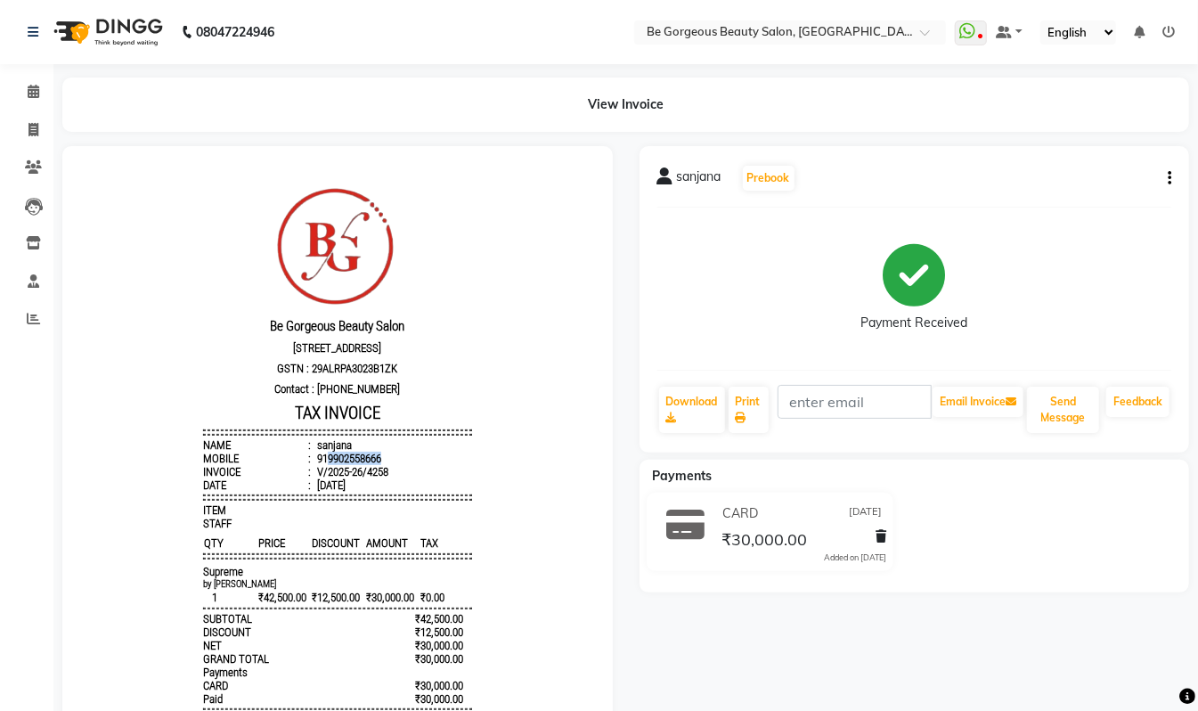
drag, startPoint x: 309, startPoint y: 470, endPoint x: 378, endPoint y: 467, distance: 68.7
click at [378, 464] on li "Mobile : 919902558666" at bounding box center [336, 457] width 269 height 13
copy div "9902558666"
click at [29, 129] on icon at bounding box center [34, 129] width 10 height 13
select select "service"
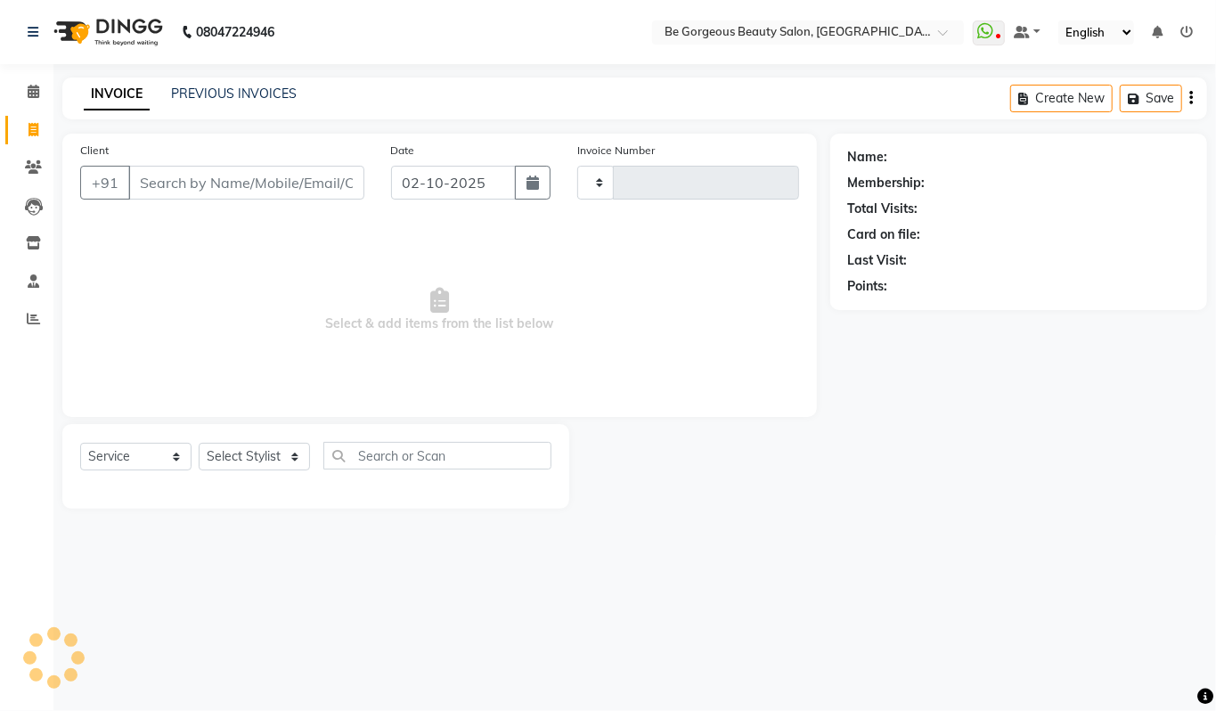
type input "5089"
select select "5405"
click at [165, 176] on input "Client" at bounding box center [246, 183] width 236 height 34
type input "9902558666"
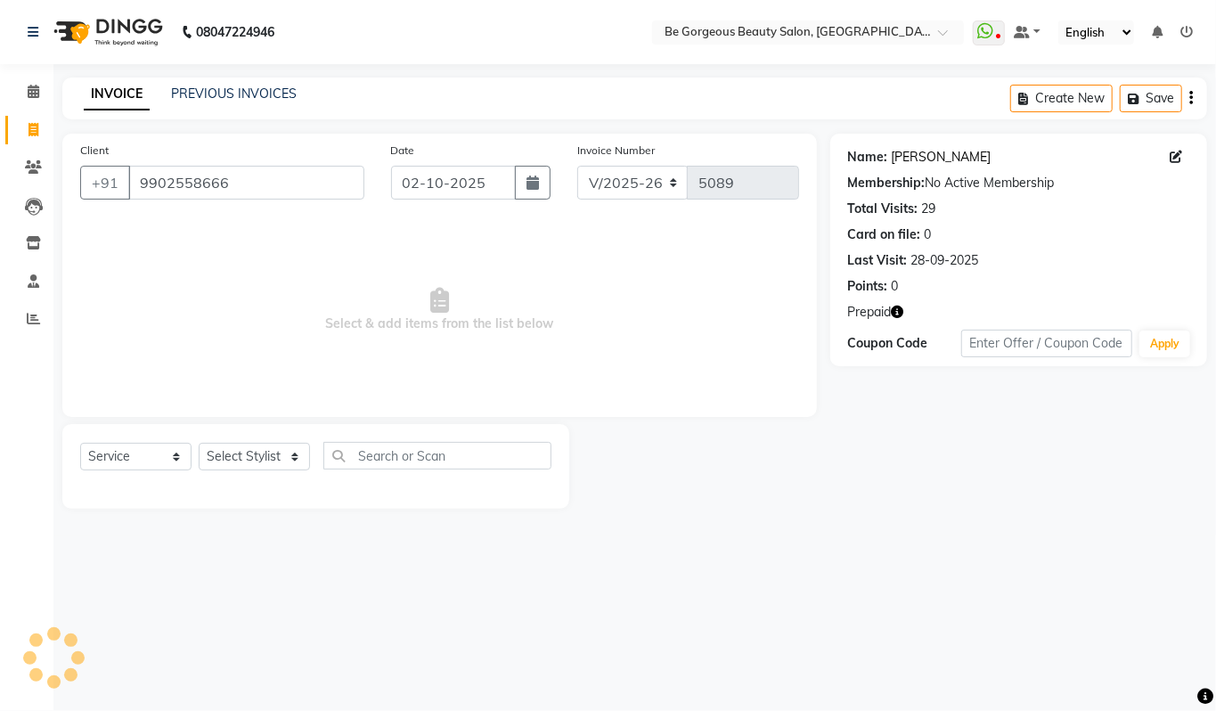
click at [911, 160] on link "Sanjana" at bounding box center [942, 157] width 100 height 19
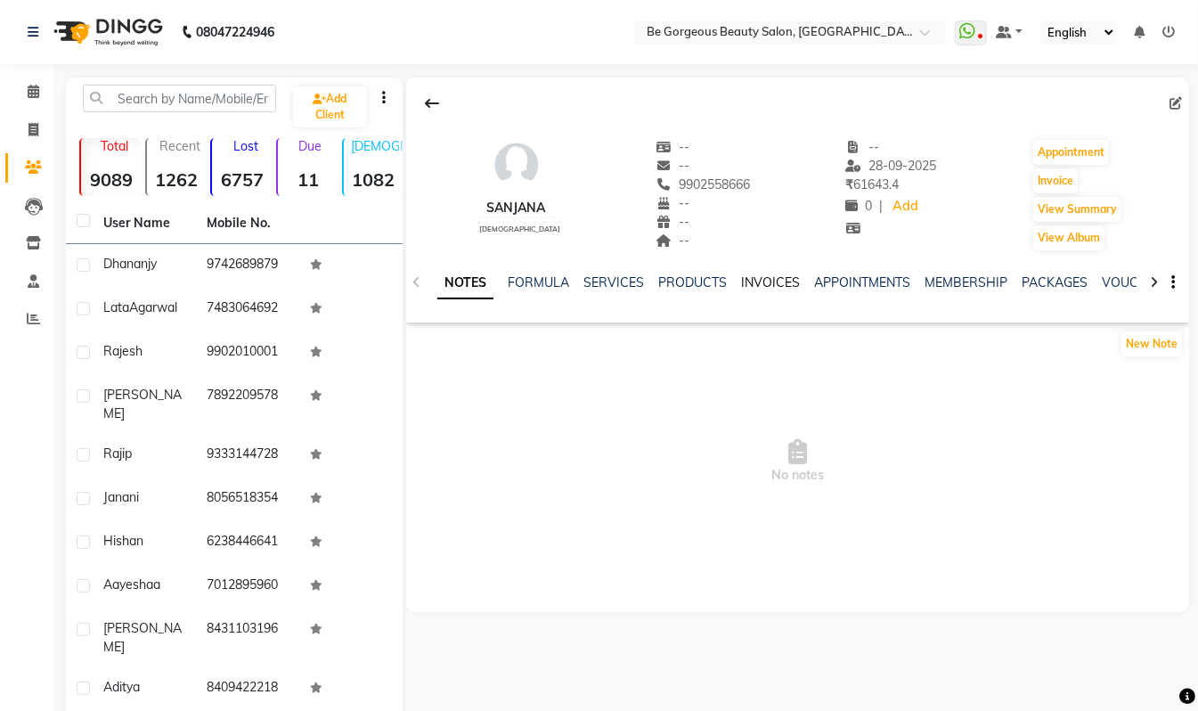
click at [764, 279] on link "INVOICES" at bounding box center [770, 282] width 59 height 16
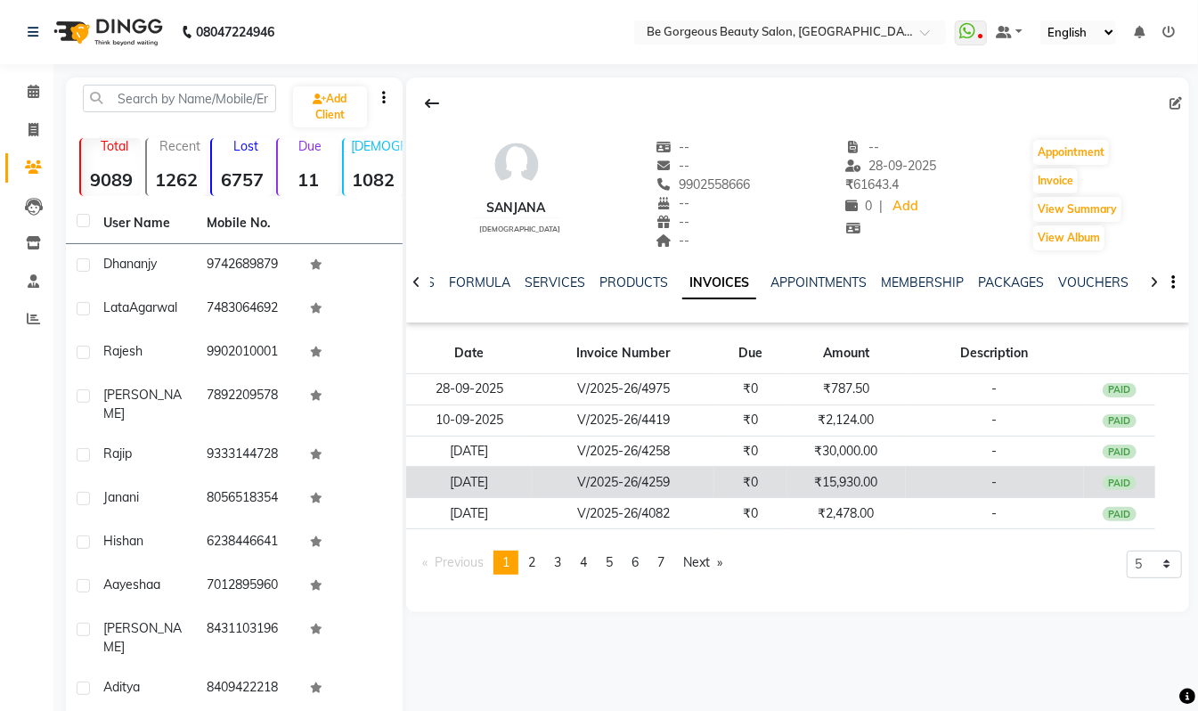
click at [633, 478] on td "V/2025-26/4259" at bounding box center [623, 482] width 183 height 31
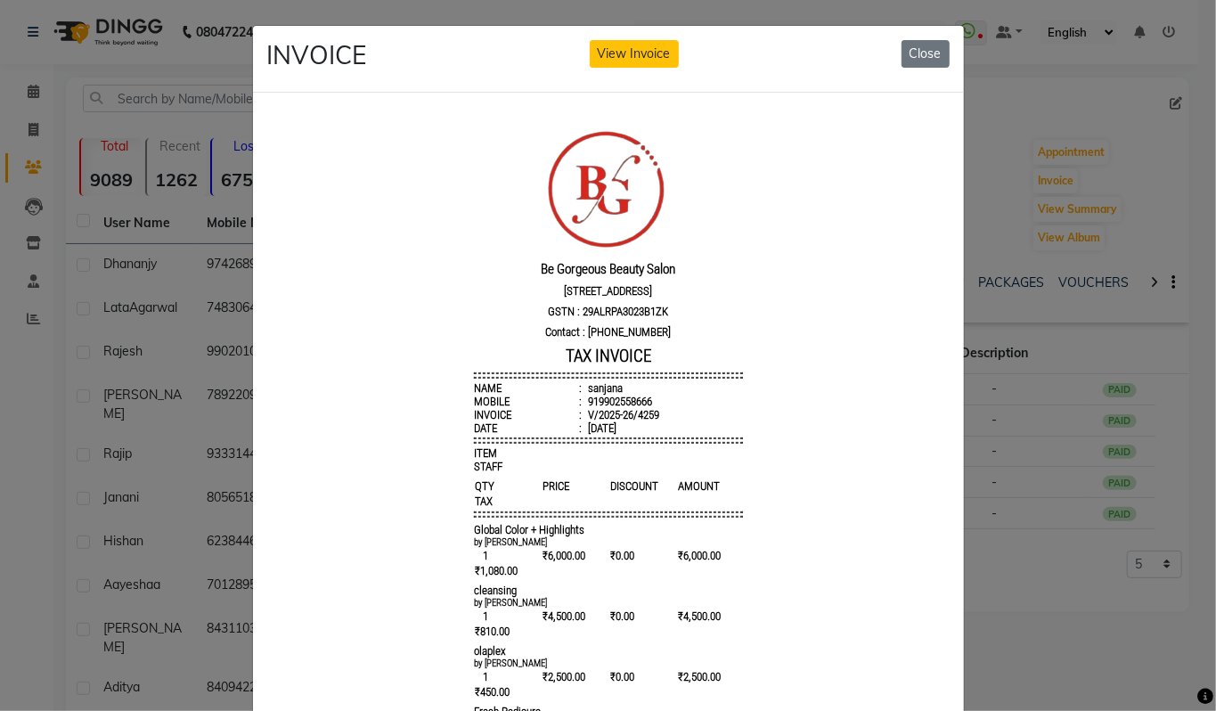
drag, startPoint x: 1180, startPoint y: 304, endPoint x: 1178, endPoint y: 361, distance: 57.0
click at [1178, 361] on ngb-modal-window "INVOICE View Invoice Close" at bounding box center [608, 355] width 1216 height 711
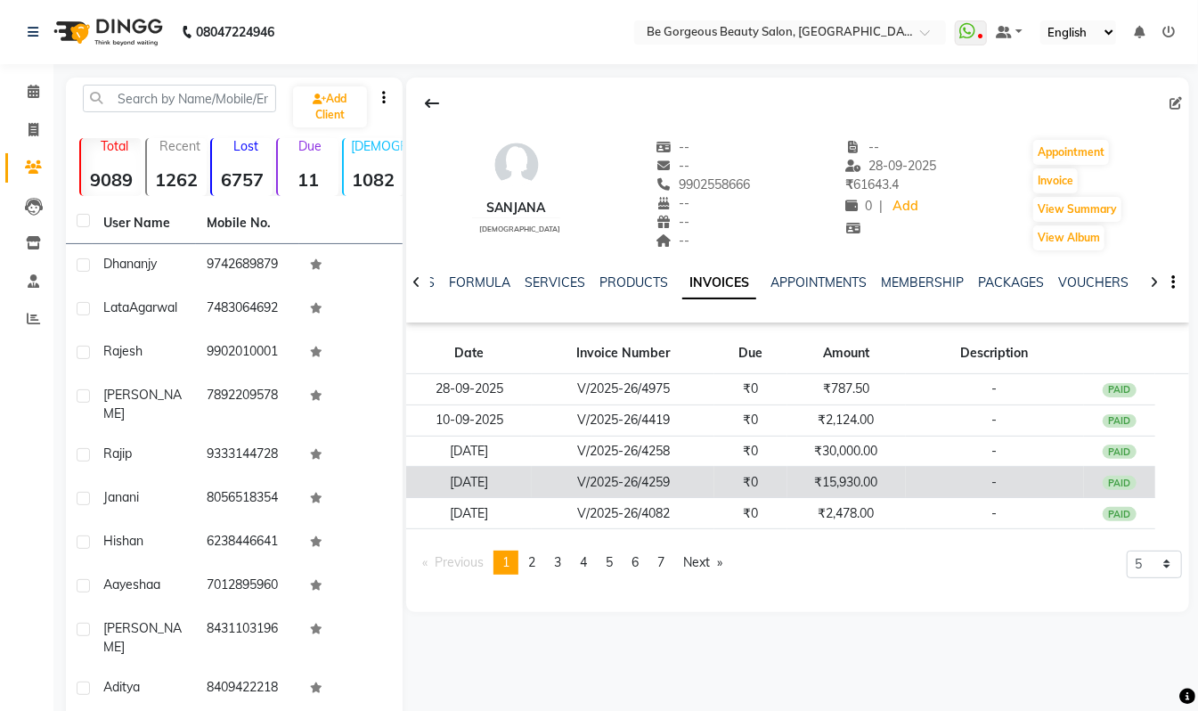
click at [828, 486] on td "₹15,930.00" at bounding box center [847, 482] width 118 height 31
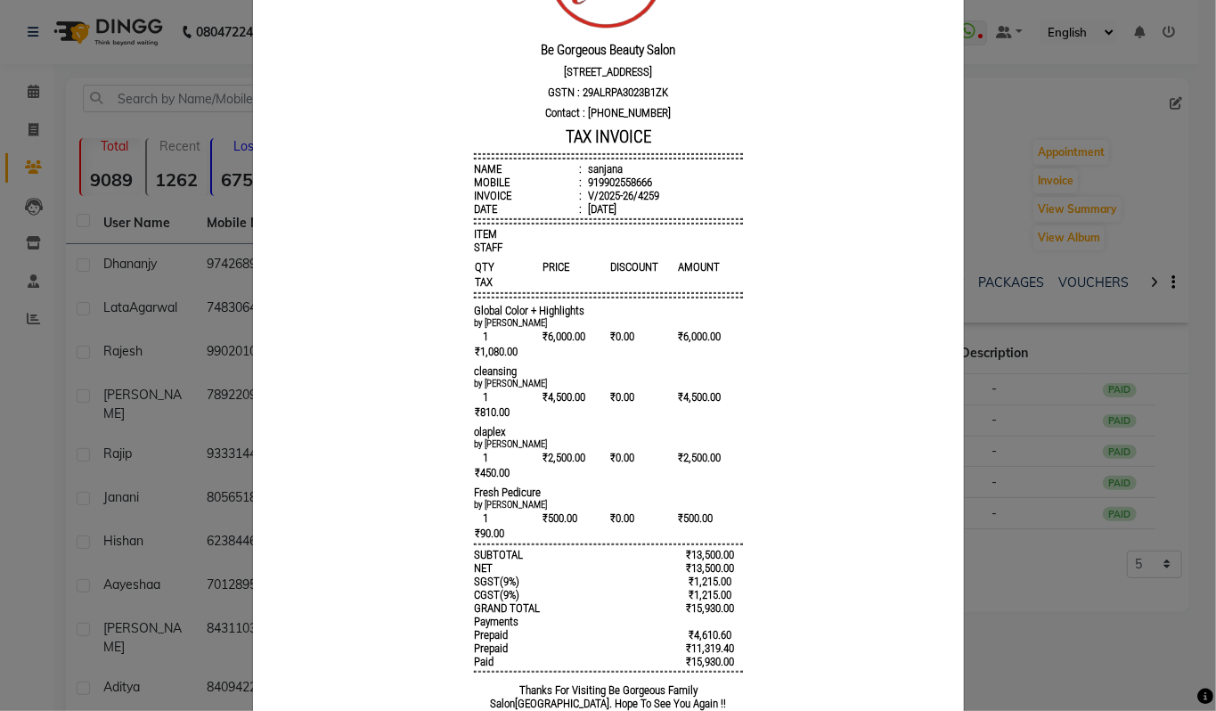
scroll to position [239, 0]
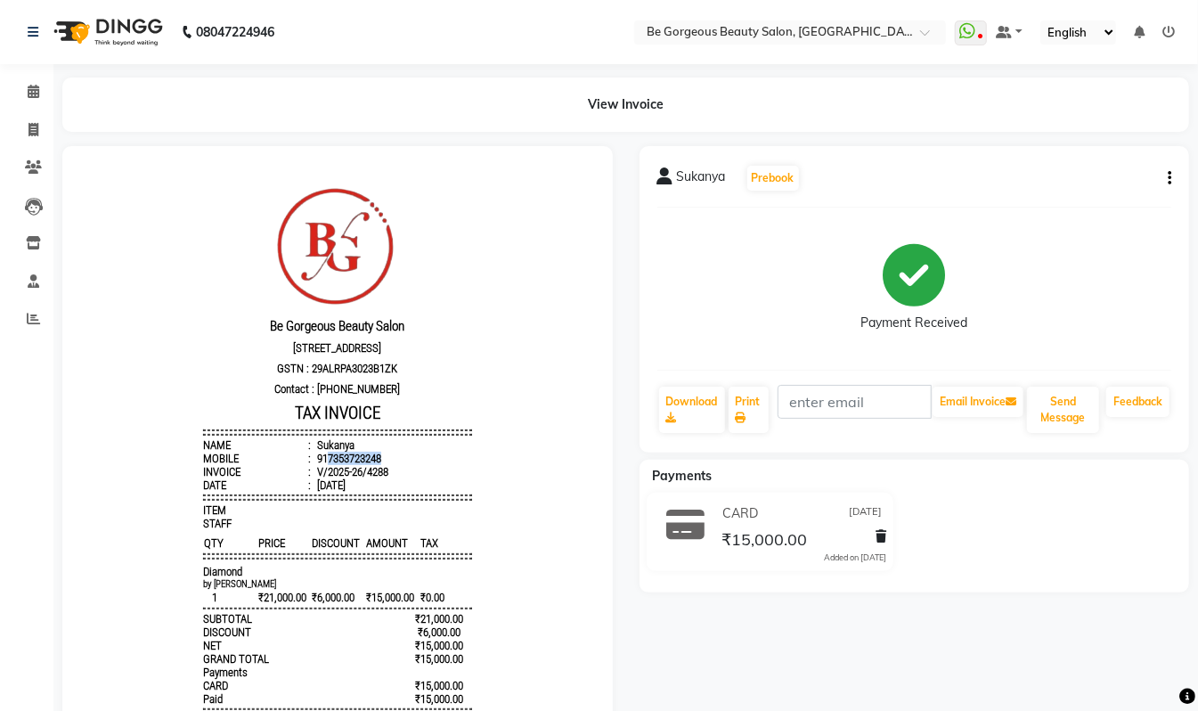
drag, startPoint x: 366, startPoint y: 468, endPoint x: 310, endPoint y: 470, distance: 56.2
click at [310, 464] on li "Mobile : 917353723248" at bounding box center [336, 457] width 269 height 13
copy div "7353723248"
click at [26, 129] on span at bounding box center [33, 130] width 31 height 20
select select "5405"
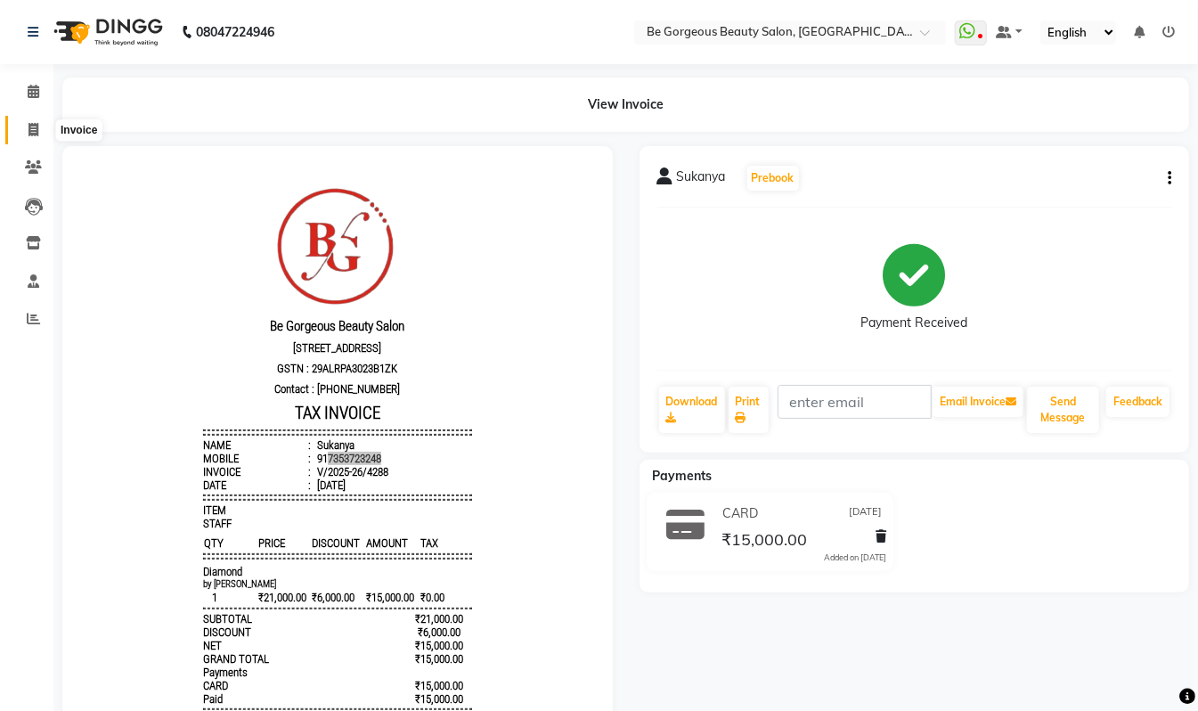
select select "service"
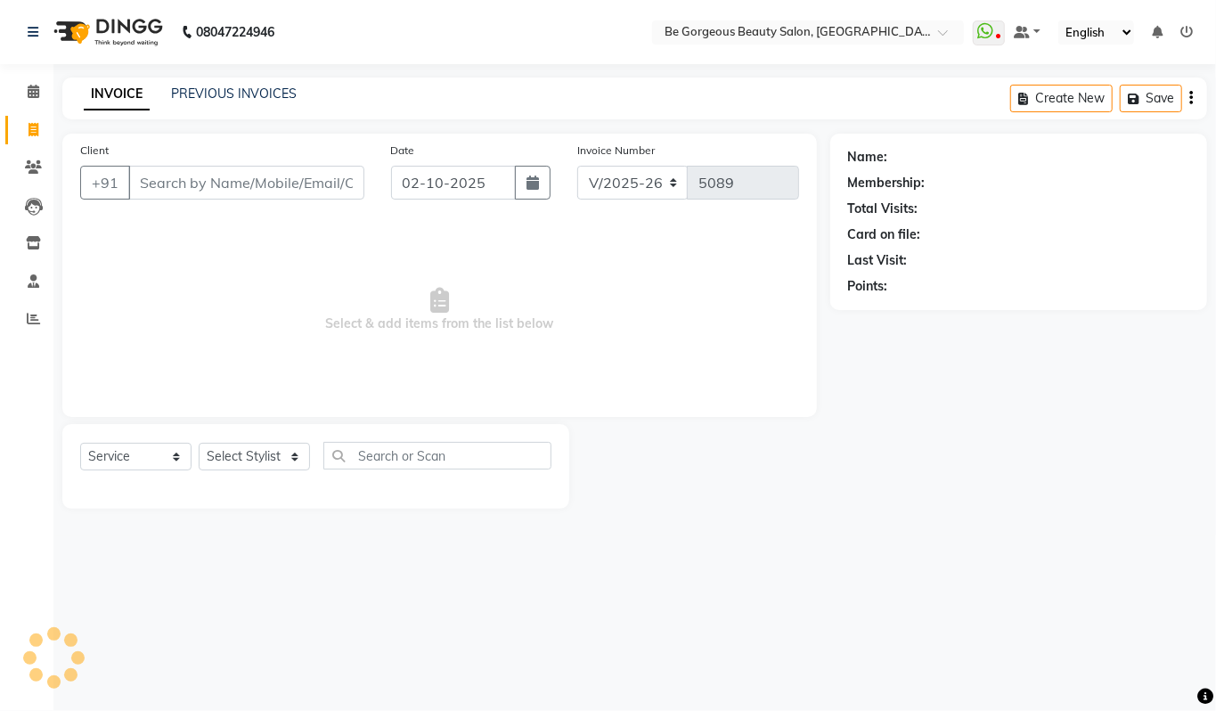
click at [153, 189] on input "Client" at bounding box center [246, 183] width 236 height 34
type input "7353723248"
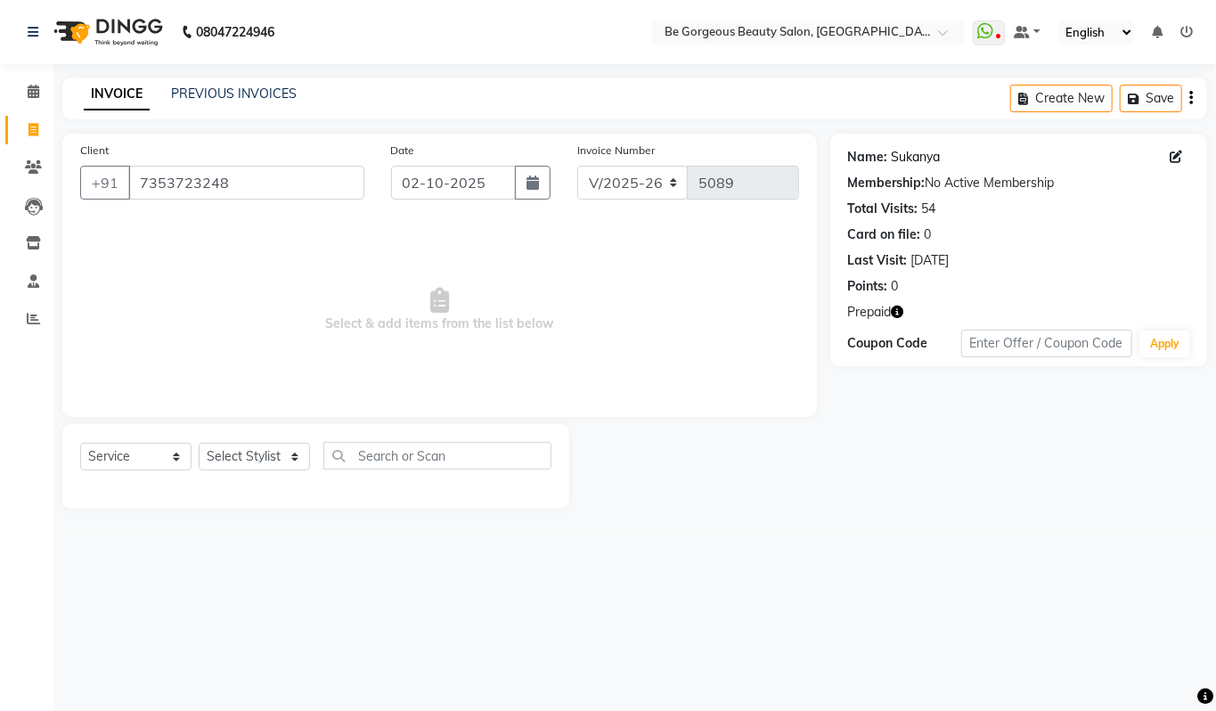
click at [919, 159] on link "Sukanya" at bounding box center [916, 157] width 49 height 19
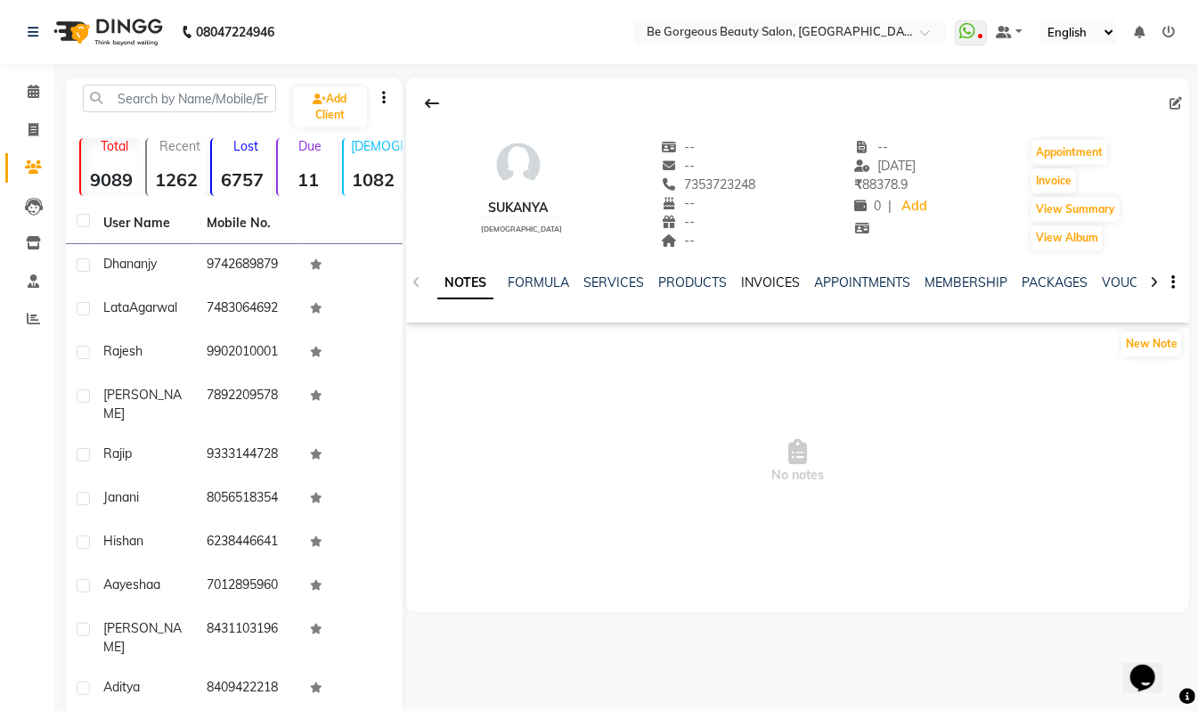
click at [759, 285] on link "INVOICES" at bounding box center [770, 282] width 59 height 16
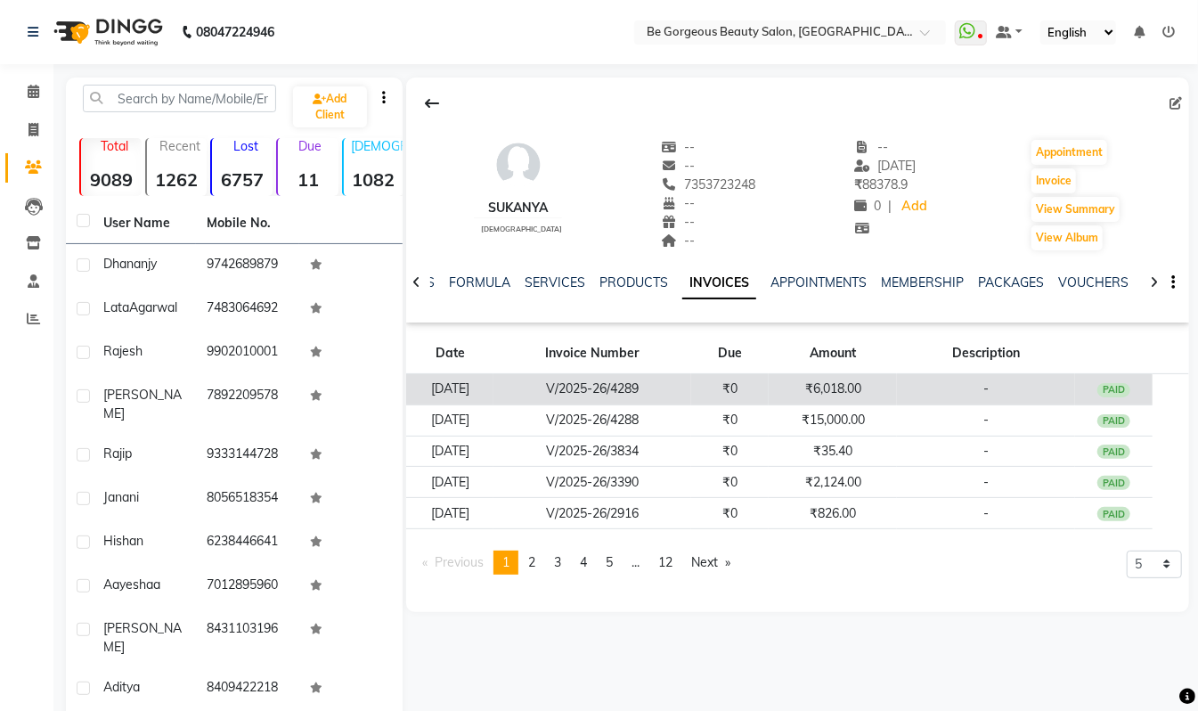
click at [796, 383] on td "₹6,018.00" at bounding box center [833, 389] width 128 height 31
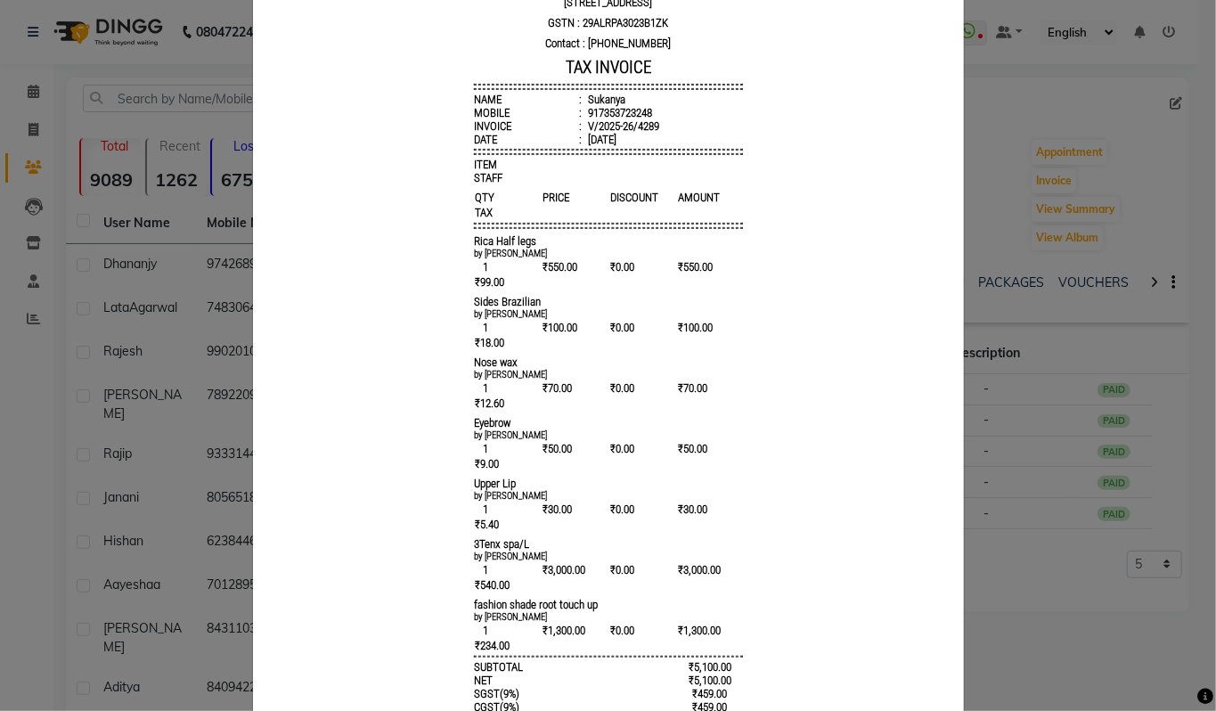
scroll to position [290, 0]
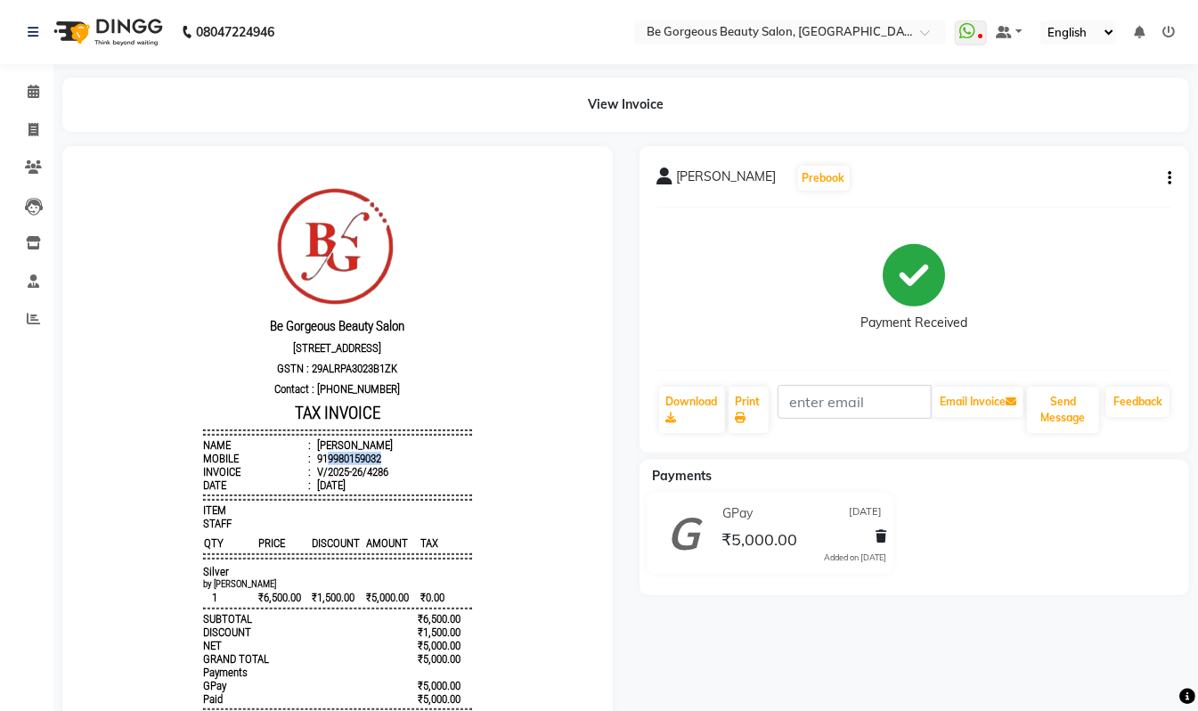
drag, startPoint x: 309, startPoint y: 474, endPoint x: 377, endPoint y: 466, distance: 68.2
click at [377, 464] on li "Mobile : 919980159032" at bounding box center [336, 457] width 269 height 13
copy div "9980159032"
click at [30, 123] on icon at bounding box center [34, 129] width 10 height 13
select select "5405"
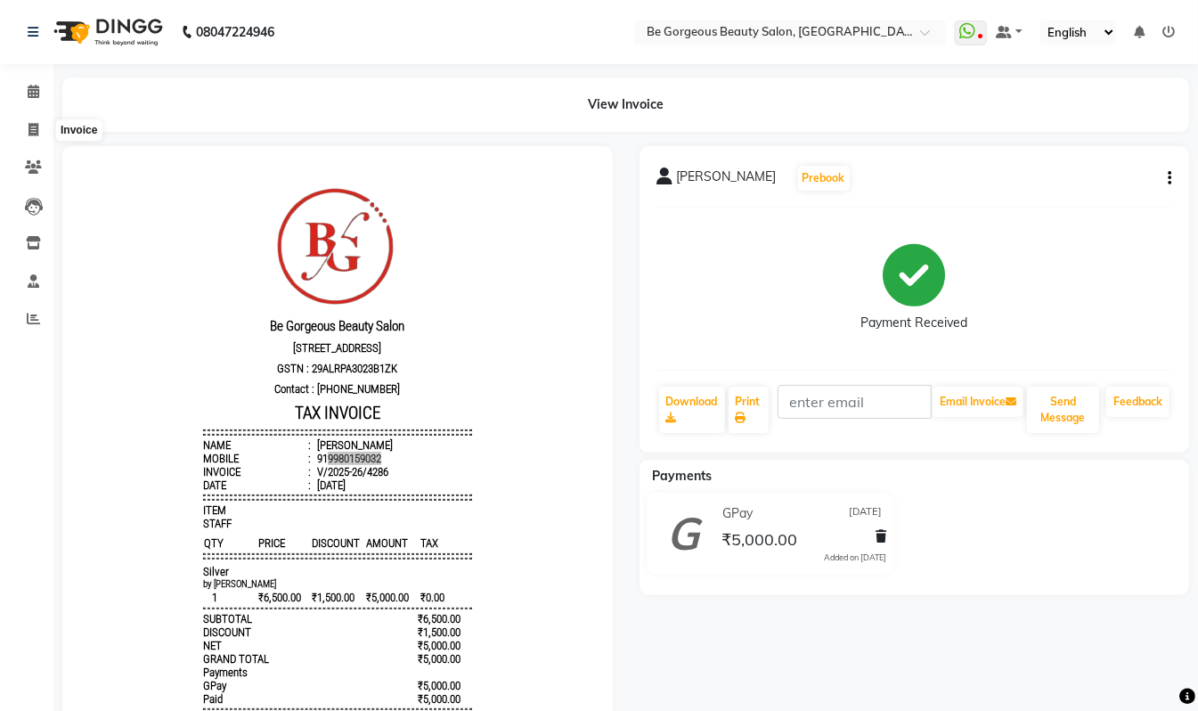
select select "service"
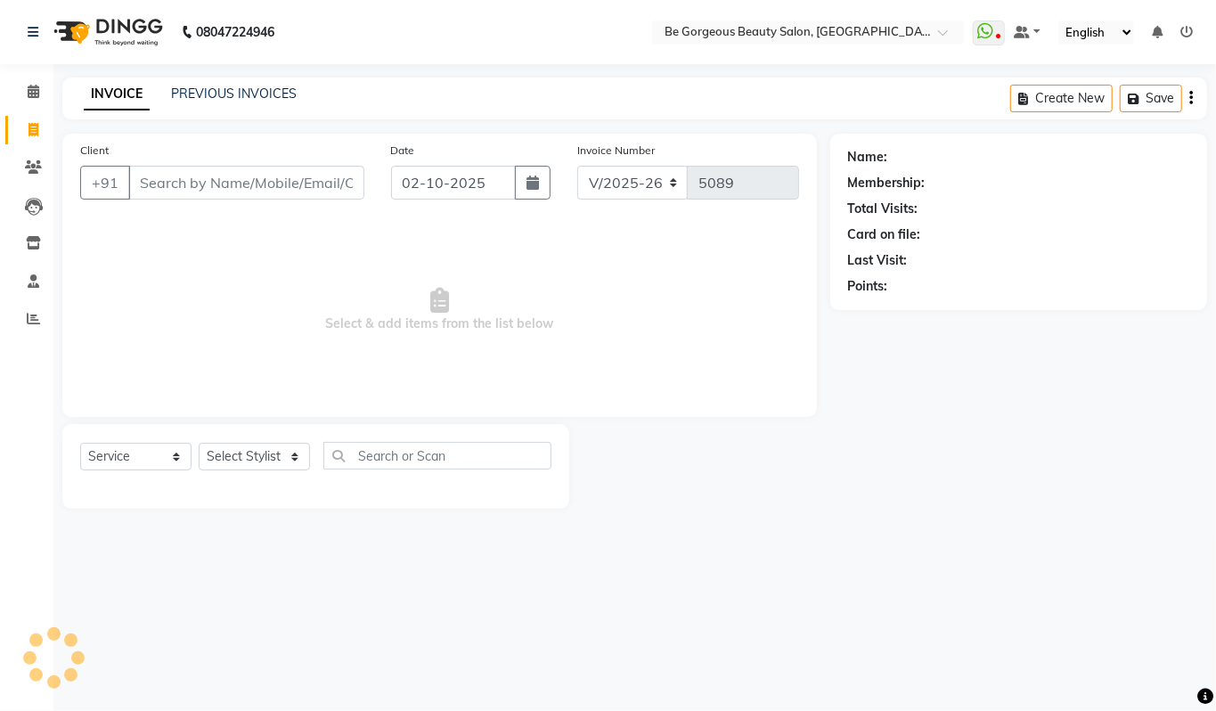
click at [168, 185] on input "Client" at bounding box center [246, 183] width 236 height 34
type input "9980159032"
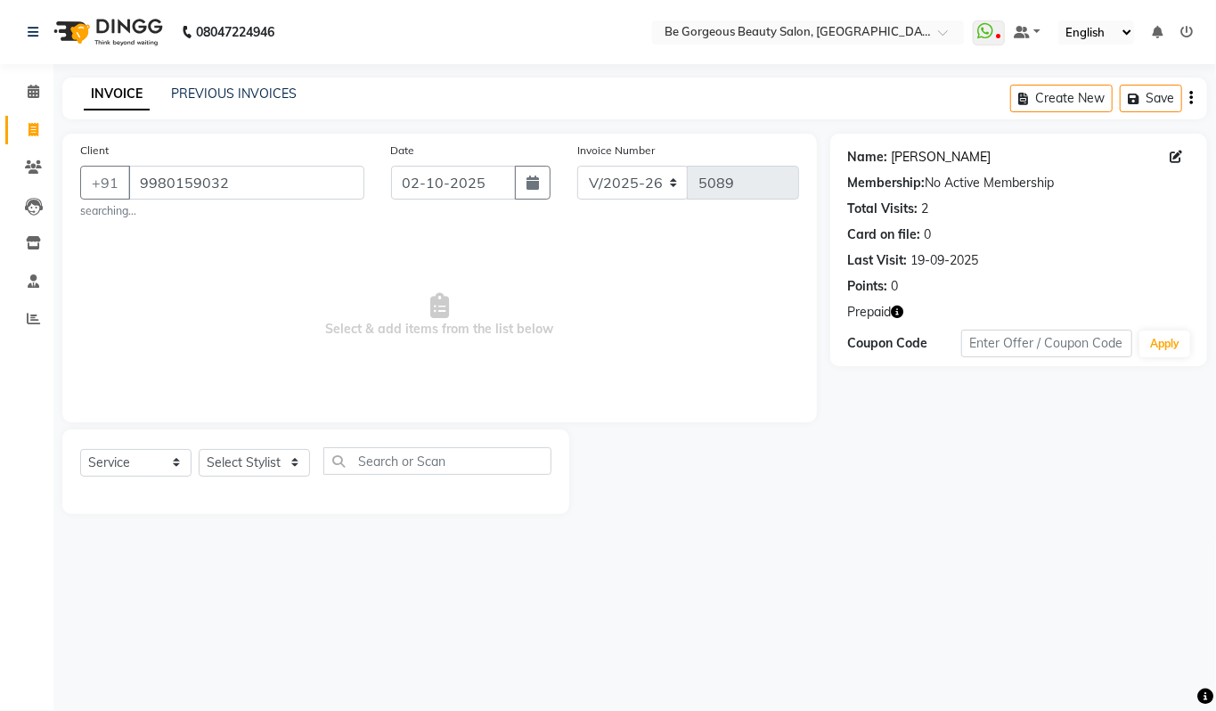
click at [916, 161] on link "[PERSON_NAME]" at bounding box center [942, 157] width 100 height 19
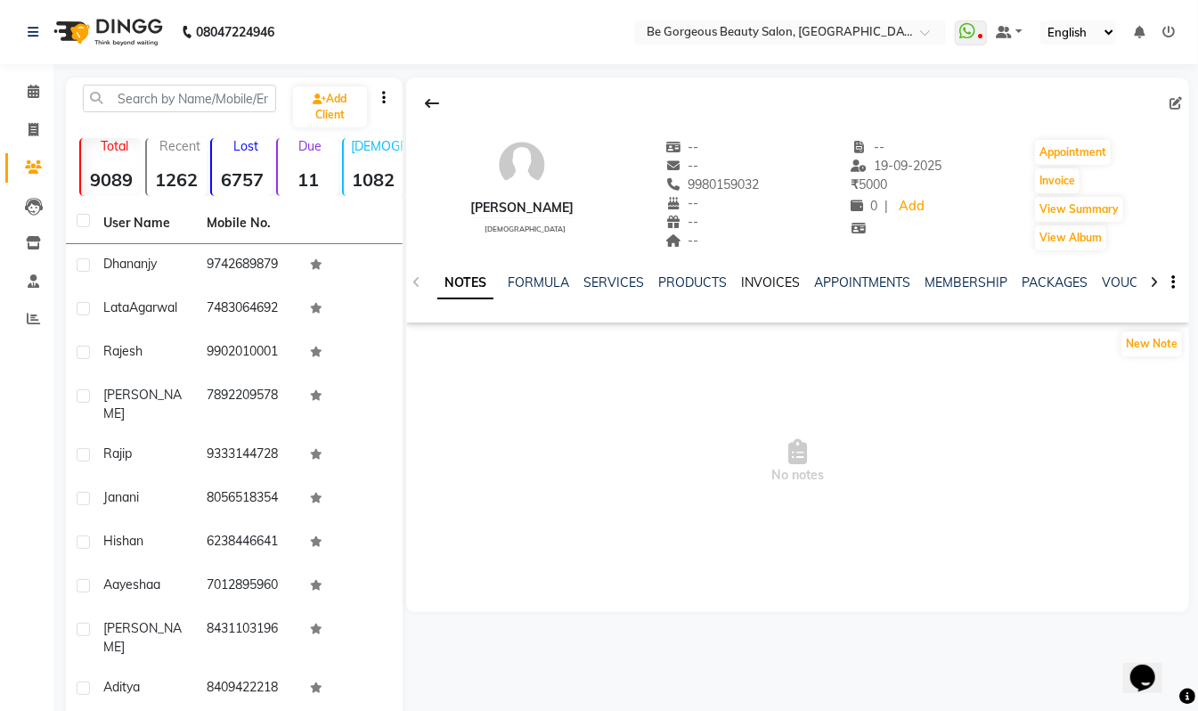
click at [767, 280] on link "INVOICES" at bounding box center [770, 282] width 59 height 16
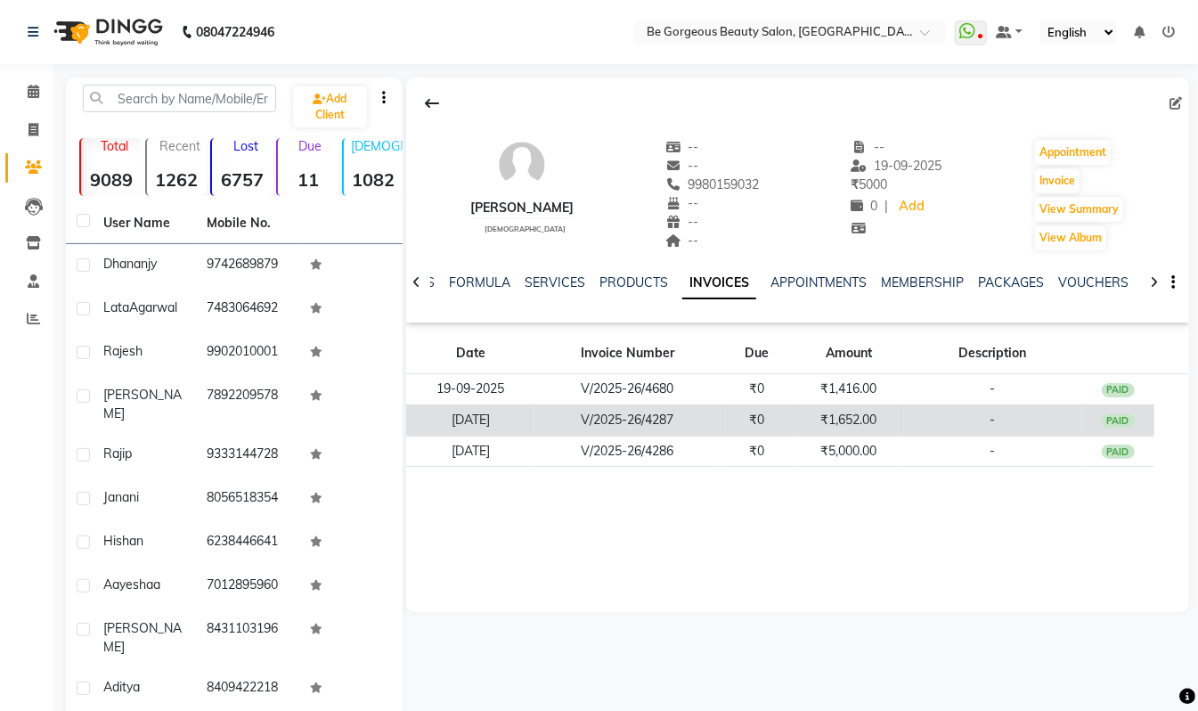
click at [667, 418] on td "V/2025-26/4287" at bounding box center [628, 419] width 186 height 31
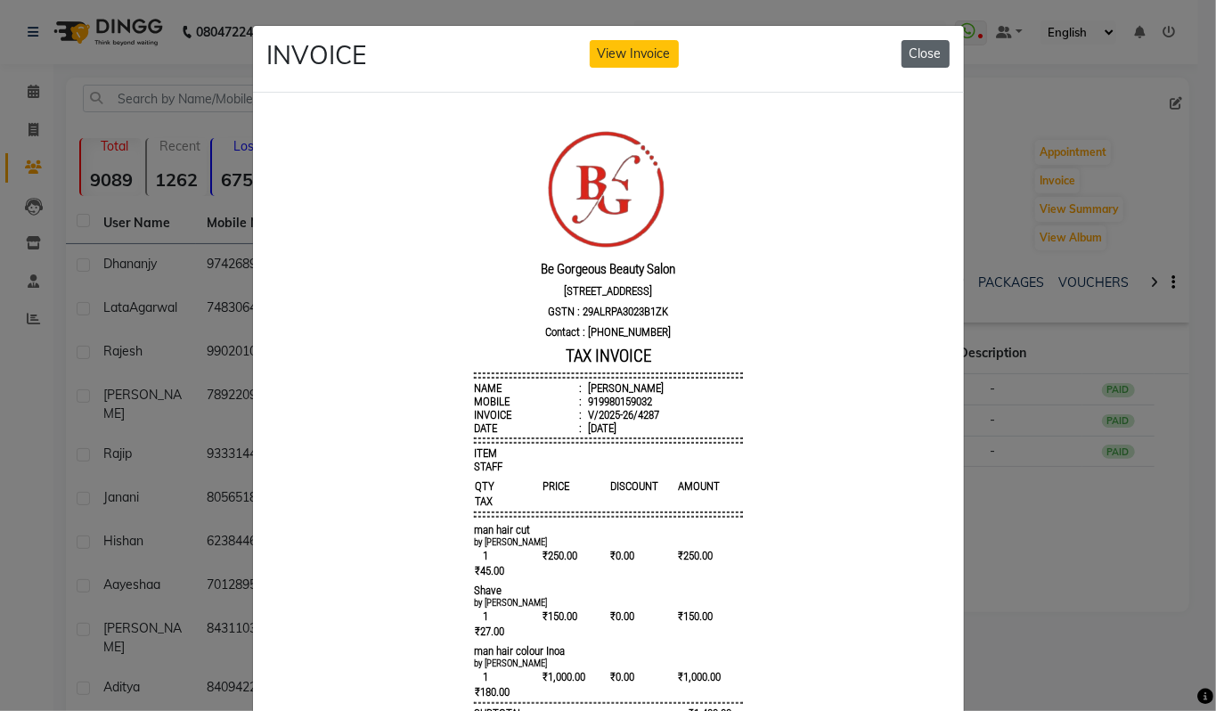
click at [918, 50] on button "Close" at bounding box center [926, 54] width 48 height 28
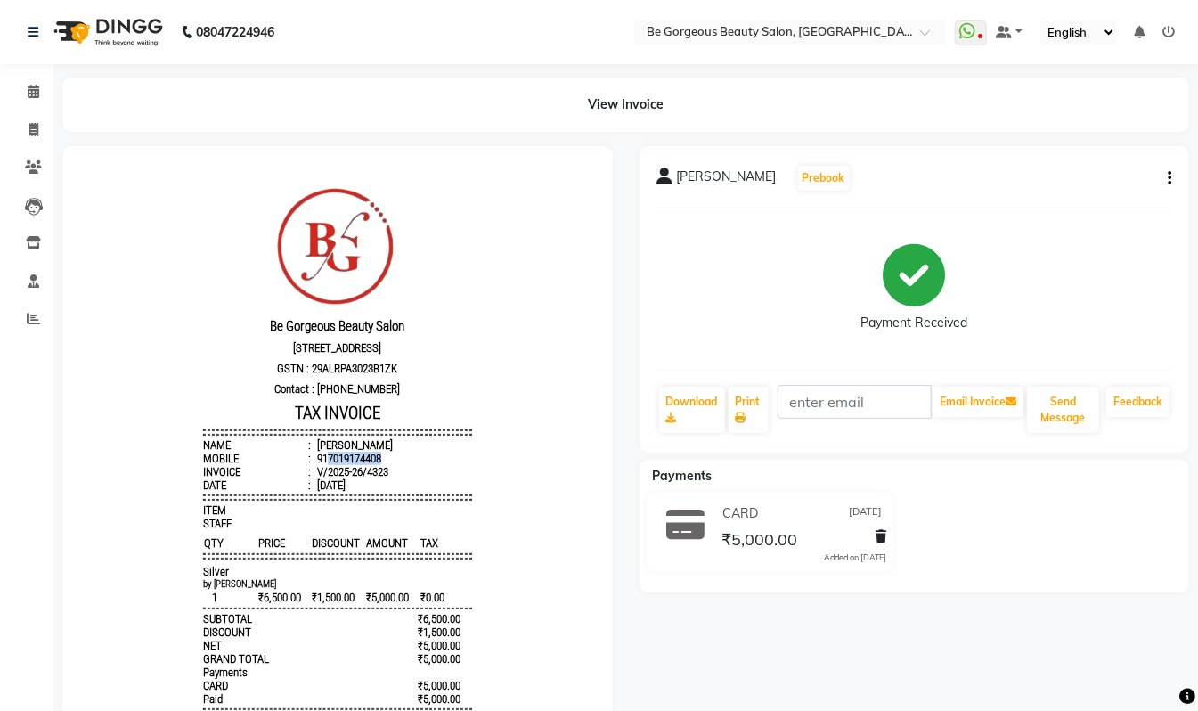
drag, startPoint x: 366, startPoint y: 468, endPoint x: 310, endPoint y: 470, distance: 56.2
click at [310, 464] on li "Mobile : 917019174408" at bounding box center [336, 457] width 269 height 13
copy div "7019174408"
click at [30, 126] on icon at bounding box center [34, 129] width 10 height 13
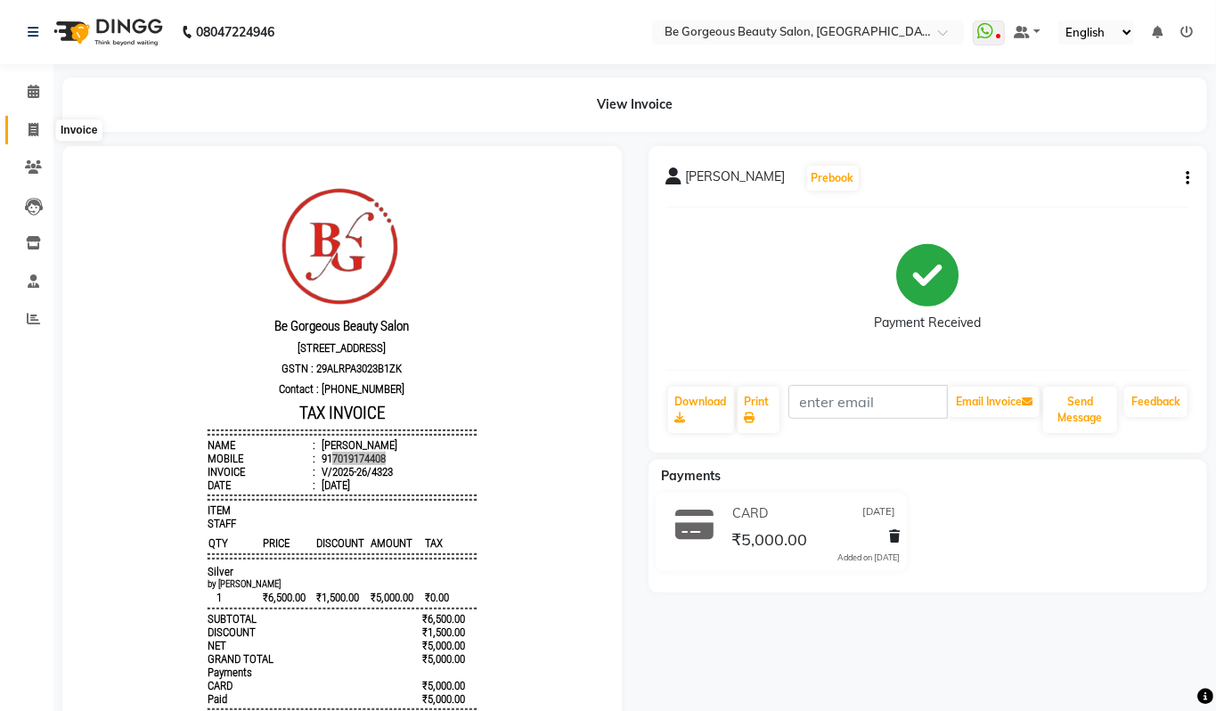
select select "5405"
select select "service"
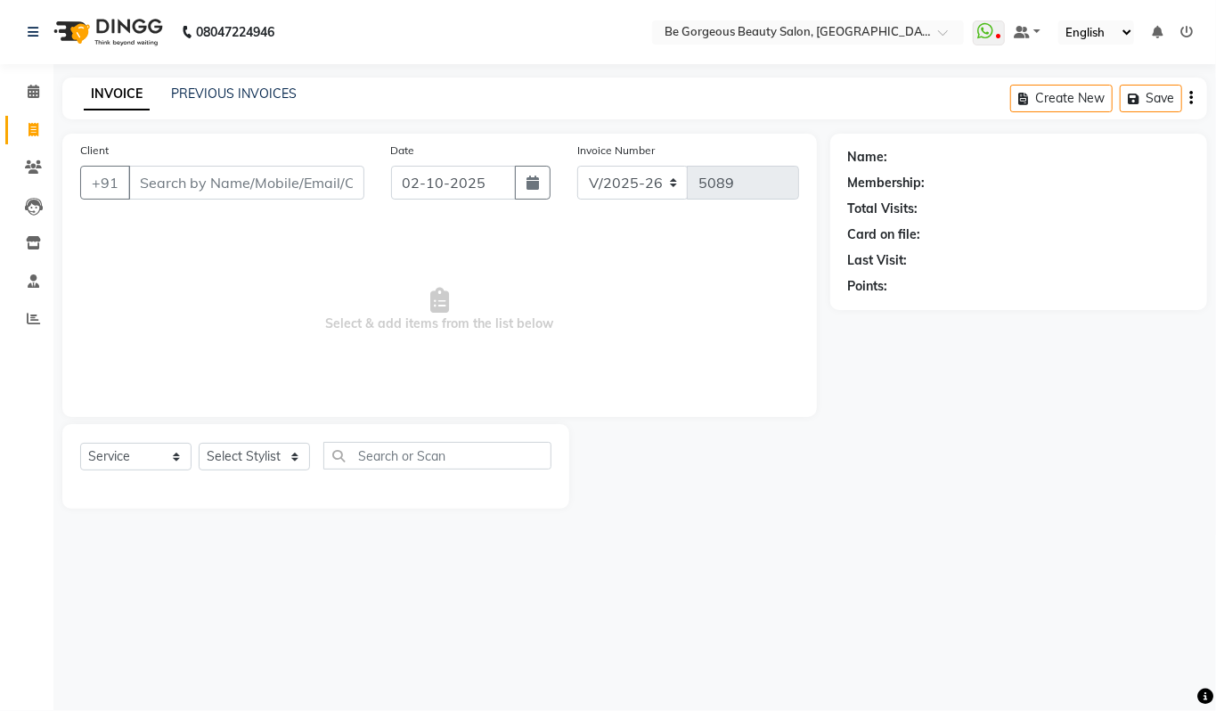
click at [196, 180] on input "Client" at bounding box center [246, 183] width 236 height 34
type input "7019174408"
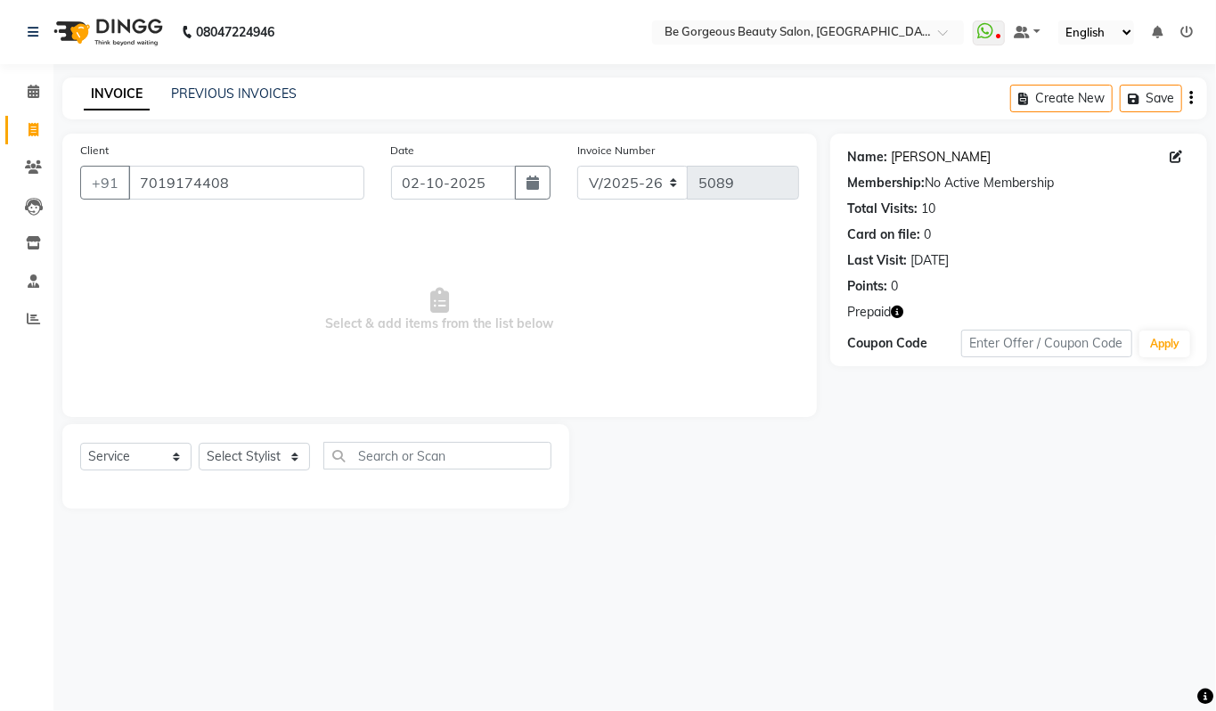
click at [903, 159] on link "Amith" at bounding box center [942, 157] width 100 height 19
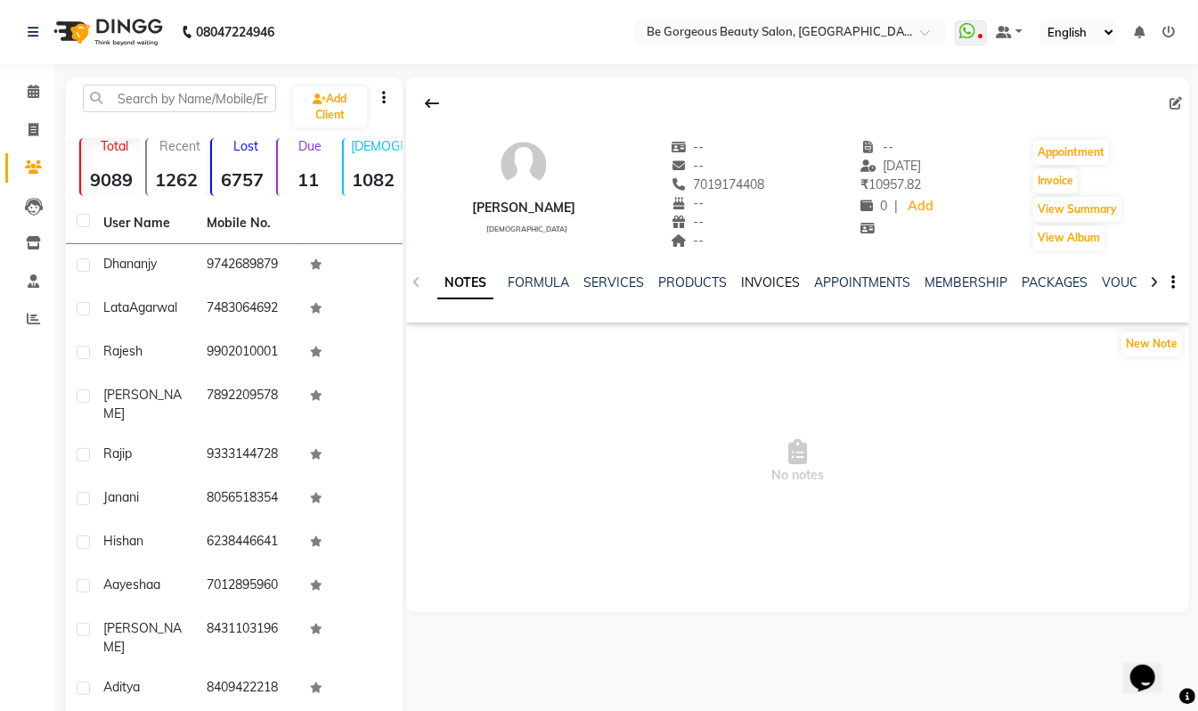
click at [780, 278] on link "INVOICES" at bounding box center [770, 282] width 59 height 16
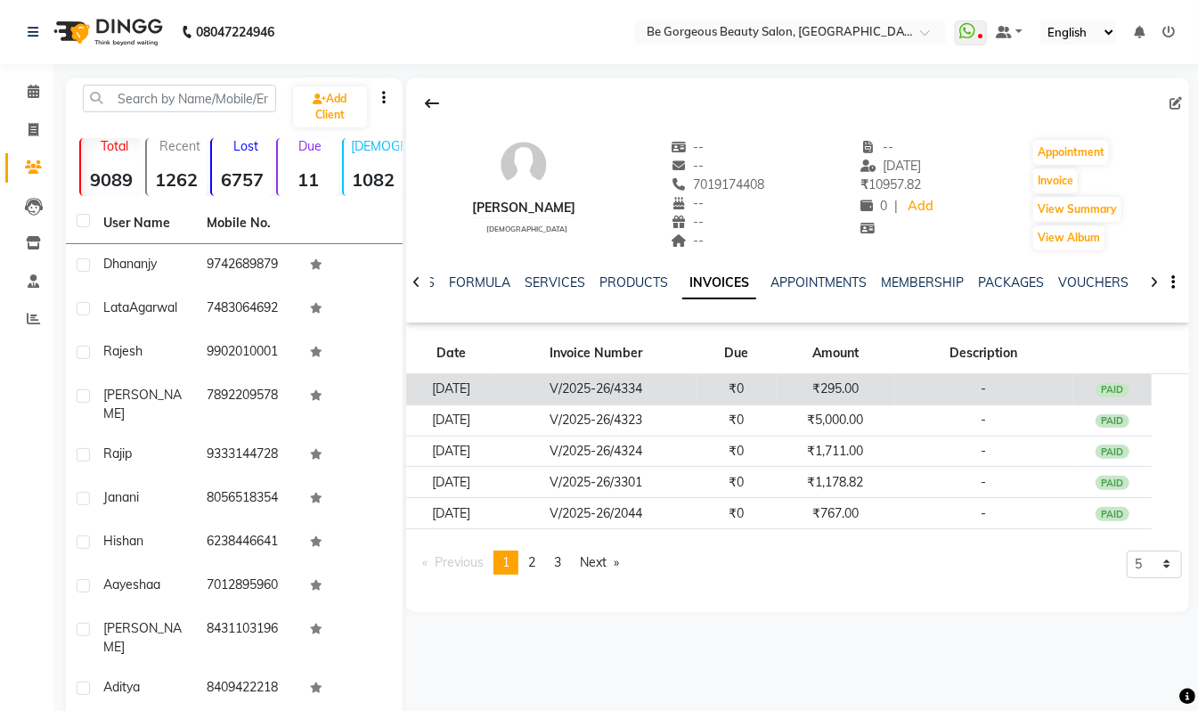
click at [613, 389] on td "V/2025-26/4334" at bounding box center [595, 389] width 201 height 31
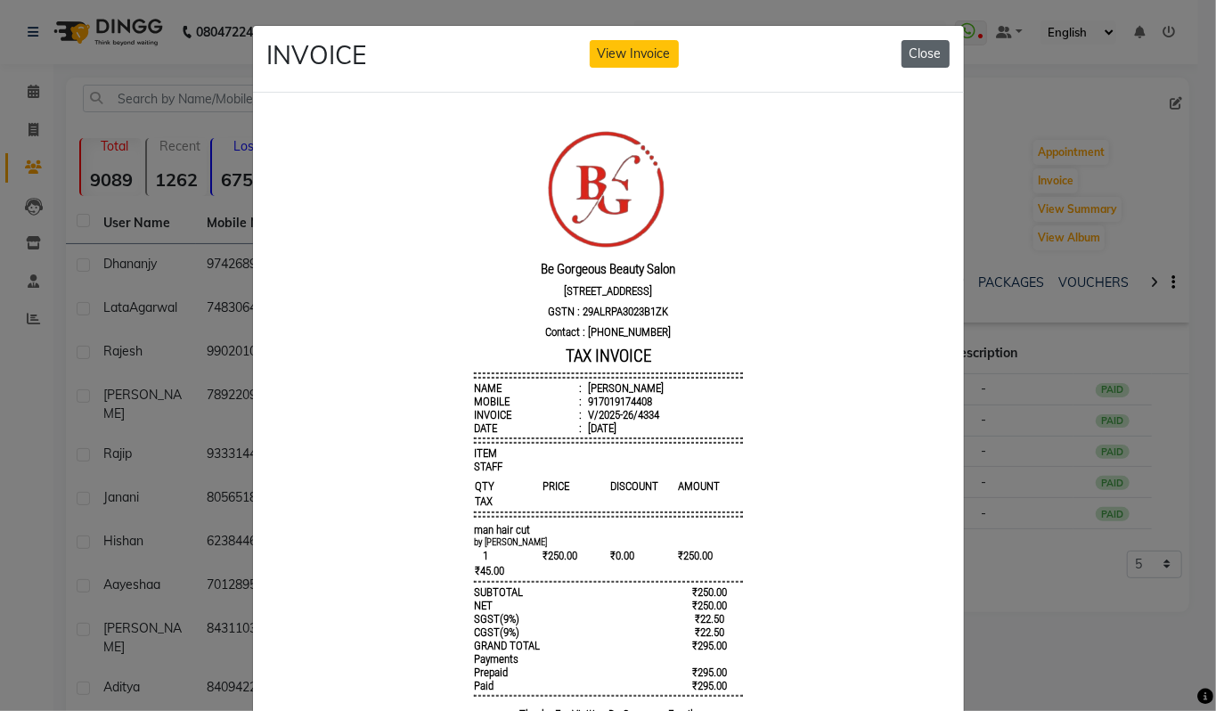
click at [907, 59] on button "Close" at bounding box center [926, 54] width 48 height 28
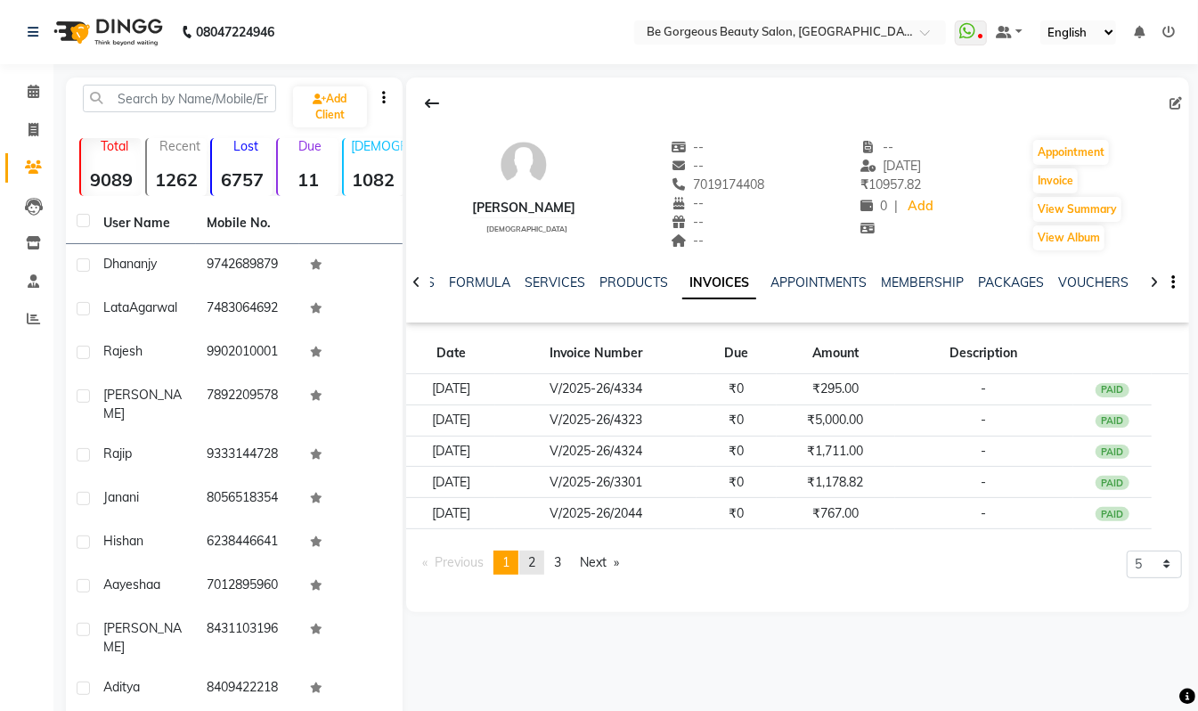
click at [543, 568] on link "page 2" at bounding box center [531, 563] width 25 height 24
click at [561, 565] on span "3" at bounding box center [557, 562] width 7 height 16
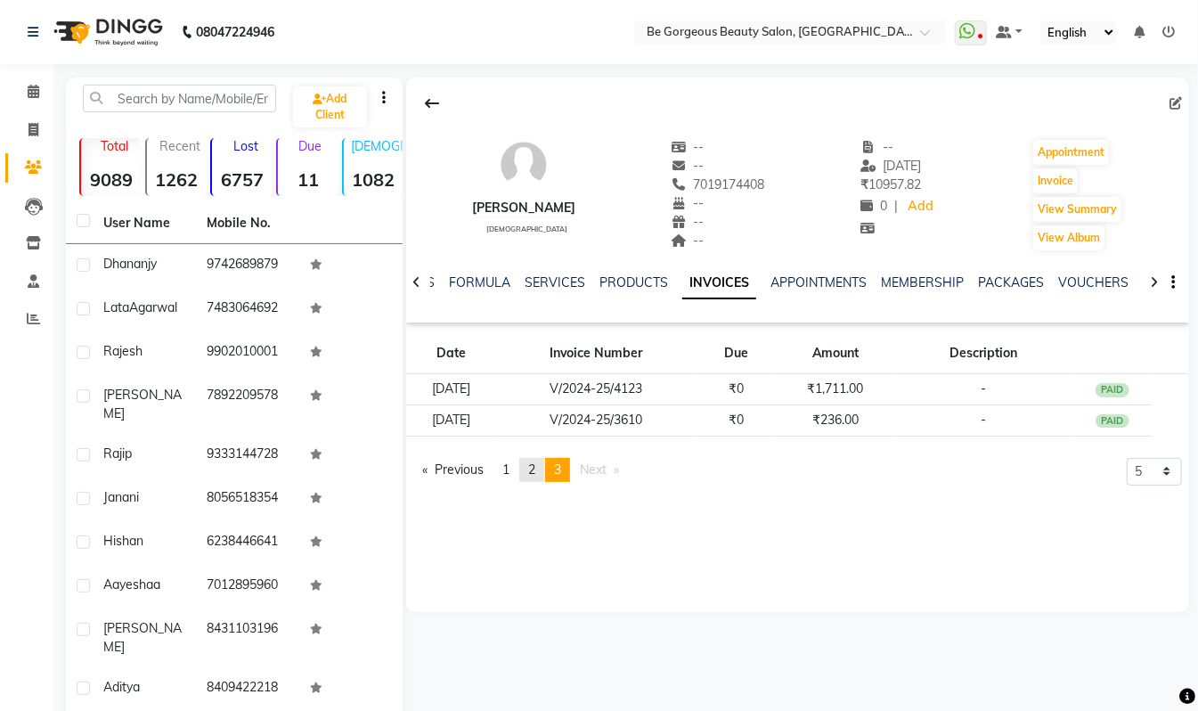
click at [533, 465] on span "2" at bounding box center [531, 469] width 7 height 16
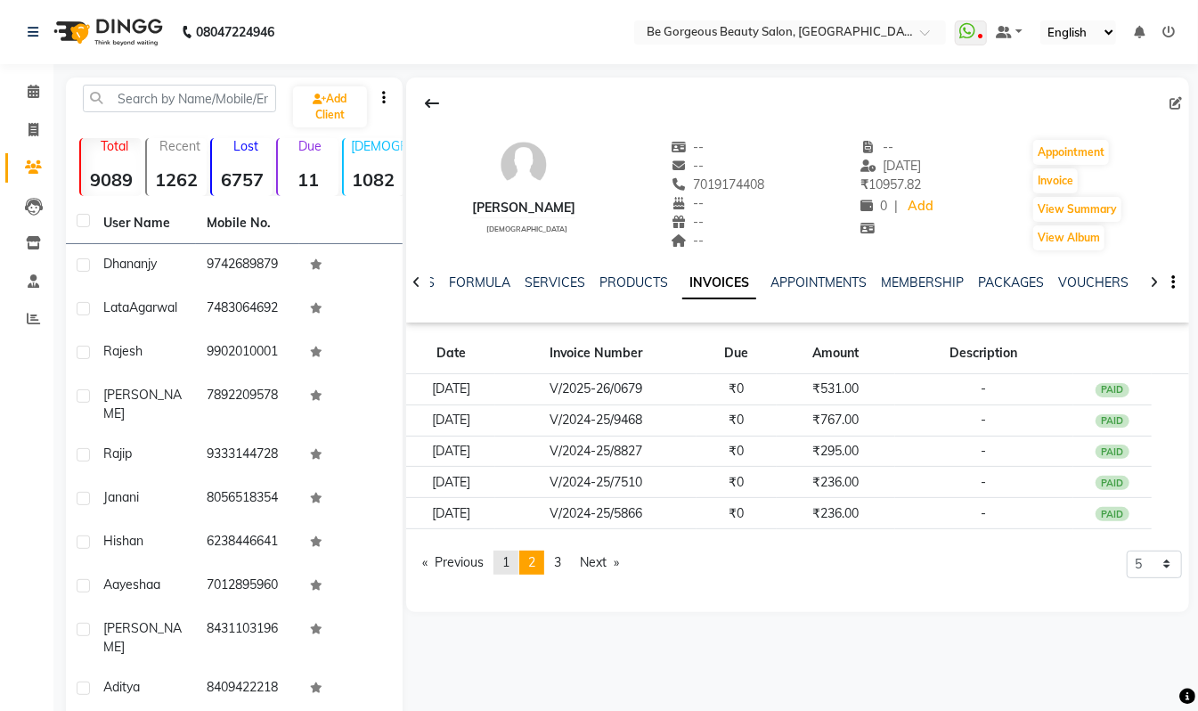
click at [506, 560] on span "1" at bounding box center [505, 562] width 7 height 16
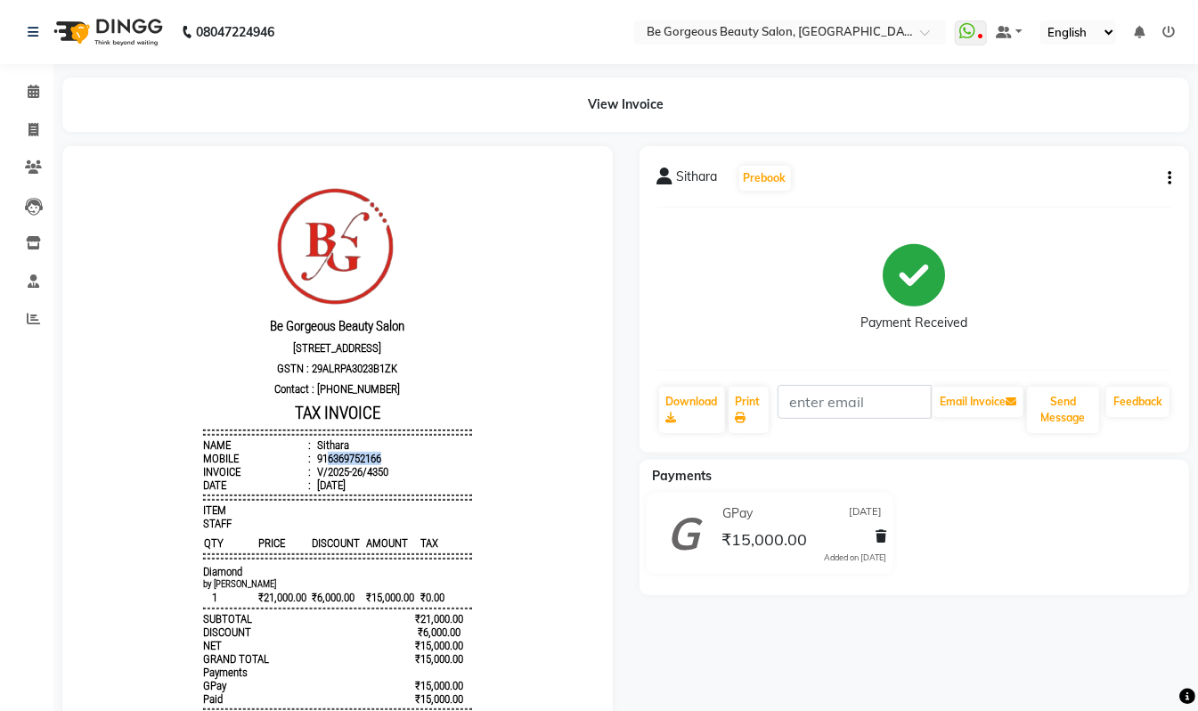
drag, startPoint x: 366, startPoint y: 466, endPoint x: 307, endPoint y: 470, distance: 58.9
click at [307, 464] on li "Mobile : 916369752166" at bounding box center [336, 457] width 269 height 13
copy div "6369752166"
click at [36, 126] on icon at bounding box center [34, 129] width 10 height 13
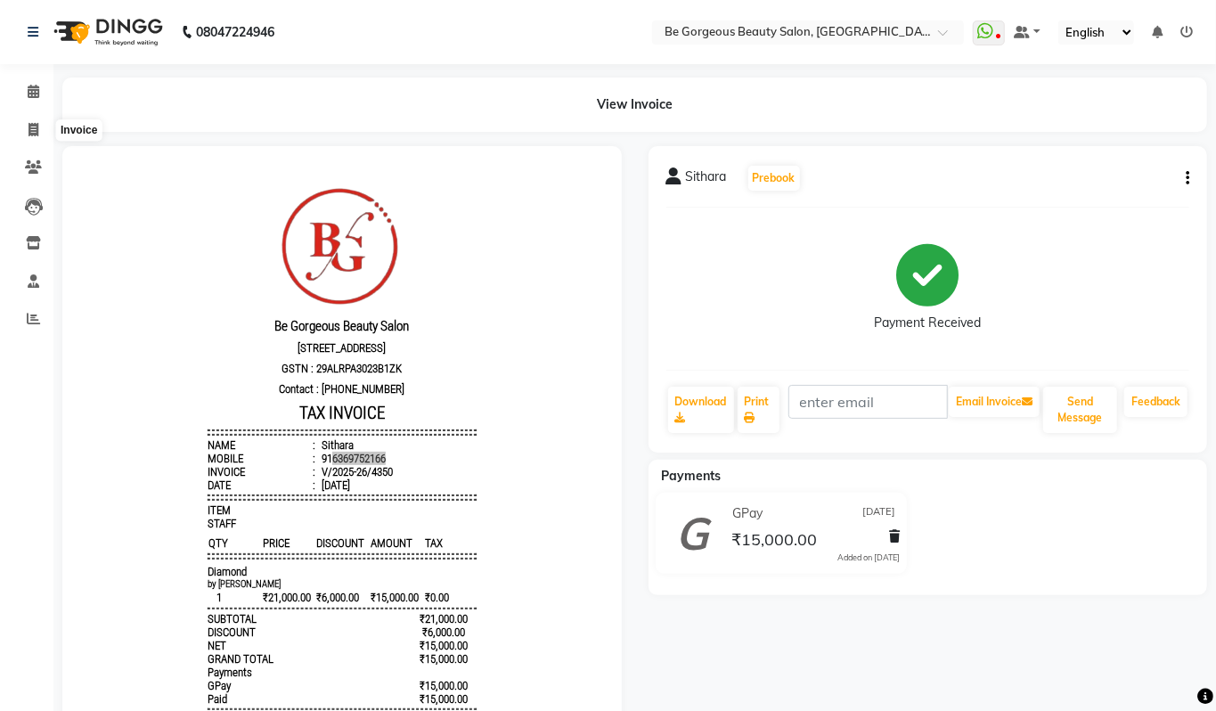
select select "5405"
select select "service"
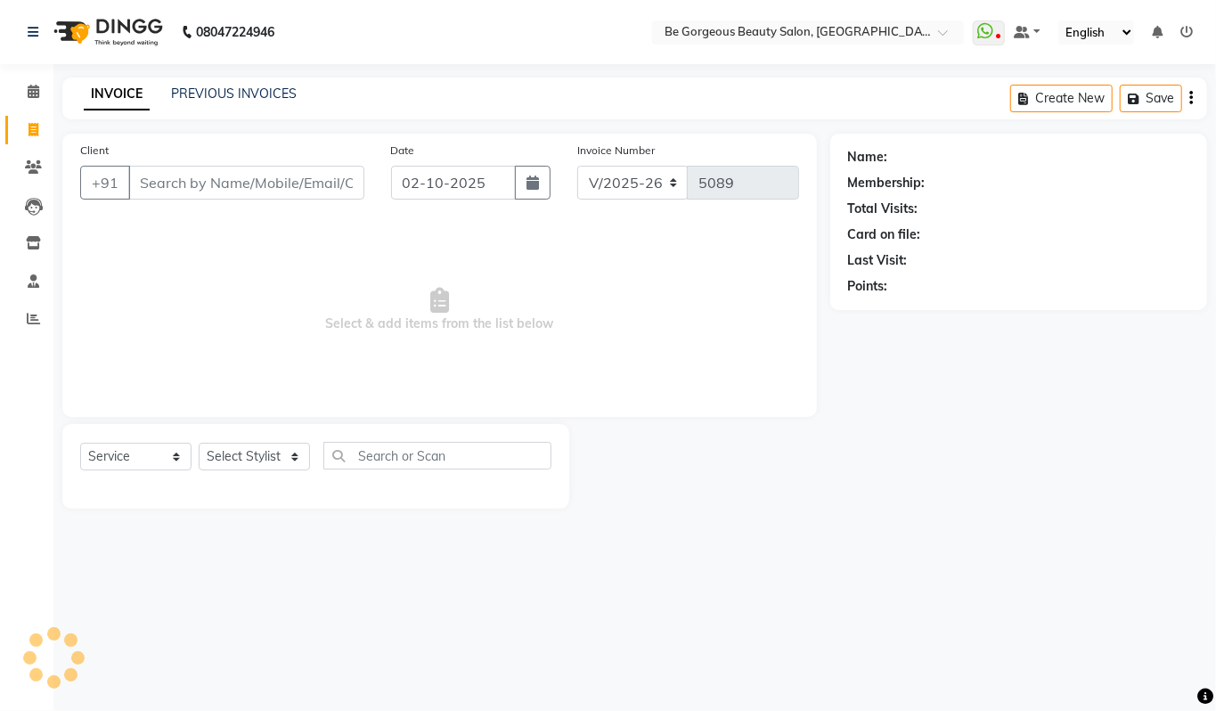
click at [183, 183] on input "Client" at bounding box center [246, 183] width 236 height 34
type input "6369752166"
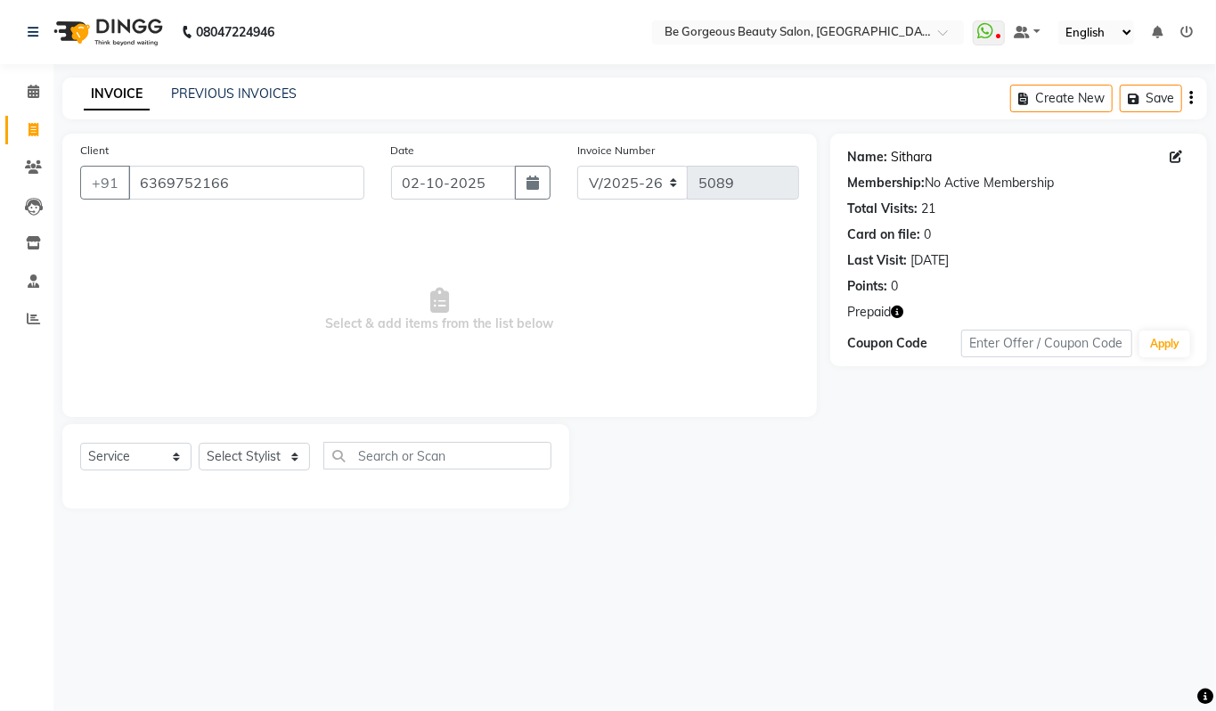
click at [903, 159] on link "Sithara" at bounding box center [912, 157] width 41 height 19
click at [910, 159] on link "Sithara" at bounding box center [912, 157] width 41 height 19
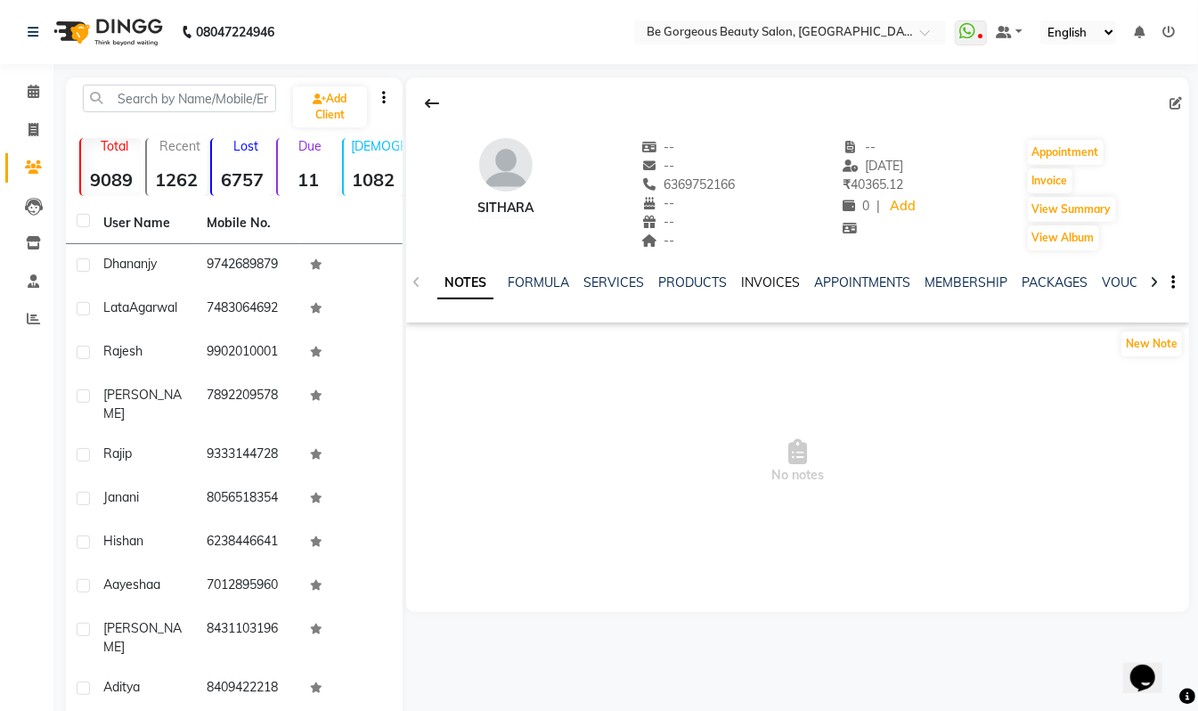
click at [781, 285] on link "INVOICES" at bounding box center [770, 282] width 59 height 16
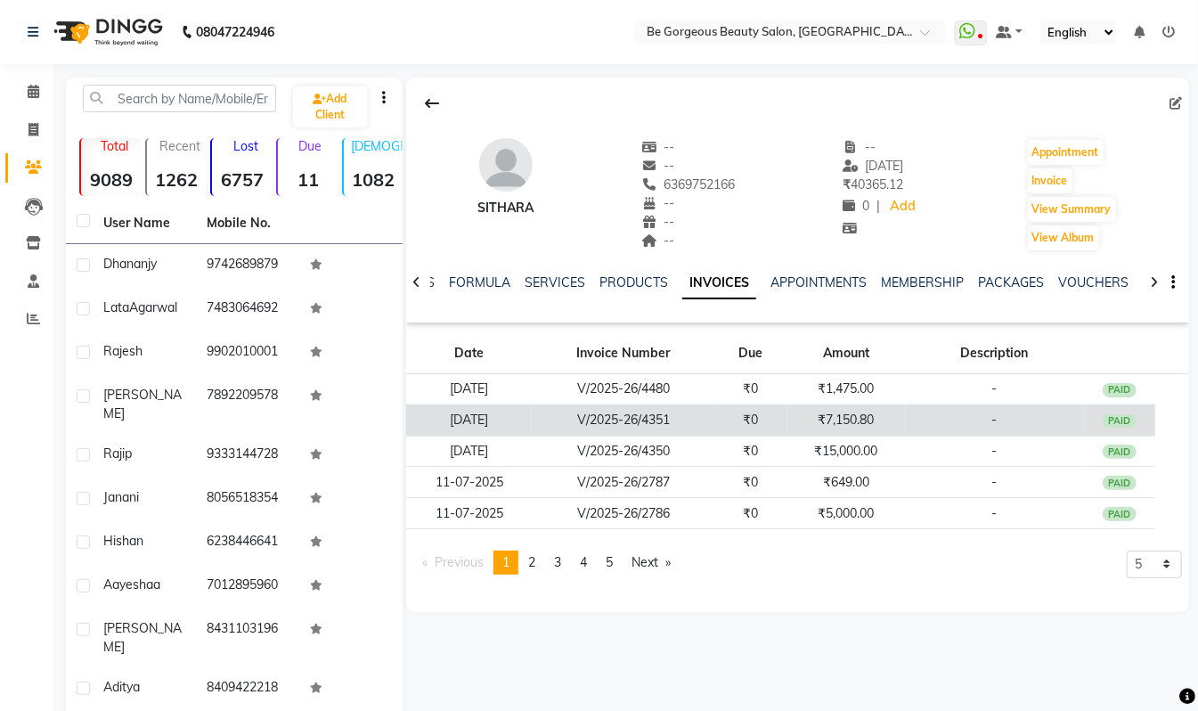
click at [839, 421] on td "₹7,150.80" at bounding box center [847, 419] width 118 height 31
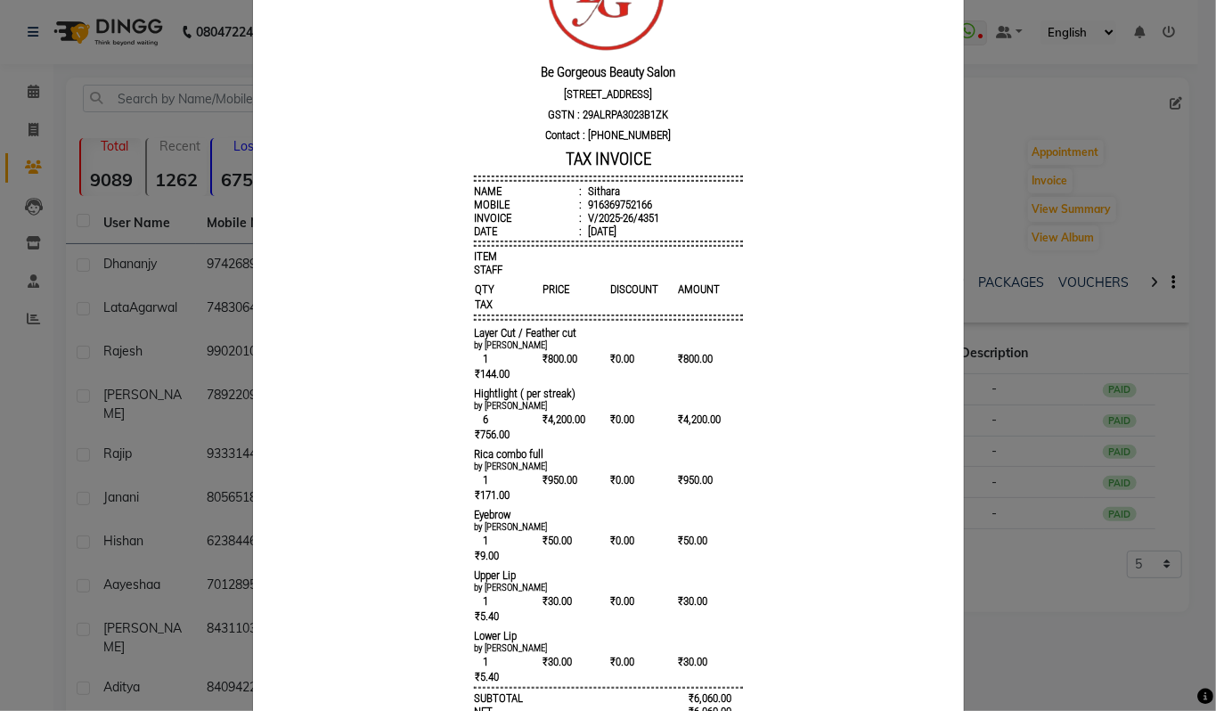
scroll to position [201, 0]
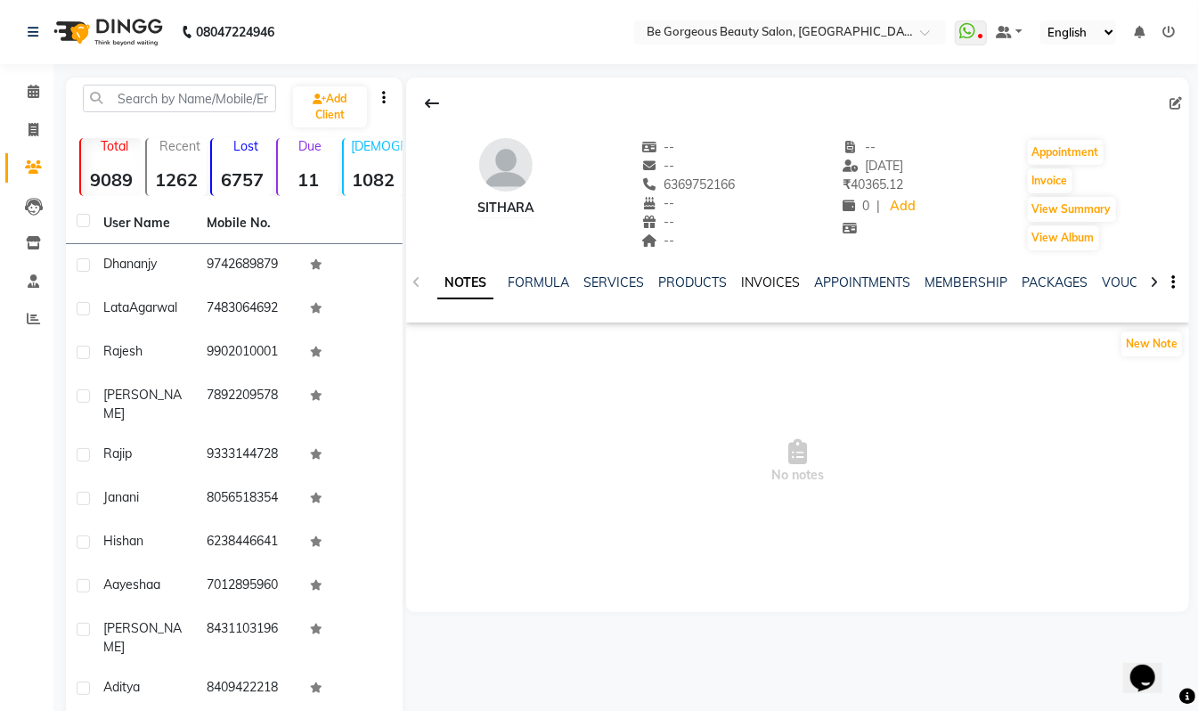
click at [789, 282] on link "INVOICES" at bounding box center [770, 282] width 59 height 16
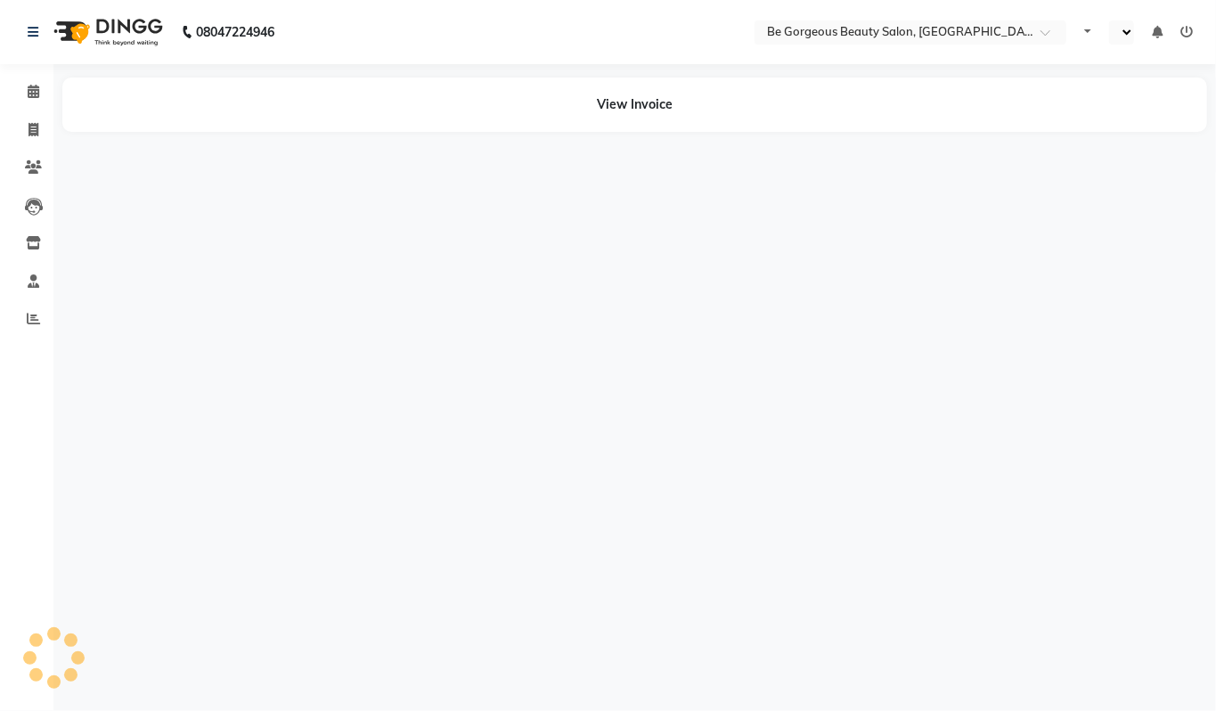
select select "en"
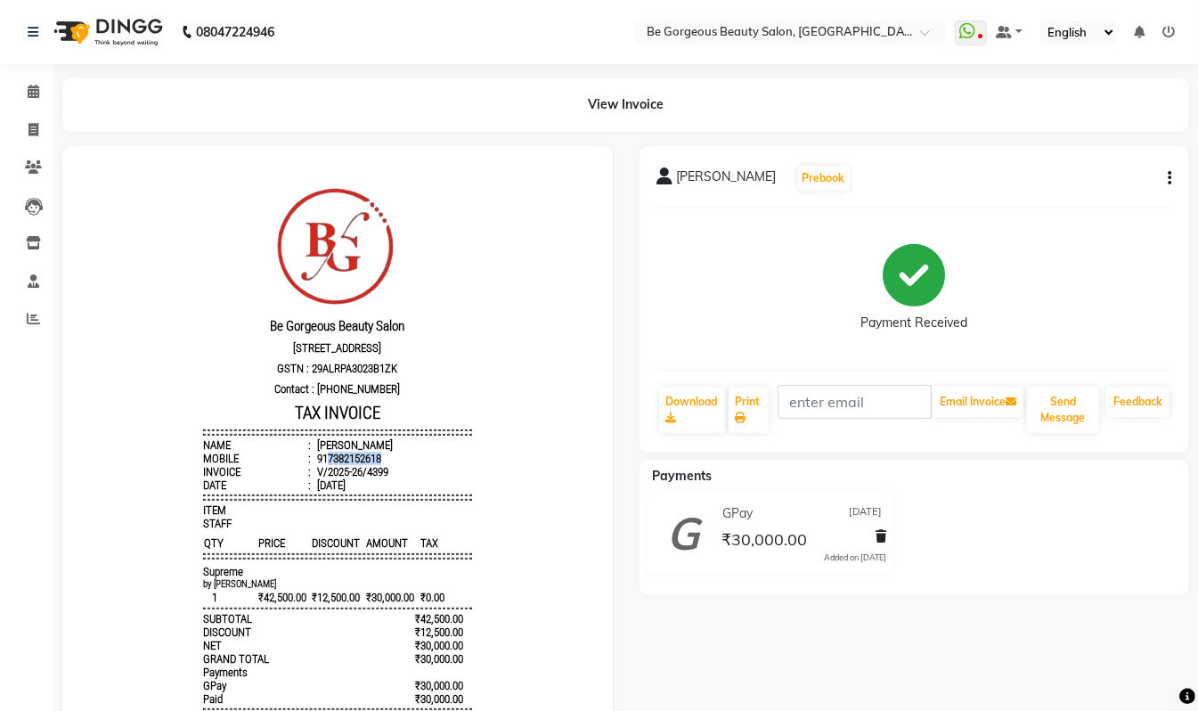
drag, startPoint x: 364, startPoint y: 468, endPoint x: 331, endPoint y: 470, distance: 33.9
click at [314, 464] on div "917382152618" at bounding box center [347, 457] width 68 height 13
drag, startPoint x: 402, startPoint y: 485, endPoint x: 414, endPoint y: 487, distance: 12.8
click at [414, 487] on ul "Name : [PERSON_NAME] Mobile : 917382152618 Invoice : V/2025-26/4399 Date : [DAT…" at bounding box center [336, 463] width 269 height 53
click at [371, 464] on li "Mobile : 917382152618" at bounding box center [336, 457] width 269 height 13
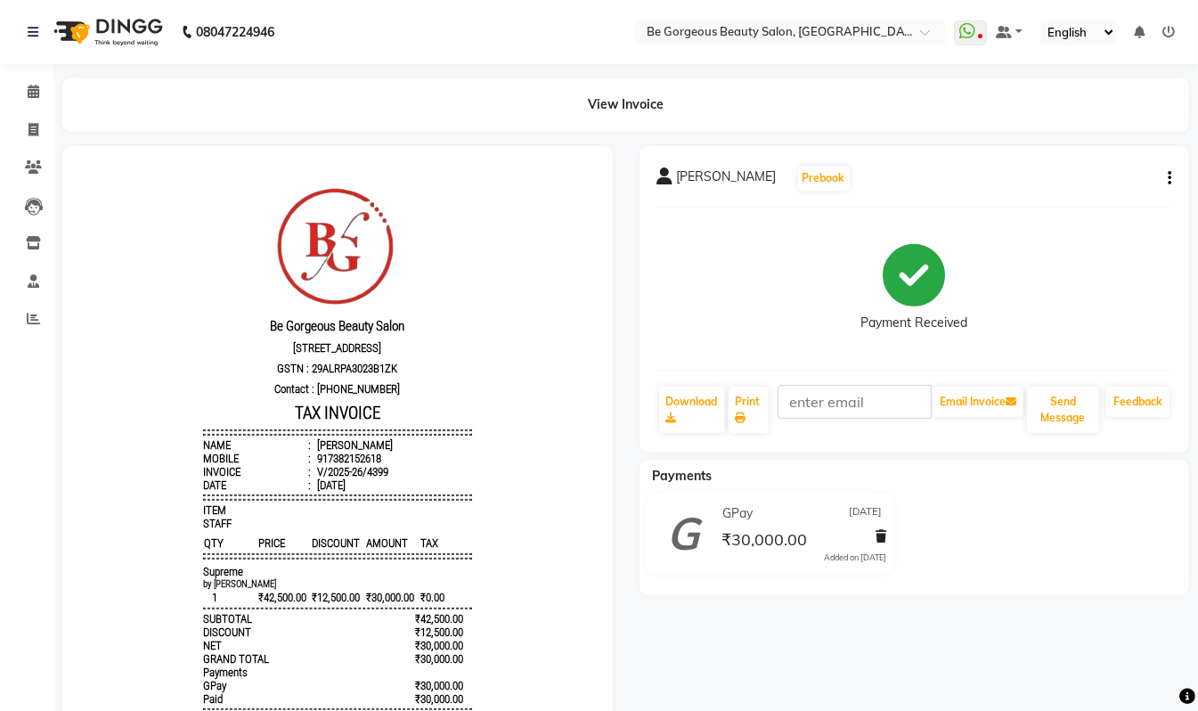
click at [360, 464] on div "917382152618" at bounding box center [347, 457] width 68 height 13
drag, startPoint x: 364, startPoint y: 470, endPoint x: 310, endPoint y: 470, distance: 54.4
click at [313, 464] on div "917382152618" at bounding box center [347, 457] width 68 height 13
copy div "7382152618"
click at [33, 125] on icon at bounding box center [34, 129] width 10 height 13
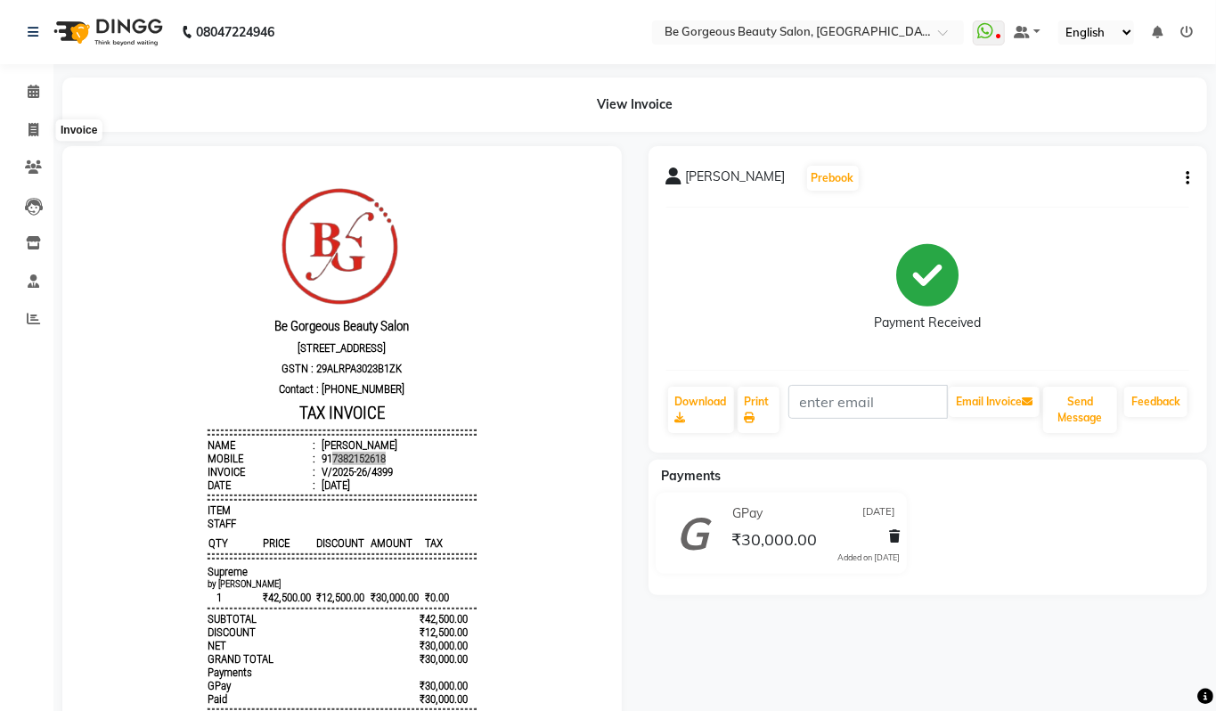
select select "5405"
select select "service"
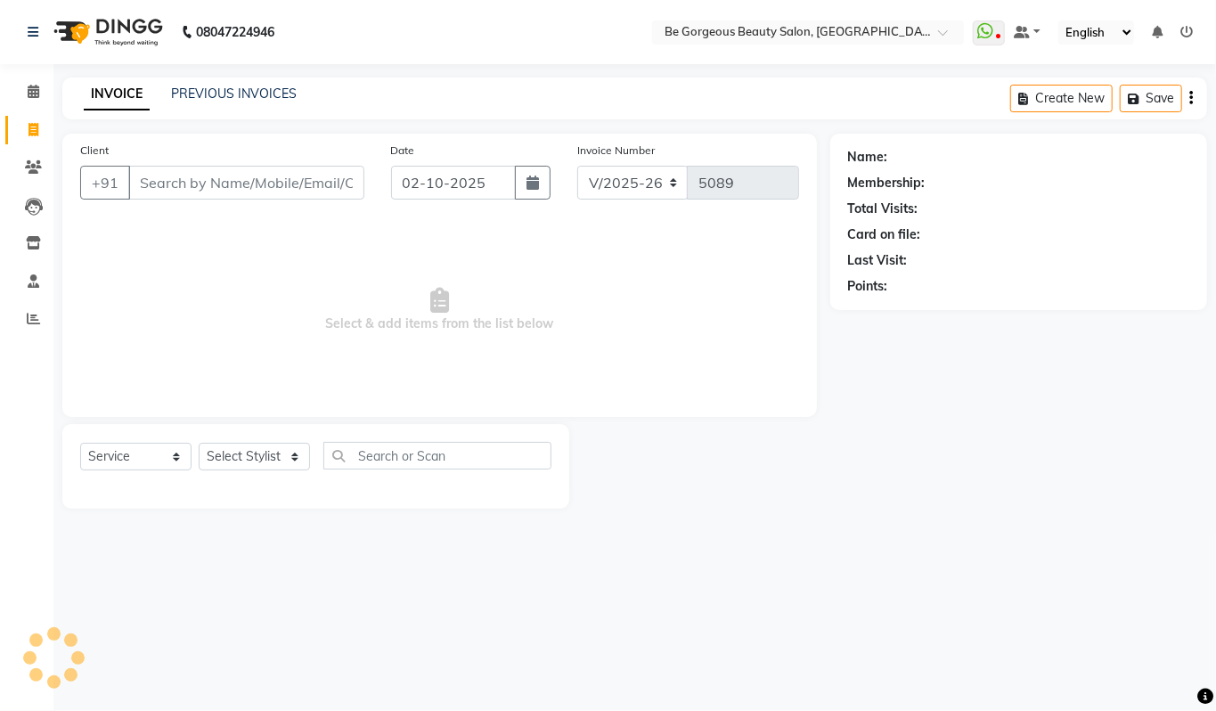
click at [165, 184] on input "Client" at bounding box center [246, 183] width 236 height 34
type input "7382152618"
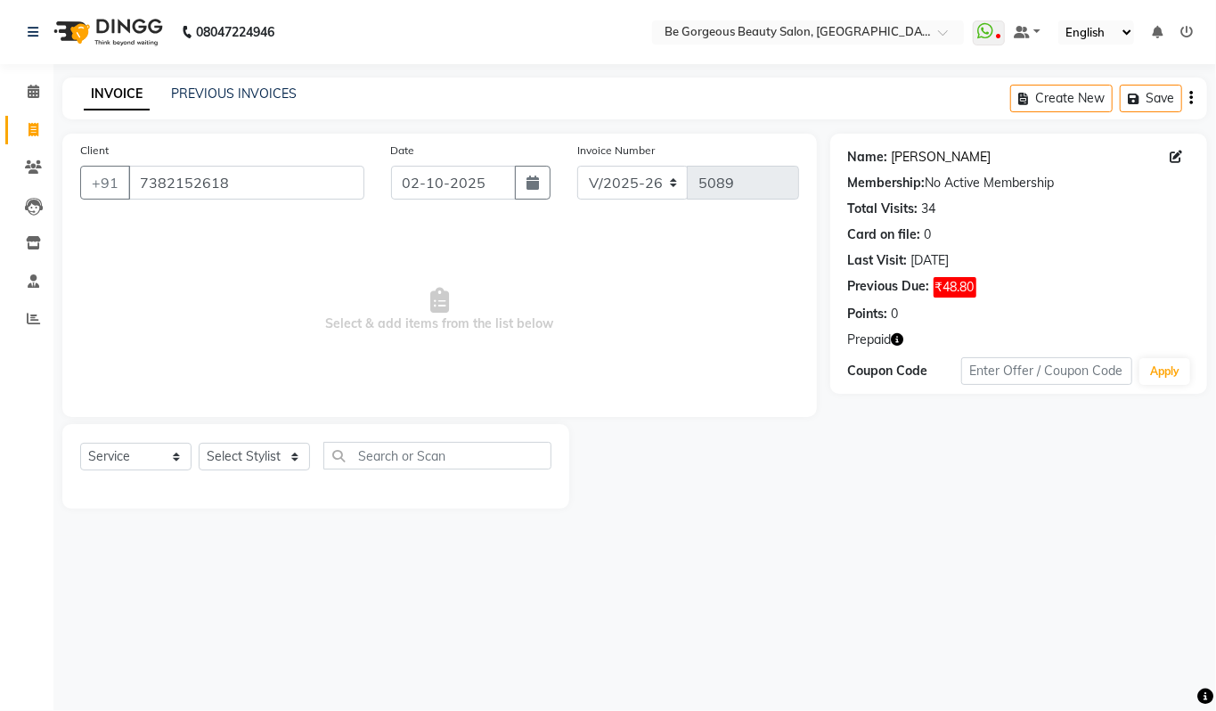
click at [920, 162] on link "[PERSON_NAME]" at bounding box center [942, 157] width 100 height 19
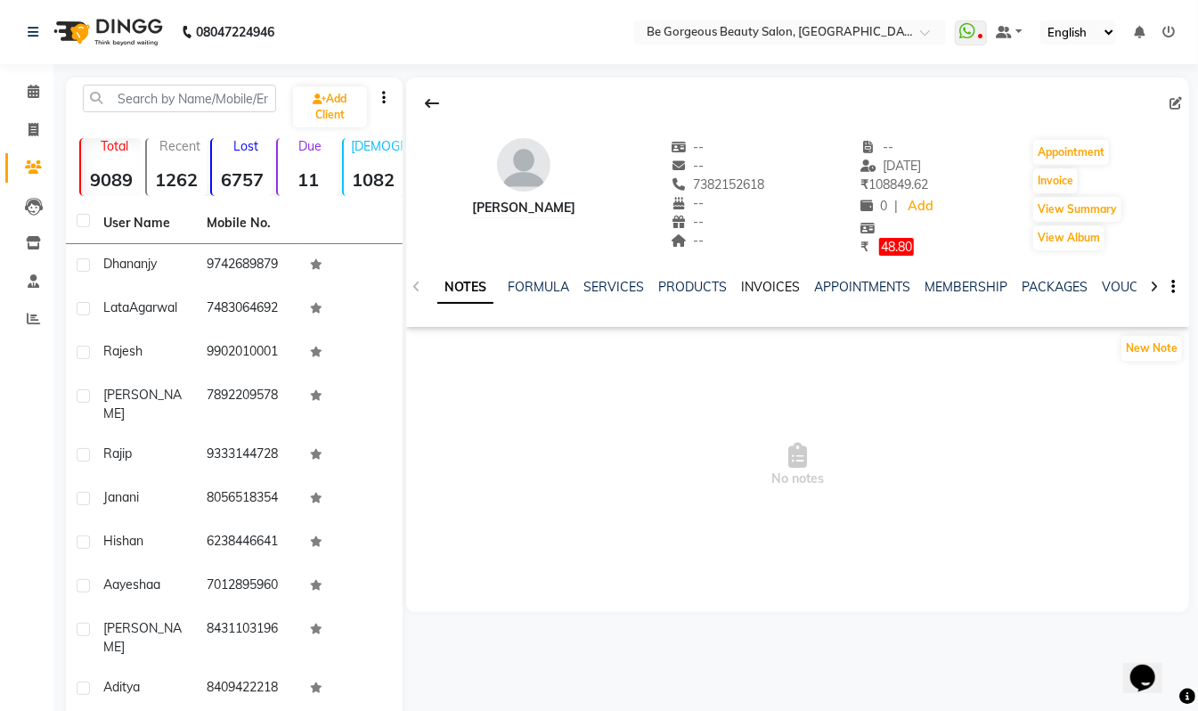
click at [749, 287] on link "INVOICES" at bounding box center [770, 287] width 59 height 16
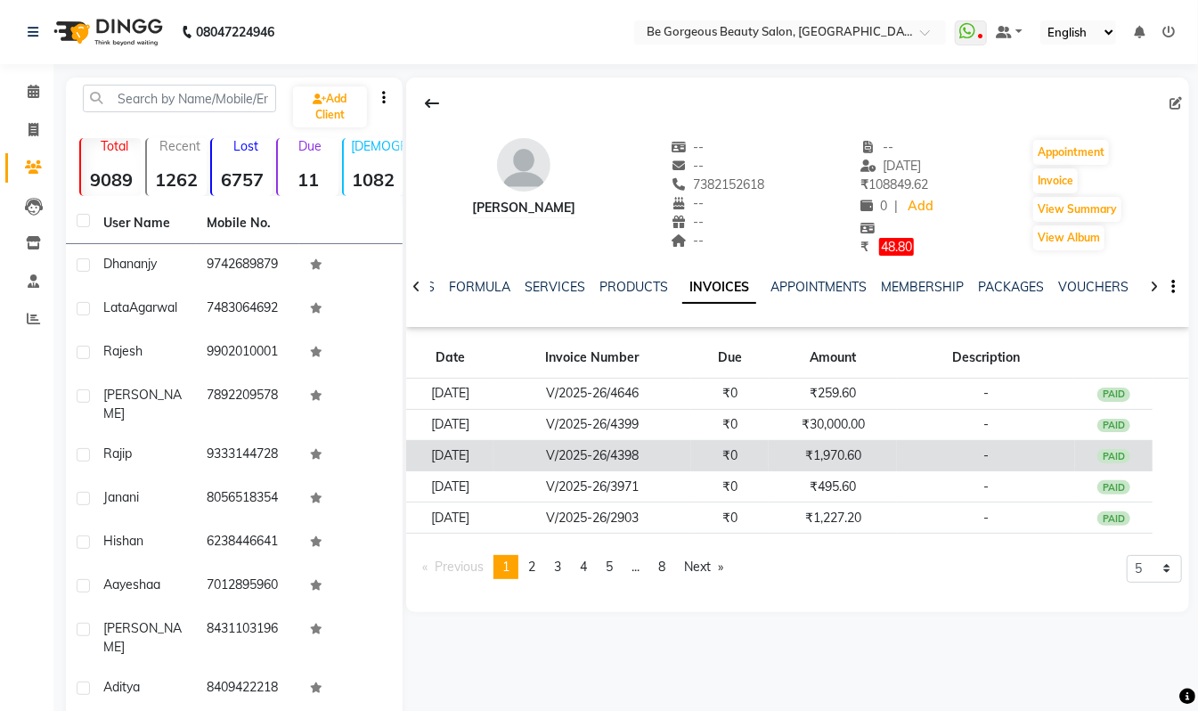
click at [845, 456] on td "₹1,970.60" at bounding box center [833, 455] width 128 height 31
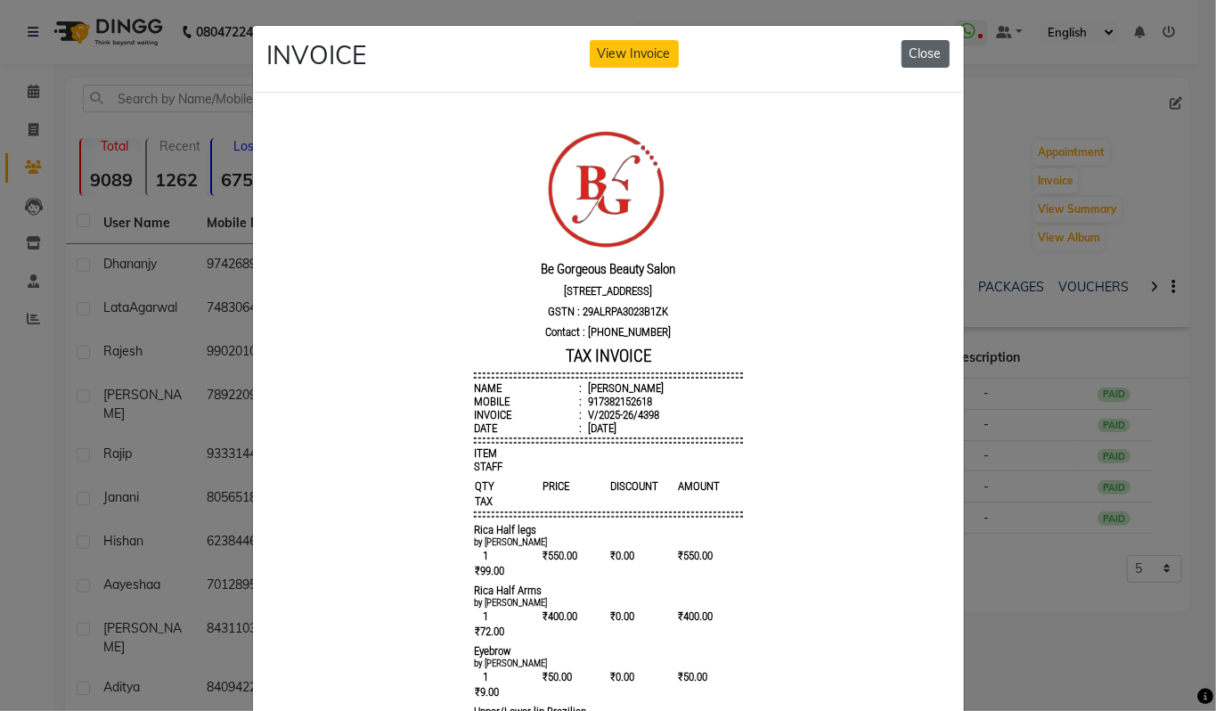
click at [920, 57] on button "Close" at bounding box center [926, 54] width 48 height 28
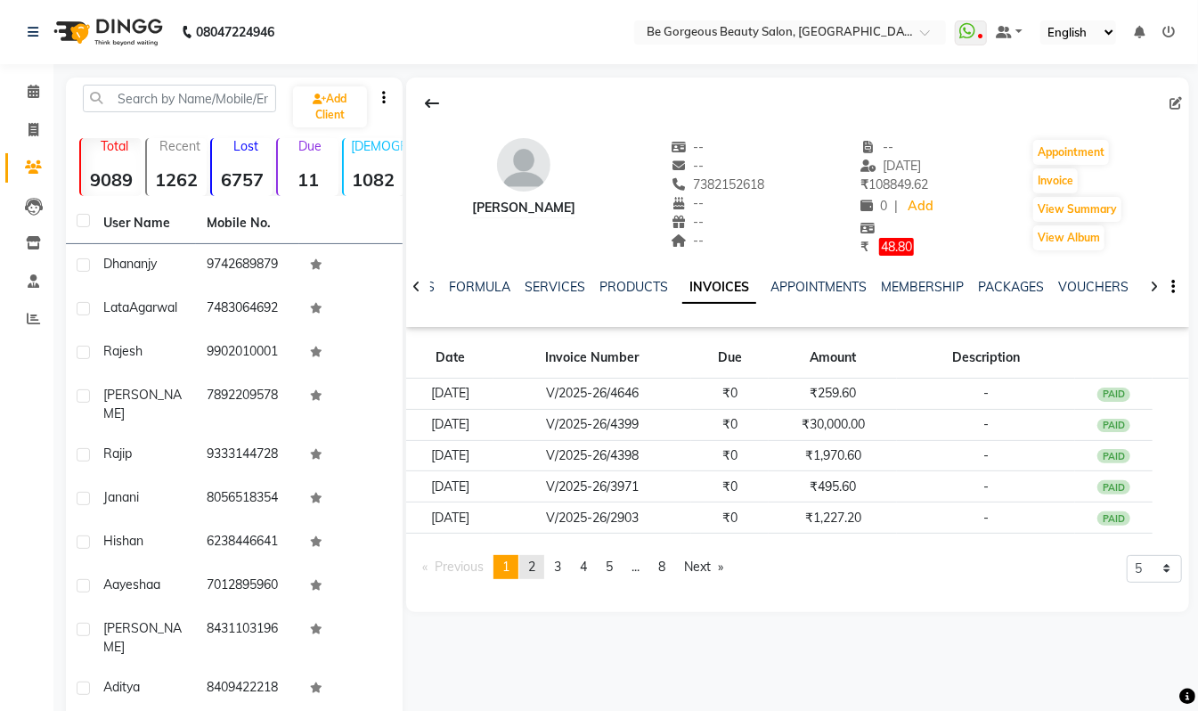
click at [535, 572] on span "2" at bounding box center [531, 567] width 7 height 16
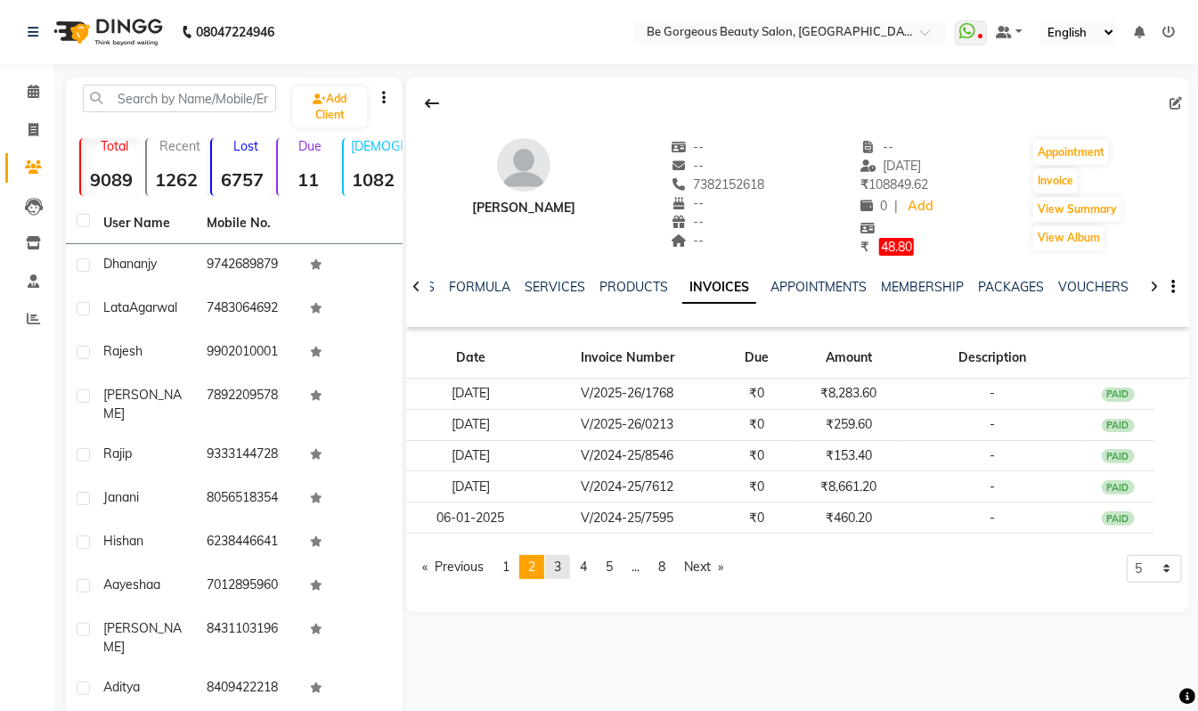
click at [561, 565] on span "3" at bounding box center [557, 567] width 7 height 16
click at [584, 568] on span "4" at bounding box center [583, 567] width 7 height 16
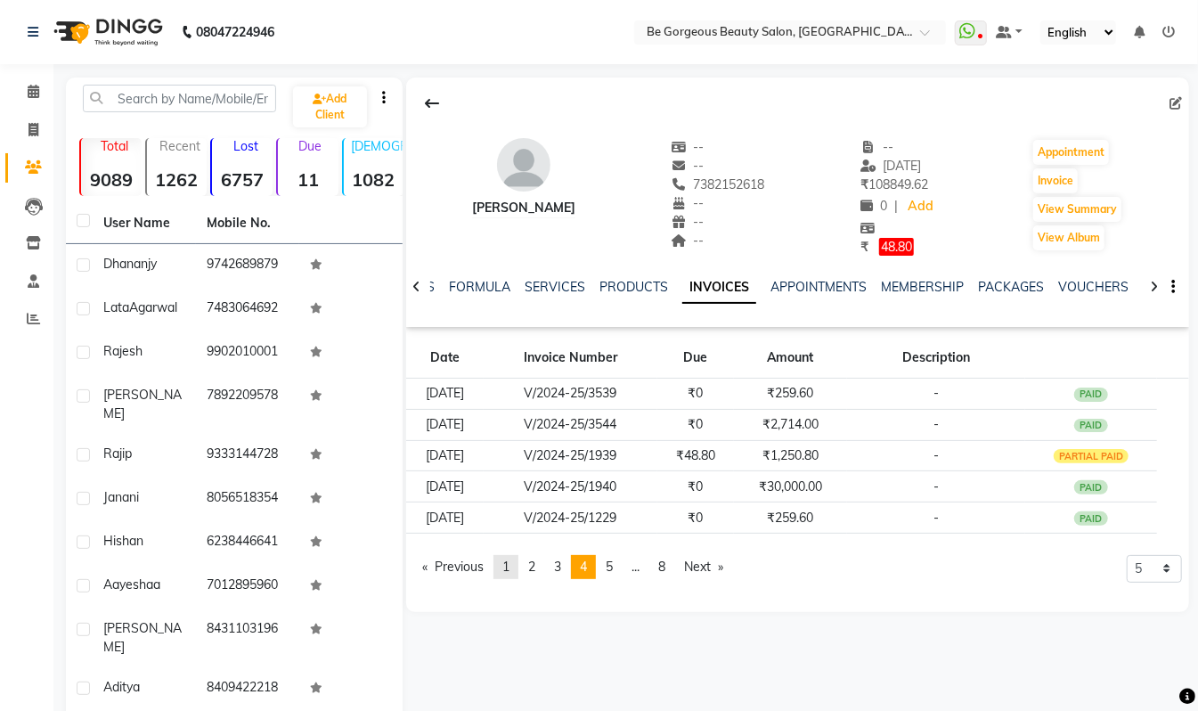
click at [510, 571] on span "1" at bounding box center [505, 567] width 7 height 16
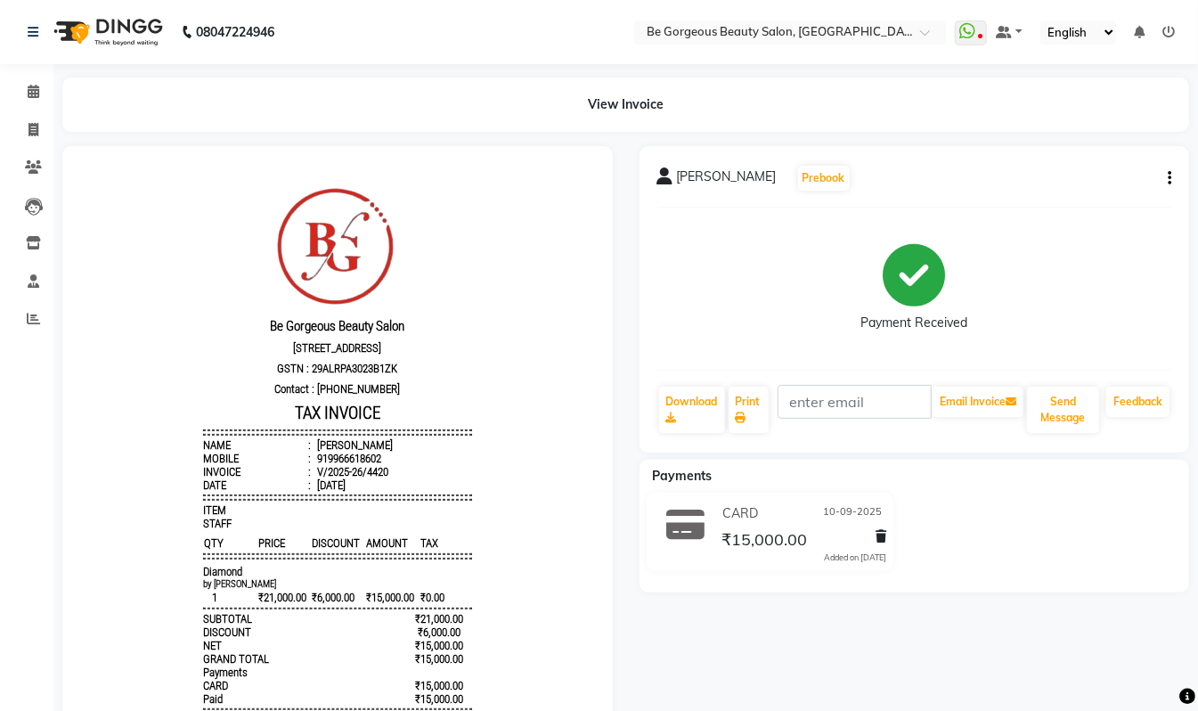
drag, startPoint x: 363, startPoint y: 468, endPoint x: 336, endPoint y: 470, distance: 26.8
click at [336, 464] on div "919966618602" at bounding box center [347, 457] width 68 height 13
drag, startPoint x: 370, startPoint y: 471, endPoint x: 309, endPoint y: 470, distance: 60.6
click at [309, 464] on li "Mobile : 919966618602" at bounding box center [336, 457] width 269 height 13
copy div "9966618602"
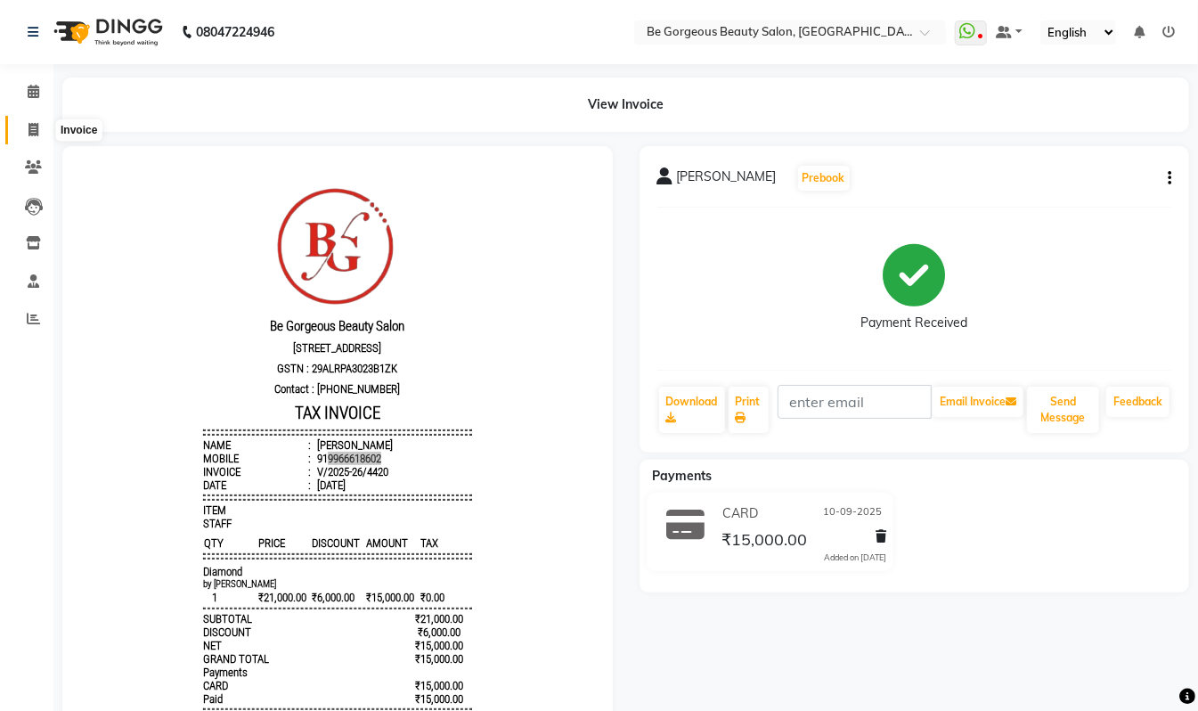
click at [33, 133] on icon at bounding box center [34, 129] width 10 height 13
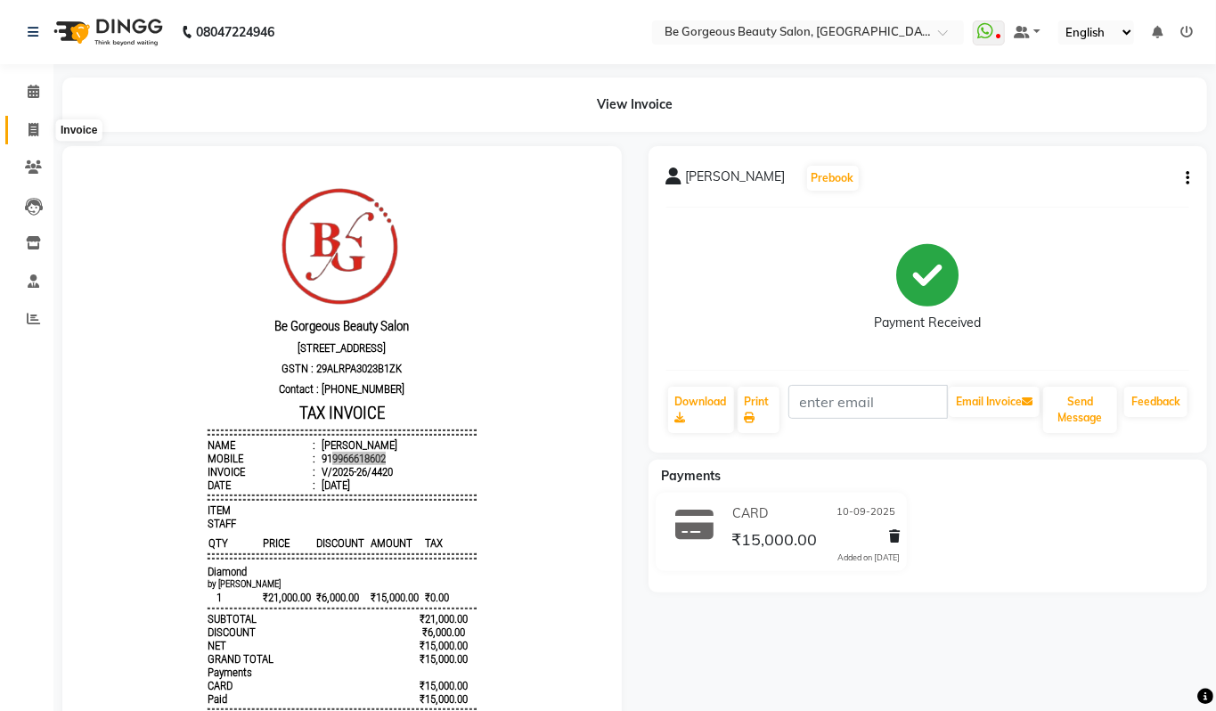
select select "5405"
select select "service"
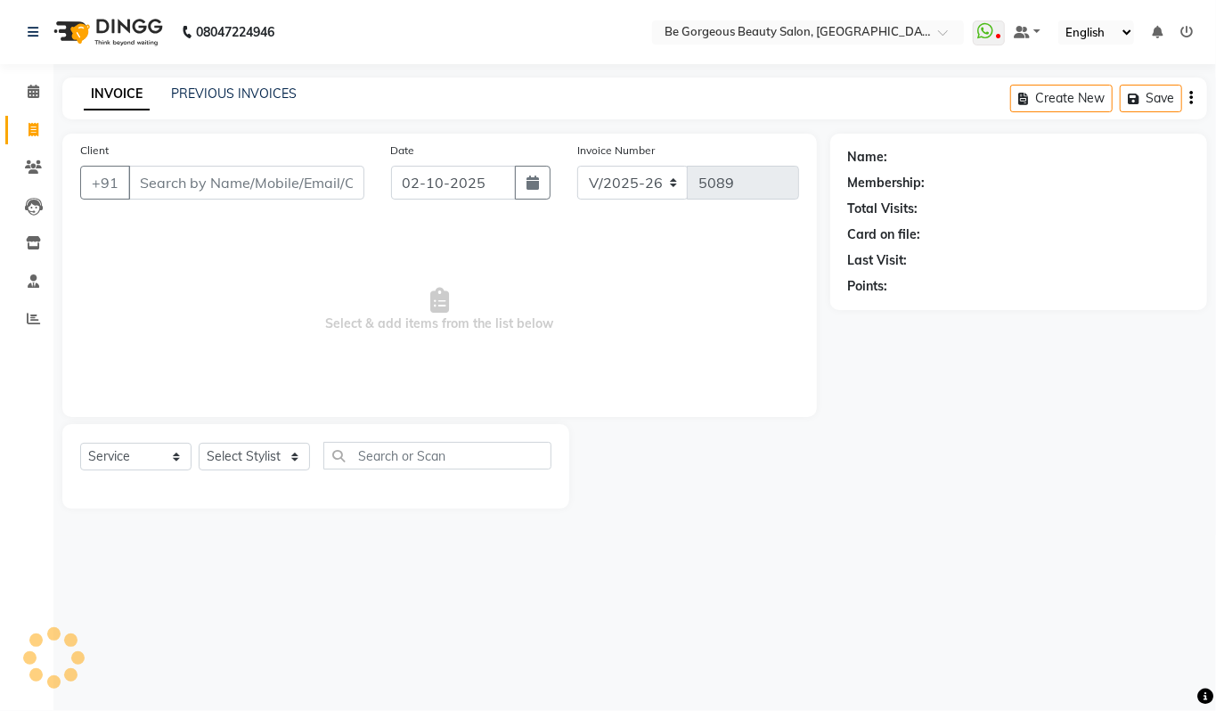
click at [184, 179] on input "Client" at bounding box center [246, 183] width 236 height 34
type input "9966618602"
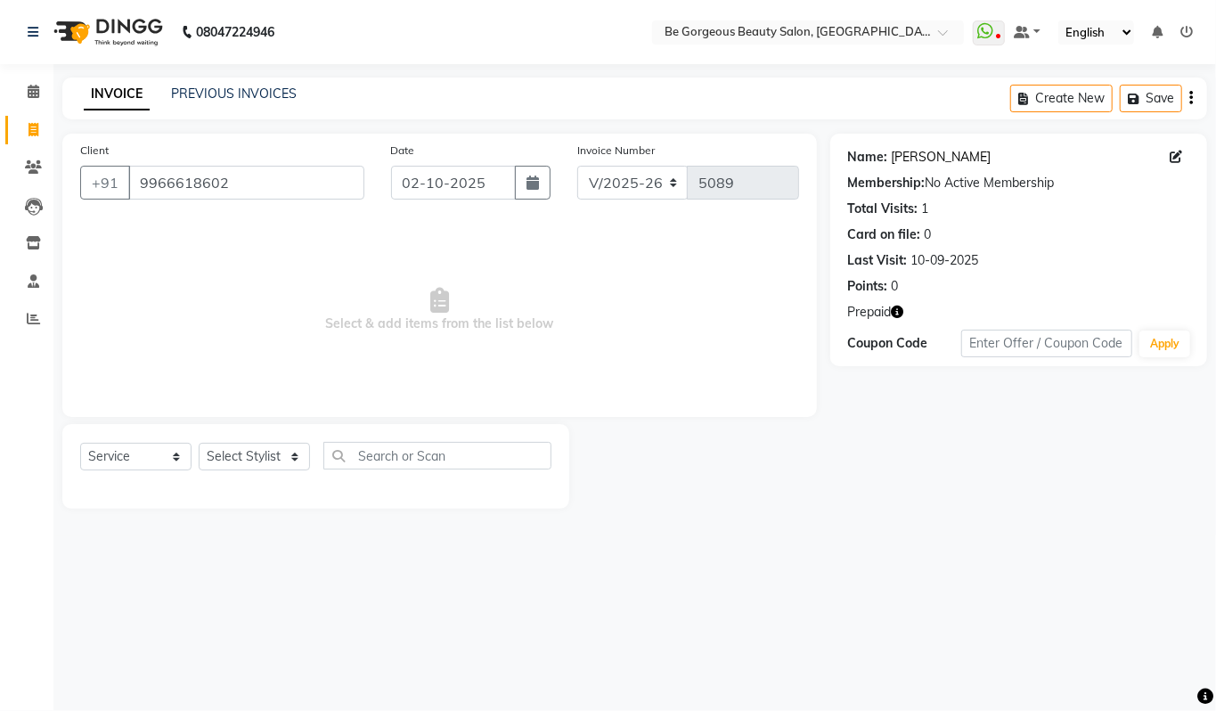
click at [899, 161] on link "[PERSON_NAME]" at bounding box center [942, 157] width 100 height 19
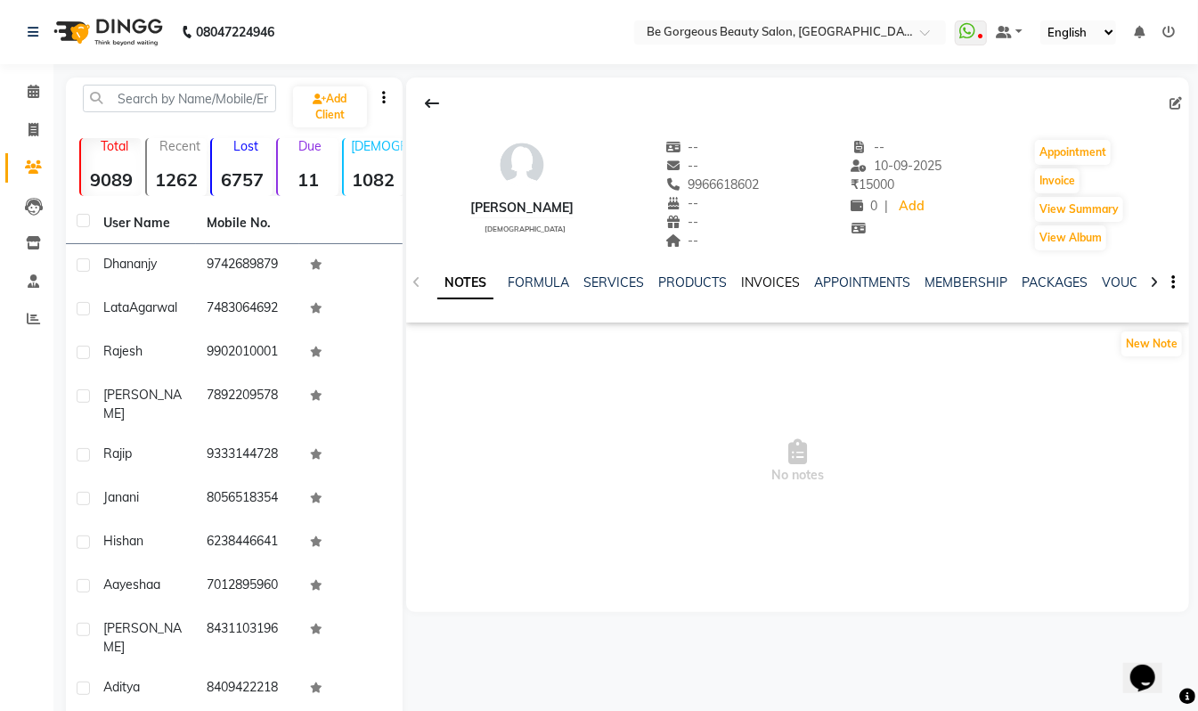
click at [773, 280] on link "INVOICES" at bounding box center [770, 282] width 59 height 16
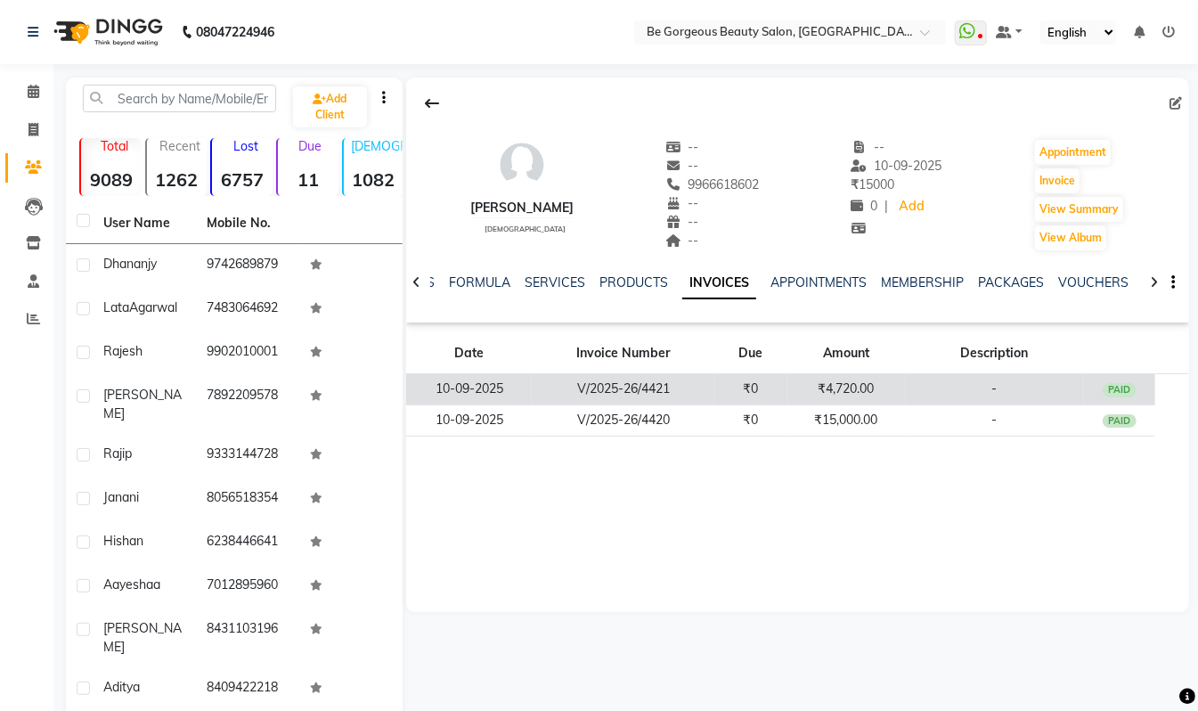
click at [813, 386] on td "₹4,720.00" at bounding box center [847, 389] width 118 height 31
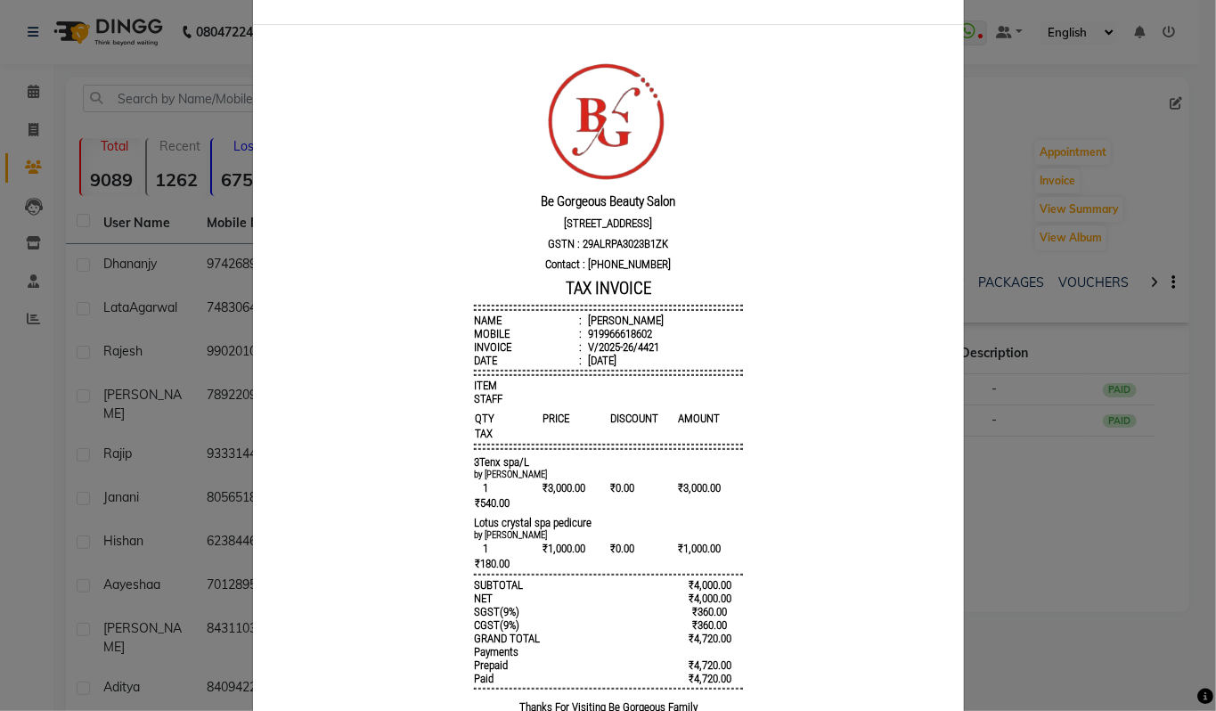
scroll to position [69, 0]
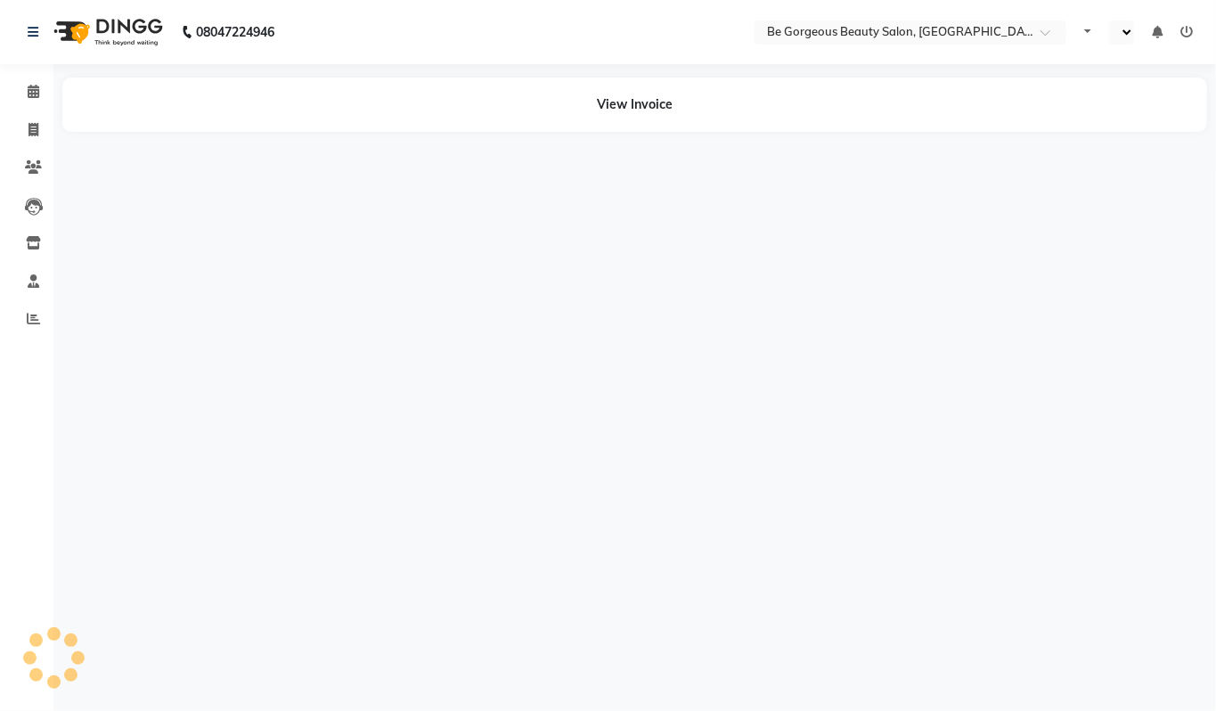
select select "en"
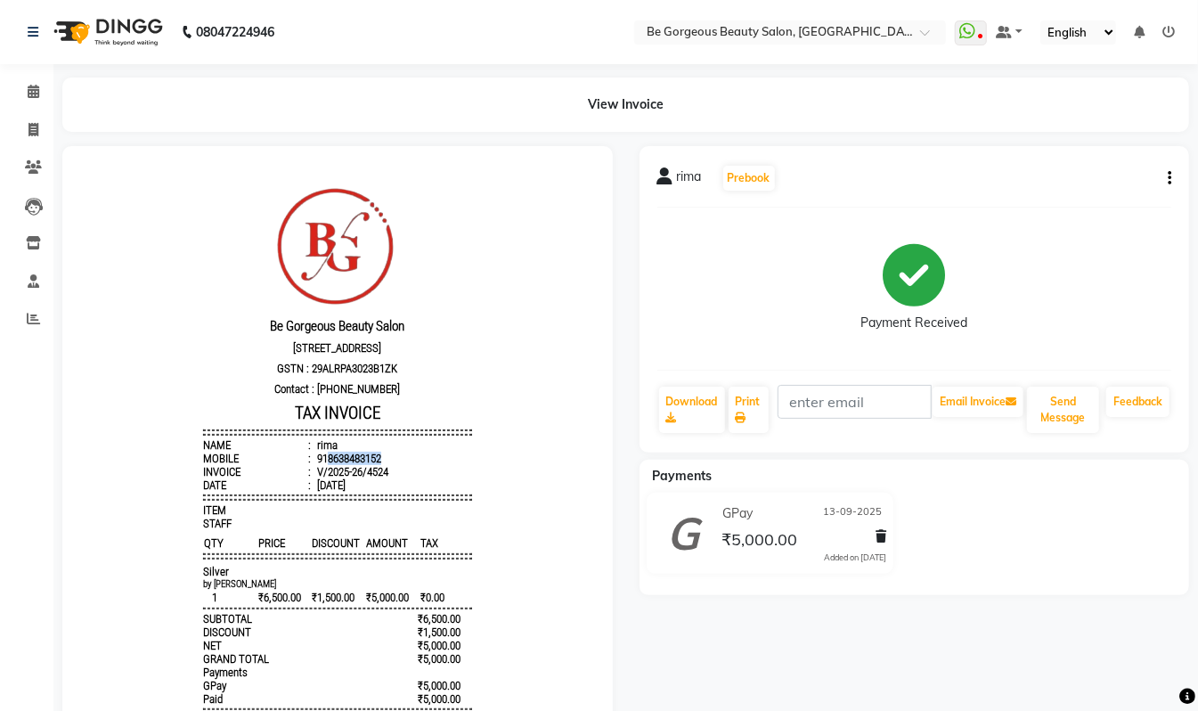
drag, startPoint x: 368, startPoint y: 467, endPoint x: 310, endPoint y: 470, distance: 58.0
click at [310, 464] on li "Mobile : 918638483152" at bounding box center [336, 457] width 269 height 13
copy div "8638483152"
click at [29, 133] on icon at bounding box center [34, 129] width 10 height 13
select select "service"
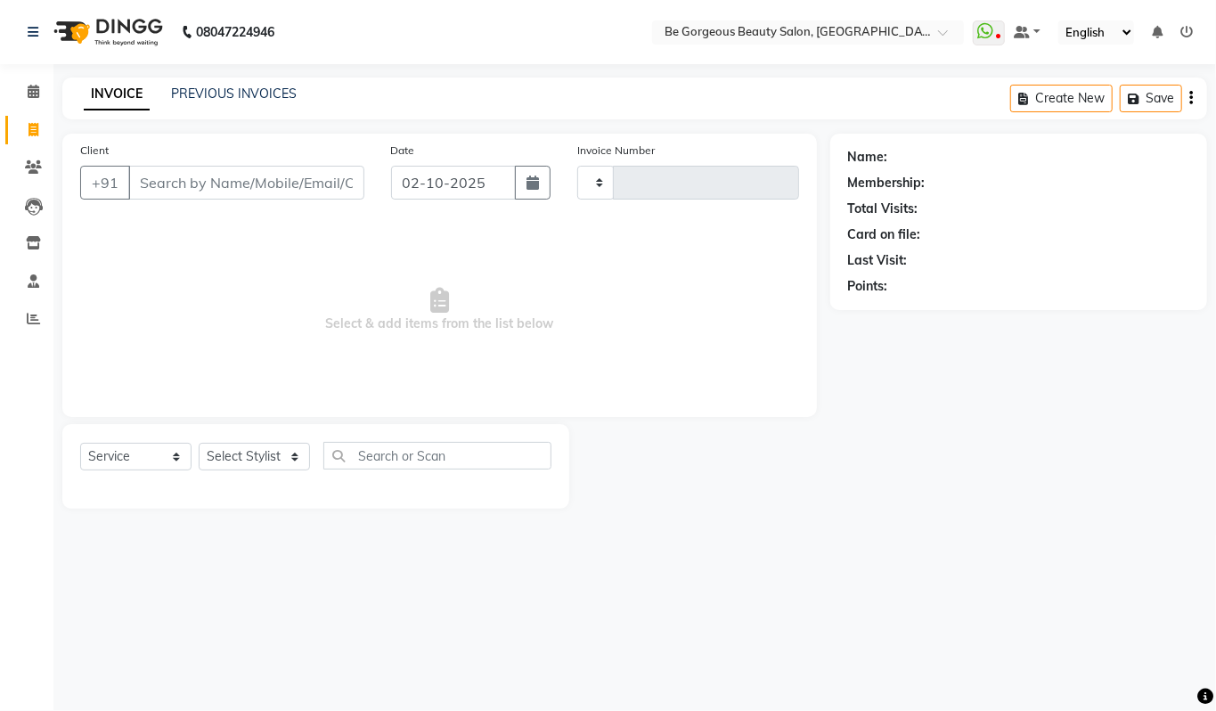
type input "5089"
select select "5405"
click at [175, 185] on input "Client" at bounding box center [246, 183] width 236 height 34
type input "8638483152"
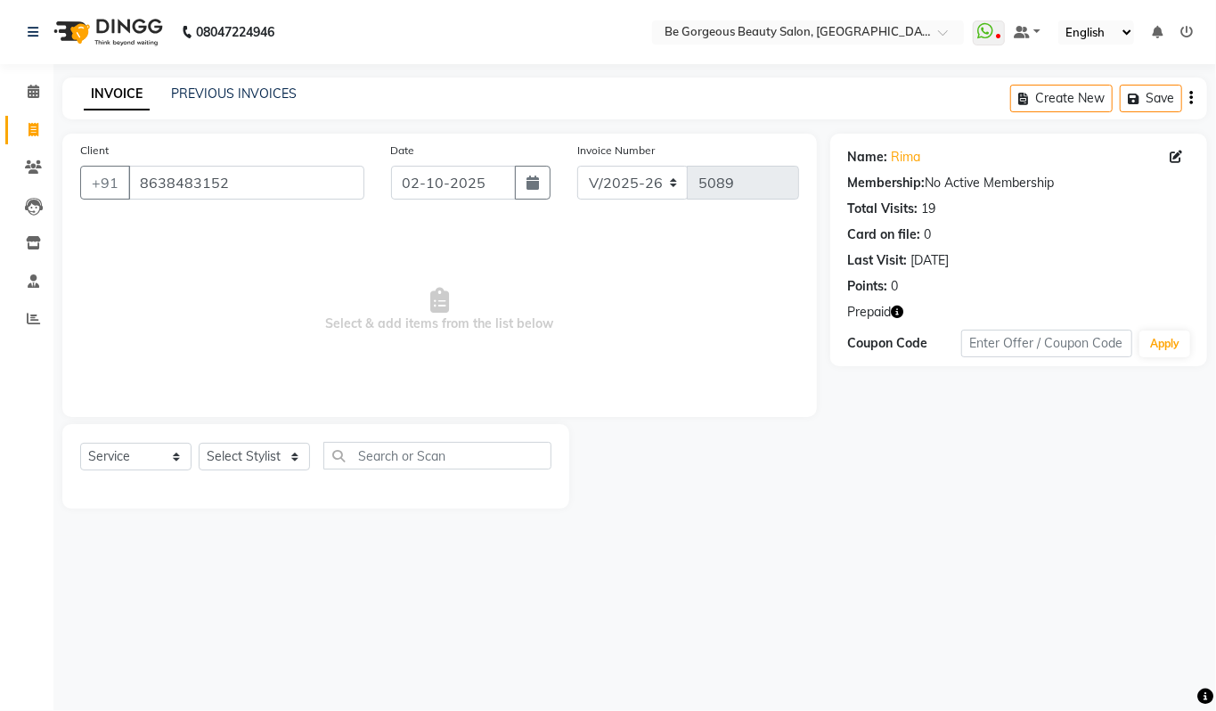
click at [887, 160] on div "Name: [PERSON_NAME]" at bounding box center [1018, 157] width 341 height 19
click at [893, 151] on link "Rima" at bounding box center [906, 157] width 29 height 19
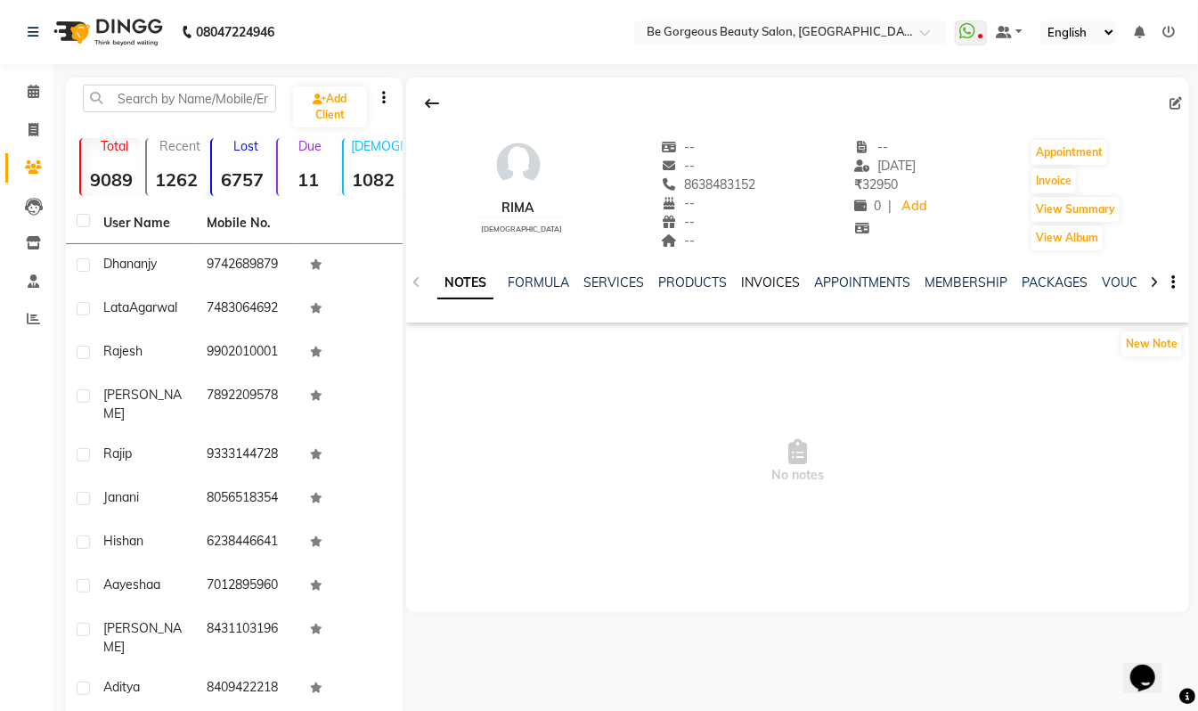
click at [777, 282] on link "INVOICES" at bounding box center [770, 282] width 59 height 16
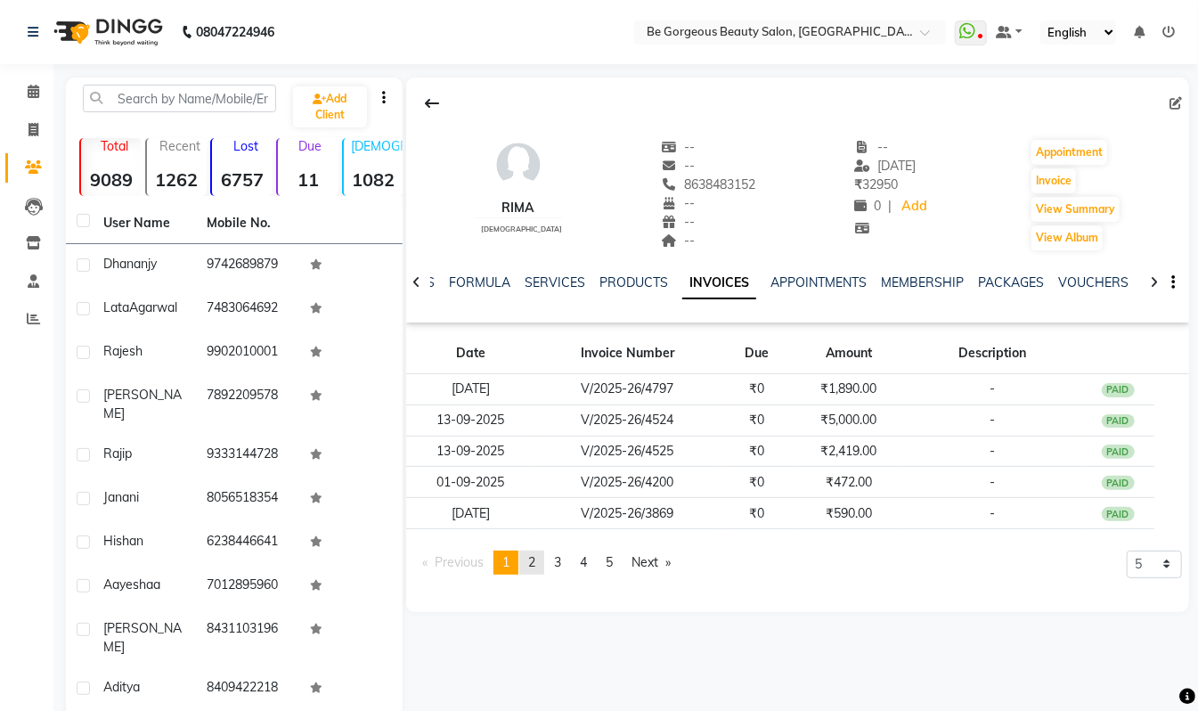
click at [535, 565] on span "2" at bounding box center [531, 562] width 7 height 16
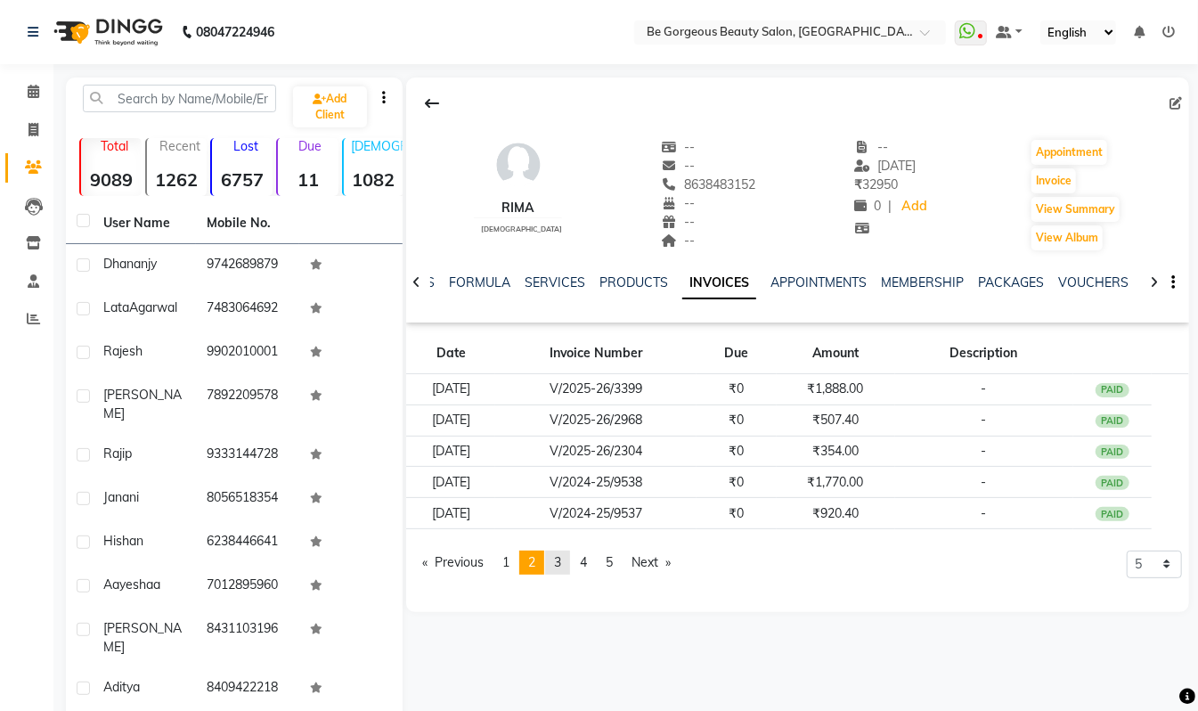
click at [561, 564] on span "3" at bounding box center [557, 562] width 7 height 16
click at [510, 563] on span "1" at bounding box center [505, 562] width 7 height 16
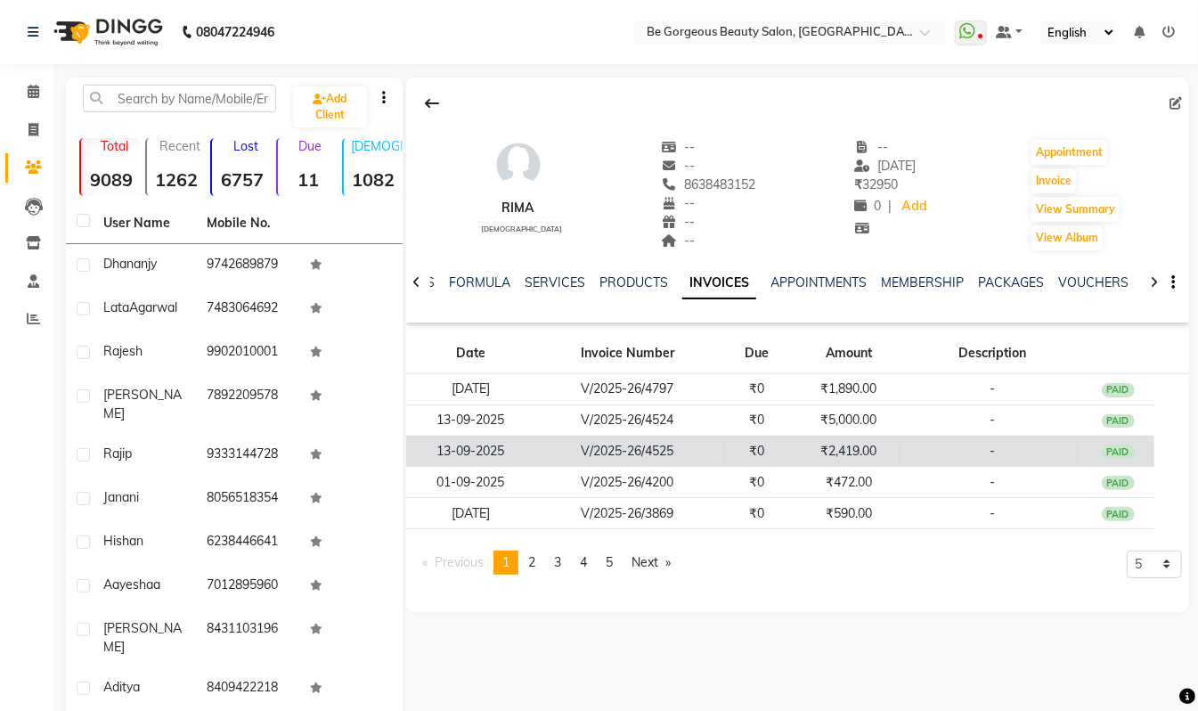
click at [848, 454] on td "₹2,419.00" at bounding box center [849, 451] width 110 height 31
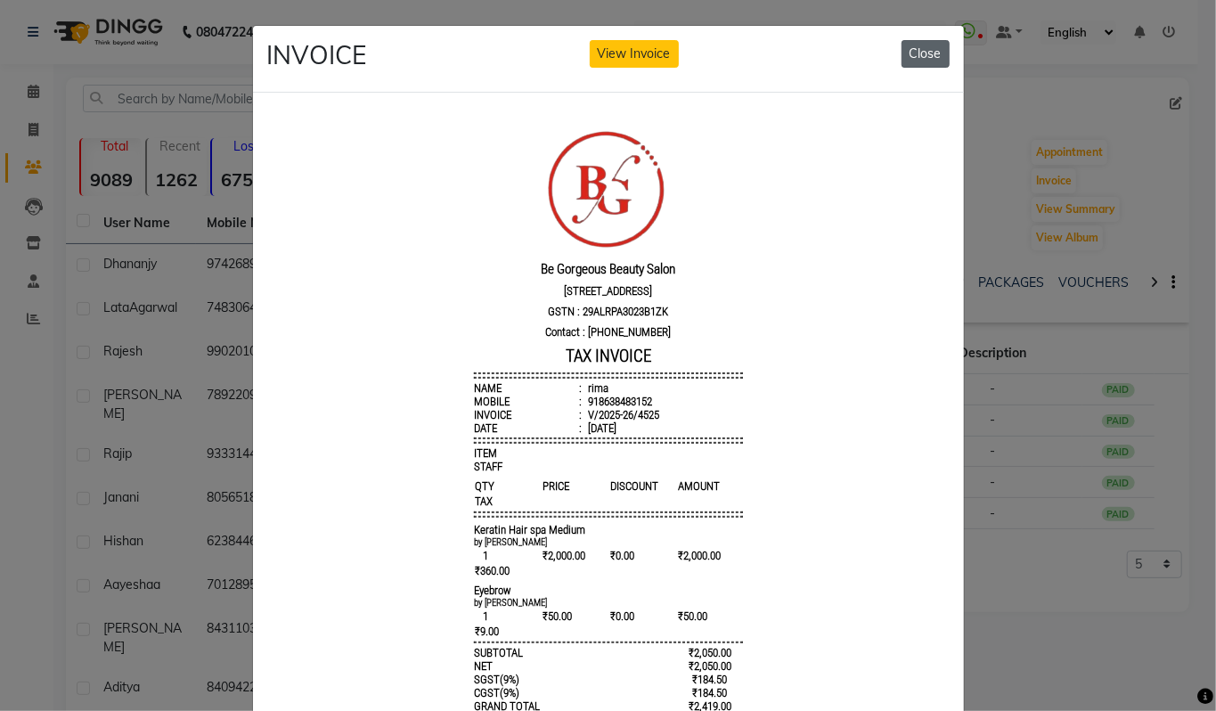
click at [907, 50] on button "Close" at bounding box center [926, 54] width 48 height 28
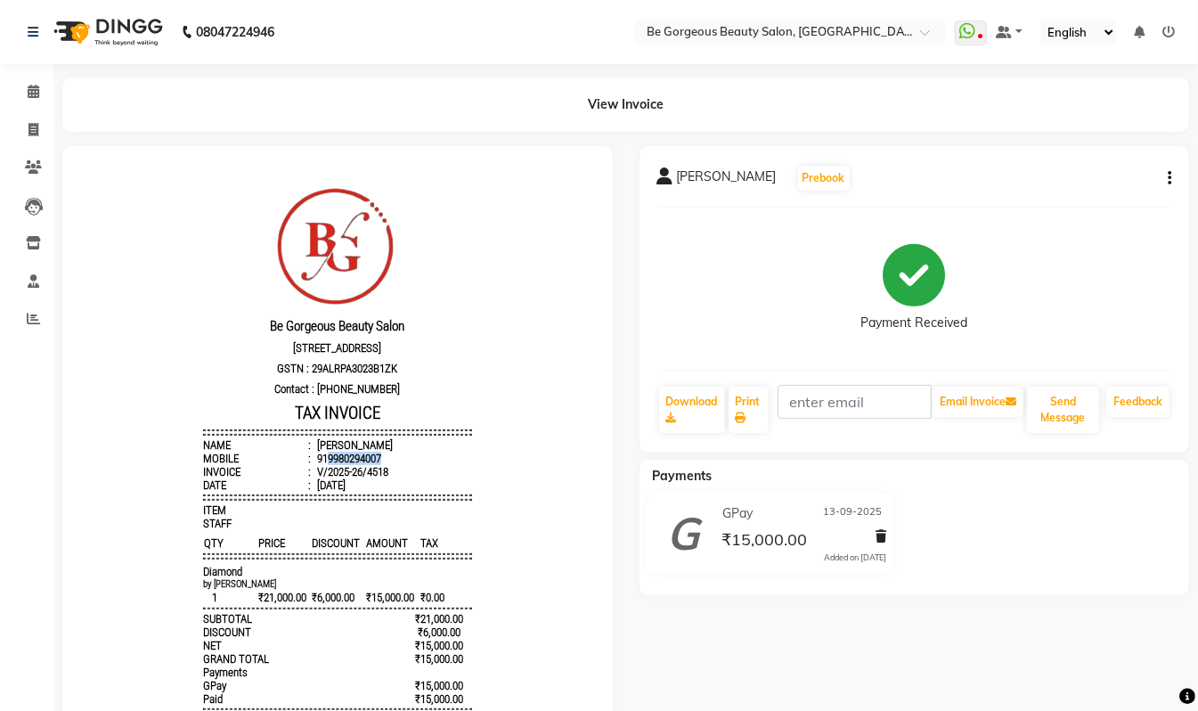
drag, startPoint x: 364, startPoint y: 467, endPoint x: 311, endPoint y: 470, distance: 53.5
click at [313, 464] on div "919980294007" at bounding box center [347, 457] width 68 height 13
copy div "9980294007"
click at [37, 126] on icon at bounding box center [34, 129] width 10 height 13
select select "service"
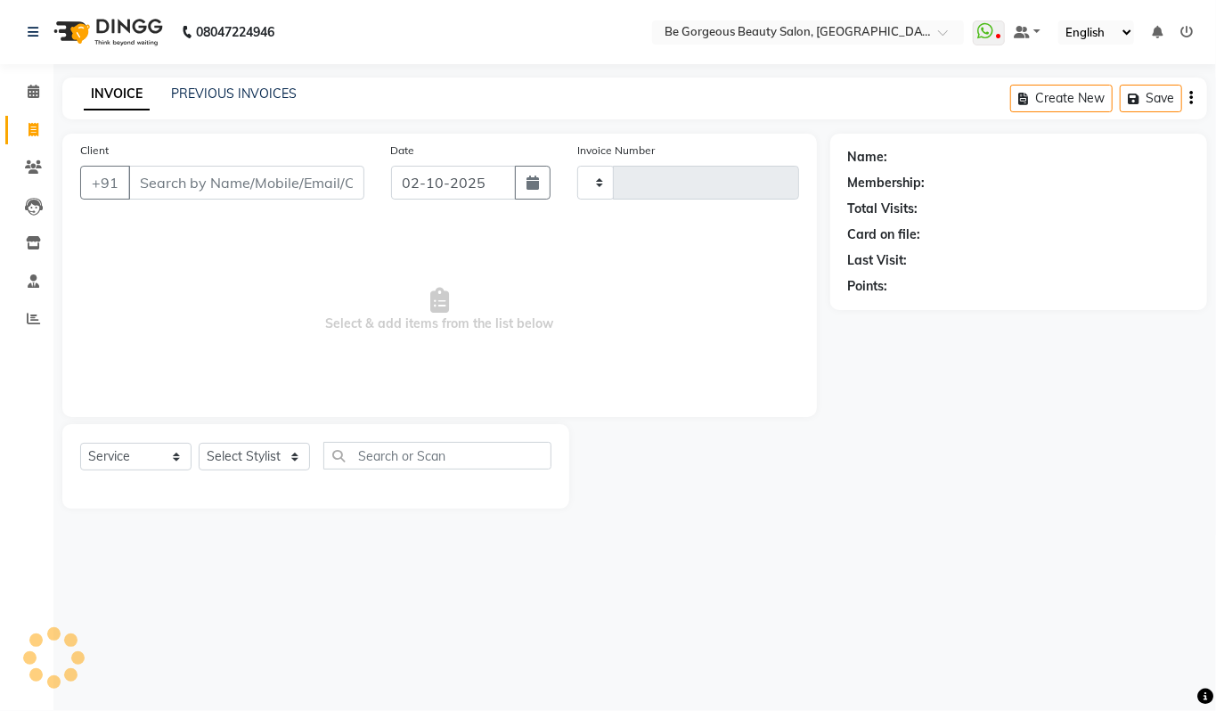
type input "5089"
select select "5405"
click at [185, 185] on input "Client" at bounding box center [246, 183] width 236 height 34
type input "9980294007"
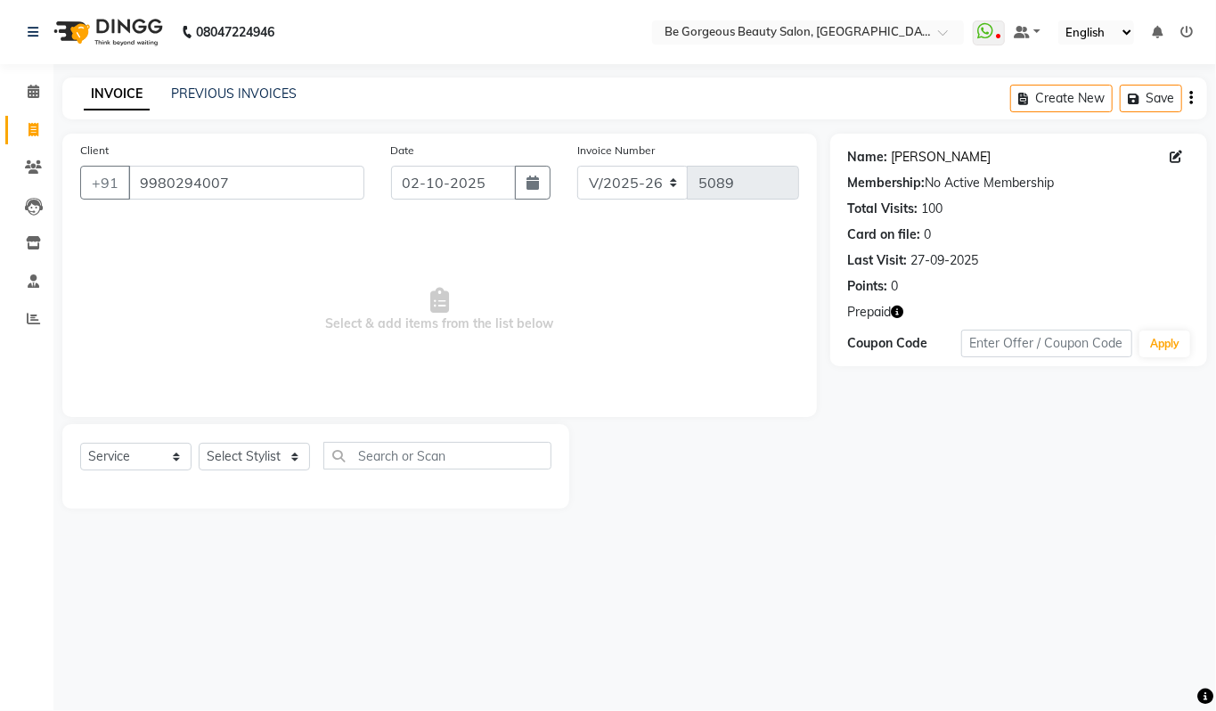
click at [903, 154] on link "[PERSON_NAME]" at bounding box center [942, 157] width 100 height 19
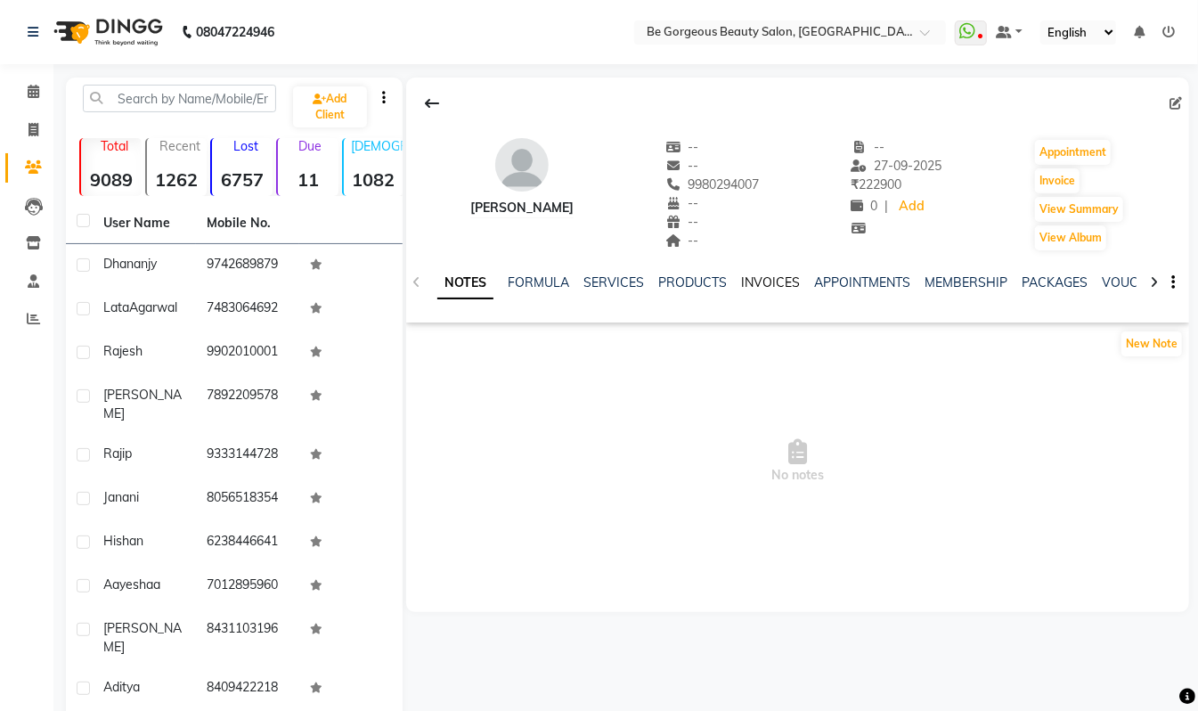
click at [756, 282] on link "INVOICES" at bounding box center [770, 282] width 59 height 16
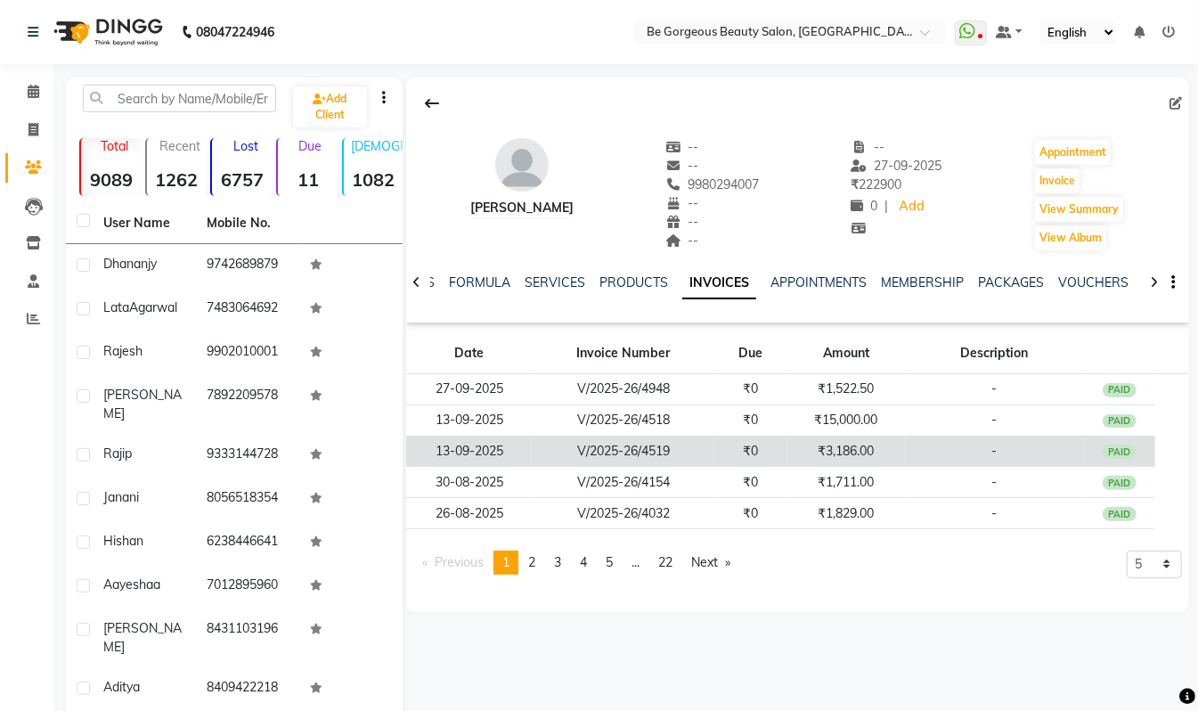
click at [834, 451] on td "₹3,186.00" at bounding box center [847, 451] width 118 height 31
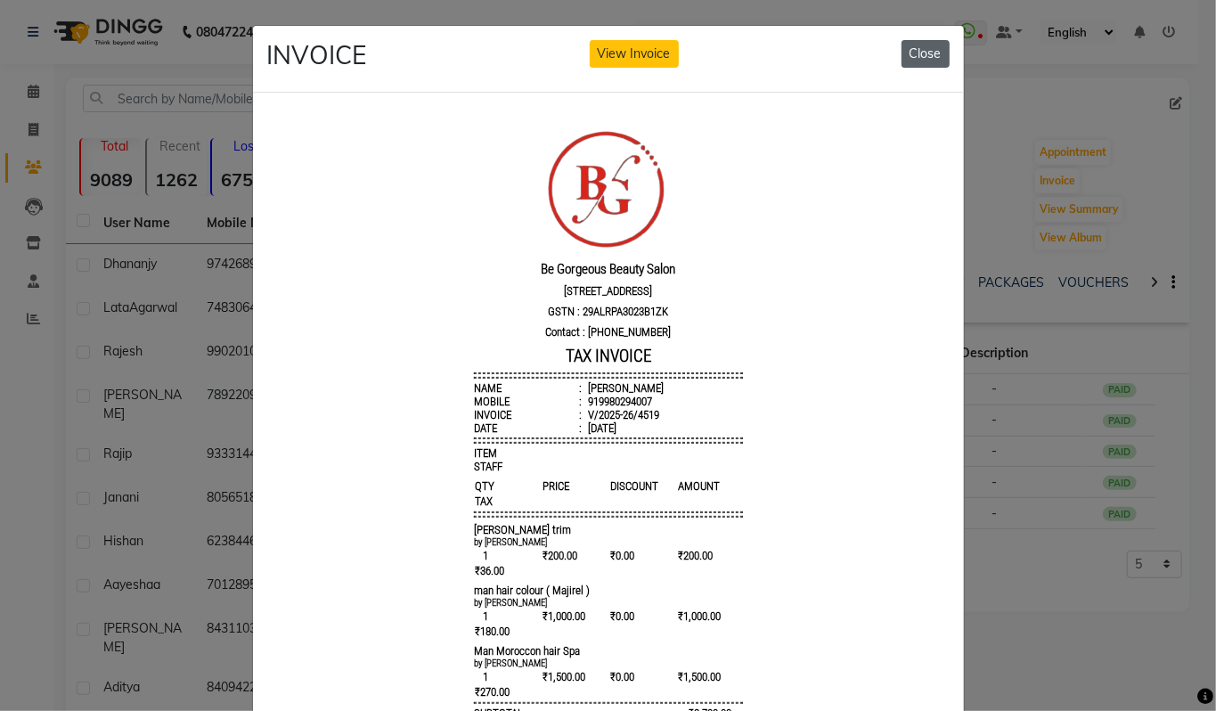
click at [903, 55] on button "Close" at bounding box center [926, 54] width 48 height 28
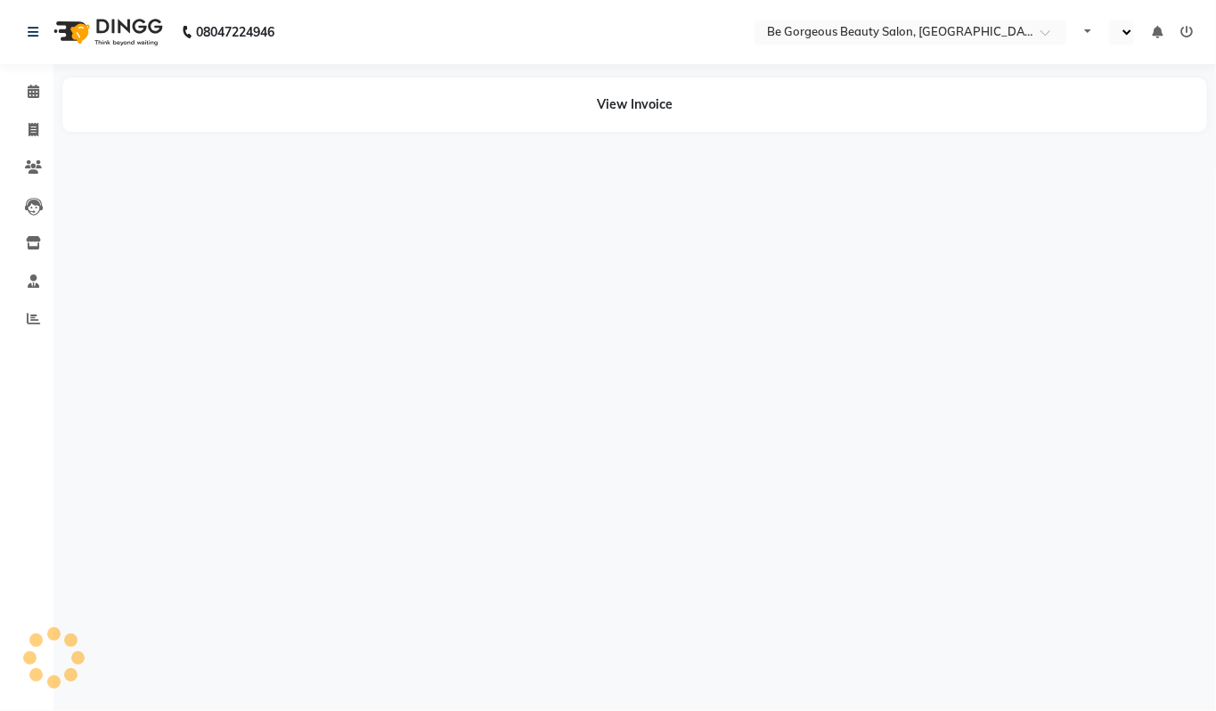
select select "en"
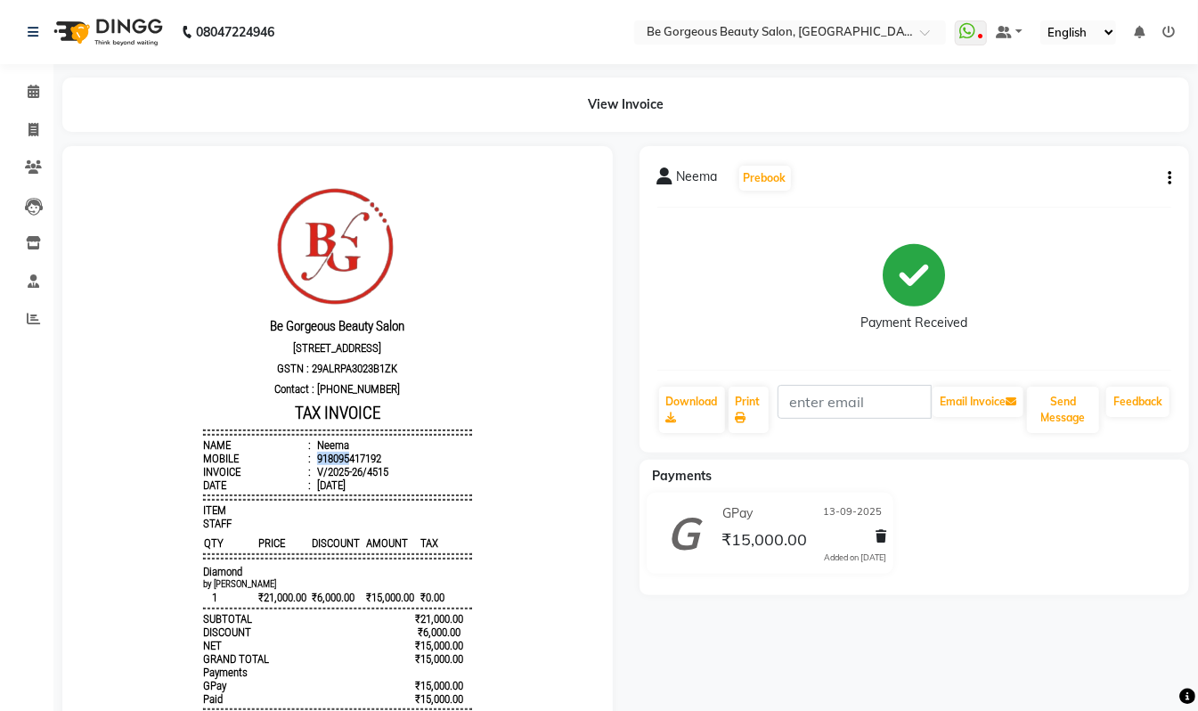
drag, startPoint x: 363, startPoint y: 464, endPoint x: 335, endPoint y: 470, distance: 29.2
click at [331, 464] on div "918095417192" at bounding box center [347, 457] width 68 height 13
click at [389, 464] on li "Mobile : 918095417192" at bounding box center [336, 457] width 269 height 13
drag, startPoint x: 364, startPoint y: 466, endPoint x: 311, endPoint y: 467, distance: 53.5
click at [313, 464] on div "918095417192" at bounding box center [347, 457] width 68 height 13
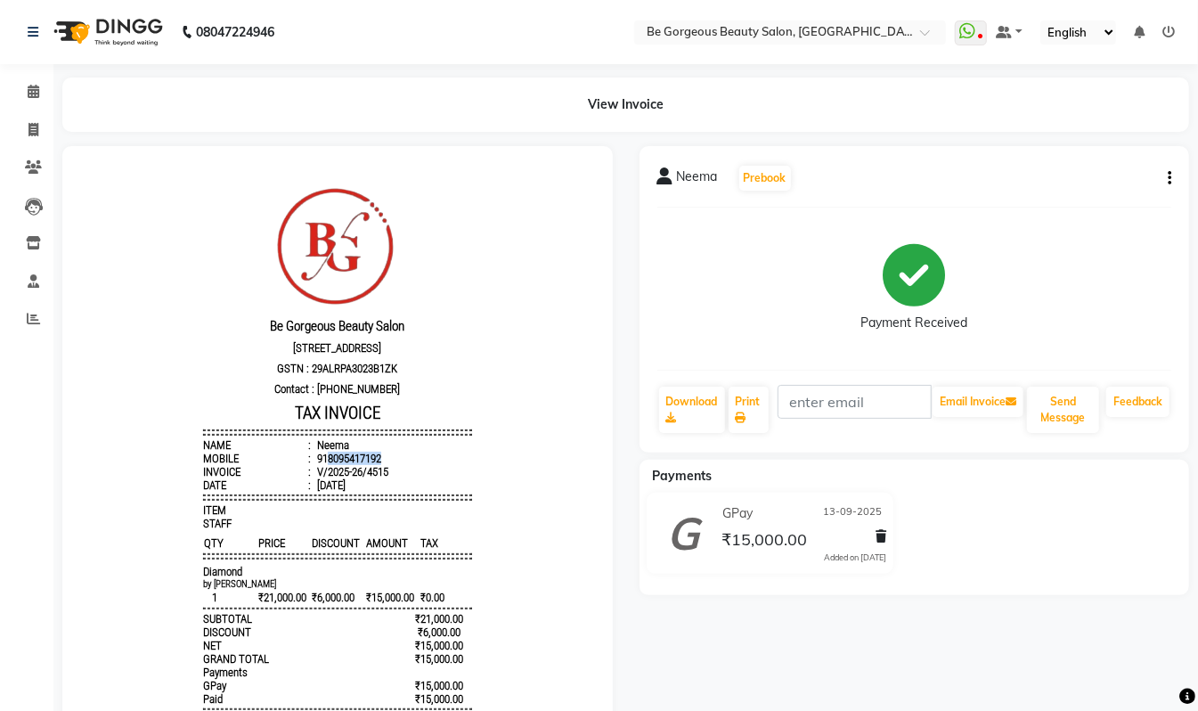
copy div "8095417192"
click at [29, 123] on icon at bounding box center [34, 129] width 10 height 13
select select "service"
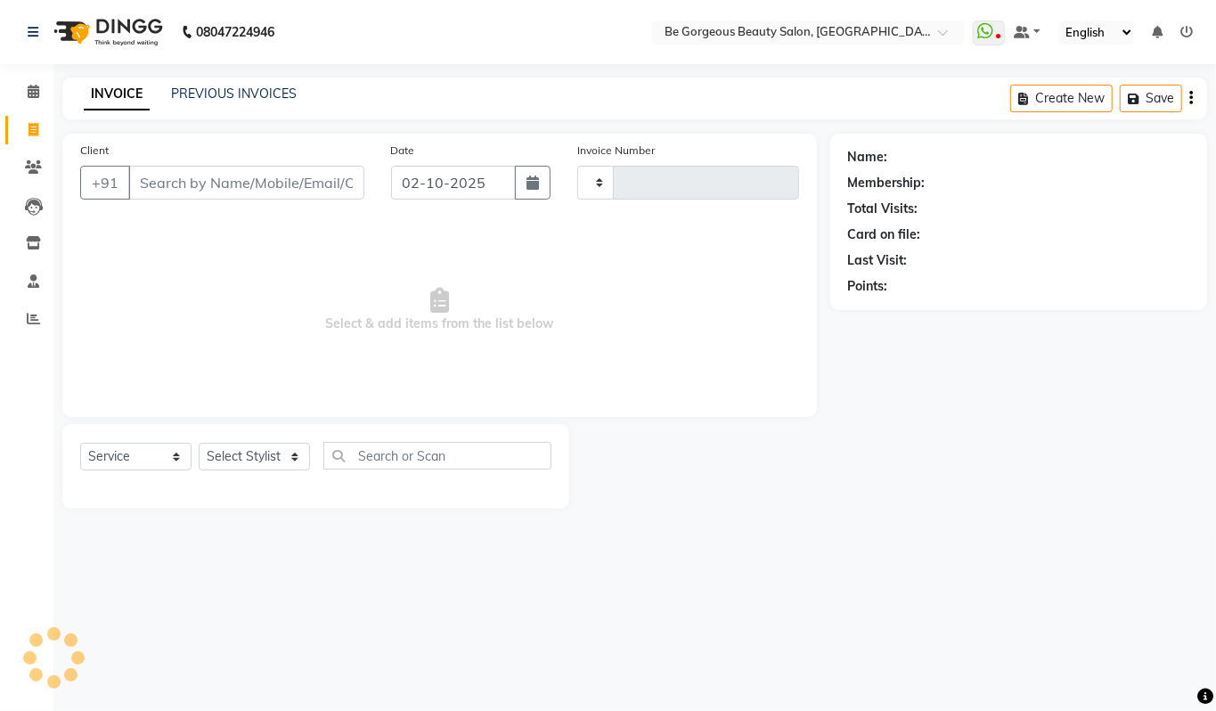
type input "5089"
select select "5405"
click at [171, 187] on input "Client" at bounding box center [246, 183] width 236 height 34
type input "8095417192"
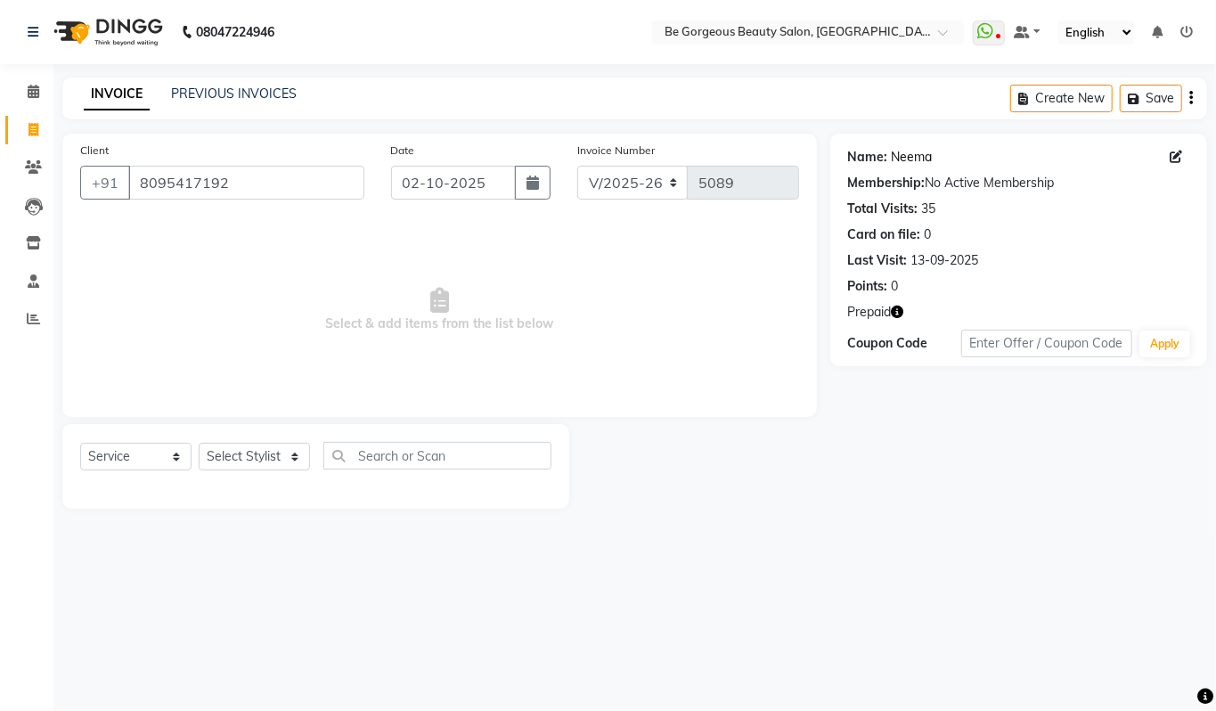
click at [912, 157] on link "Neema" at bounding box center [912, 157] width 41 height 19
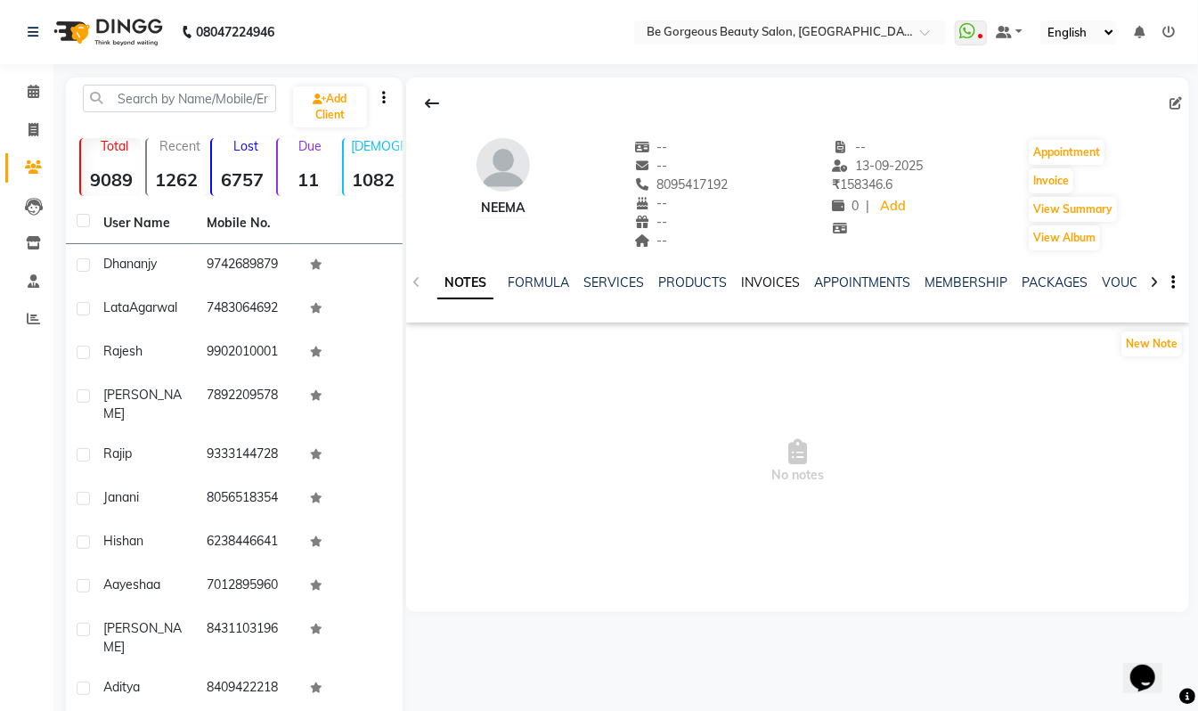
click at [760, 282] on link "INVOICES" at bounding box center [770, 282] width 59 height 16
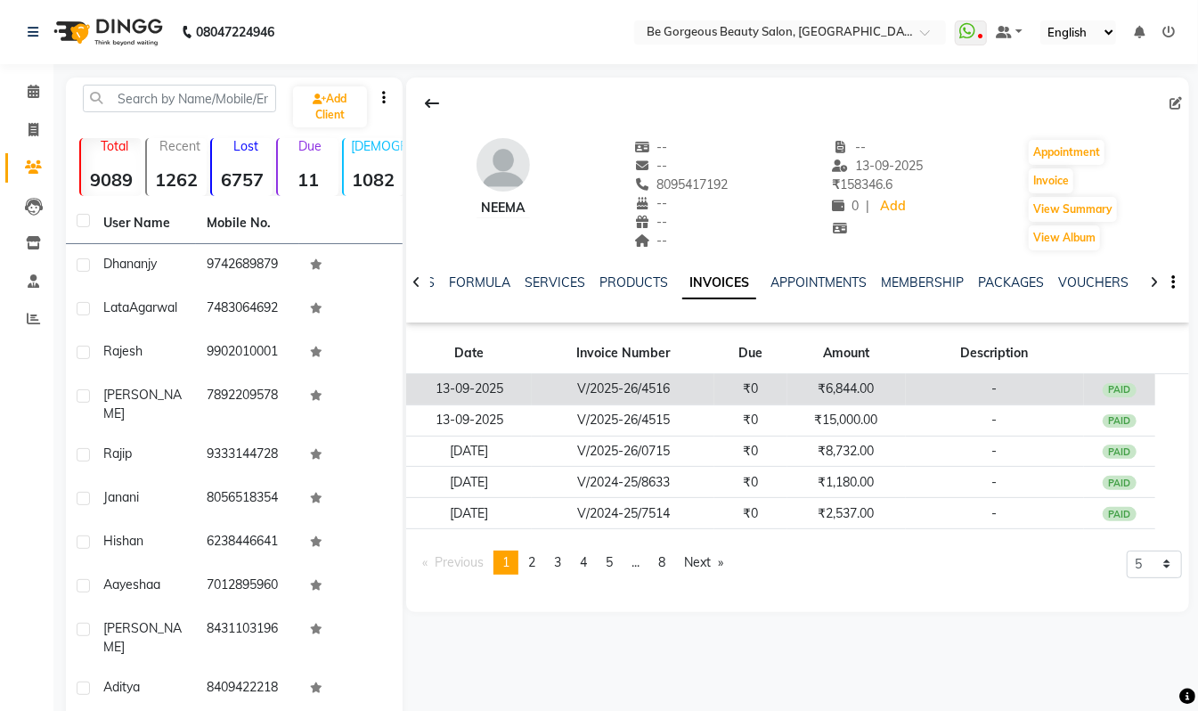
click at [823, 389] on td "₹6,844.00" at bounding box center [847, 389] width 118 height 31
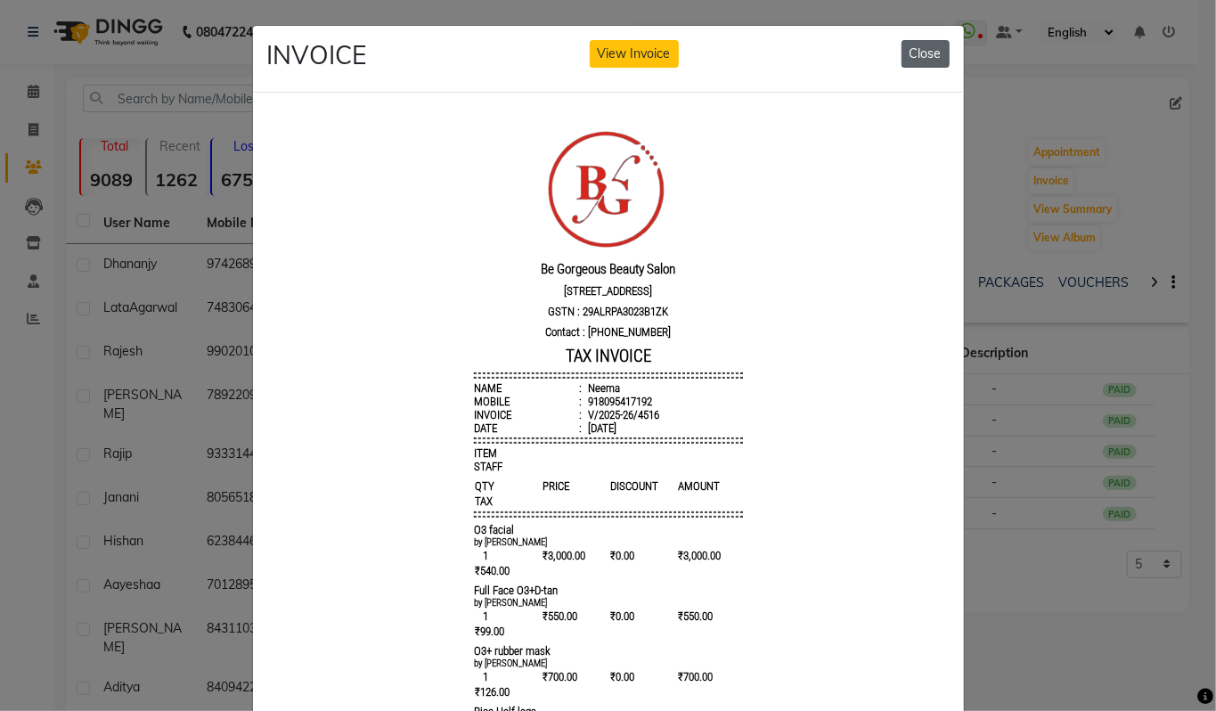
click at [916, 61] on button "Close" at bounding box center [926, 54] width 48 height 28
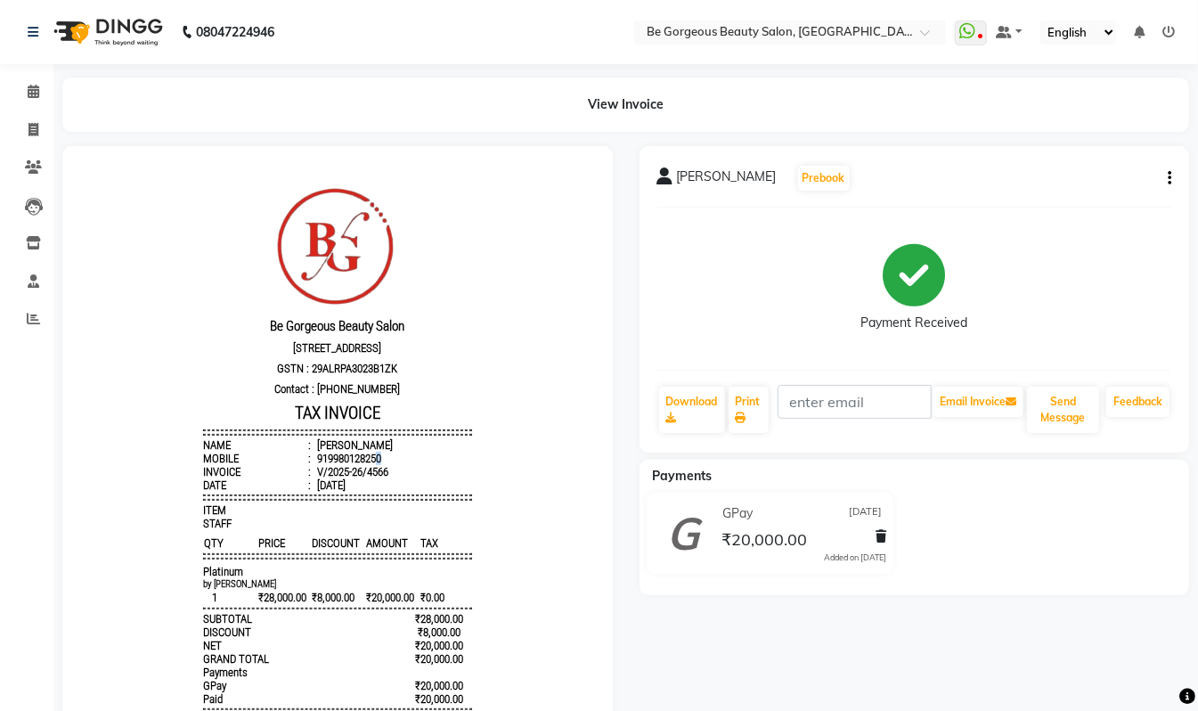
click at [370, 464] on li "Mobile : 919980128250" at bounding box center [336, 457] width 269 height 13
drag, startPoint x: 364, startPoint y: 470, endPoint x: 309, endPoint y: 467, distance: 55.3
click at [313, 464] on div "919980128250" at bounding box center [347, 457] width 68 height 13
copy div "9980128250"
click at [29, 127] on icon at bounding box center [34, 129] width 10 height 13
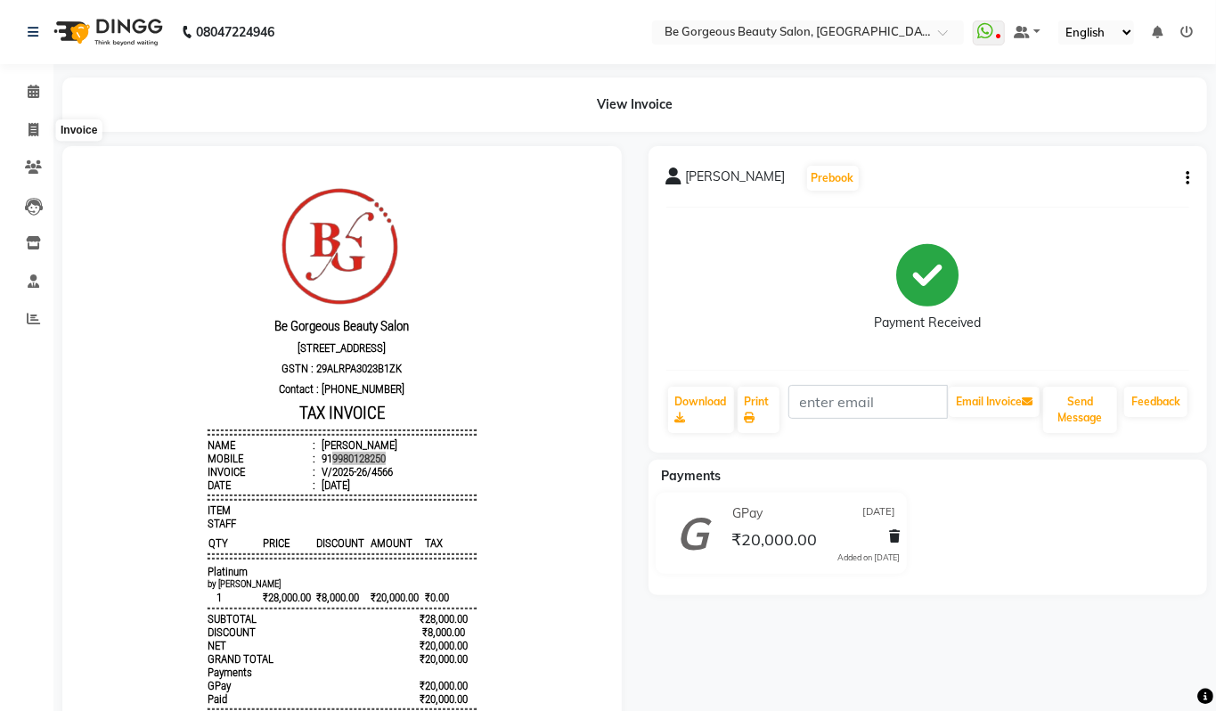
select select "5405"
select select "service"
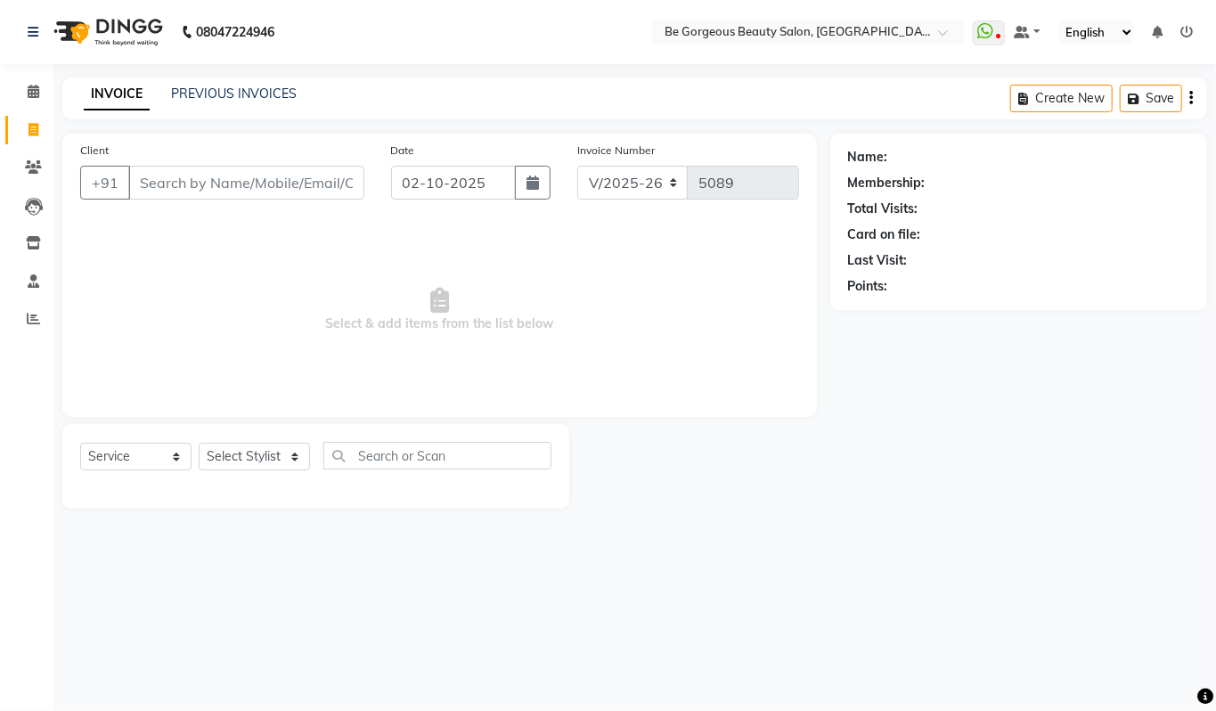
click at [175, 182] on input "Client" at bounding box center [246, 183] width 236 height 34
type input "9980128250"
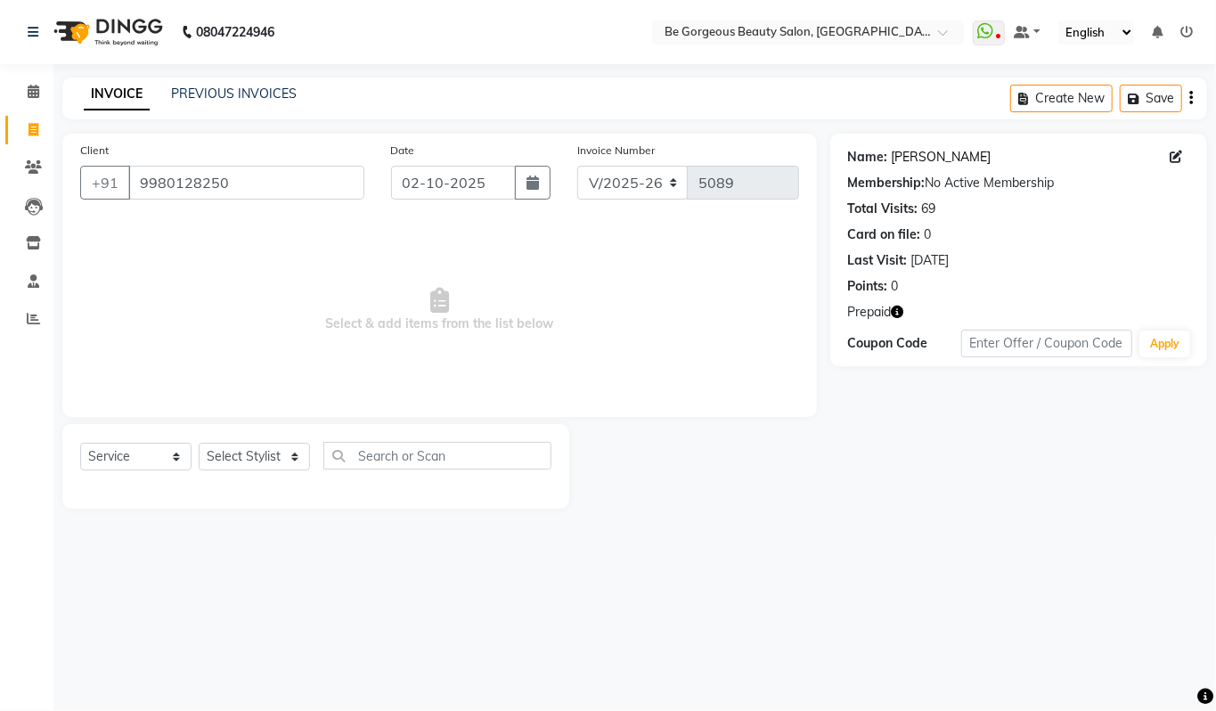
click at [912, 162] on link "Smita Singh" at bounding box center [942, 157] width 100 height 19
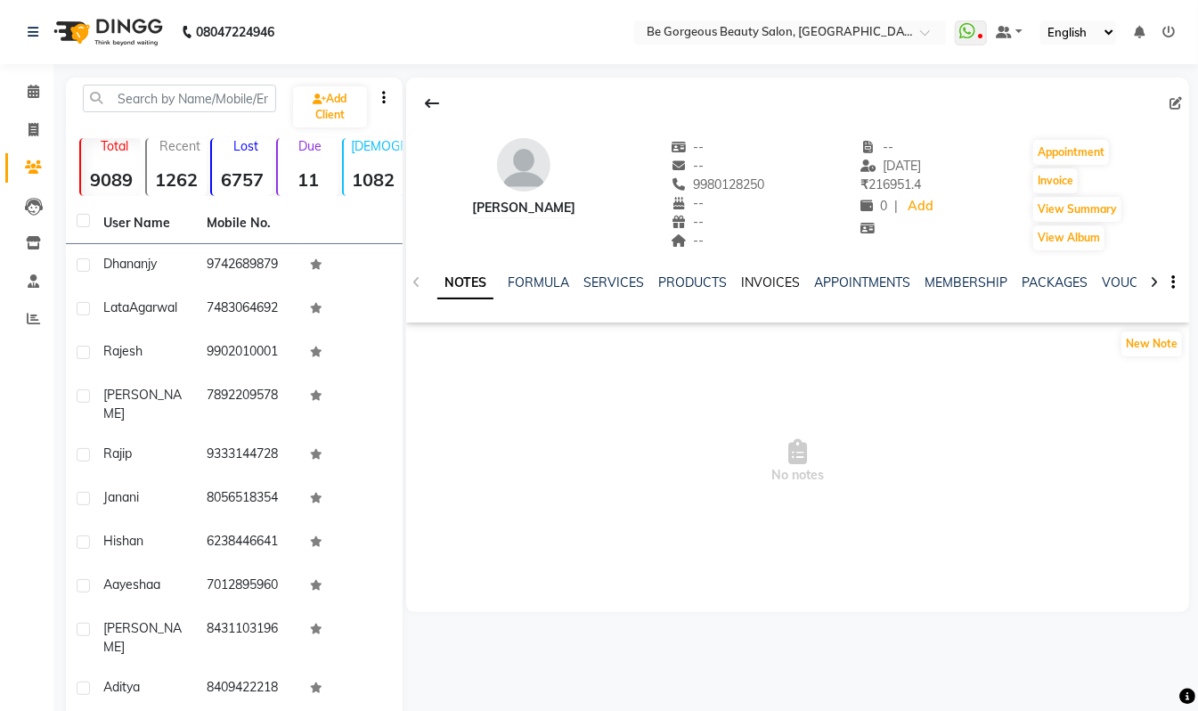
click at [774, 282] on link "INVOICES" at bounding box center [770, 282] width 59 height 16
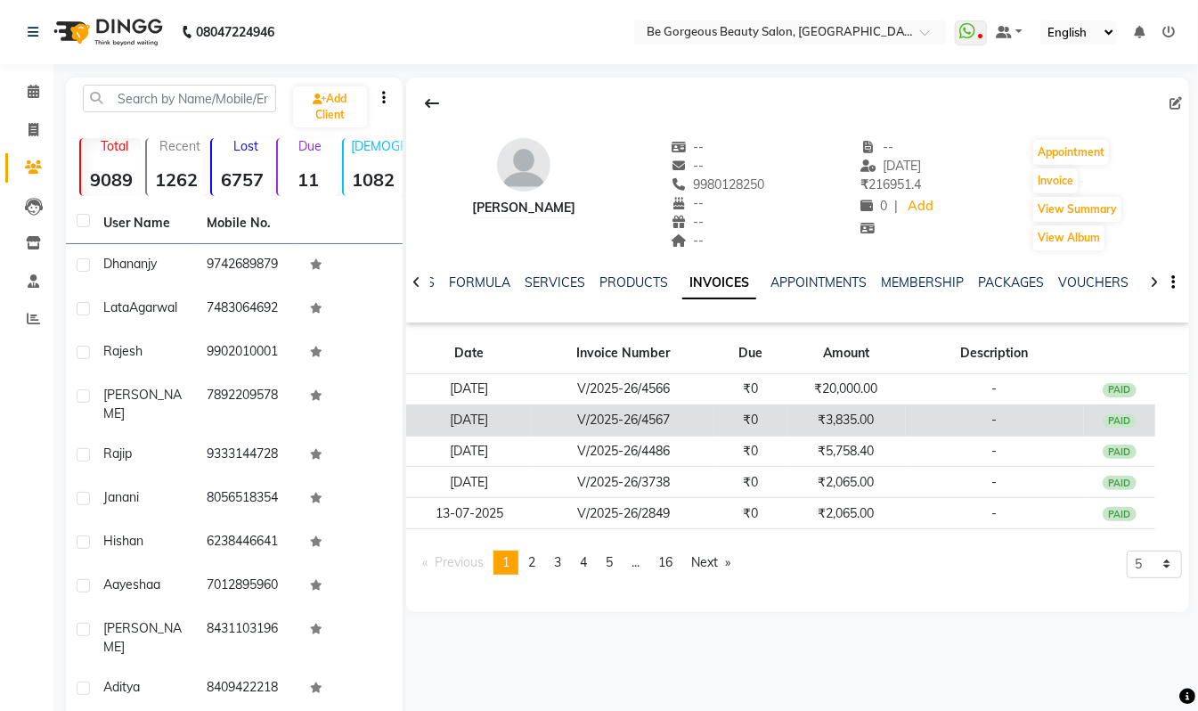
click at [839, 421] on td "₹3,835.00" at bounding box center [847, 419] width 118 height 31
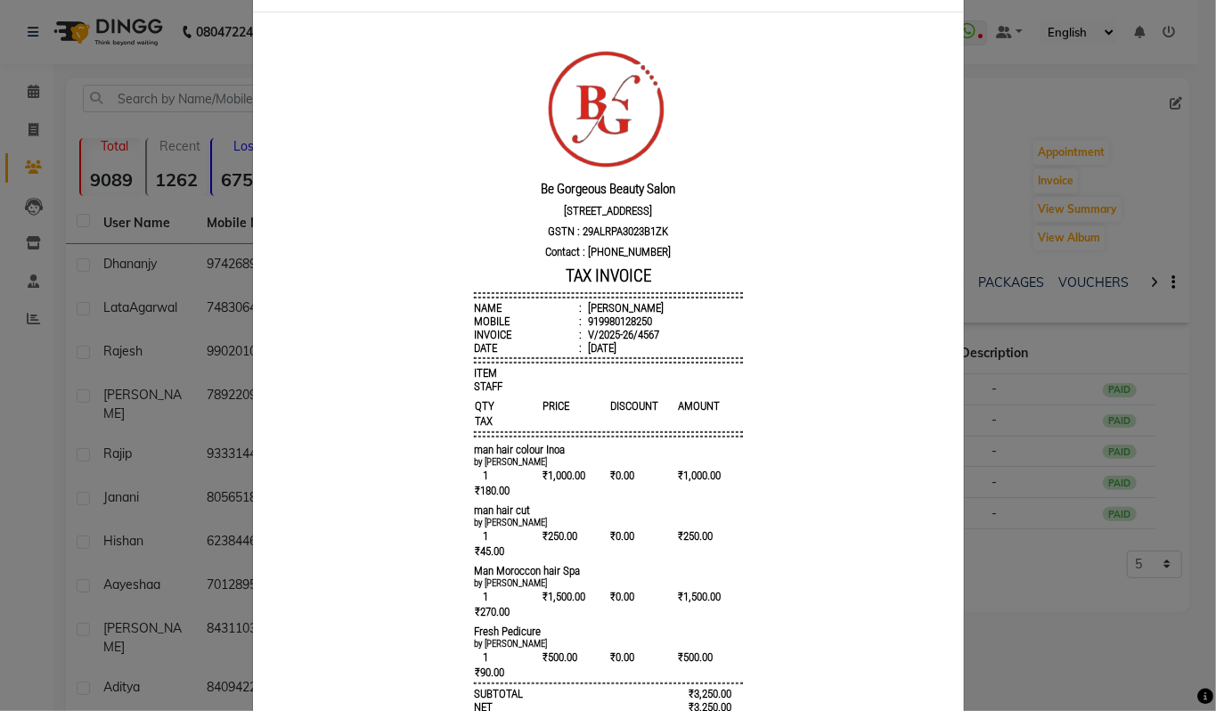
scroll to position [86, 0]
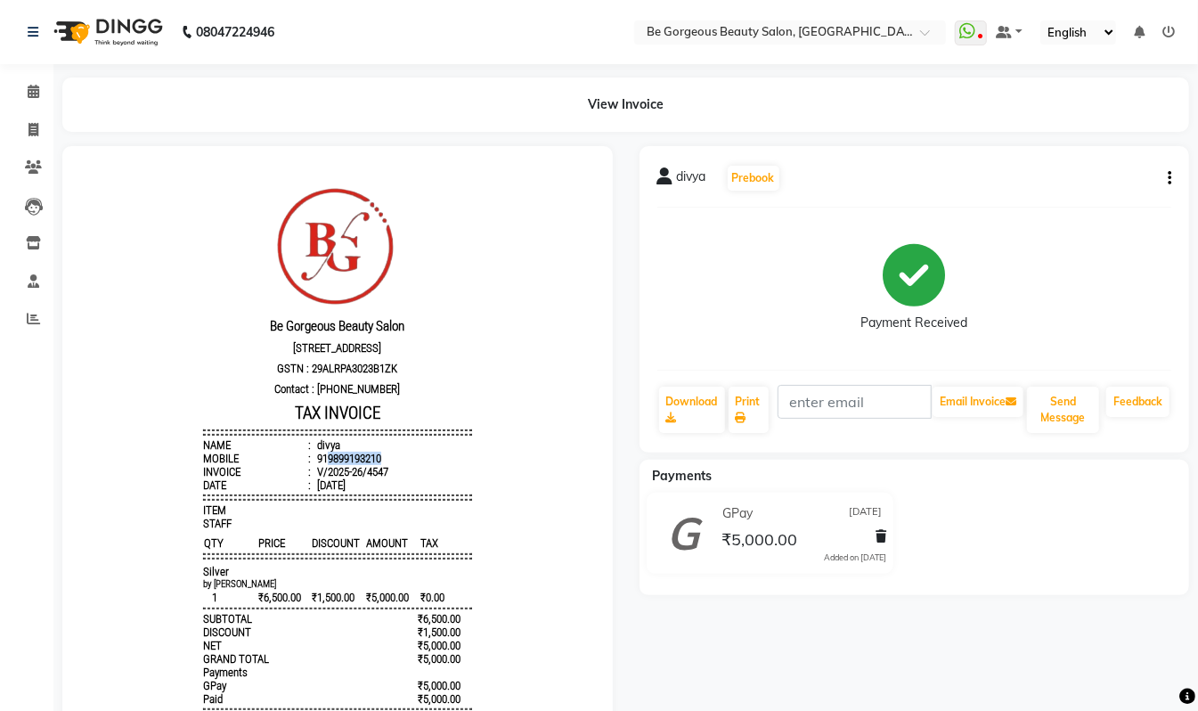
drag, startPoint x: 367, startPoint y: 466, endPoint x: 311, endPoint y: 470, distance: 56.3
click at [311, 464] on li "Mobile : 919899193210" at bounding box center [336, 457] width 269 height 13
copy div "9899193210"
click at [29, 125] on icon at bounding box center [34, 129] width 10 height 13
select select "service"
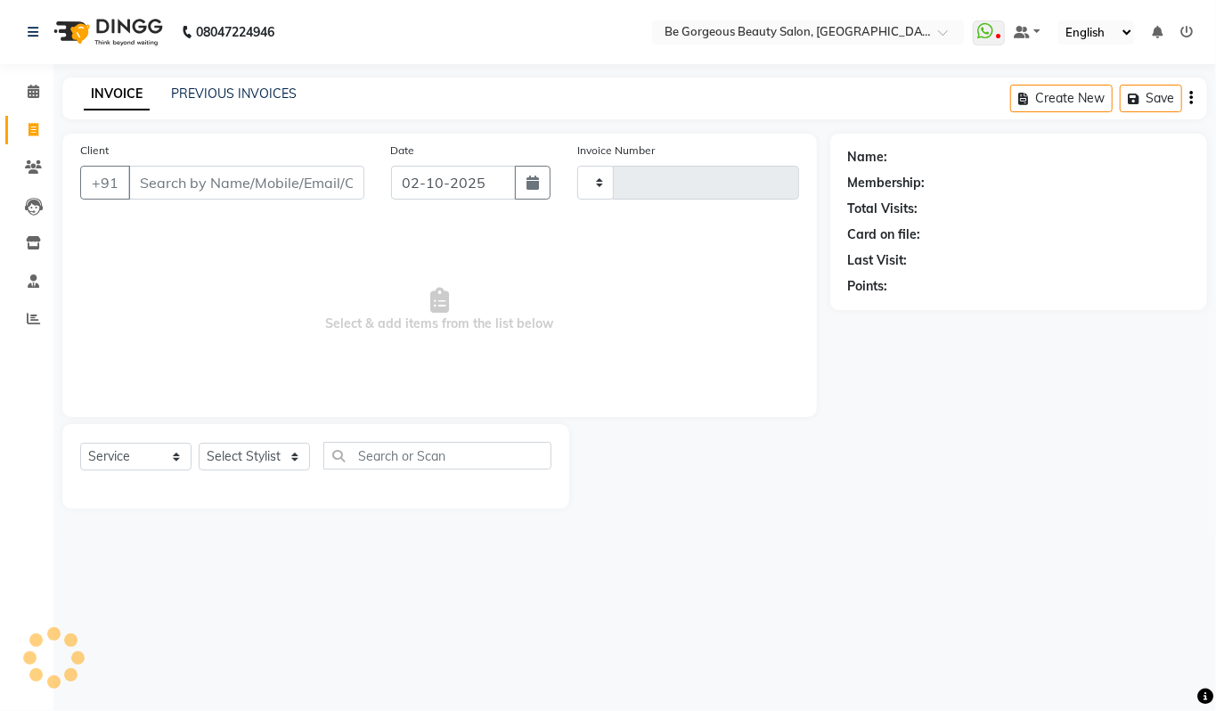
click at [189, 176] on input "Client" at bounding box center [246, 183] width 236 height 34
type input "5090"
type input "9899193210"
select select "5405"
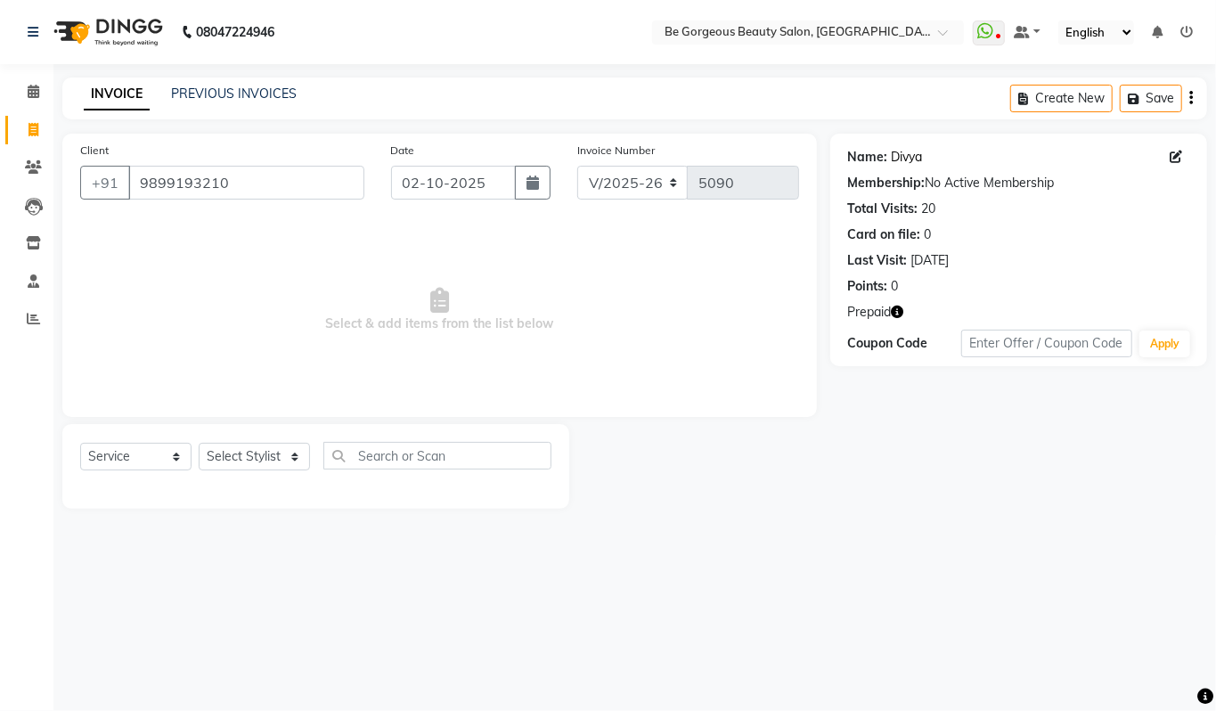
click at [903, 157] on link "Divya" at bounding box center [907, 157] width 31 height 19
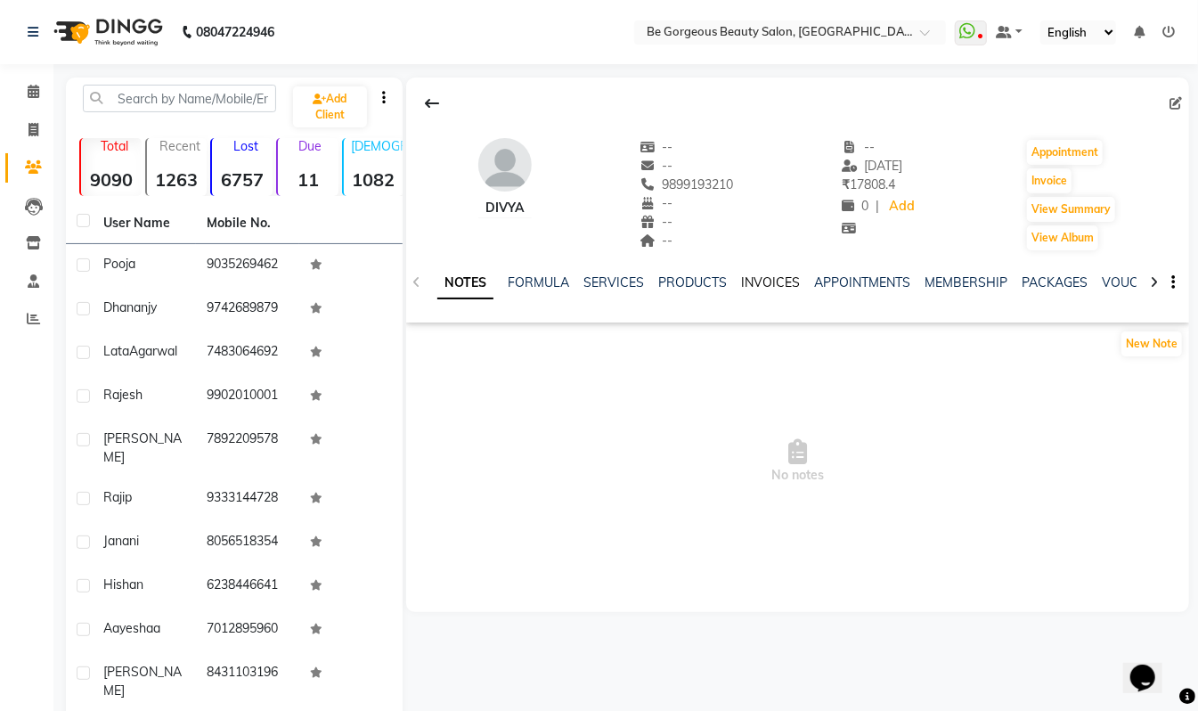
click at [756, 280] on link "INVOICES" at bounding box center [770, 282] width 59 height 16
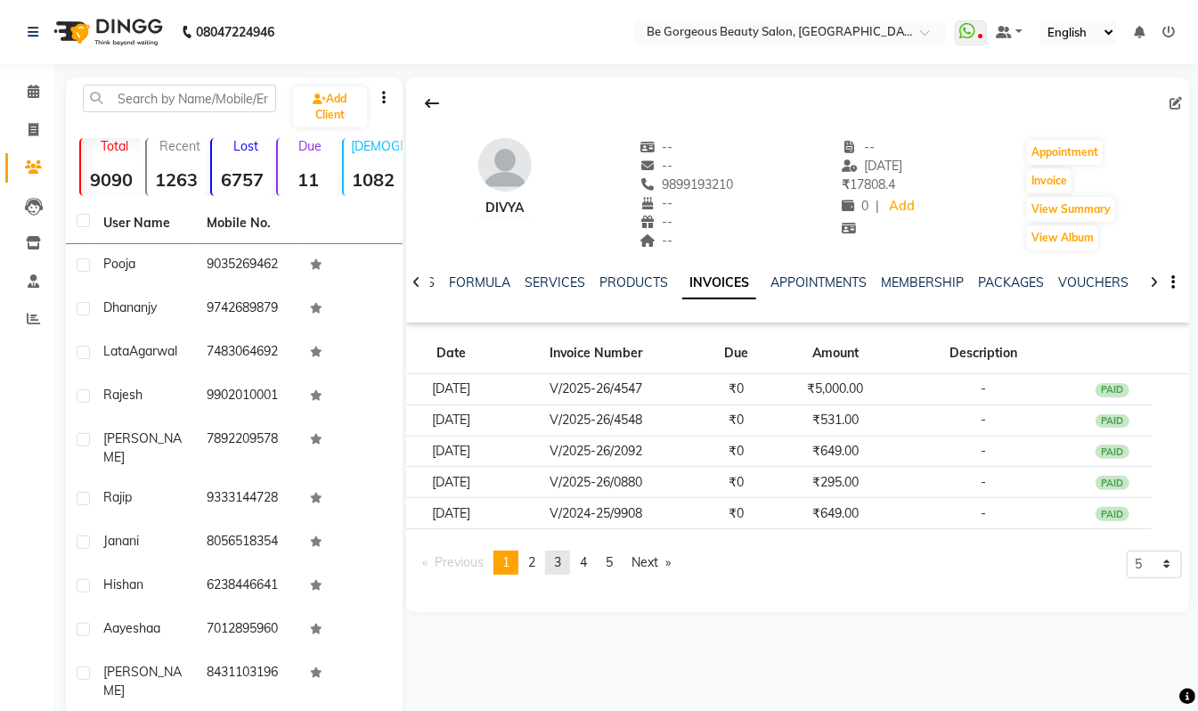
click at [556, 558] on link "page 3" at bounding box center [557, 563] width 25 height 24
click at [592, 572] on link "page 4" at bounding box center [583, 563] width 25 height 24
click at [510, 565] on span "1" at bounding box center [505, 562] width 7 height 16
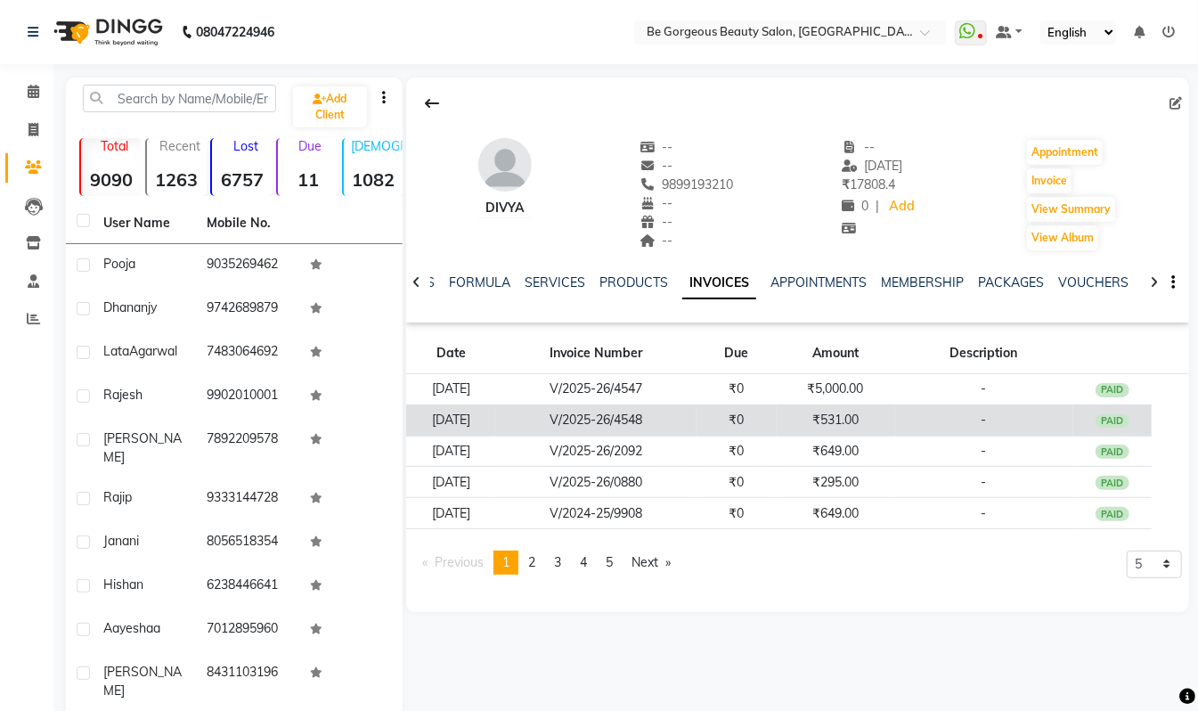
click at [850, 424] on td "₹531.00" at bounding box center [836, 419] width 118 height 31
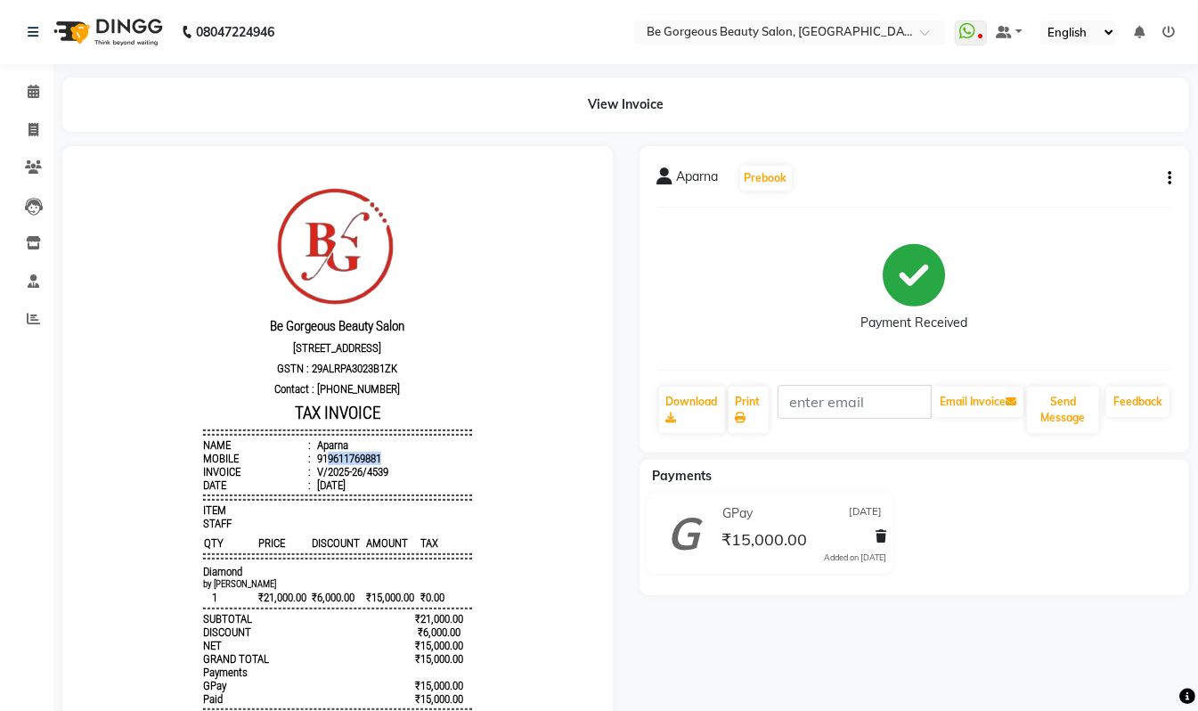
drag, startPoint x: 367, startPoint y: 467, endPoint x: 311, endPoint y: 470, distance: 56.2
click at [311, 464] on li "Mobile : 919611769881" at bounding box center [336, 457] width 269 height 13
copy div "9611769881"
click at [30, 129] on icon at bounding box center [34, 129] width 10 height 13
select select "service"
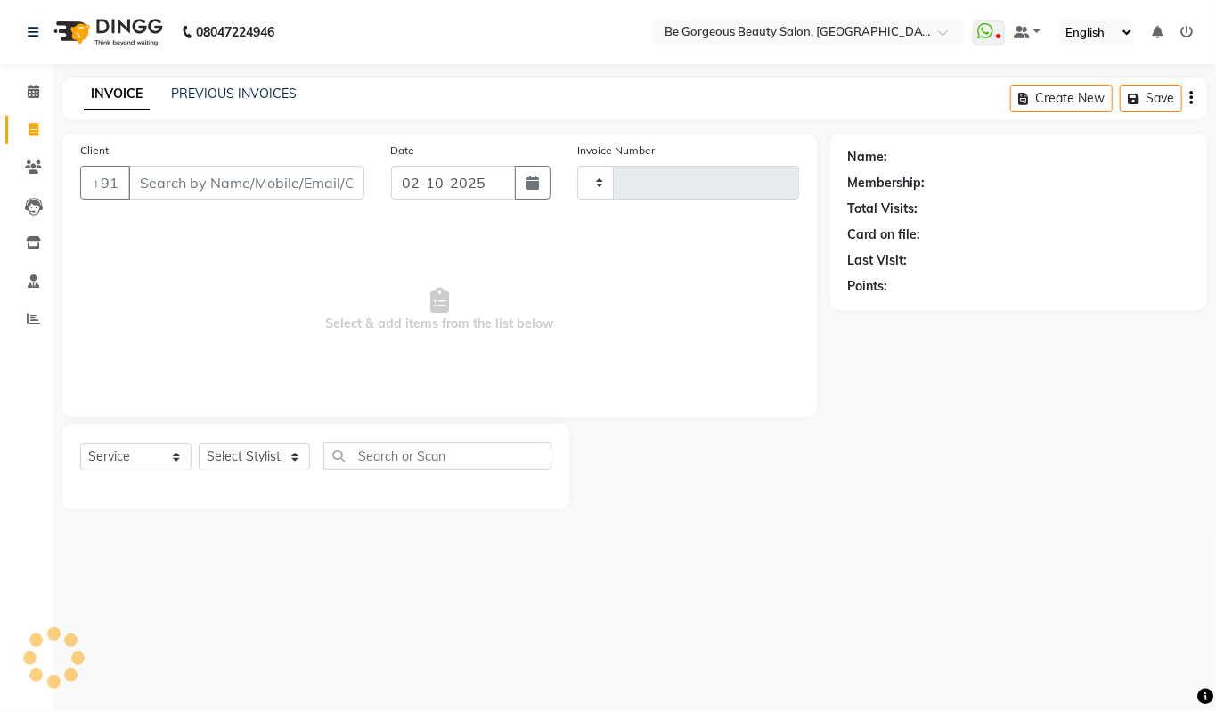
type input "5090"
select select "5405"
click at [191, 179] on input "Client" at bounding box center [246, 183] width 236 height 34
type input "9611769881"
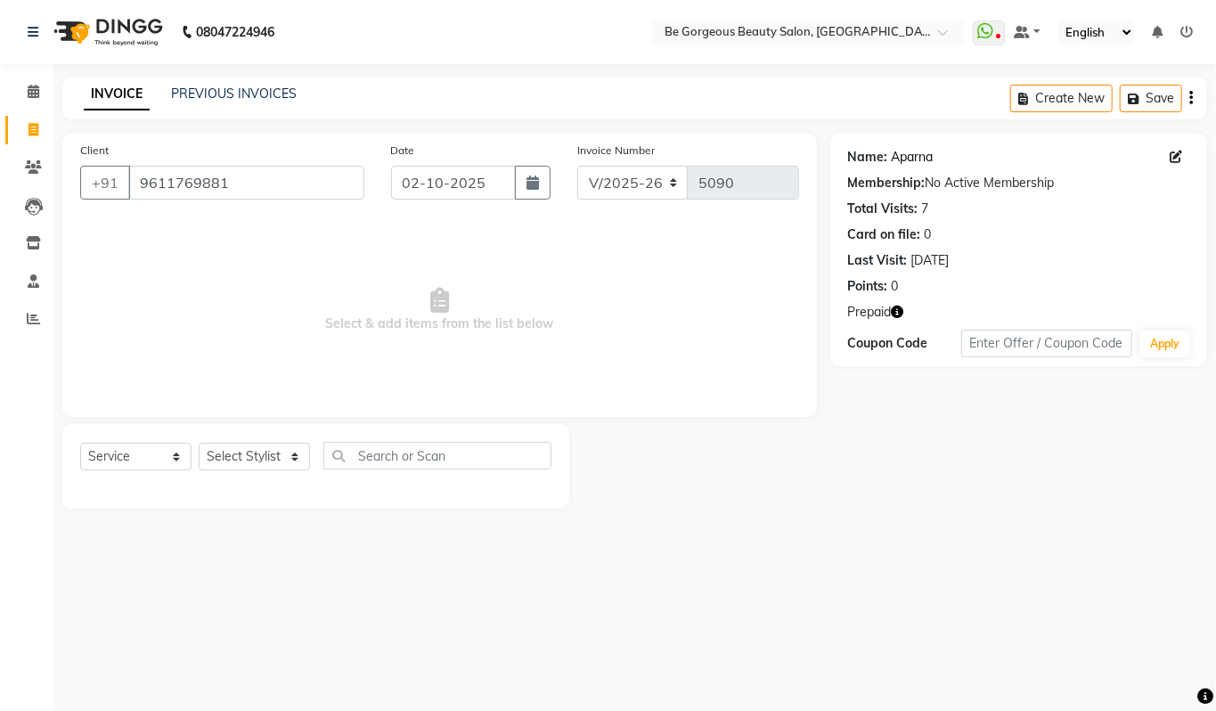
click at [910, 160] on link "Aparna" at bounding box center [913, 157] width 42 height 19
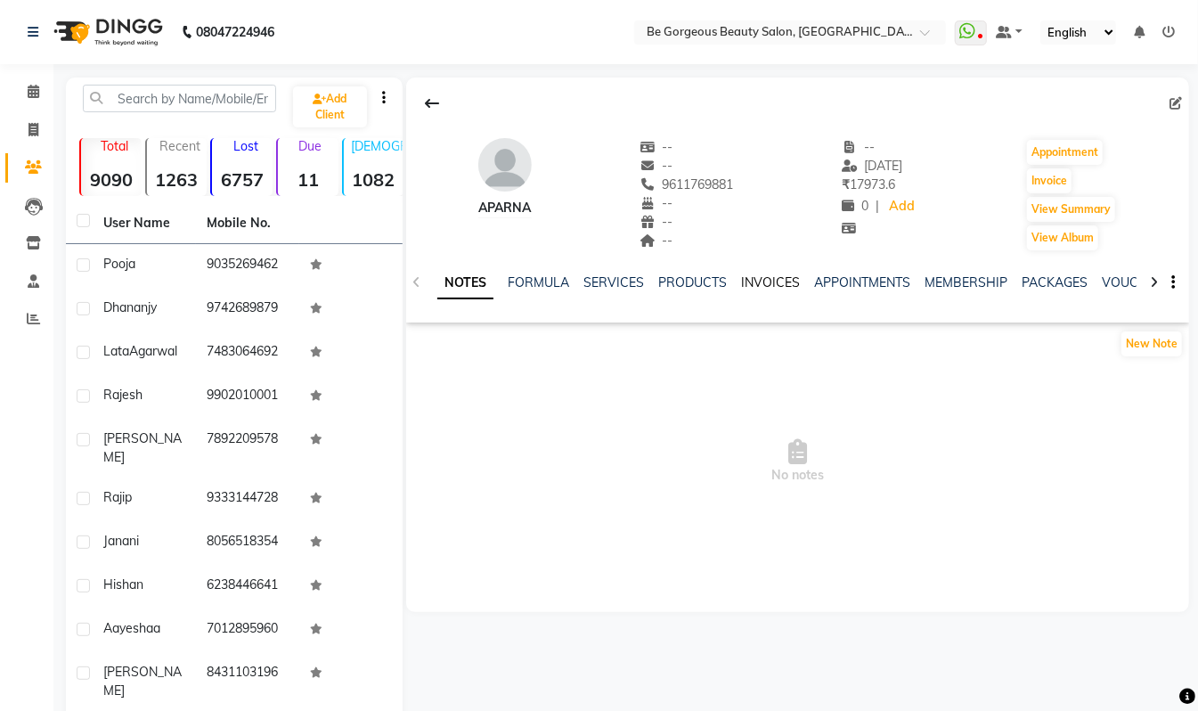
click at [770, 280] on link "INVOICES" at bounding box center [770, 282] width 59 height 16
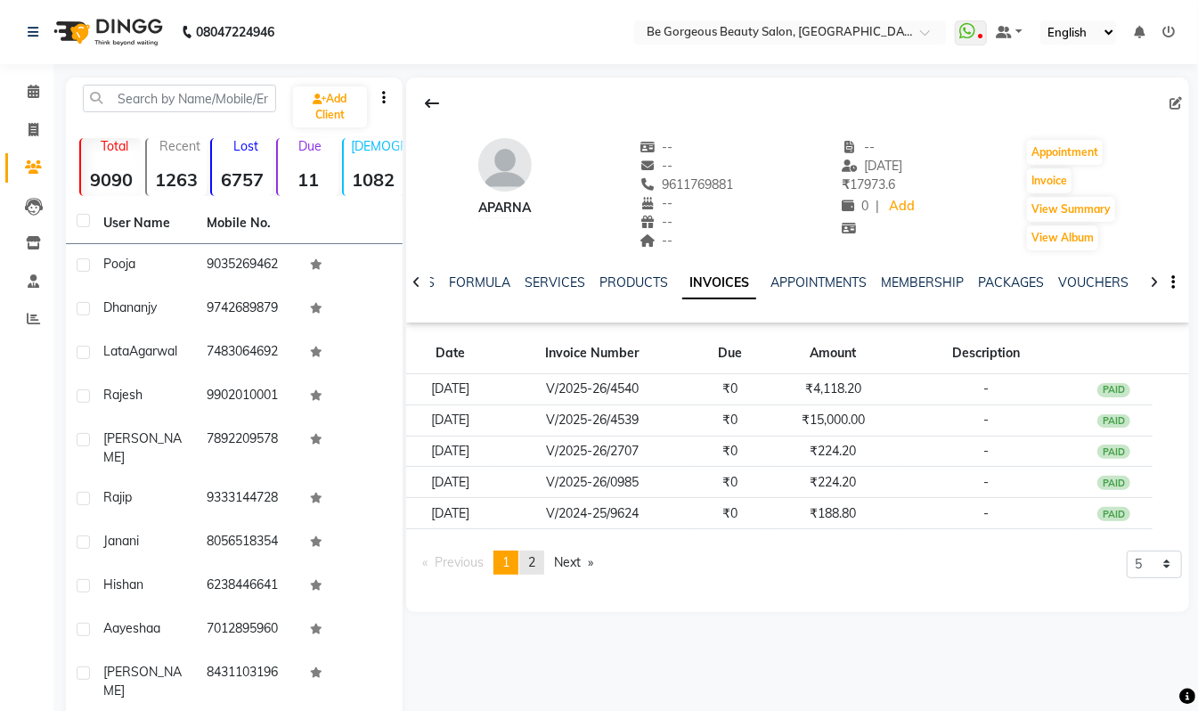
click at [525, 561] on link "page 2" at bounding box center [531, 563] width 25 height 24
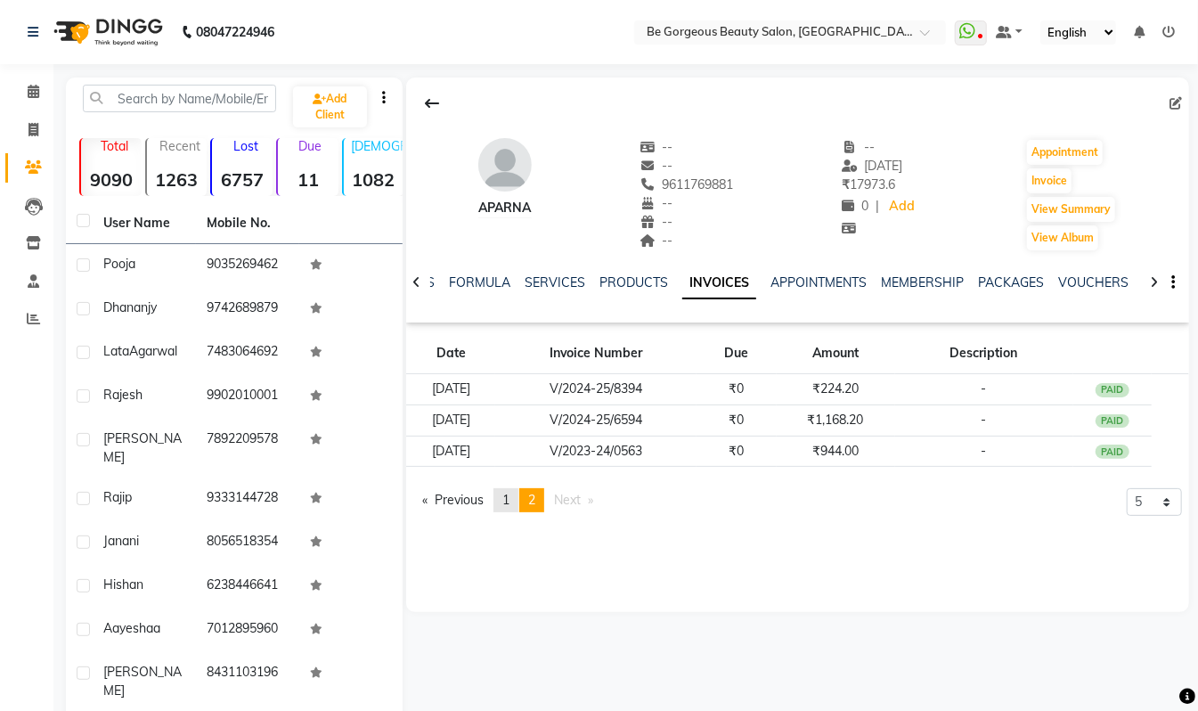
click at [510, 499] on span "1" at bounding box center [505, 500] width 7 height 16
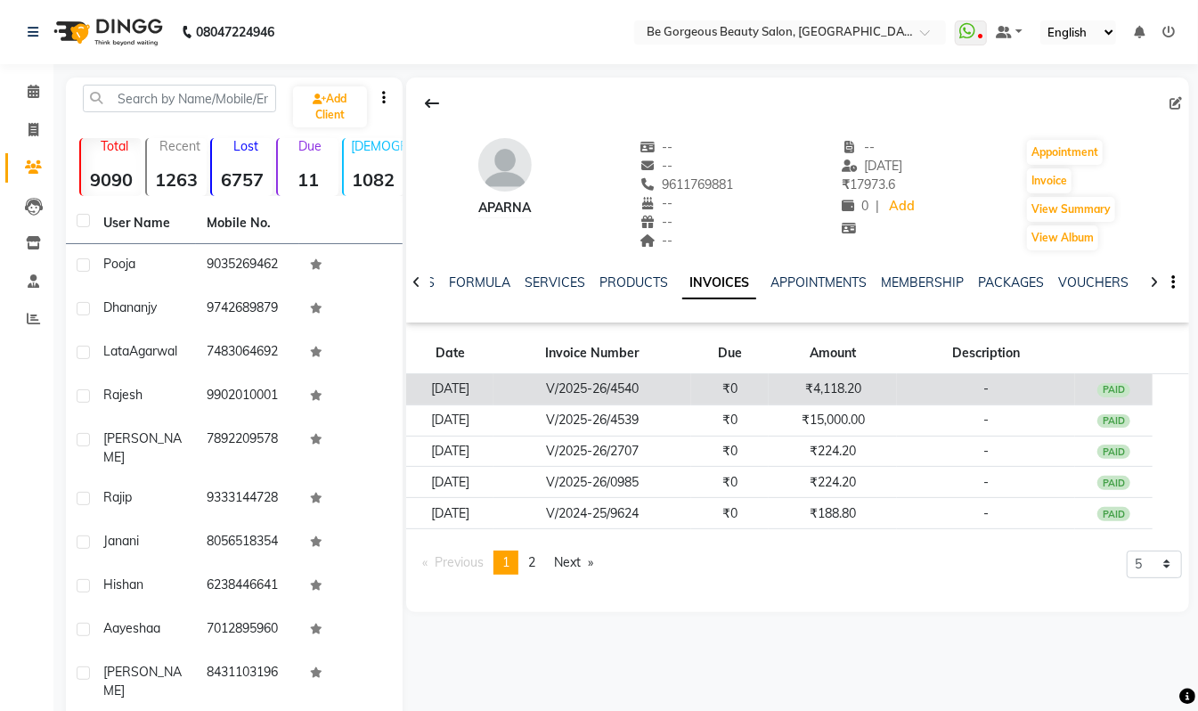
click at [852, 388] on td "₹4,118.20" at bounding box center [833, 389] width 128 height 31
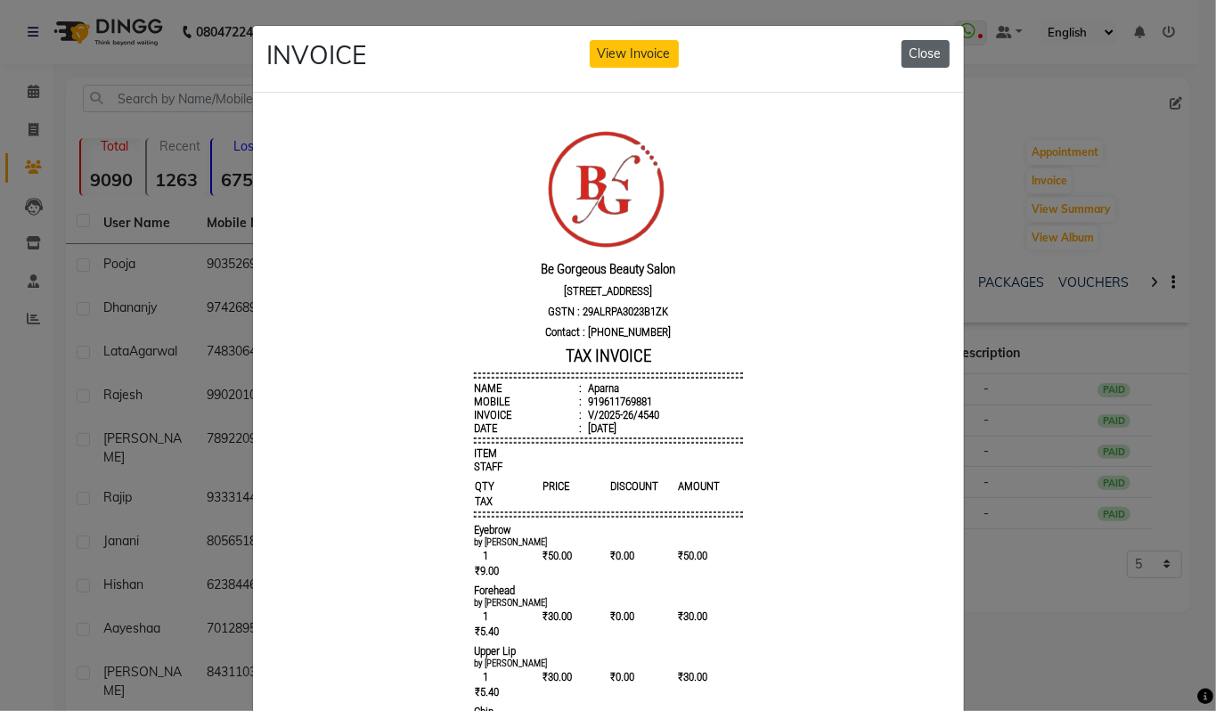
click at [918, 55] on button "Close" at bounding box center [926, 54] width 48 height 28
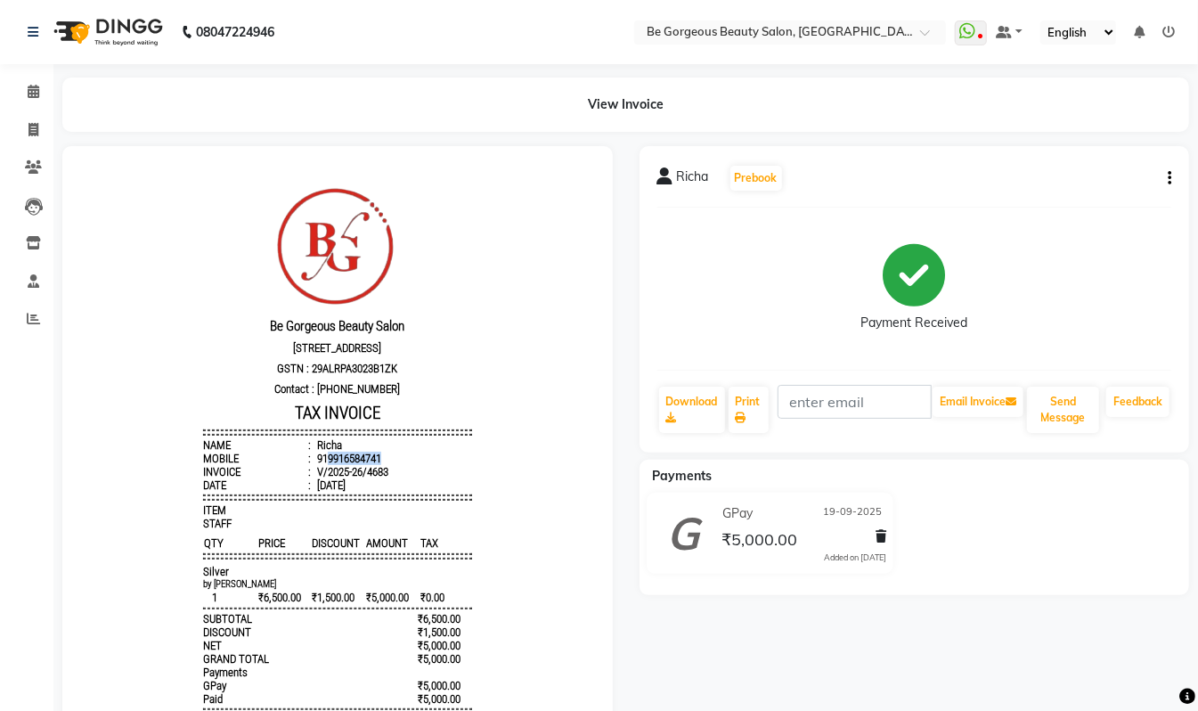
drag, startPoint x: 363, startPoint y: 468, endPoint x: 310, endPoint y: 467, distance: 53.5
click at [313, 464] on div "919916584741" at bounding box center [347, 457] width 68 height 13
copy div "9916584741"
click at [34, 130] on icon at bounding box center [34, 129] width 10 height 13
select select "service"
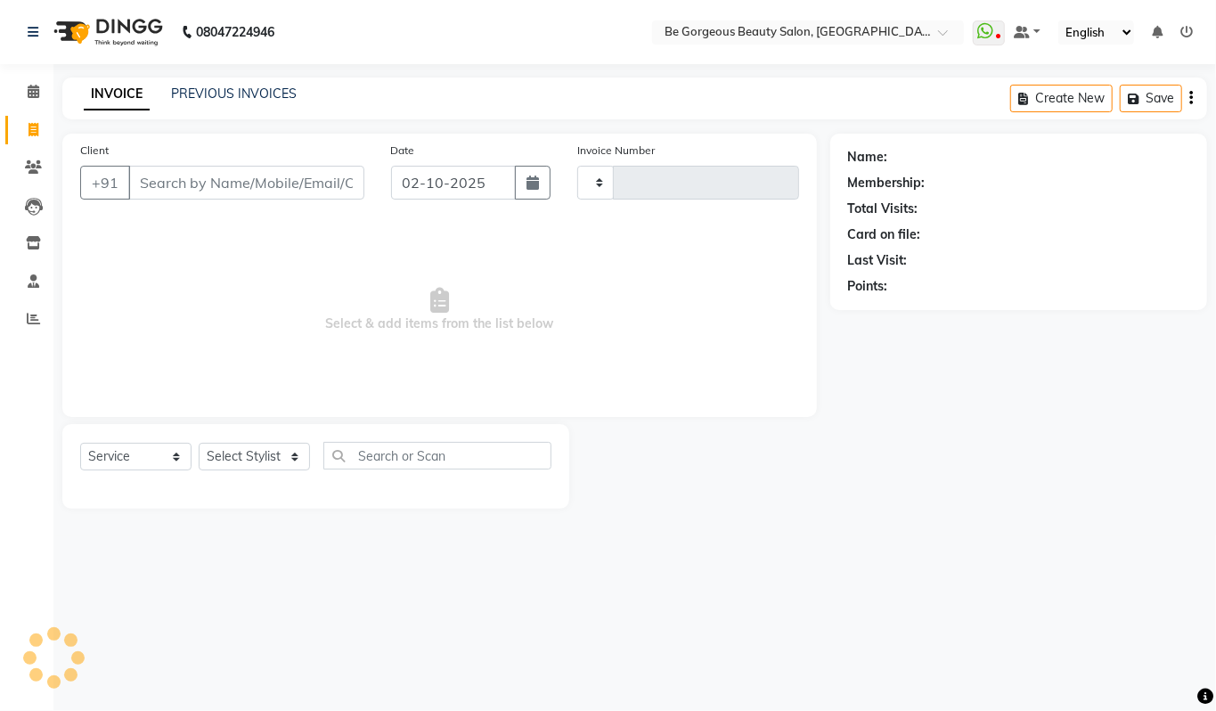
type input "5091"
select select "5405"
click at [182, 178] on input "Client" at bounding box center [246, 183] width 236 height 34
type input "9916584741"
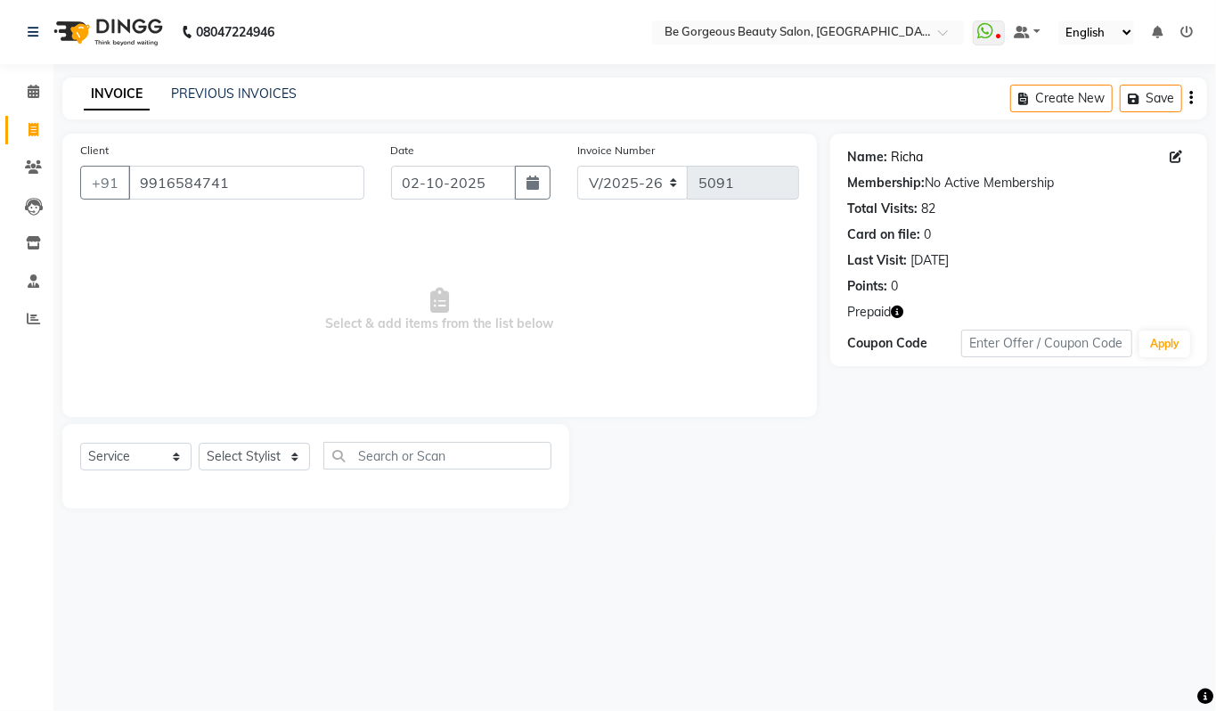
click at [902, 162] on link "Richa" at bounding box center [908, 157] width 32 height 19
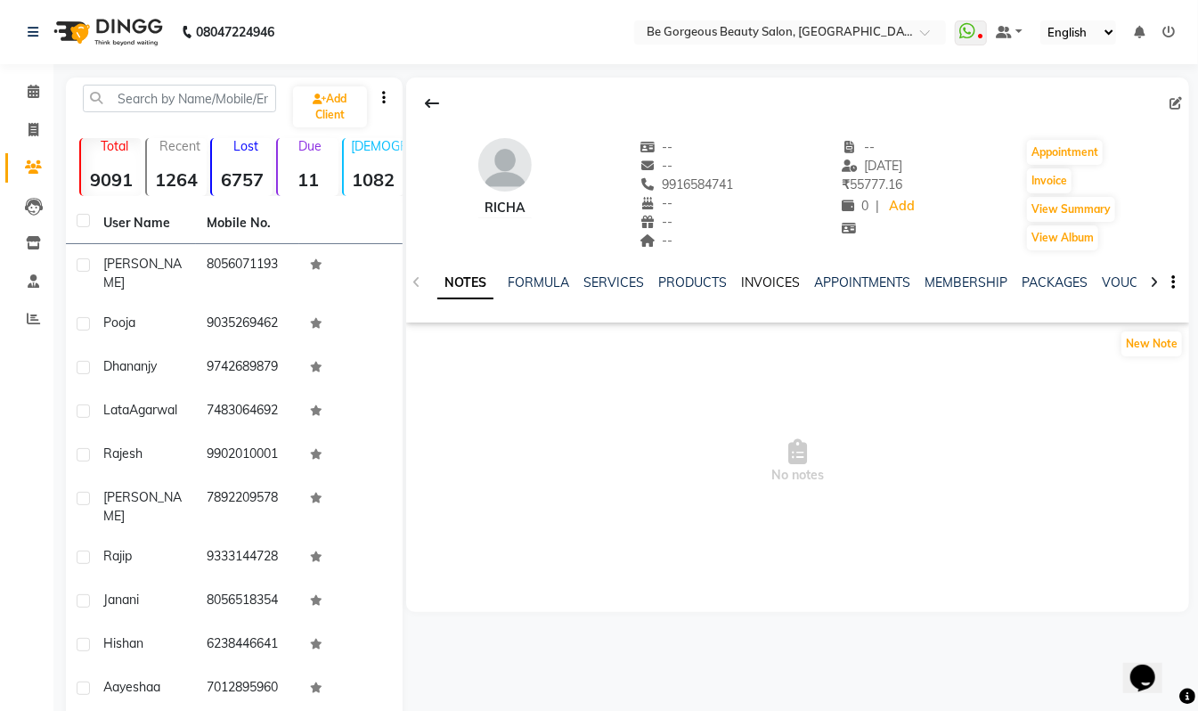
click at [763, 279] on link "INVOICES" at bounding box center [770, 282] width 59 height 16
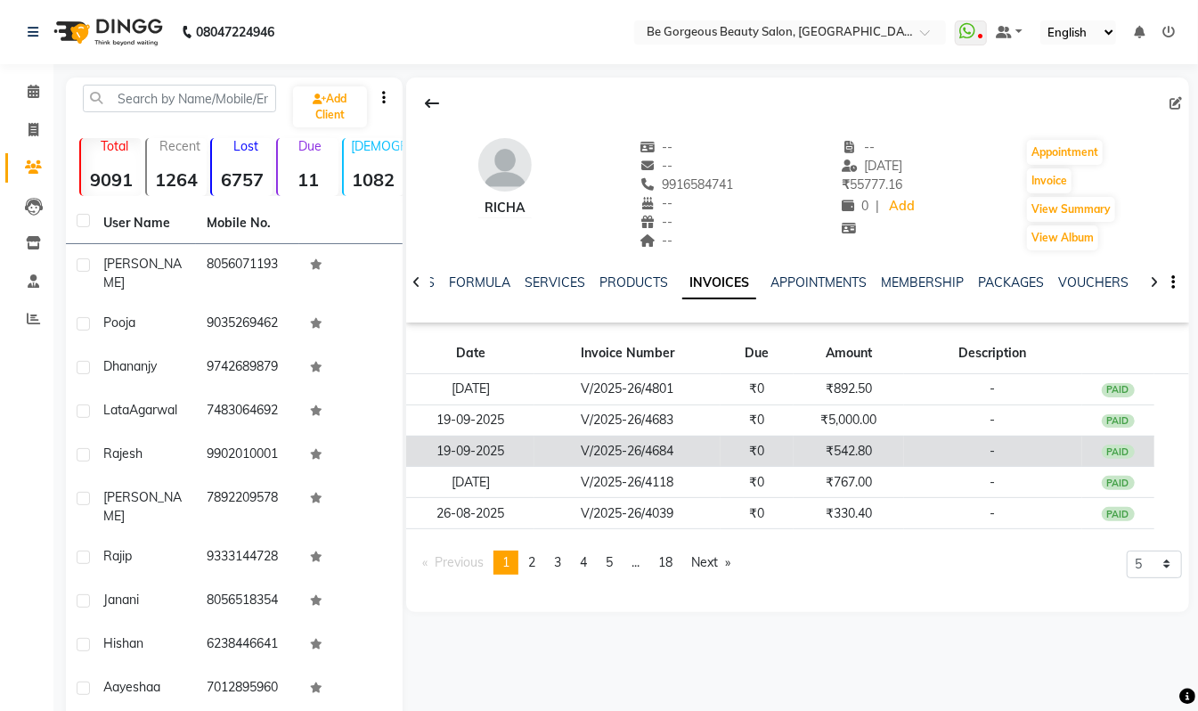
click at [855, 450] on td "₹542.80" at bounding box center [849, 451] width 110 height 31
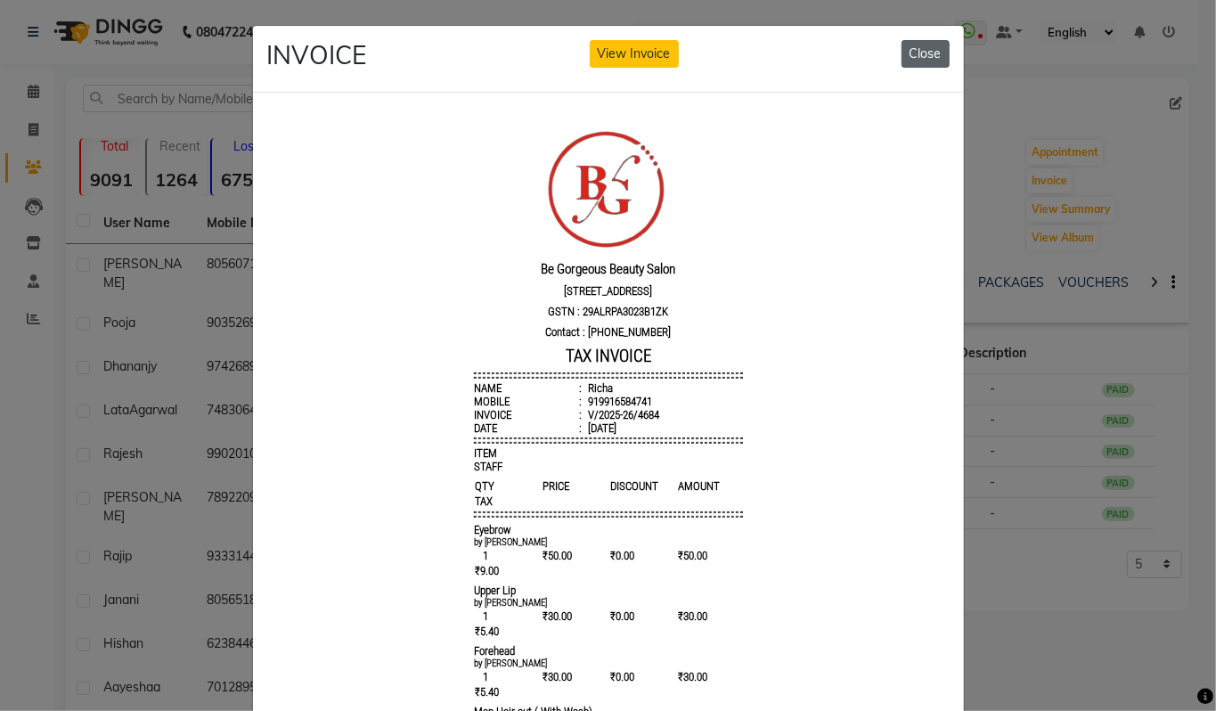
click at [924, 54] on button "Close" at bounding box center [926, 54] width 48 height 28
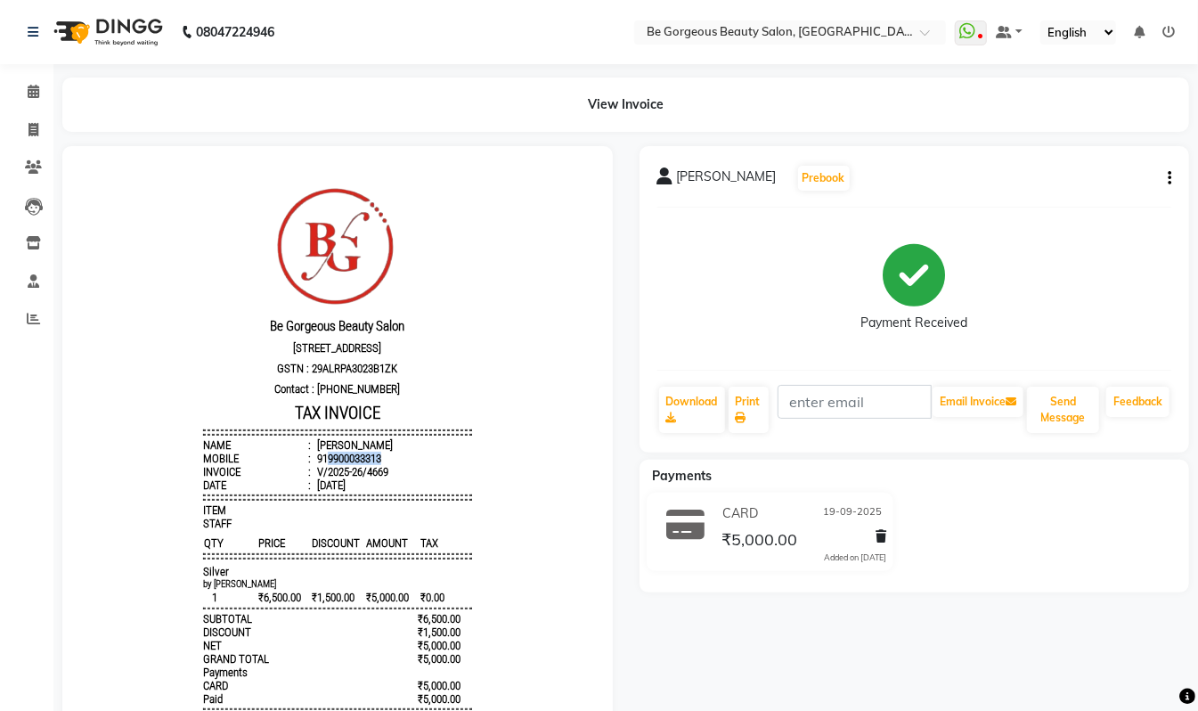
drag, startPoint x: 363, startPoint y: 470, endPoint x: 310, endPoint y: 467, distance: 53.5
click at [313, 464] on div "919900033313" at bounding box center [347, 457] width 68 height 13
copy div "9900033313"
click at [29, 127] on icon at bounding box center [34, 129] width 10 height 13
select select "5405"
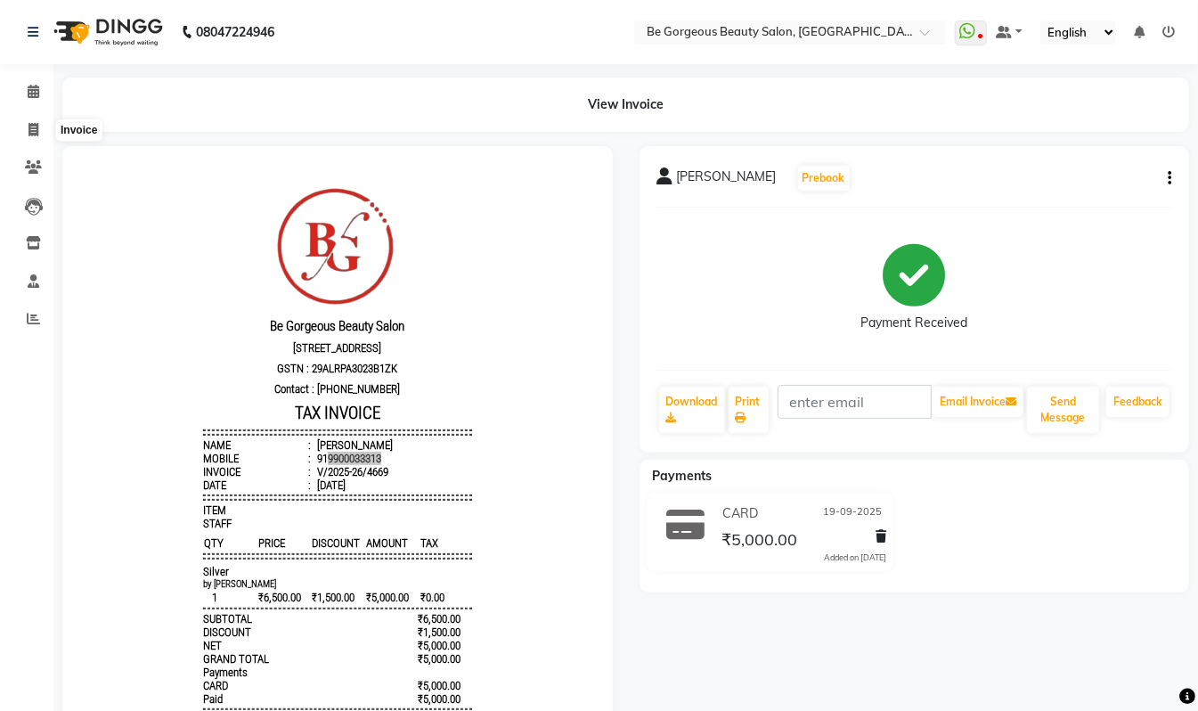
select select "service"
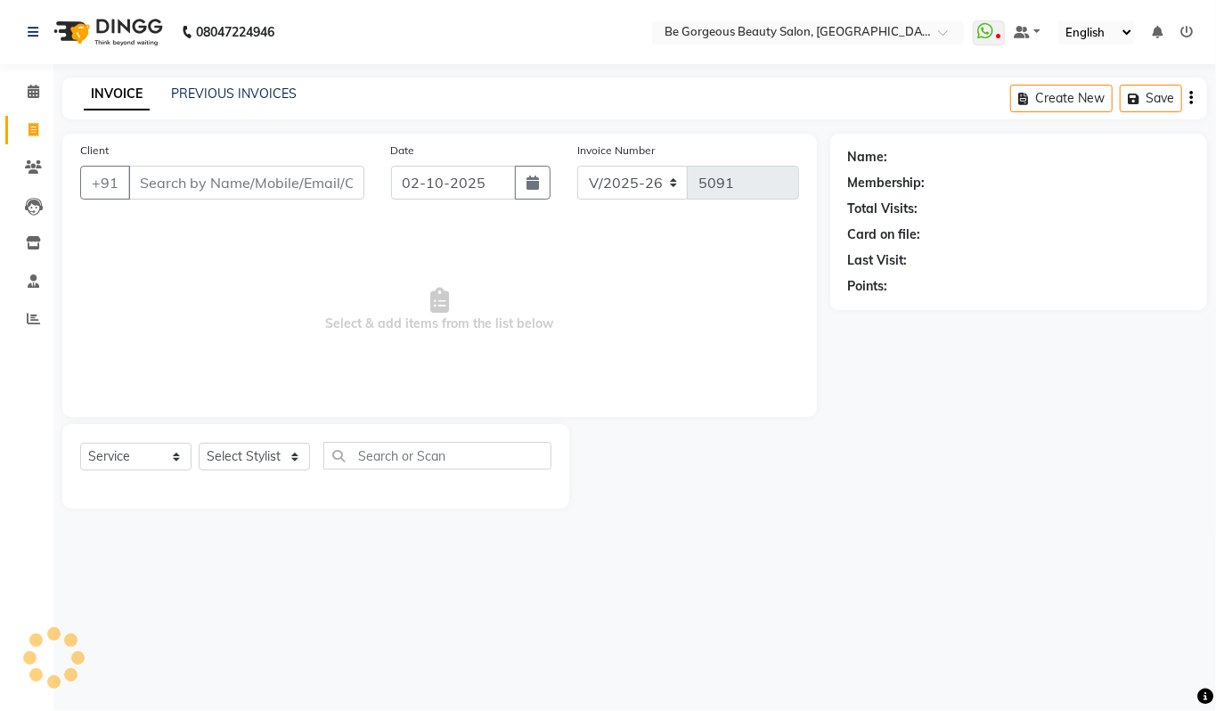
click at [172, 185] on input "Client" at bounding box center [246, 183] width 236 height 34
type input "9900033313"
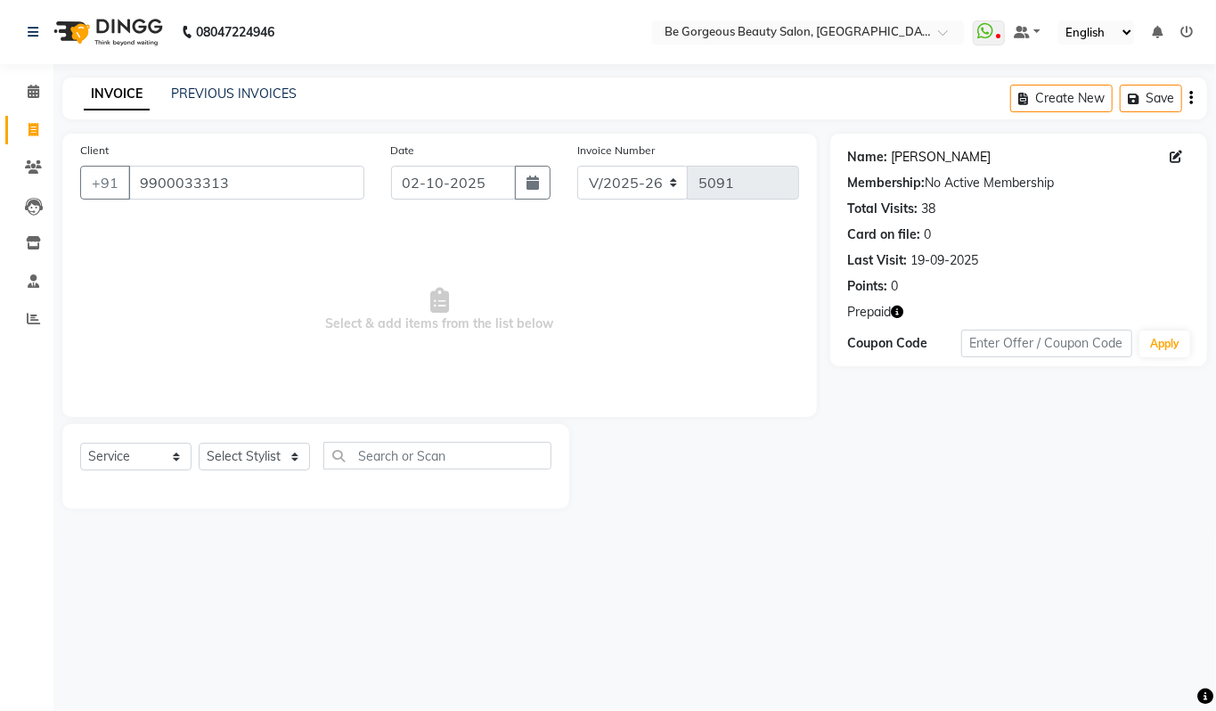
click at [914, 155] on link "Ritima" at bounding box center [942, 157] width 100 height 19
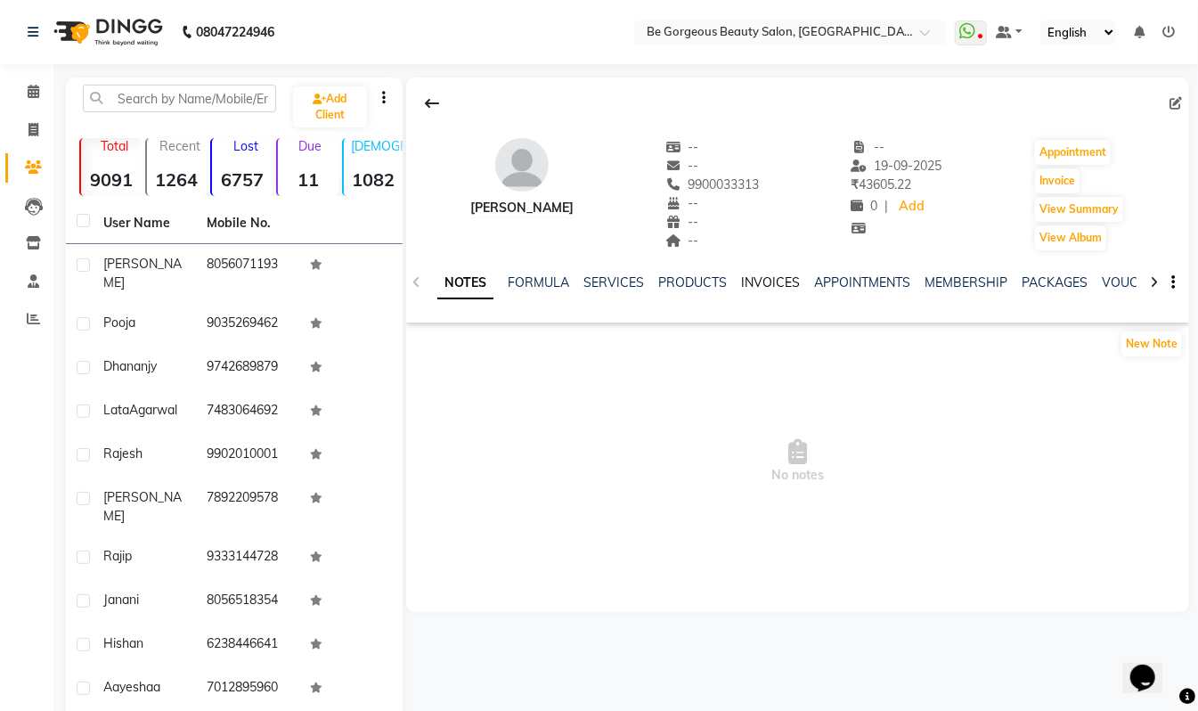
click at [775, 282] on link "INVOICES" at bounding box center [770, 282] width 59 height 16
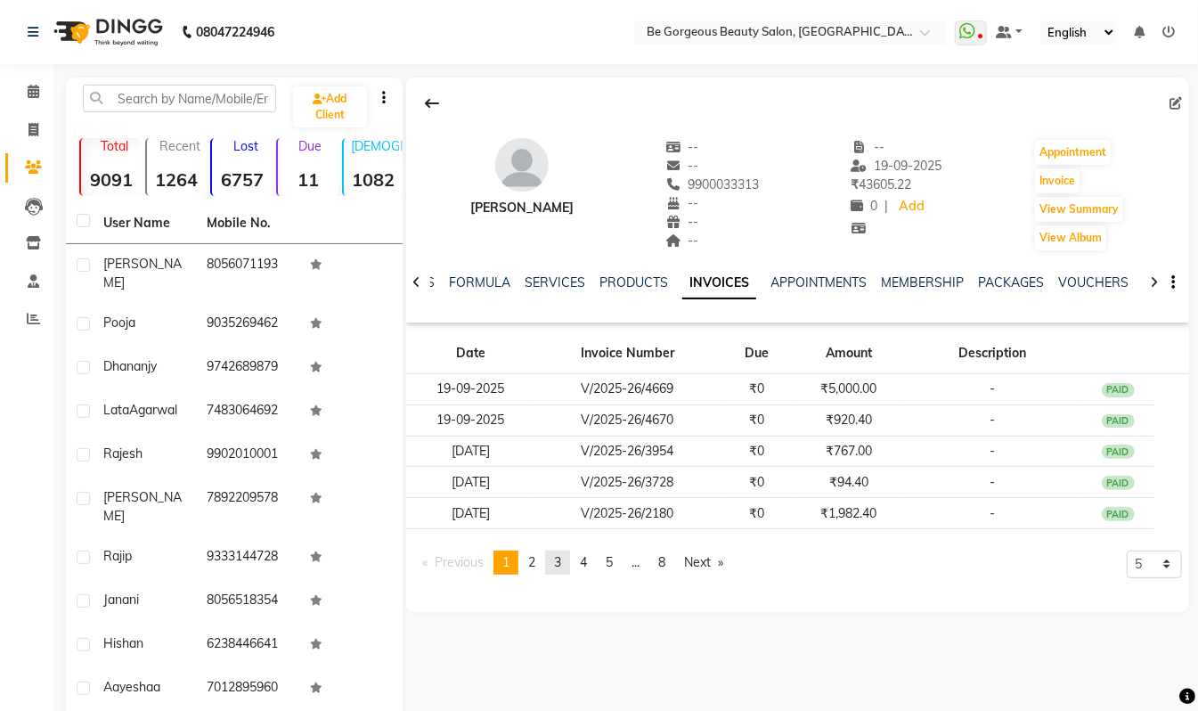
click at [568, 571] on link "page 3" at bounding box center [557, 563] width 25 height 24
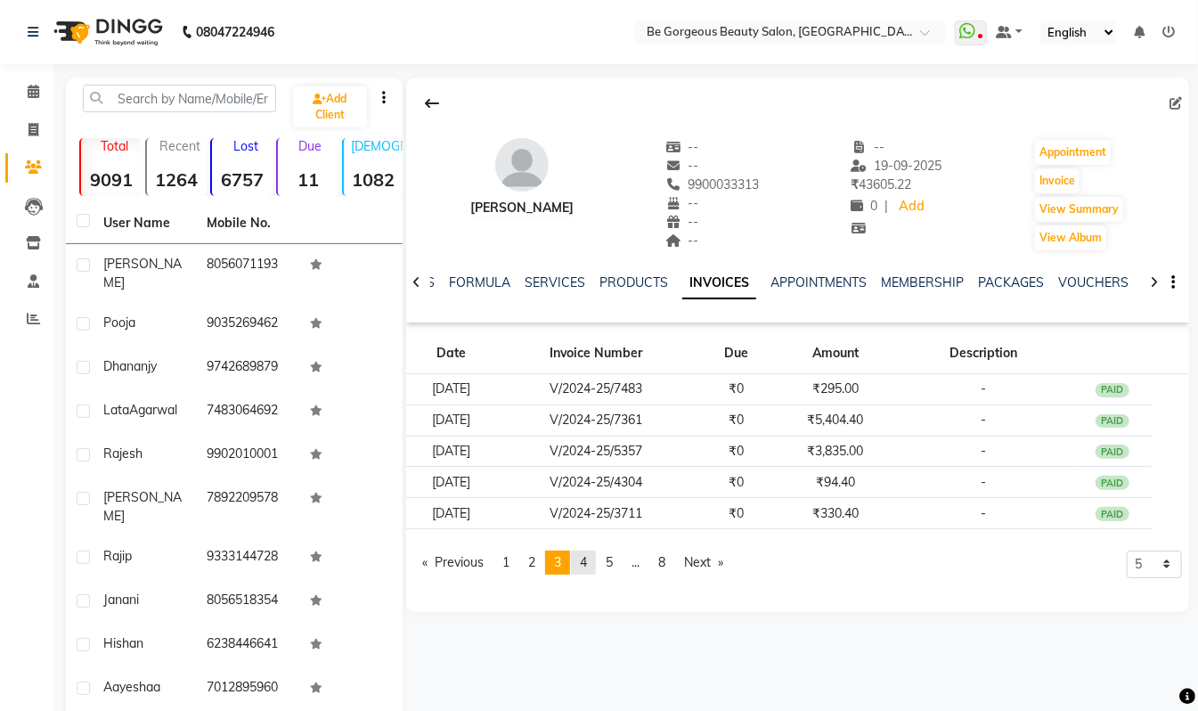
click at [585, 564] on span "4" at bounding box center [583, 562] width 7 height 16
click at [613, 564] on span "5" at bounding box center [609, 562] width 7 height 16
click at [620, 564] on link "page 6" at bounding box center [610, 563] width 25 height 24
click at [640, 561] on span "7" at bounding box center [636, 562] width 7 height 16
click at [666, 568] on span "8" at bounding box center [661, 562] width 7 height 16
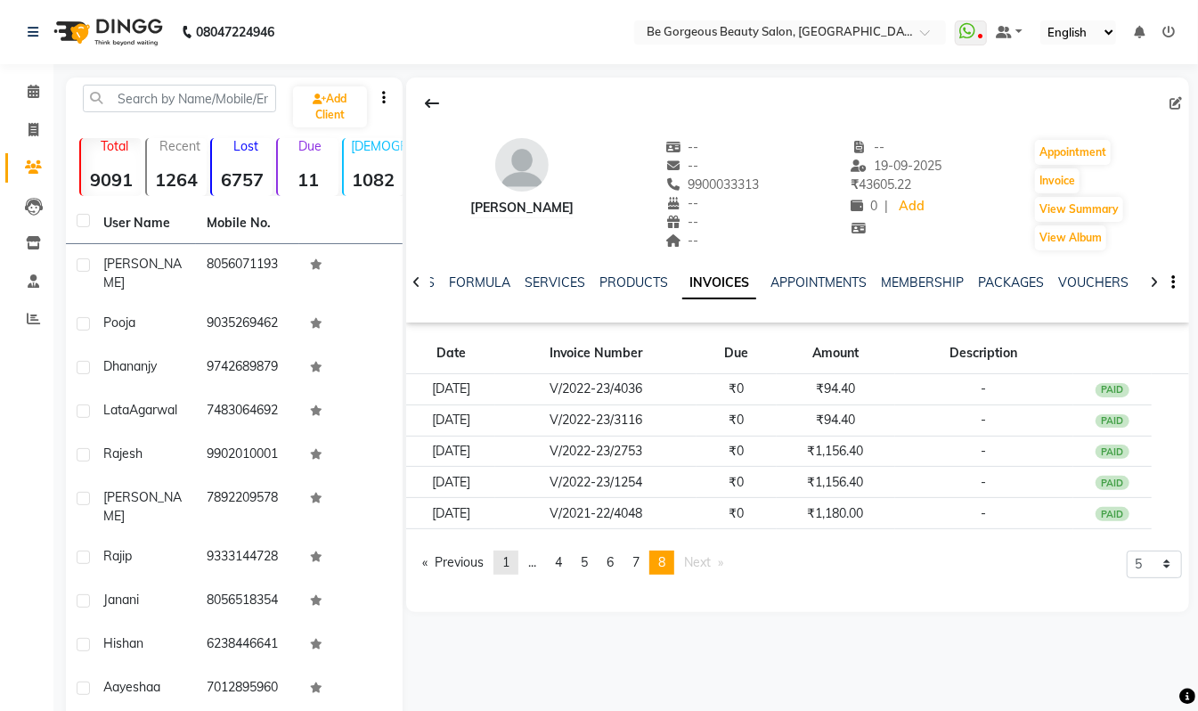
click at [506, 561] on span "1" at bounding box center [505, 562] width 7 height 16
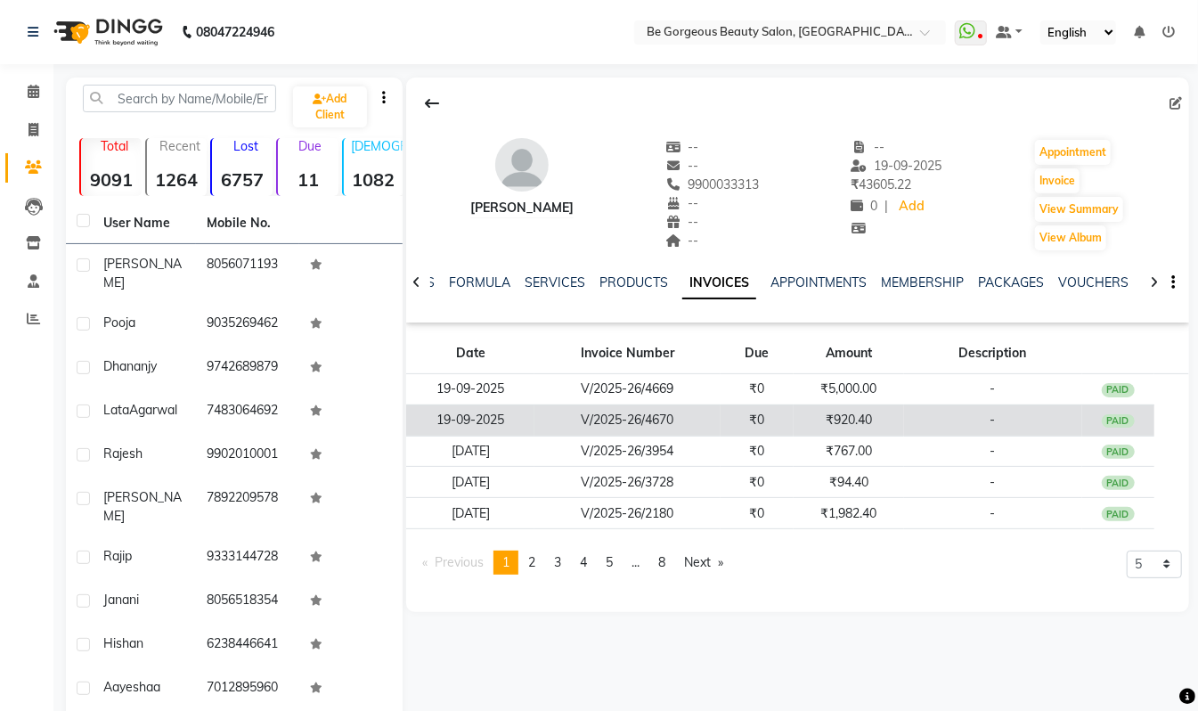
click at [635, 418] on td "V/2025-26/4670" at bounding box center [628, 419] width 186 height 31
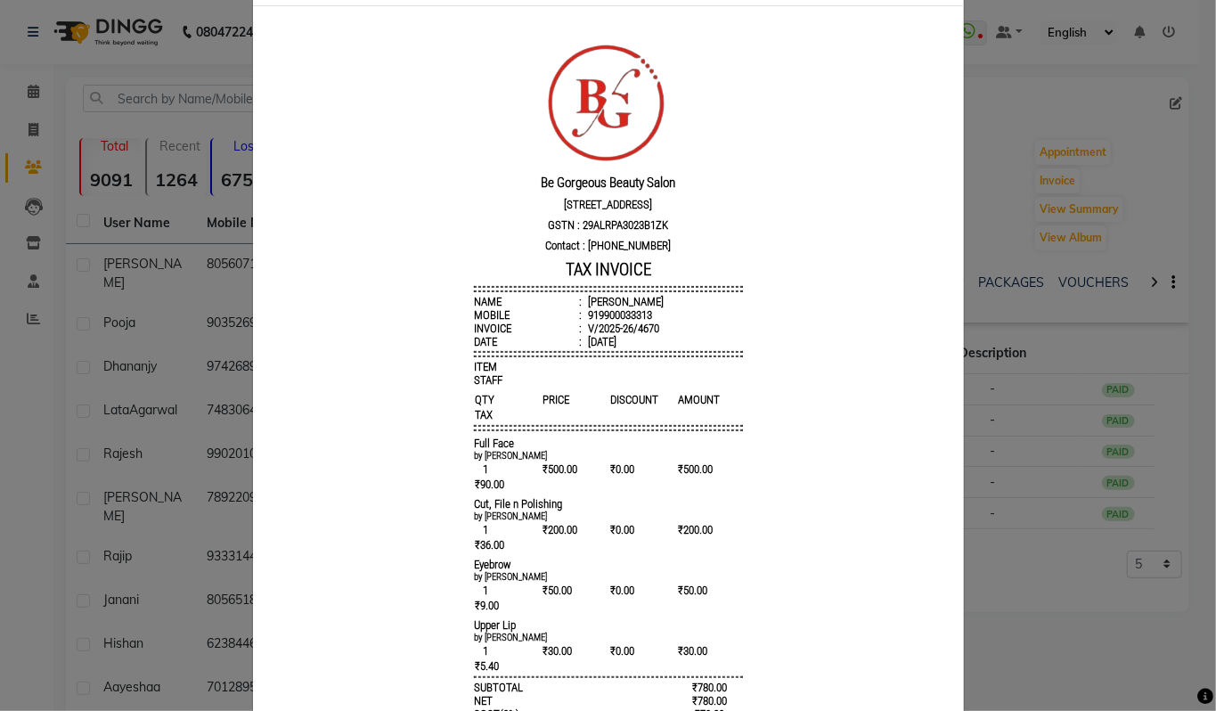
scroll to position [93, 0]
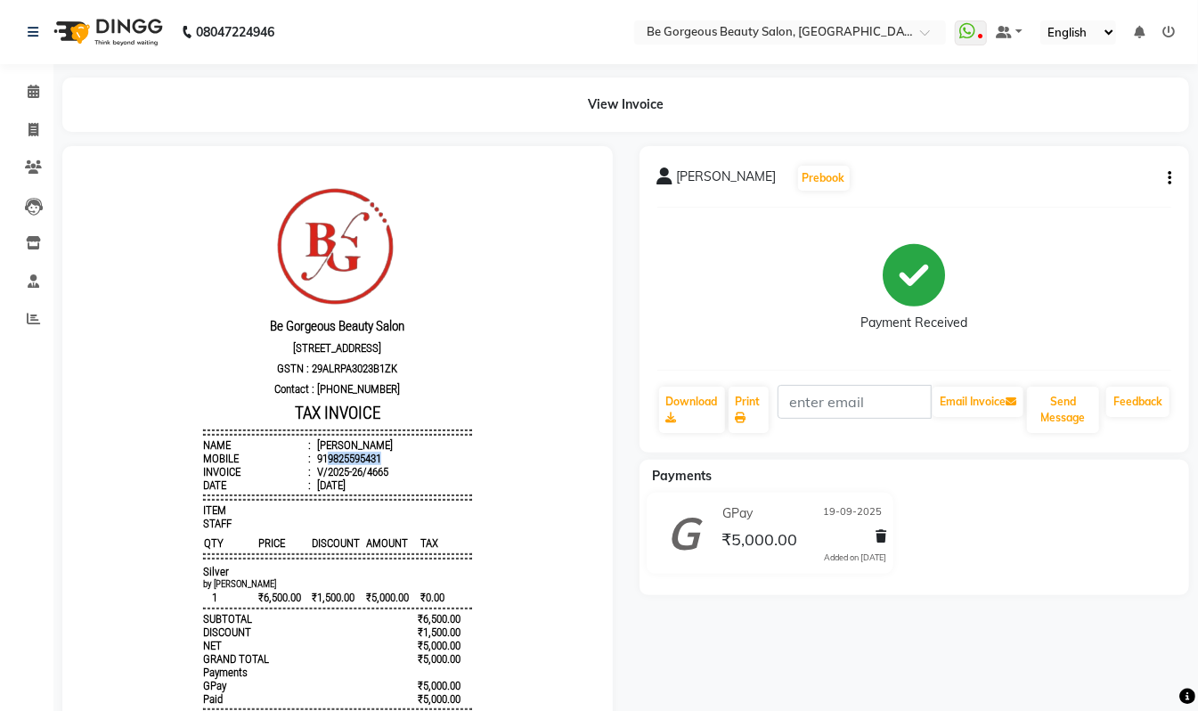
drag, startPoint x: 364, startPoint y: 468, endPoint x: 306, endPoint y: 467, distance: 57.9
click at [313, 464] on div "919825595431" at bounding box center [347, 457] width 68 height 13
copy div "9825595431"
click at [32, 123] on icon at bounding box center [34, 129] width 10 height 13
select select "5405"
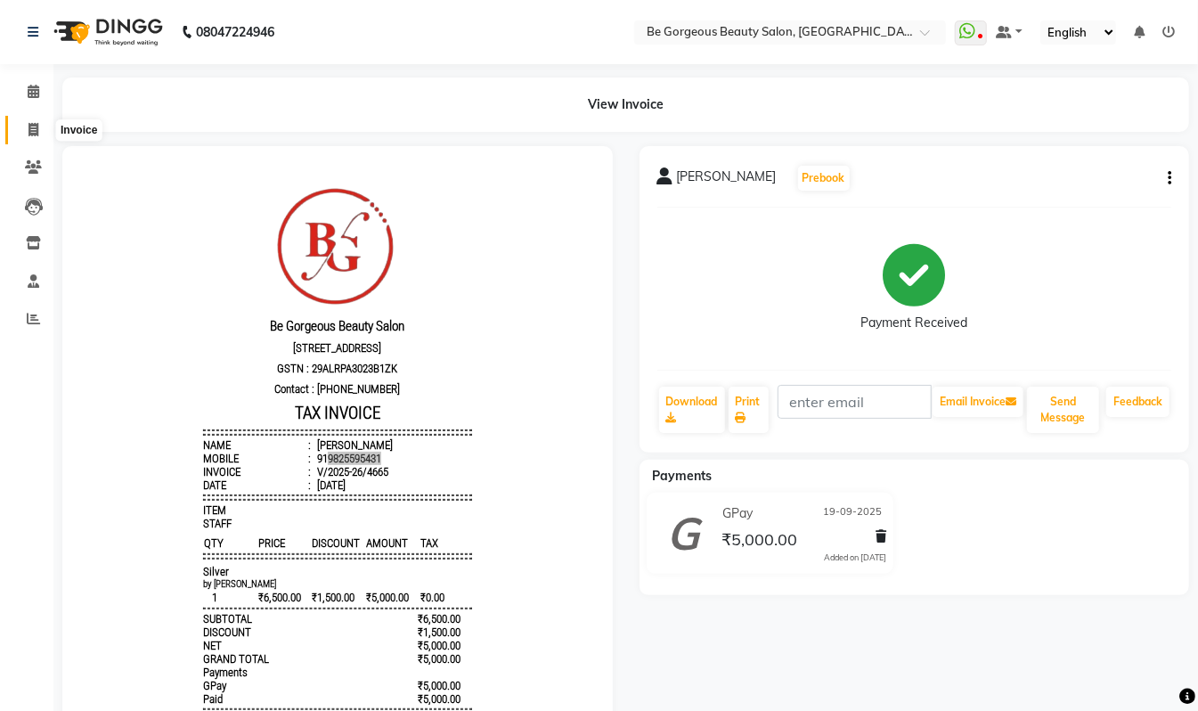
select select "service"
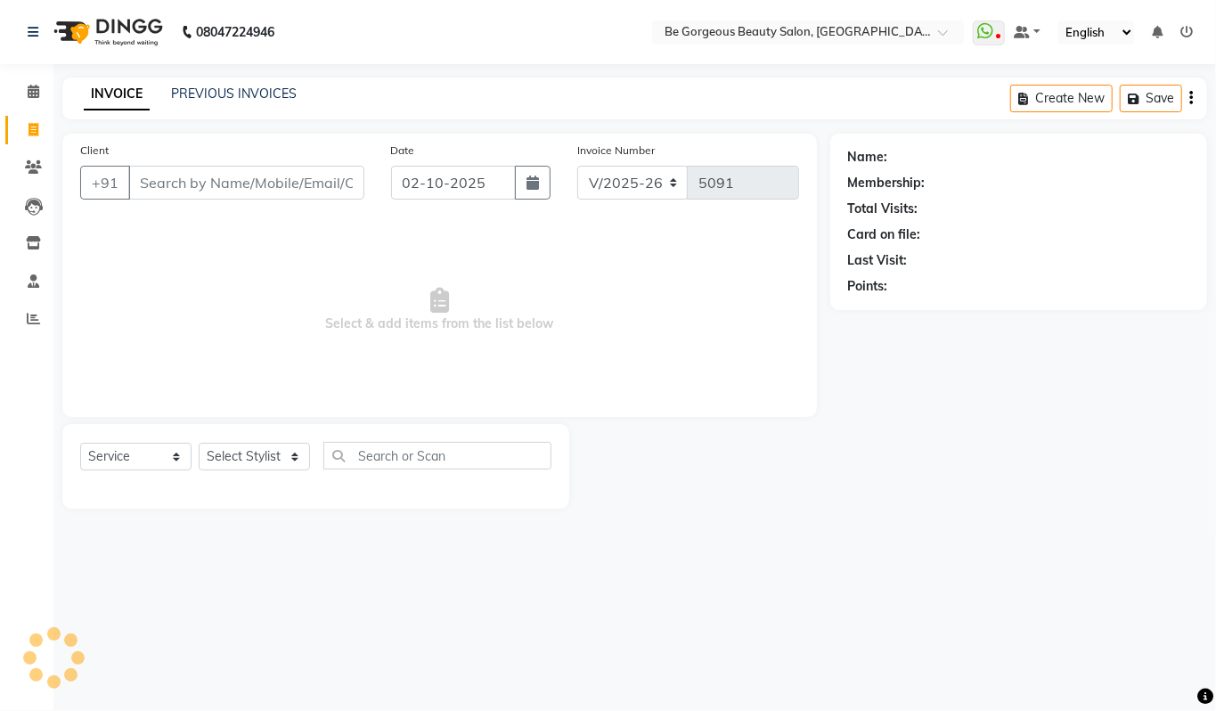
click at [173, 176] on input "Client" at bounding box center [246, 183] width 236 height 34
type input "9825595431"
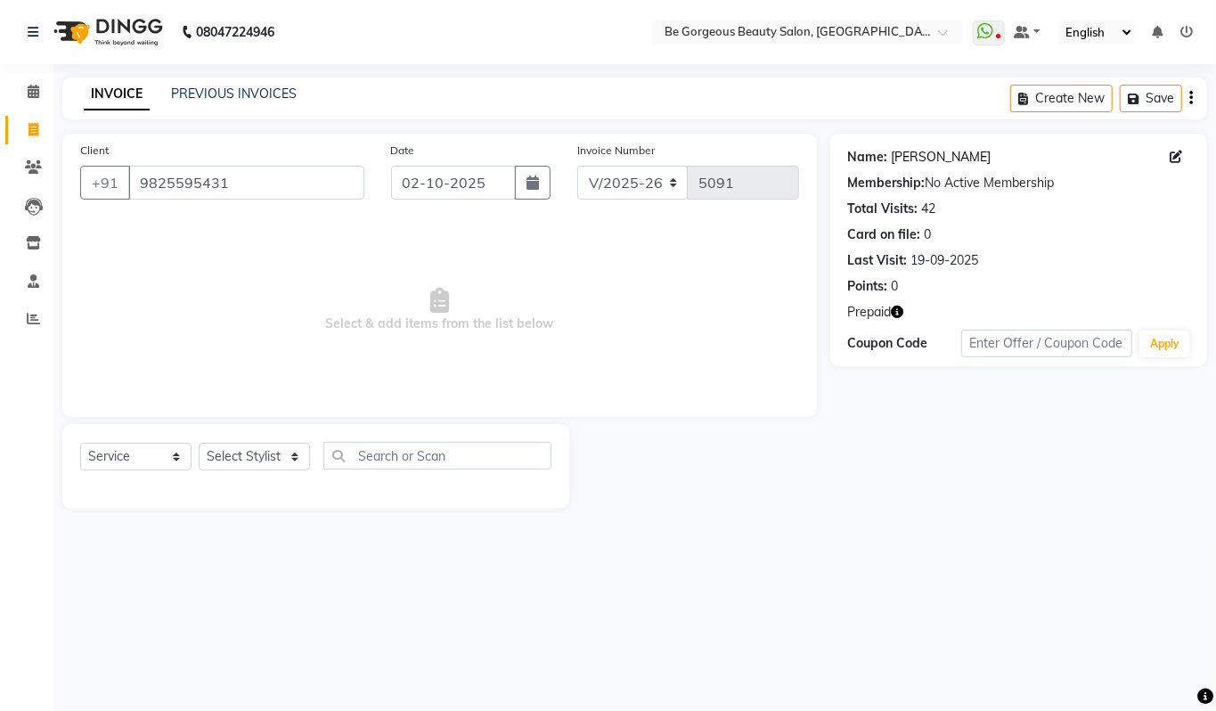
click at [912, 155] on link "Jully Thakkar" at bounding box center [942, 157] width 100 height 19
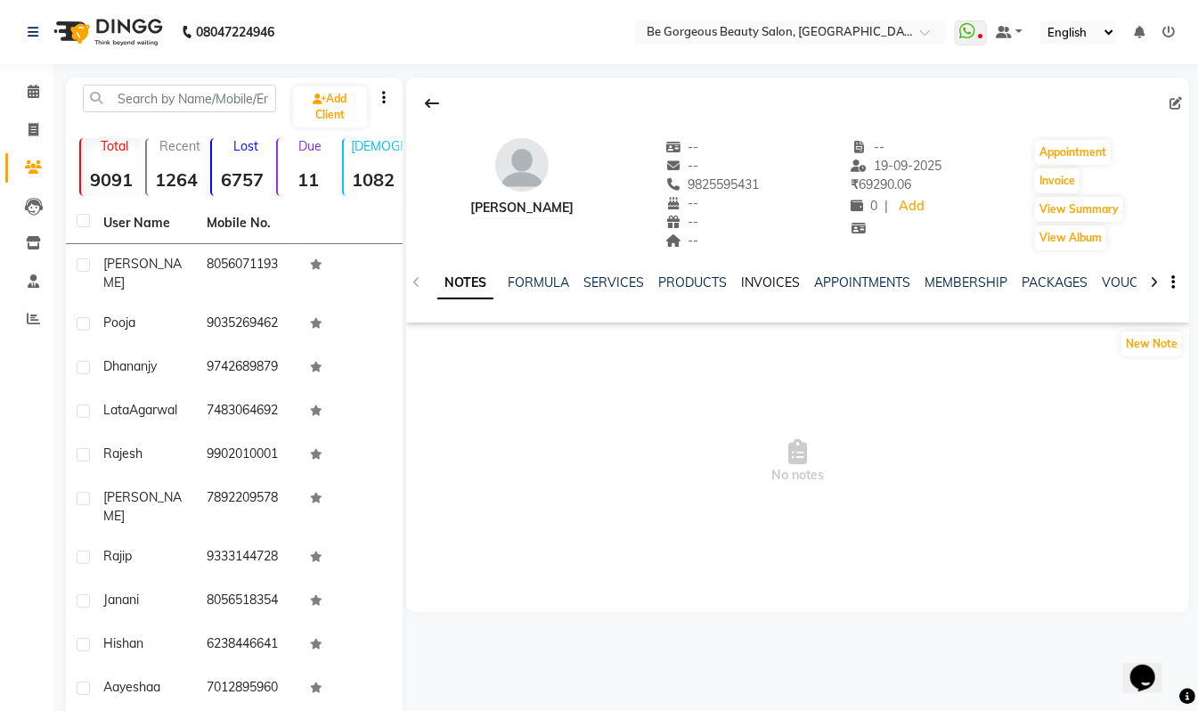
click at [774, 279] on link "INVOICES" at bounding box center [770, 282] width 59 height 16
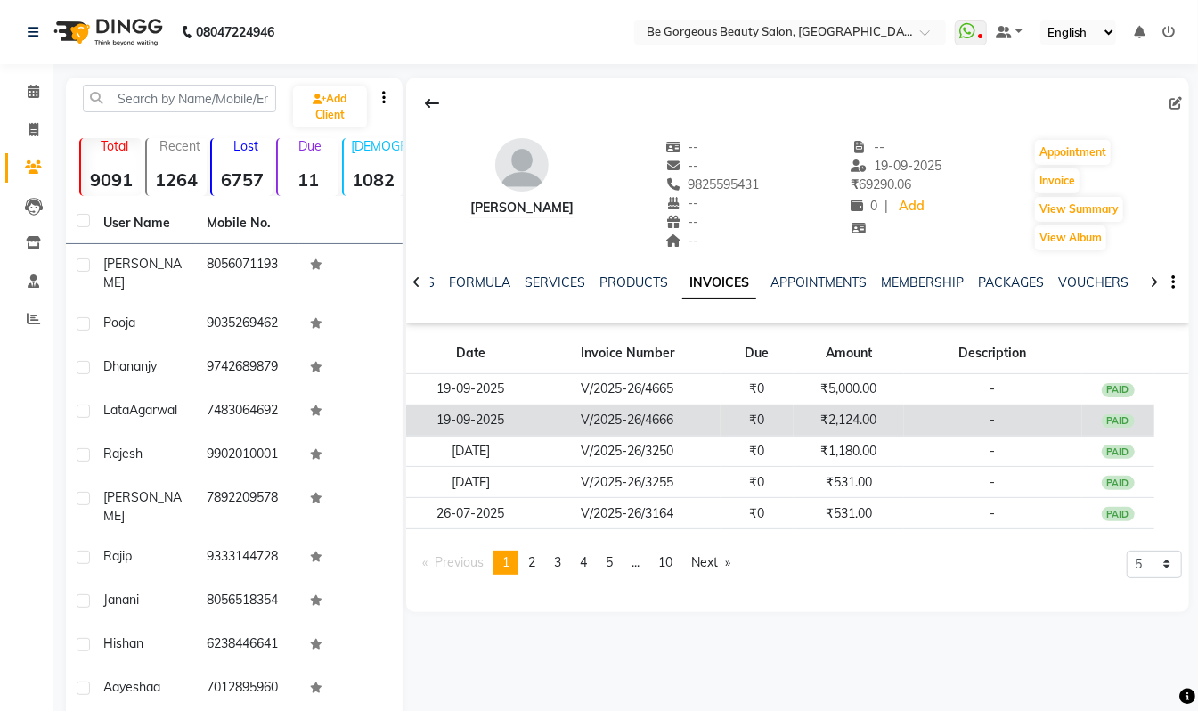
click at [877, 417] on td "₹2,124.00" at bounding box center [849, 419] width 110 height 31
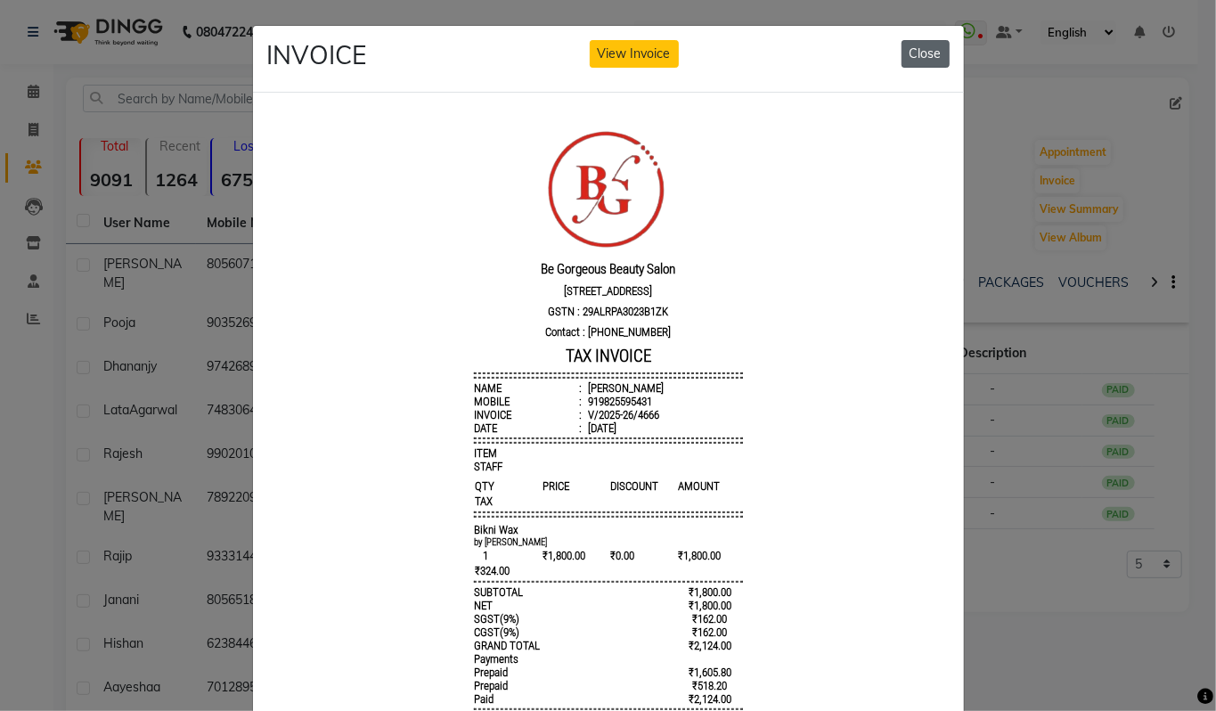
click at [928, 57] on button "Close" at bounding box center [926, 54] width 48 height 28
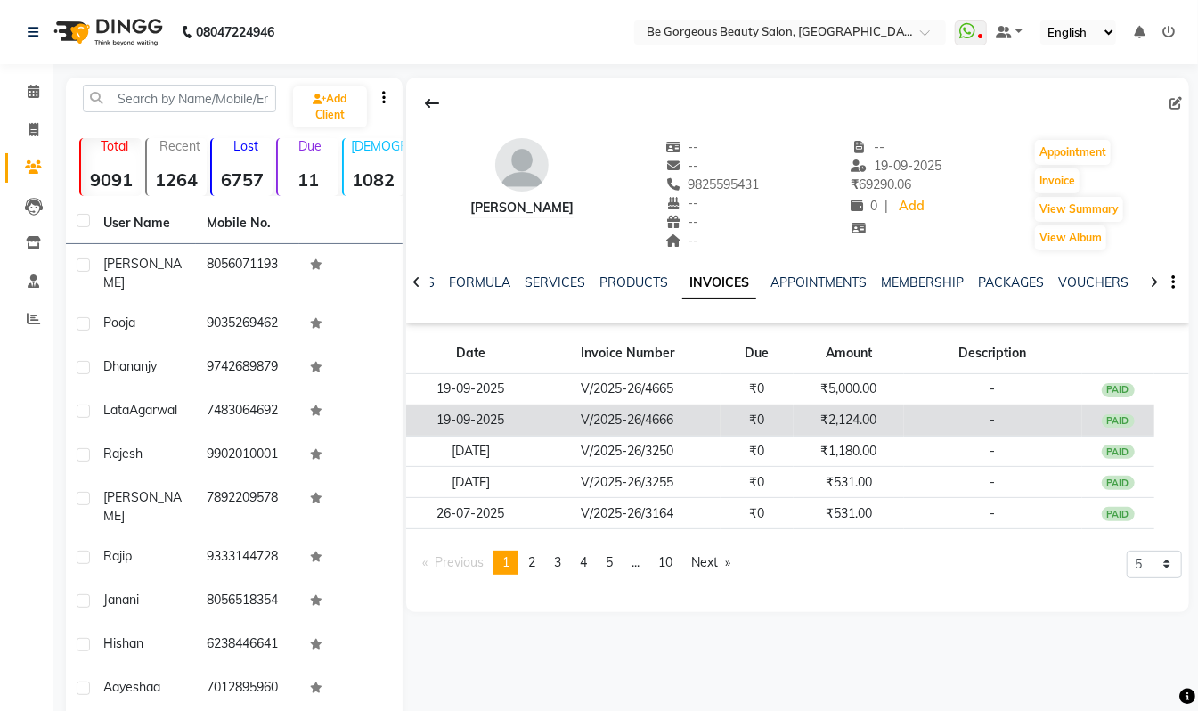
click at [829, 426] on td "₹2,124.00" at bounding box center [849, 419] width 110 height 31
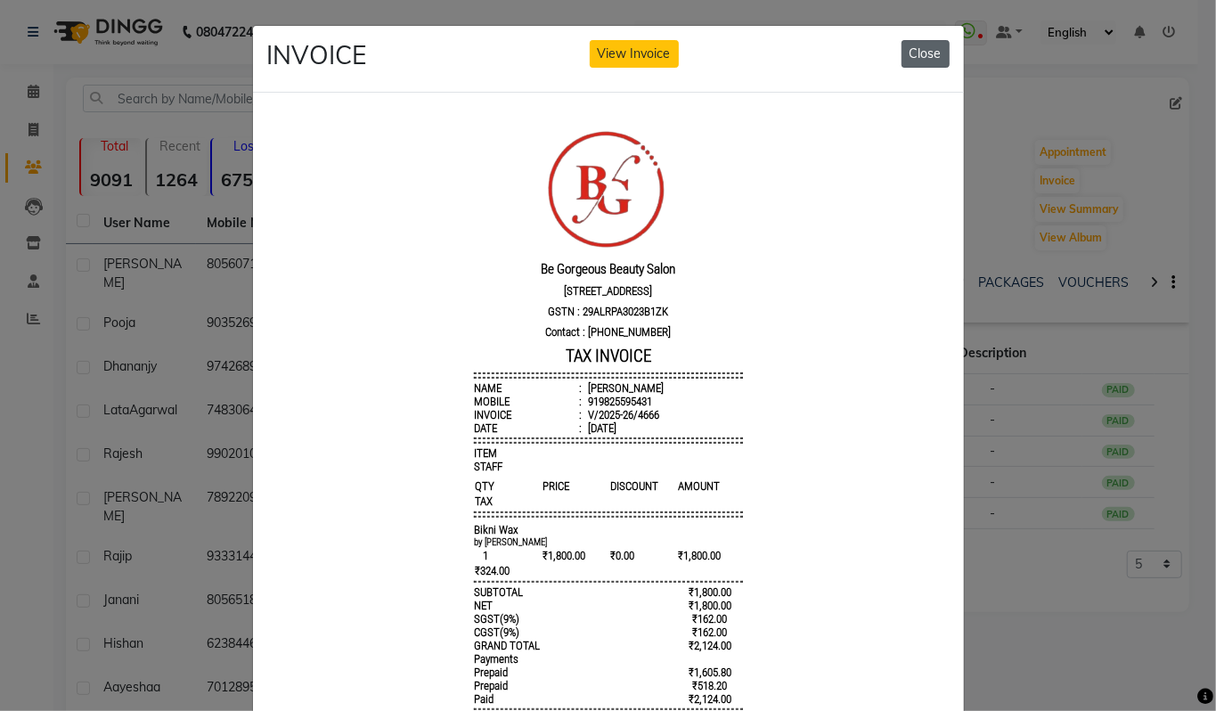
click at [913, 53] on button "Close" at bounding box center [926, 54] width 48 height 28
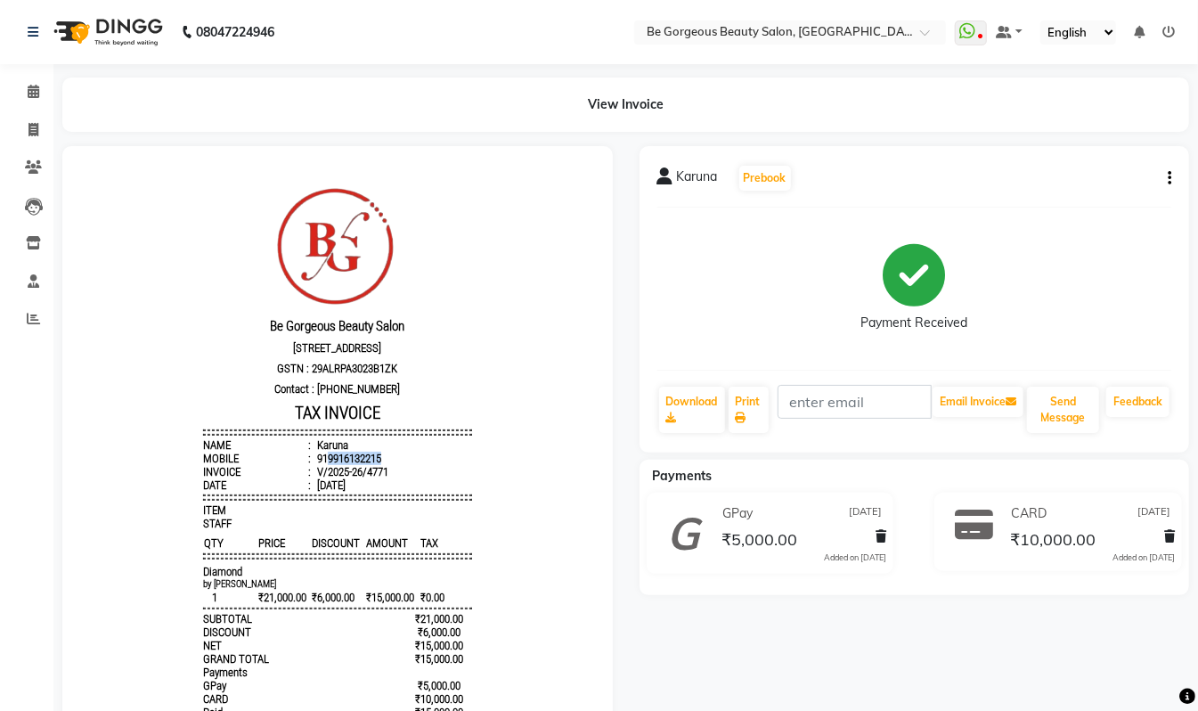
drag, startPoint x: 367, startPoint y: 467, endPoint x: 307, endPoint y: 468, distance: 59.7
click at [307, 464] on li "Mobile : 919916132215" at bounding box center [336, 457] width 269 height 13
copy div "9916132215"
click at [29, 130] on icon at bounding box center [34, 129] width 10 height 13
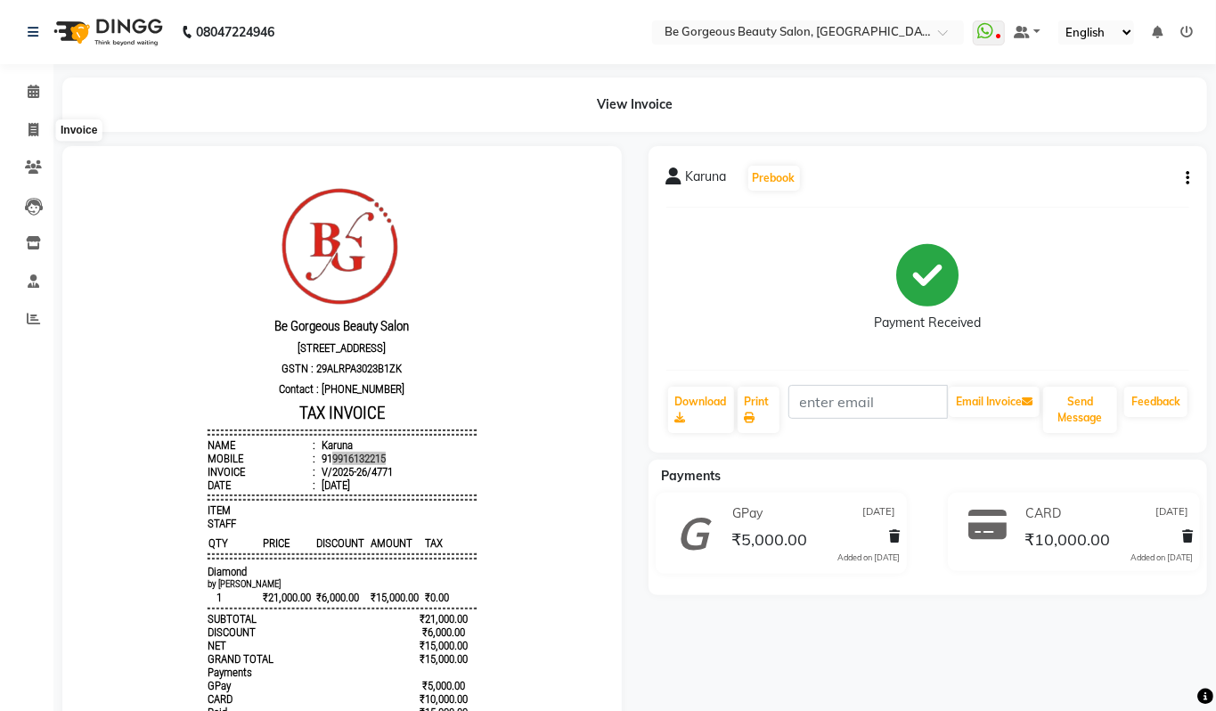
select select "service"
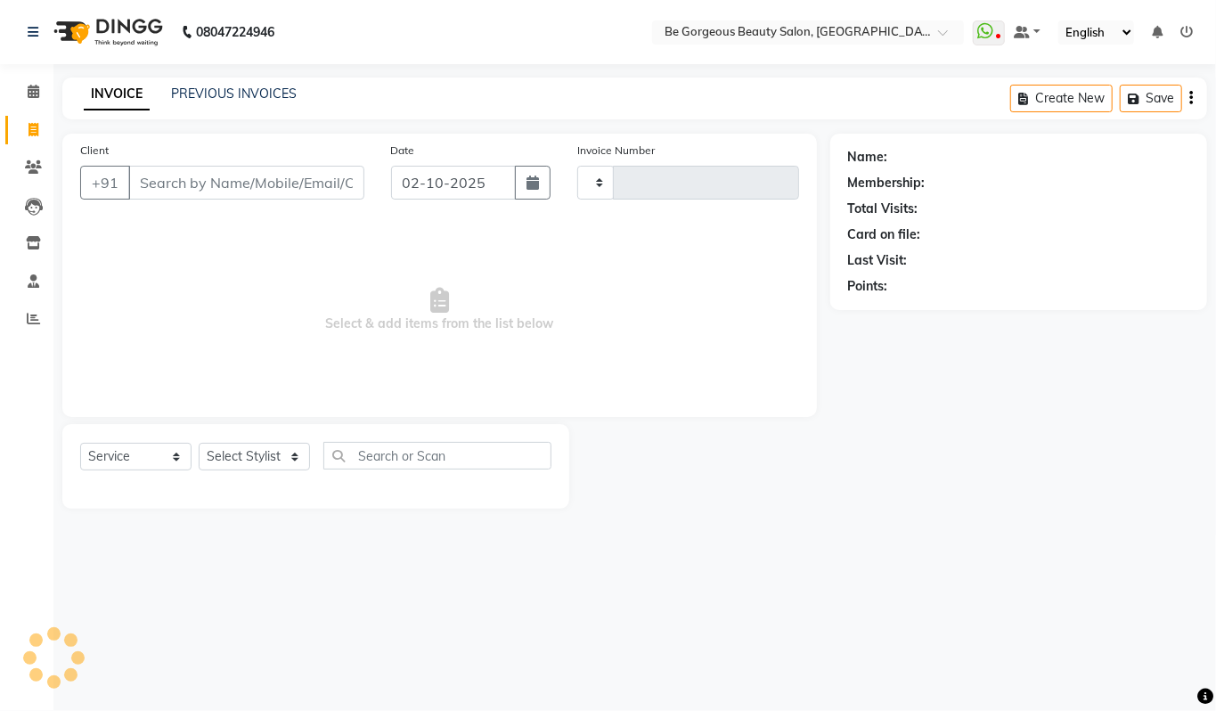
type input "5091"
select select "5405"
click at [186, 180] on input "Client" at bounding box center [246, 183] width 236 height 34
type input "9916132215"
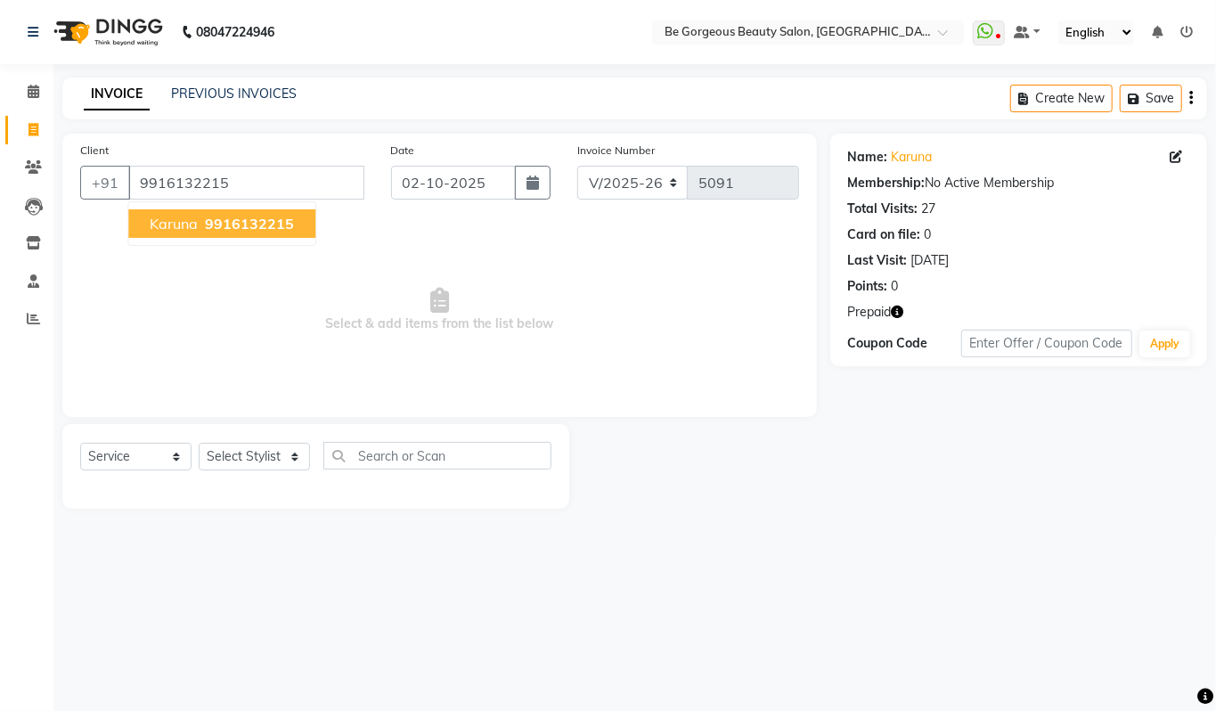
click at [255, 228] on span "9916132215" at bounding box center [249, 224] width 89 height 18
click at [899, 153] on link "Karuna" at bounding box center [912, 157] width 41 height 19
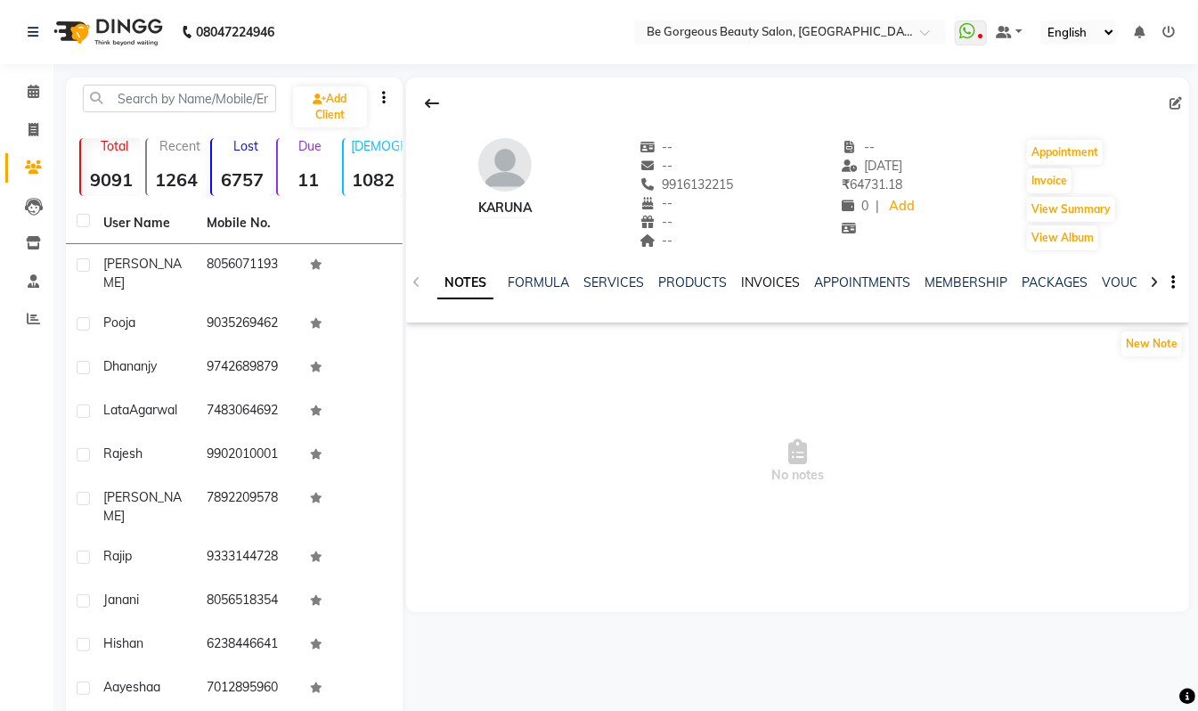
click at [775, 283] on link "INVOICES" at bounding box center [770, 282] width 59 height 16
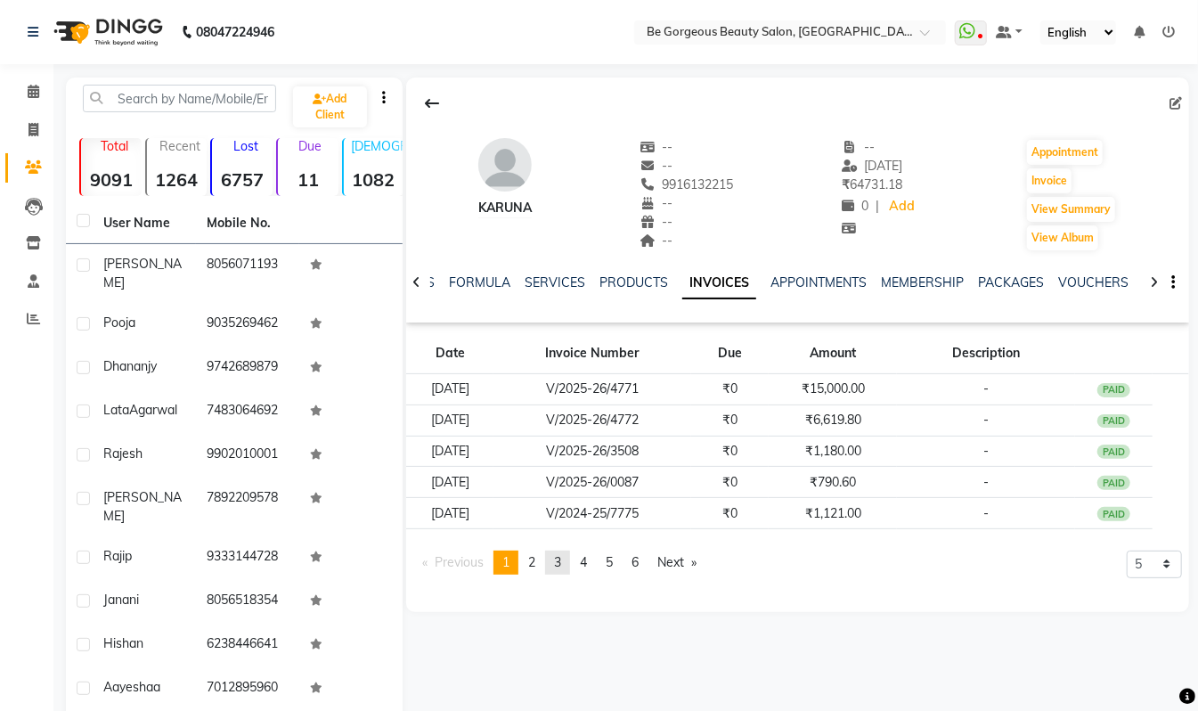
click at [556, 568] on link "page 3" at bounding box center [557, 563] width 25 height 24
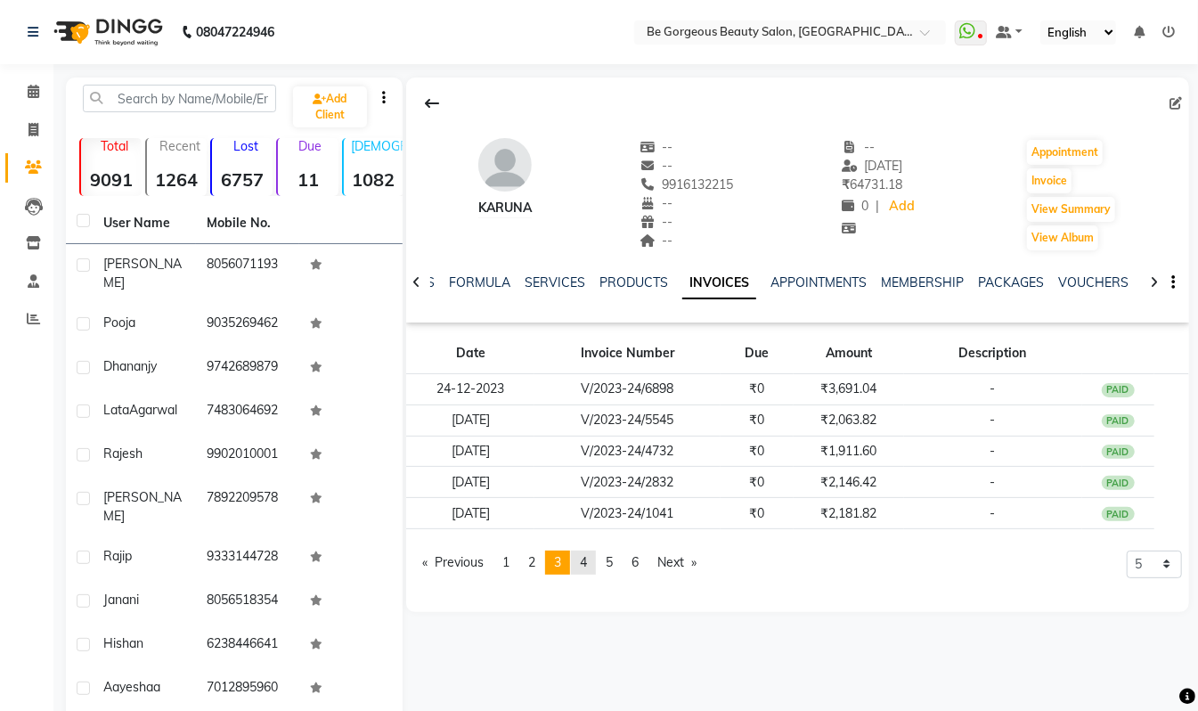
click at [593, 568] on link "page 4" at bounding box center [583, 563] width 25 height 24
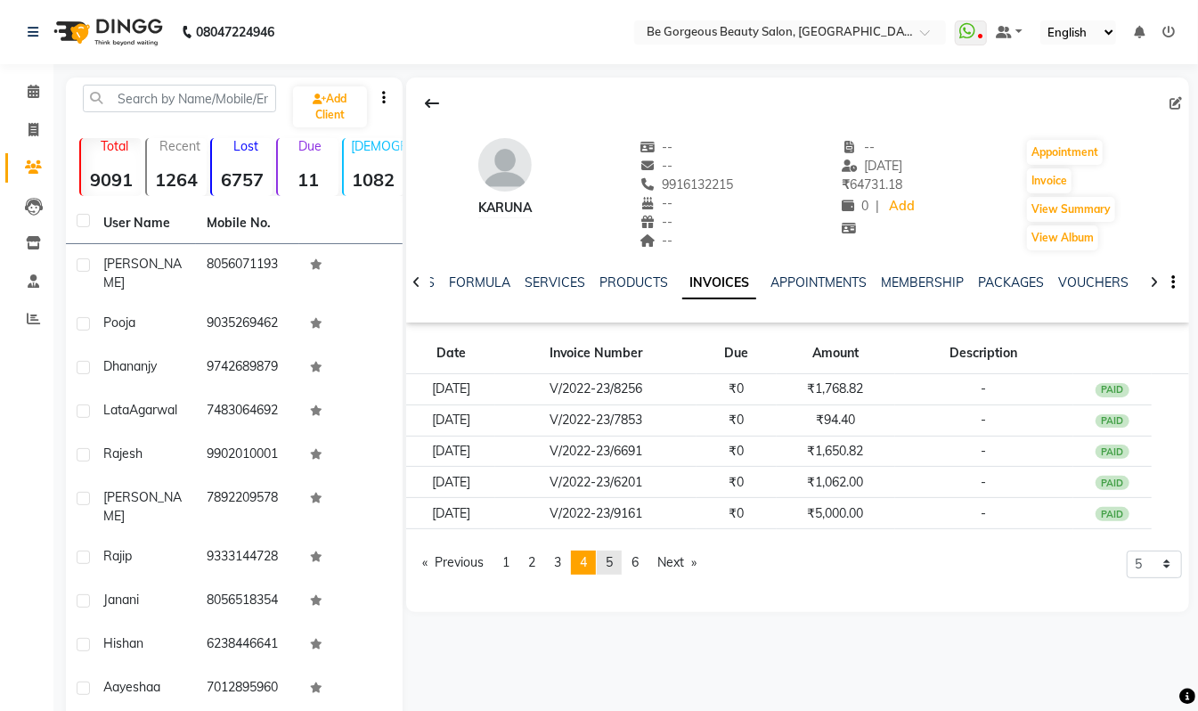
click at [613, 568] on span "5" at bounding box center [609, 562] width 7 height 16
click at [510, 561] on span "1" at bounding box center [505, 562] width 7 height 16
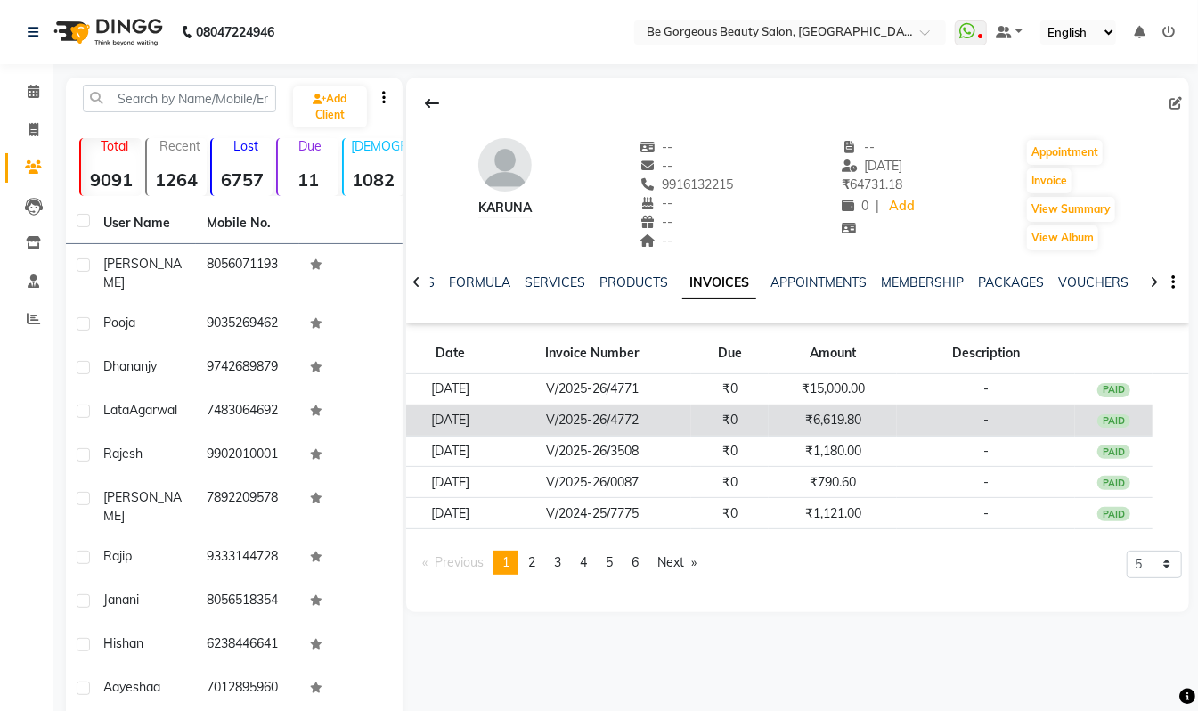
click at [859, 408] on td "₹6,619.80" at bounding box center [833, 419] width 128 height 31
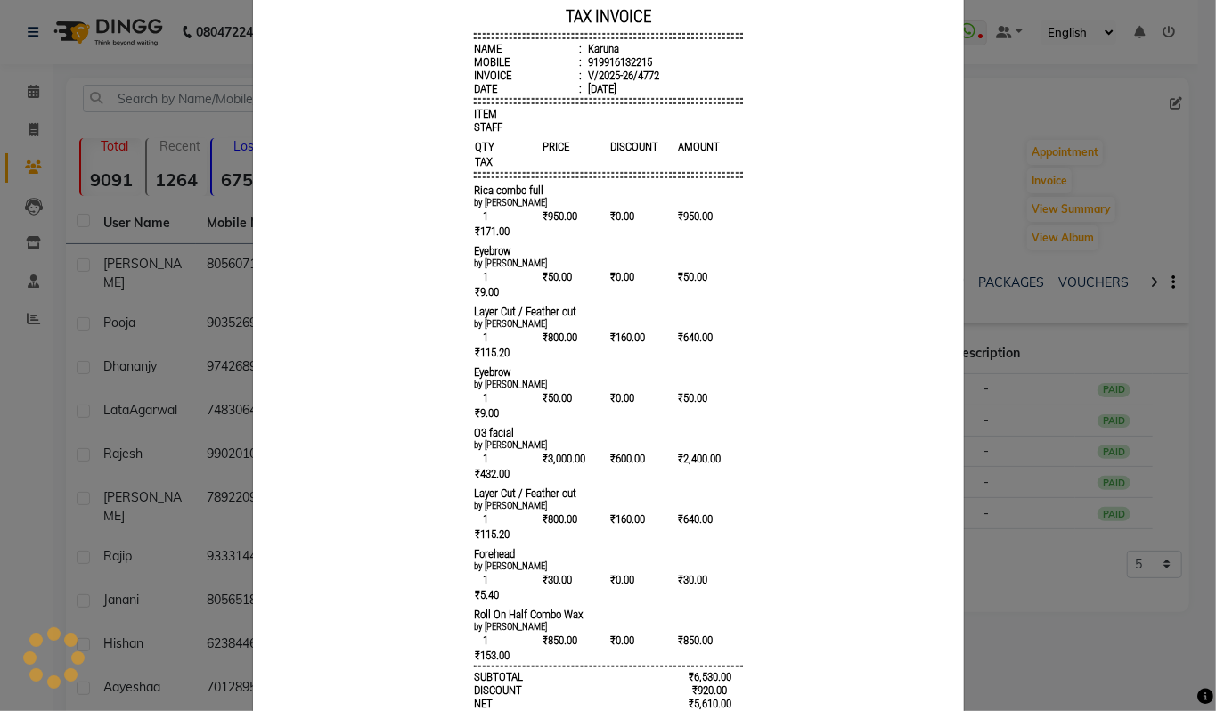
scroll to position [323, 0]
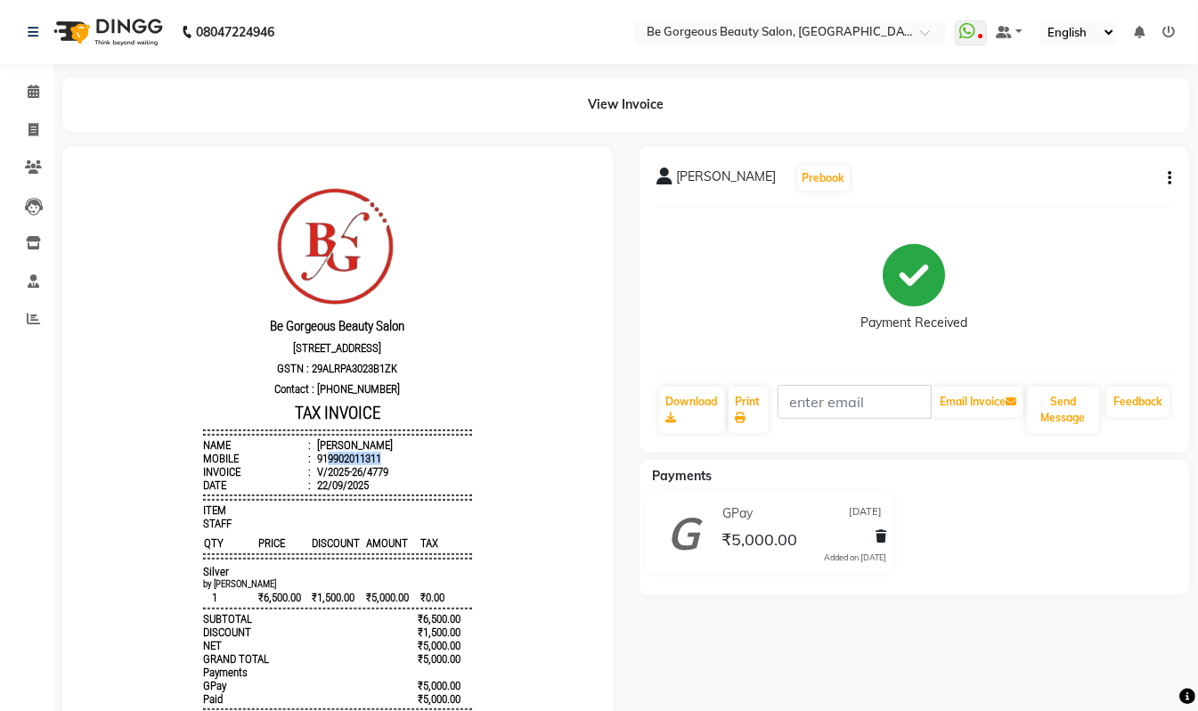
drag, startPoint x: 368, startPoint y: 468, endPoint x: 311, endPoint y: 467, distance: 57.0
click at [311, 464] on li "Mobile : 919902011311" at bounding box center [336, 457] width 269 height 13
copy div "9902011311"
click at [34, 132] on icon at bounding box center [34, 129] width 10 height 13
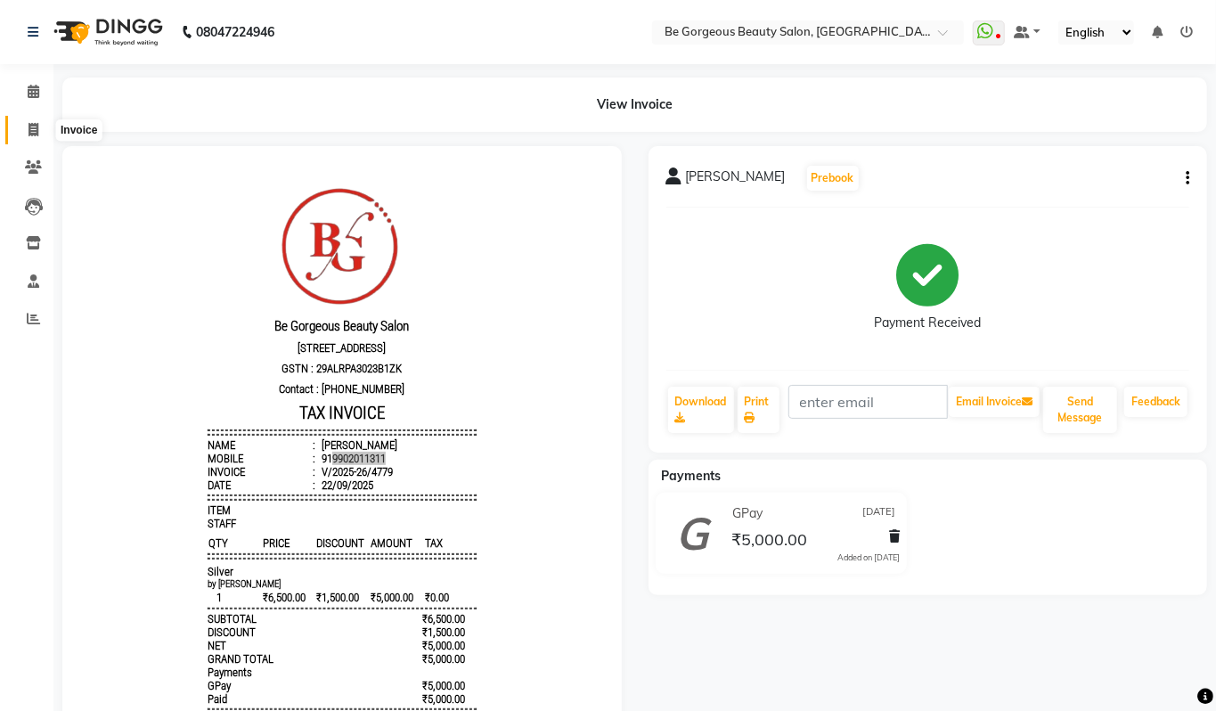
select select "5405"
select select "service"
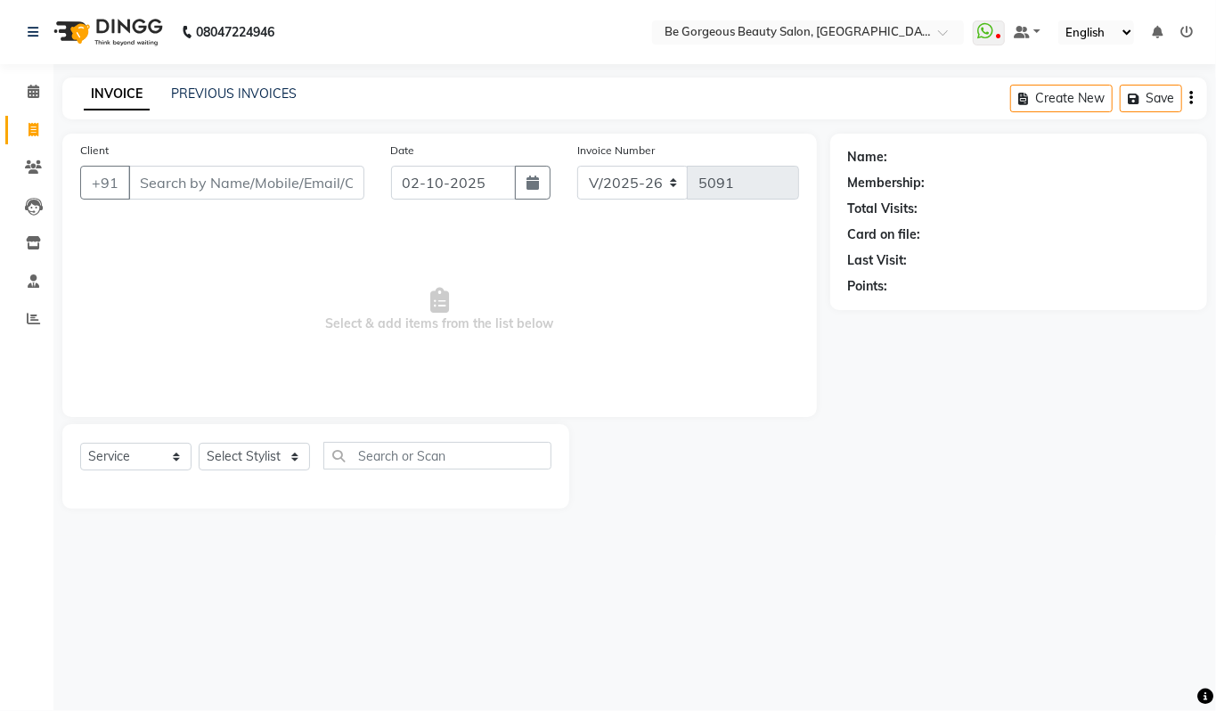
click at [197, 179] on input "Client" at bounding box center [246, 183] width 236 height 34
type input "9902011311"
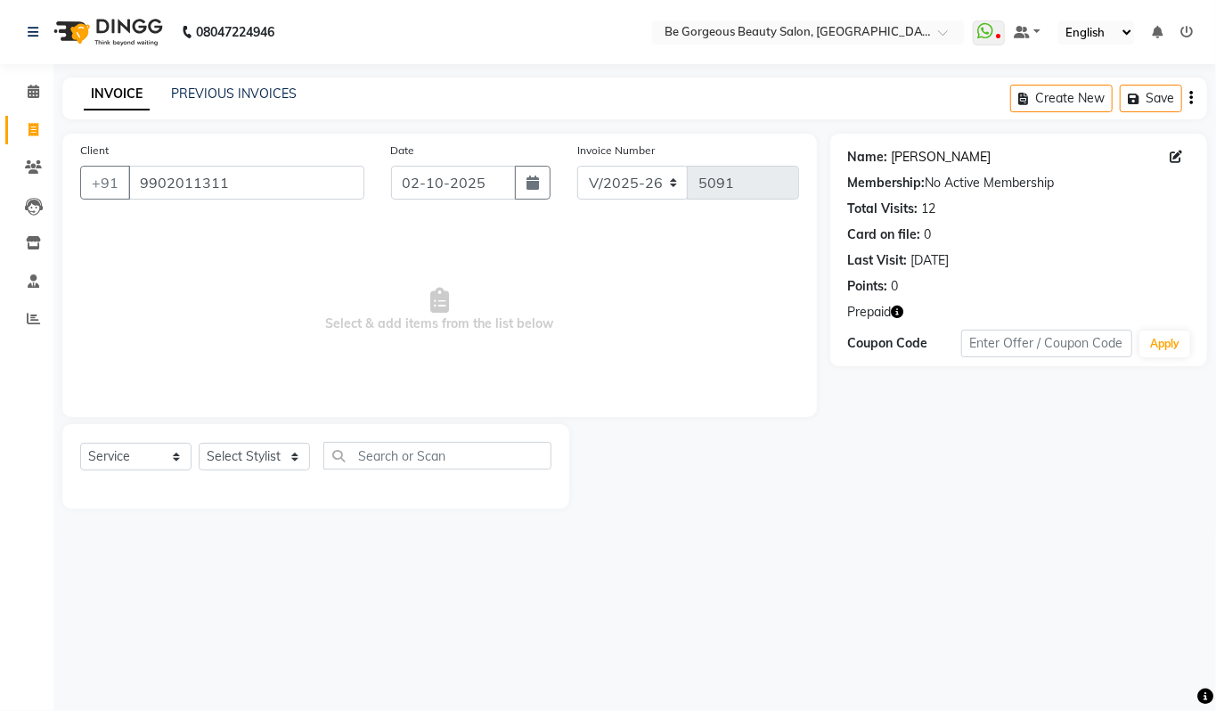
click at [919, 162] on link "[PERSON_NAME]" at bounding box center [942, 157] width 100 height 19
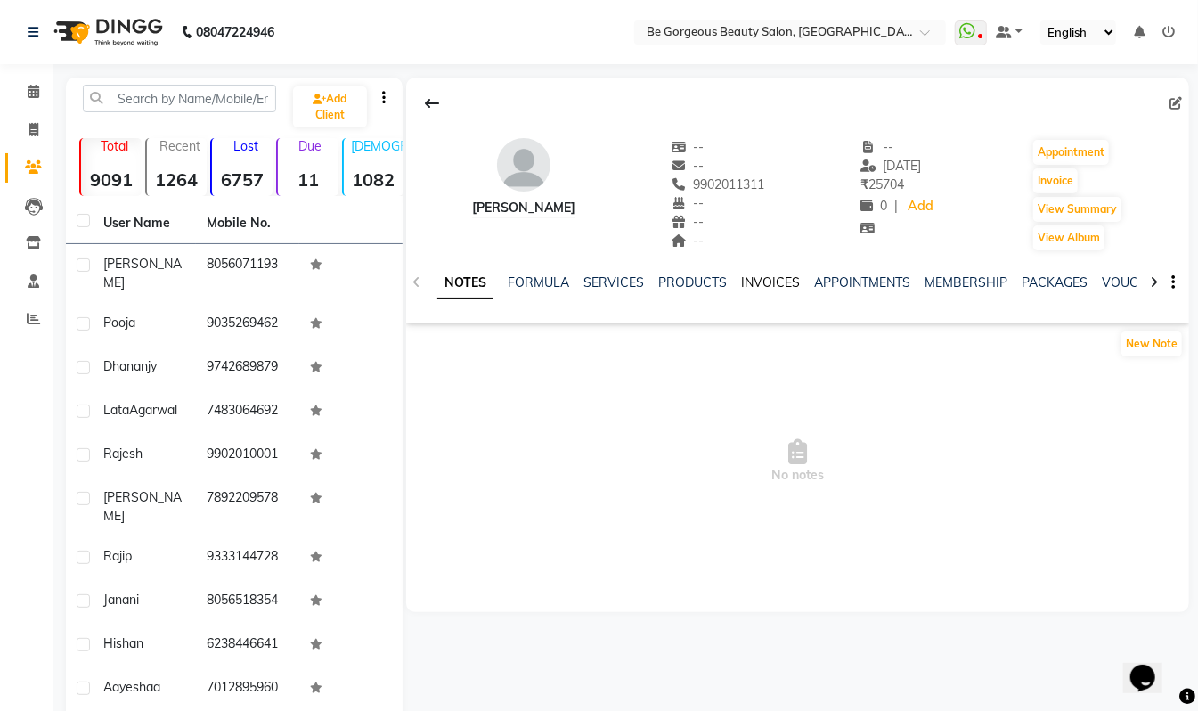
click at [767, 282] on link "INVOICES" at bounding box center [770, 282] width 59 height 16
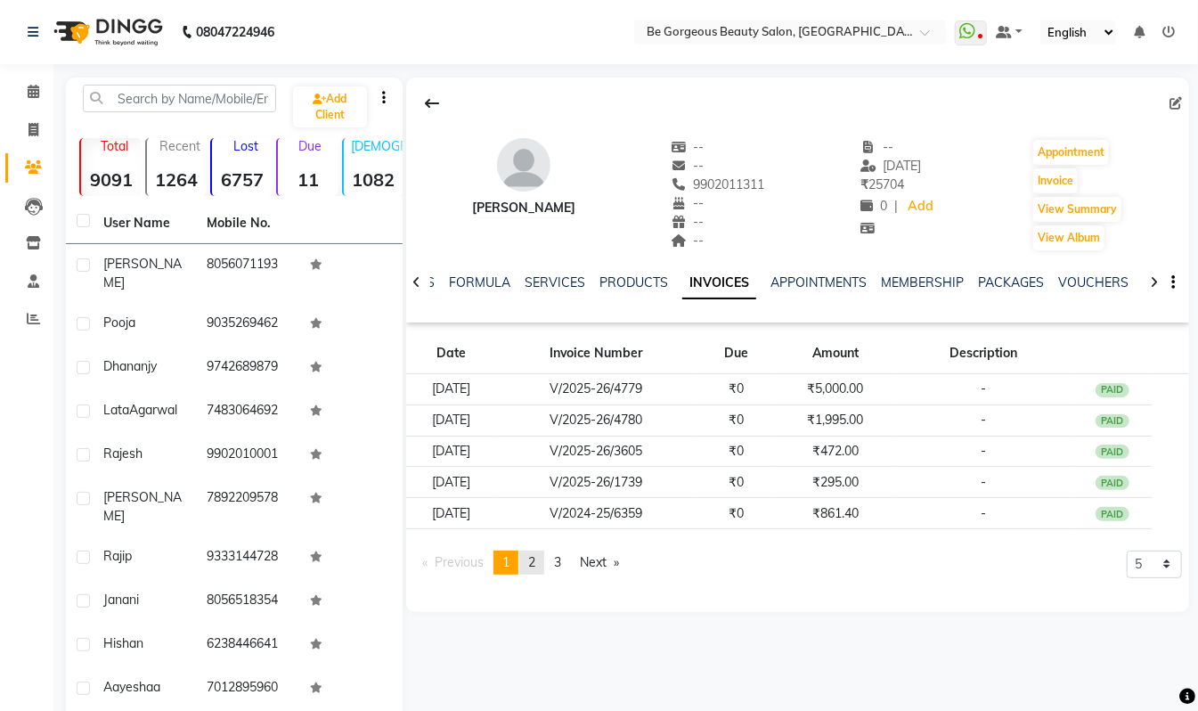
click at [529, 568] on link "page 2" at bounding box center [531, 563] width 25 height 24
click at [500, 561] on link "page 1" at bounding box center [506, 563] width 25 height 24
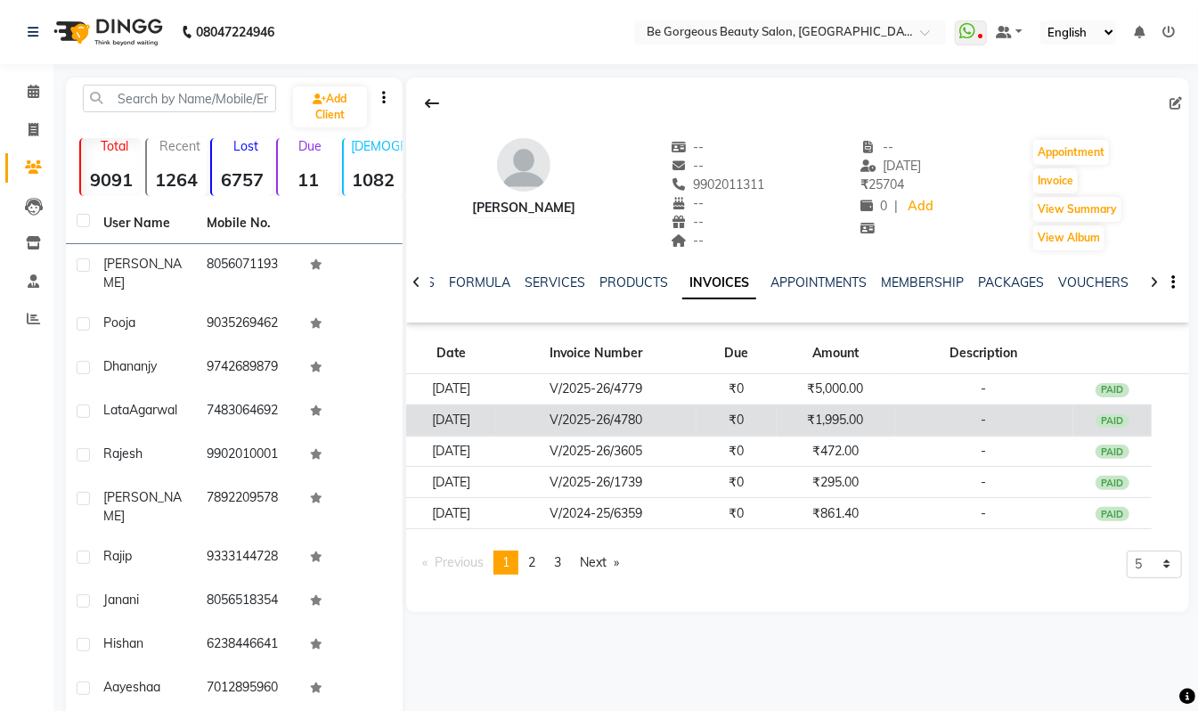
click at [866, 421] on td "₹1,995.00" at bounding box center [836, 419] width 118 height 31
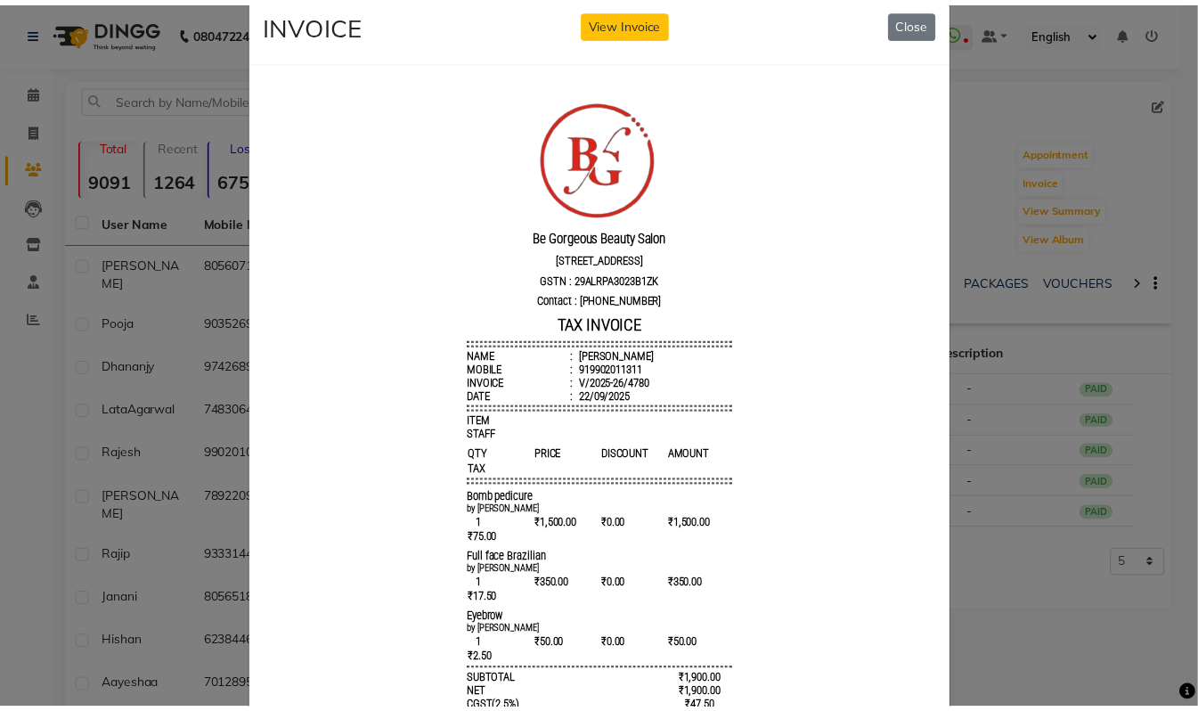
scroll to position [36, 0]
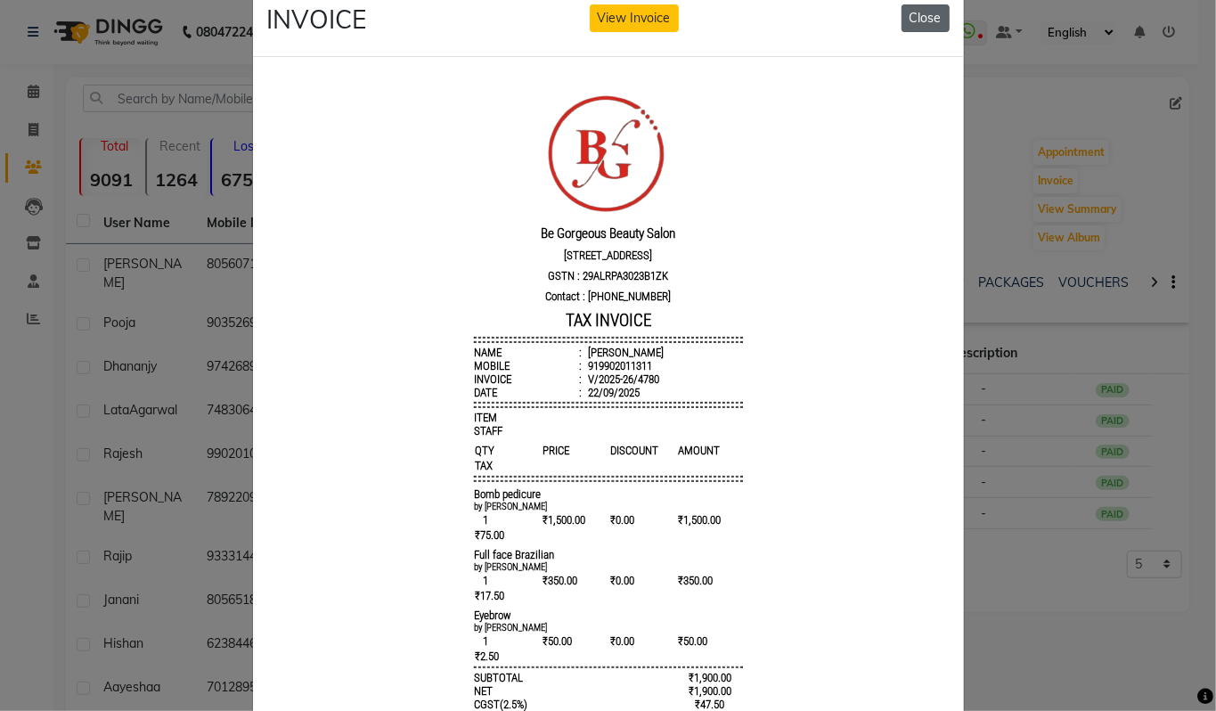
click at [911, 22] on button "Close" at bounding box center [926, 18] width 48 height 28
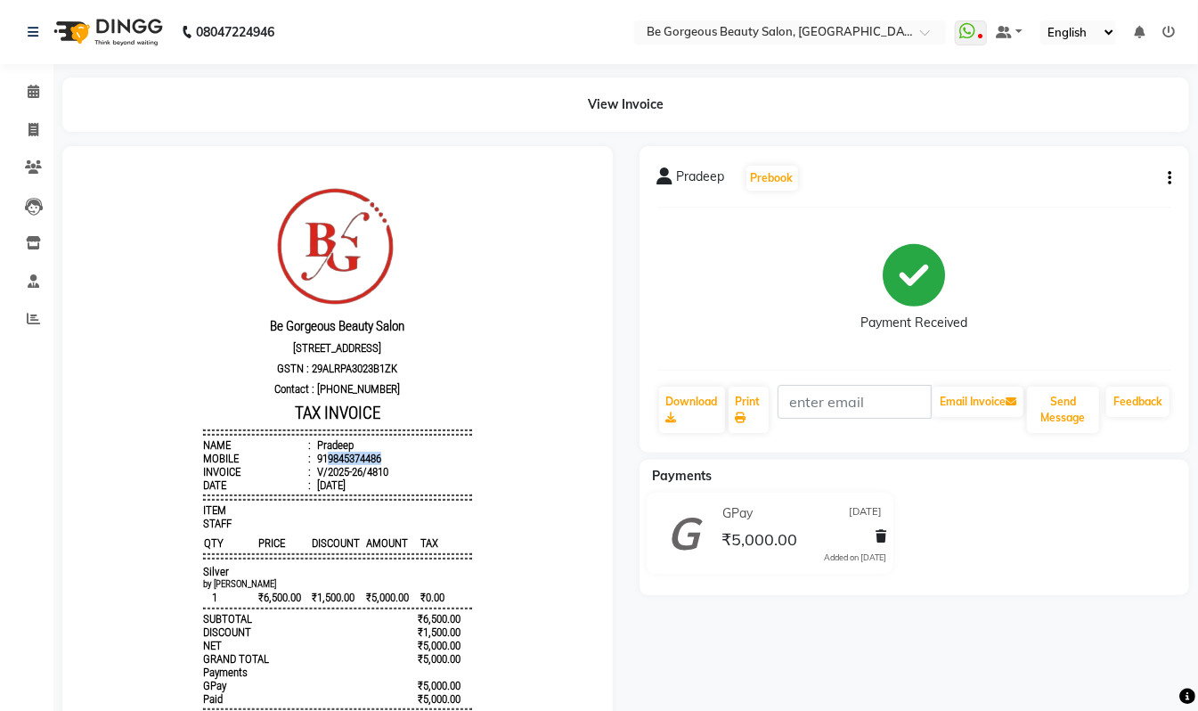
drag, startPoint x: 368, startPoint y: 464, endPoint x: 310, endPoint y: 468, distance: 58.0
click at [310, 464] on li "Mobile : 919845374486" at bounding box center [336, 457] width 269 height 13
copy div "9845374486"
click at [37, 129] on icon at bounding box center [34, 129] width 10 height 13
select select "5405"
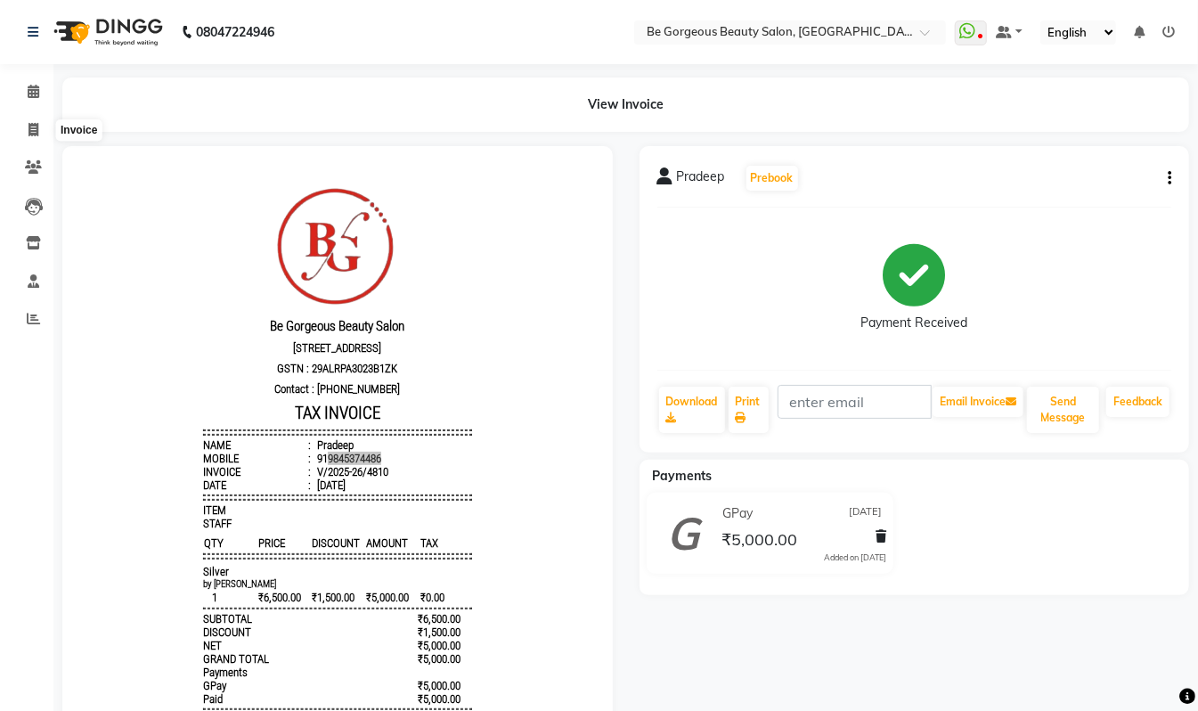
select select "service"
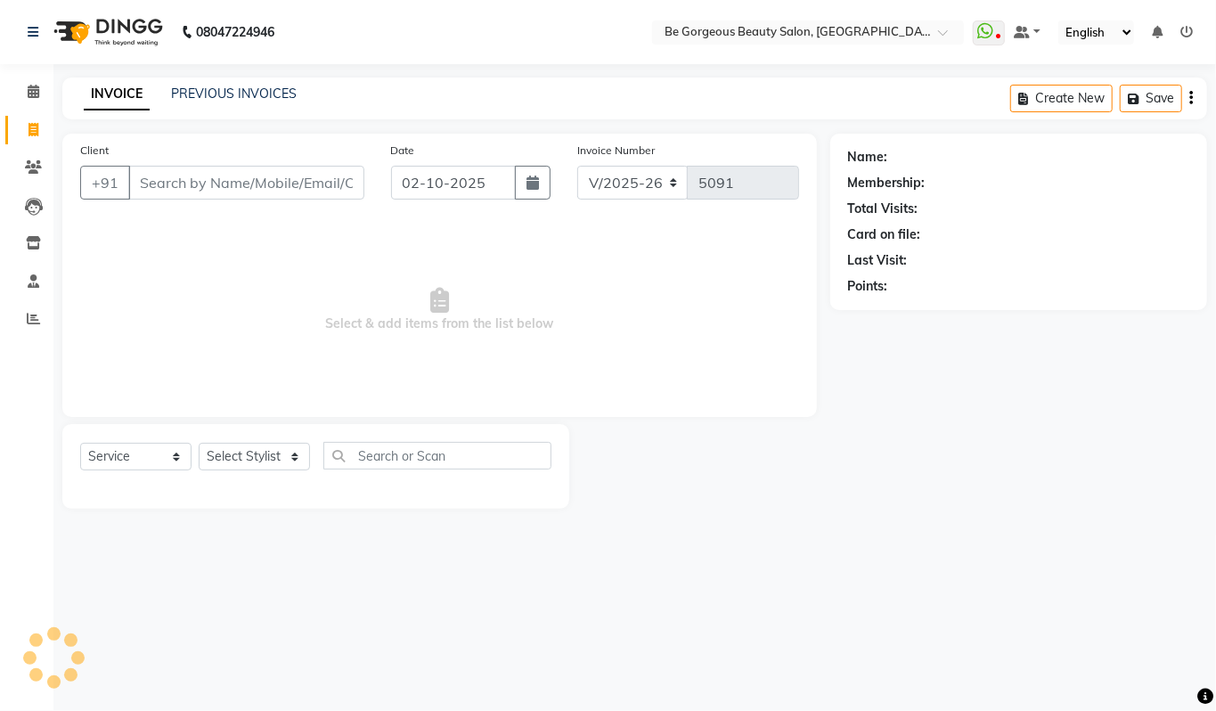
click at [179, 186] on input "Client" at bounding box center [246, 183] width 236 height 34
type input "9845374486"
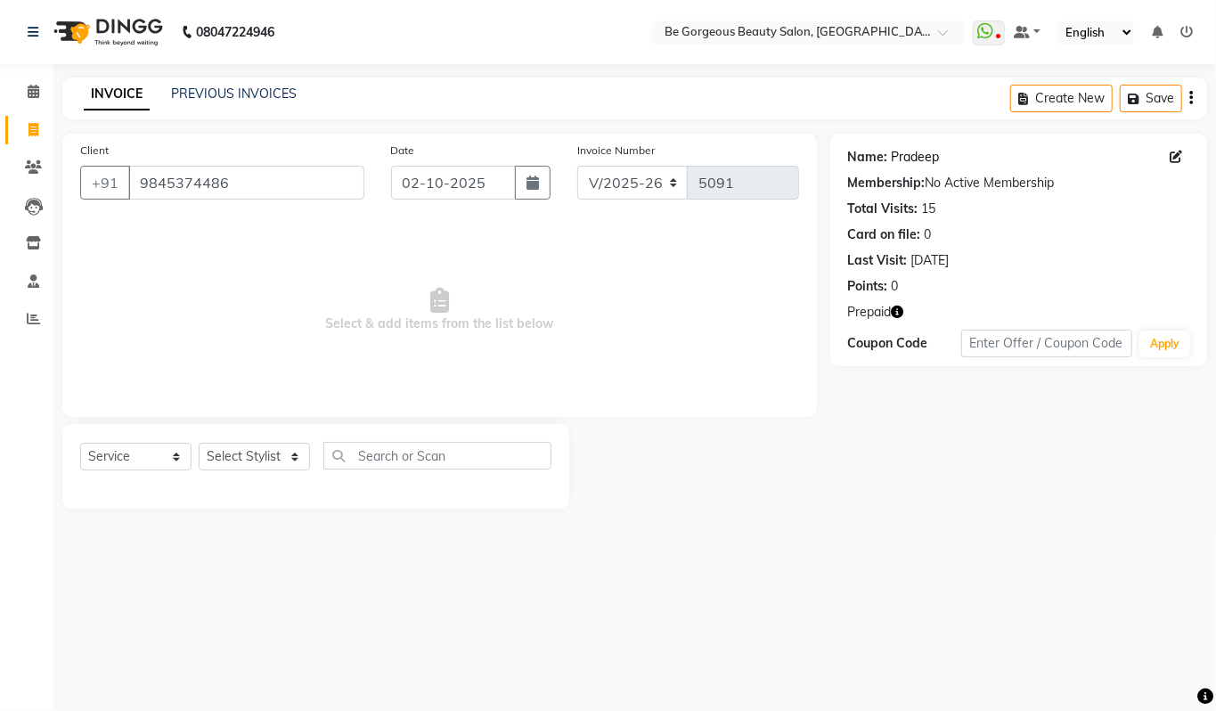
click at [914, 158] on link "Pradeep" at bounding box center [916, 157] width 48 height 19
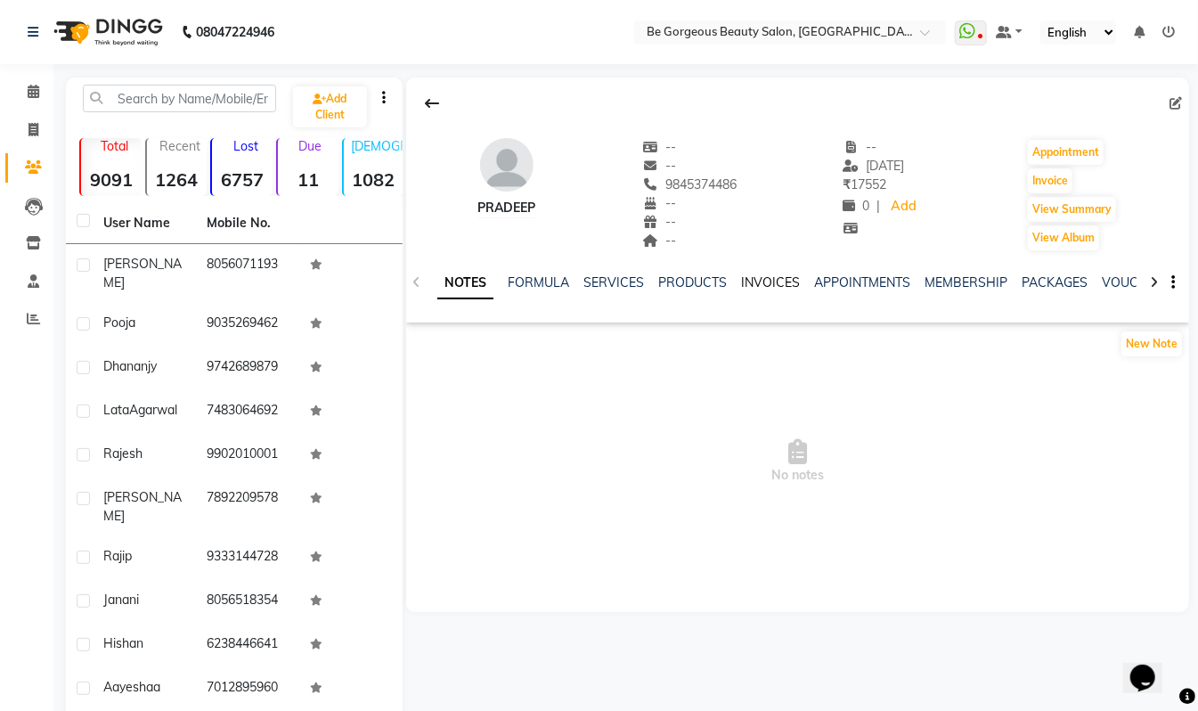
click at [764, 282] on link "INVOICES" at bounding box center [770, 282] width 59 height 16
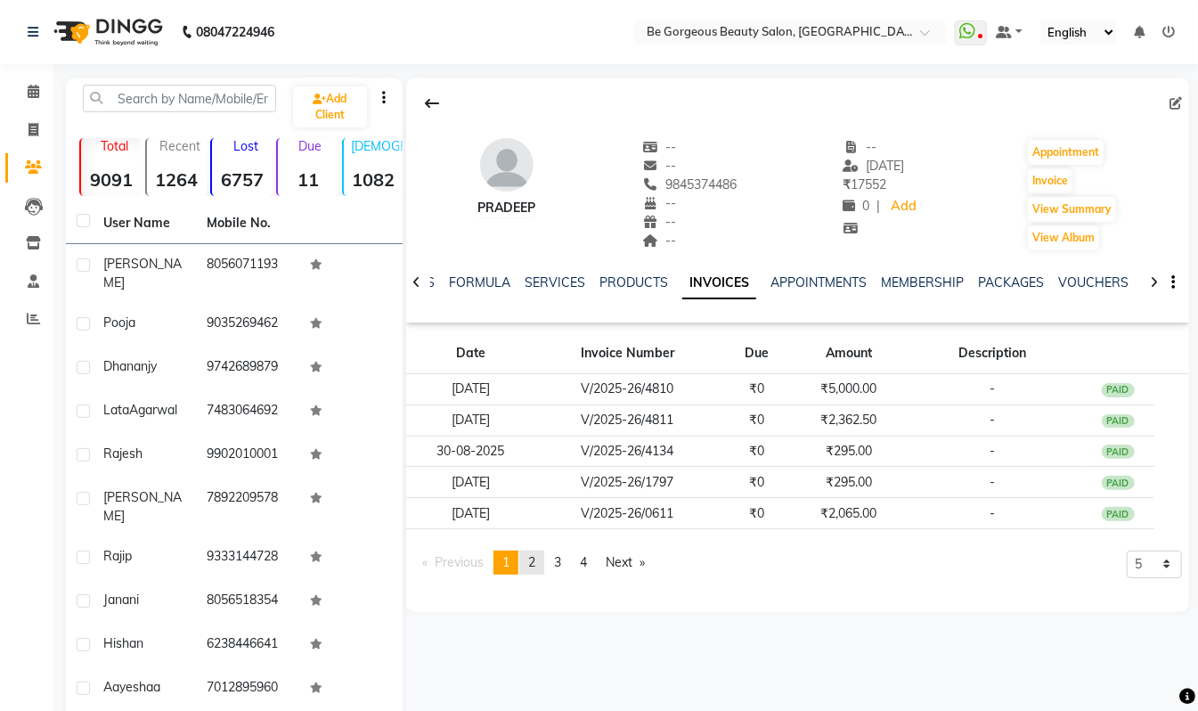
click at [531, 567] on link "page 2" at bounding box center [531, 563] width 25 height 24
click at [560, 568] on span "3" at bounding box center [557, 562] width 7 height 16
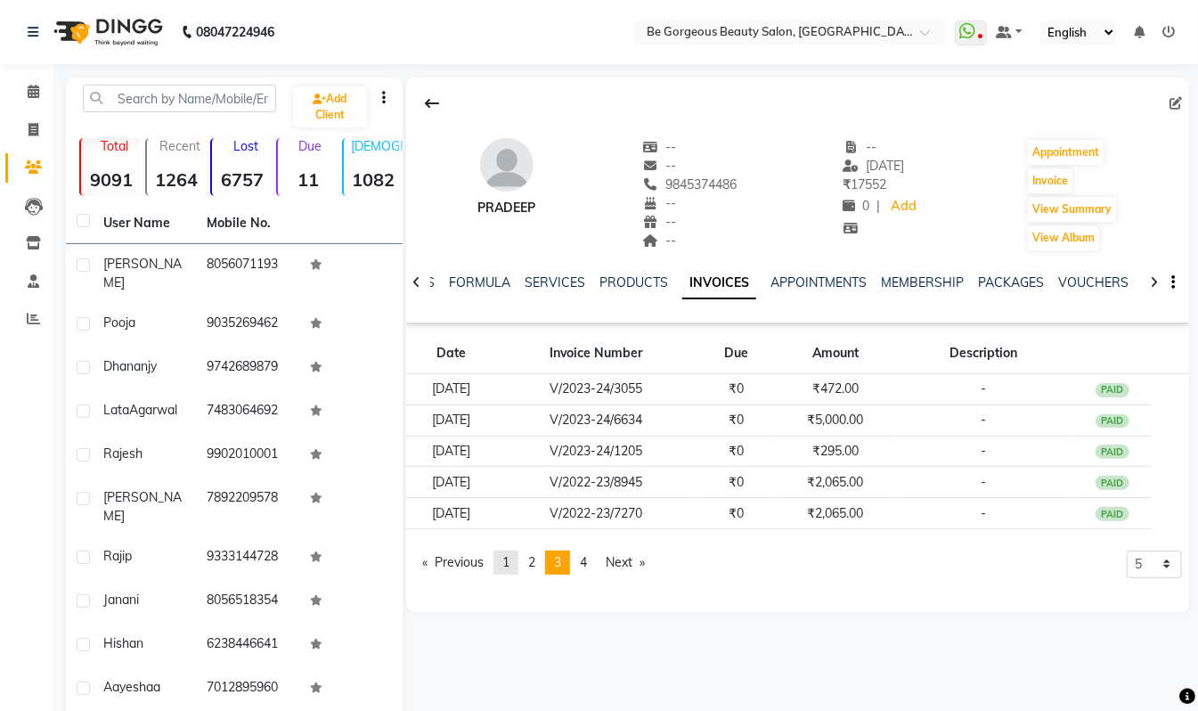
click at [510, 563] on span "1" at bounding box center [505, 562] width 7 height 16
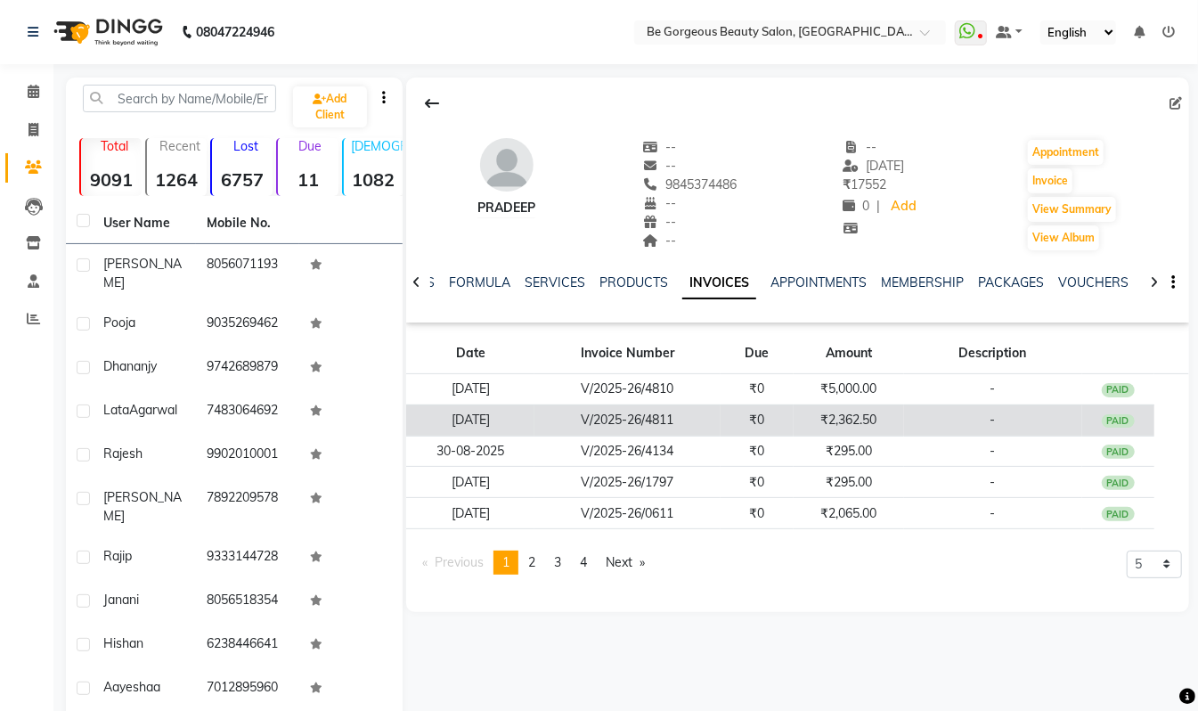
click at [857, 413] on td "₹2,362.50" at bounding box center [849, 419] width 110 height 31
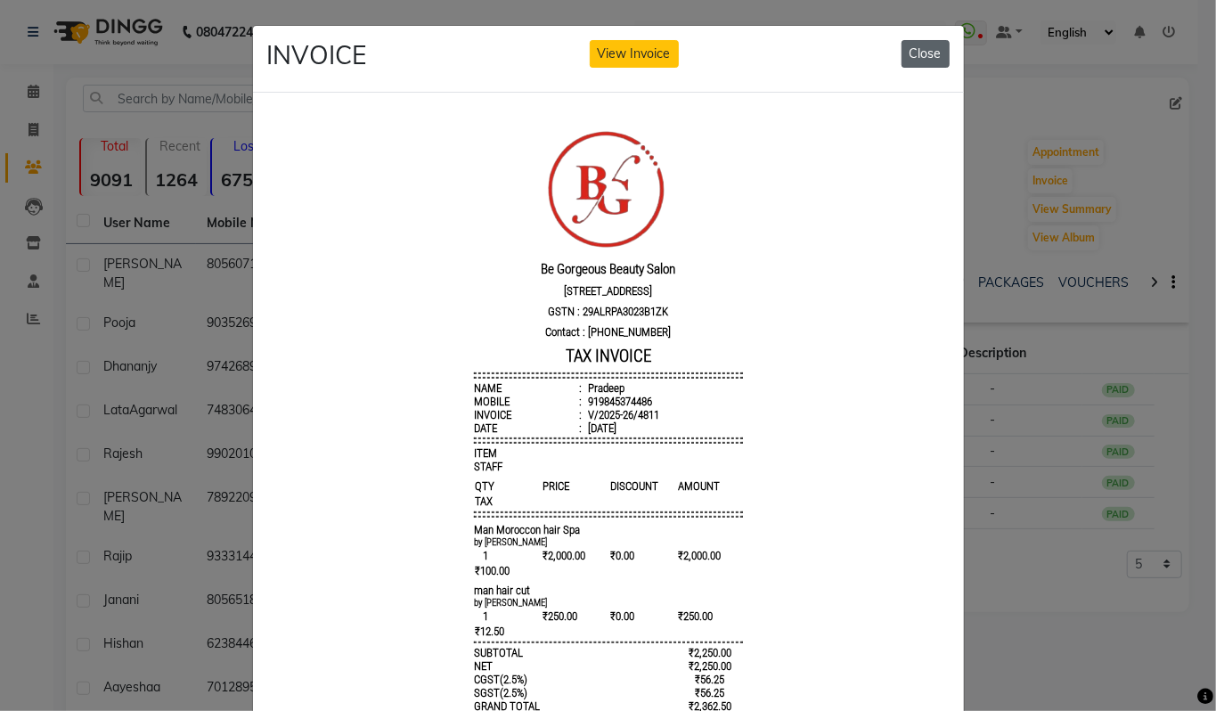
click at [925, 53] on button "Close" at bounding box center [926, 54] width 48 height 28
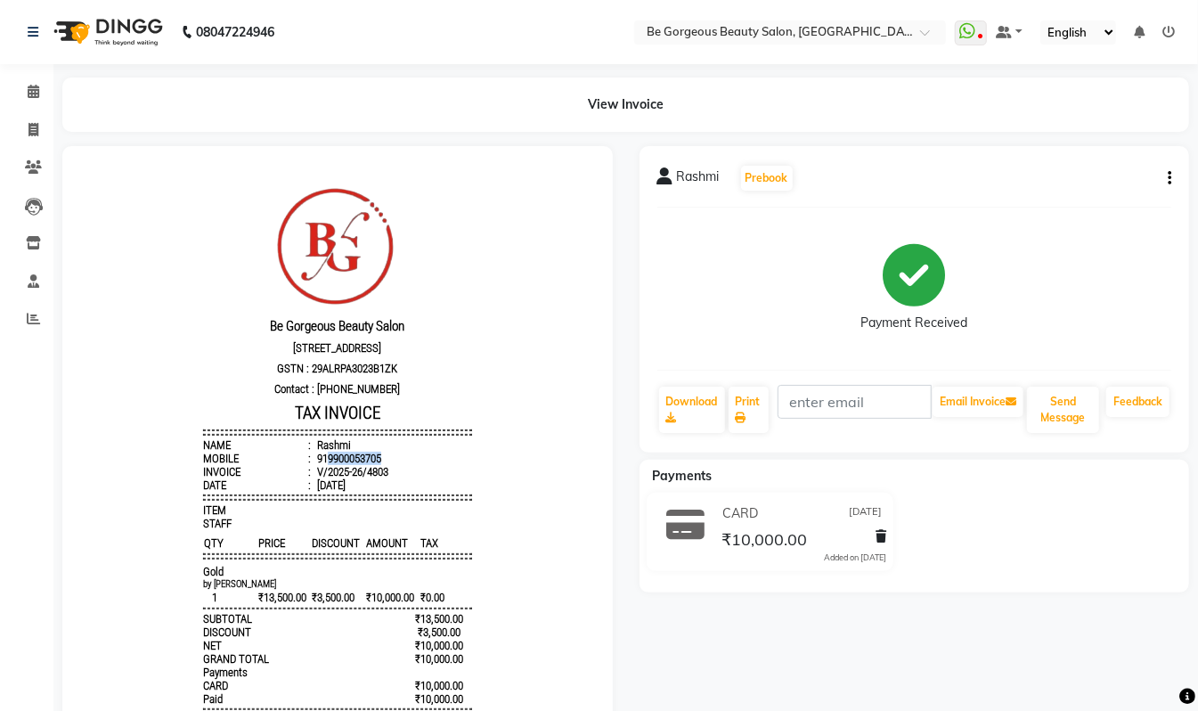
drag, startPoint x: 370, startPoint y: 467, endPoint x: 310, endPoint y: 467, distance: 59.7
click at [310, 464] on li "Mobile : 919900053705" at bounding box center [336, 457] width 269 height 13
copy div "9900053705"
click at [37, 123] on icon at bounding box center [34, 129] width 10 height 13
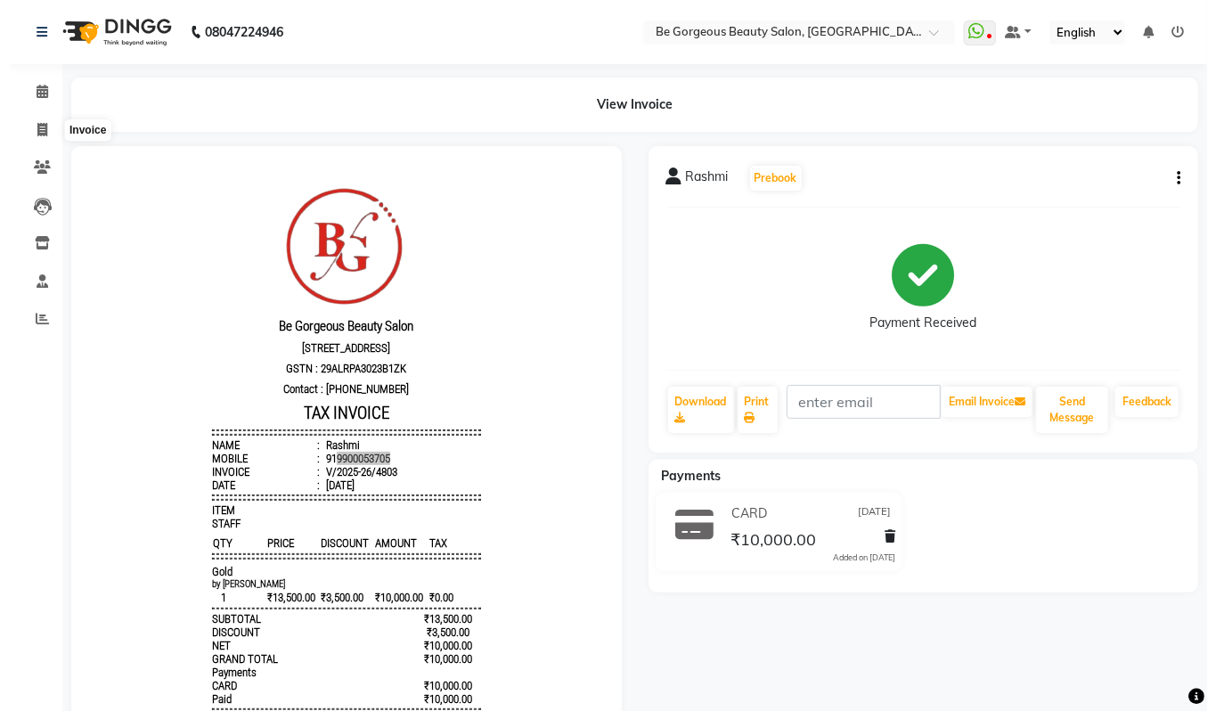
select select "5405"
select select "service"
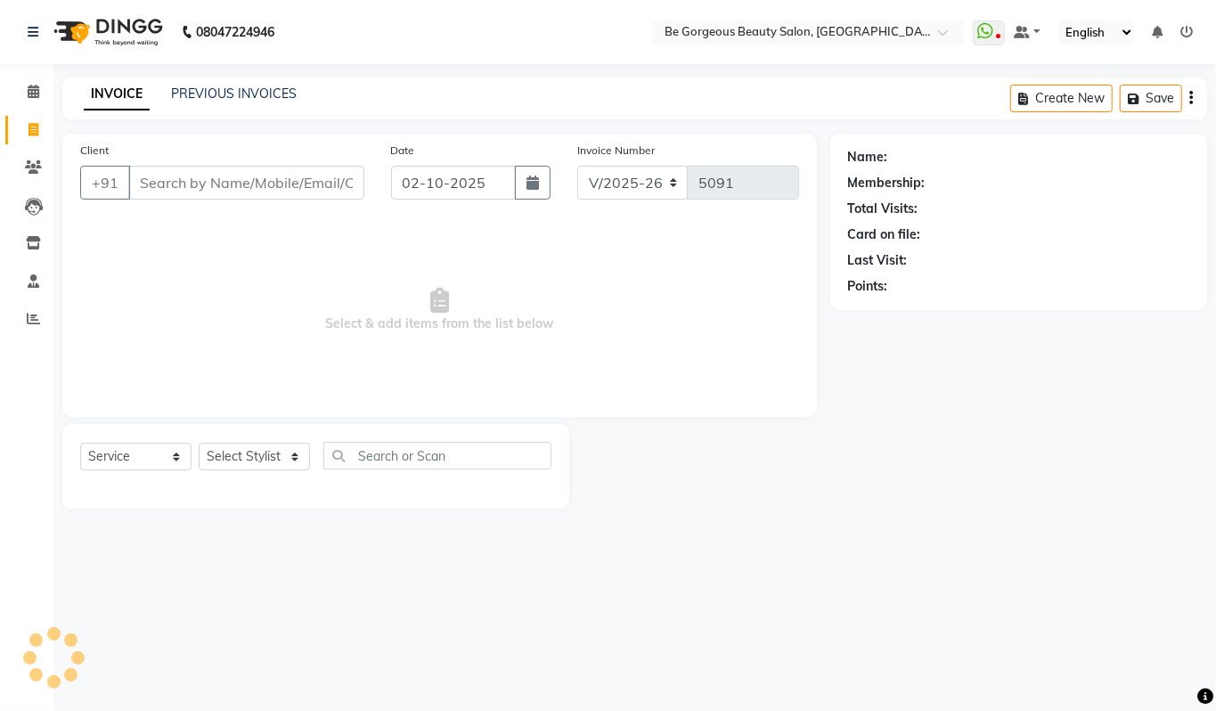
click at [200, 178] on input "Client" at bounding box center [246, 183] width 236 height 34
type input "9900053705"
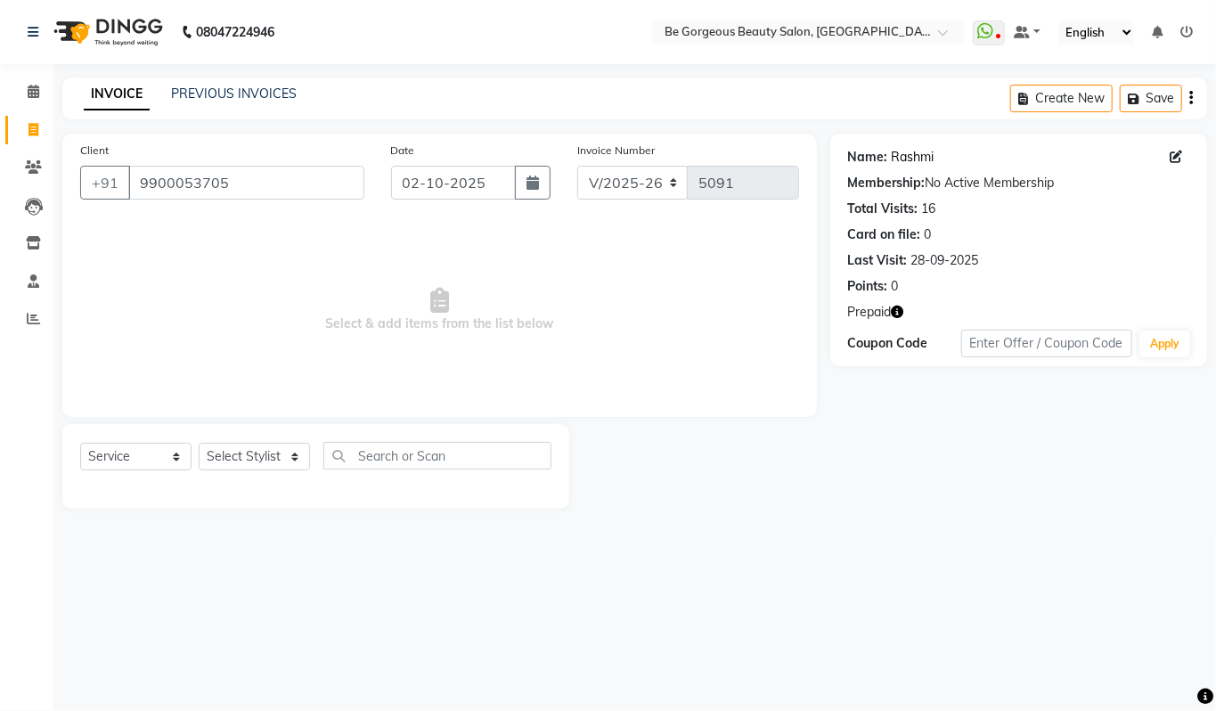
click at [921, 161] on link "Rashmi" at bounding box center [913, 157] width 43 height 19
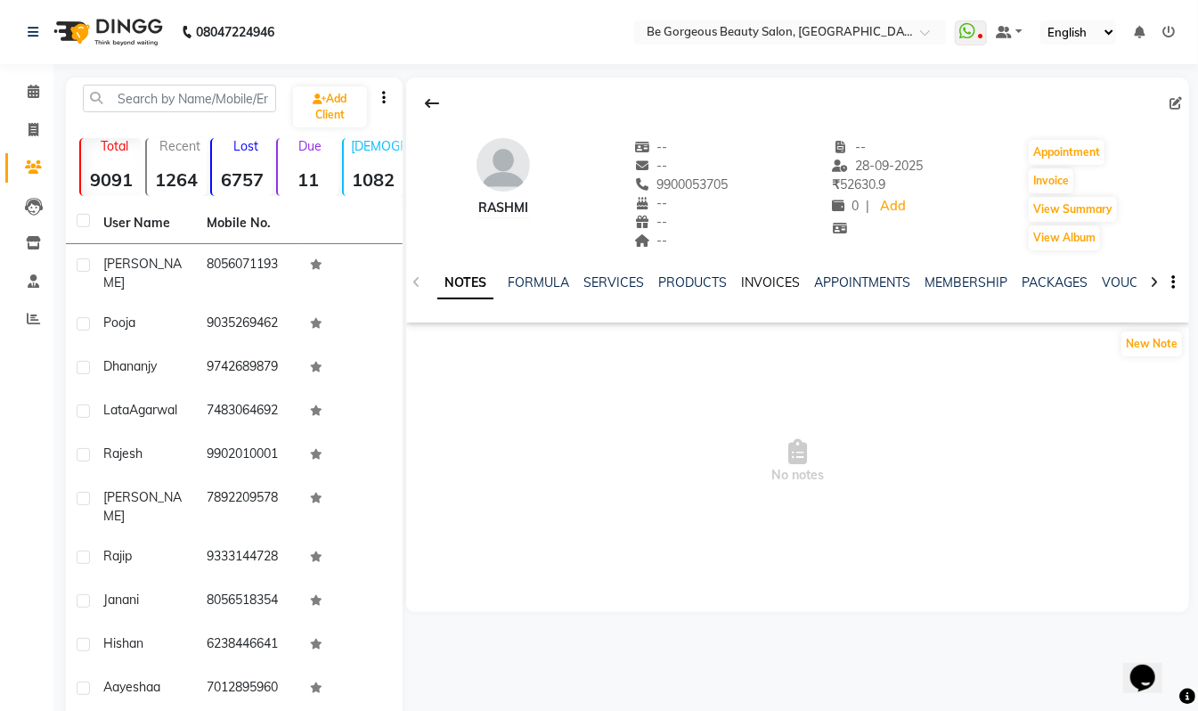
click at [780, 278] on link "INVOICES" at bounding box center [770, 282] width 59 height 16
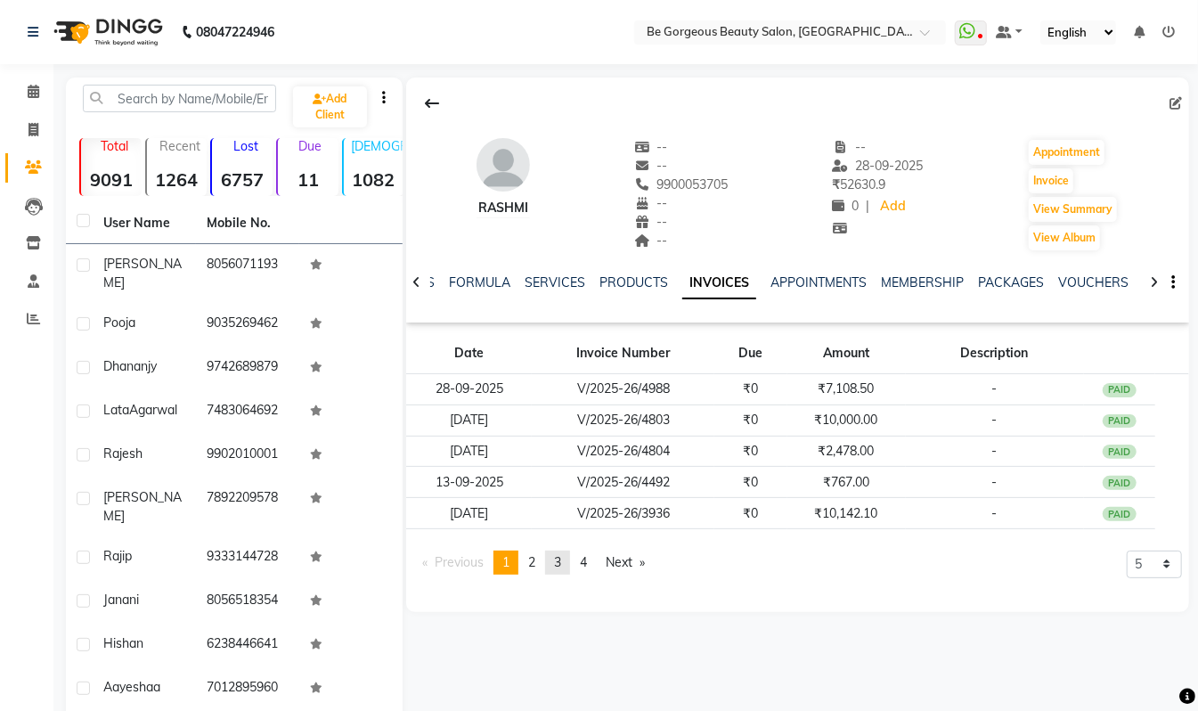
click at [560, 565] on span "3" at bounding box center [557, 562] width 7 height 16
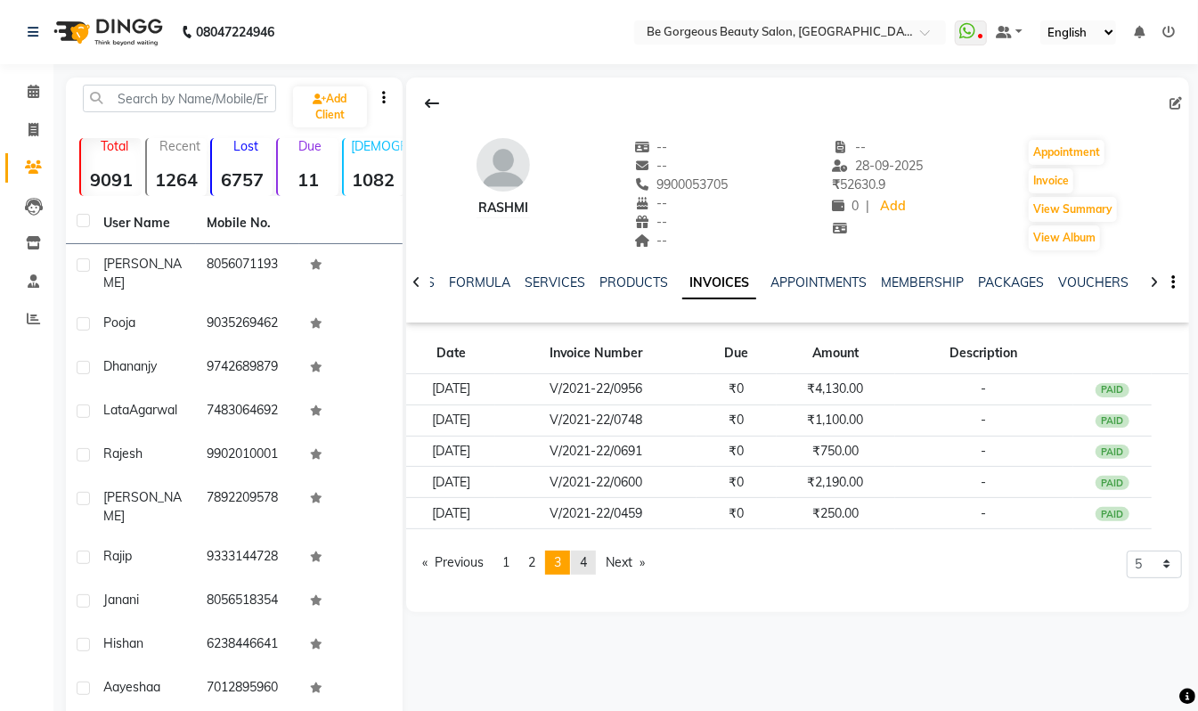
click at [592, 568] on link "page 4" at bounding box center [583, 563] width 25 height 24
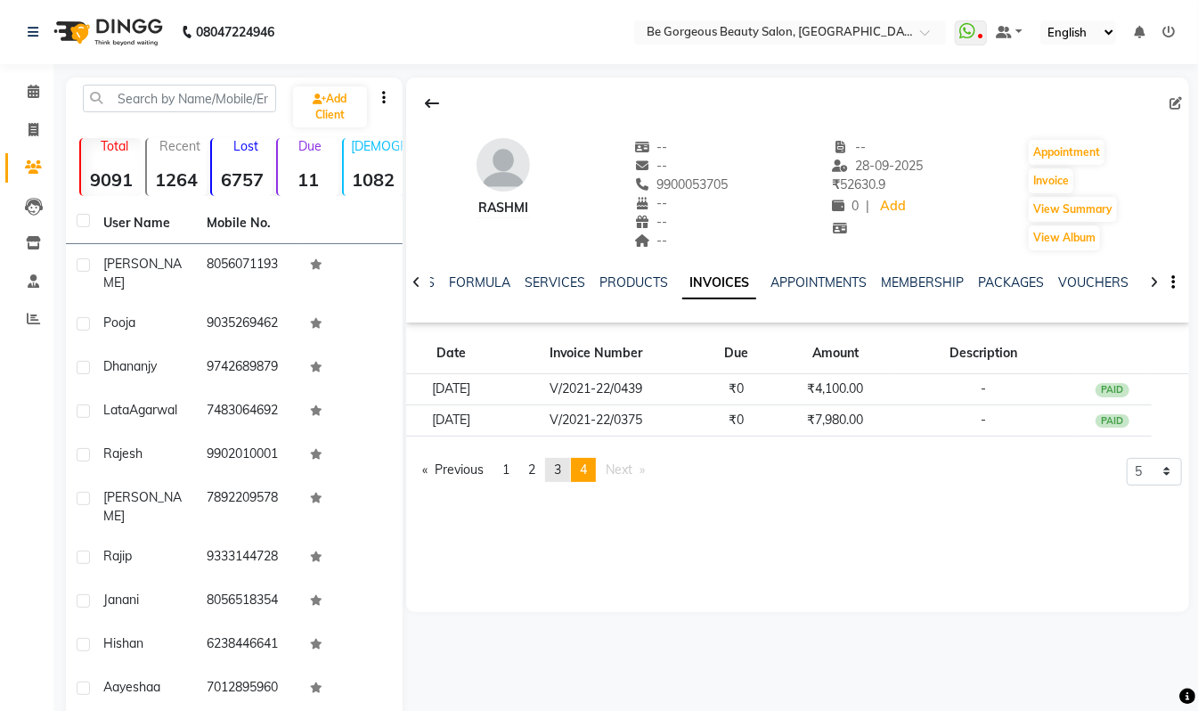
click at [568, 470] on link "page 3" at bounding box center [557, 470] width 25 height 24
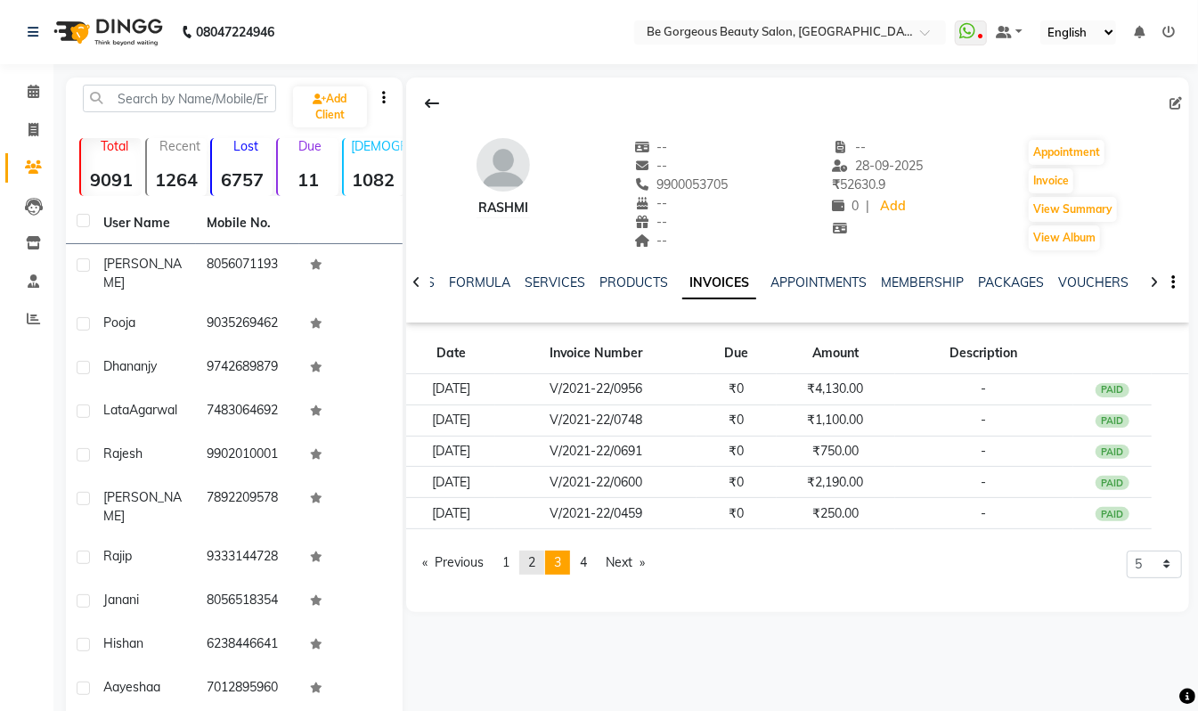
click at [535, 568] on span "2" at bounding box center [531, 562] width 7 height 16
click at [510, 565] on span "1" at bounding box center [505, 562] width 7 height 16
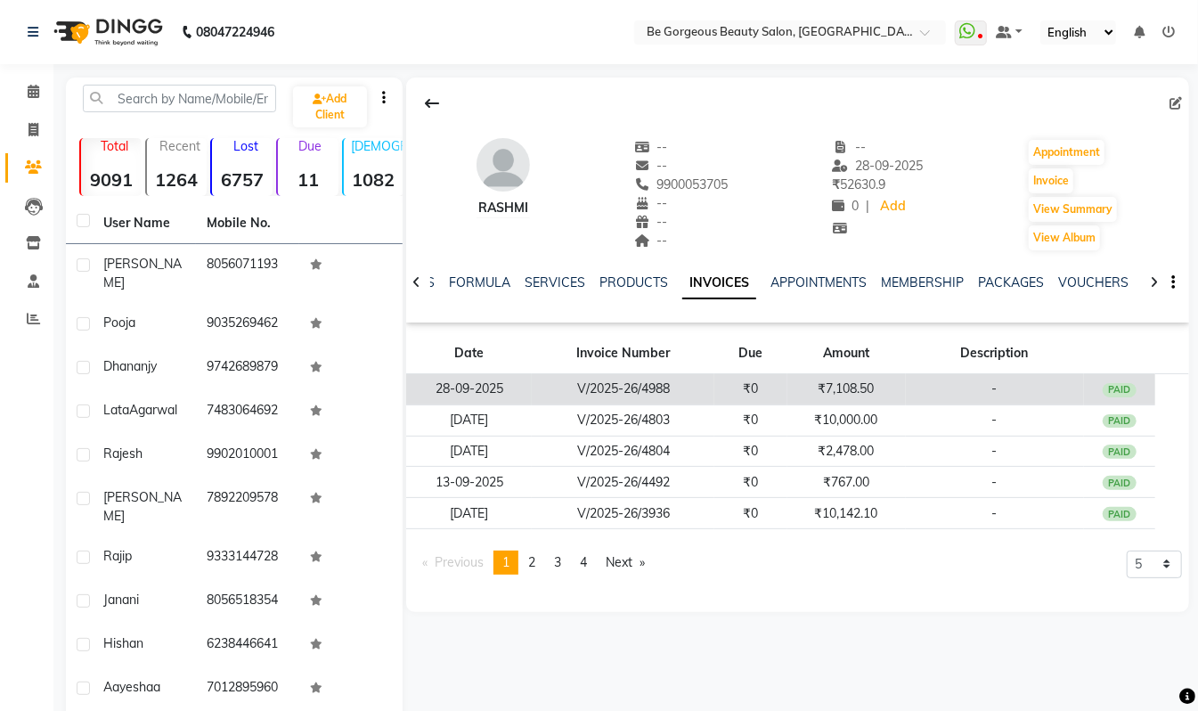
click at [825, 383] on td "₹7,108.50" at bounding box center [847, 389] width 118 height 31
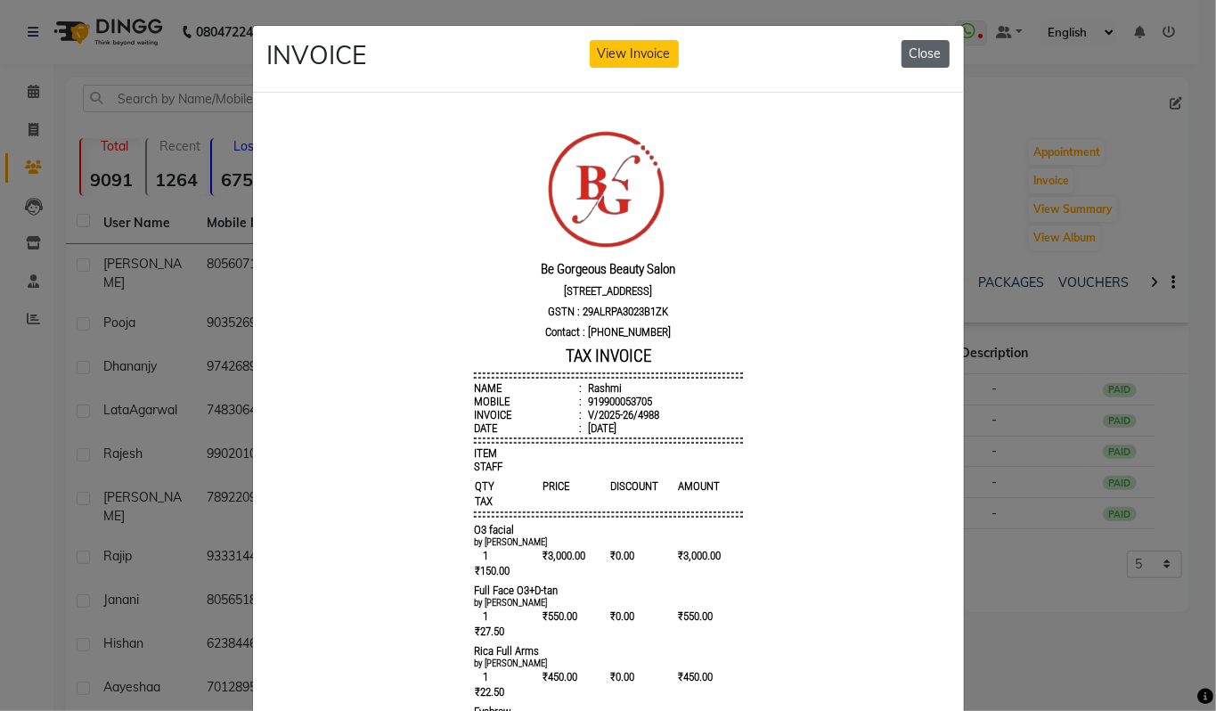
click at [916, 52] on button "Close" at bounding box center [926, 54] width 48 height 28
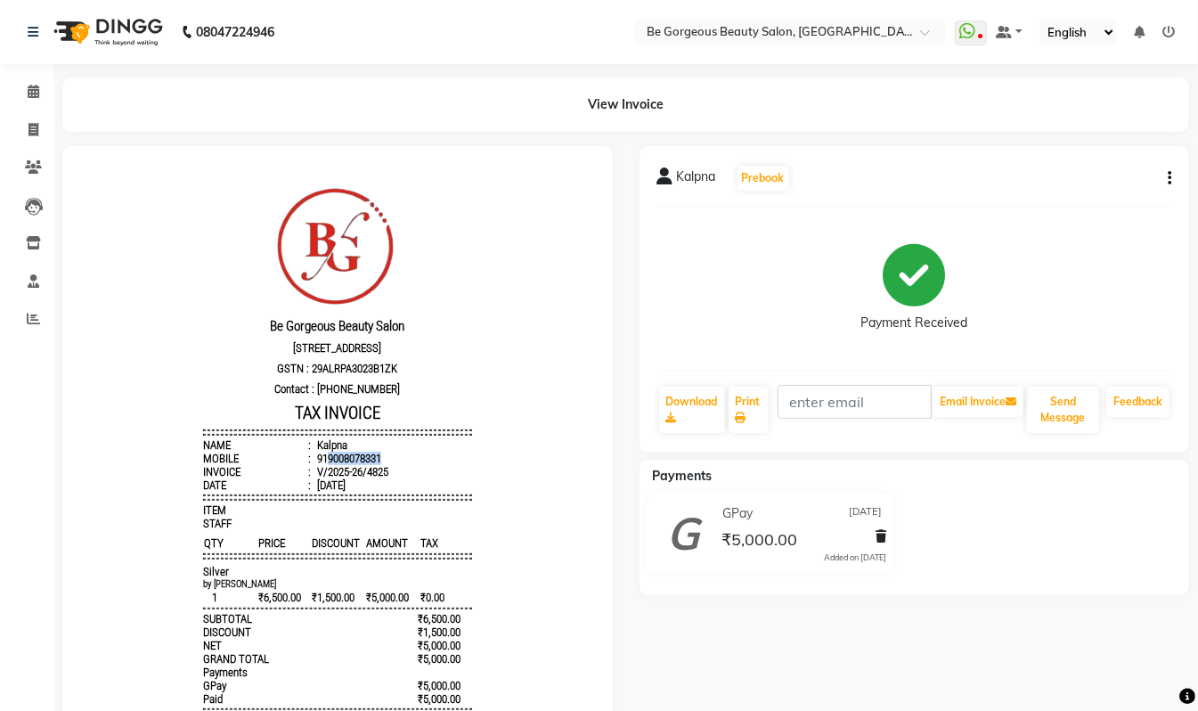
drag, startPoint x: 363, startPoint y: 470, endPoint x: 311, endPoint y: 470, distance: 52.6
click at [313, 464] on div "919008078331" at bounding box center [347, 457] width 68 height 13
copy div "9008078331"
click at [29, 126] on icon at bounding box center [34, 129] width 10 height 13
select select "service"
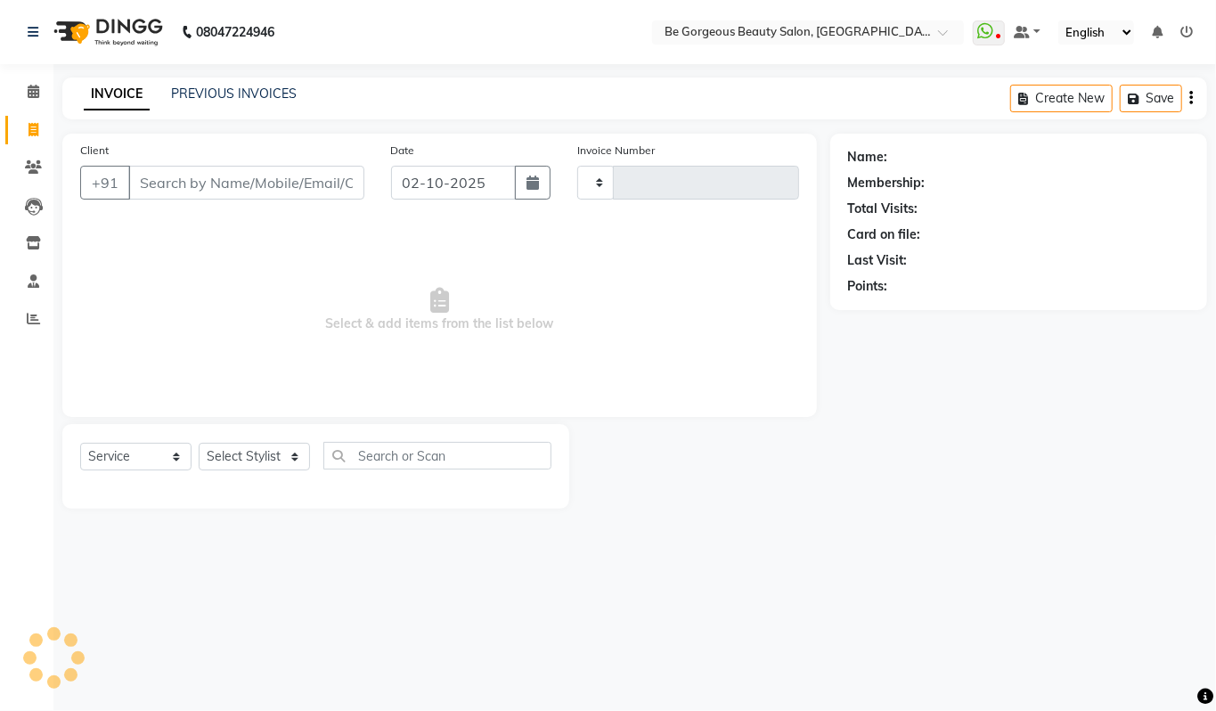
type input "5091"
select select "5405"
click at [183, 185] on input "Client" at bounding box center [246, 183] width 236 height 34
type input "9008078331"
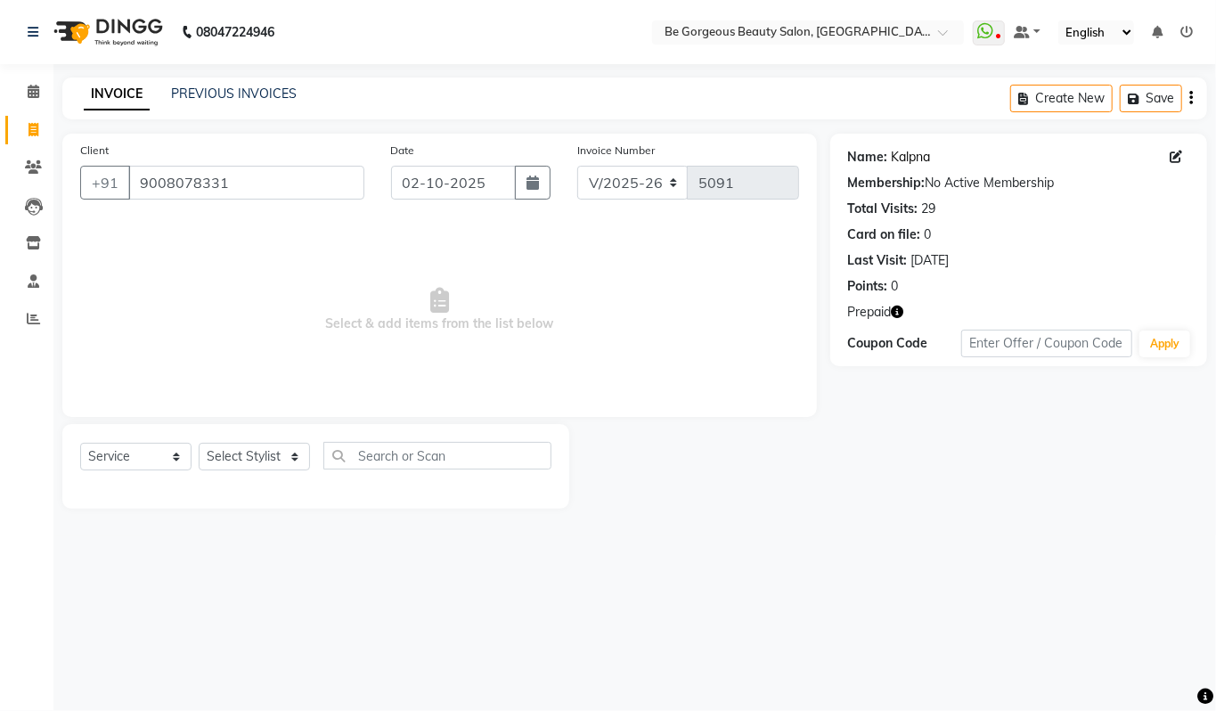
click at [914, 155] on link "Kalpna" at bounding box center [911, 157] width 39 height 19
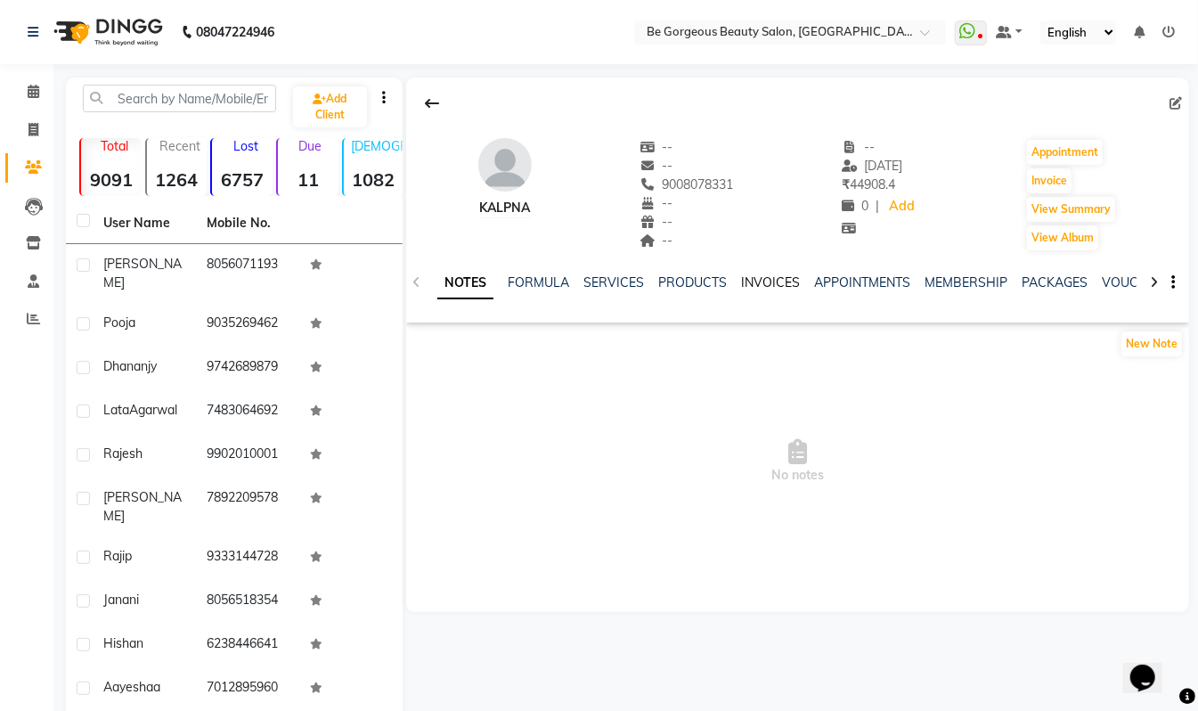
click at [750, 278] on link "INVOICES" at bounding box center [770, 282] width 59 height 16
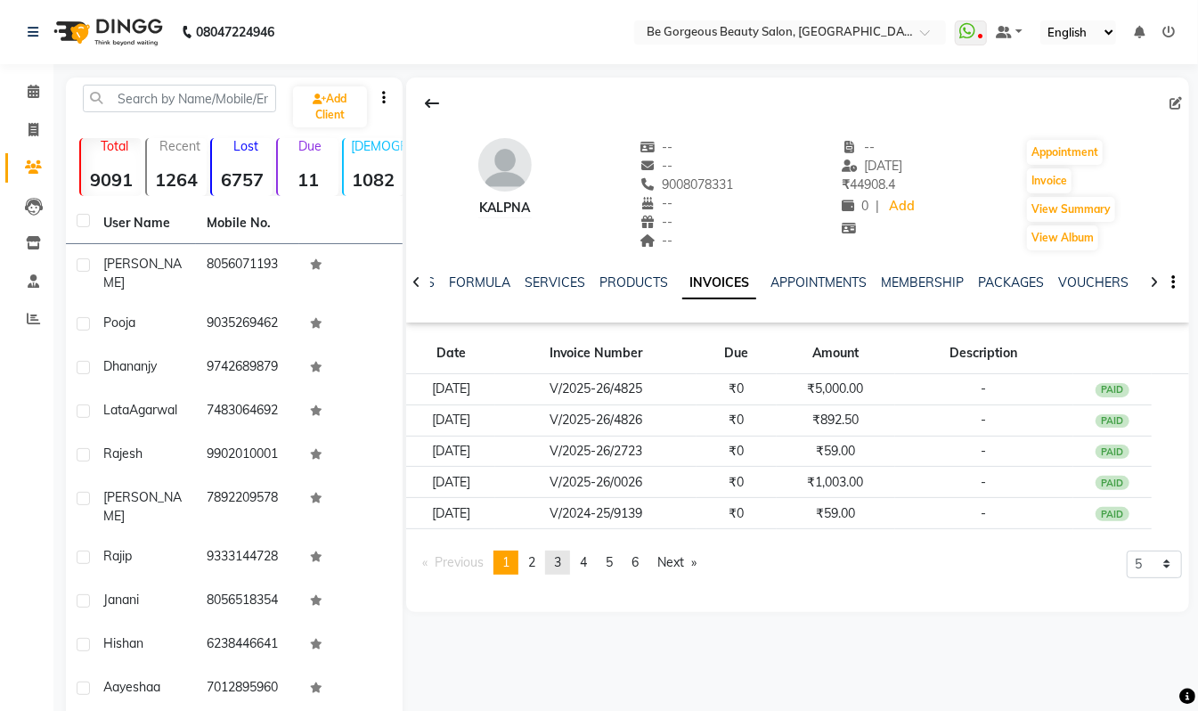
click at [560, 560] on span "3" at bounding box center [557, 562] width 7 height 16
click at [587, 567] on span "4" at bounding box center [583, 562] width 7 height 16
click at [618, 561] on link "page 5" at bounding box center [609, 563] width 25 height 24
click at [639, 563] on span "6" at bounding box center [635, 562] width 7 height 16
click at [506, 564] on span "1" at bounding box center [505, 562] width 7 height 16
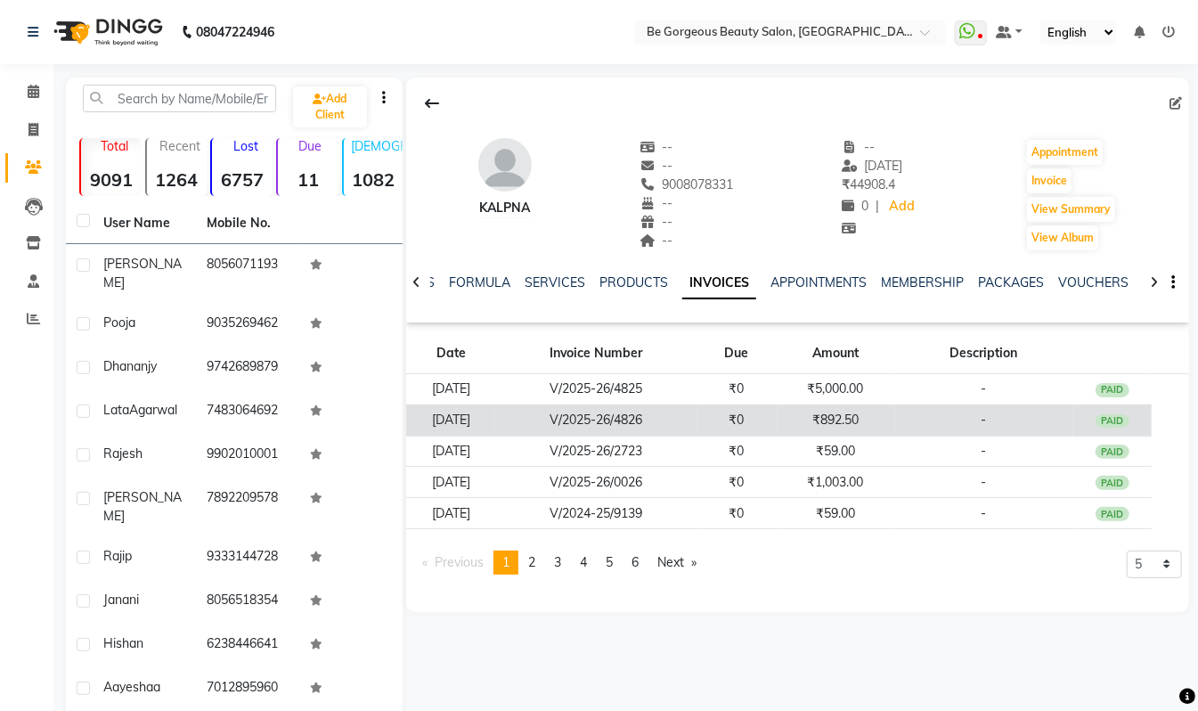
click at [849, 415] on td "₹892.50" at bounding box center [836, 419] width 118 height 31
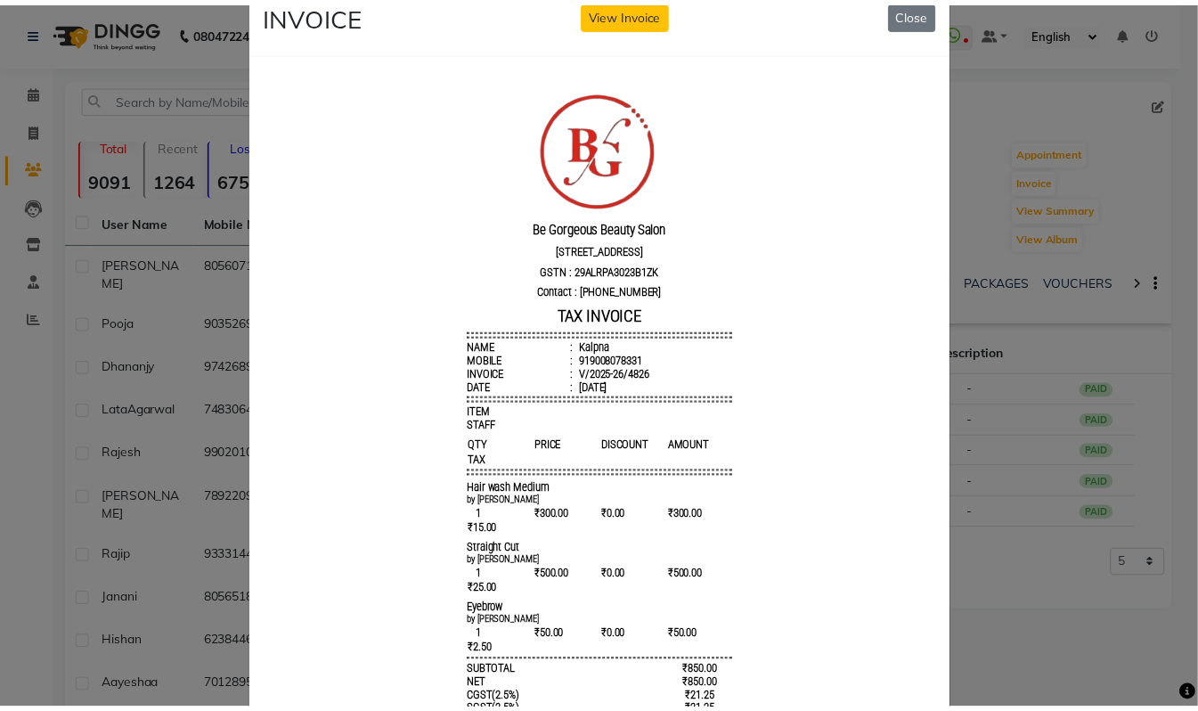
scroll to position [51, 0]
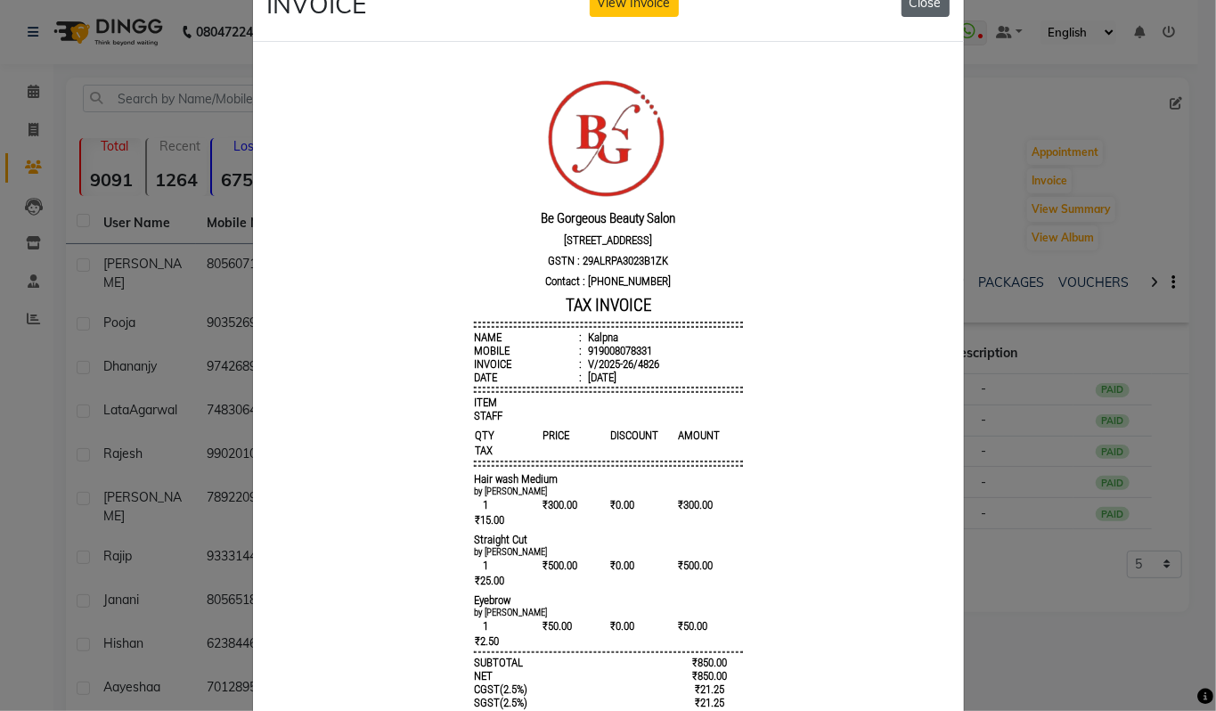
click at [927, 8] on button "Close" at bounding box center [926, 3] width 48 height 28
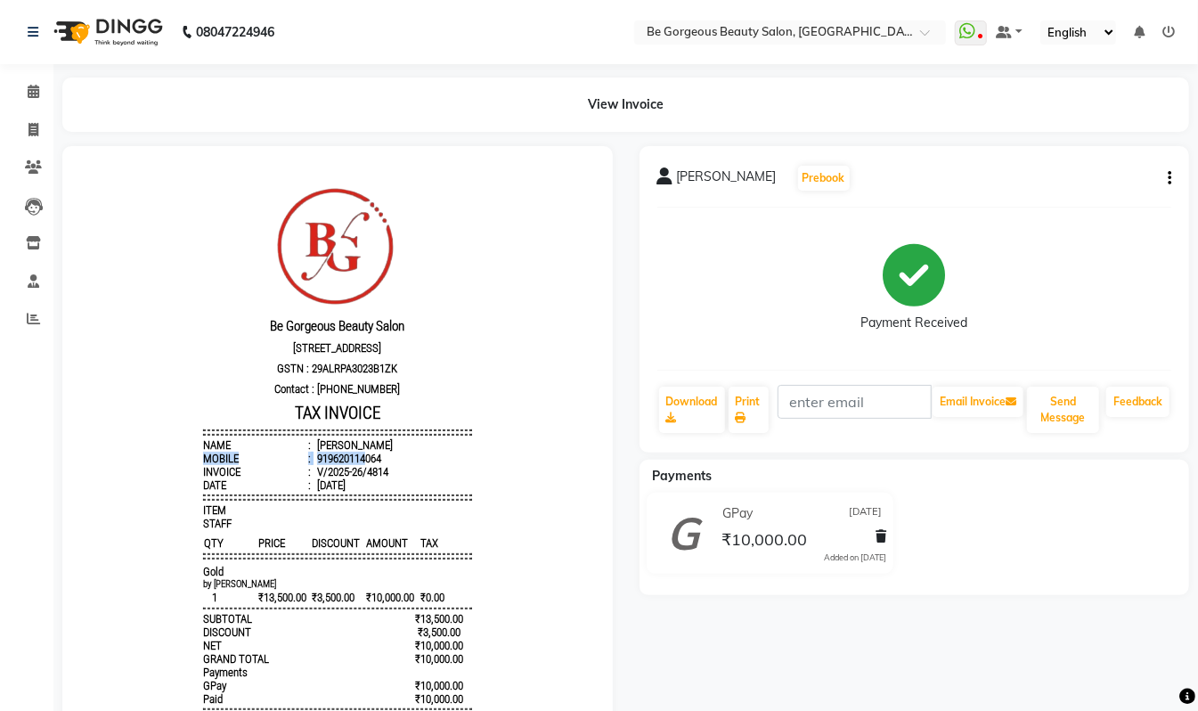
drag, startPoint x: 364, startPoint y: 463, endPoint x: 350, endPoint y: 466, distance: 14.5
click at [350, 466] on ul "Name : Shradha Mobile : 919620114064 Invoice : V/2025-26/4814 Date : 24/09/2025" at bounding box center [336, 463] width 269 height 53
click at [381, 464] on li "Mobile : 919620114064" at bounding box center [336, 457] width 269 height 13
drag, startPoint x: 367, startPoint y: 467, endPoint x: 311, endPoint y: 470, distance: 56.2
click at [311, 464] on li "Mobile : 919620114064" at bounding box center [336, 457] width 269 height 13
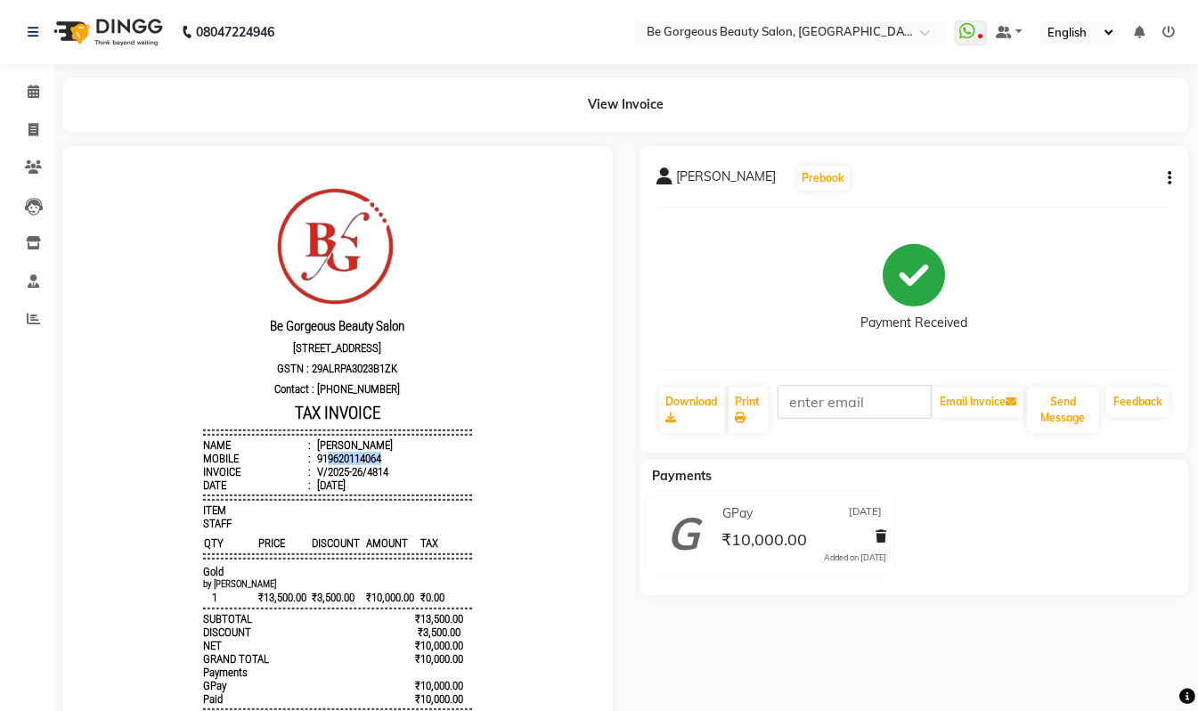
copy div "9620114064"
click at [29, 125] on icon at bounding box center [34, 129] width 10 height 13
select select "service"
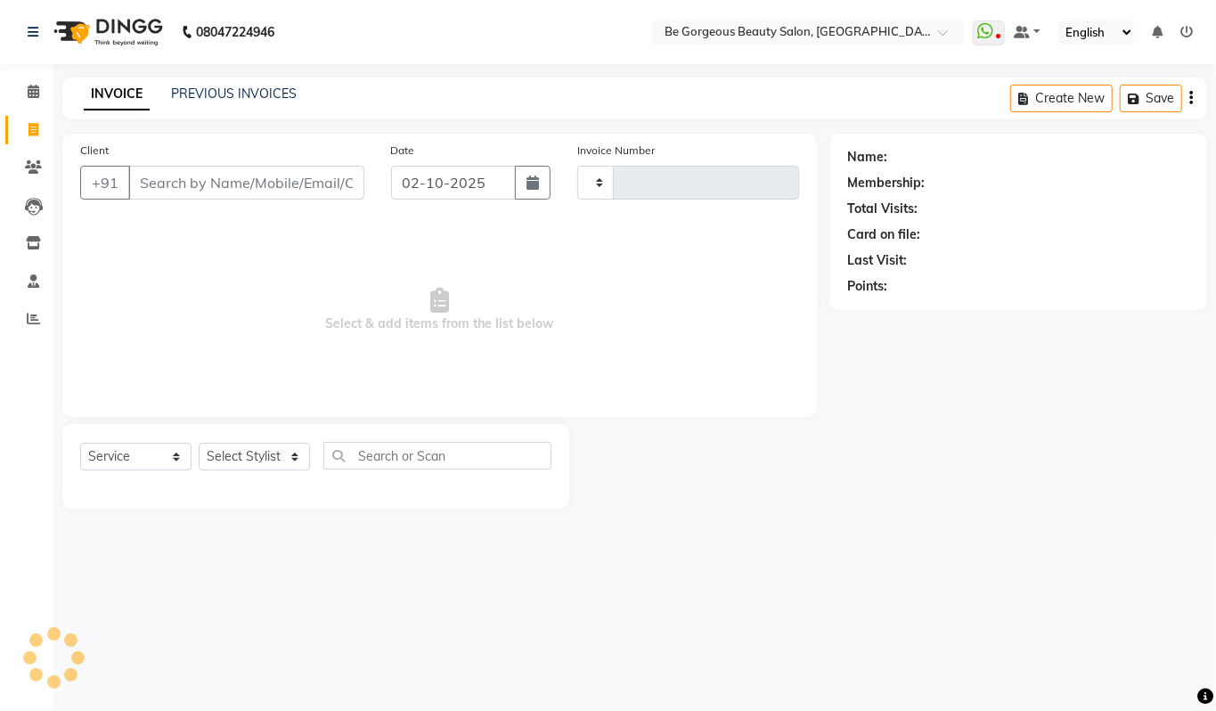
type input "5091"
select select "5405"
click at [182, 176] on input "Client" at bounding box center [246, 183] width 236 height 34
type input "9620114064"
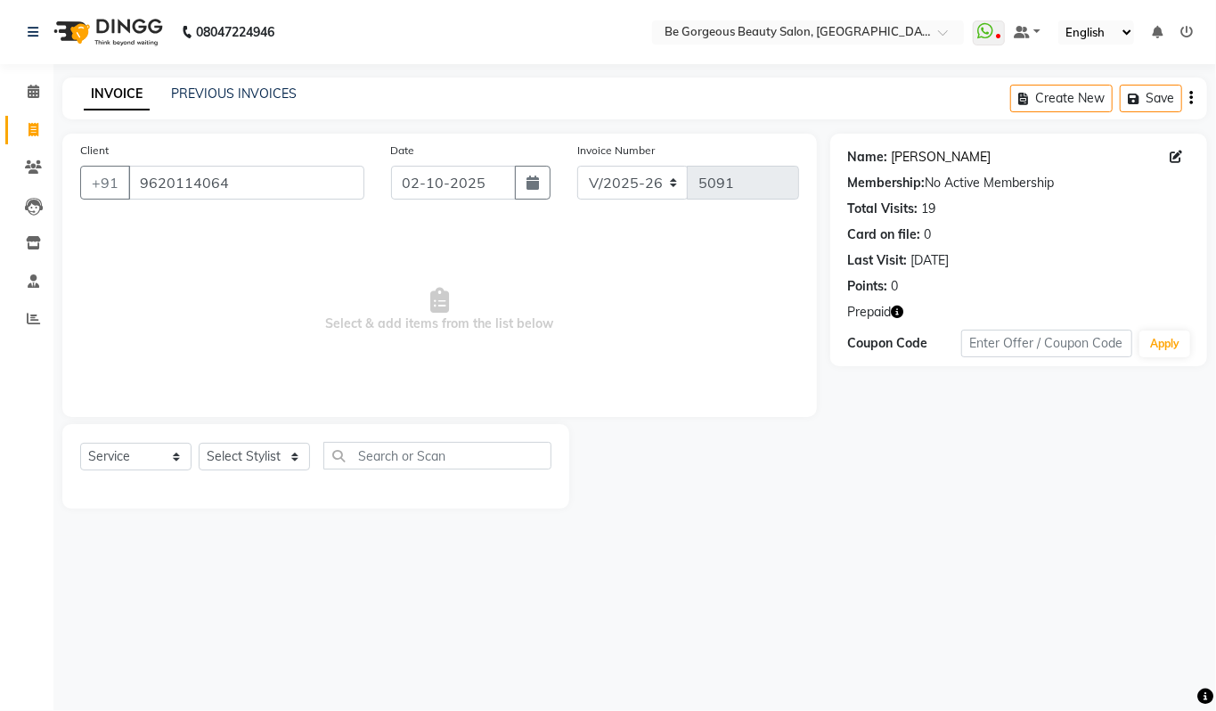
click at [914, 160] on link "Shradha" at bounding box center [942, 157] width 100 height 19
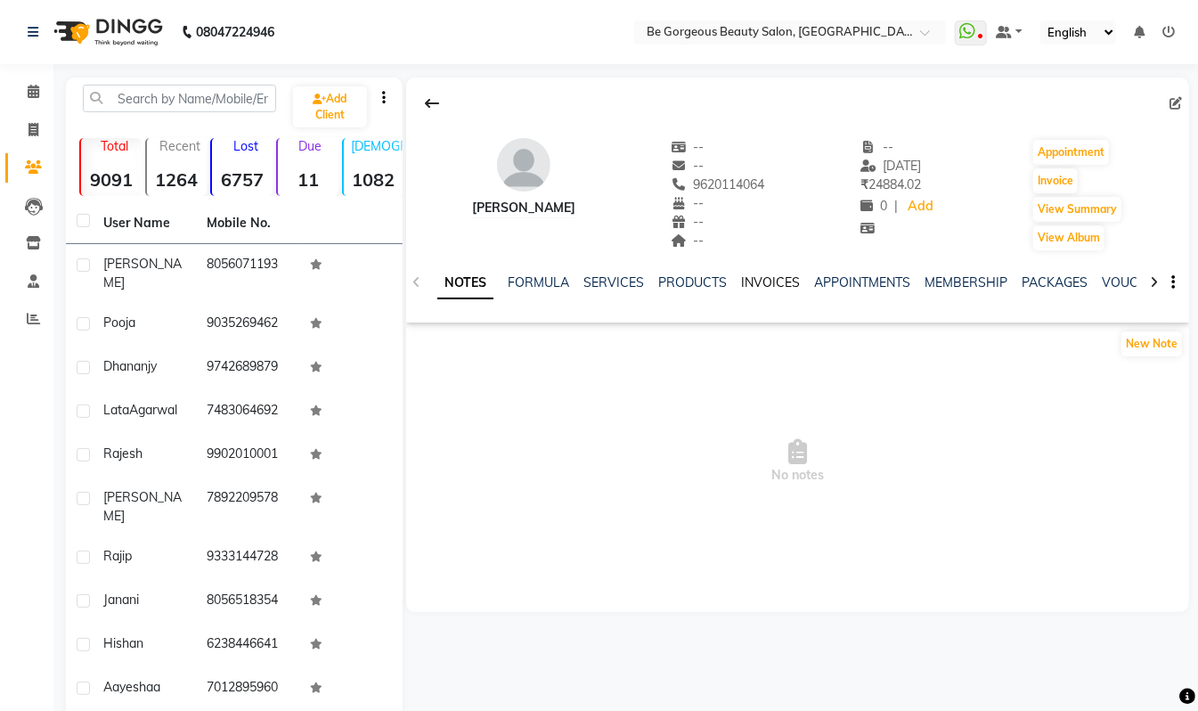
click at [767, 283] on link "INVOICES" at bounding box center [770, 282] width 59 height 16
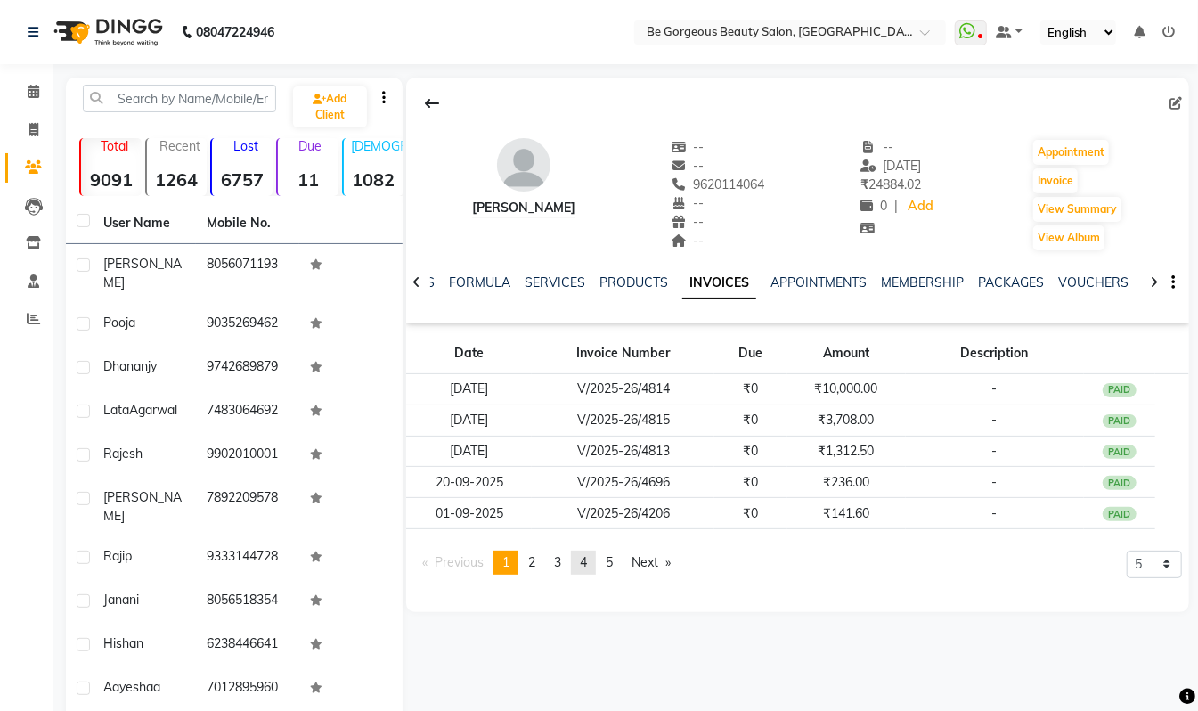
click at [585, 568] on span "4" at bounding box center [583, 562] width 7 height 16
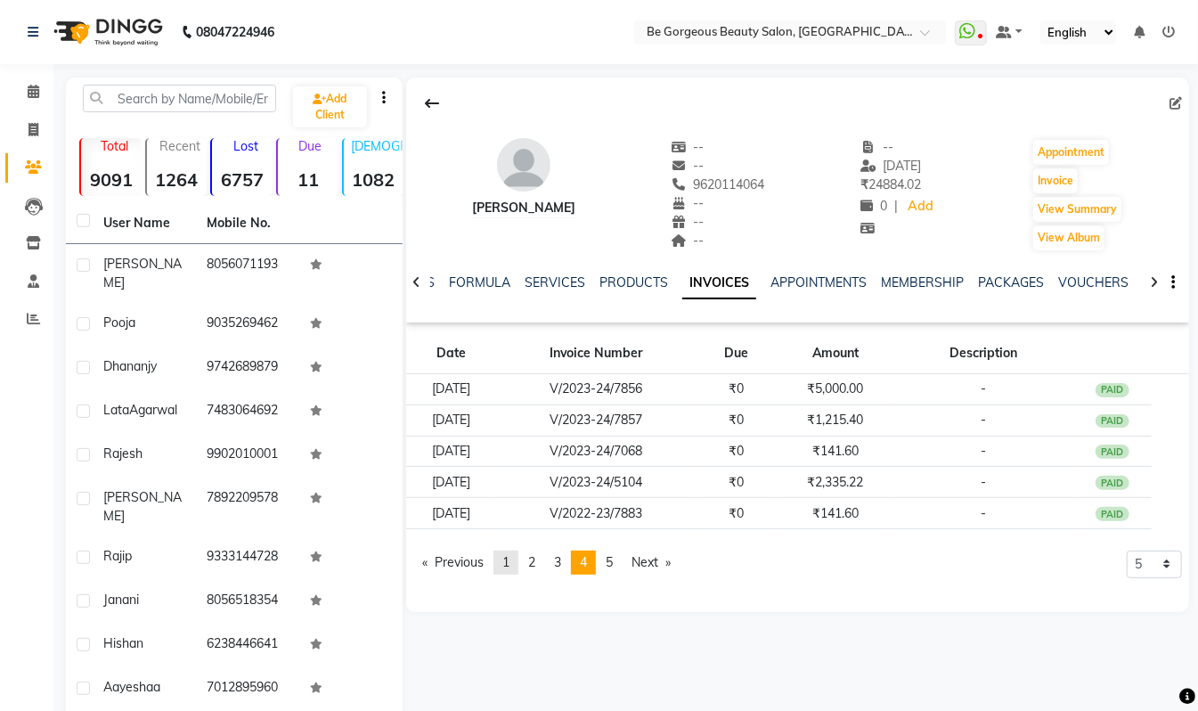
click at [507, 565] on span "1" at bounding box center [505, 562] width 7 height 16
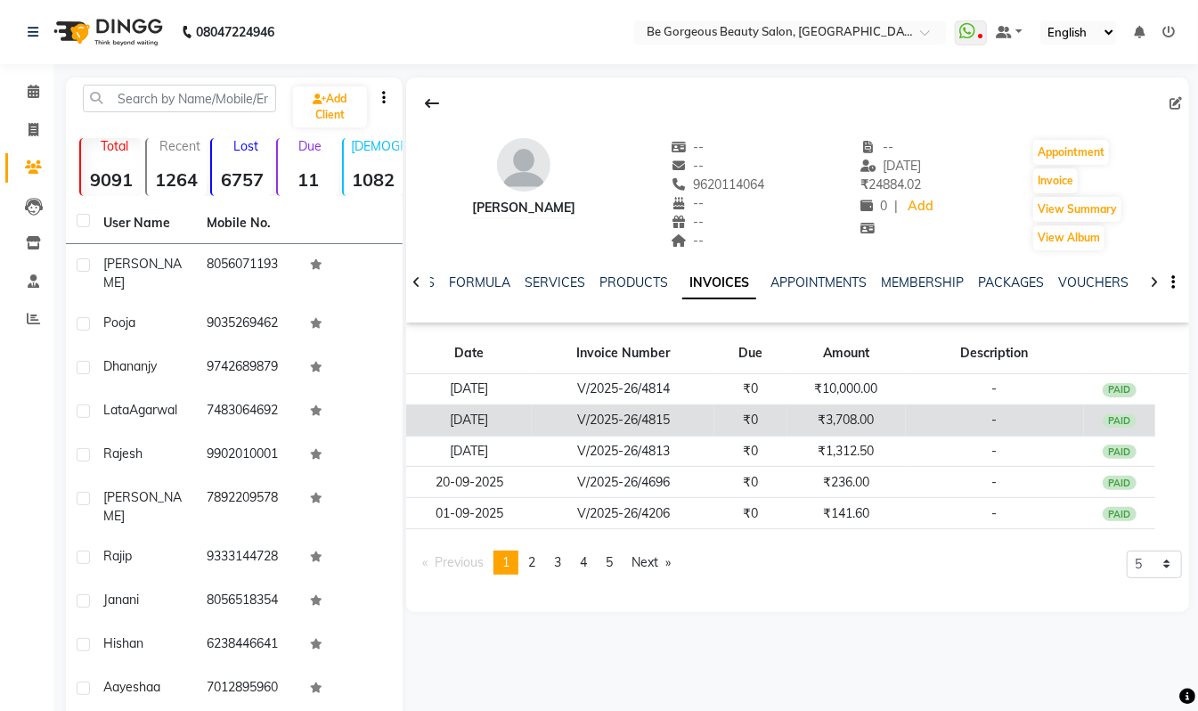
click at [849, 415] on td "₹3,708.00" at bounding box center [847, 419] width 118 height 31
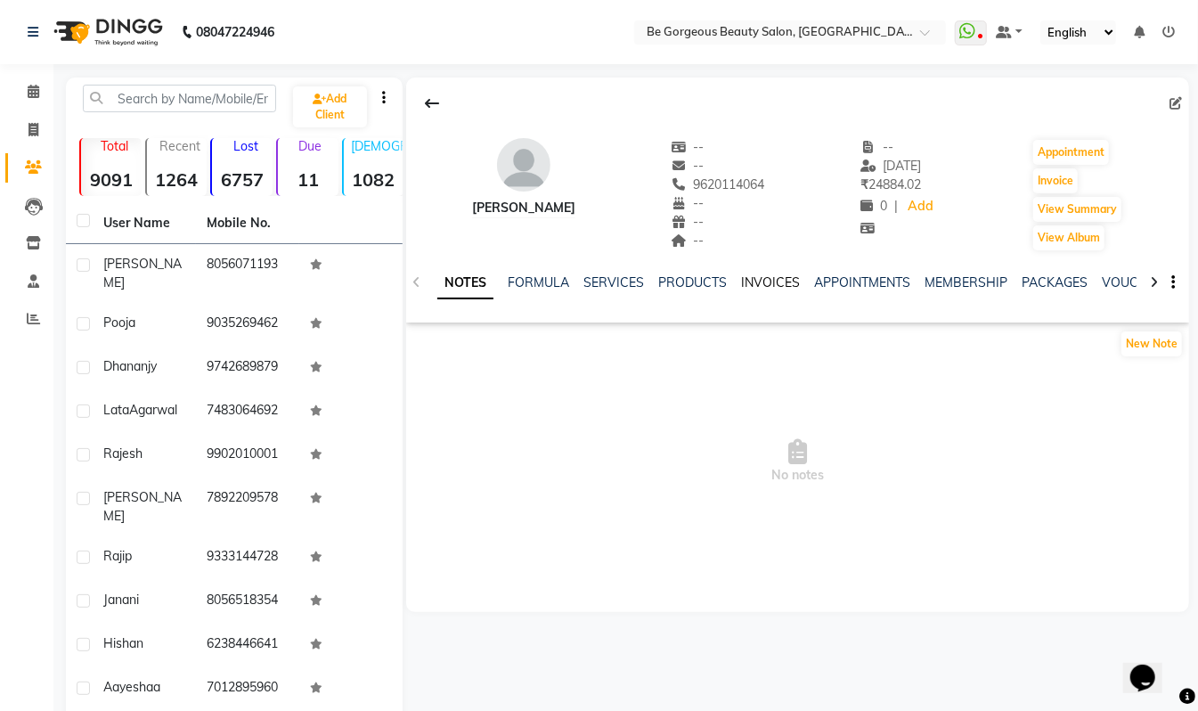
click at [760, 279] on link "INVOICES" at bounding box center [770, 282] width 59 height 16
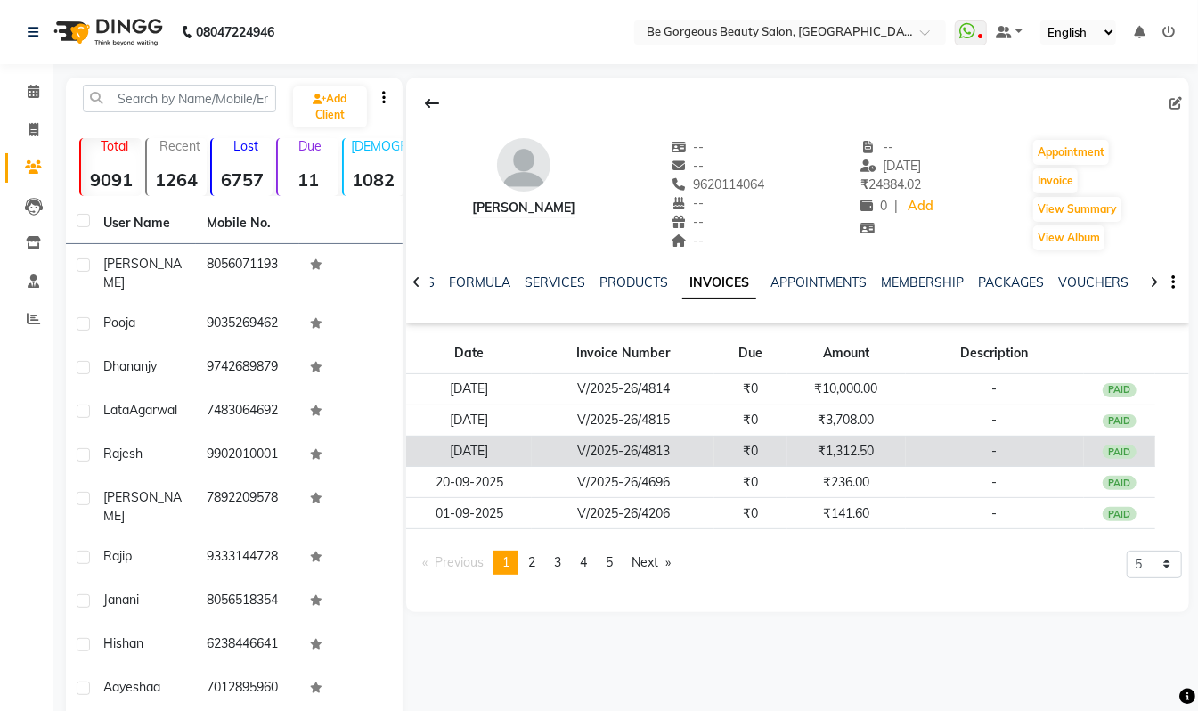
click at [635, 457] on td "V/2025-26/4813" at bounding box center [623, 451] width 183 height 31
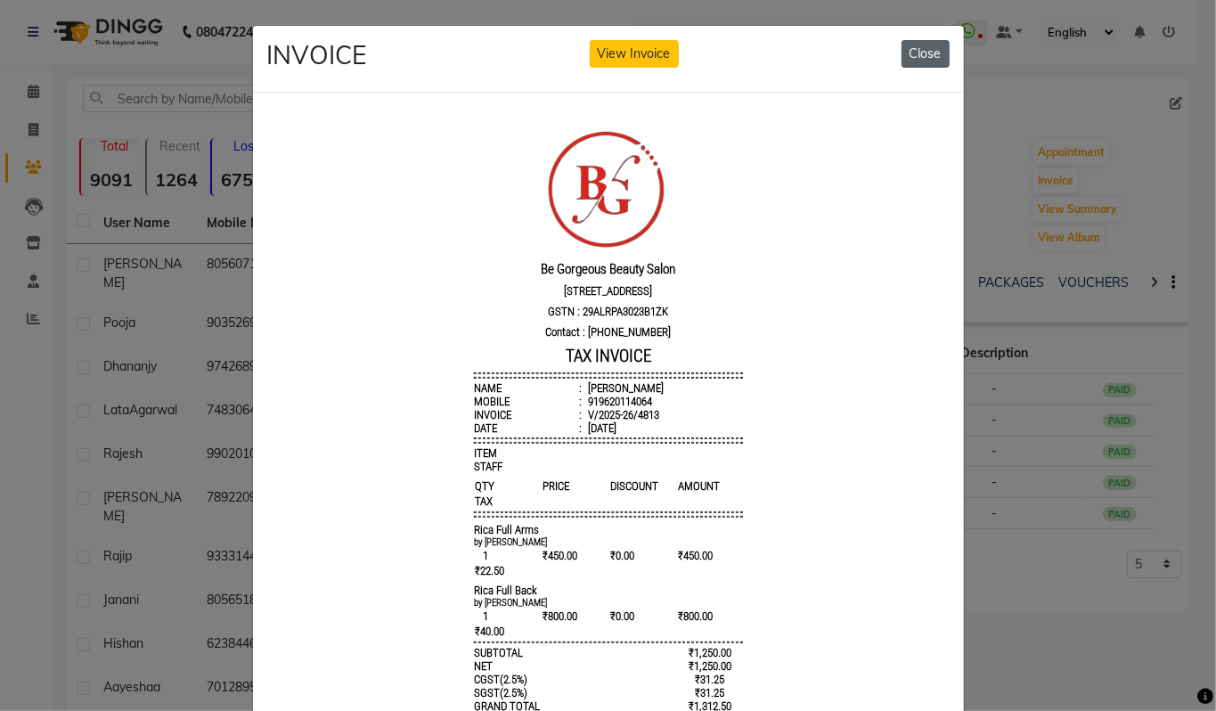
click at [911, 51] on button "Close" at bounding box center [926, 54] width 48 height 28
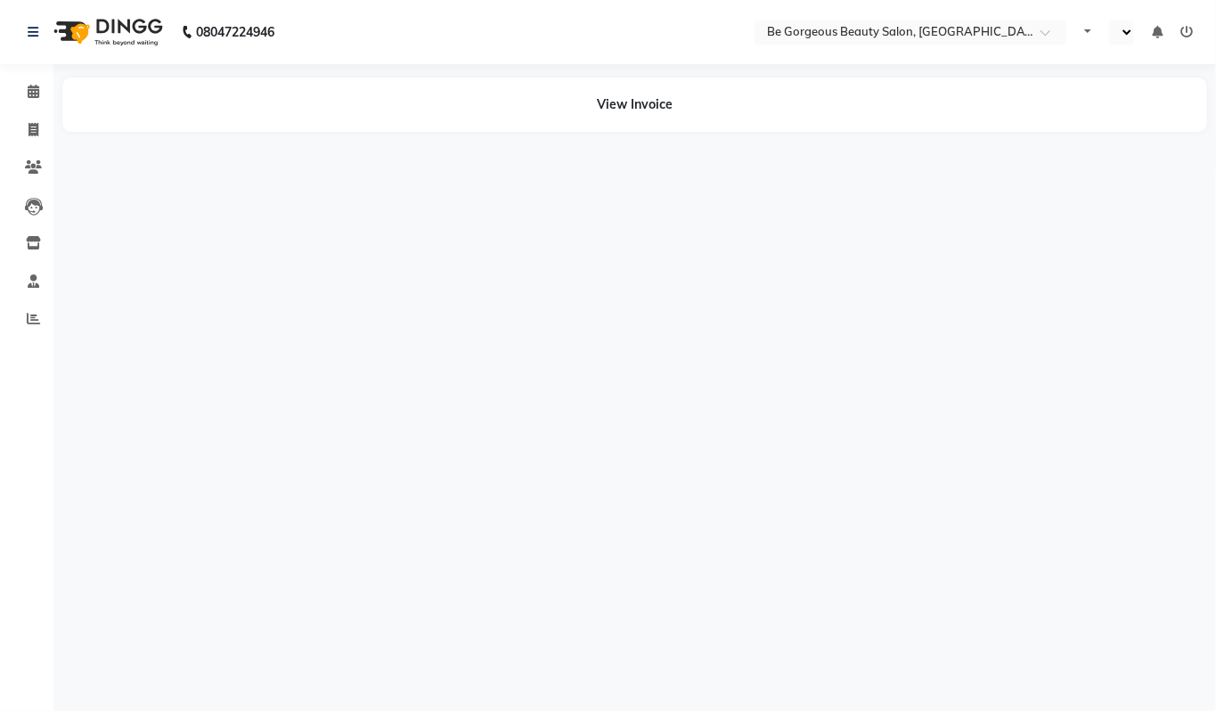
select select "en"
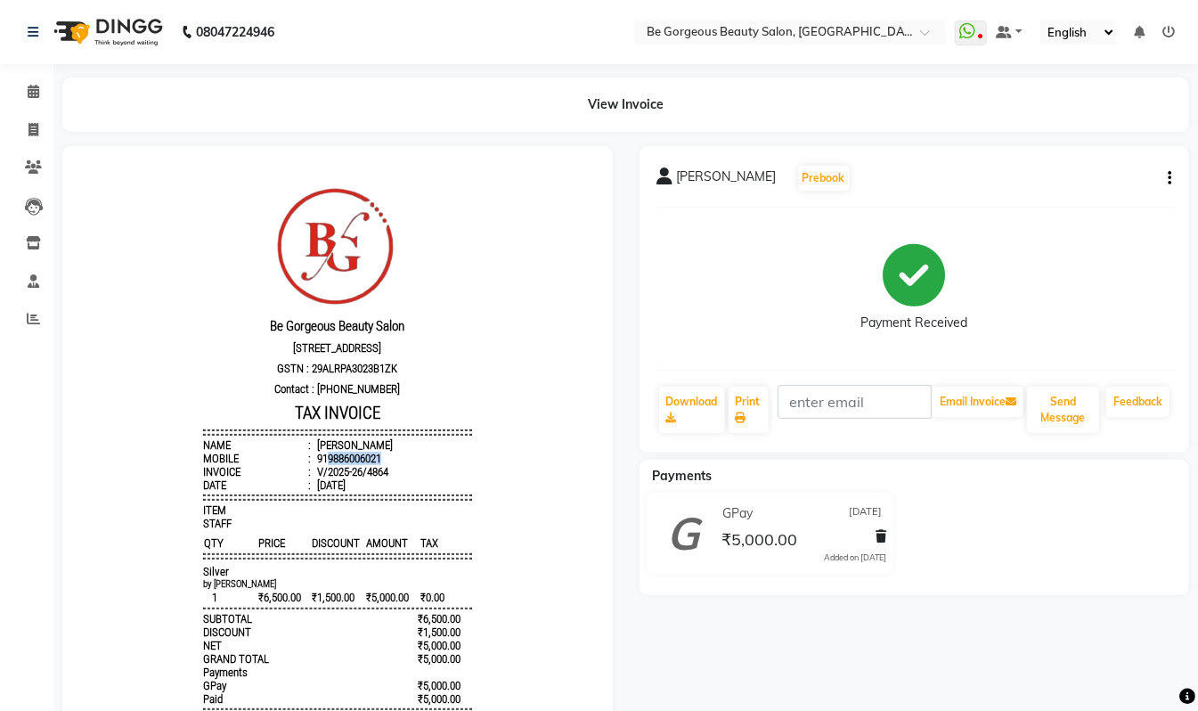
drag, startPoint x: 363, startPoint y: 468, endPoint x: 307, endPoint y: 466, distance: 56.2
click at [313, 464] on div "919886006021" at bounding box center [347, 457] width 68 height 13
copy div "9886006021"
click at [33, 127] on icon at bounding box center [34, 129] width 10 height 13
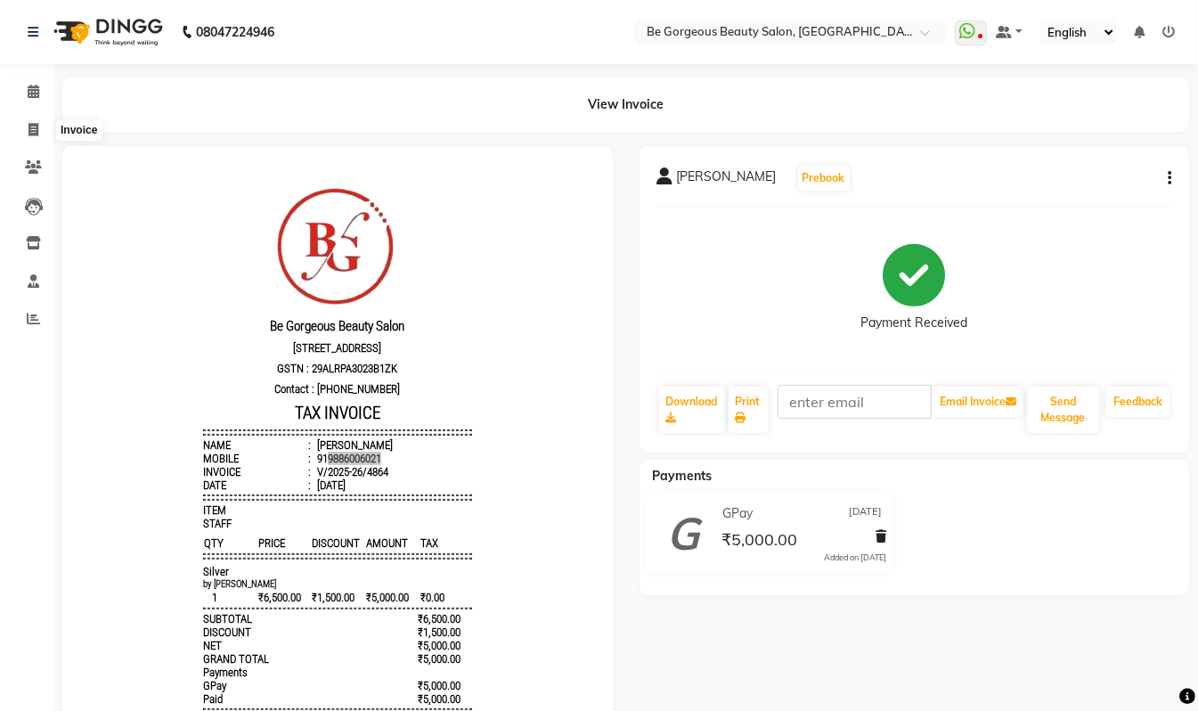
select select "service"
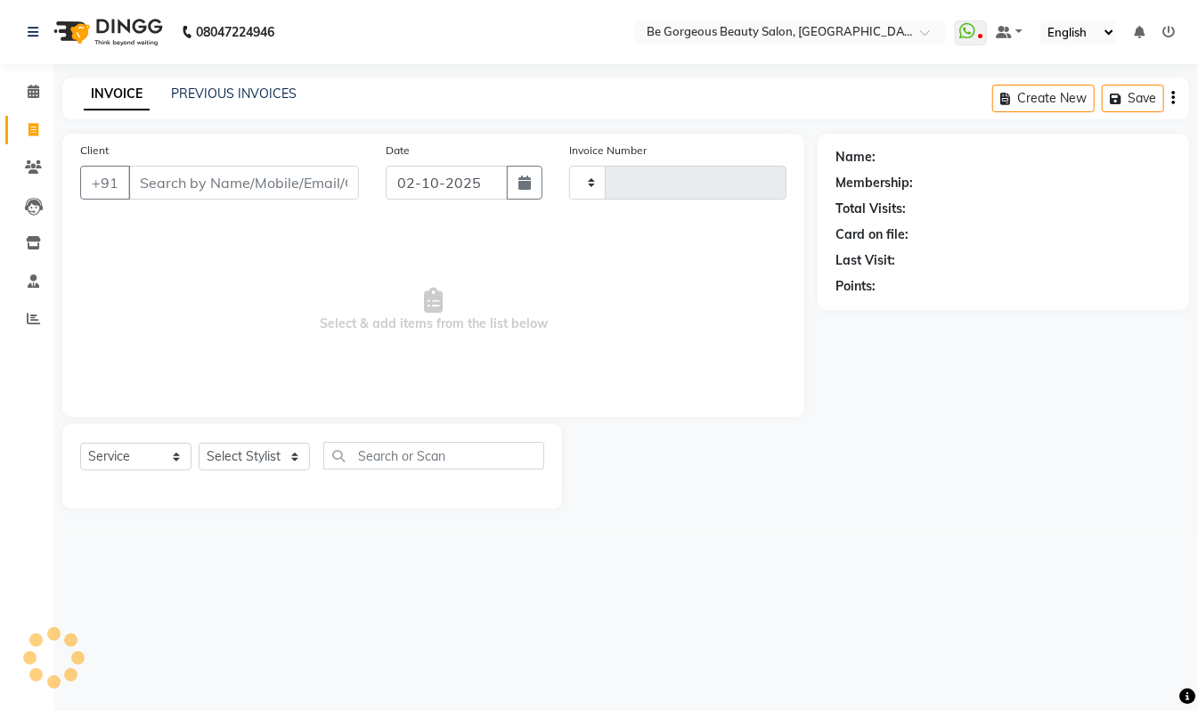
type input "5091"
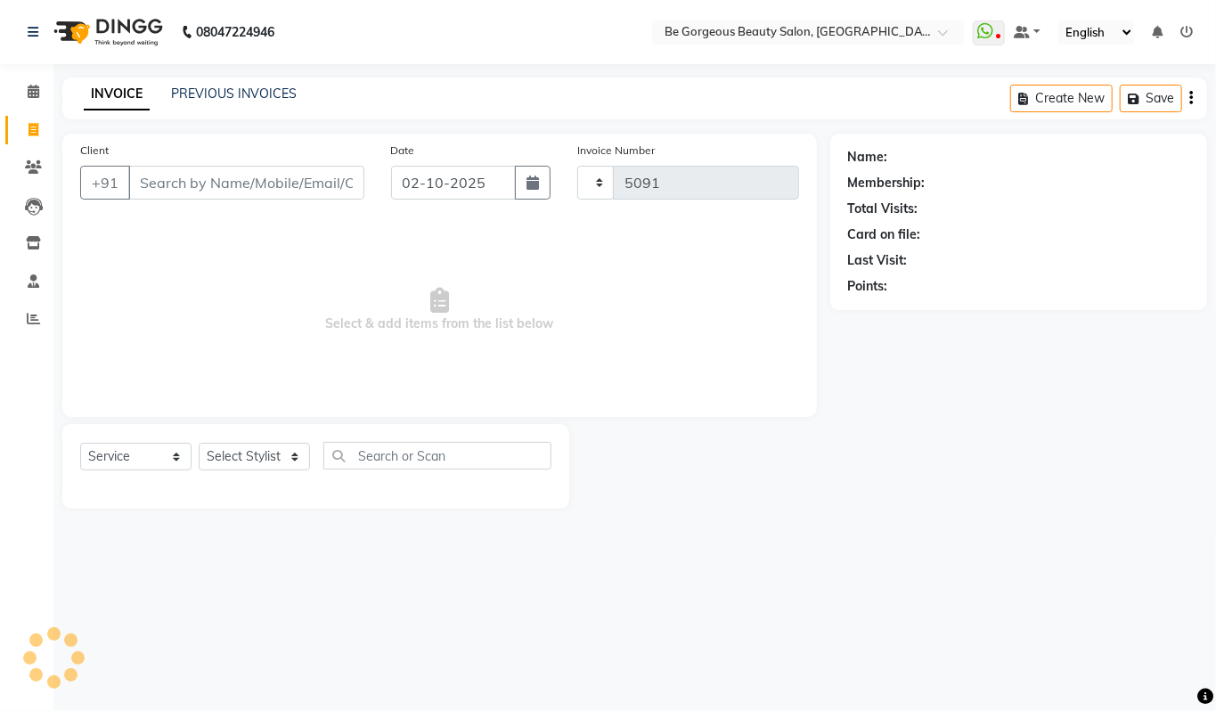
select select "5405"
click at [175, 180] on input "Client" at bounding box center [246, 183] width 236 height 34
type input "9886006021"
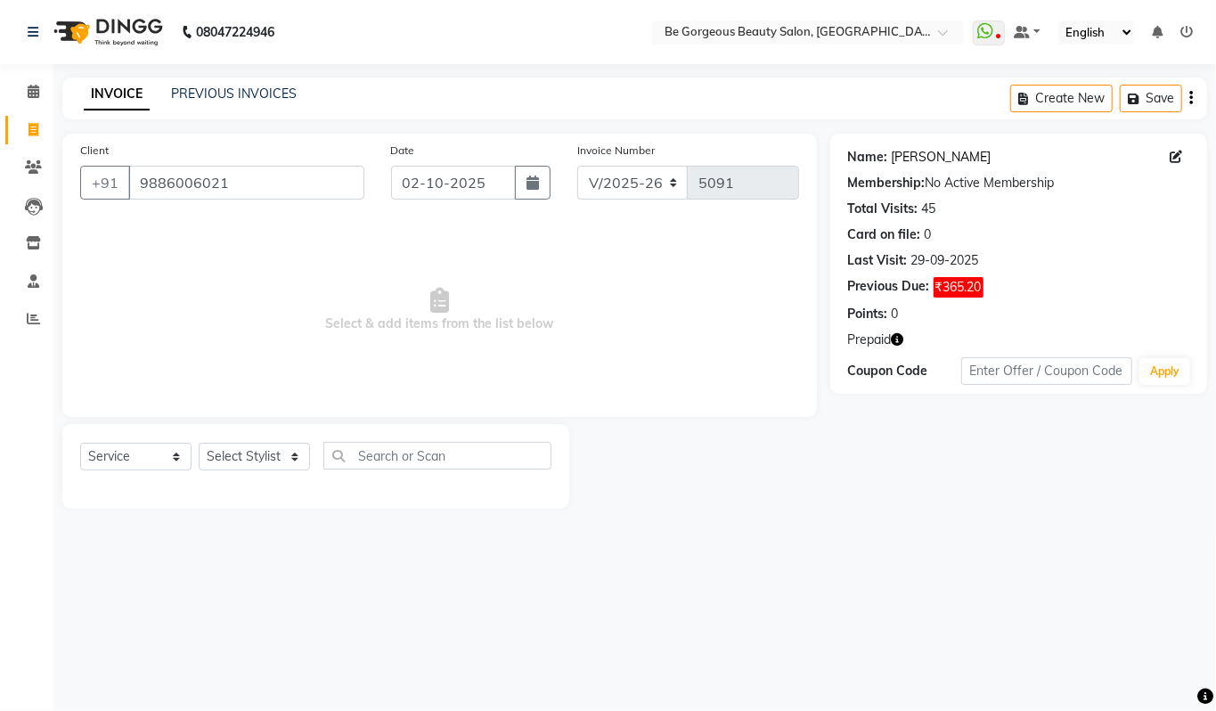
click at [931, 155] on link "[PERSON_NAME]" at bounding box center [942, 157] width 100 height 19
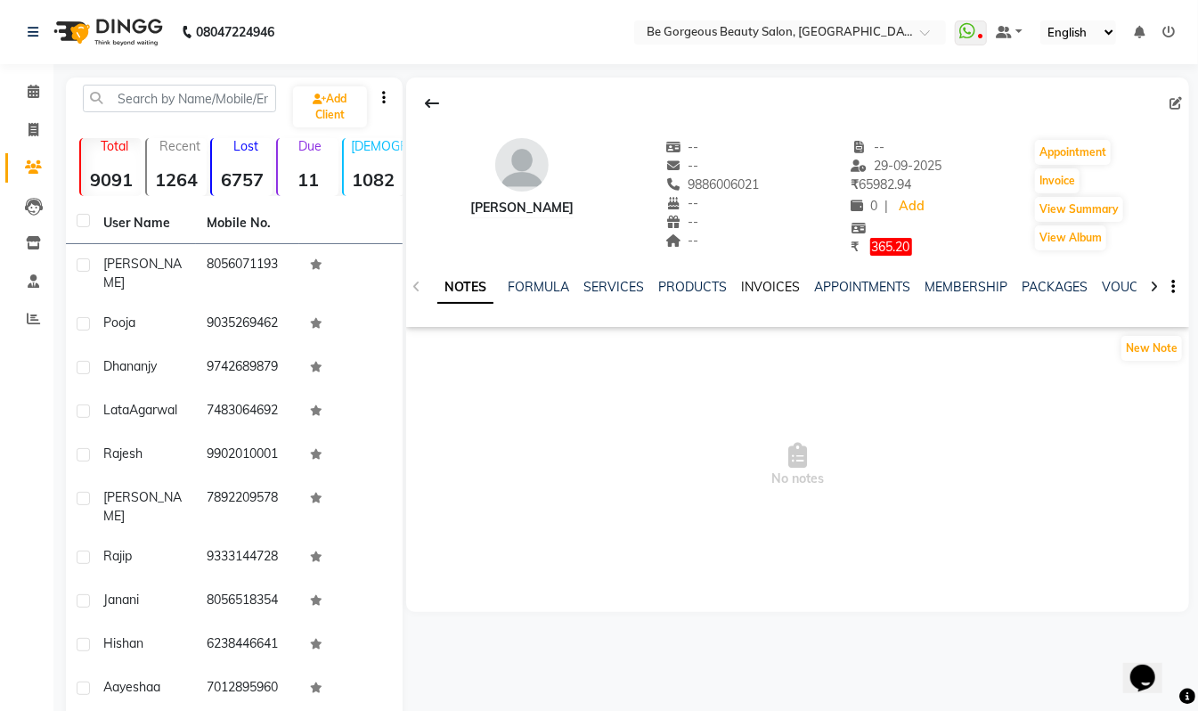
click at [785, 282] on link "INVOICES" at bounding box center [770, 287] width 59 height 16
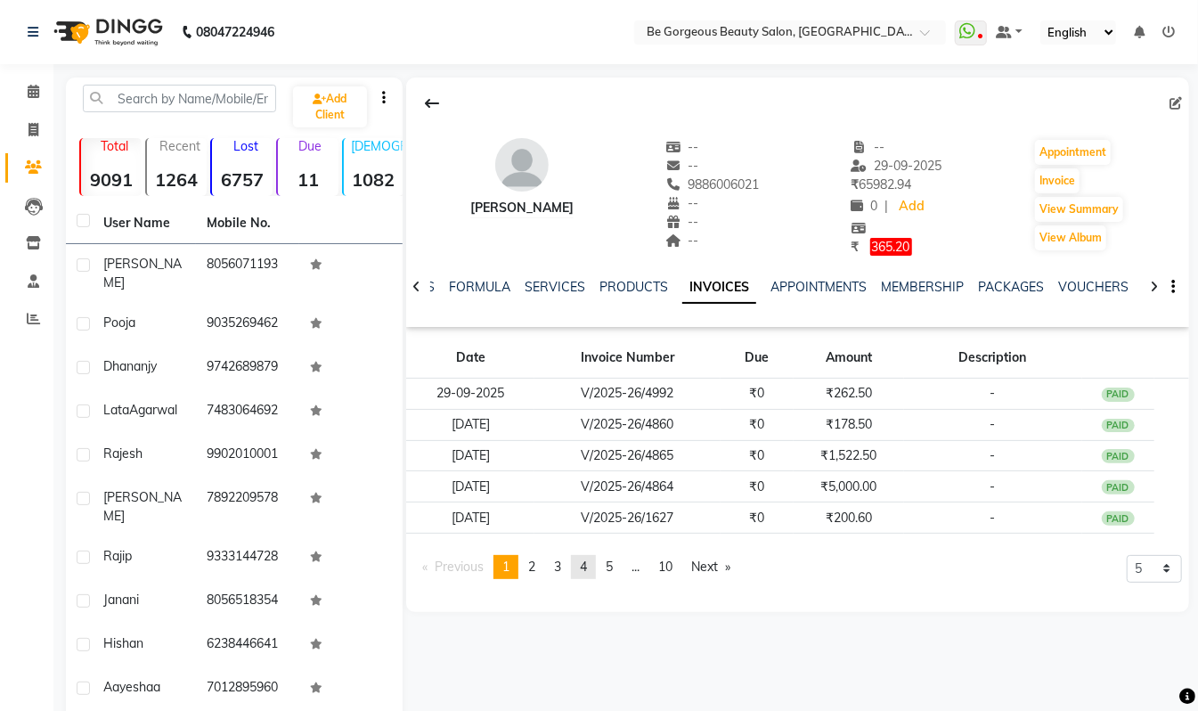
click at [592, 567] on link "page 4" at bounding box center [583, 567] width 25 height 24
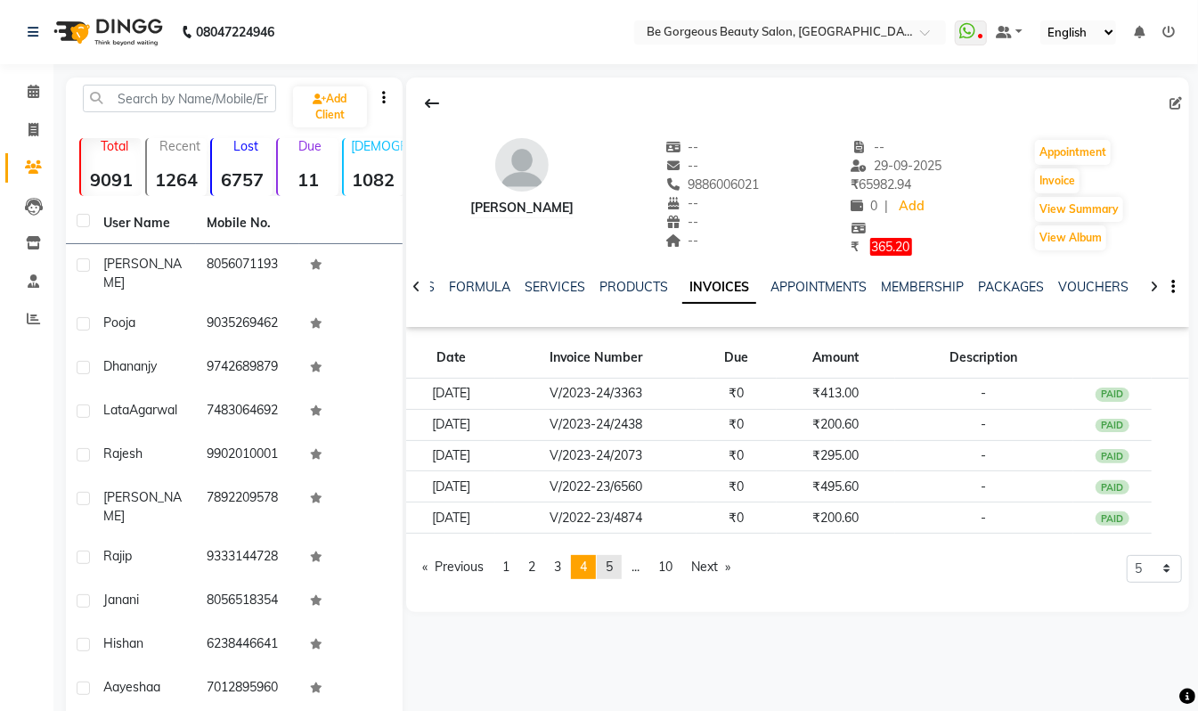
click at [613, 561] on span "5" at bounding box center [609, 567] width 7 height 16
click at [510, 564] on span "1" at bounding box center [505, 567] width 7 height 16
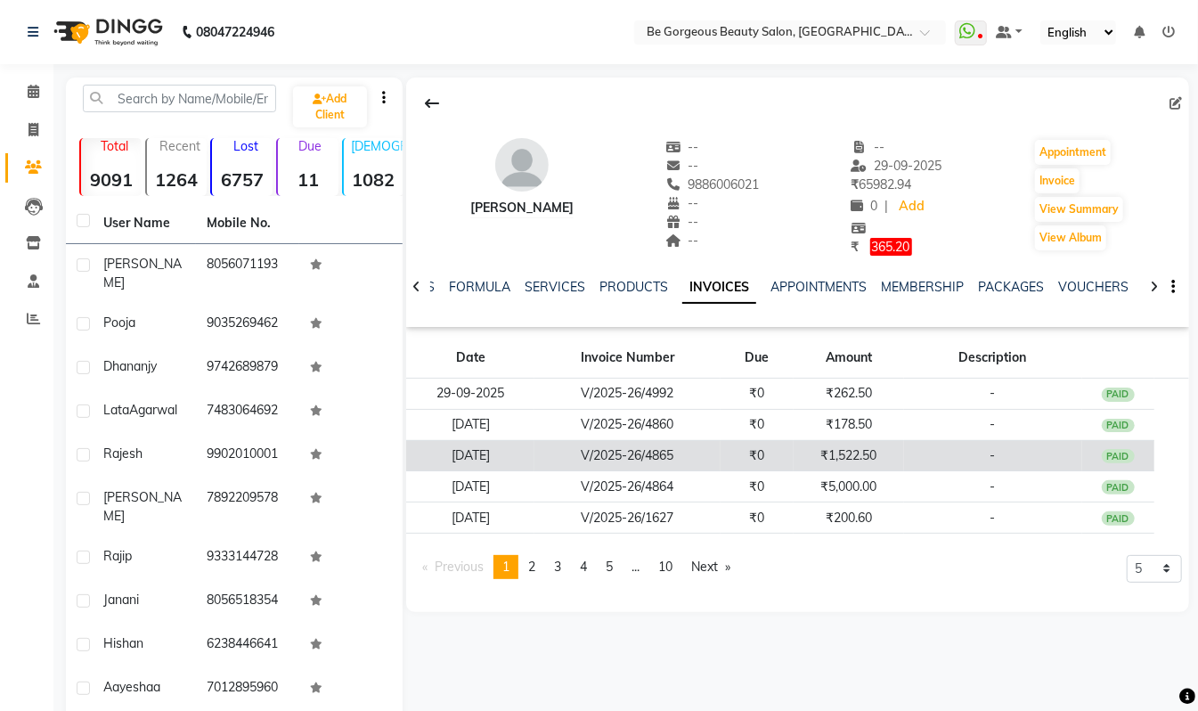
click at [696, 456] on td "V/2025-26/4865" at bounding box center [628, 455] width 186 height 31
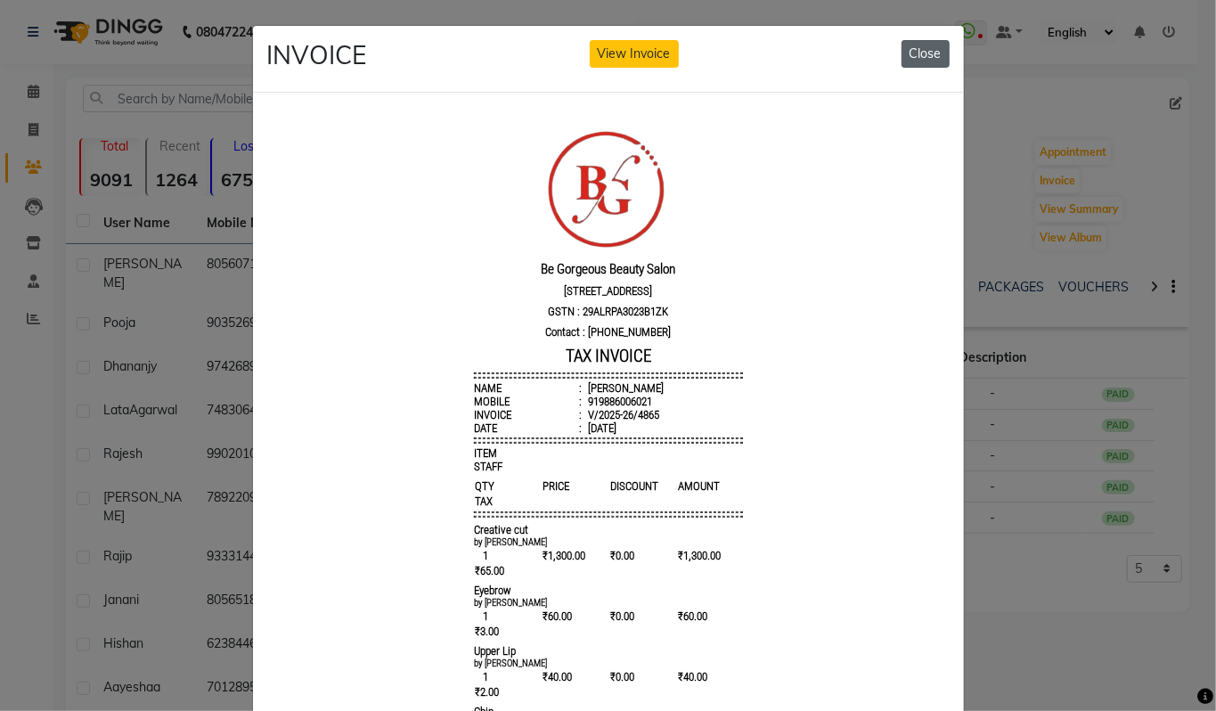
click at [917, 52] on button "Close" at bounding box center [926, 54] width 48 height 28
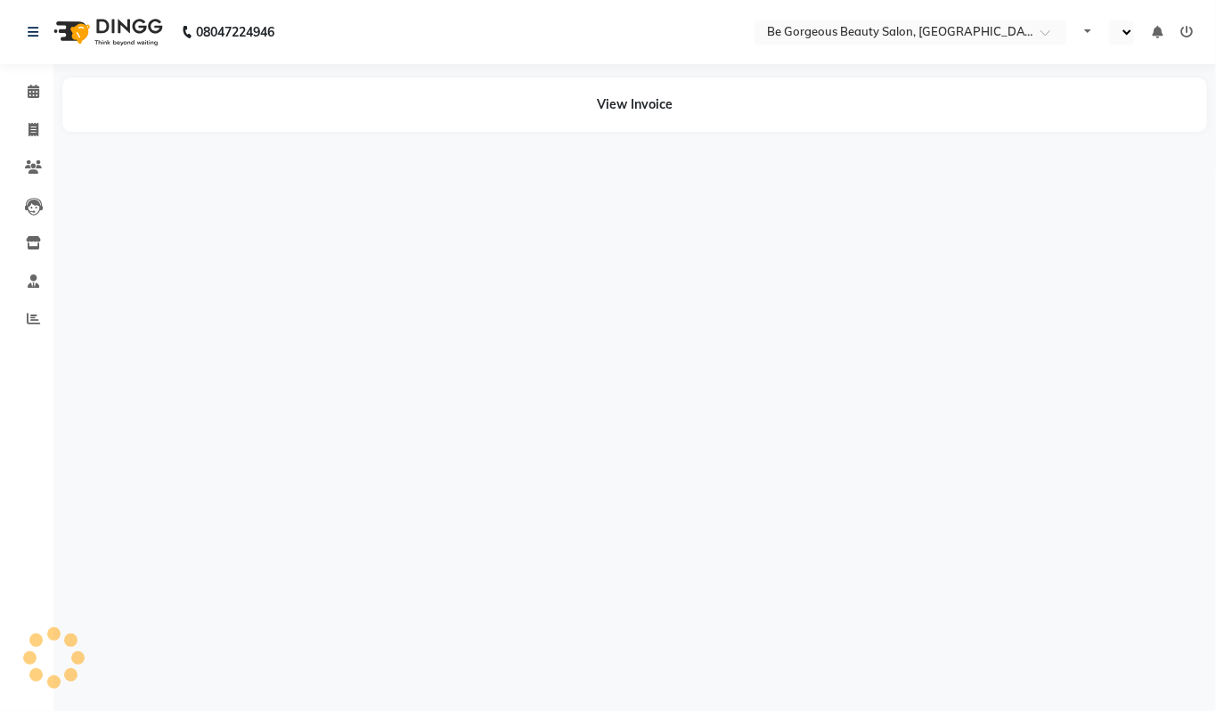
select select "en"
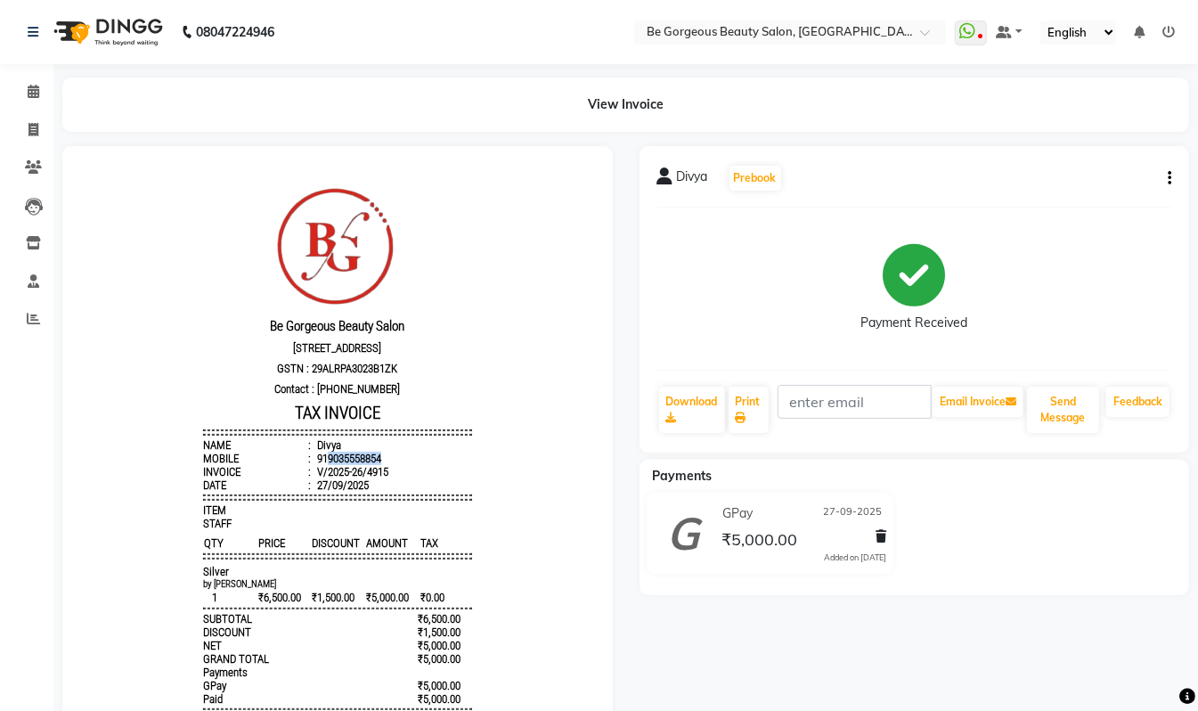
drag, startPoint x: 366, startPoint y: 467, endPoint x: 309, endPoint y: 470, distance: 57.1
click at [309, 464] on li "Mobile : 919035558854" at bounding box center [336, 457] width 269 height 13
copy div "9035558854"
drag, startPoint x: 33, startPoint y: 126, endPoint x: 51, endPoint y: 129, distance: 18.2
click at [34, 127] on icon at bounding box center [34, 129] width 10 height 13
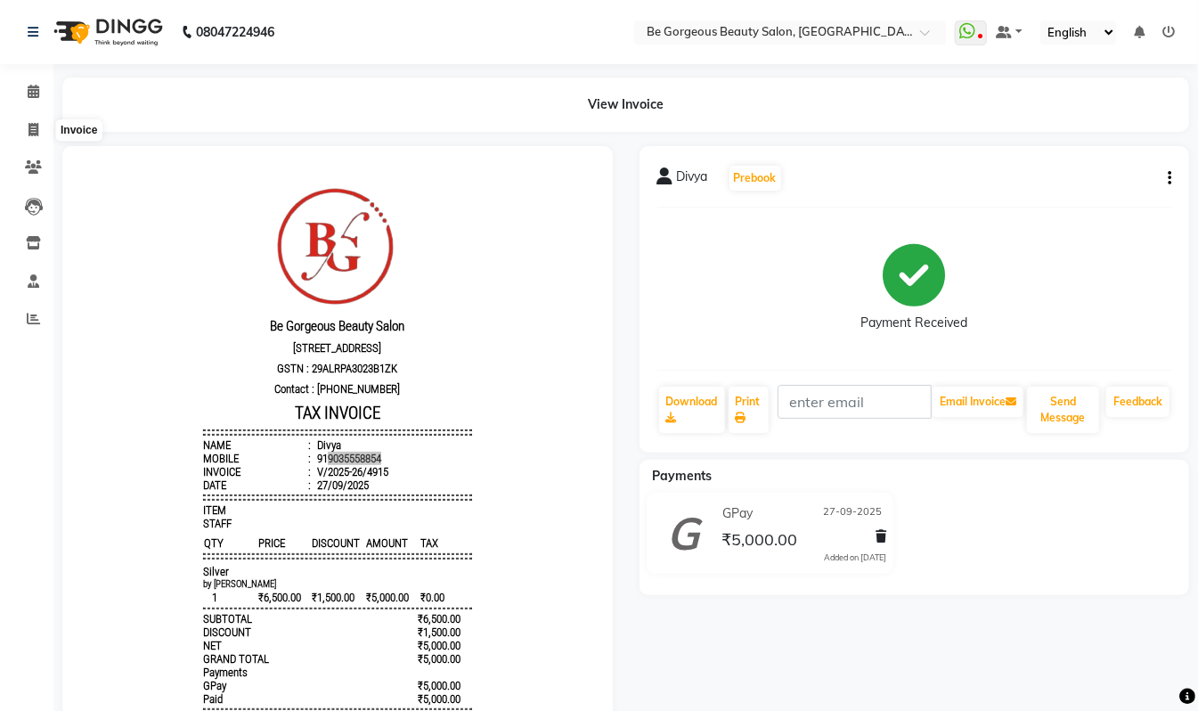
select select "service"
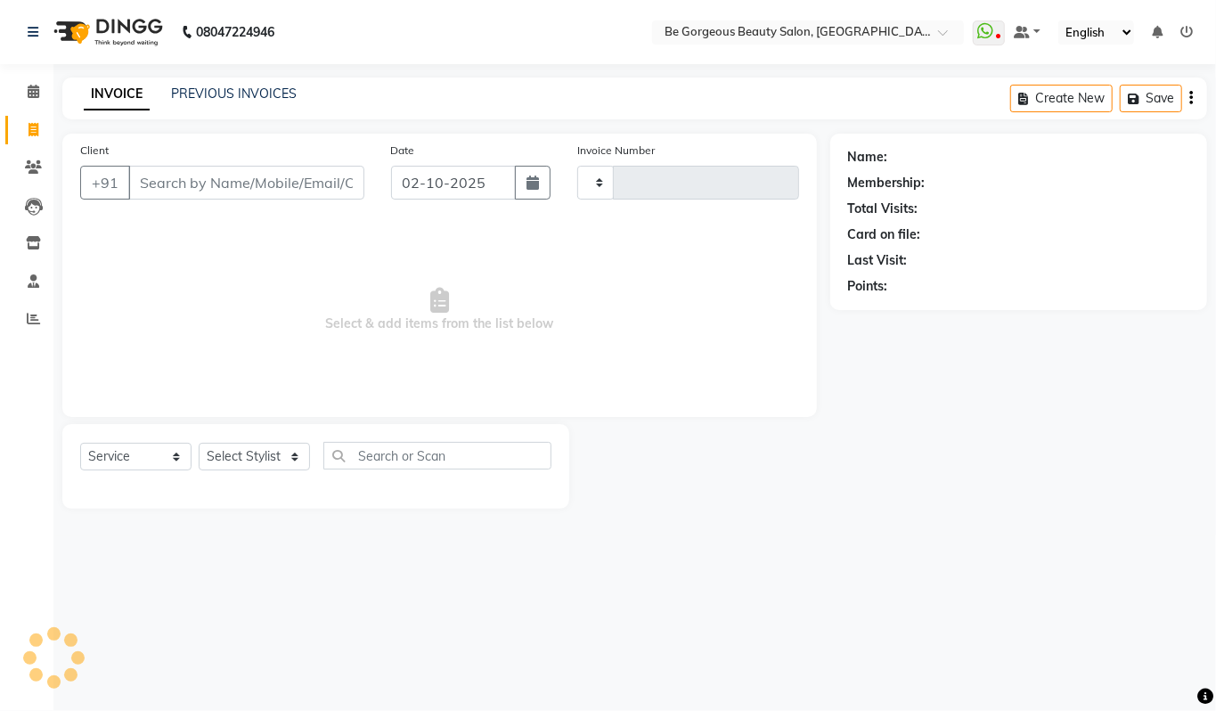
type input "5091"
select select "5405"
click at [178, 182] on input "Client" at bounding box center [246, 183] width 236 height 34
type input "9035558854"
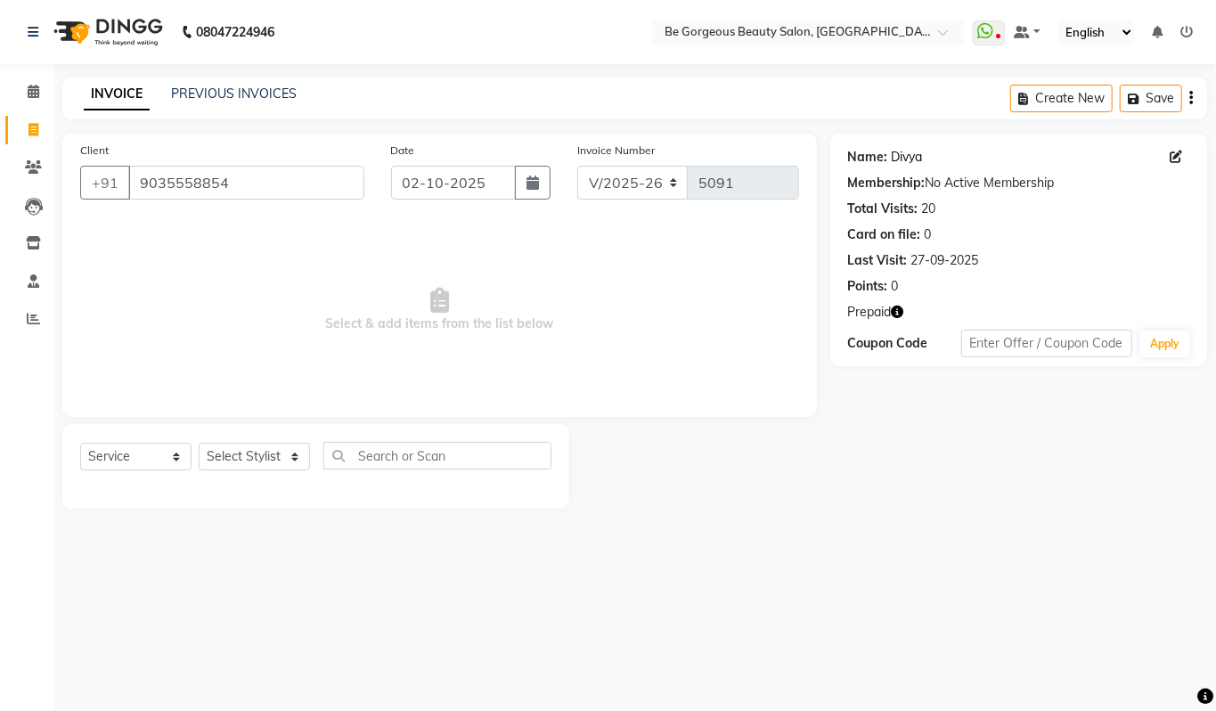
click at [907, 160] on link "Divya" at bounding box center [907, 157] width 31 height 19
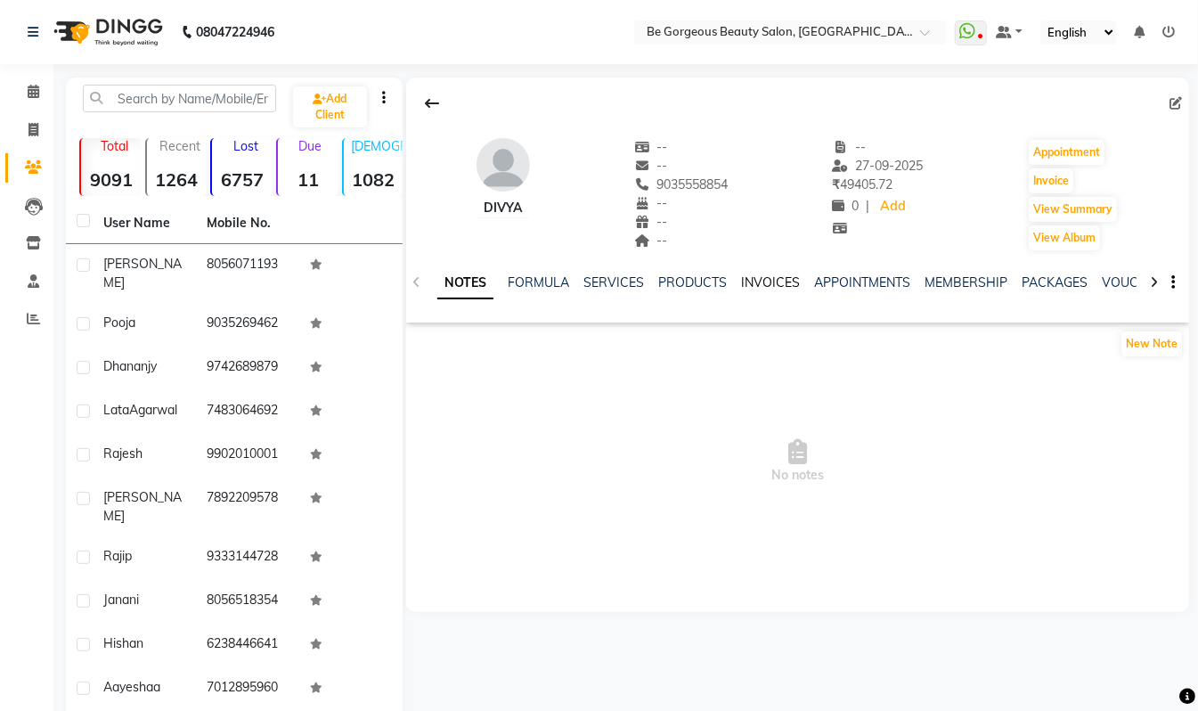
click at [764, 282] on link "INVOICES" at bounding box center [770, 282] width 59 height 16
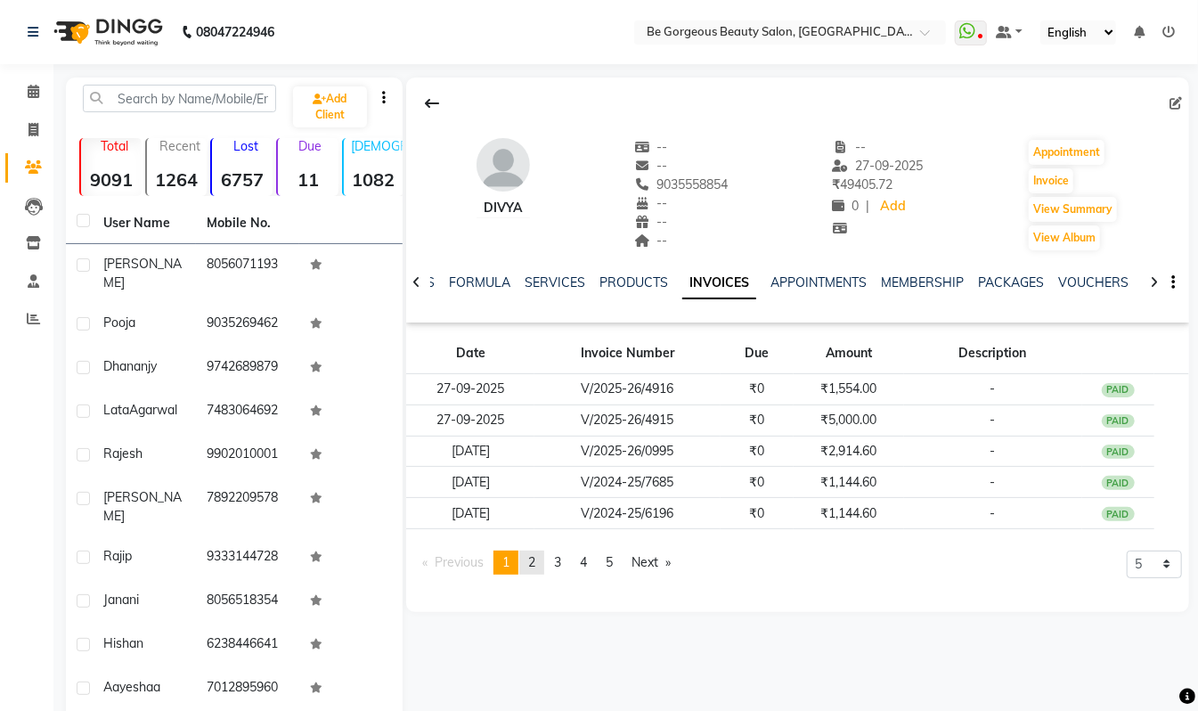
click at [544, 568] on link "page 2" at bounding box center [531, 563] width 25 height 24
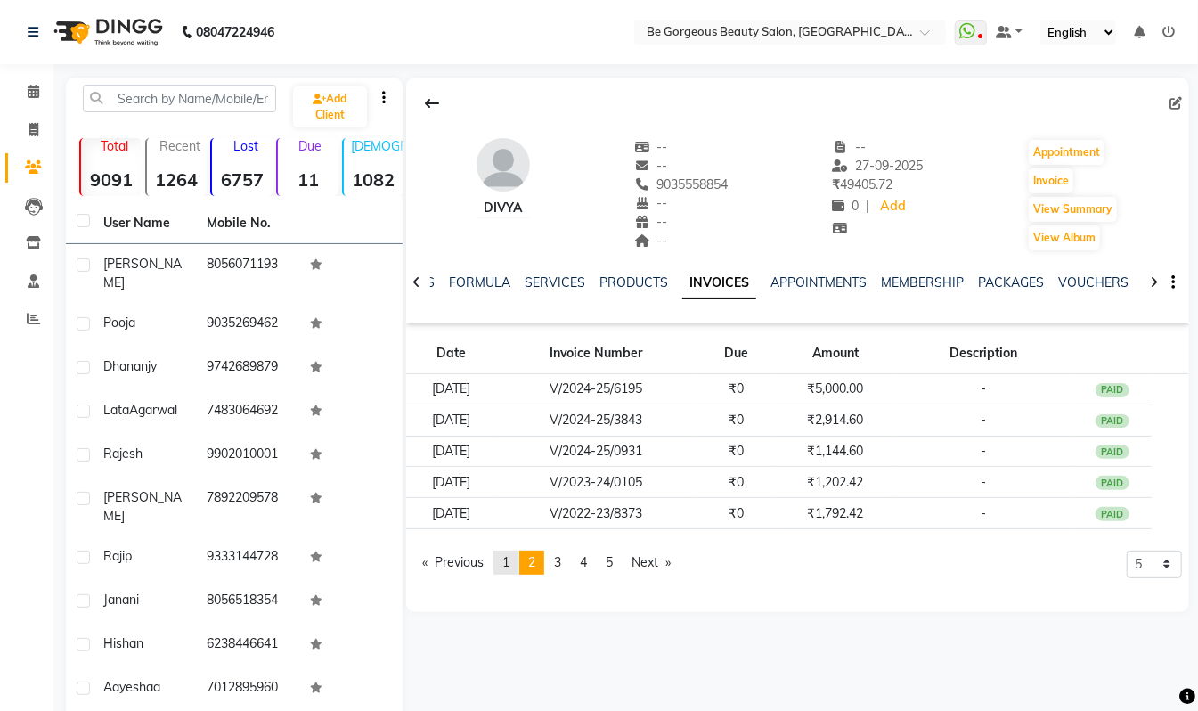
click at [510, 568] on span "1" at bounding box center [505, 562] width 7 height 16
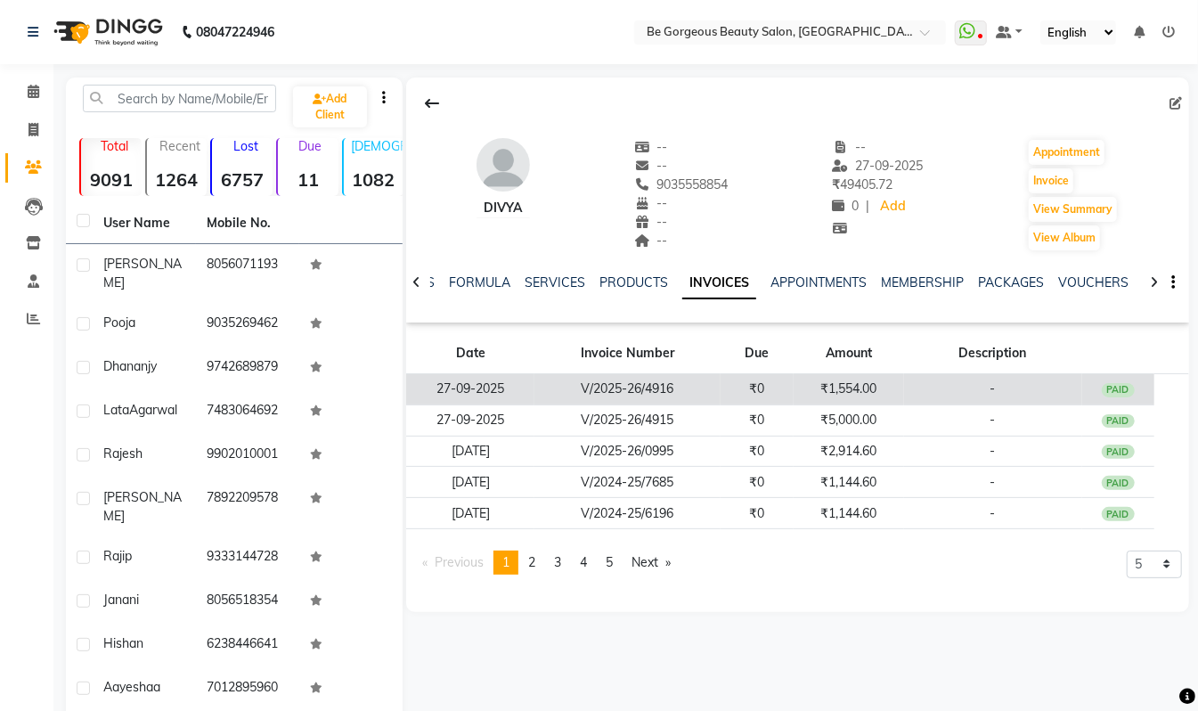
click at [839, 381] on td "₹1,554.00" at bounding box center [849, 389] width 110 height 31
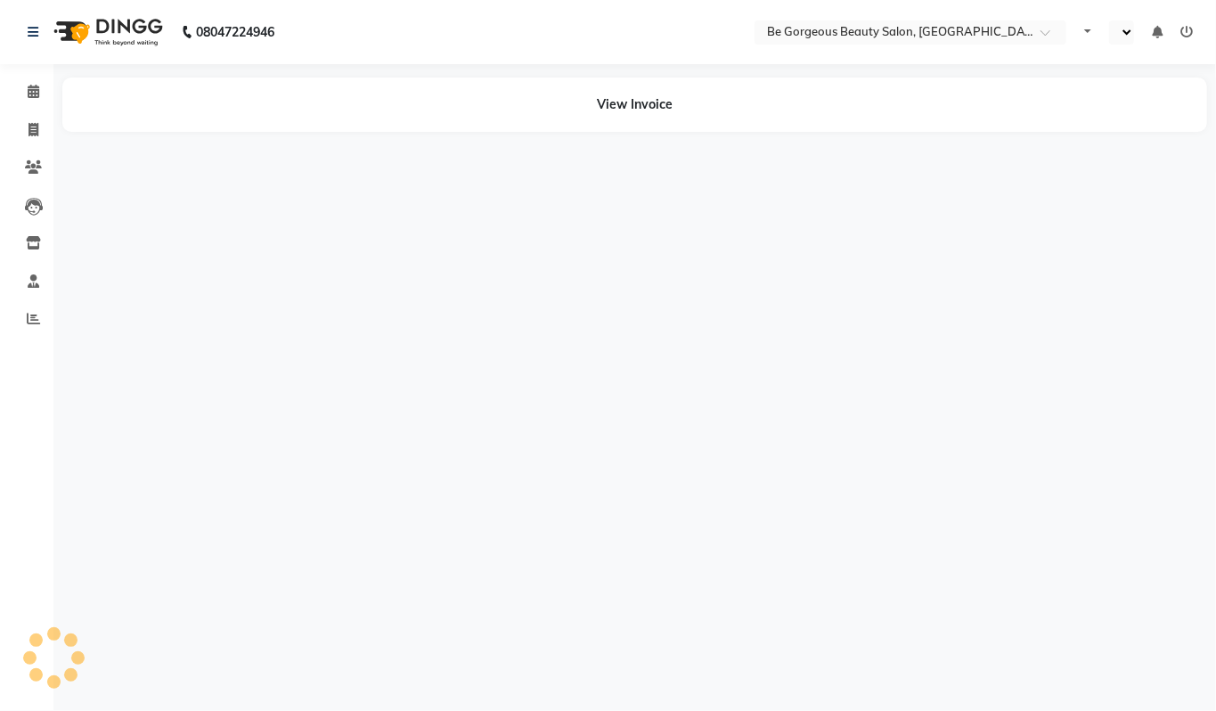
select select "en"
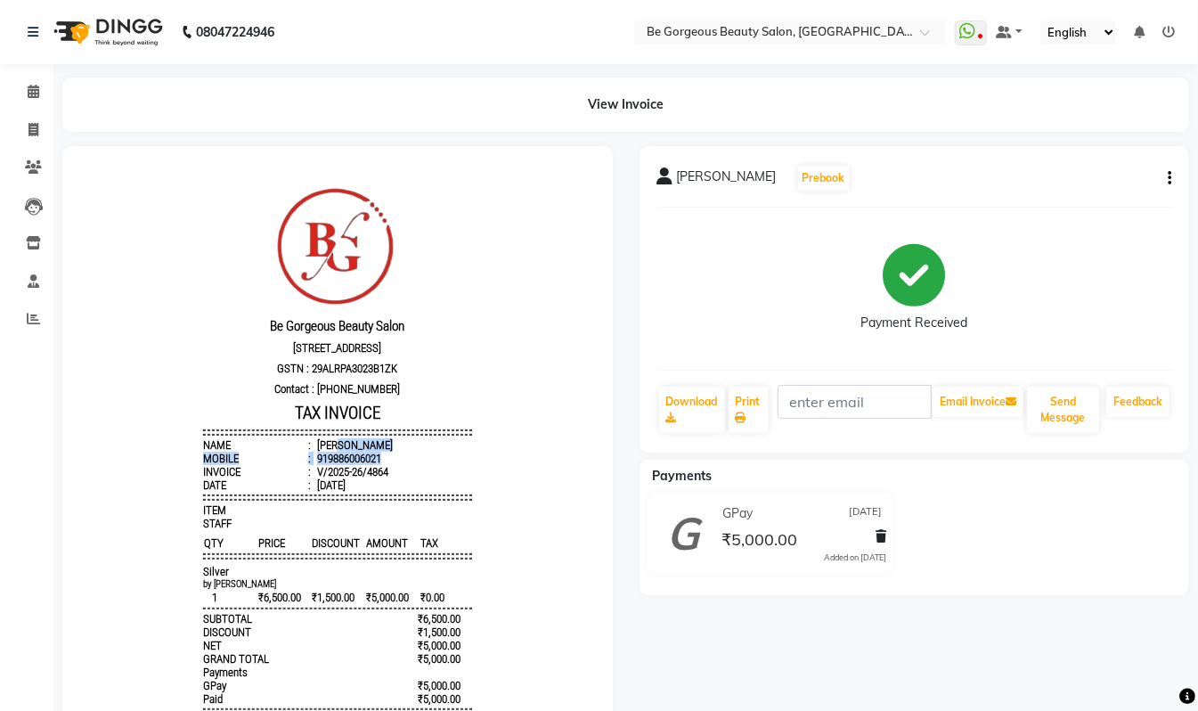
drag, startPoint x: 363, startPoint y: 471, endPoint x: 316, endPoint y: 462, distance: 48.1
click at [316, 462] on ul "Name : [PERSON_NAME] Mobile : 919886006021 Invoice : V/2025-26/4864 Date : [DAT…" at bounding box center [336, 463] width 269 height 53
click at [381, 464] on li "Mobile : 919886006021" at bounding box center [336, 457] width 269 height 13
drag, startPoint x: 310, startPoint y: 468, endPoint x: 373, endPoint y: 477, distance: 63.9
click at [373, 464] on li "Mobile : 919886006021" at bounding box center [336, 457] width 269 height 13
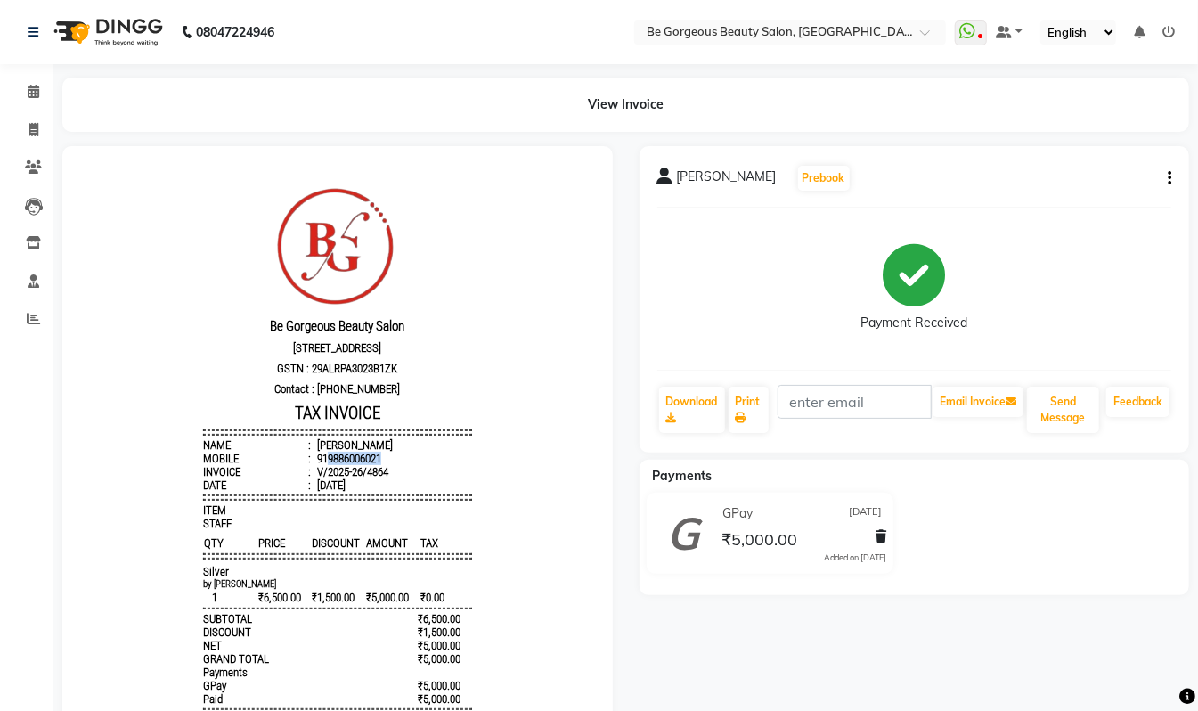
copy div "9886006021"
click at [33, 128] on icon at bounding box center [34, 129] width 10 height 13
select select "5405"
select select "service"
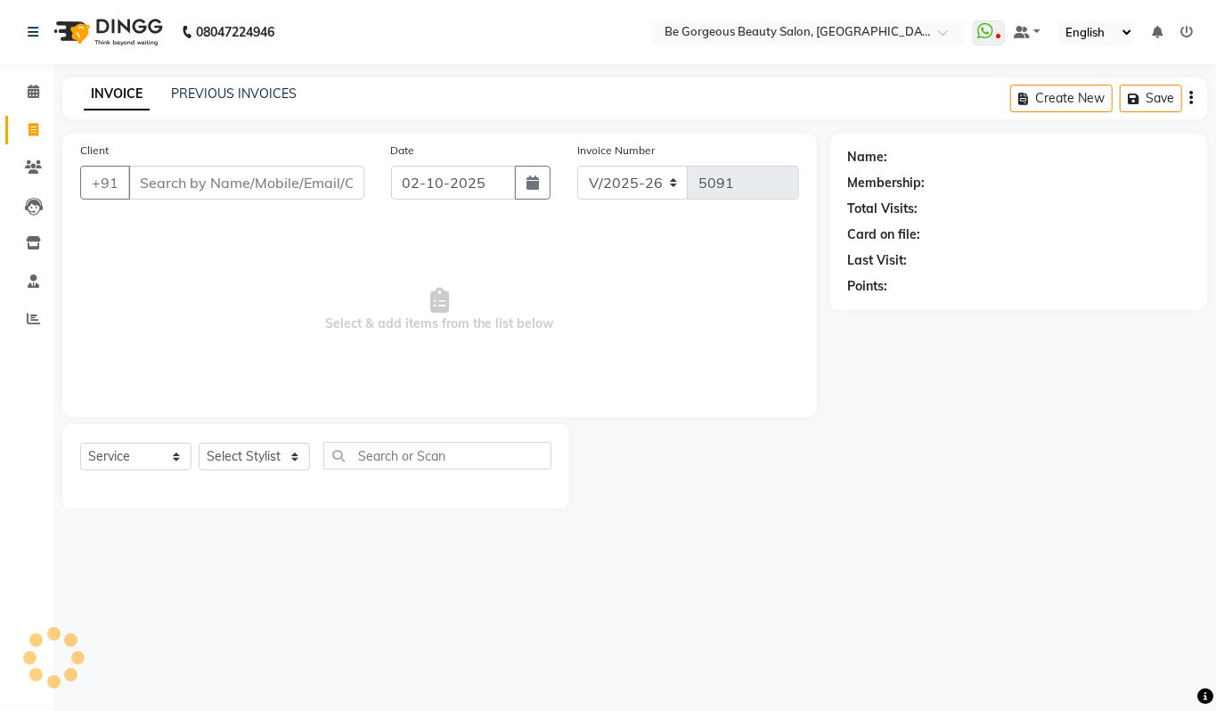
drag, startPoint x: 176, startPoint y: 192, endPoint x: 180, endPoint y: 180, distance: 13.0
click at [180, 182] on input "Client" at bounding box center [246, 183] width 236 height 34
type input "9886006021"
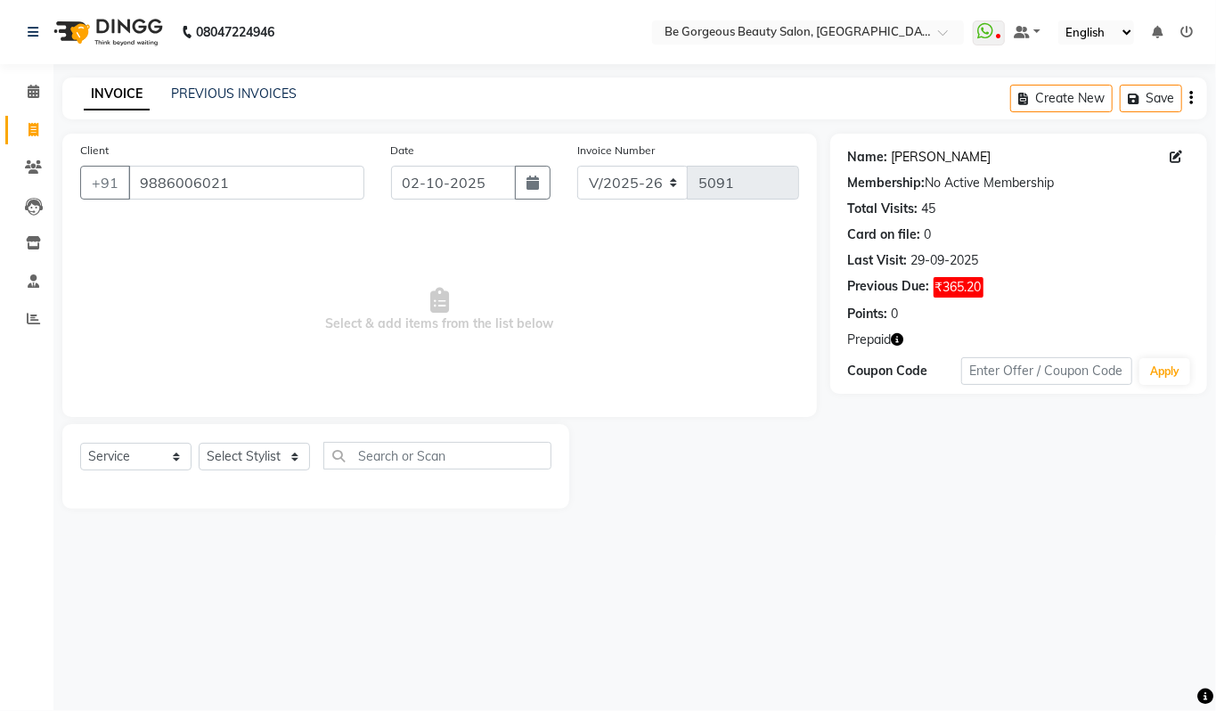
click at [944, 155] on link "[PERSON_NAME]" at bounding box center [942, 157] width 100 height 19
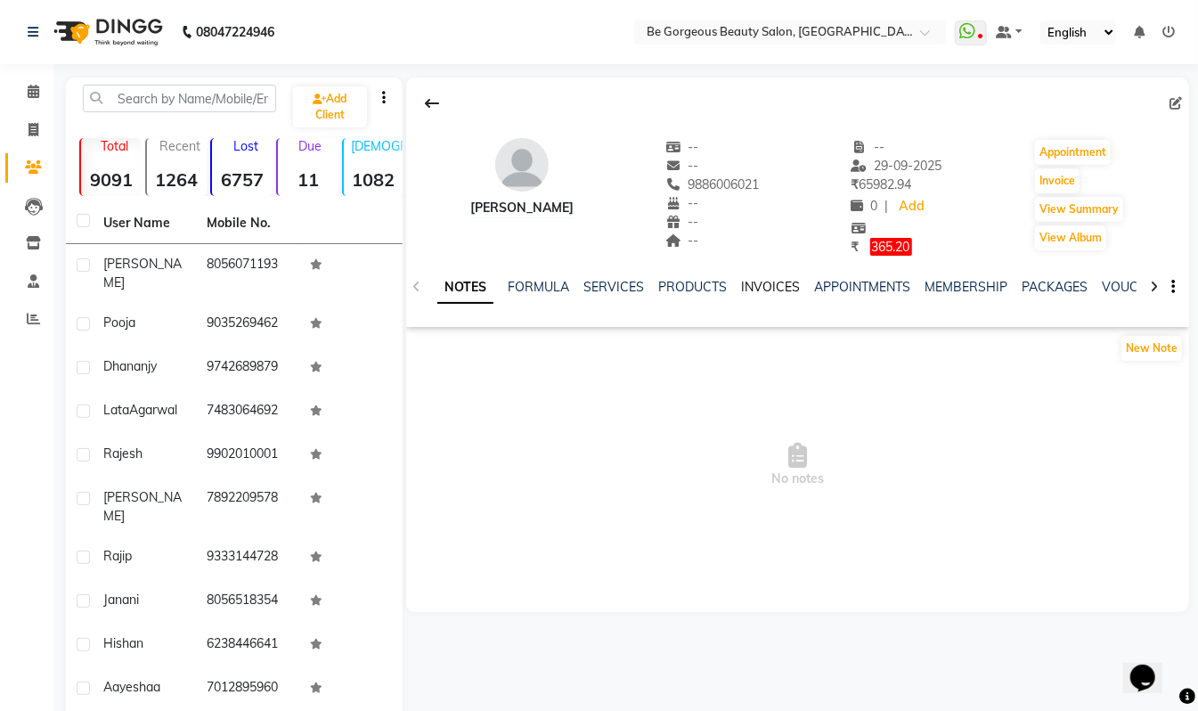
click at [766, 287] on link "INVOICES" at bounding box center [770, 287] width 59 height 16
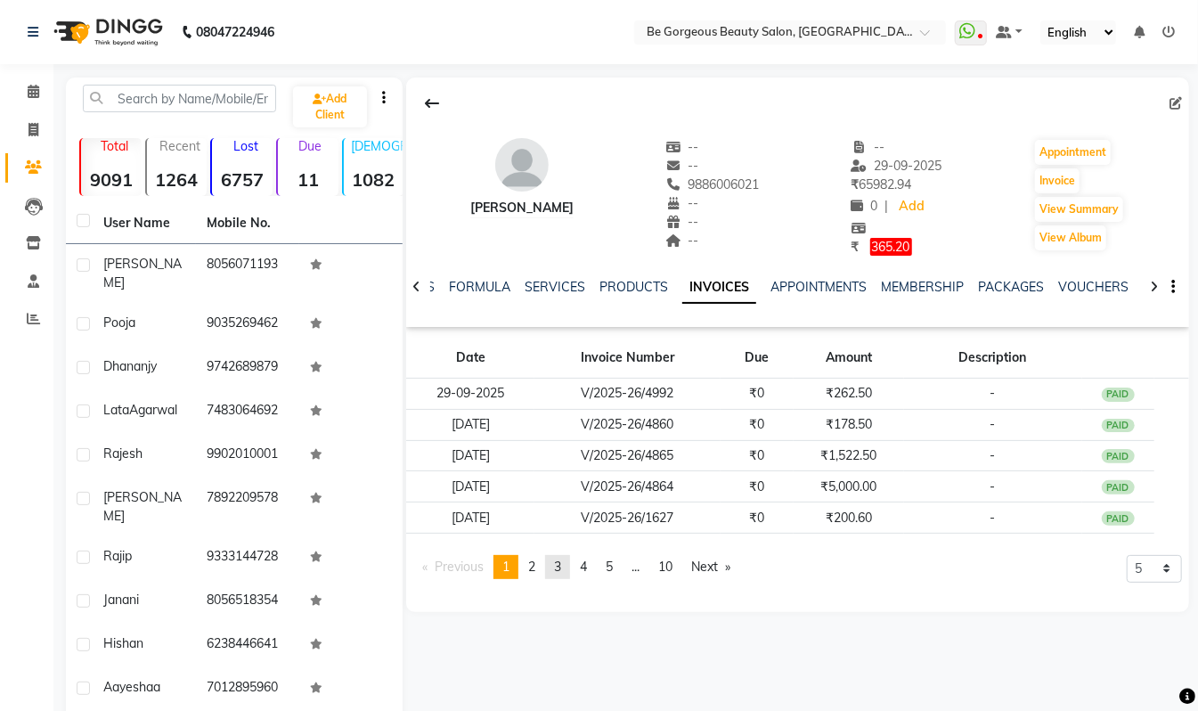
click at [553, 565] on link "page 3" at bounding box center [557, 567] width 25 height 24
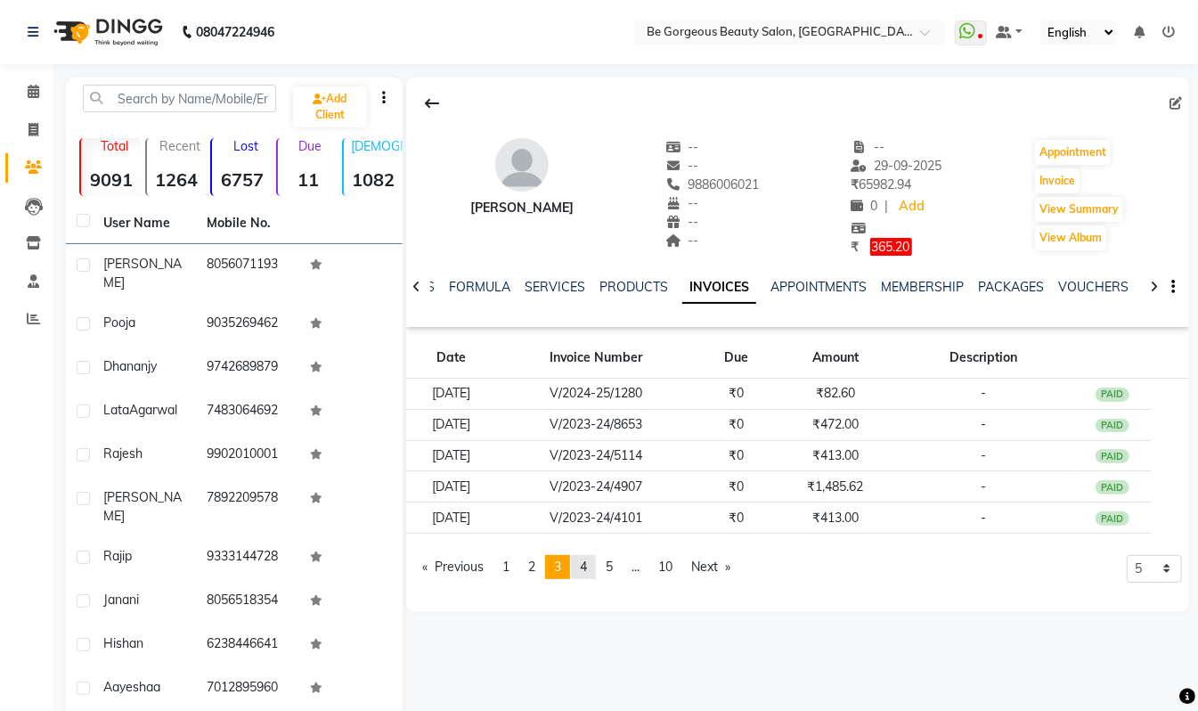
click at [587, 568] on span "4" at bounding box center [583, 567] width 7 height 16
click at [611, 564] on span "5" at bounding box center [609, 567] width 7 height 16
click at [514, 561] on link "page 1" at bounding box center [506, 567] width 25 height 24
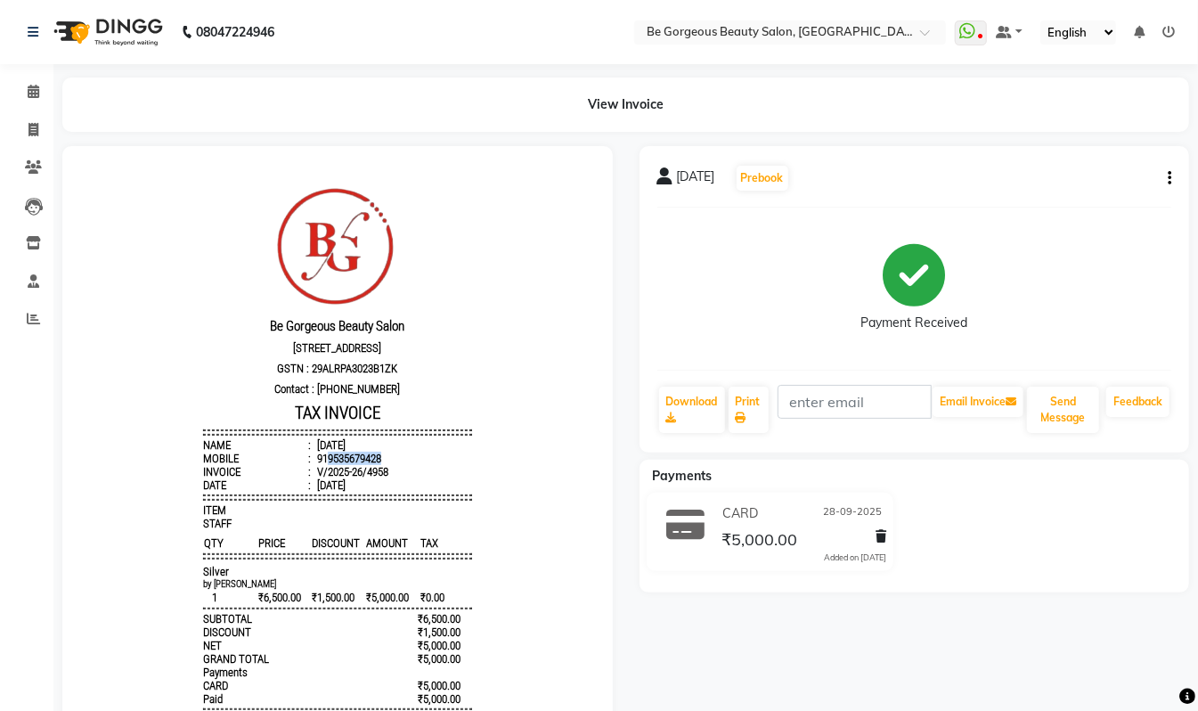
drag, startPoint x: 366, startPoint y: 467, endPoint x: 311, endPoint y: 470, distance: 55.3
click at [311, 464] on li "Mobile : 919535679428" at bounding box center [336, 457] width 269 height 13
copy div "9535679428"
click at [33, 128] on icon at bounding box center [34, 129] width 10 height 13
select select "service"
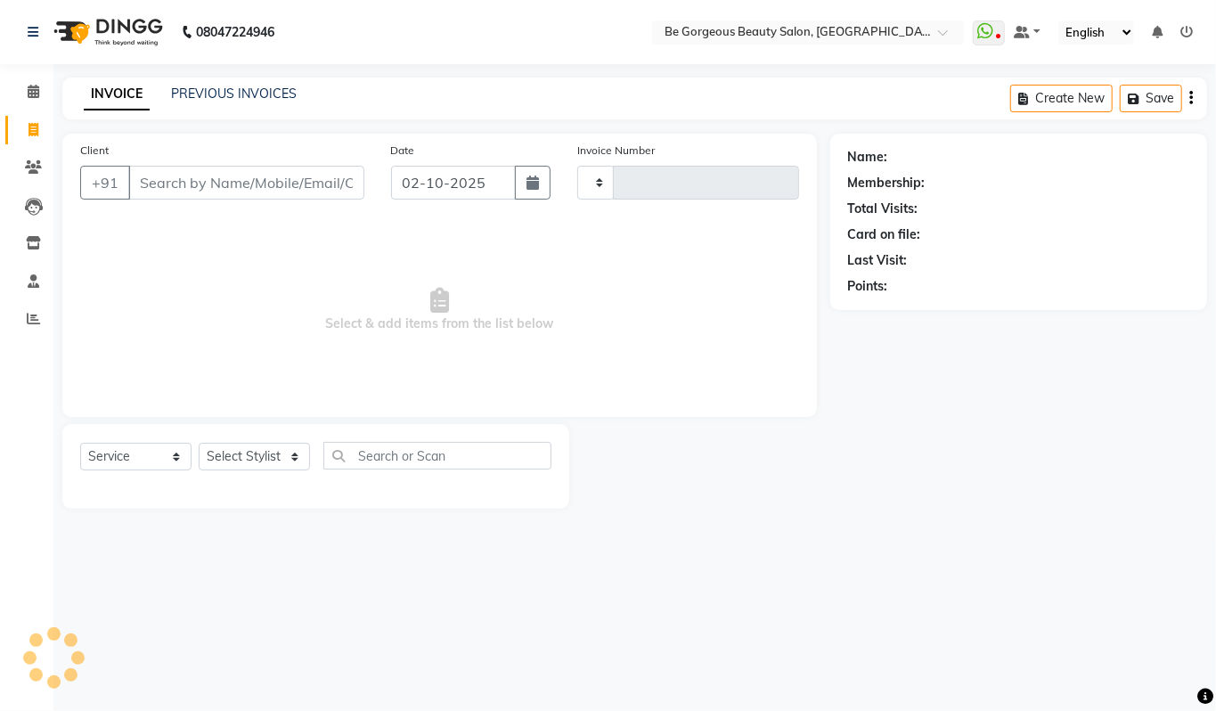
type input "5091"
select select "5405"
click at [165, 178] on input "Client" at bounding box center [246, 183] width 236 height 34
type input "9535679428"
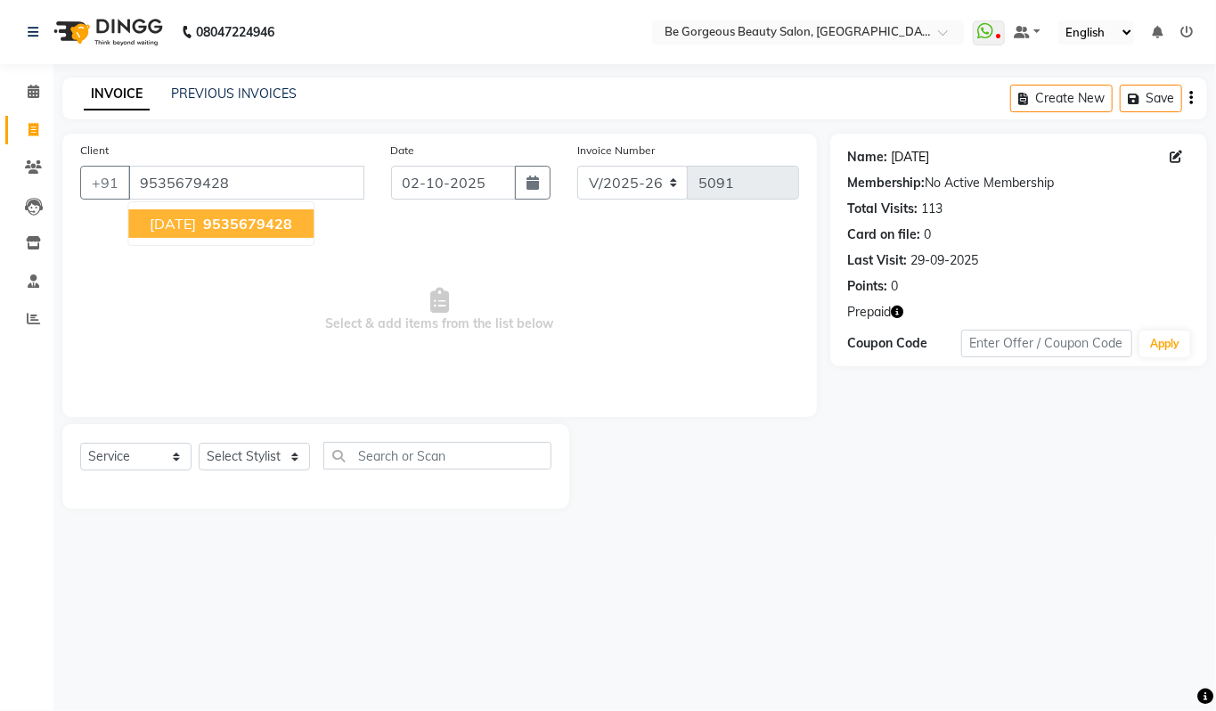
click at [918, 157] on link "Kartik" at bounding box center [911, 157] width 38 height 19
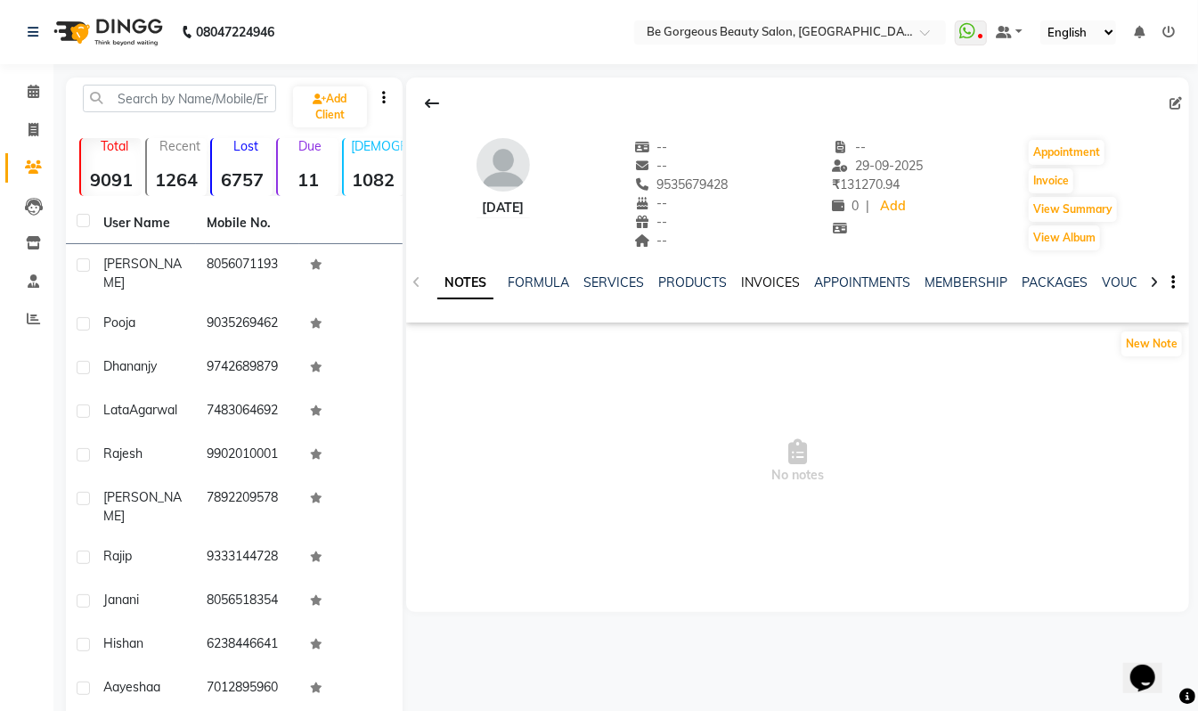
click at [759, 282] on link "INVOICES" at bounding box center [770, 282] width 59 height 16
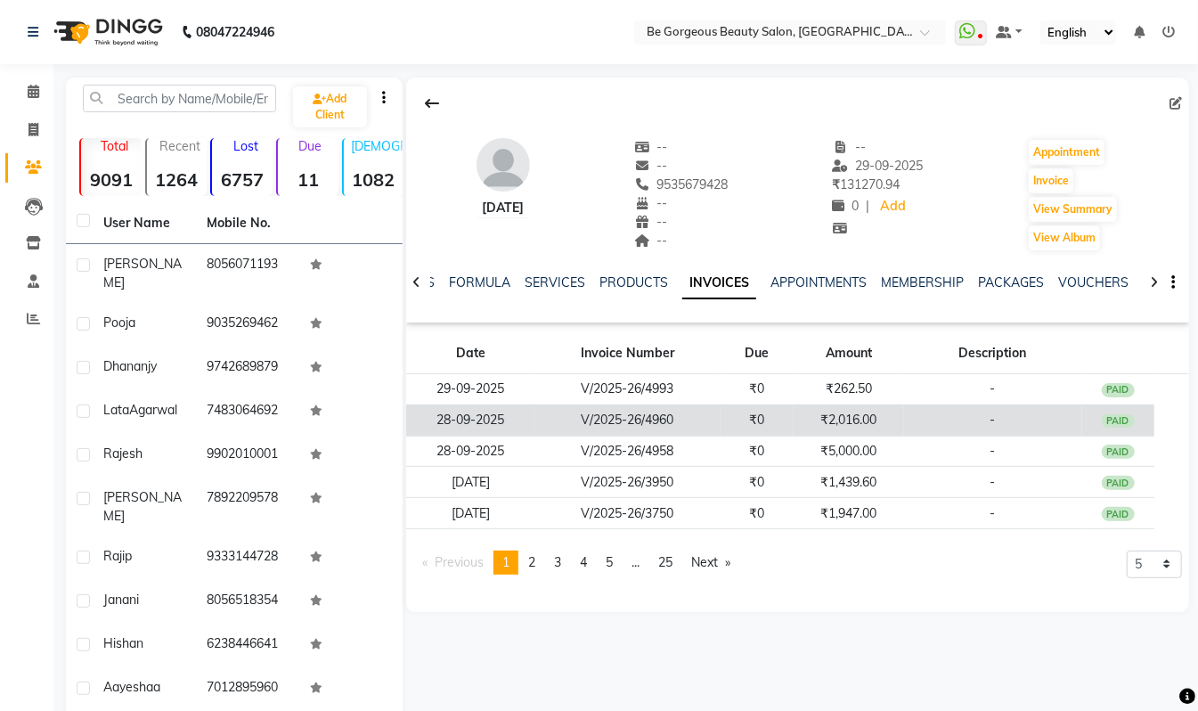
click at [839, 421] on td "₹2,016.00" at bounding box center [849, 419] width 110 height 31
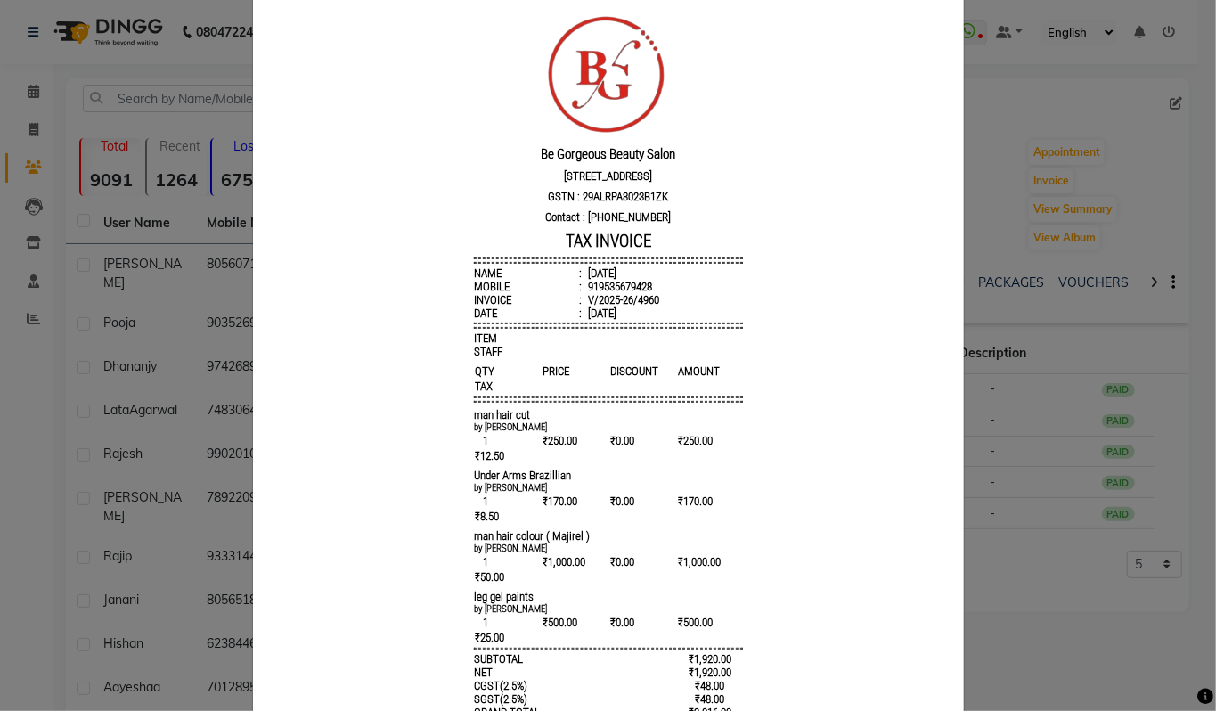
scroll to position [122, 0]
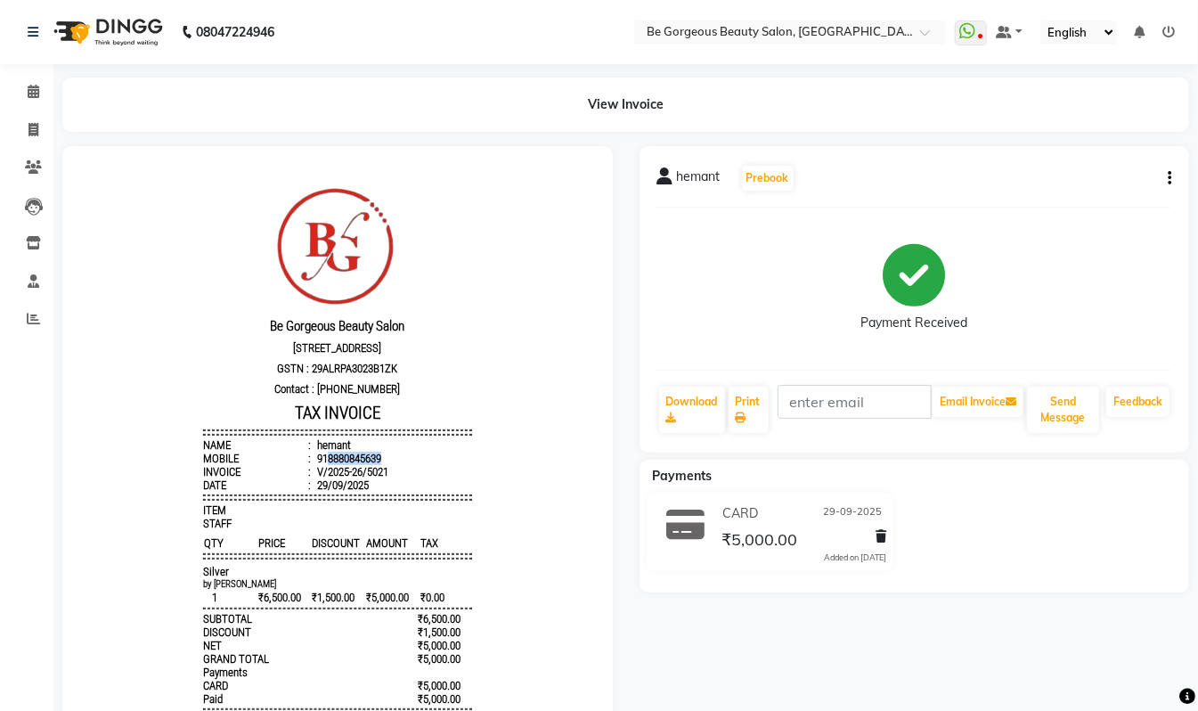
drag, startPoint x: 368, startPoint y: 470, endPoint x: 309, endPoint y: 470, distance: 58.8
click at [309, 464] on li "Mobile : 918880845639" at bounding box center [336, 457] width 269 height 13
copy div "8880845639"
click at [34, 127] on icon at bounding box center [34, 129] width 10 height 13
select select "service"
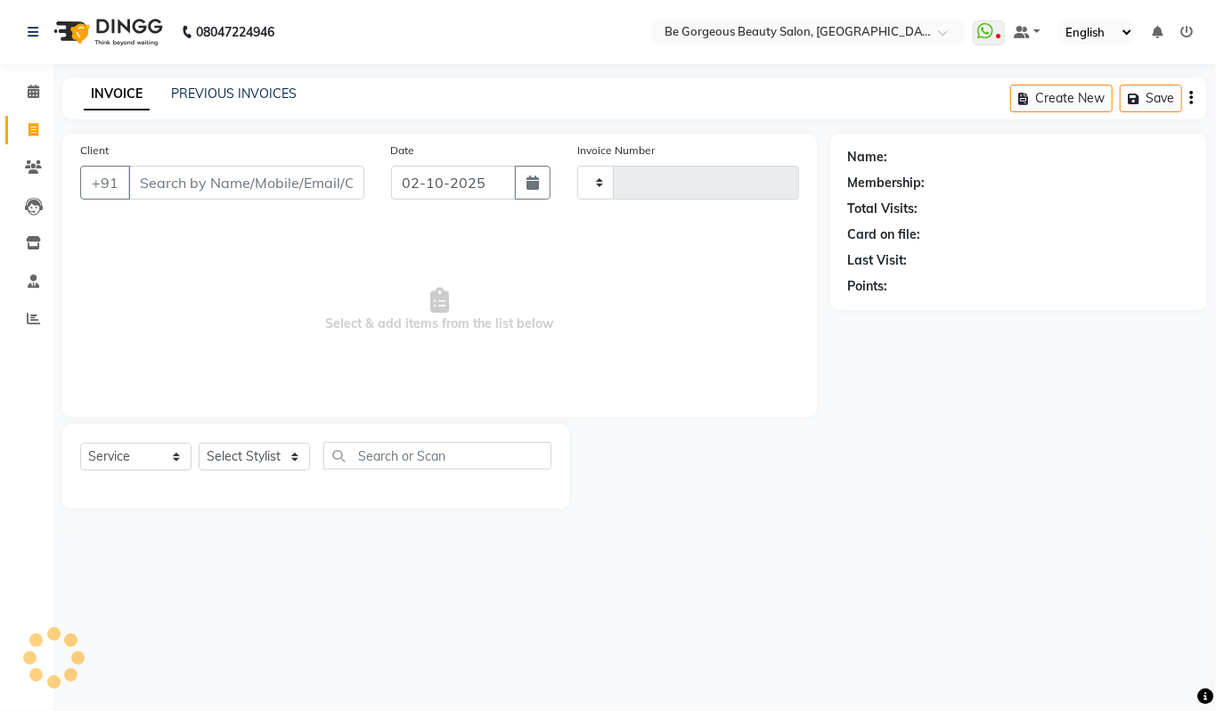
type input "5091"
select select "5405"
click at [183, 175] on input "Client" at bounding box center [246, 183] width 236 height 34
type input "8880845639"
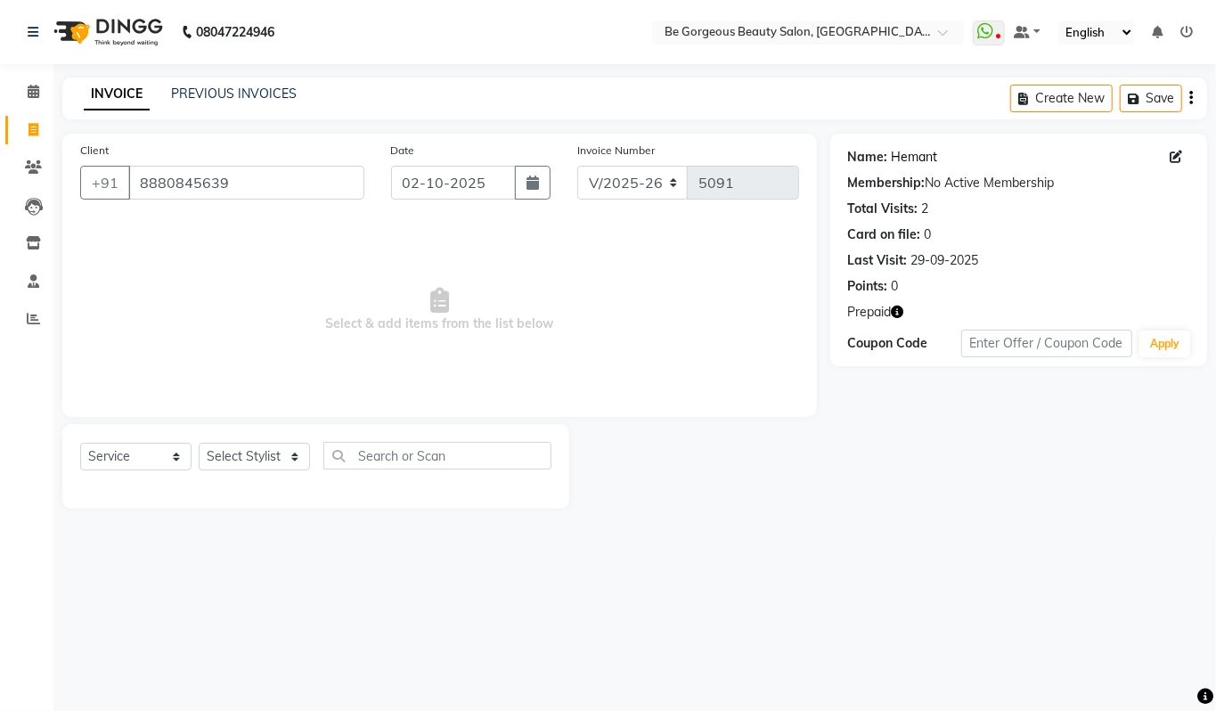
click at [910, 162] on link "Hemant" at bounding box center [915, 157] width 46 height 19
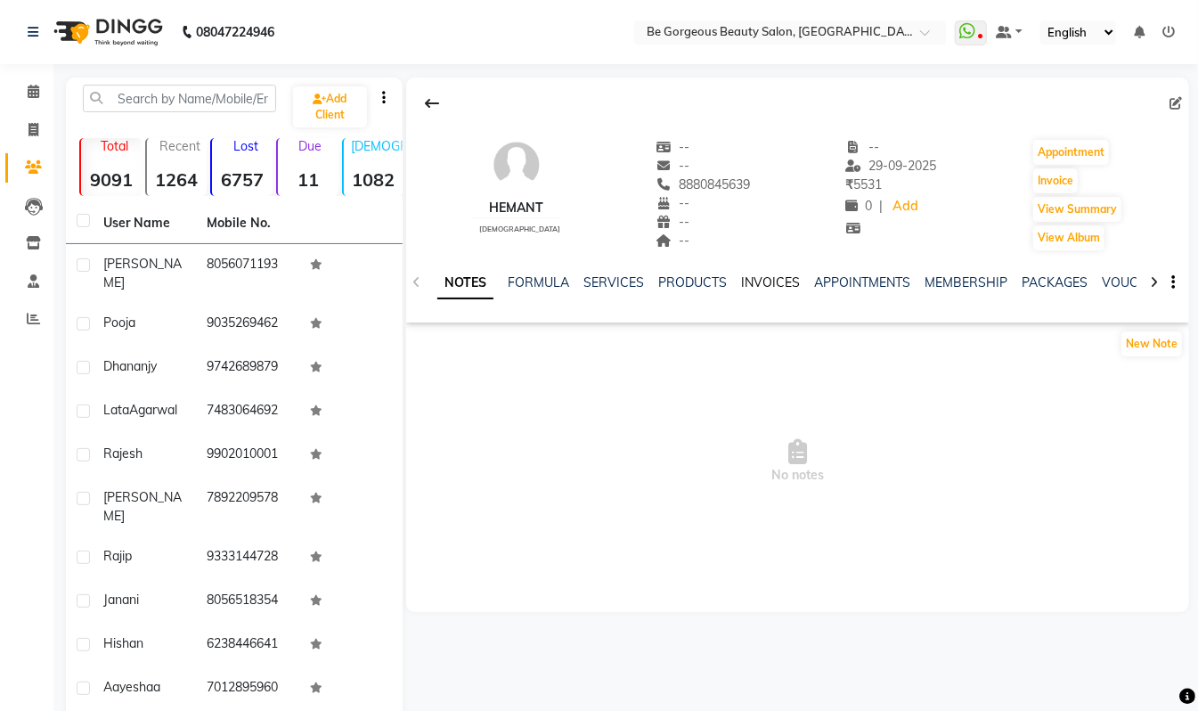
click at [764, 287] on link "INVOICES" at bounding box center [770, 282] width 59 height 16
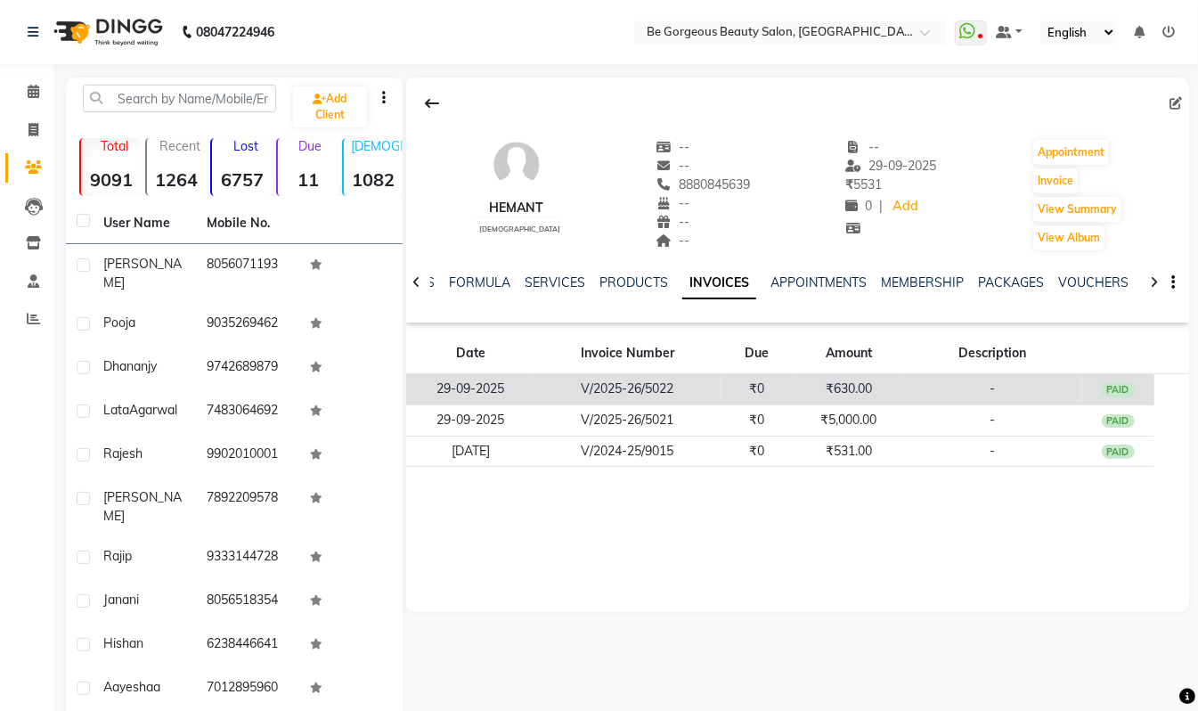
click at [835, 383] on td "₹630.00" at bounding box center [849, 389] width 110 height 31
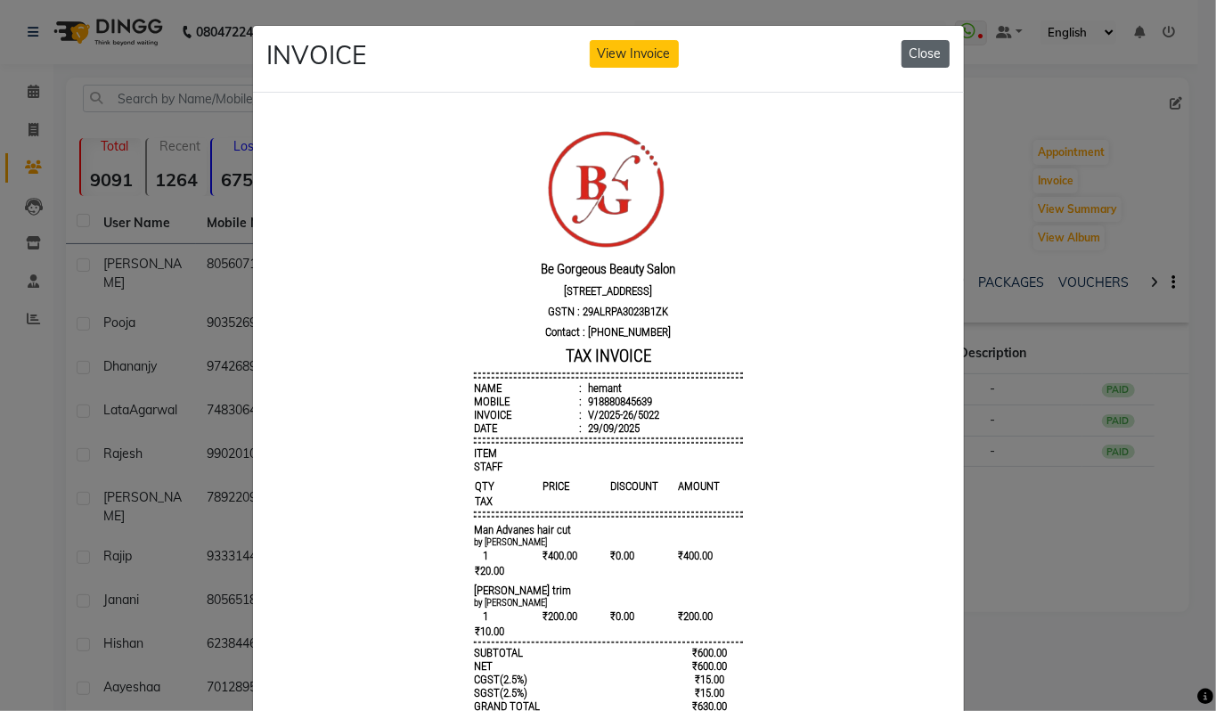
click at [914, 50] on button "Close" at bounding box center [926, 54] width 48 height 28
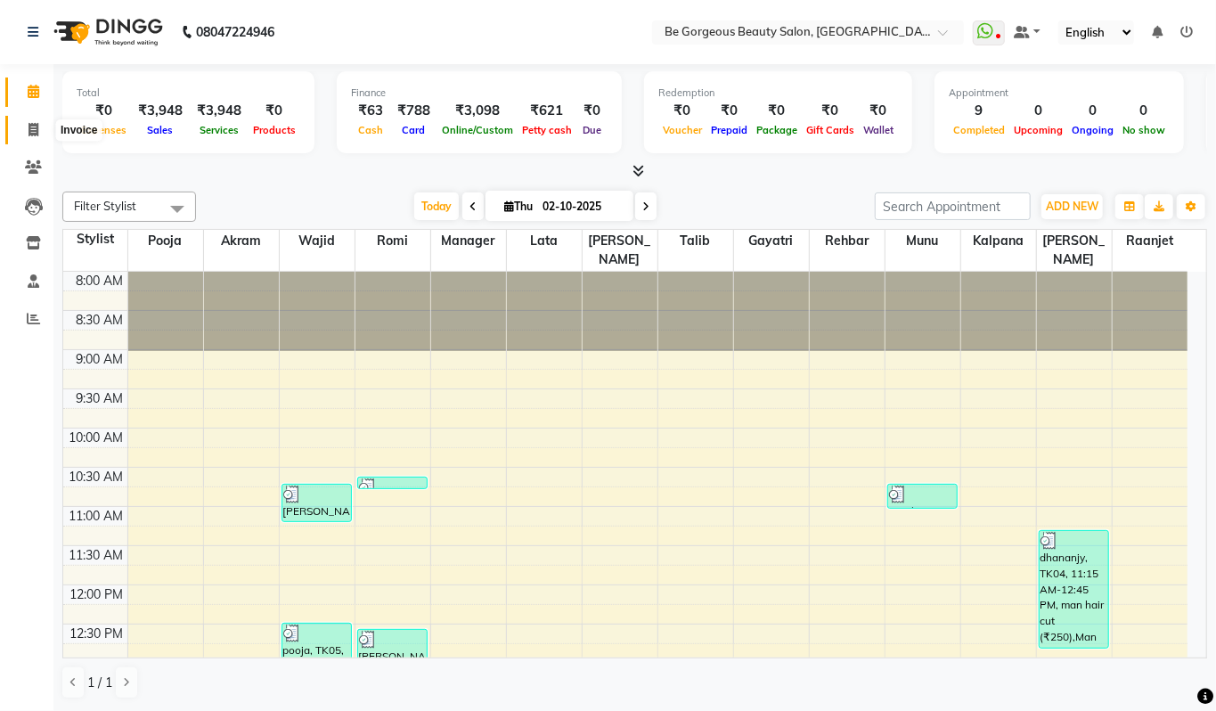
click at [29, 130] on icon at bounding box center [34, 129] width 10 height 13
select select "service"
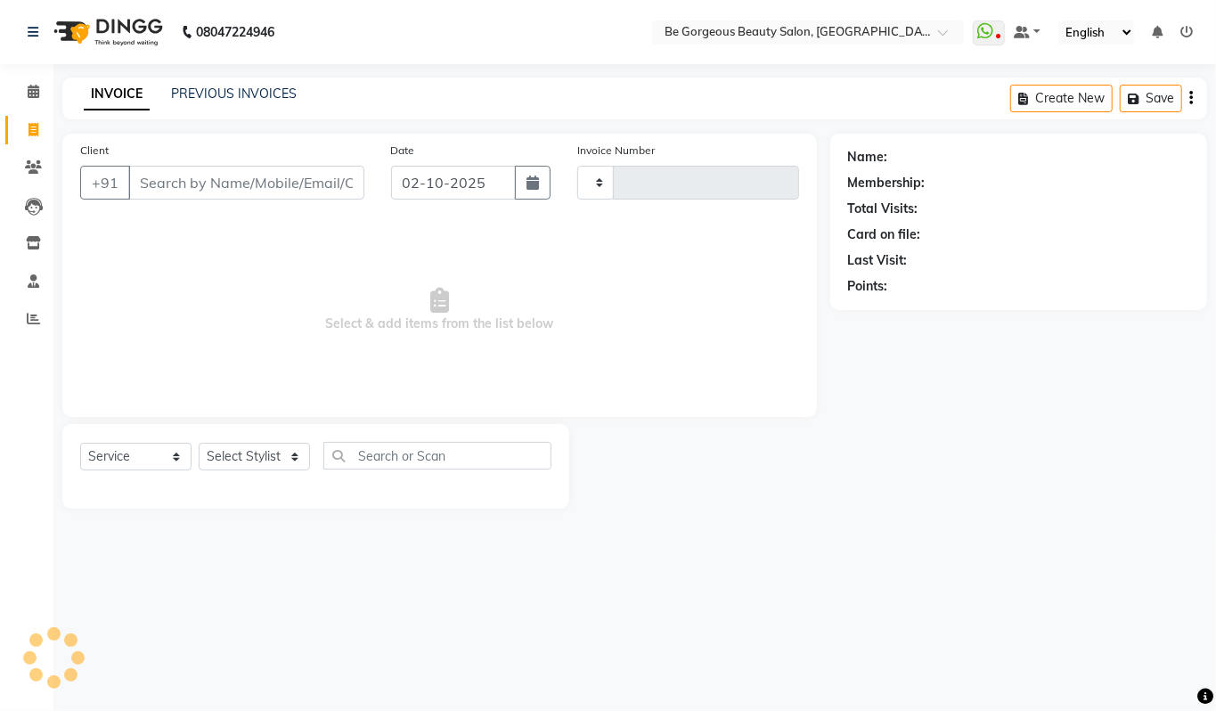
type input "5092"
select select "5405"
click at [260, 86] on link "PREVIOUS INVOICES" at bounding box center [234, 94] width 126 height 16
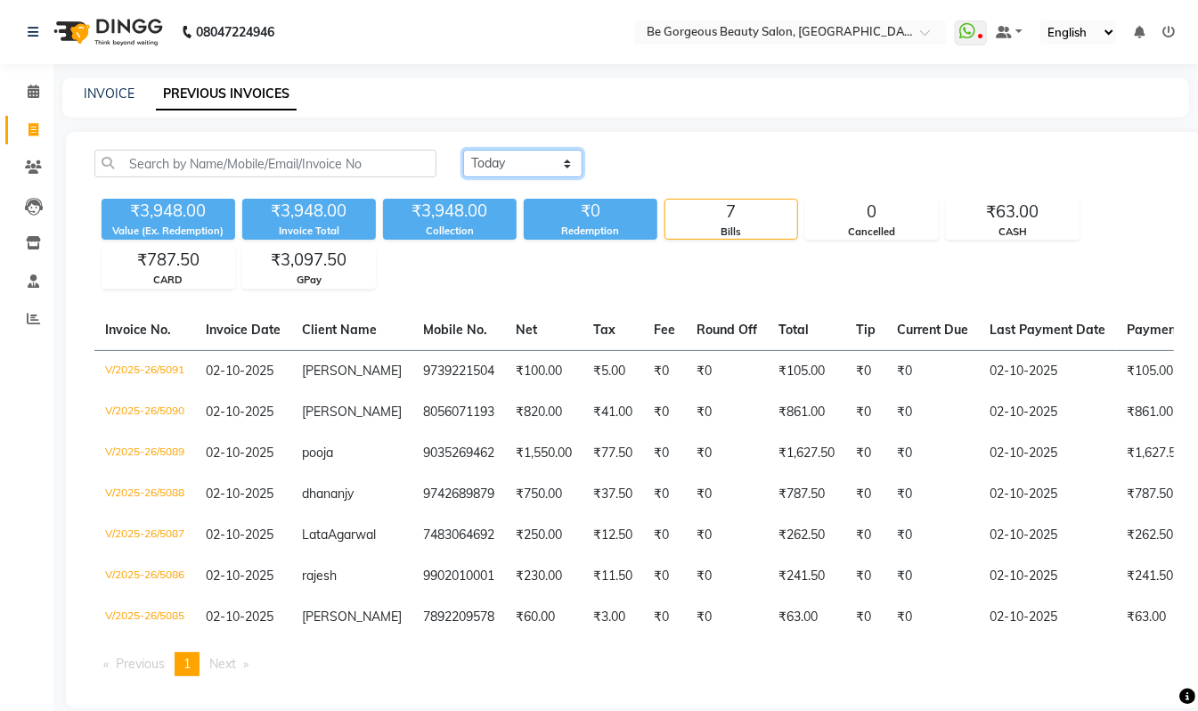
click at [522, 160] on select "[DATE] [DATE] Custom Range" at bounding box center [522, 164] width 119 height 28
select select "range"
click at [463, 150] on select "[DATE] [DATE] Custom Range" at bounding box center [522, 164] width 119 height 28
click at [691, 165] on input "02-10-2025" at bounding box center [668, 163] width 125 height 25
select select "10"
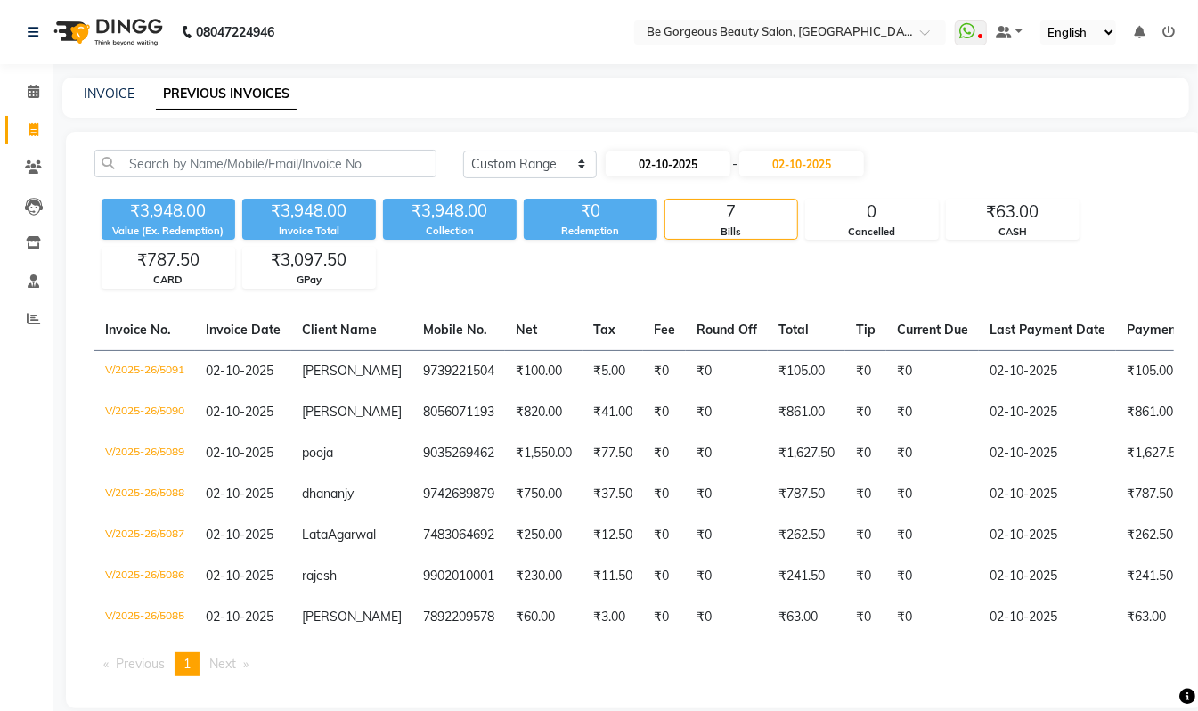
select select "2025"
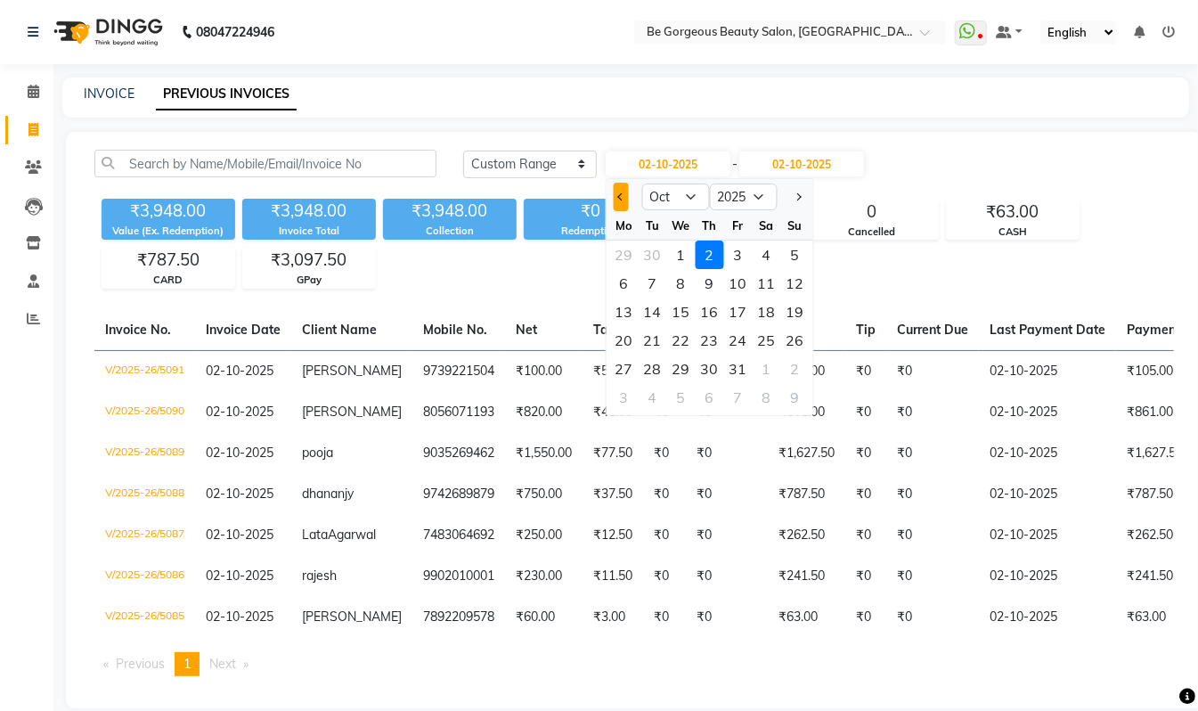
click at [614, 192] on button "Previous month" at bounding box center [621, 197] width 15 height 29
select select "9"
click at [649, 365] on div "30" at bounding box center [653, 369] width 29 height 29
type input "30-09-2025"
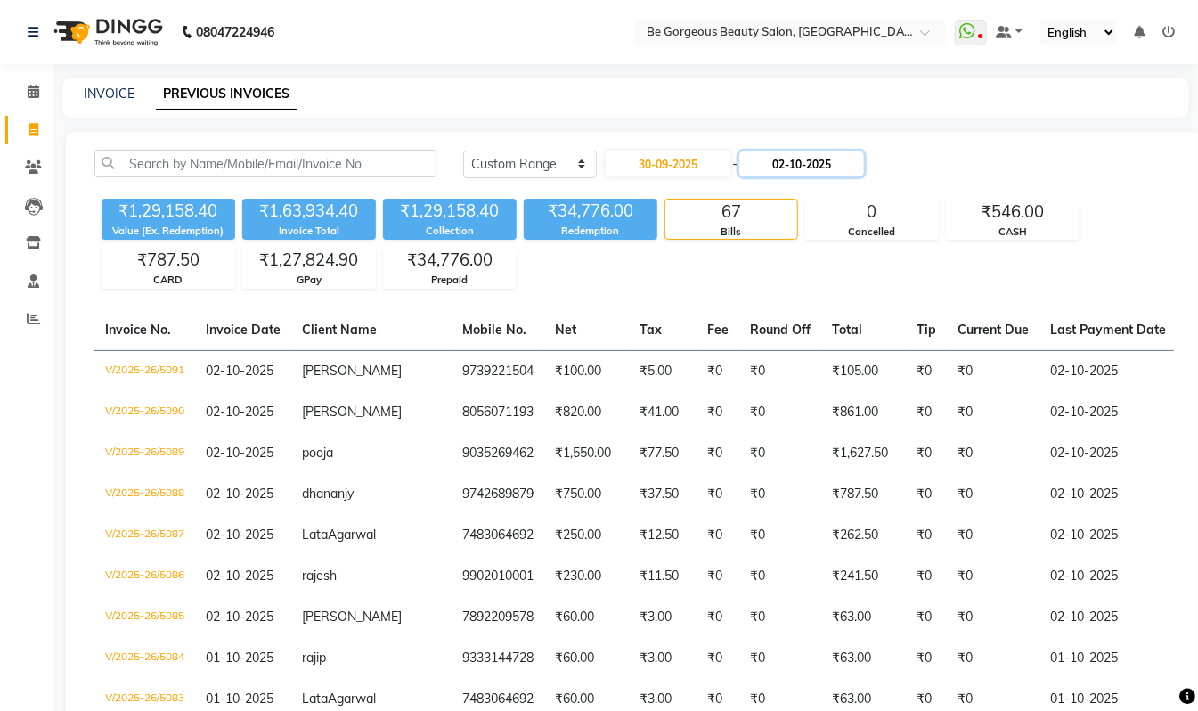
click at [806, 164] on input "02-10-2025" at bounding box center [801, 163] width 125 height 25
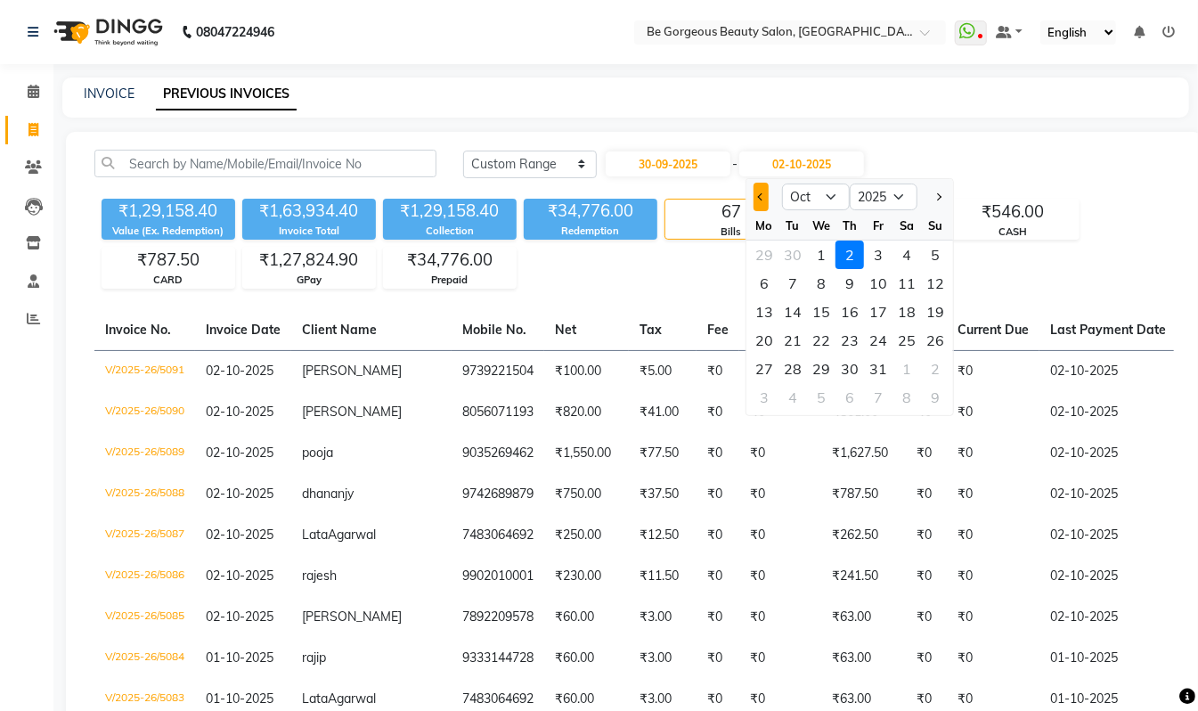
click at [764, 193] on button "Previous month" at bounding box center [761, 197] width 15 height 29
select select "9"
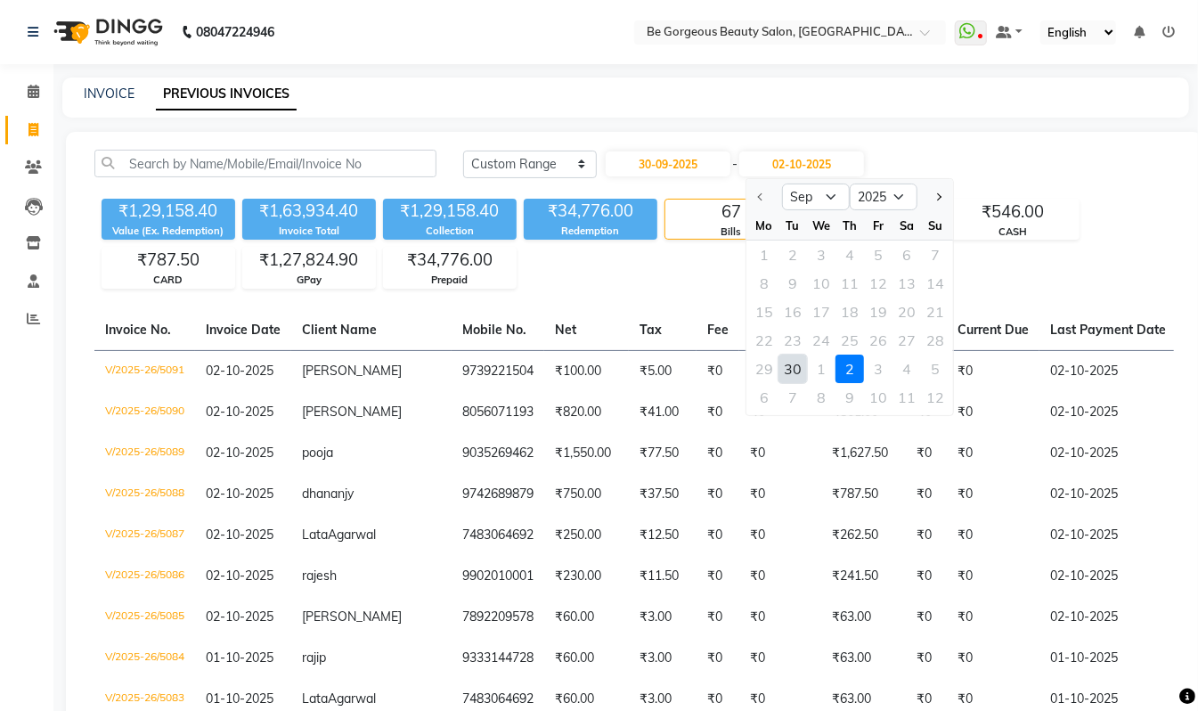
click at [800, 368] on div "30" at bounding box center [793, 369] width 29 height 29
type input "30-09-2025"
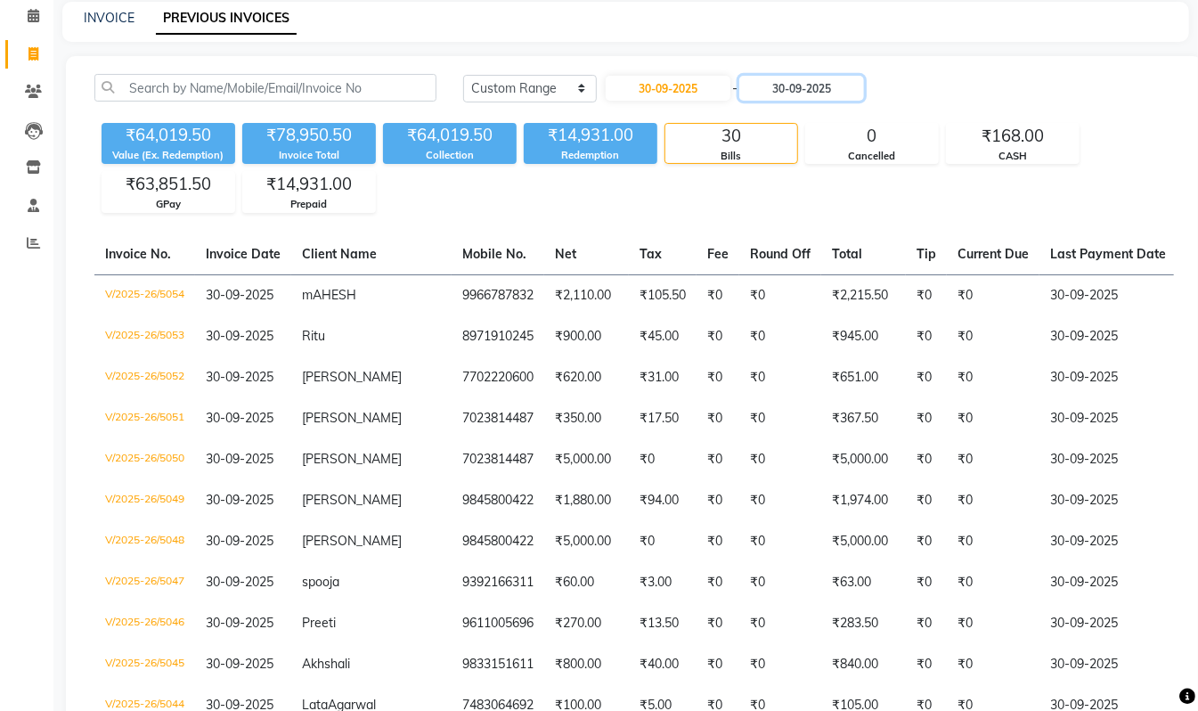
scroll to position [97, 0]
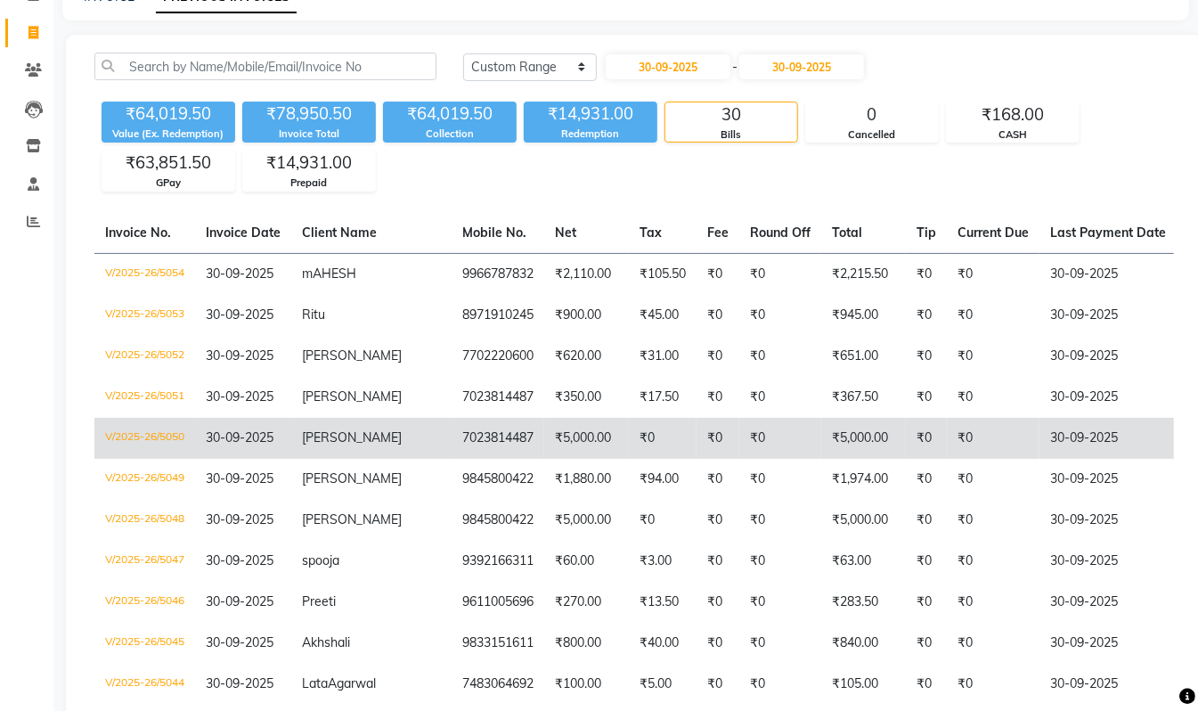
click at [544, 439] on td "₹5,000.00" at bounding box center [586, 438] width 85 height 41
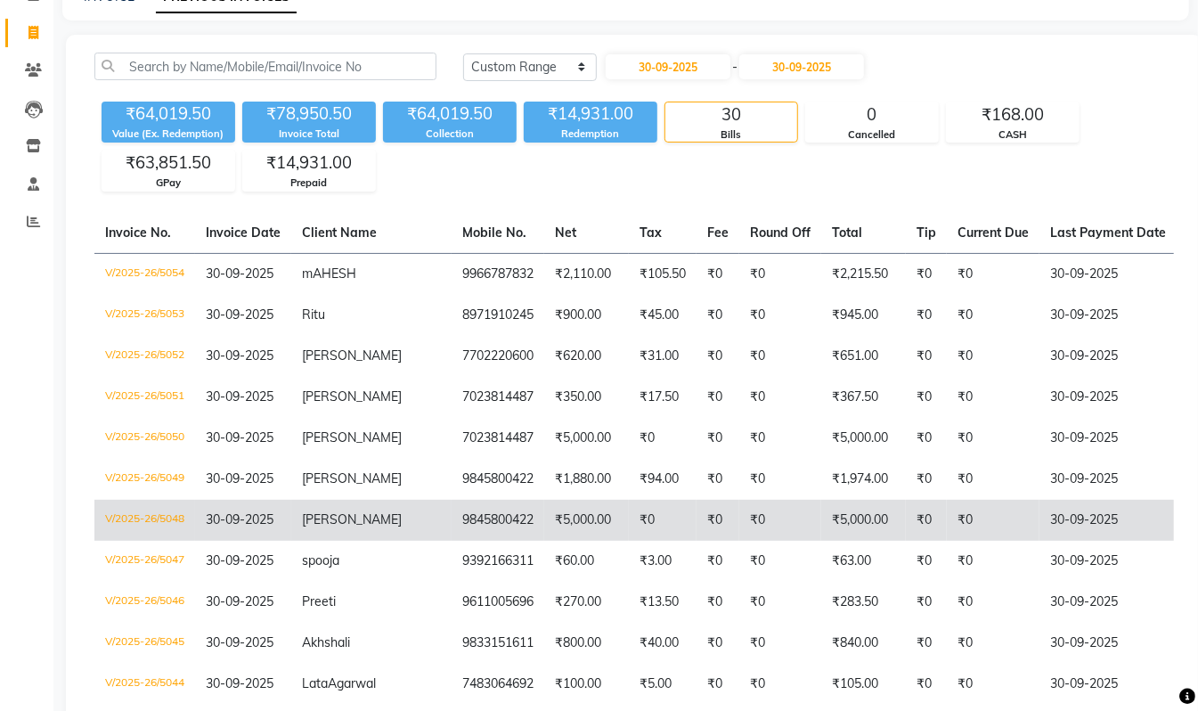
click at [456, 518] on td "9845800422" at bounding box center [498, 520] width 93 height 41
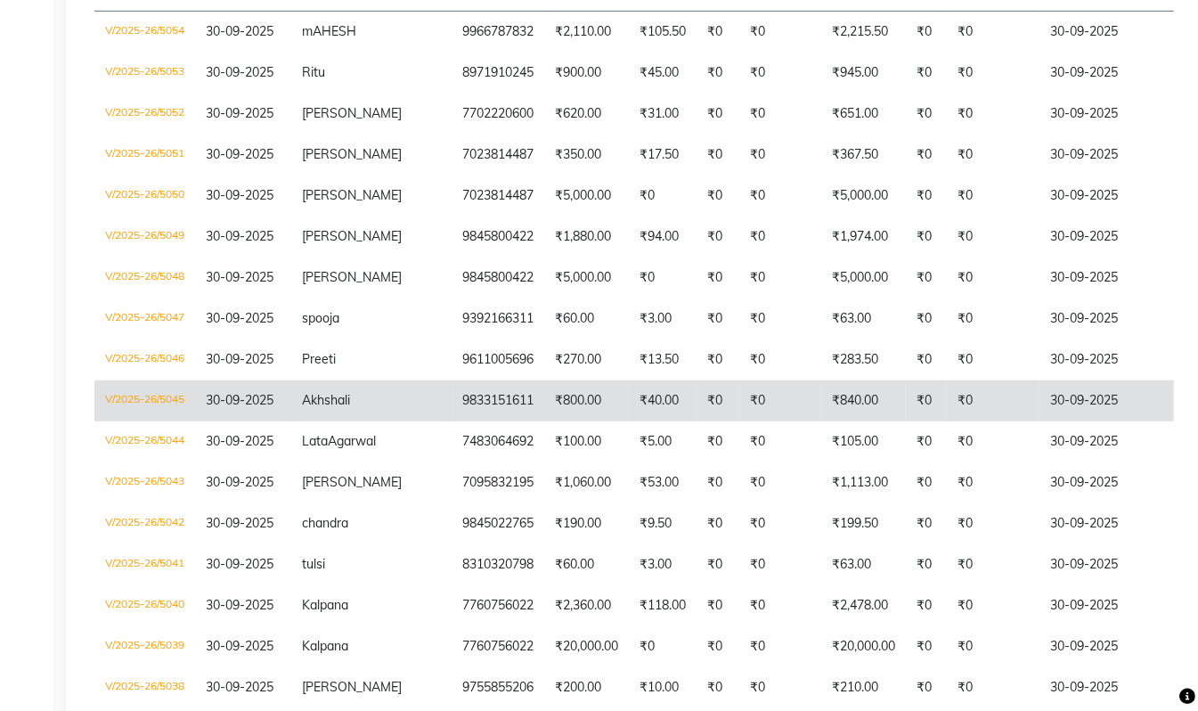
scroll to position [355, 0]
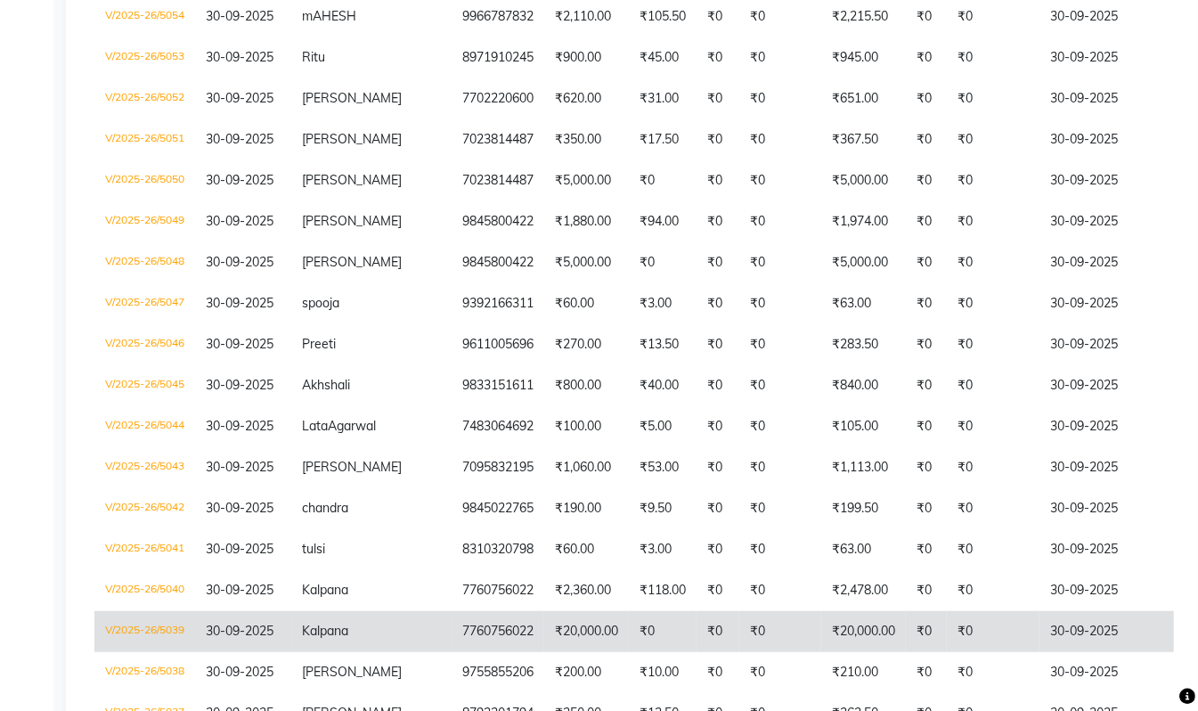
click at [544, 650] on td "₹20,000.00" at bounding box center [586, 631] width 85 height 41
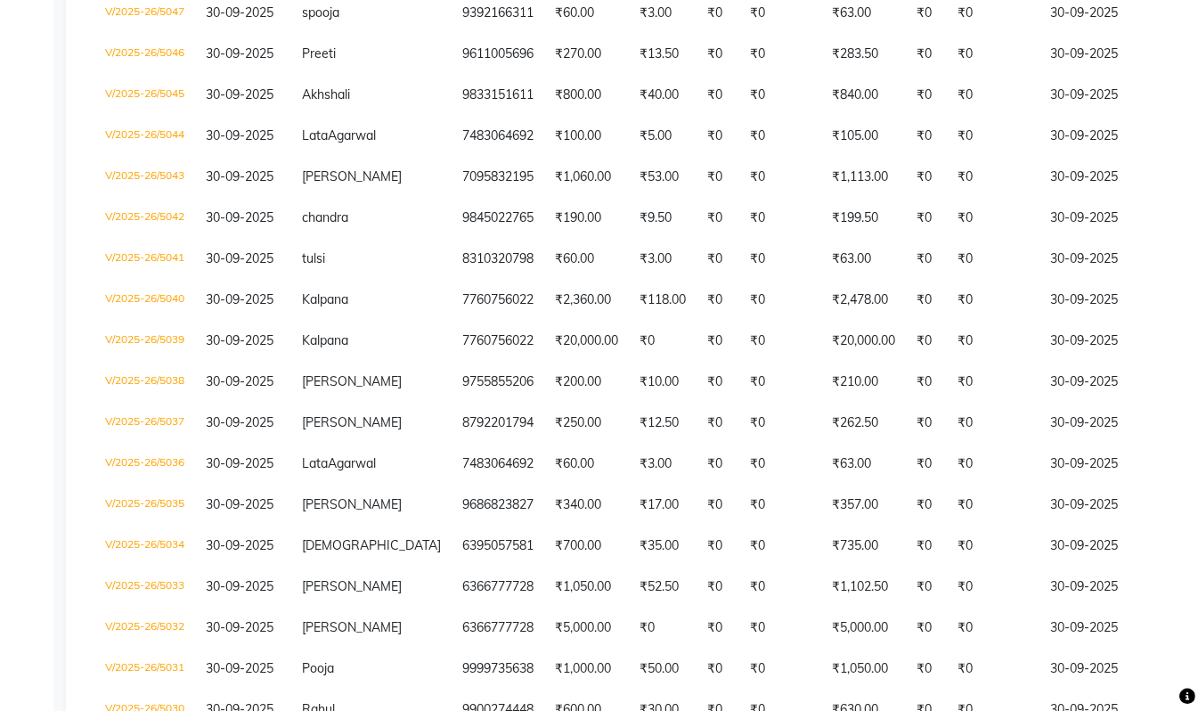
scroll to position [666, 0]
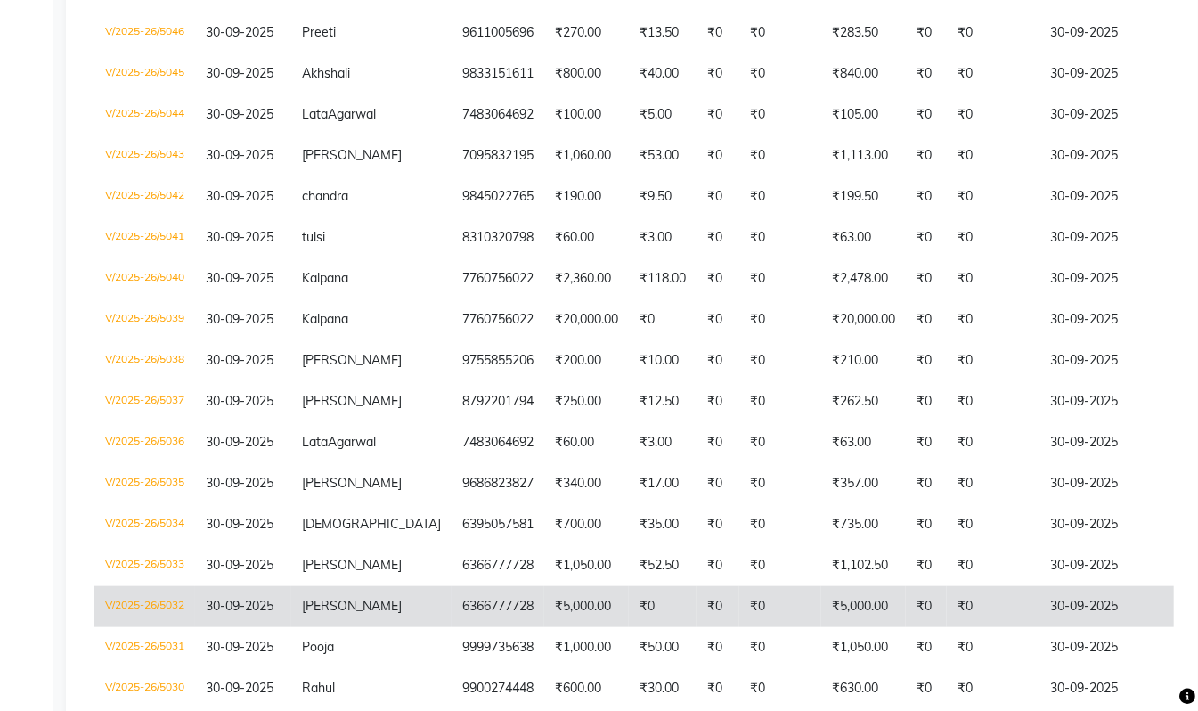
click at [544, 627] on td "₹5,000.00" at bounding box center [586, 606] width 85 height 41
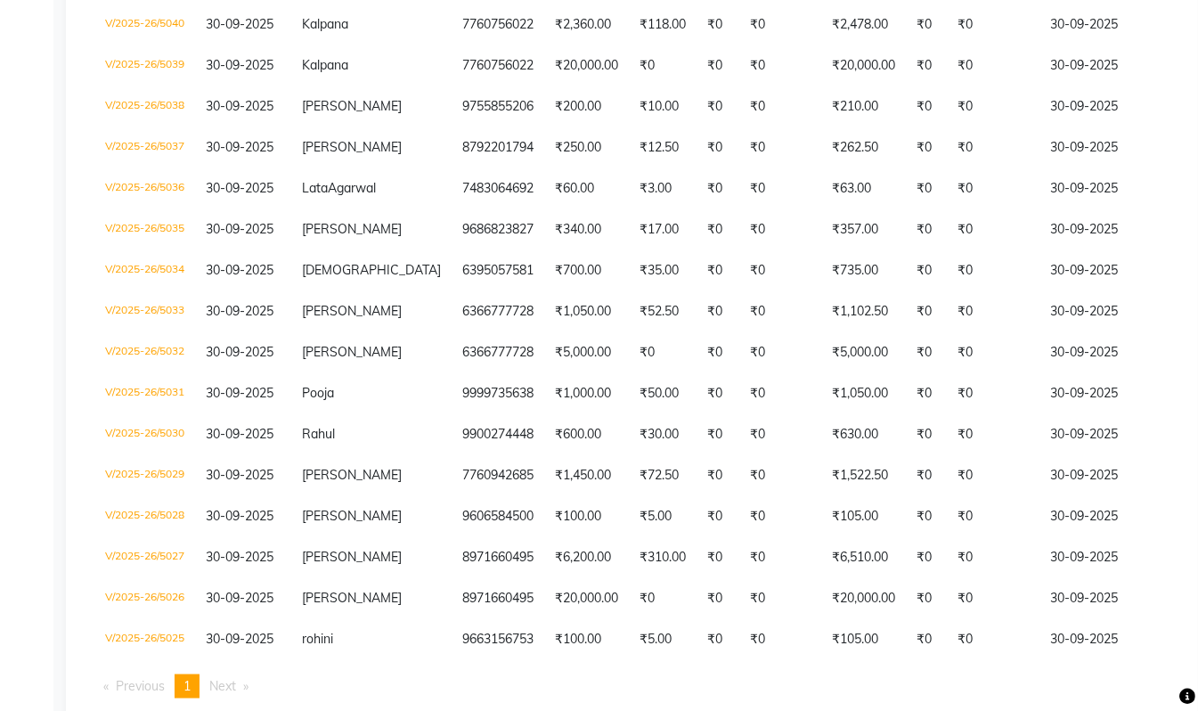
scroll to position [927, 0]
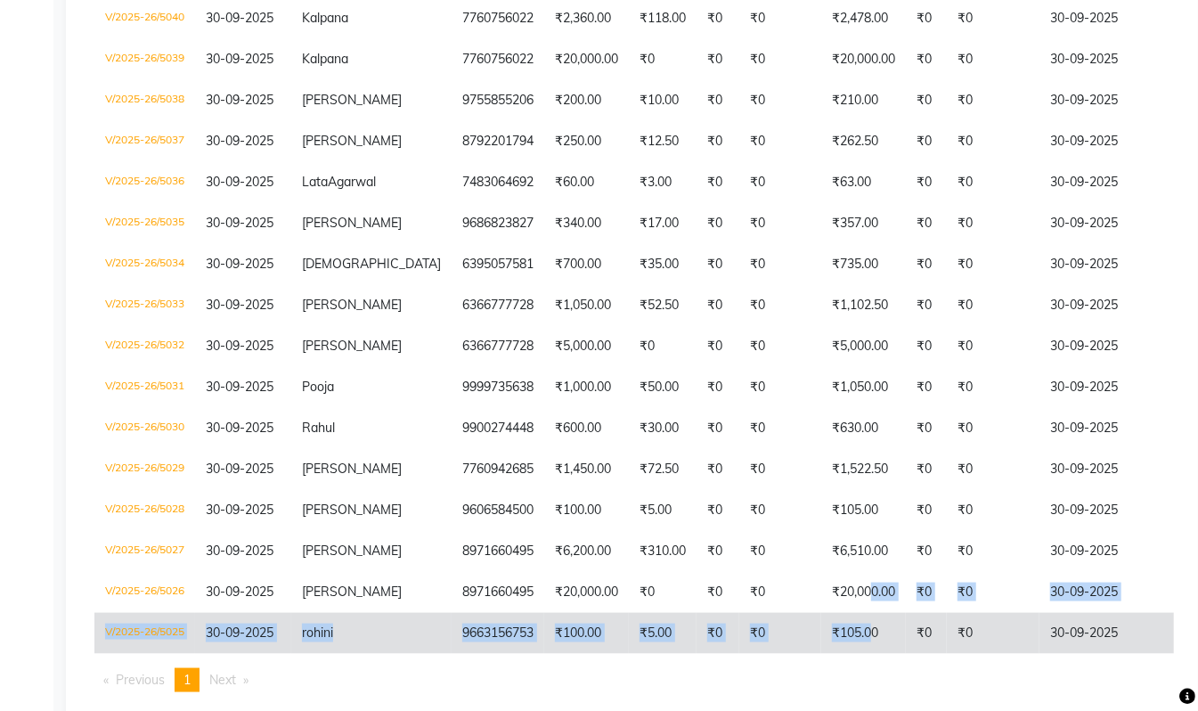
drag, startPoint x: 817, startPoint y: 617, endPoint x: 873, endPoint y: 679, distance: 83.2
click at [817, 654] on tbody "V/2025-26/5054 30-09-2025 mAHESH 9966787832 ₹2,110.00 ₹105.50 ₹0 ₹0 ₹2,215.50 ₹…" at bounding box center [860, 39] width 1532 height 1230
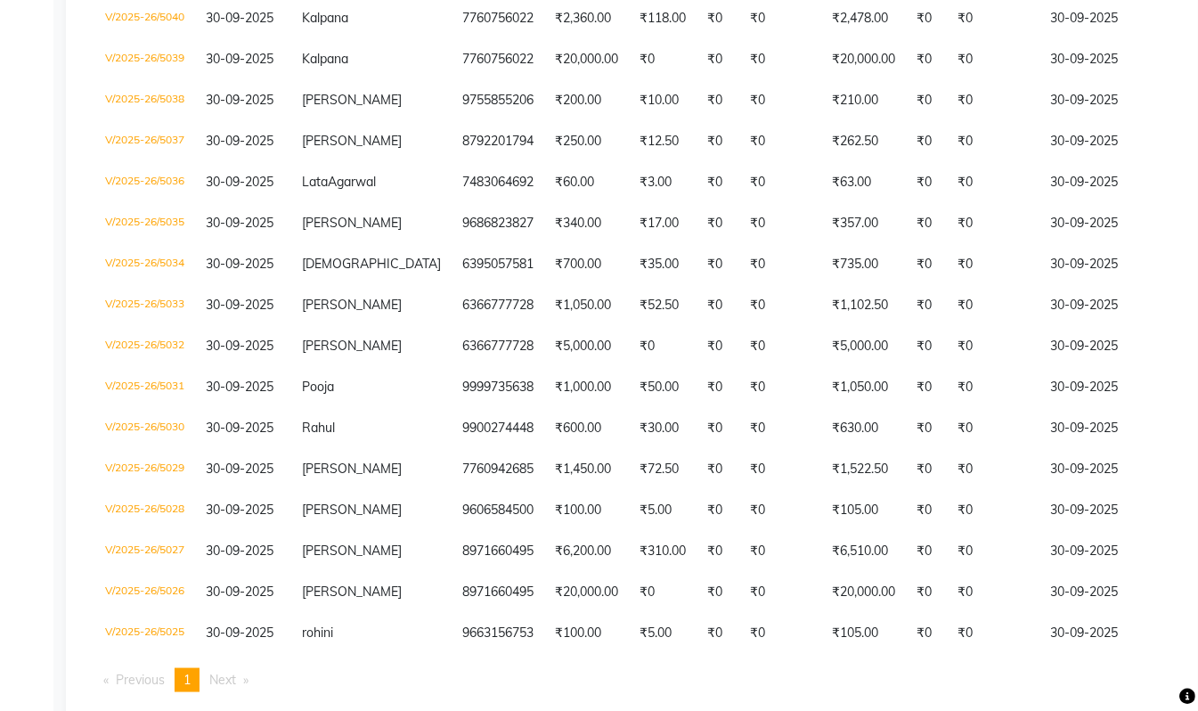
click at [923, 704] on div "Invoice No. Invoice Date Client Name Mobile No. Net Tax Fee Round Off Total Tip…" at bounding box center [634, 44] width 1101 height 1323
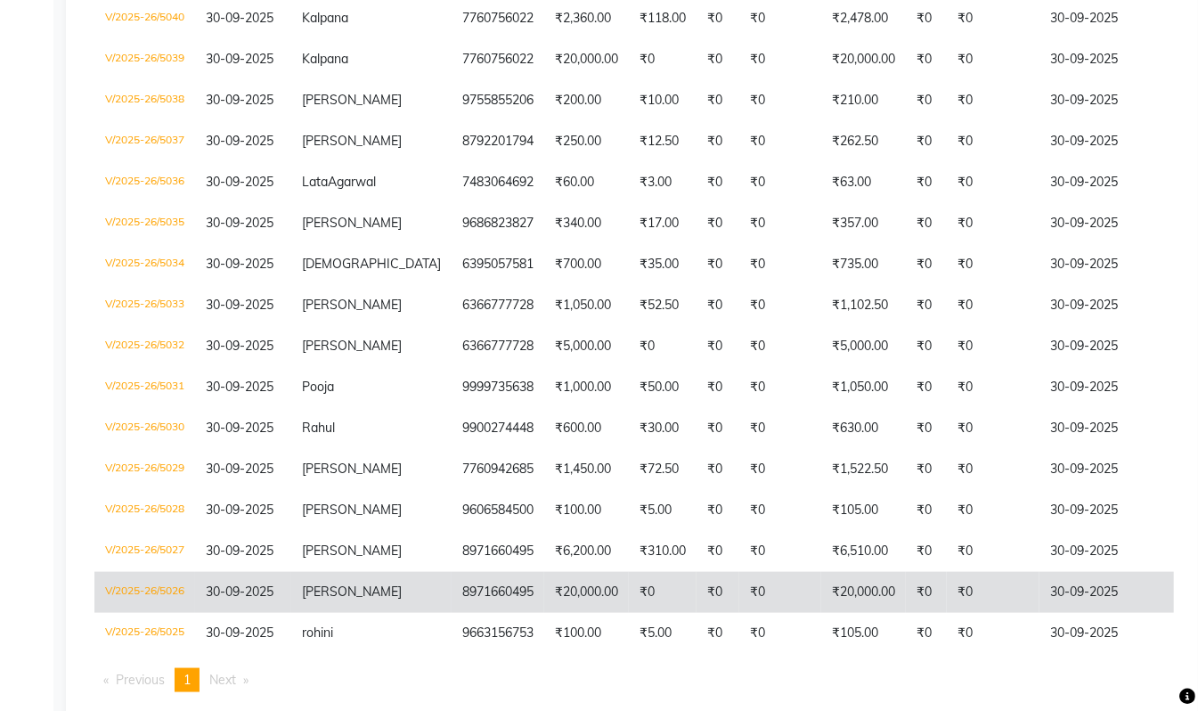
click at [821, 613] on td "₹20,000.00" at bounding box center [863, 592] width 85 height 41
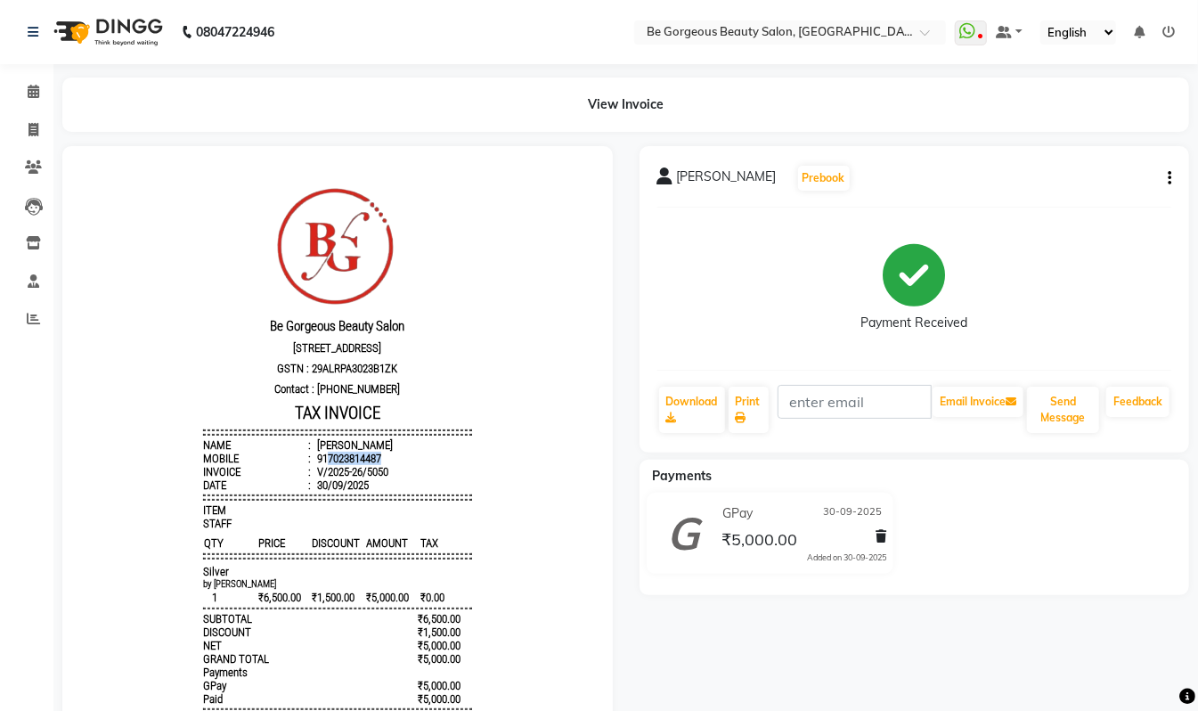
drag, startPoint x: 366, startPoint y: 464, endPoint x: 307, endPoint y: 471, distance: 59.2
click at [307, 464] on li "Mobile : 917023814487" at bounding box center [336, 457] width 269 height 13
copy div "7023814487"
click at [29, 129] on icon at bounding box center [34, 129] width 10 height 13
select select "service"
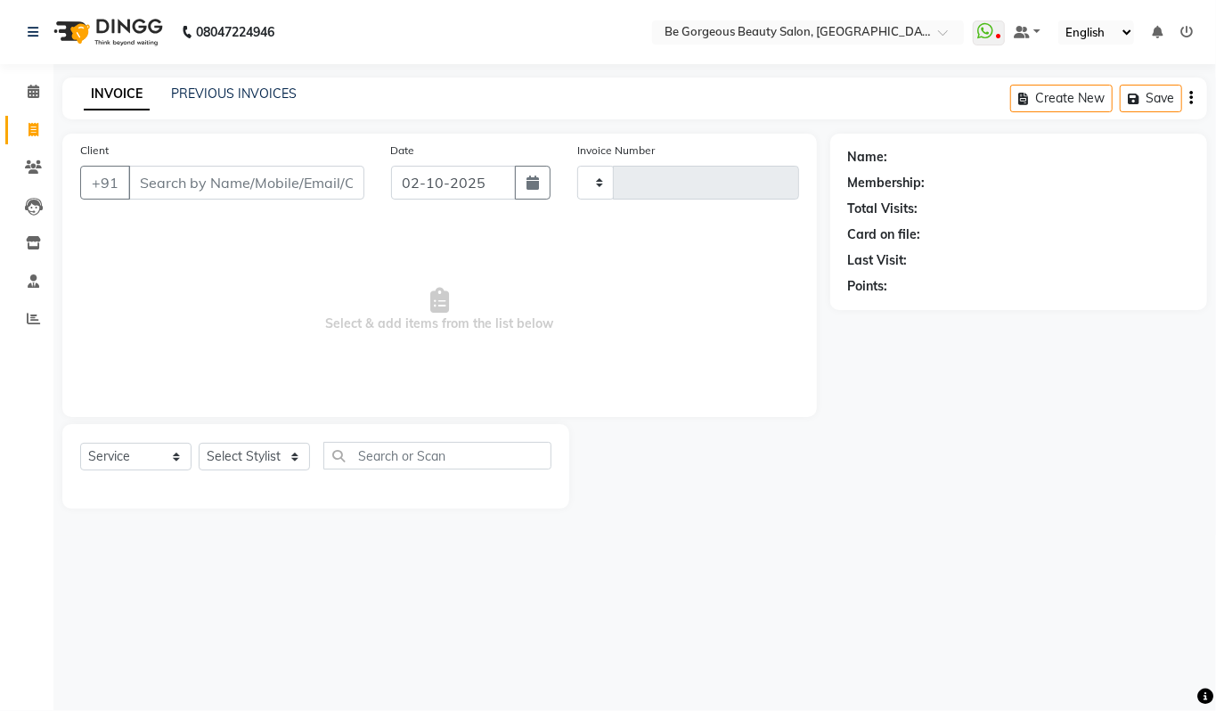
type input "5092"
select select "5405"
click at [167, 176] on input "Client" at bounding box center [246, 183] width 236 height 34
type input "7023814487"
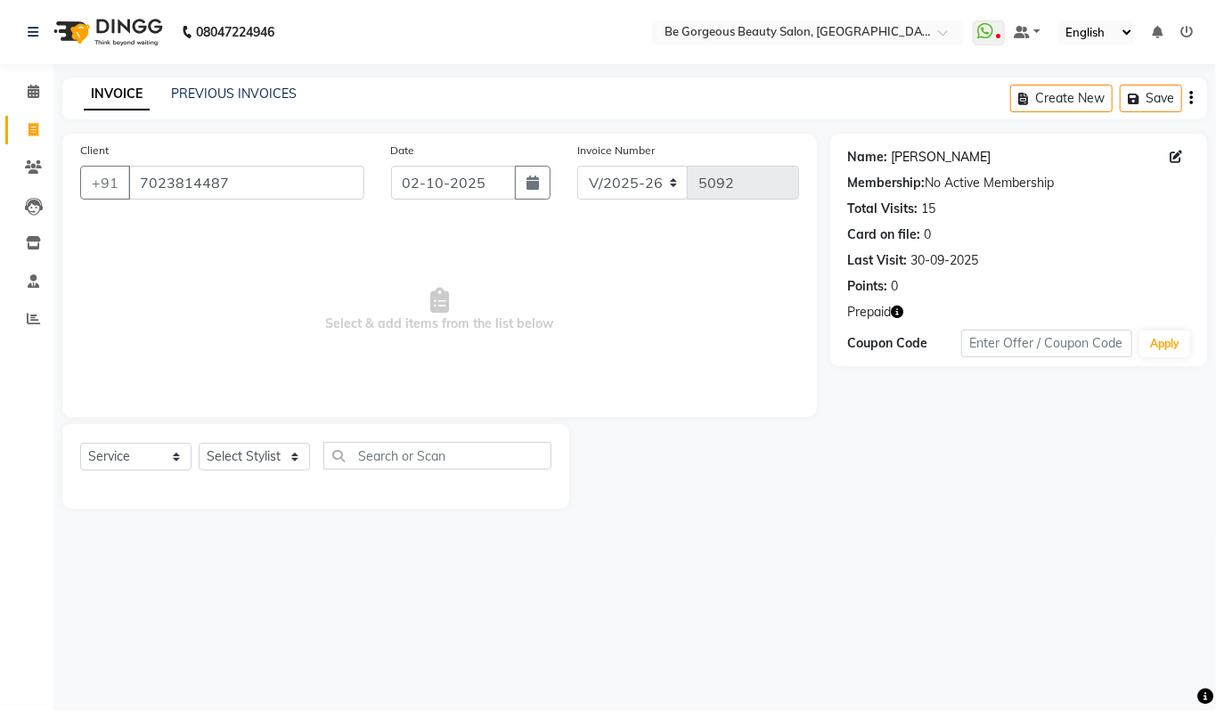
click at [932, 157] on link "[PERSON_NAME]" at bounding box center [942, 157] width 100 height 19
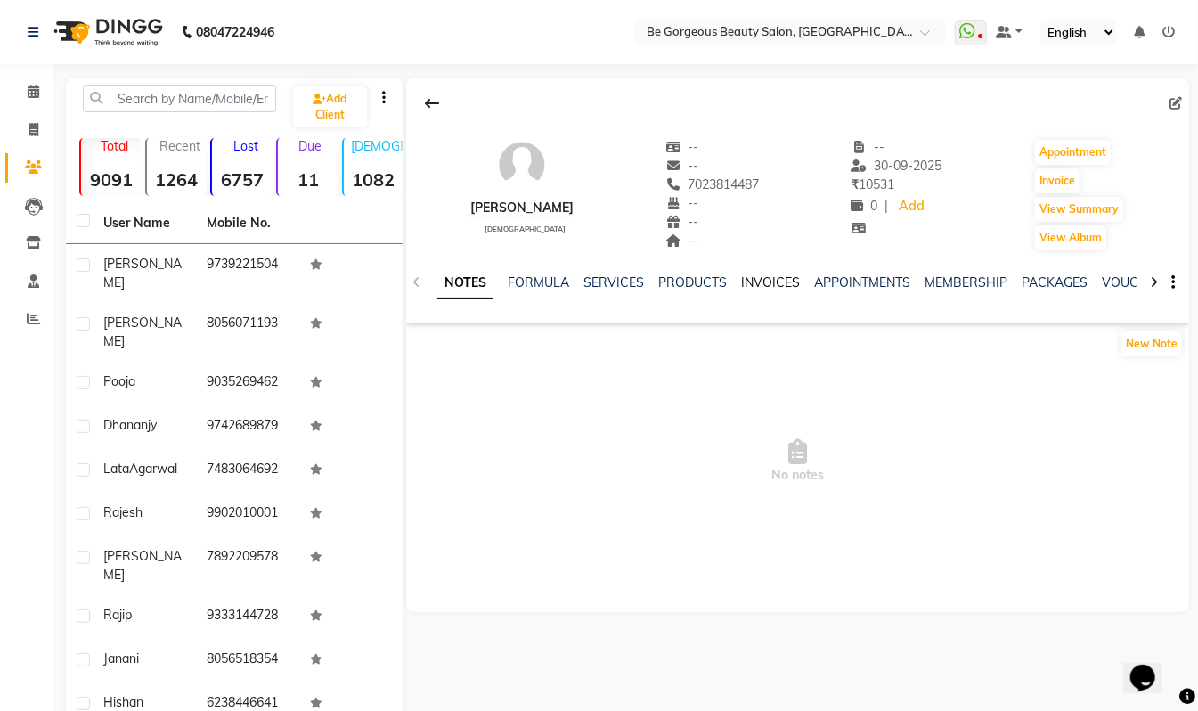
click at [775, 275] on link "INVOICES" at bounding box center [770, 282] width 59 height 16
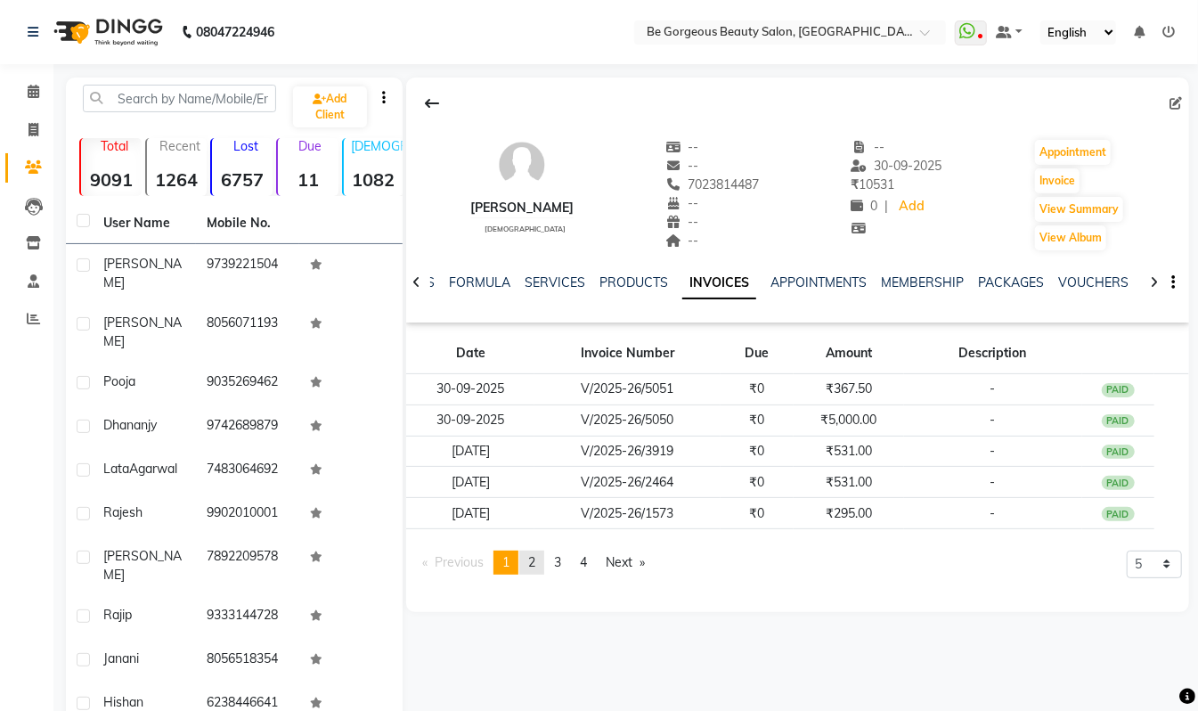
click at [535, 568] on span "2" at bounding box center [531, 562] width 7 height 16
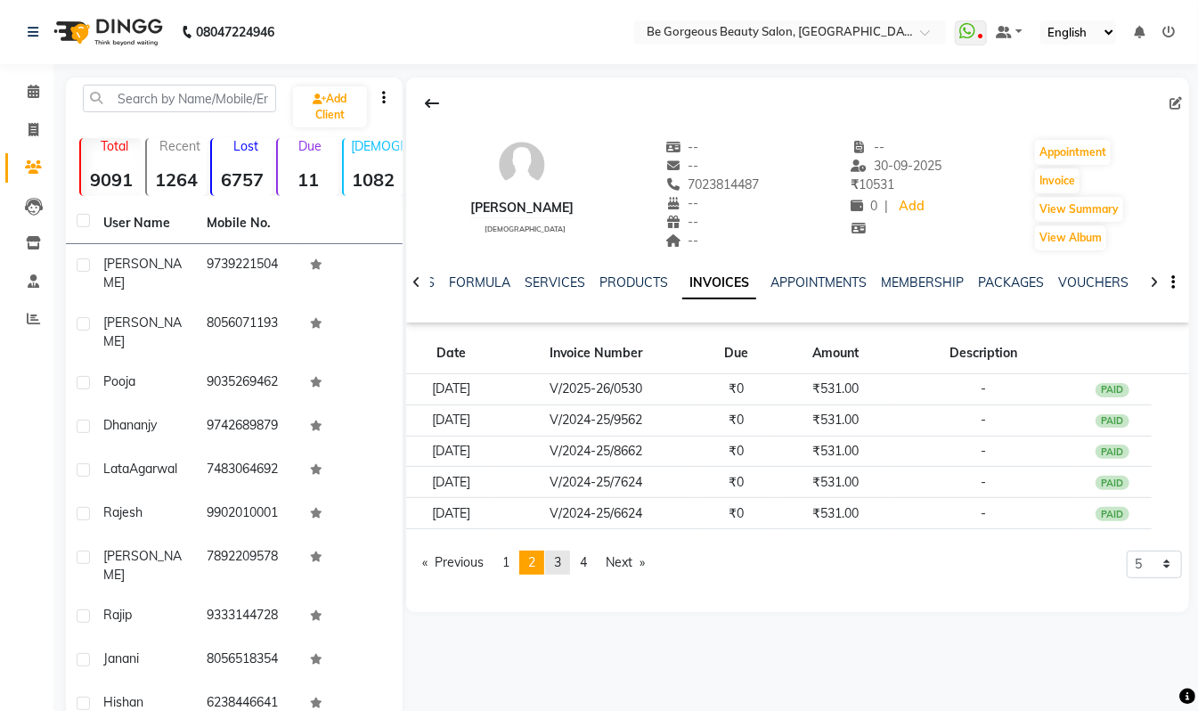
click at [554, 560] on link "page 3" at bounding box center [557, 563] width 25 height 24
click at [502, 558] on link "page 1" at bounding box center [506, 563] width 25 height 24
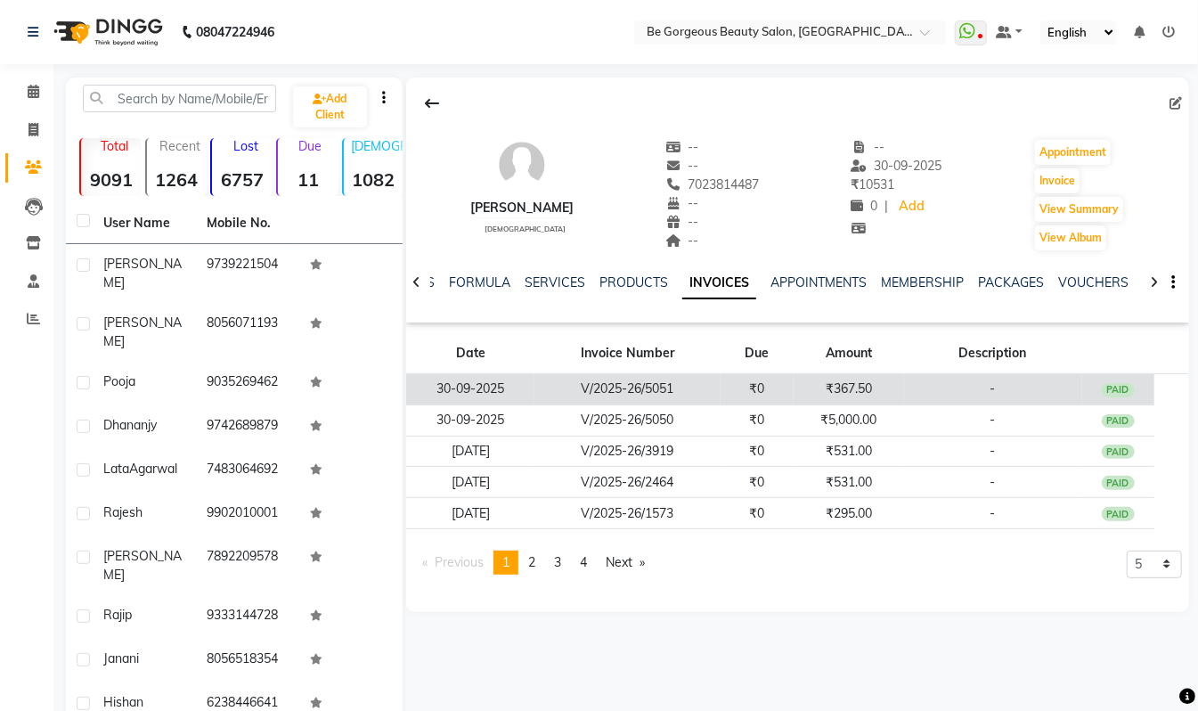
click at [831, 386] on td "₹367.50" at bounding box center [849, 389] width 110 height 31
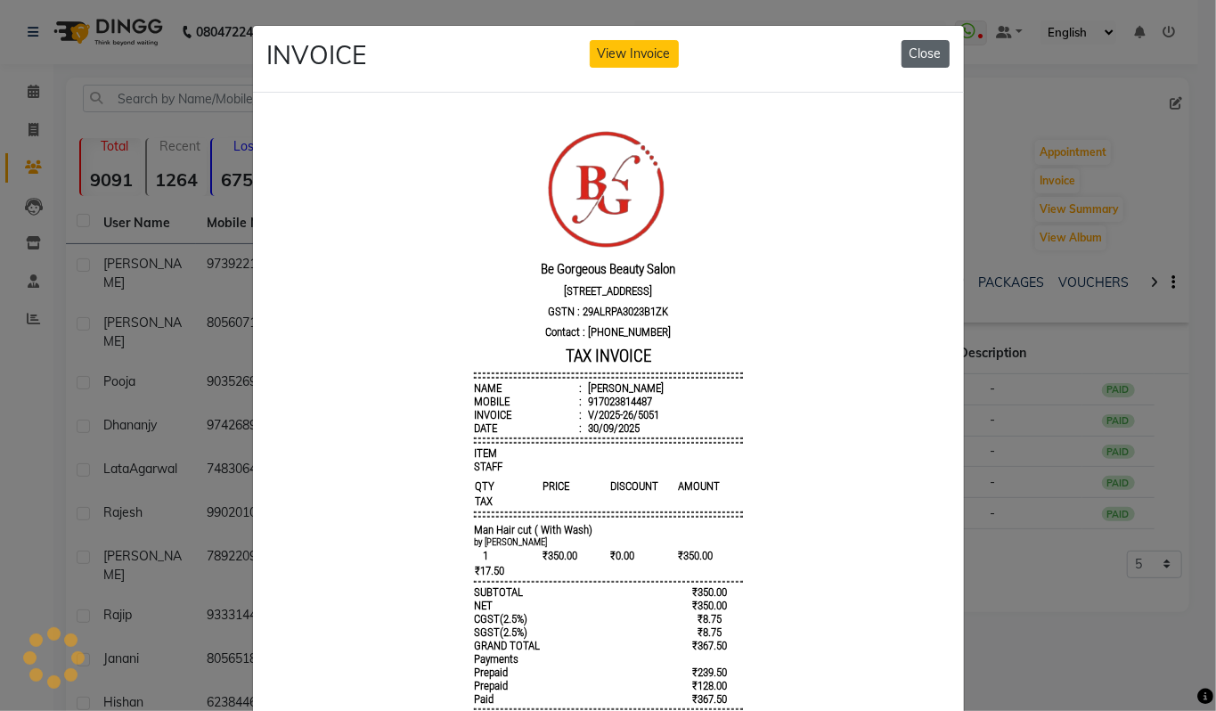
click at [927, 45] on button "Close" at bounding box center [926, 54] width 48 height 28
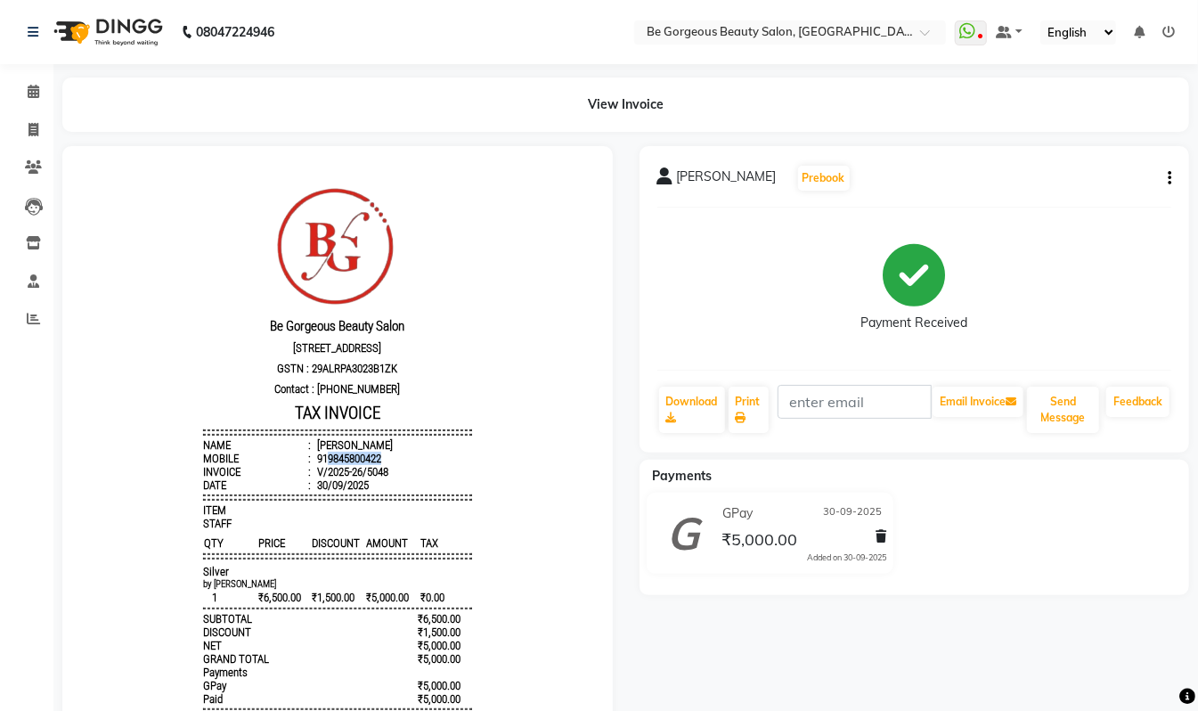
drag, startPoint x: 371, startPoint y: 466, endPoint x: 310, endPoint y: 470, distance: 60.7
click at [310, 464] on li "Mobile : 919845800422" at bounding box center [336, 457] width 269 height 13
copy div "9845800422"
click at [30, 127] on icon at bounding box center [34, 129] width 10 height 13
select select "5405"
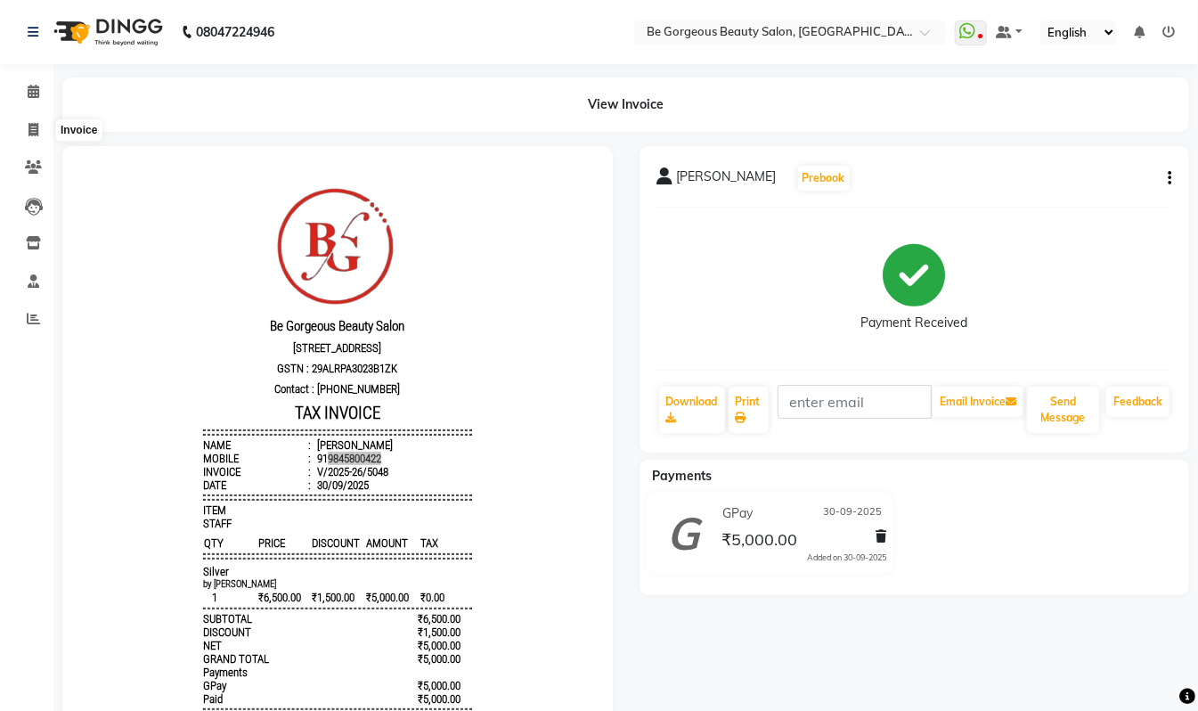
select select "service"
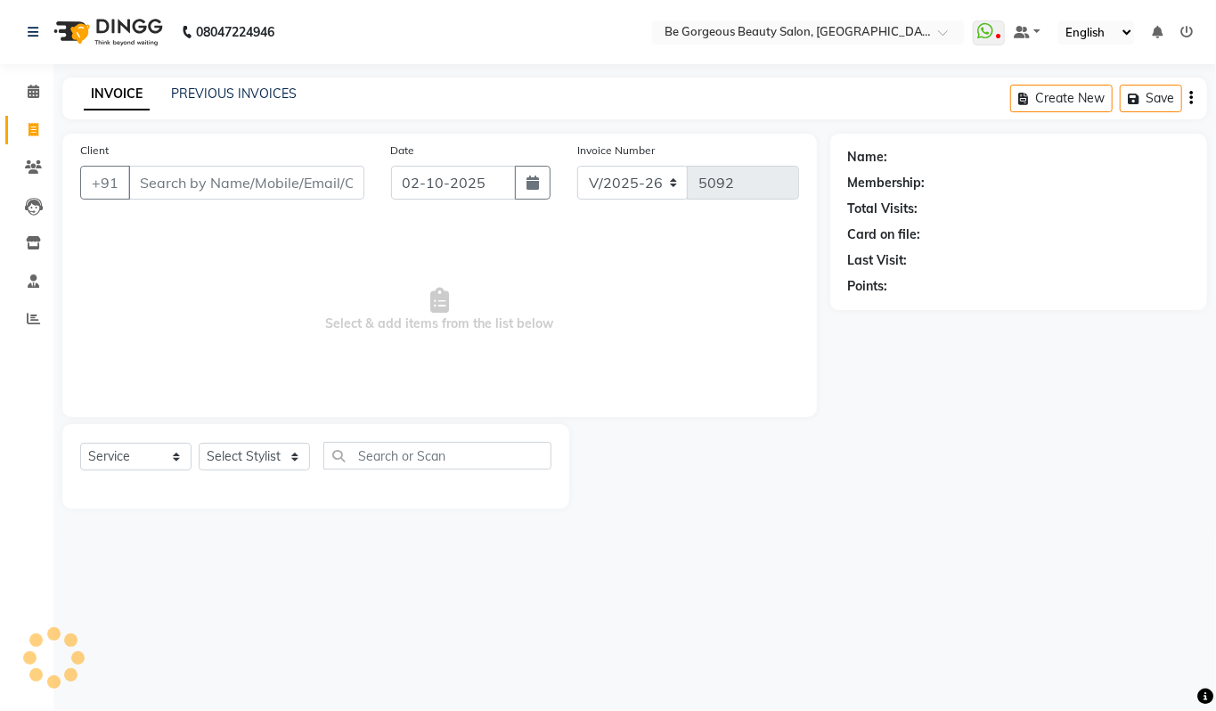
click at [173, 180] on input "Client" at bounding box center [246, 183] width 236 height 34
type input "9845800422"
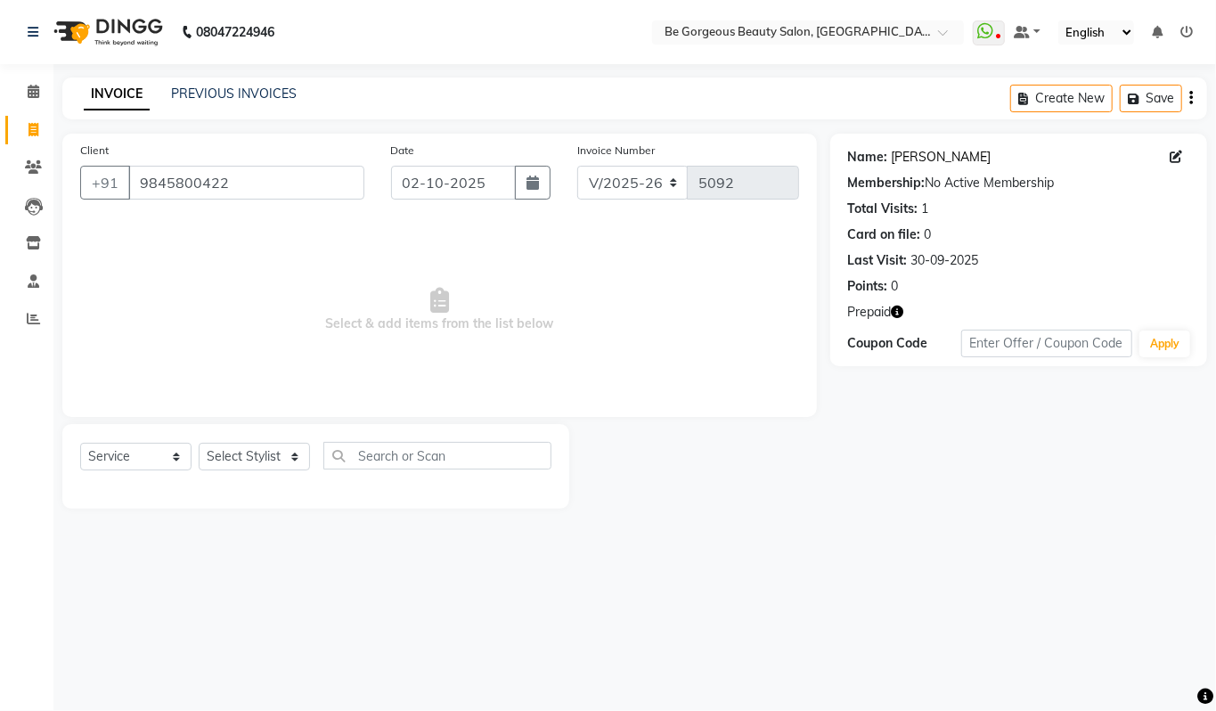
click at [918, 159] on link "Partibha" at bounding box center [942, 157] width 100 height 19
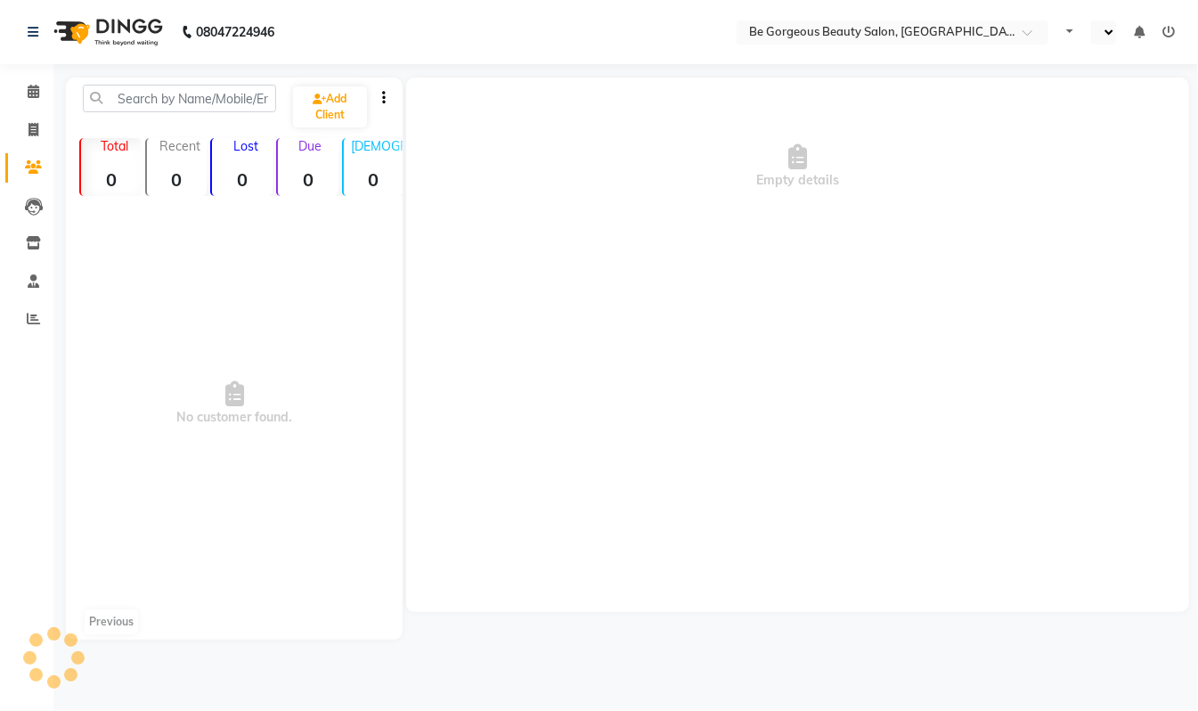
select select "en"
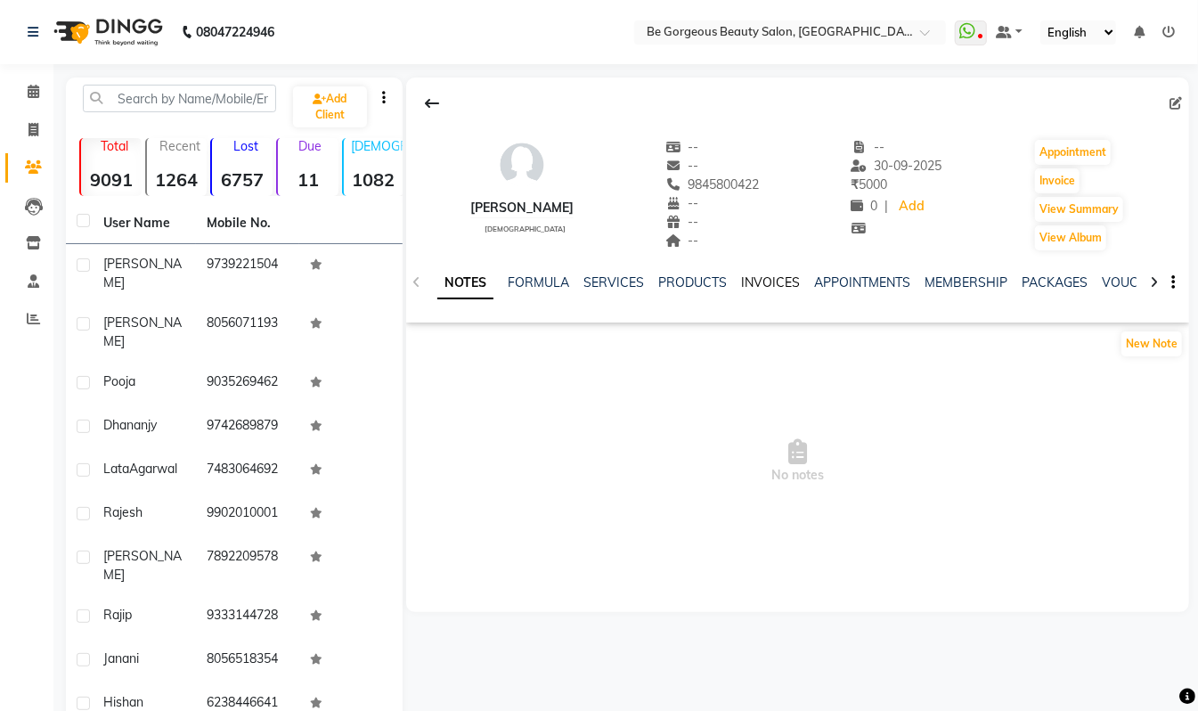
click at [775, 289] on link "INVOICES" at bounding box center [770, 282] width 59 height 16
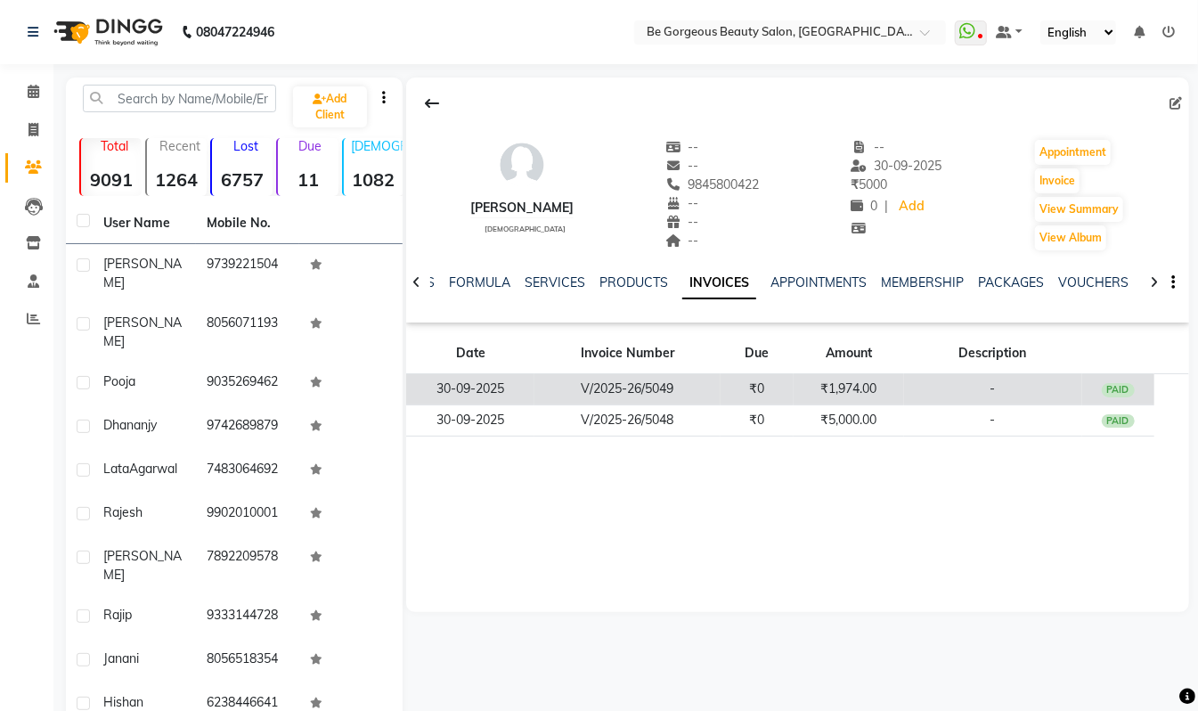
click at [860, 394] on td "₹1,974.00" at bounding box center [849, 389] width 110 height 31
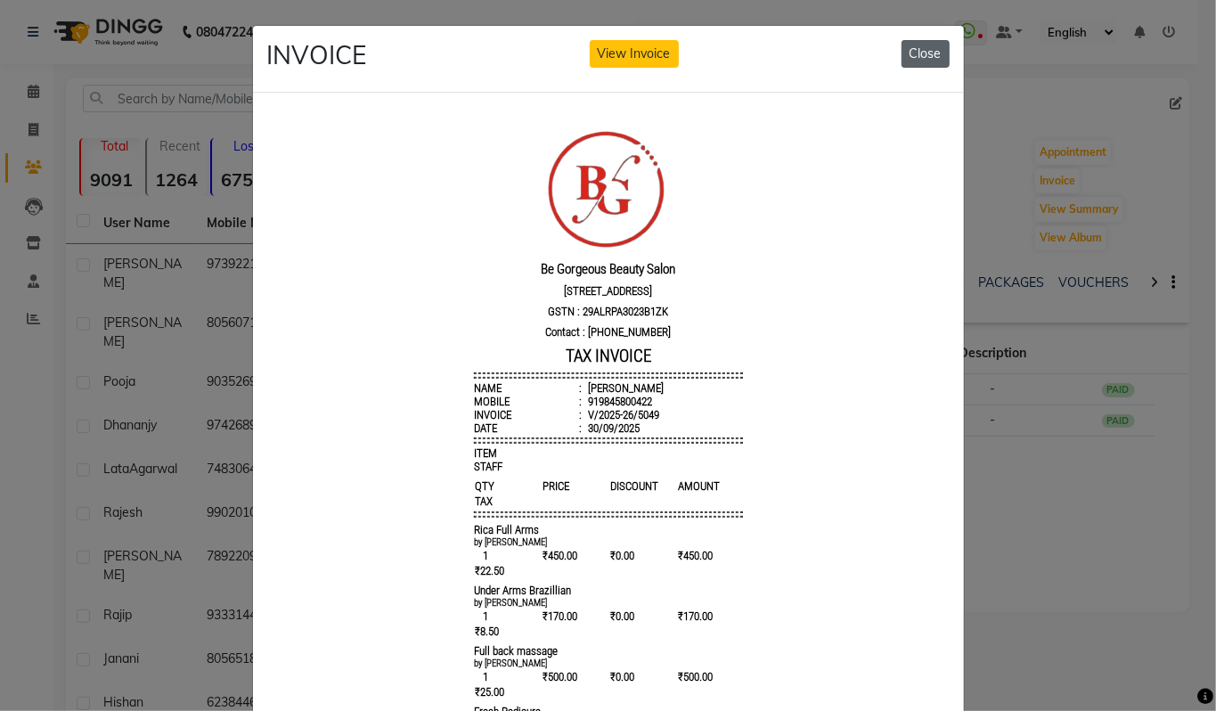
click at [918, 59] on button "Close" at bounding box center [926, 54] width 48 height 28
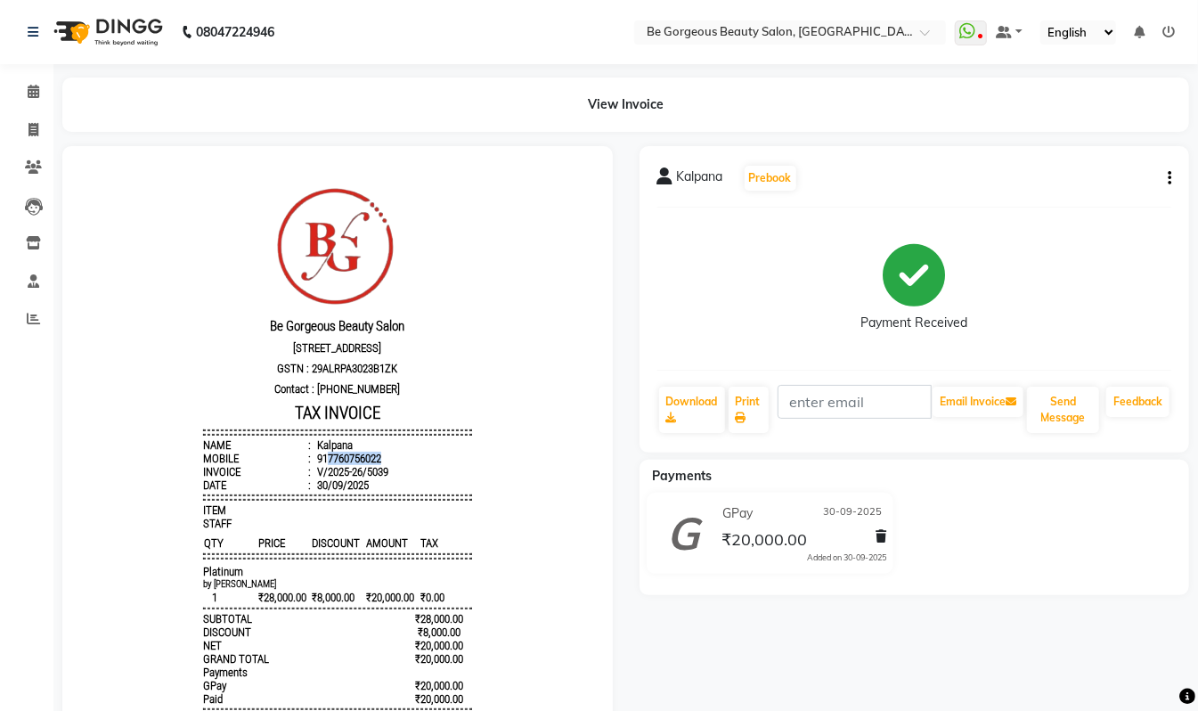
drag, startPoint x: 370, startPoint y: 470, endPoint x: 309, endPoint y: 473, distance: 60.7
click at [309, 464] on li "Mobile : 917760756022" at bounding box center [336, 457] width 269 height 13
copy div "7760756022"
click at [29, 127] on icon at bounding box center [34, 129] width 10 height 13
select select "5405"
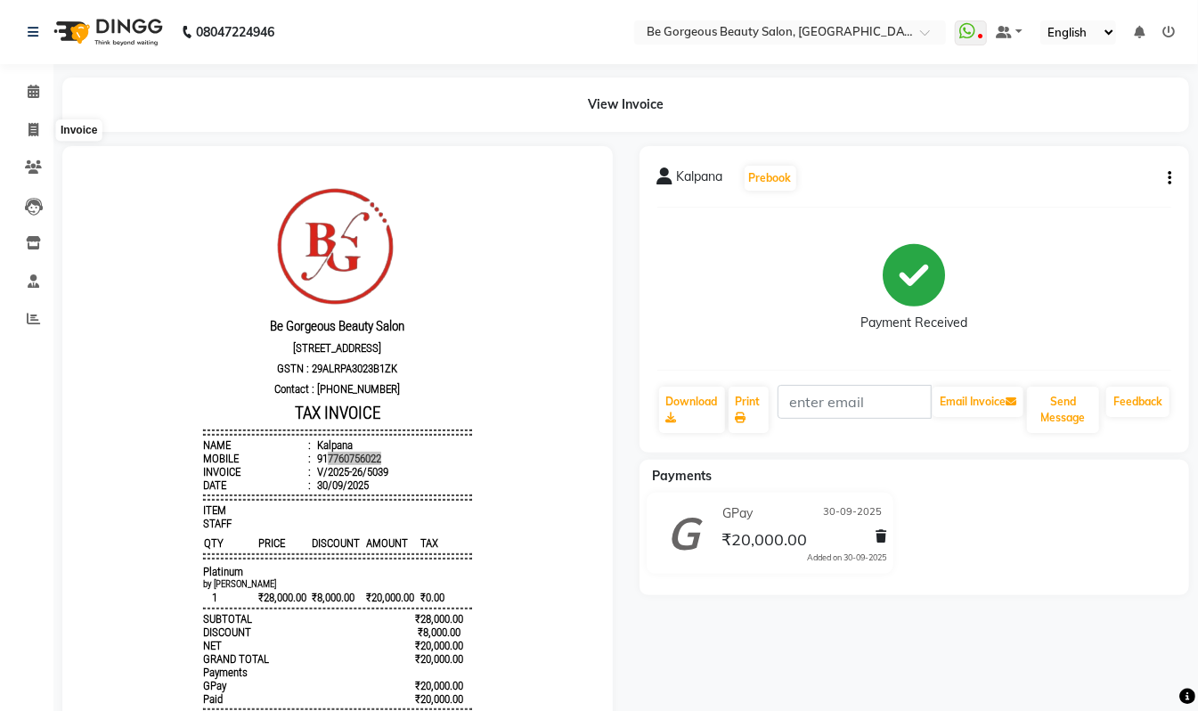
select select "service"
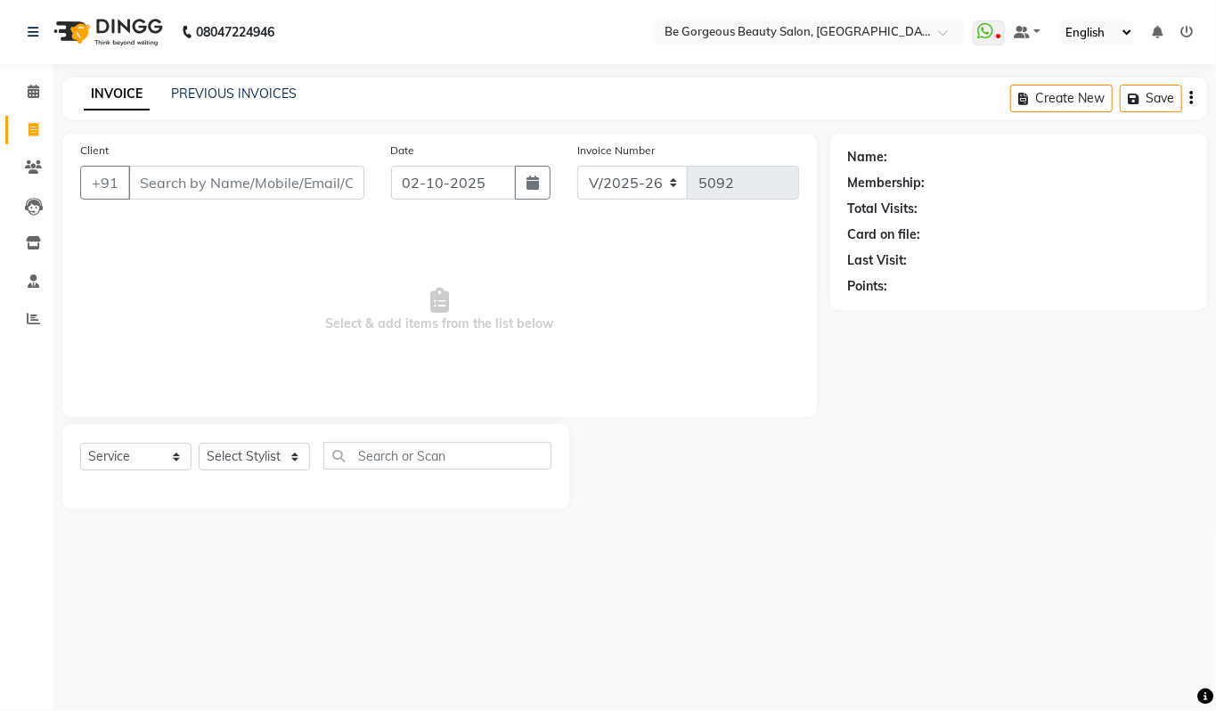
click at [168, 185] on input "Client" at bounding box center [246, 183] width 236 height 34
type input "7760756022"
click at [911, 161] on link "Kalpana" at bounding box center [915, 157] width 46 height 19
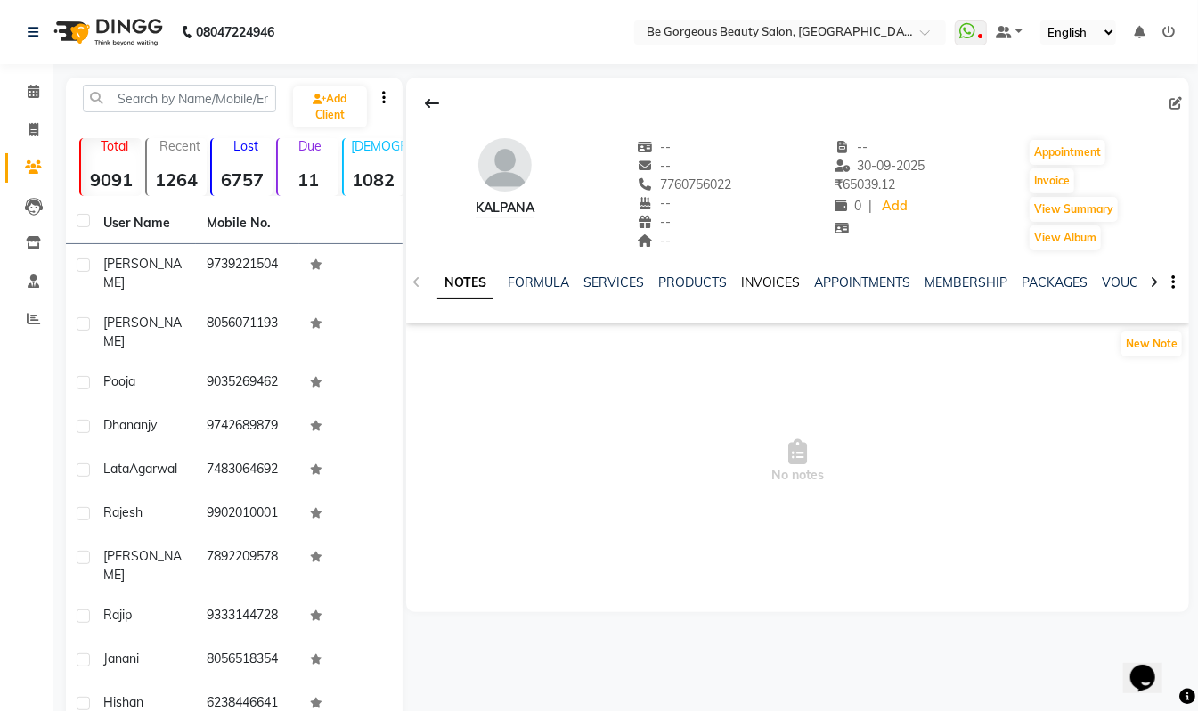
click at [768, 282] on link "INVOICES" at bounding box center [770, 282] width 59 height 16
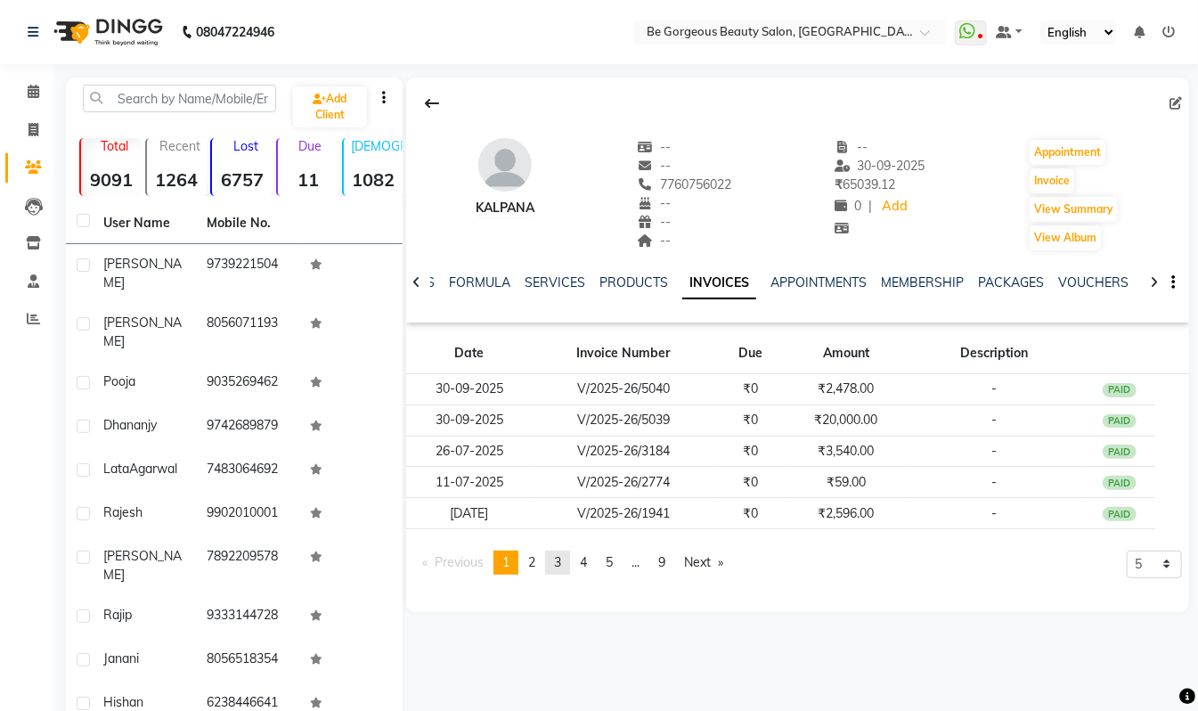
click at [561, 568] on span "3" at bounding box center [557, 562] width 7 height 16
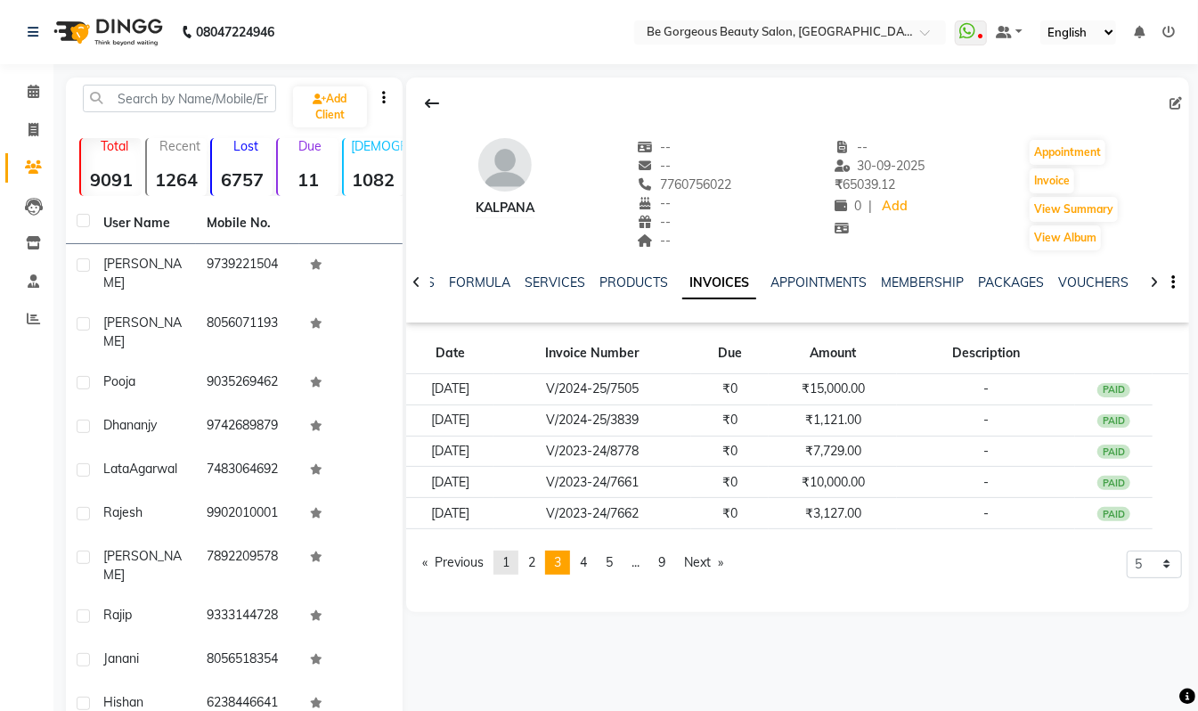
click at [502, 563] on link "page 1" at bounding box center [506, 563] width 25 height 24
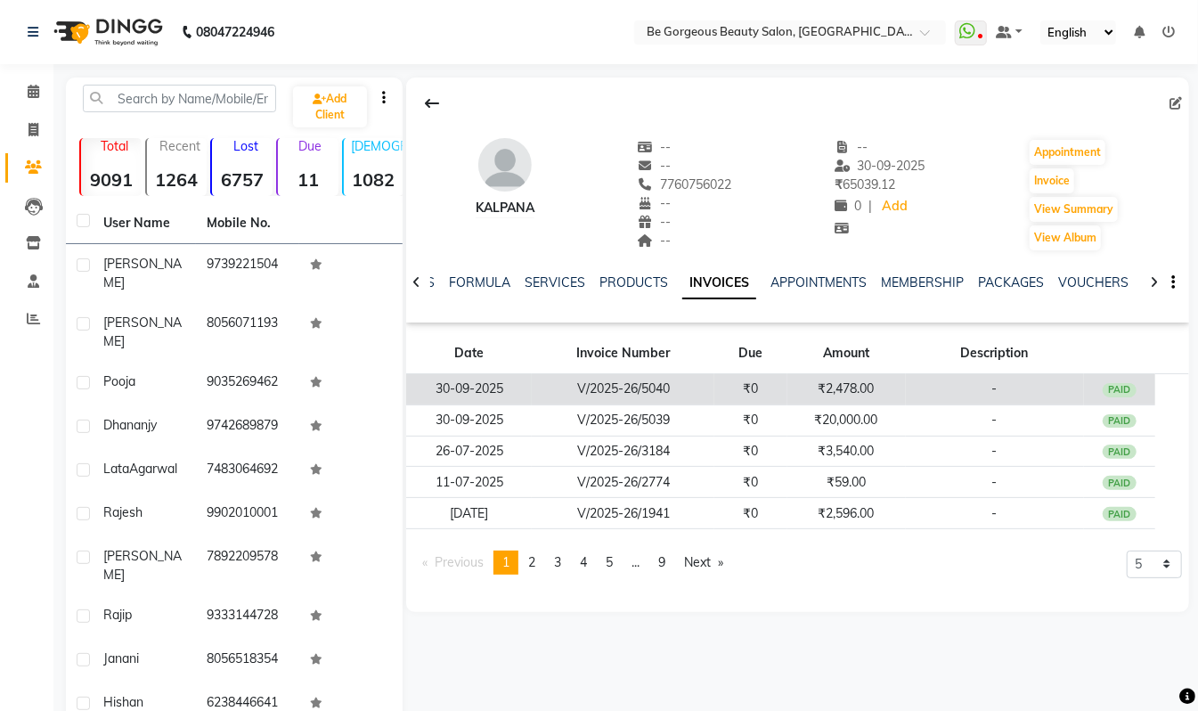
click at [845, 390] on td "₹2,478.00" at bounding box center [847, 389] width 118 height 31
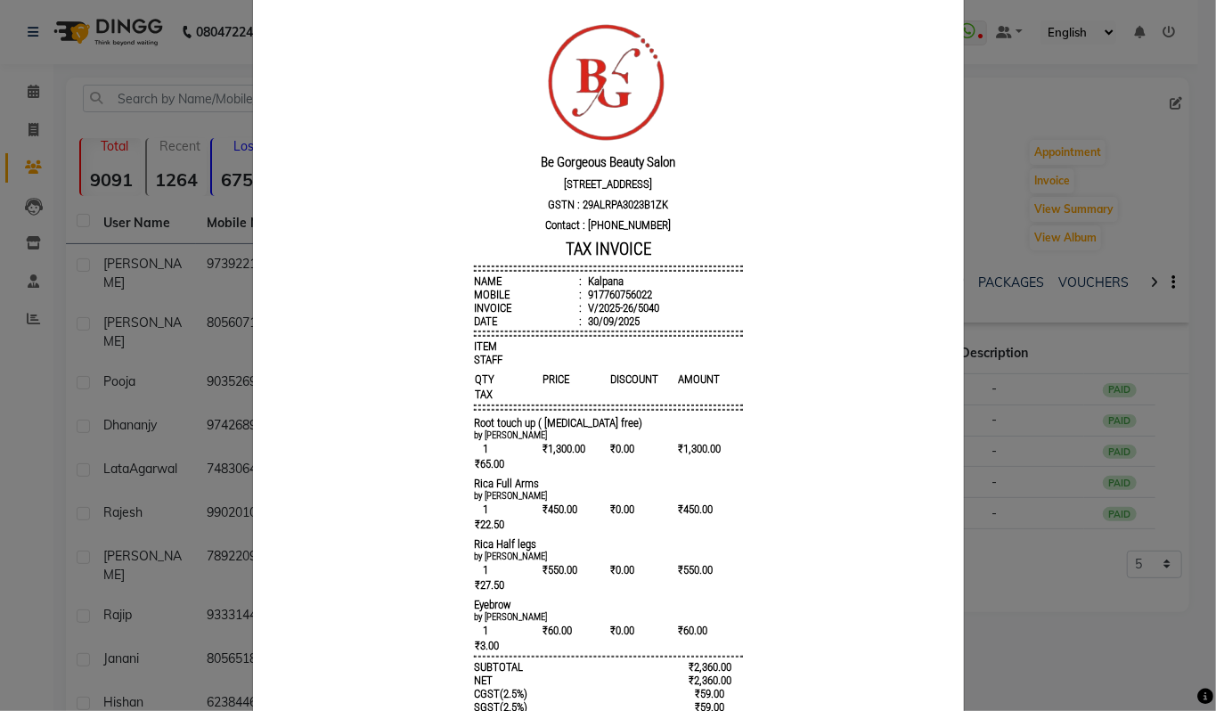
scroll to position [109, 0]
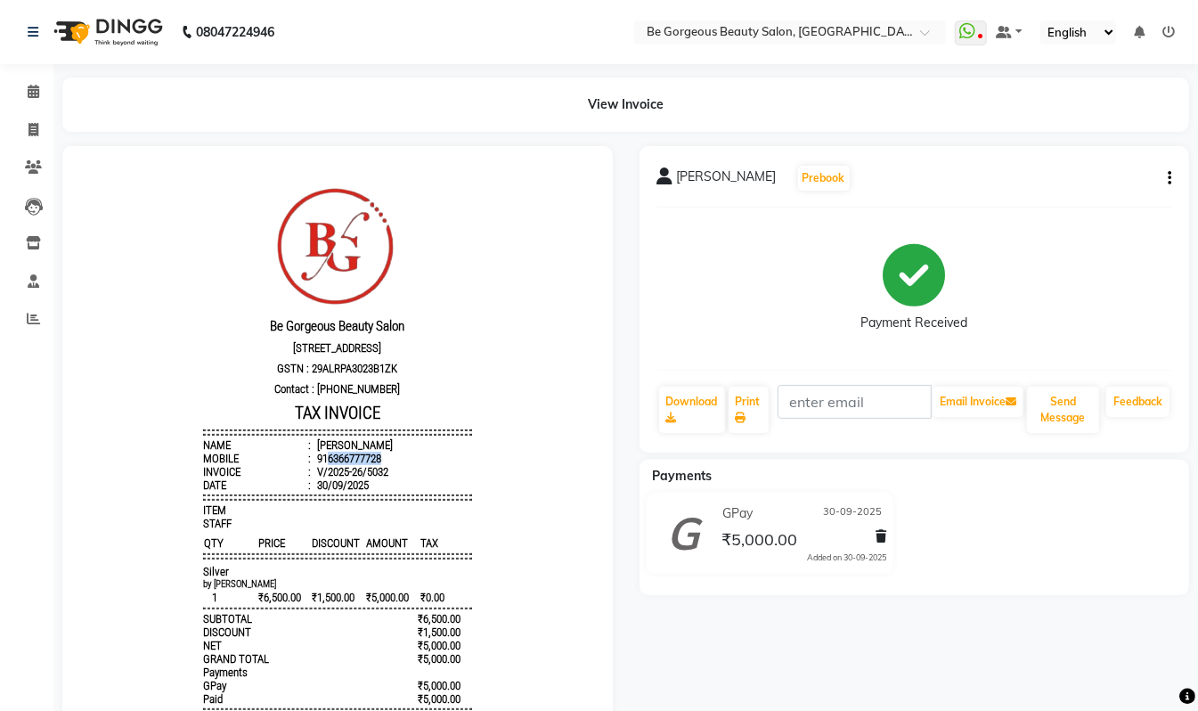
drag, startPoint x: 364, startPoint y: 470, endPoint x: 309, endPoint y: 470, distance: 55.2
click at [313, 464] on div "916366777728" at bounding box center [347, 457] width 68 height 13
copy div "6366777728"
click at [34, 130] on icon at bounding box center [34, 129] width 10 height 13
select select "service"
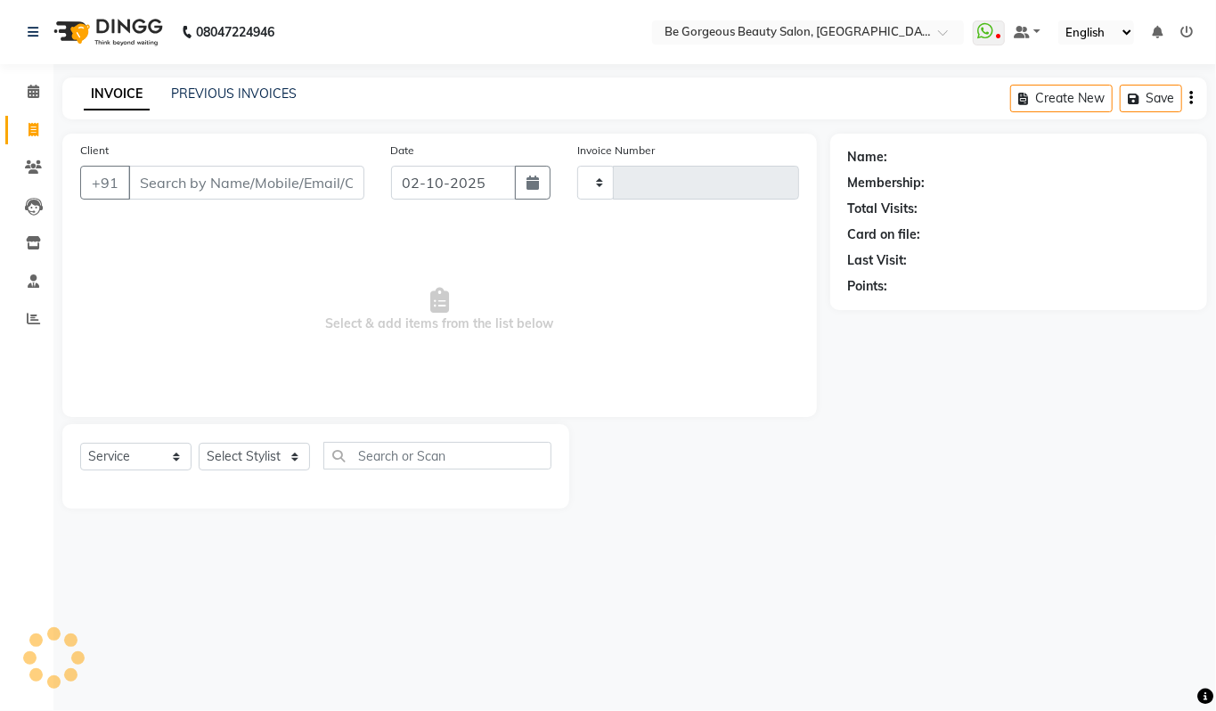
type input "5092"
select select "5405"
click at [179, 173] on input "Client" at bounding box center [246, 183] width 236 height 34
type input "6366777728"
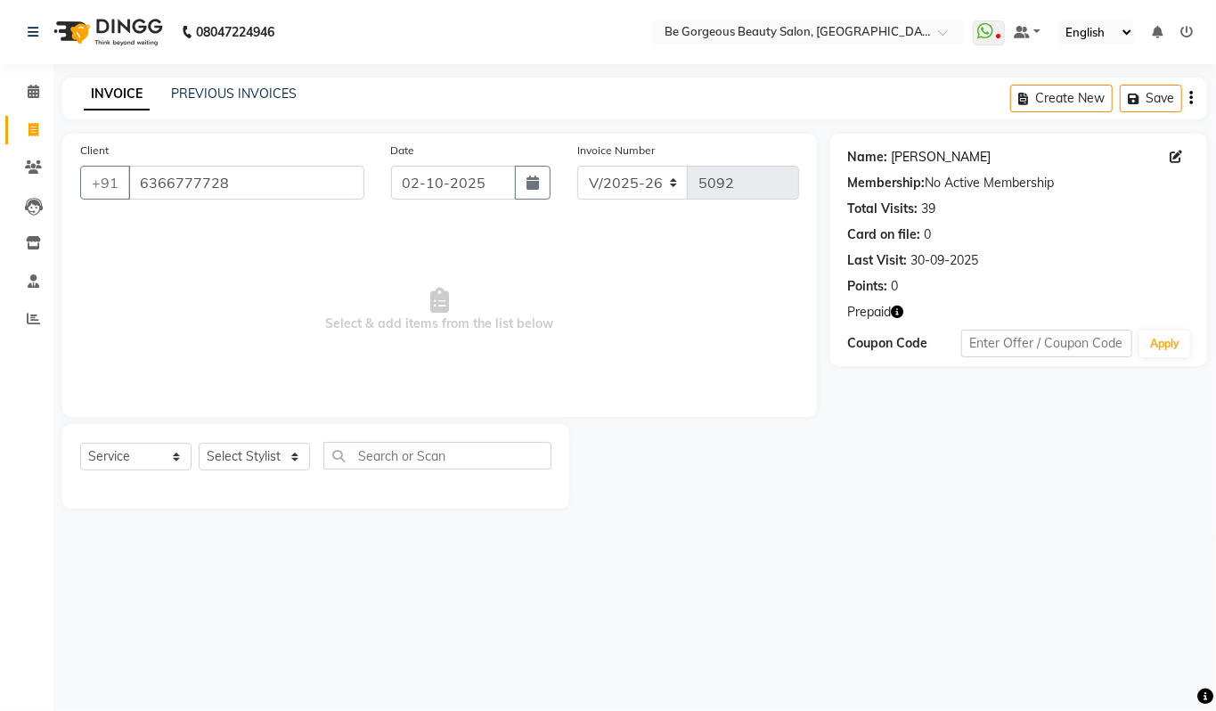
click at [905, 158] on link "Pavani" at bounding box center [942, 157] width 100 height 19
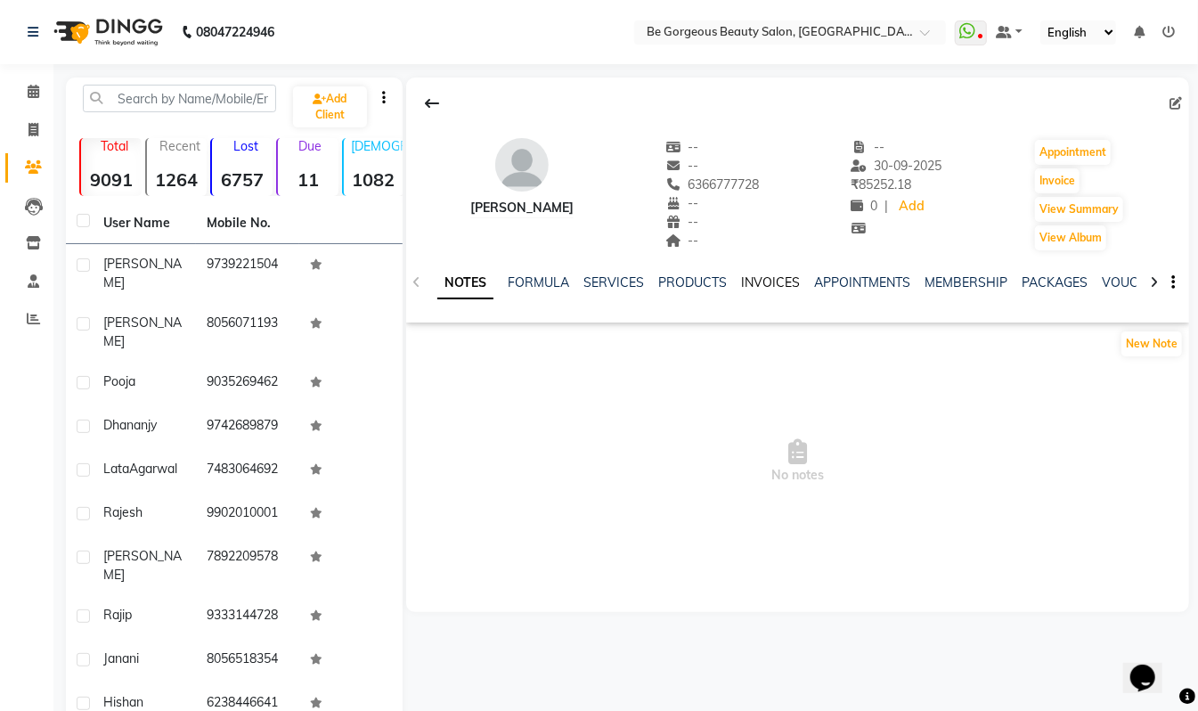
click at [754, 282] on link "INVOICES" at bounding box center [770, 282] width 59 height 16
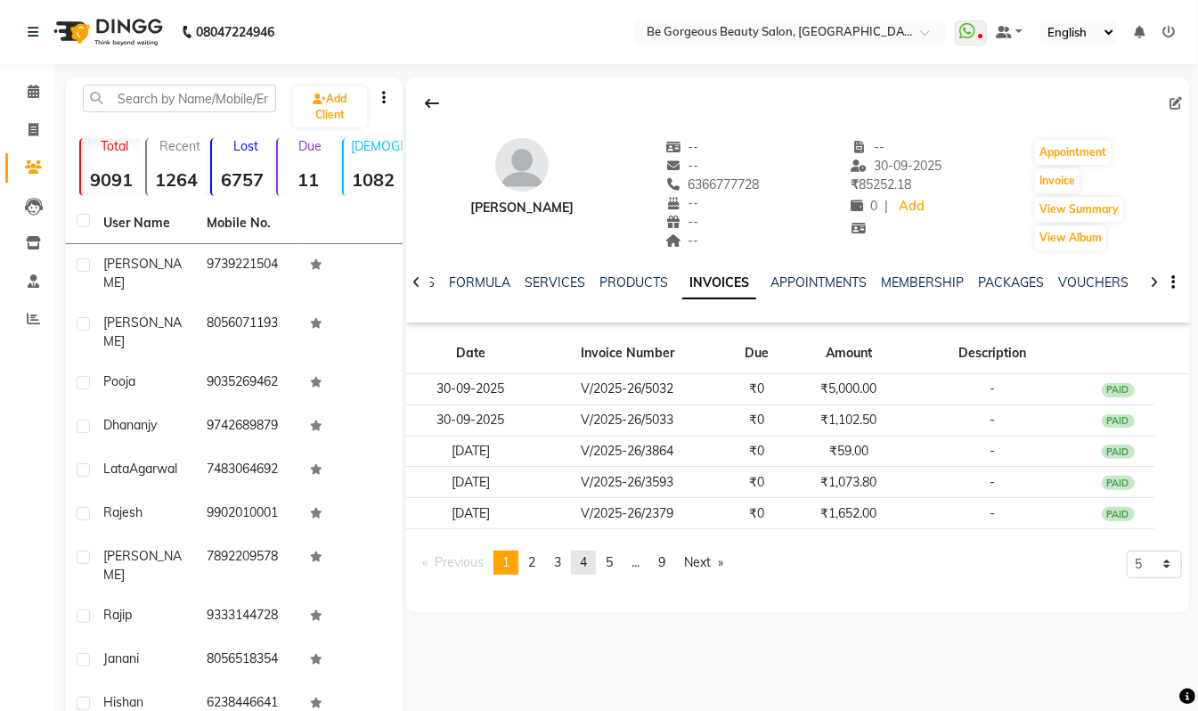
click at [587, 565] on span "4" at bounding box center [583, 562] width 7 height 16
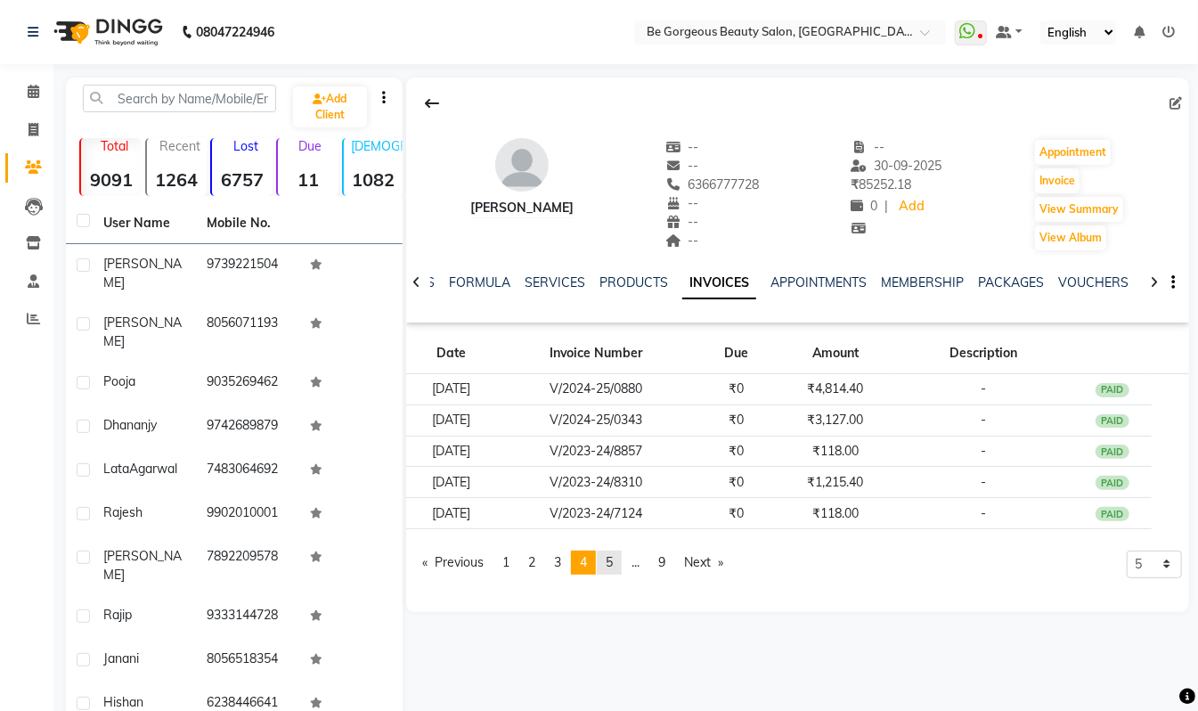
click at [613, 568] on span "5" at bounding box center [609, 562] width 7 height 16
click at [510, 563] on span "1" at bounding box center [505, 562] width 7 height 16
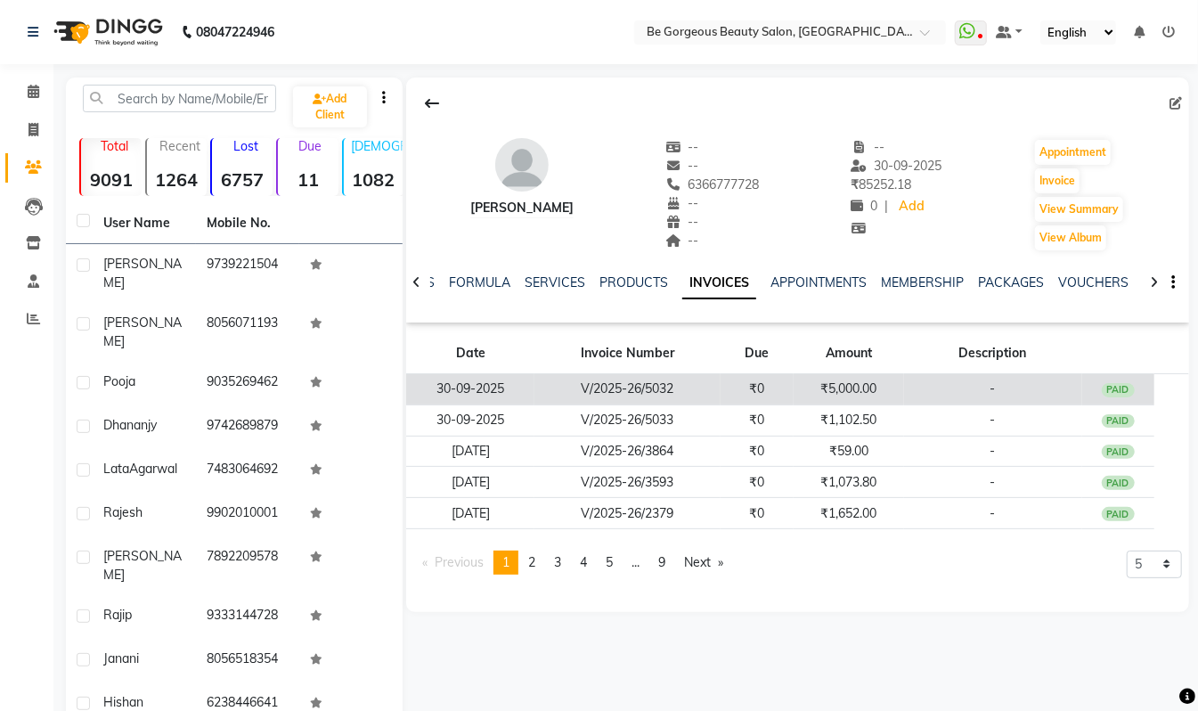
click at [842, 387] on td "₹5,000.00" at bounding box center [849, 389] width 110 height 31
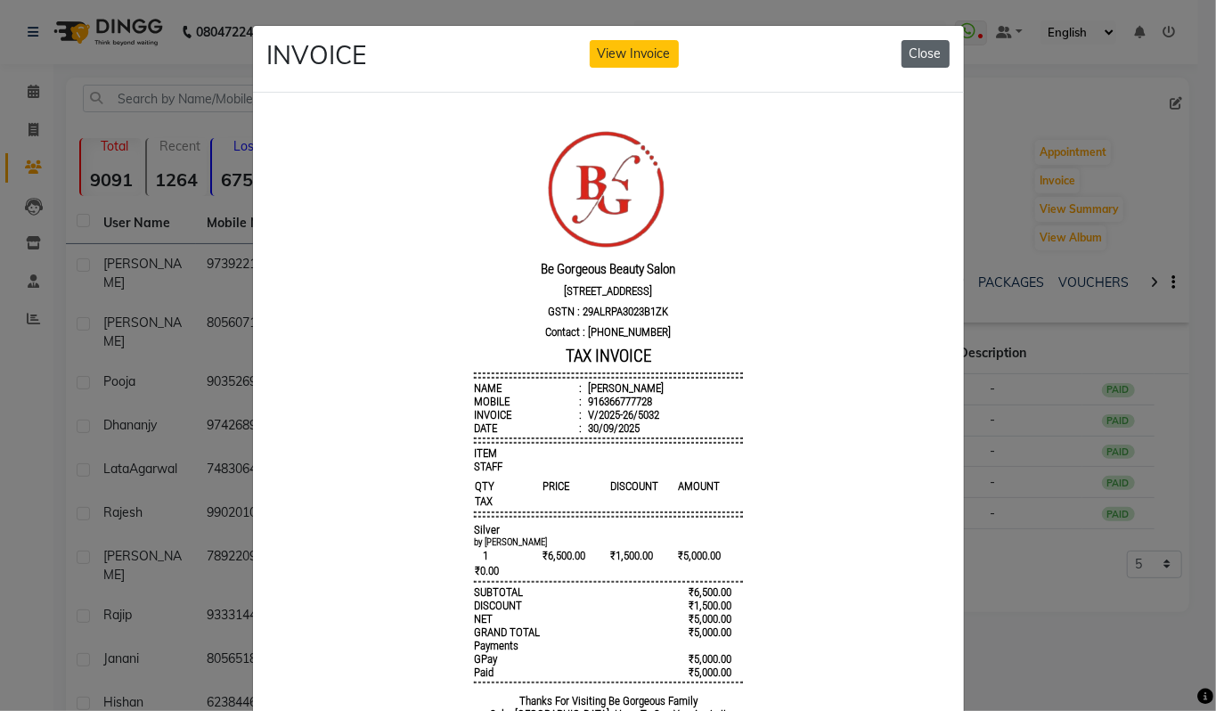
click at [916, 47] on button "Close" at bounding box center [926, 54] width 48 height 28
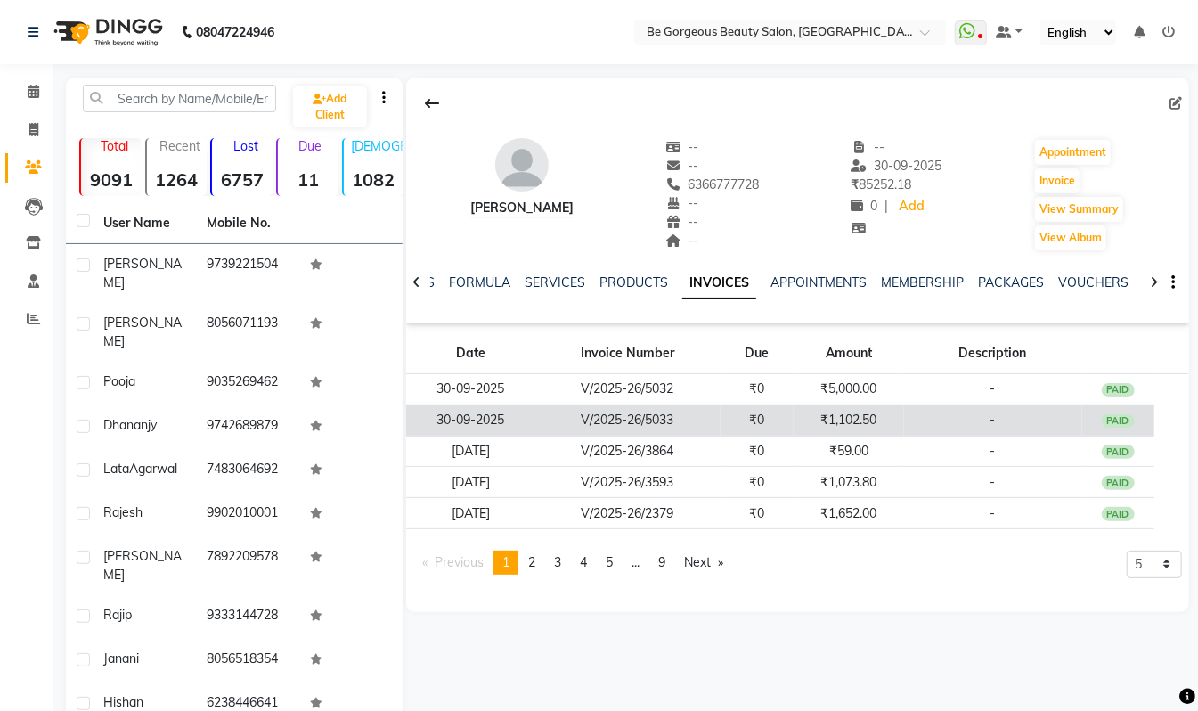
click at [842, 414] on td "₹1,102.50" at bounding box center [849, 419] width 110 height 31
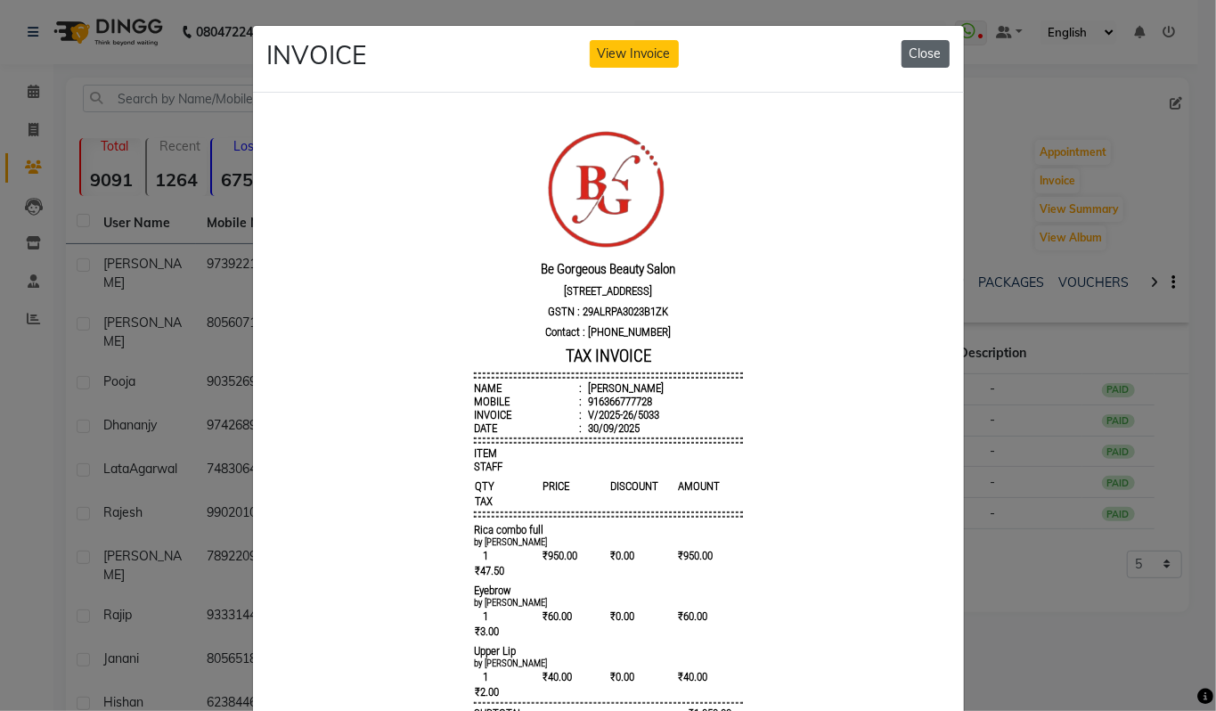
click at [924, 55] on button "Close" at bounding box center [926, 54] width 48 height 28
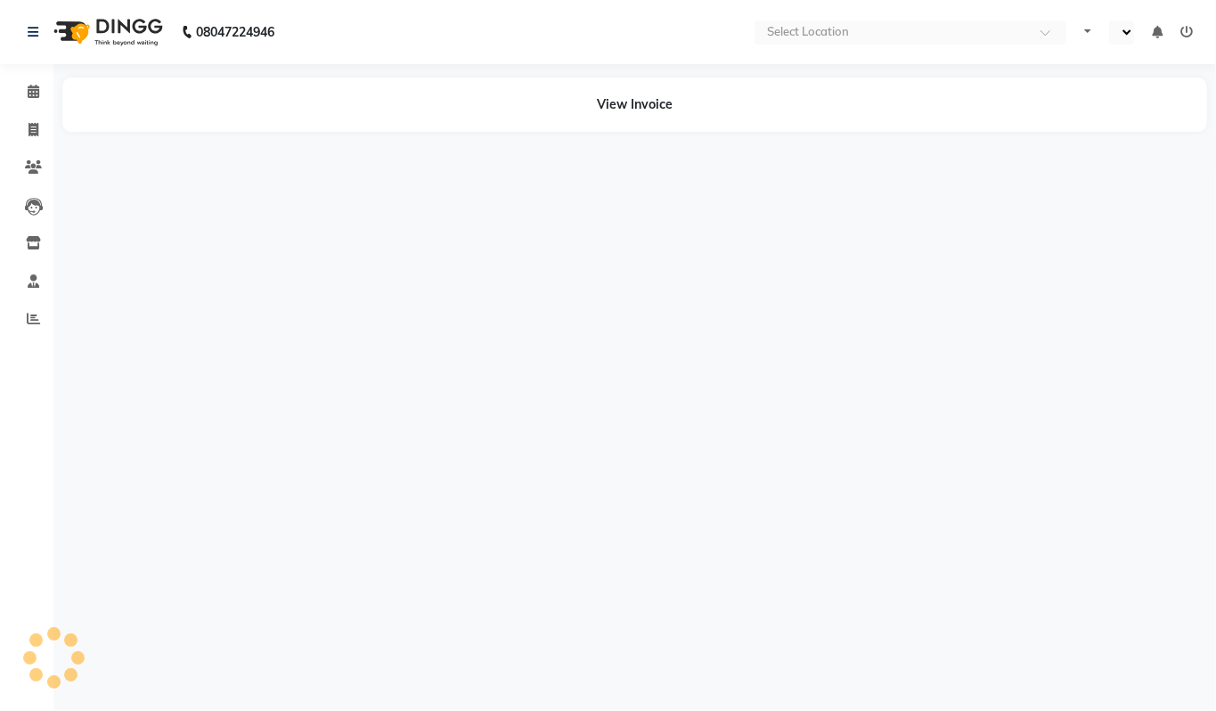
select select "en"
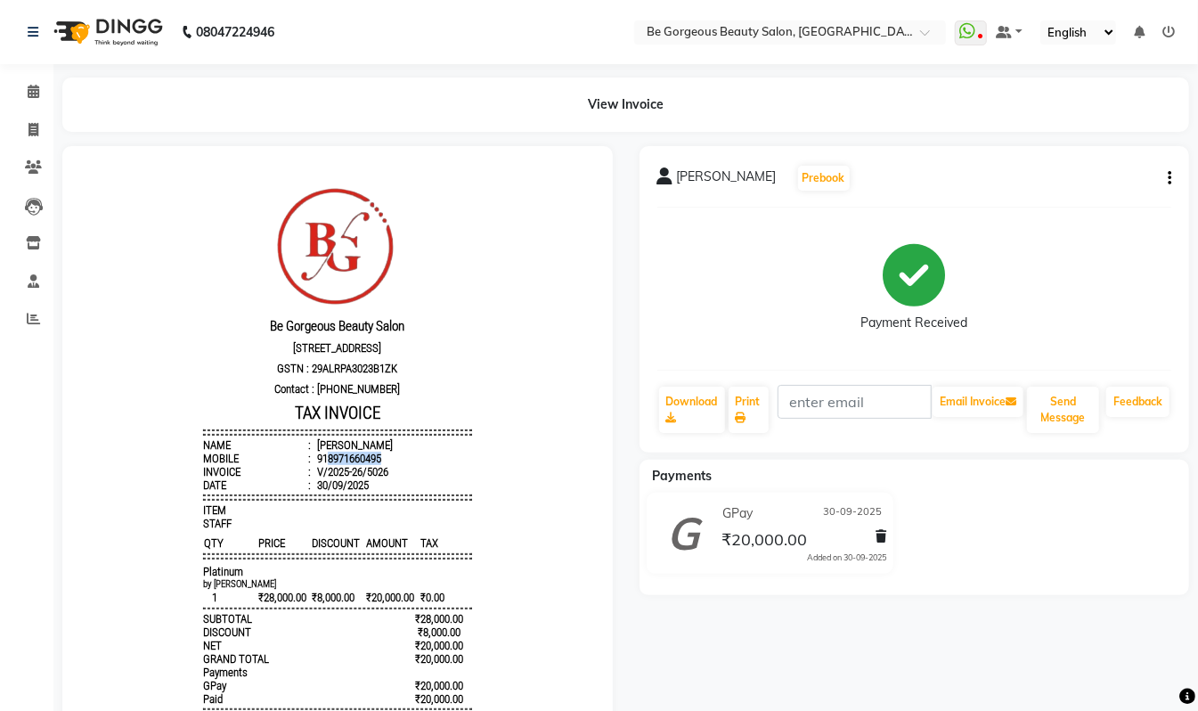
drag, startPoint x: 366, startPoint y: 467, endPoint x: 311, endPoint y: 477, distance: 56.1
click at [311, 464] on li "Mobile : 918971660495" at bounding box center [336, 457] width 269 height 13
copy div "8971660495"
click at [26, 128] on span at bounding box center [33, 130] width 31 height 20
select select "service"
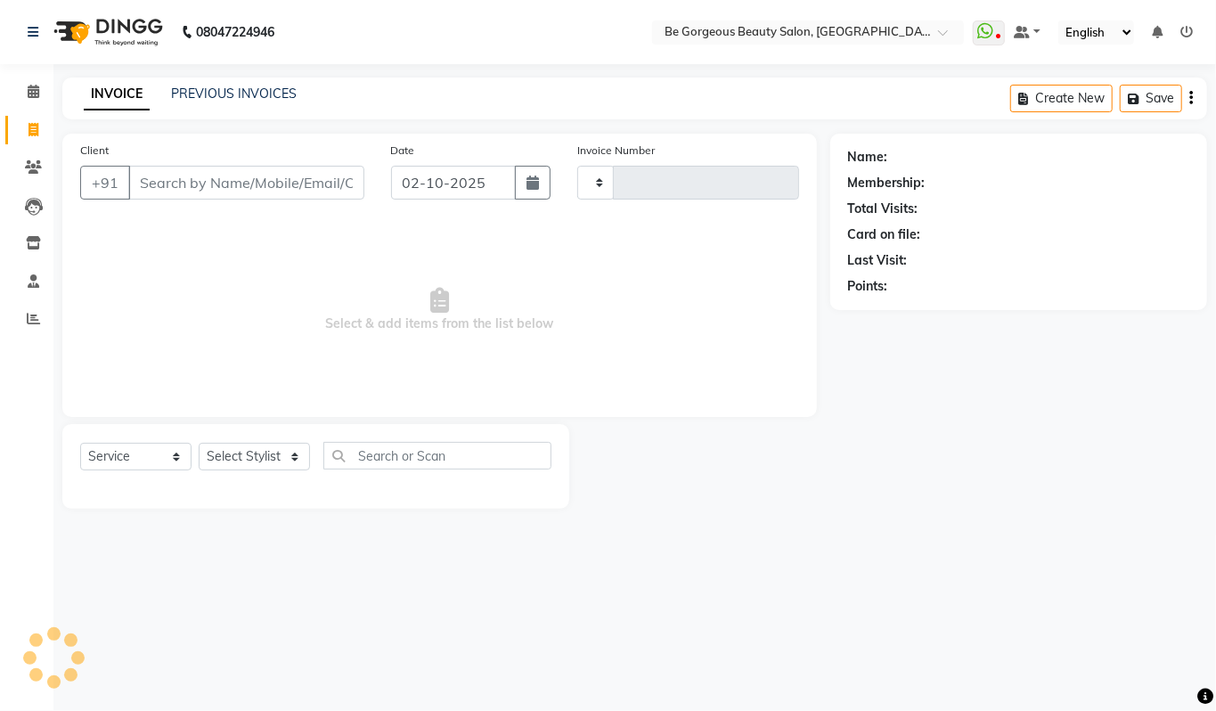
type input "5092"
select select "5405"
click at [164, 183] on input "Client" at bounding box center [246, 183] width 236 height 34
type input "8971660495"
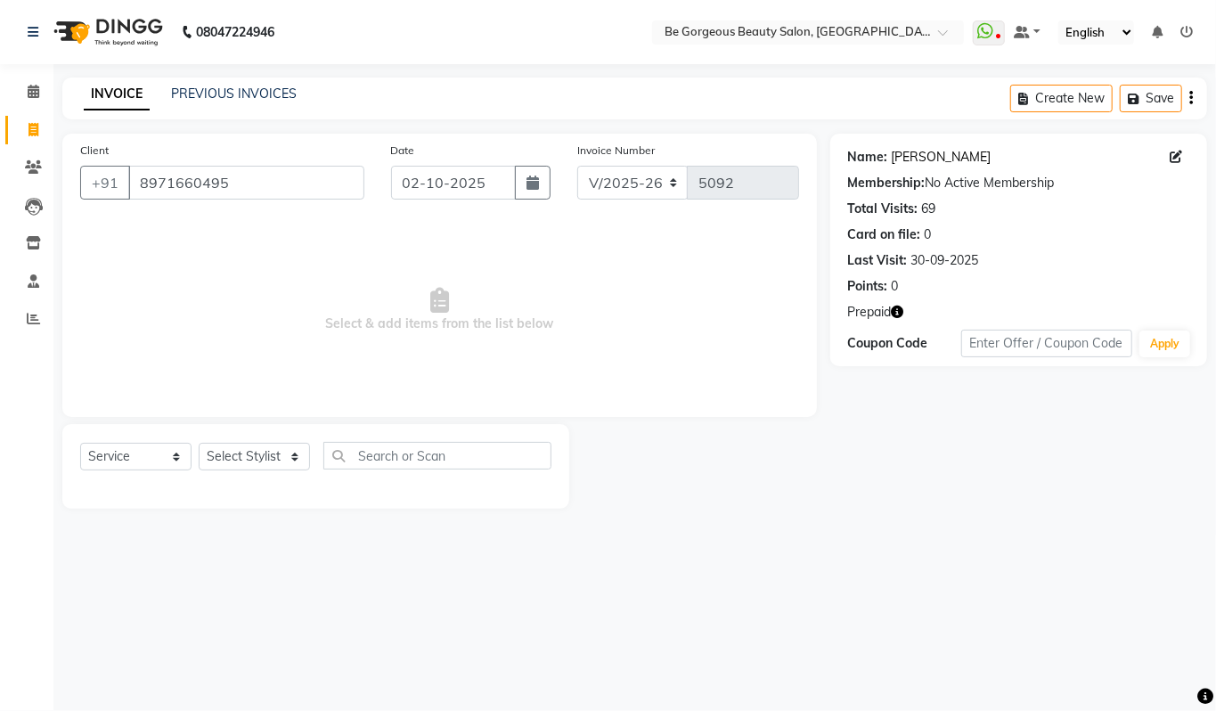
click at [917, 162] on link "[PERSON_NAME]" at bounding box center [942, 157] width 100 height 19
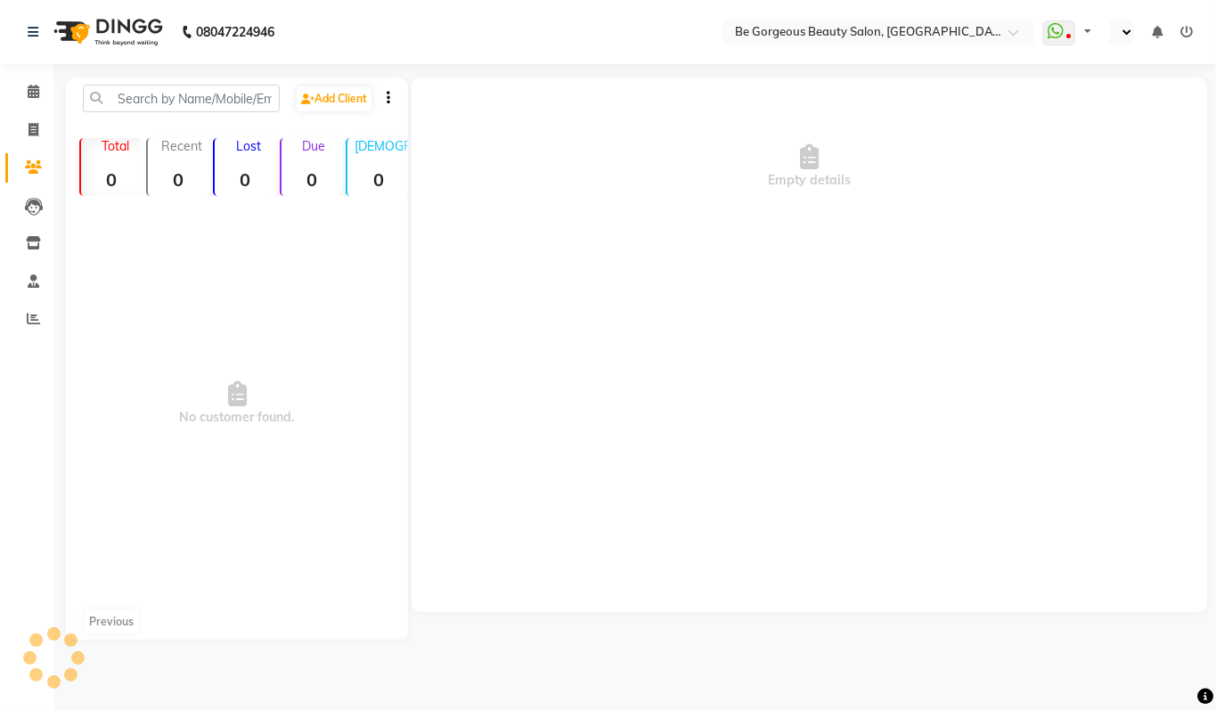
select select "en"
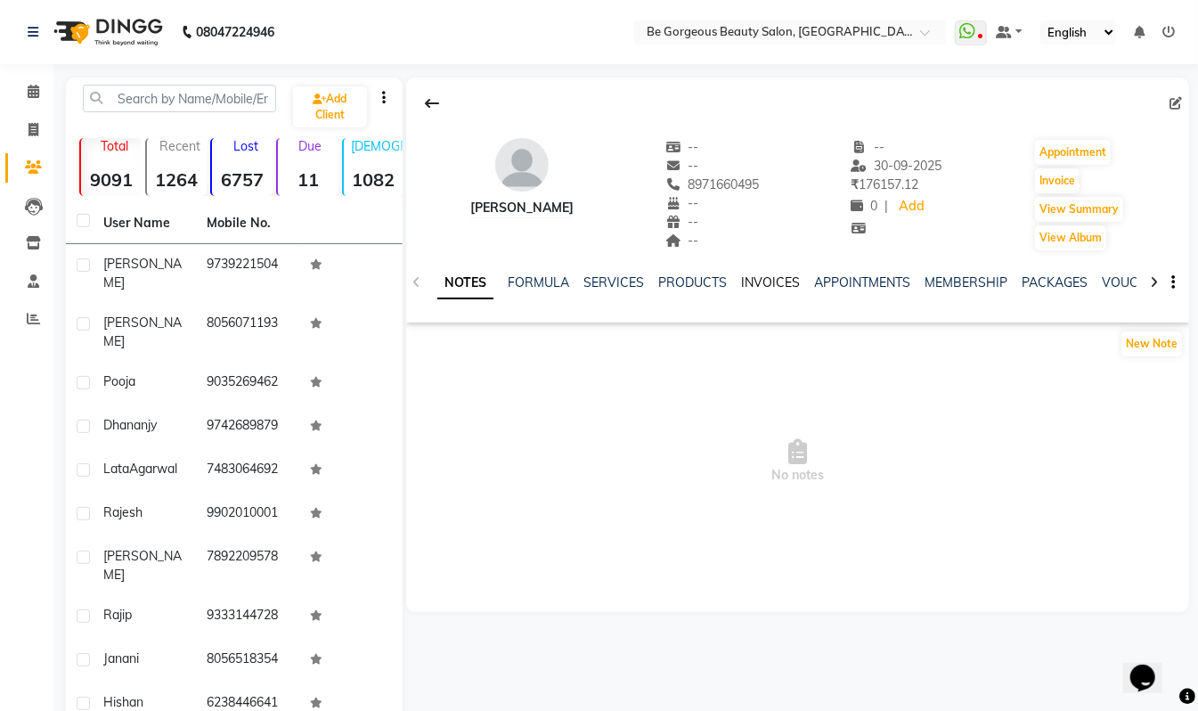
click at [770, 287] on link "INVOICES" at bounding box center [770, 282] width 59 height 16
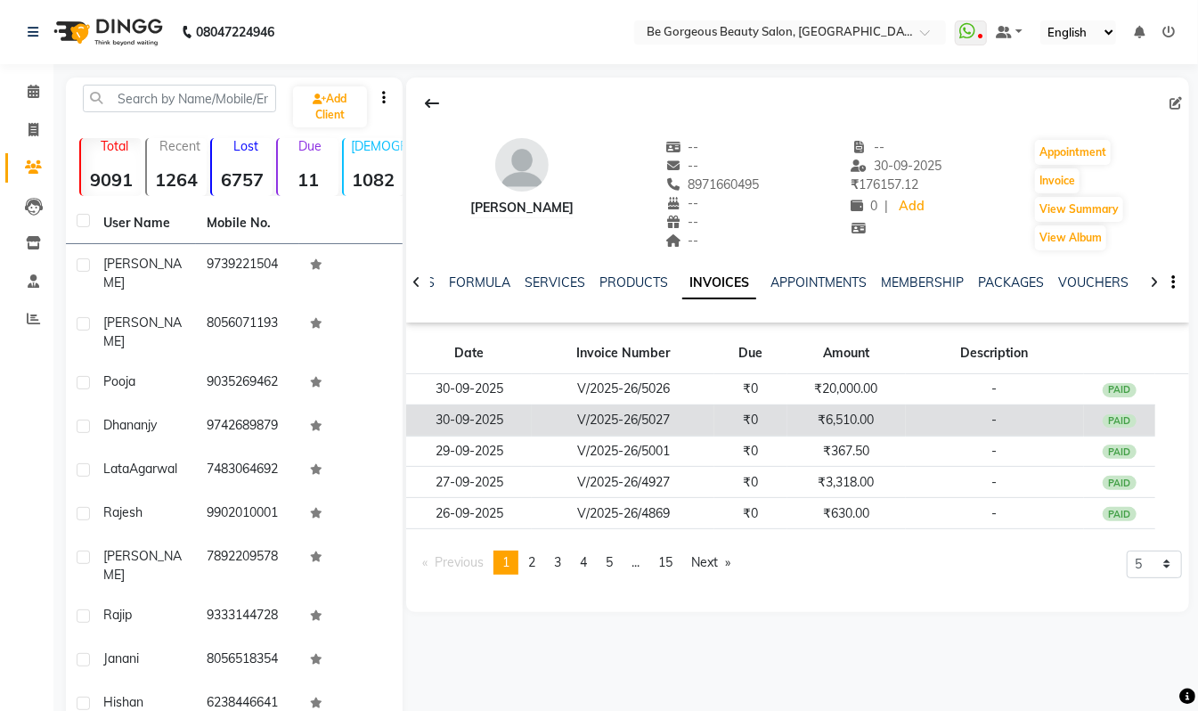
click at [855, 426] on td "₹6,510.00" at bounding box center [847, 419] width 118 height 31
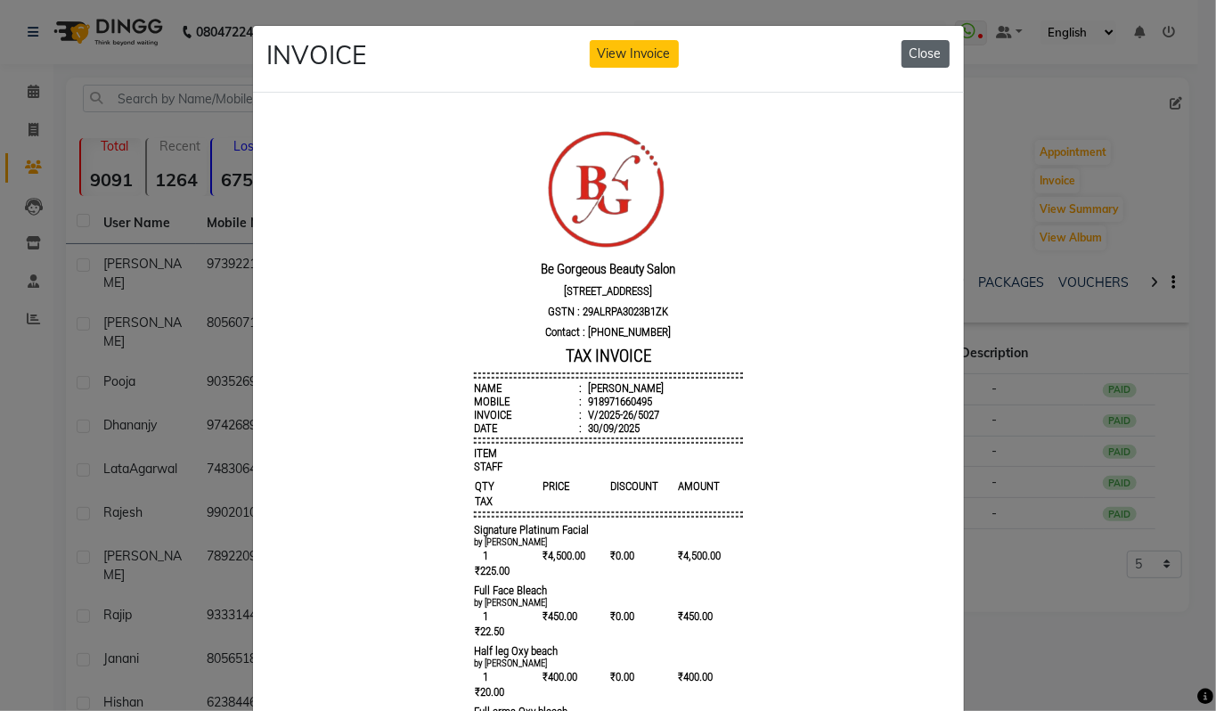
click at [919, 52] on button "Close" at bounding box center [926, 54] width 48 height 28
